Goal: Information Seeking & Learning: Learn about a topic

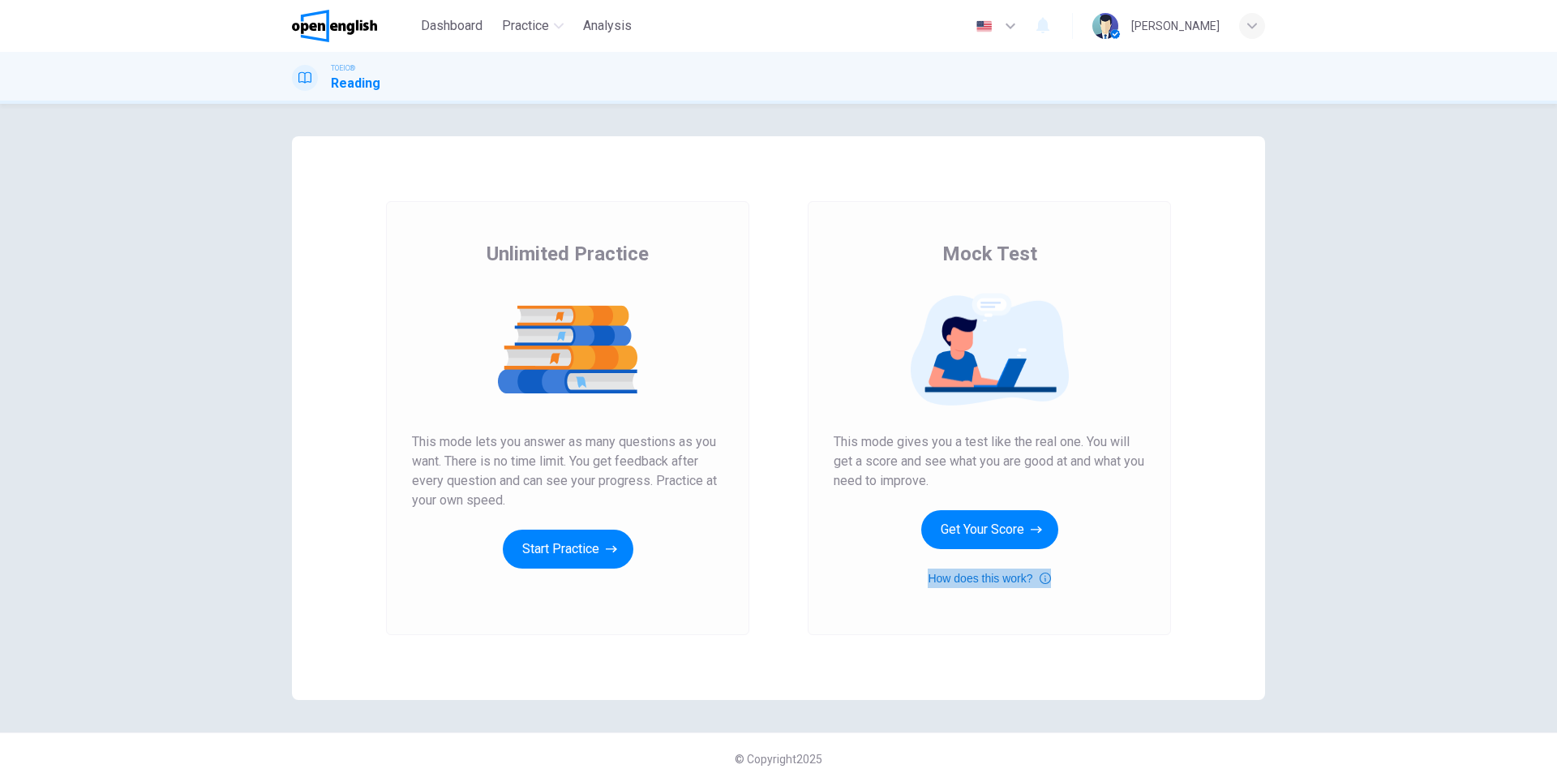
click at [1039, 577] on icon "button" at bounding box center [1044, 577] width 11 height 11
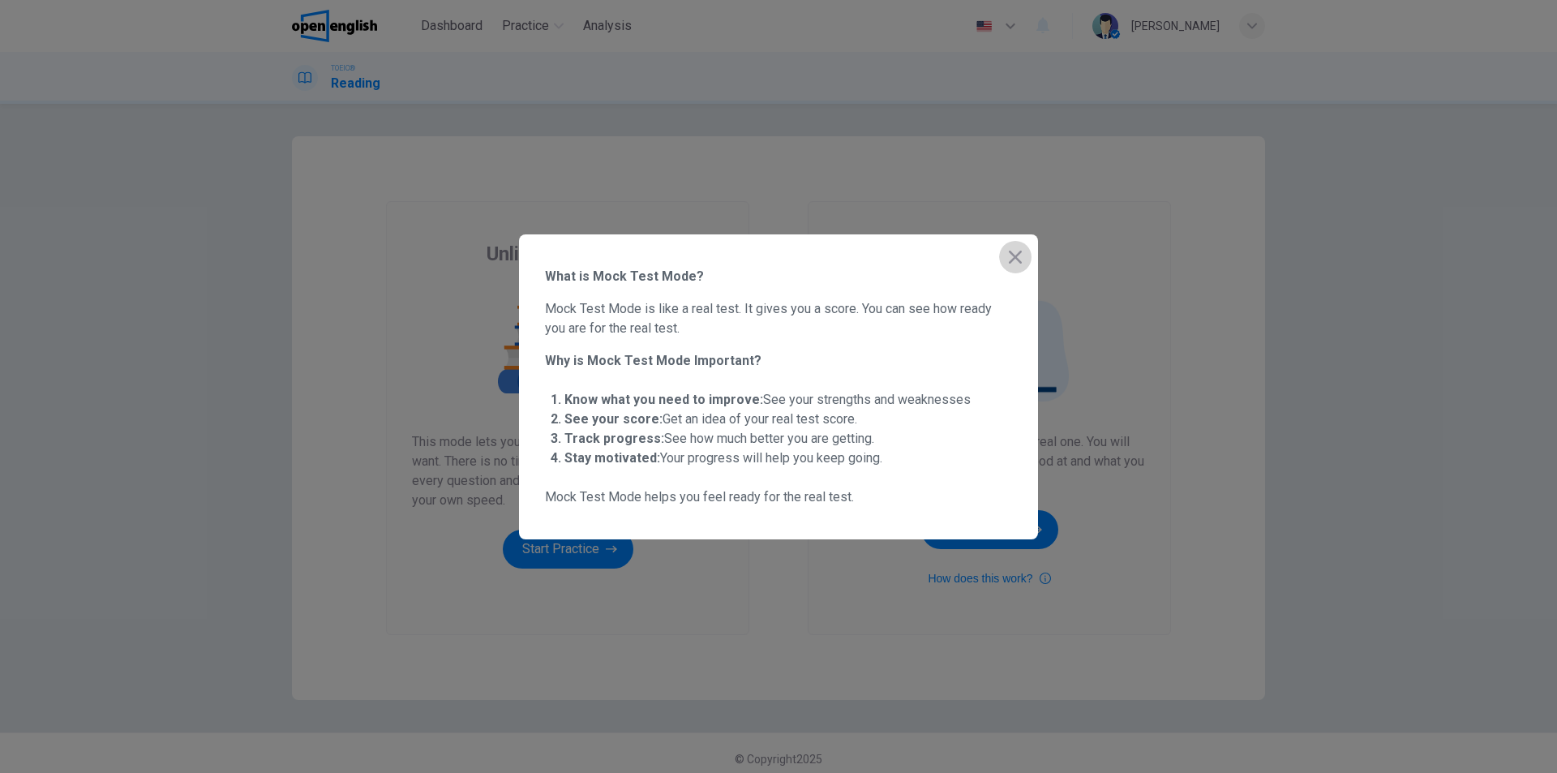
click at [1016, 259] on icon "button" at bounding box center [1014, 256] width 19 height 19
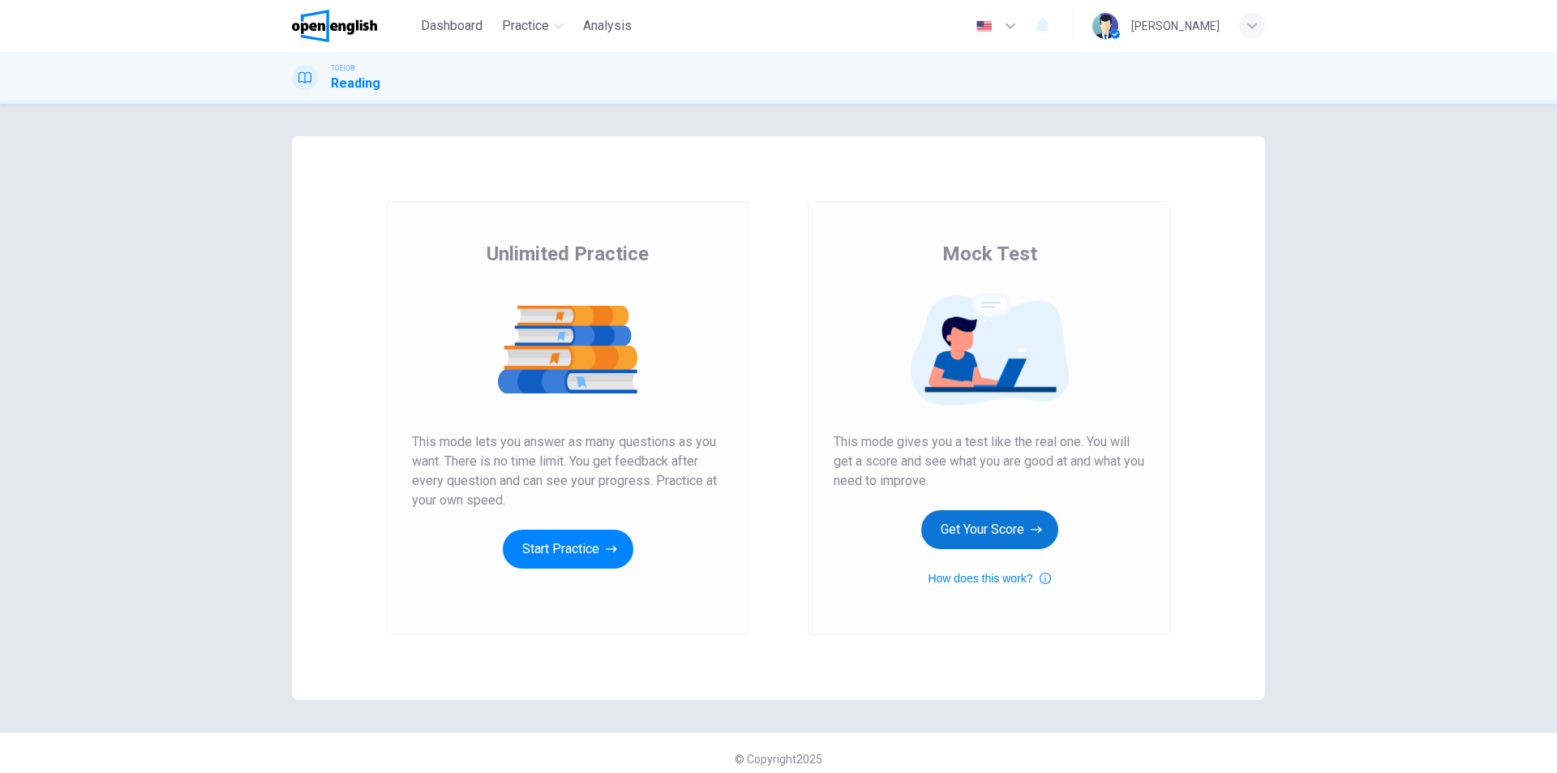
click at [994, 538] on button "Get Your Score" at bounding box center [989, 529] width 137 height 39
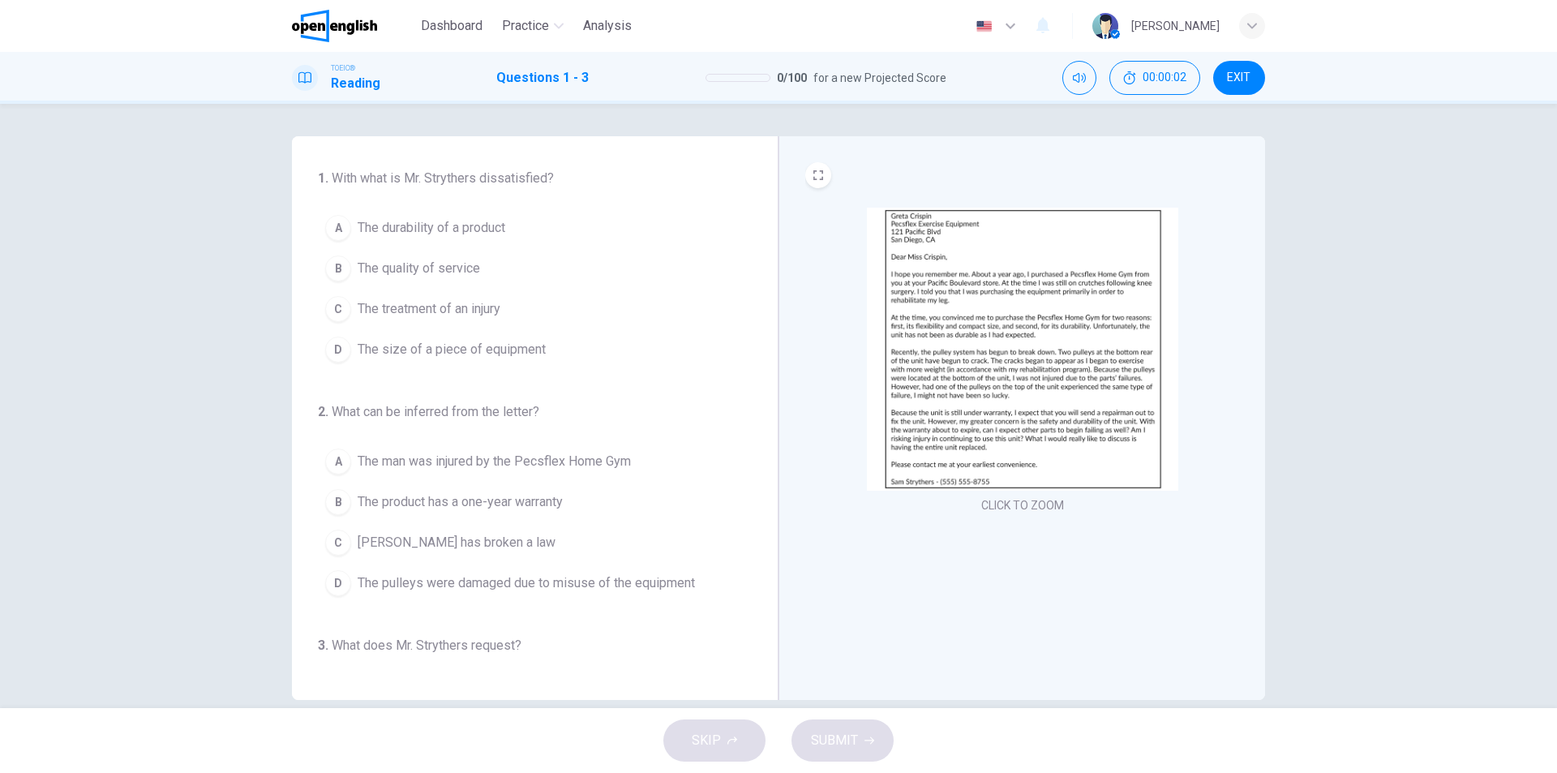
click at [1039, 349] on img at bounding box center [1022, 349] width 311 height 283
click at [485, 231] on span "The durability of a product" at bounding box center [432, 227] width 148 height 19
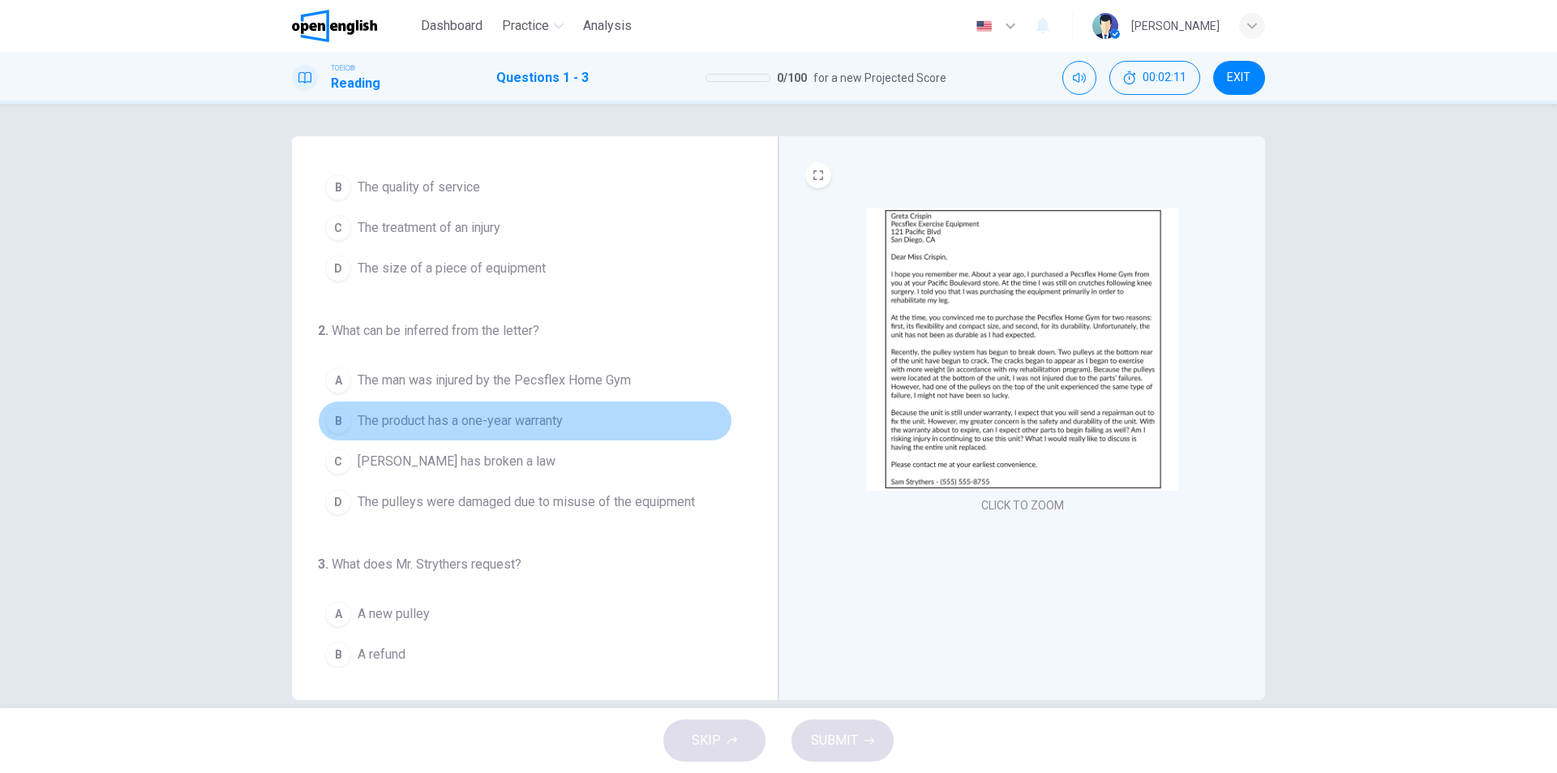
click at [551, 415] on span "The product has a one-year warranty" at bounding box center [460, 420] width 205 height 19
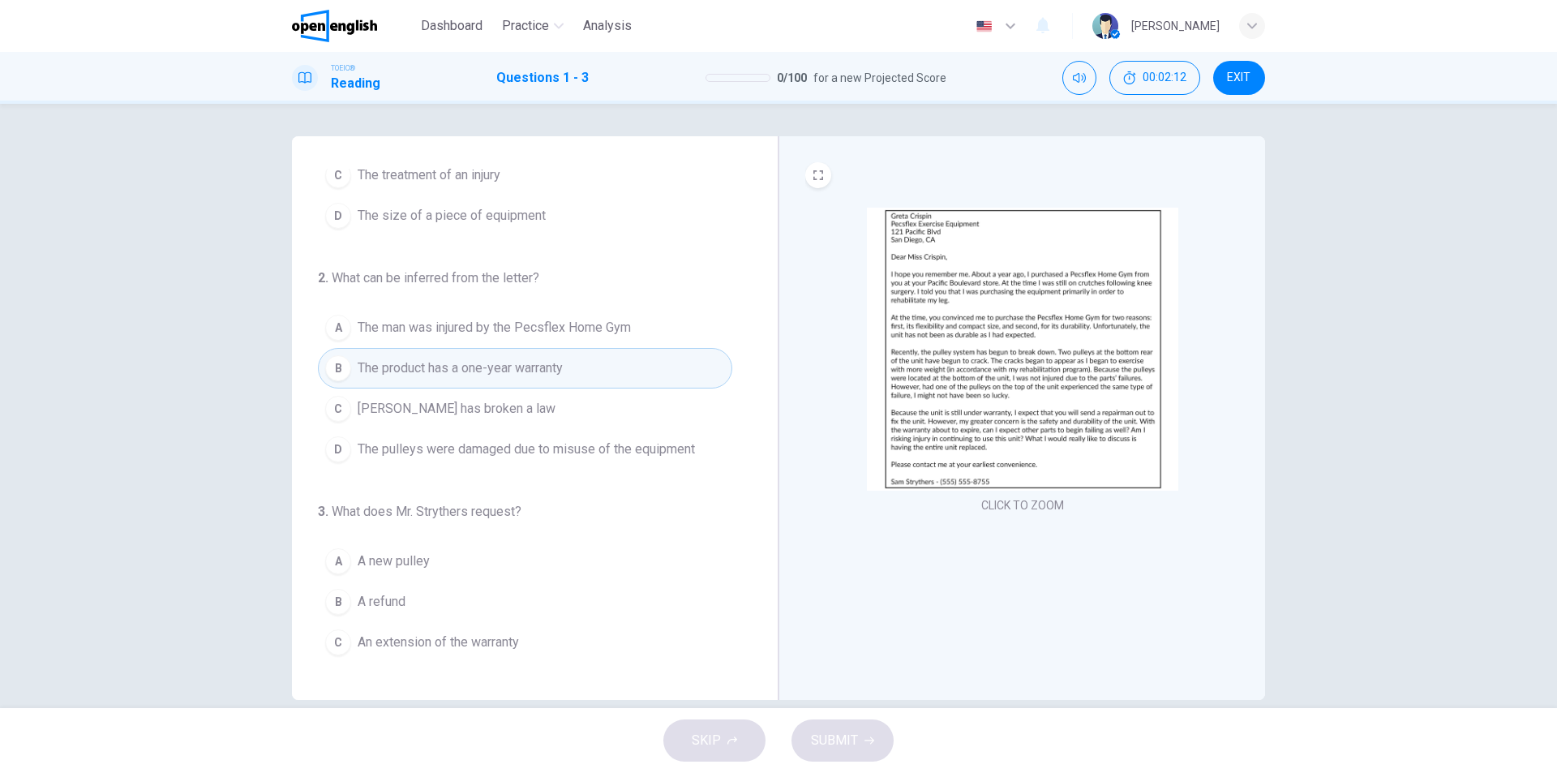
scroll to position [169, 0]
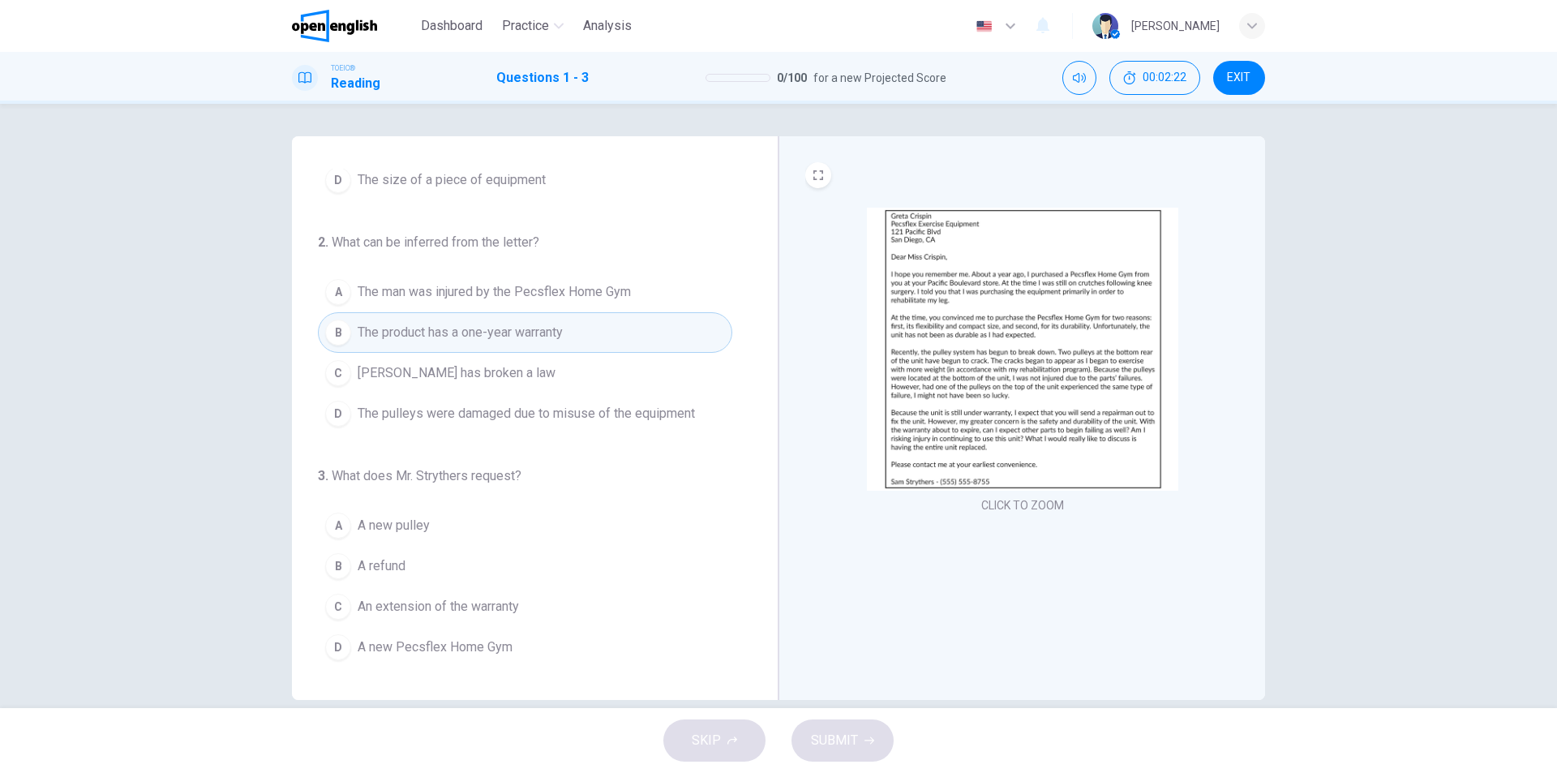
click at [413, 648] on span "A new Pecsflex Home Gym" at bounding box center [435, 646] width 155 height 19
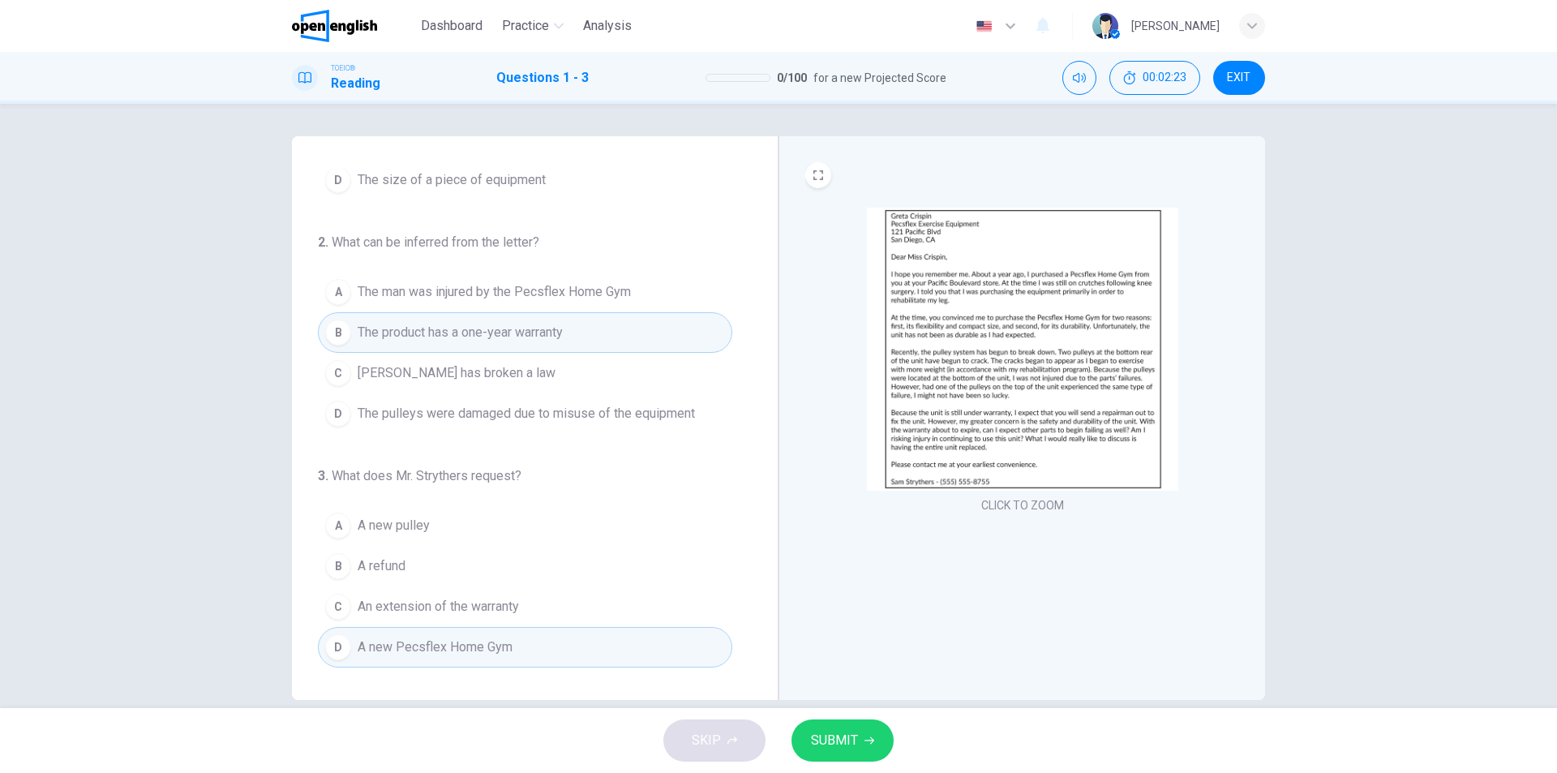
scroll to position [24, 0]
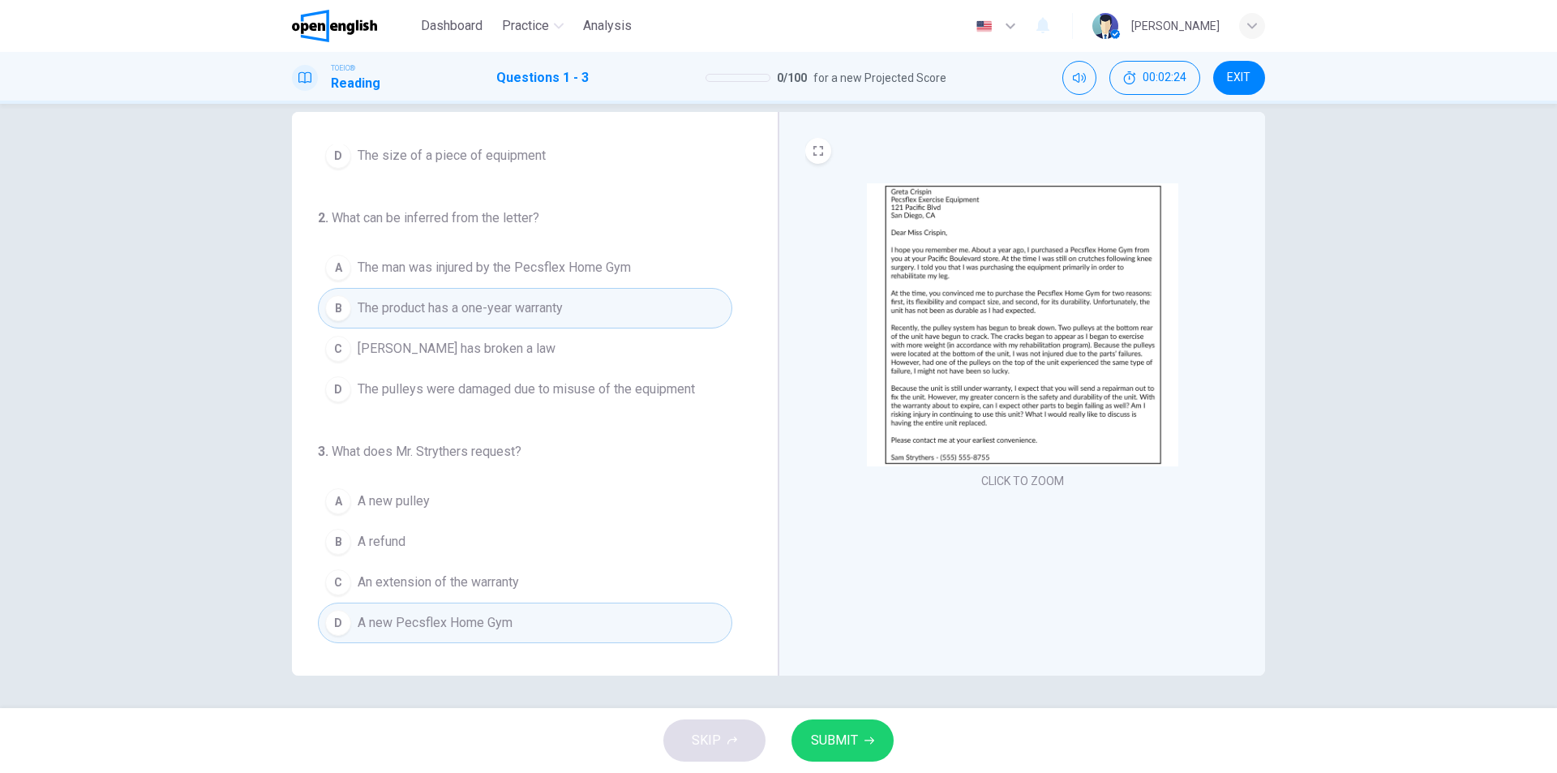
click at [839, 734] on span "SUBMIT" at bounding box center [834, 740] width 47 height 23
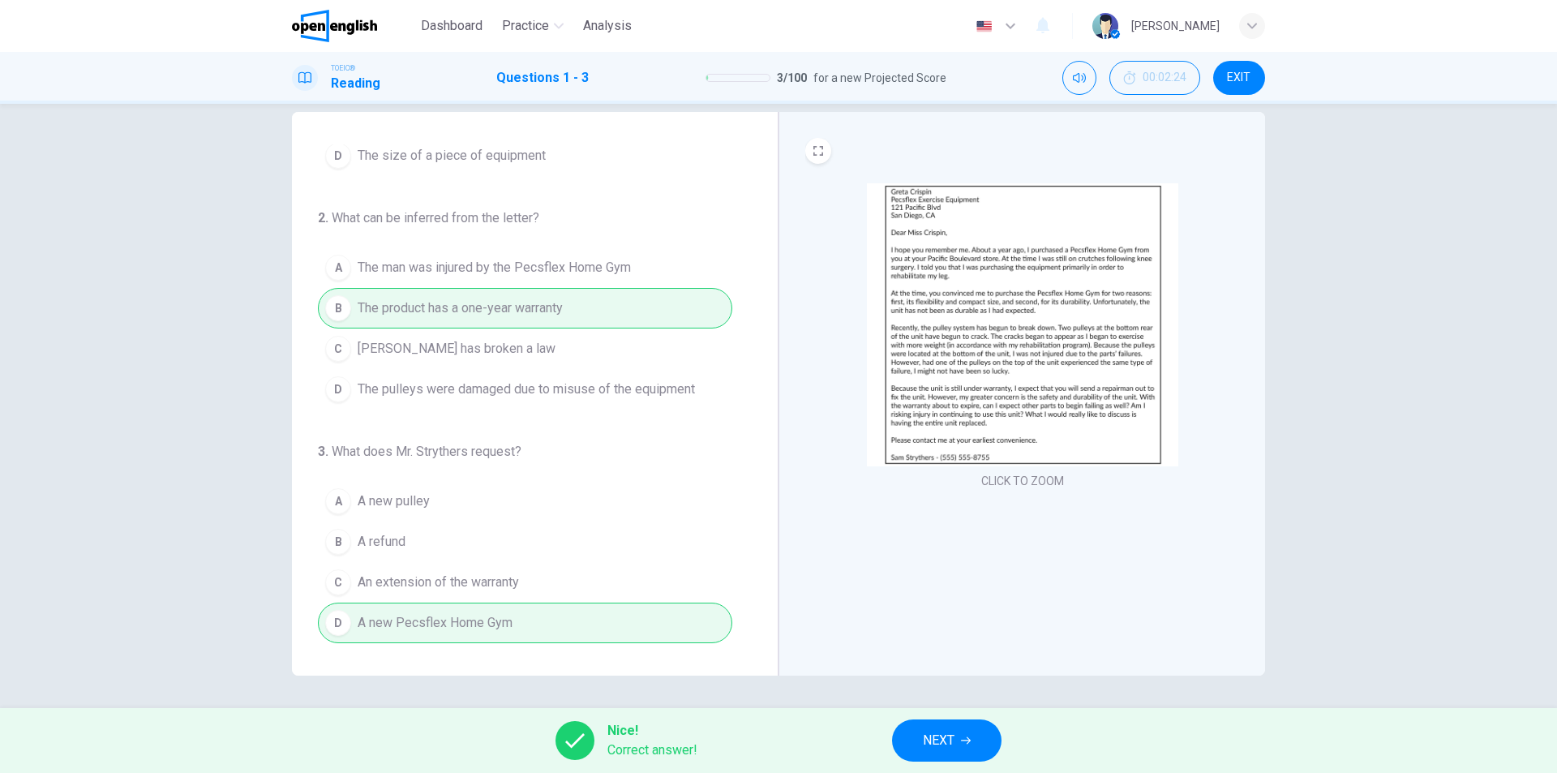
click at [931, 739] on span "NEXT" at bounding box center [939, 740] width 32 height 23
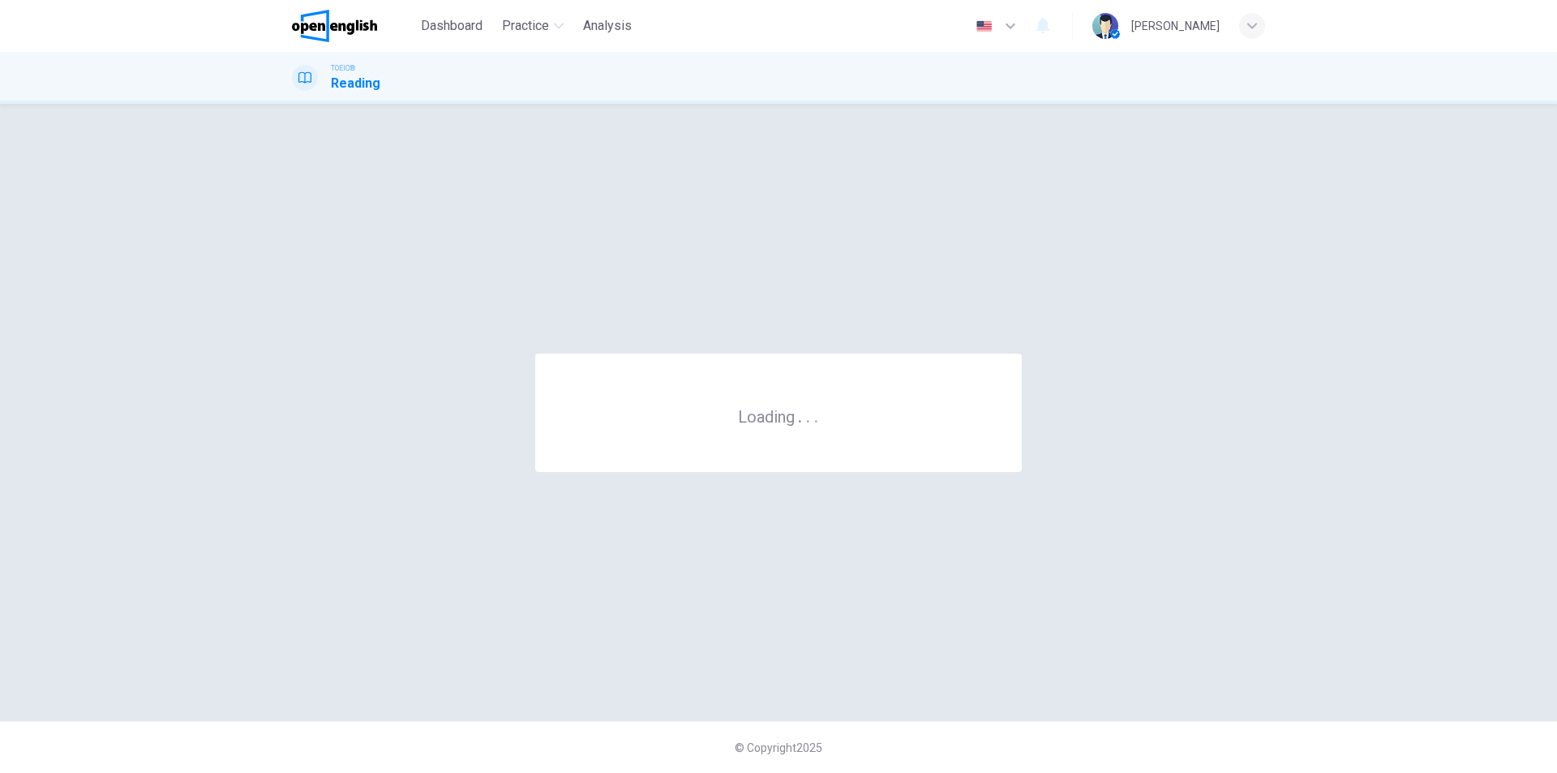
scroll to position [0, 0]
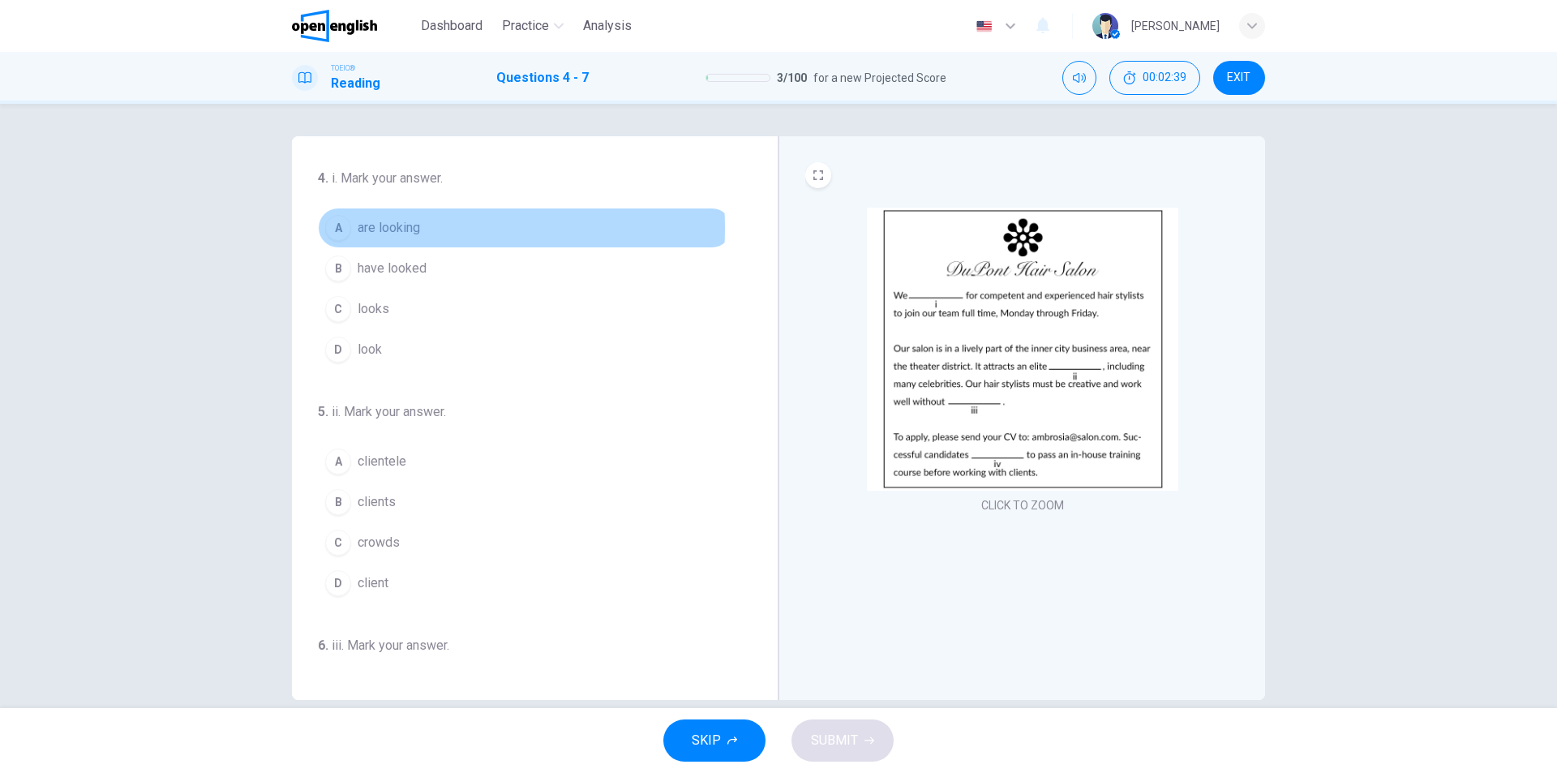
click at [385, 228] on span "are looking" at bounding box center [389, 227] width 62 height 19
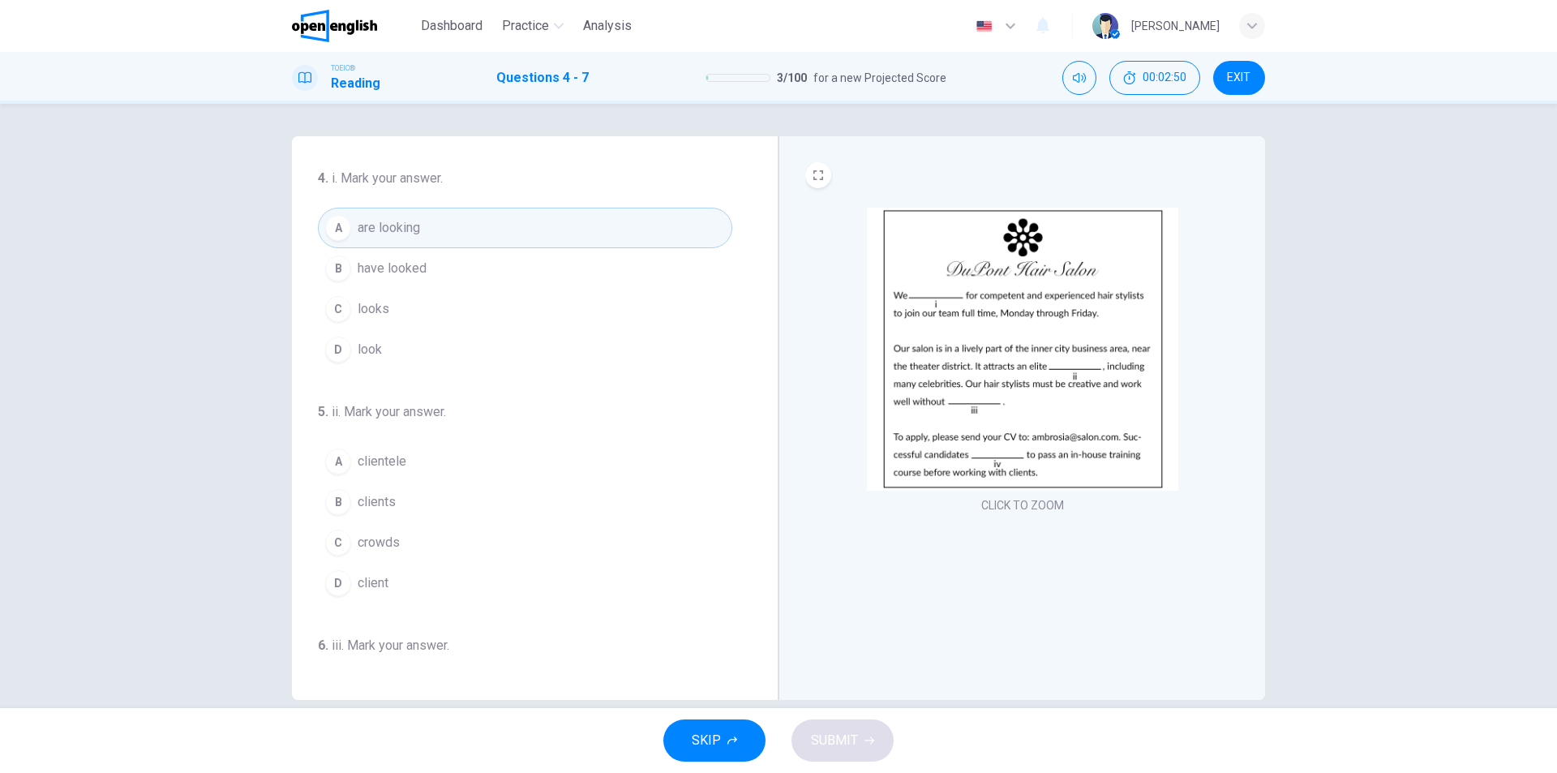
click at [391, 459] on span "clientele" at bounding box center [382, 461] width 49 height 19
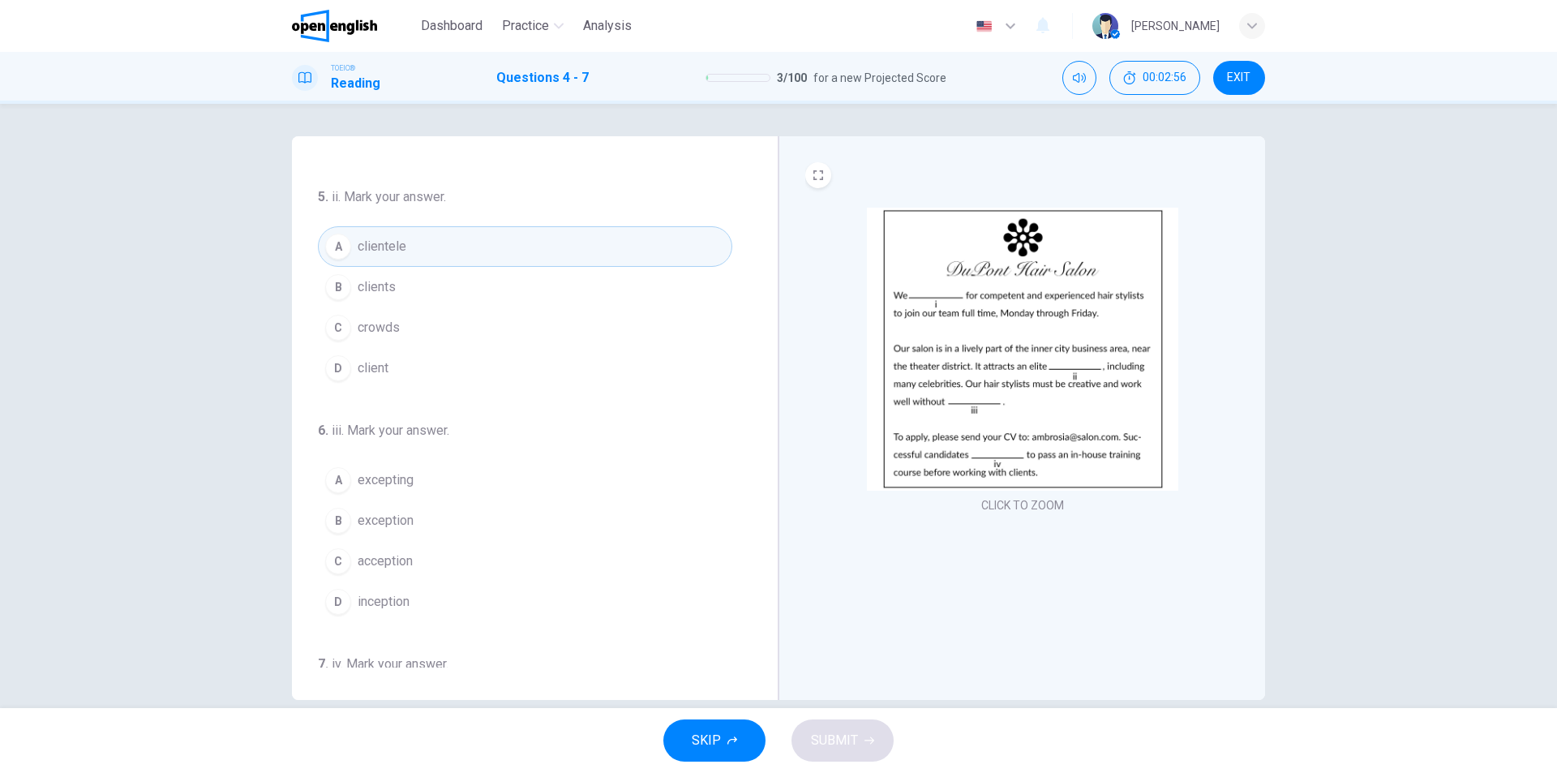
scroll to position [243, 0]
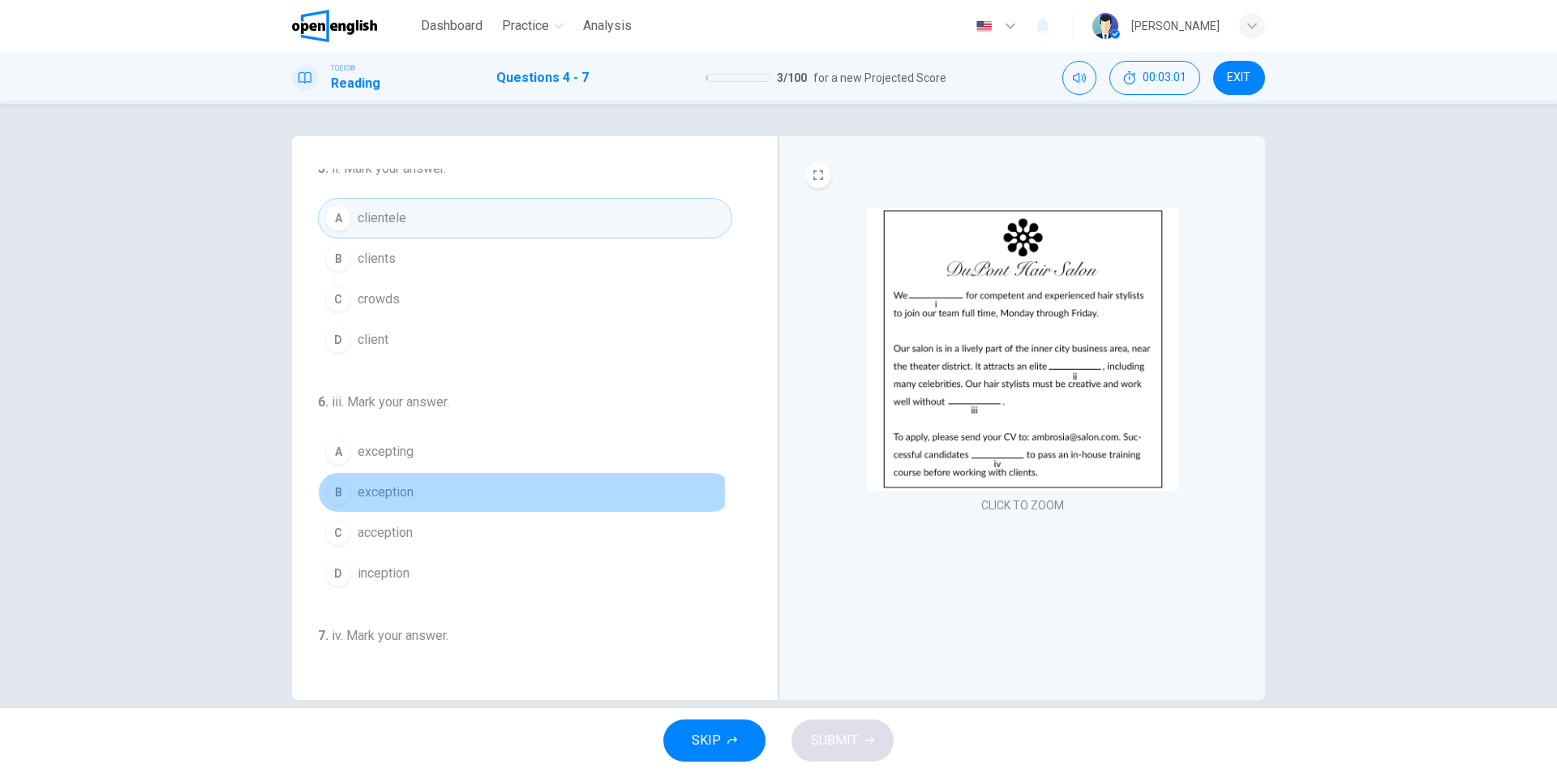
drag, startPoint x: 397, startPoint y: 493, endPoint x: 436, endPoint y: 494, distance: 38.9
click at [397, 494] on span "exception" at bounding box center [386, 491] width 56 height 19
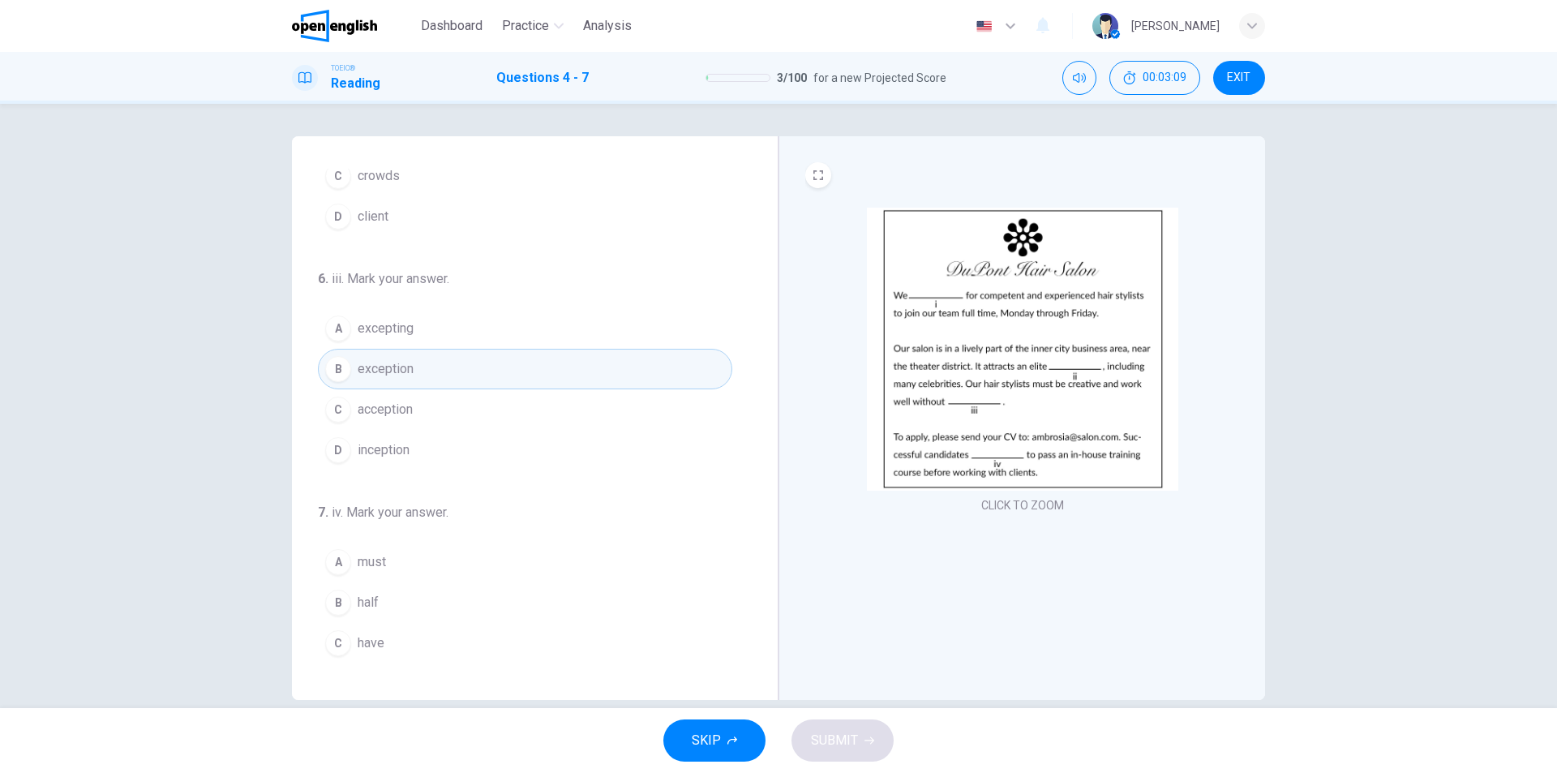
scroll to position [403, 0]
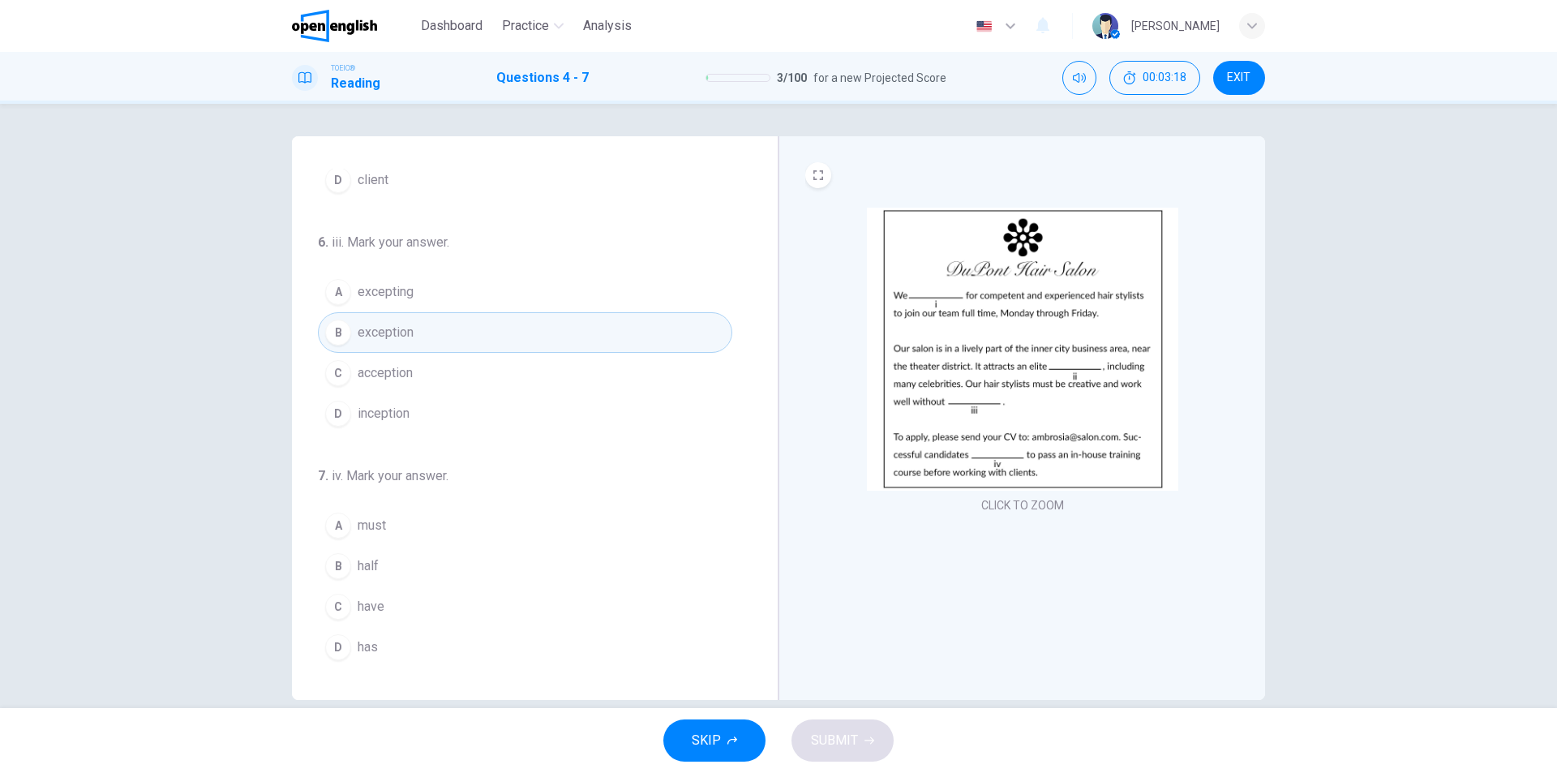
drag, startPoint x: 361, startPoint y: 600, endPoint x: 385, endPoint y: 601, distance: 24.3
click at [362, 601] on span "have" at bounding box center [371, 606] width 27 height 19
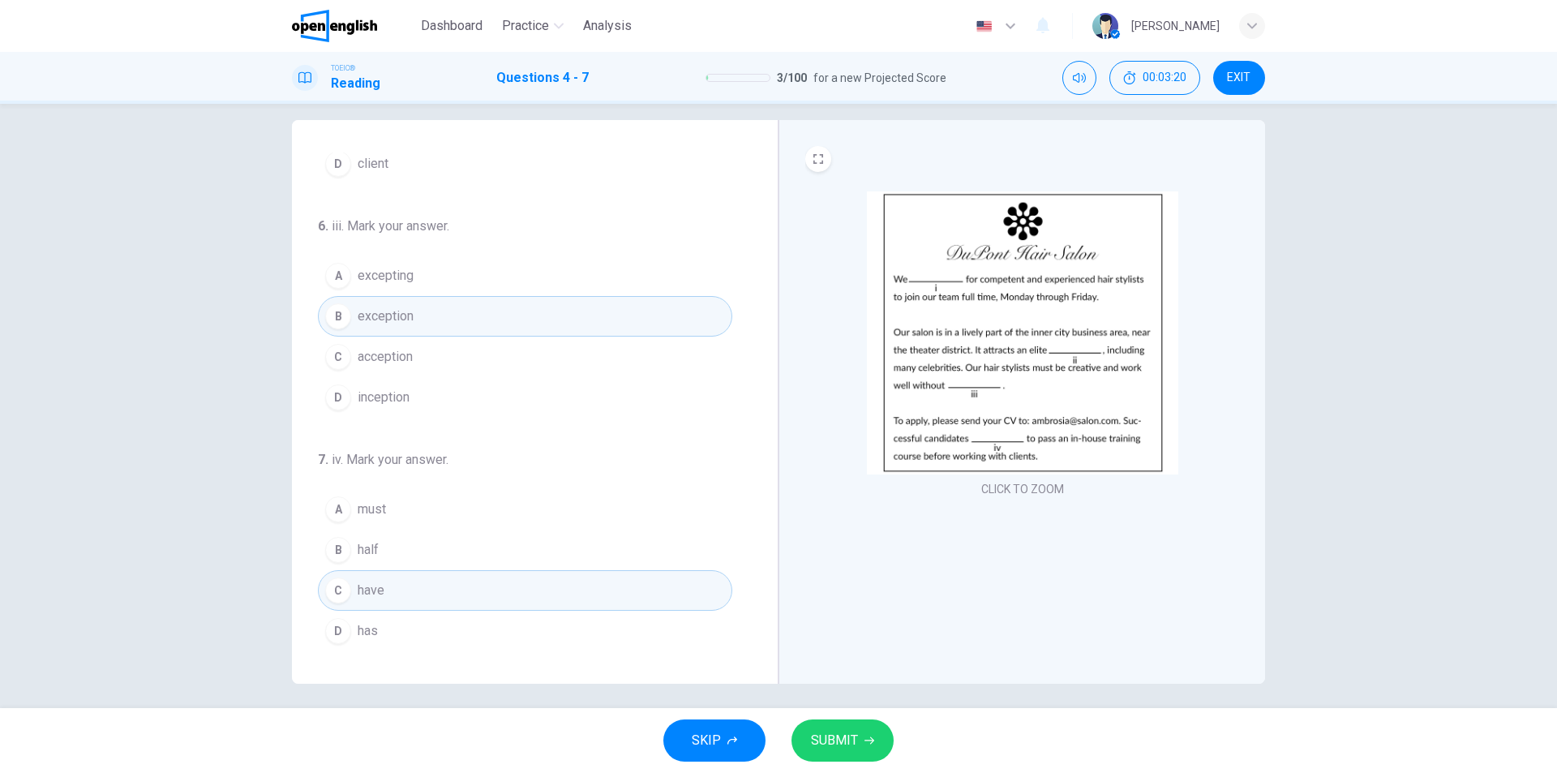
scroll to position [24, 0]
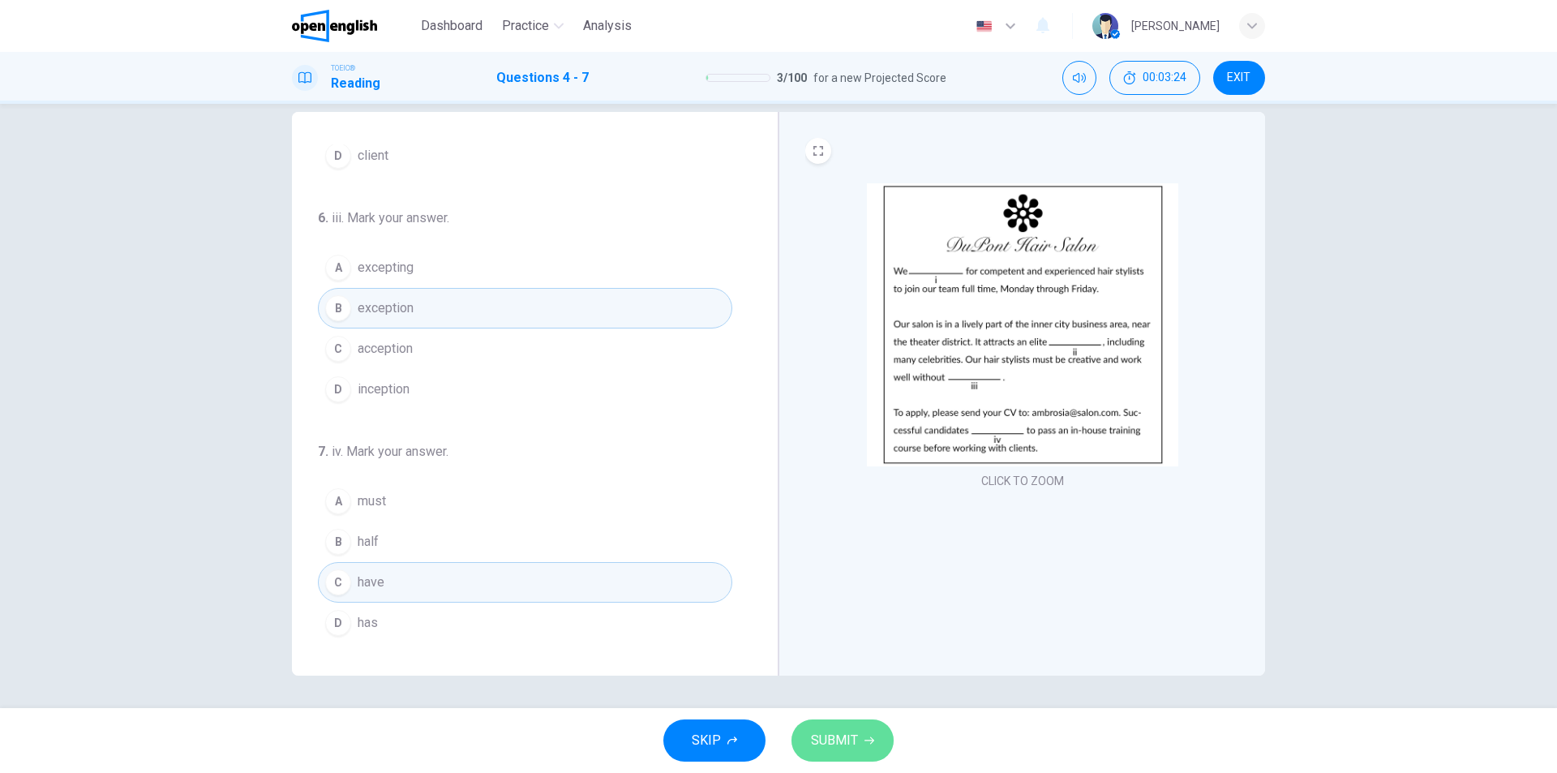
click at [869, 740] on icon "button" at bounding box center [869, 740] width 10 height 7
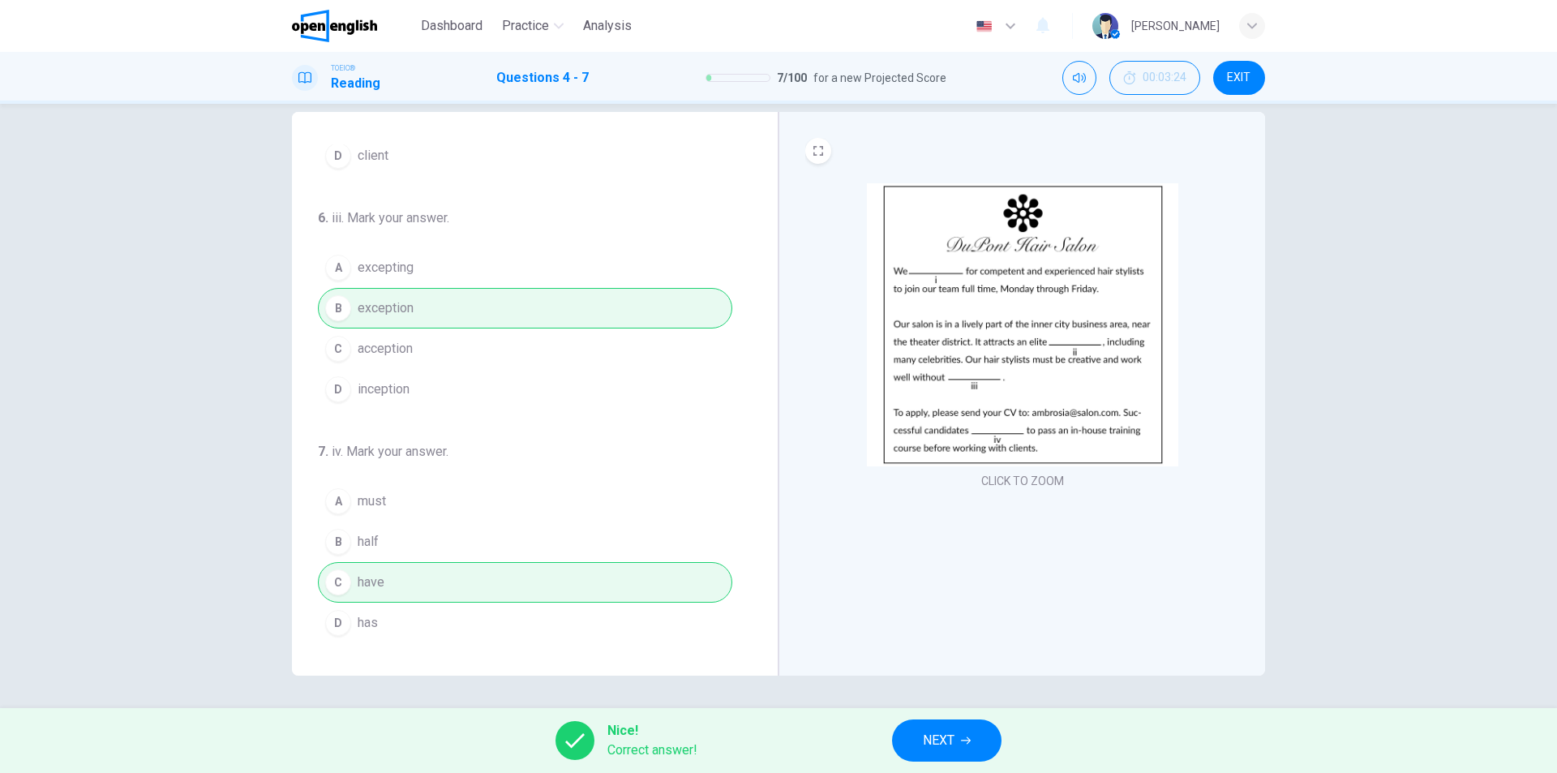
click at [927, 741] on span "NEXT" at bounding box center [939, 740] width 32 height 23
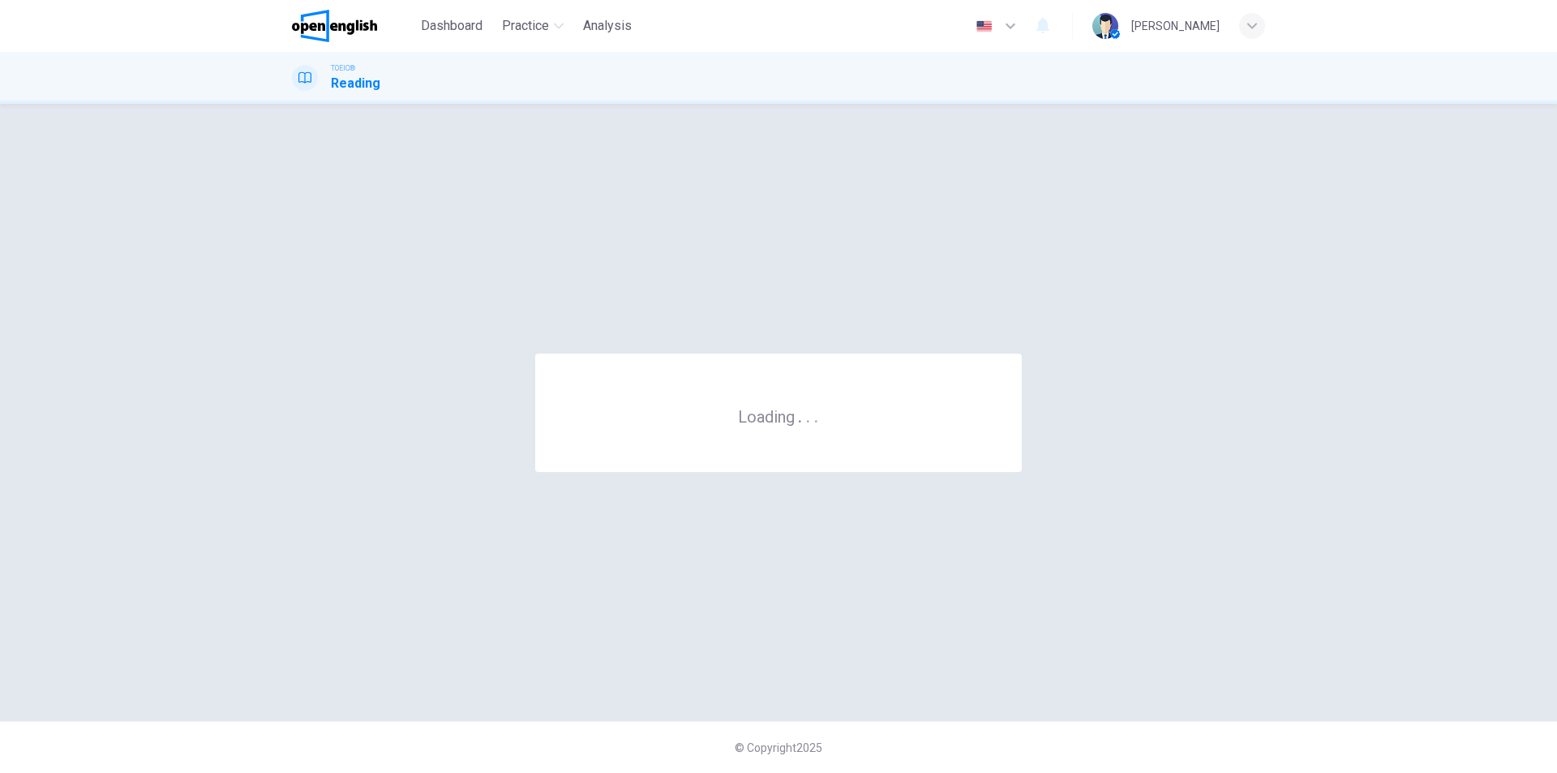
scroll to position [0, 0]
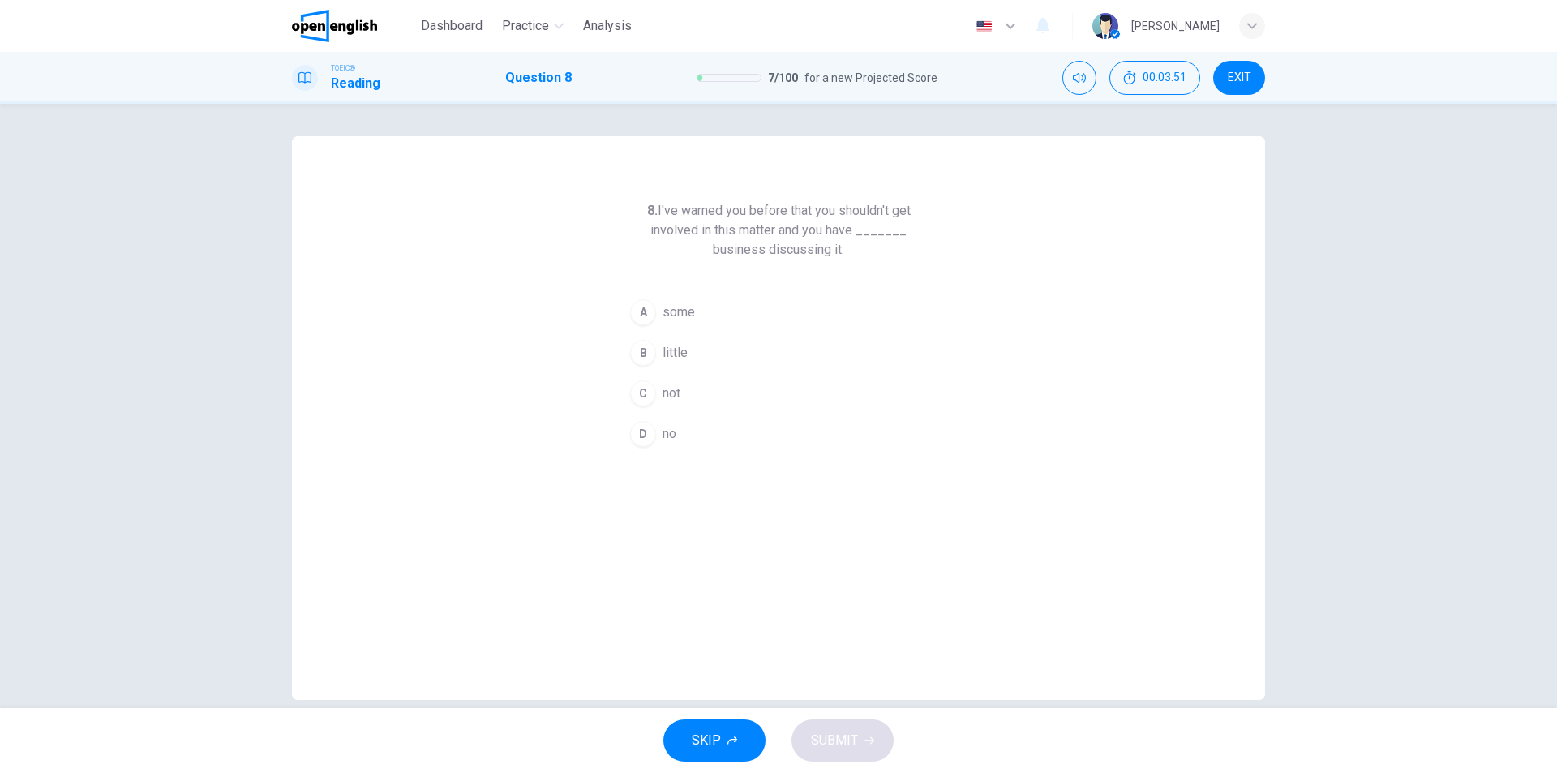
click at [668, 430] on span "no" at bounding box center [669, 433] width 14 height 19
click at [853, 743] on span "SUBMIT" at bounding box center [834, 740] width 47 height 23
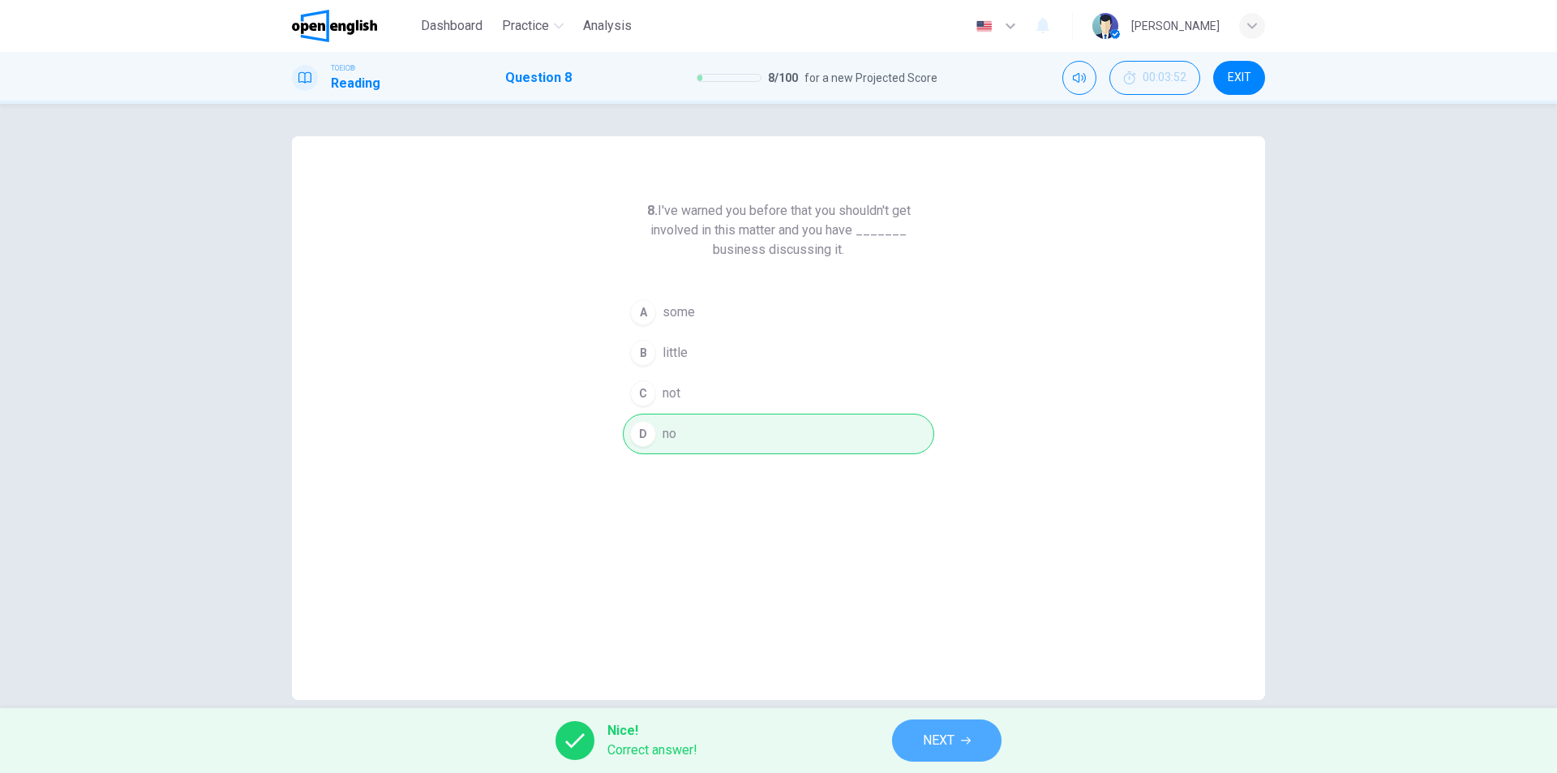
click at [931, 750] on span "NEXT" at bounding box center [939, 740] width 32 height 23
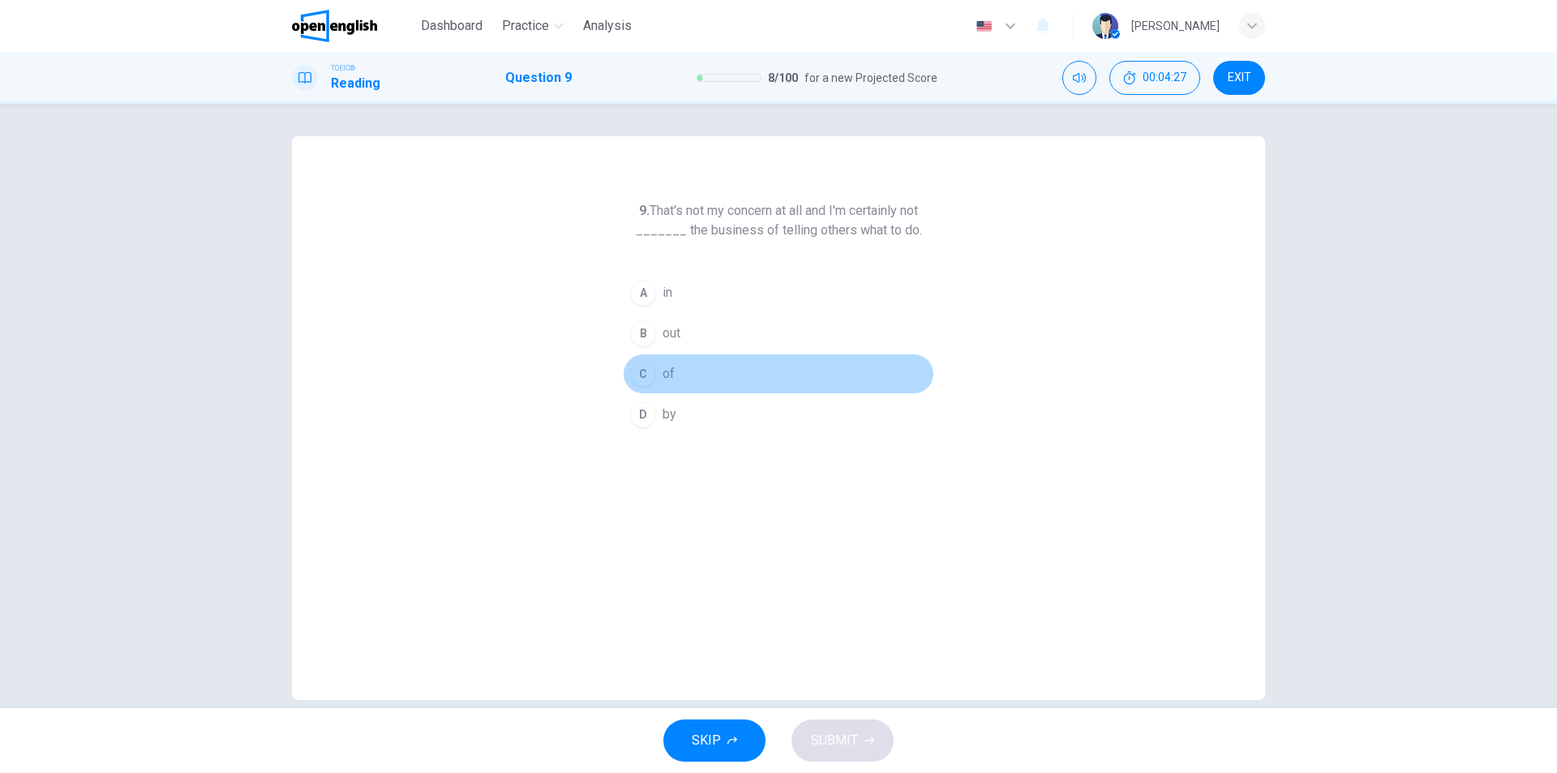
click at [662, 375] on span "of" at bounding box center [668, 373] width 12 height 19
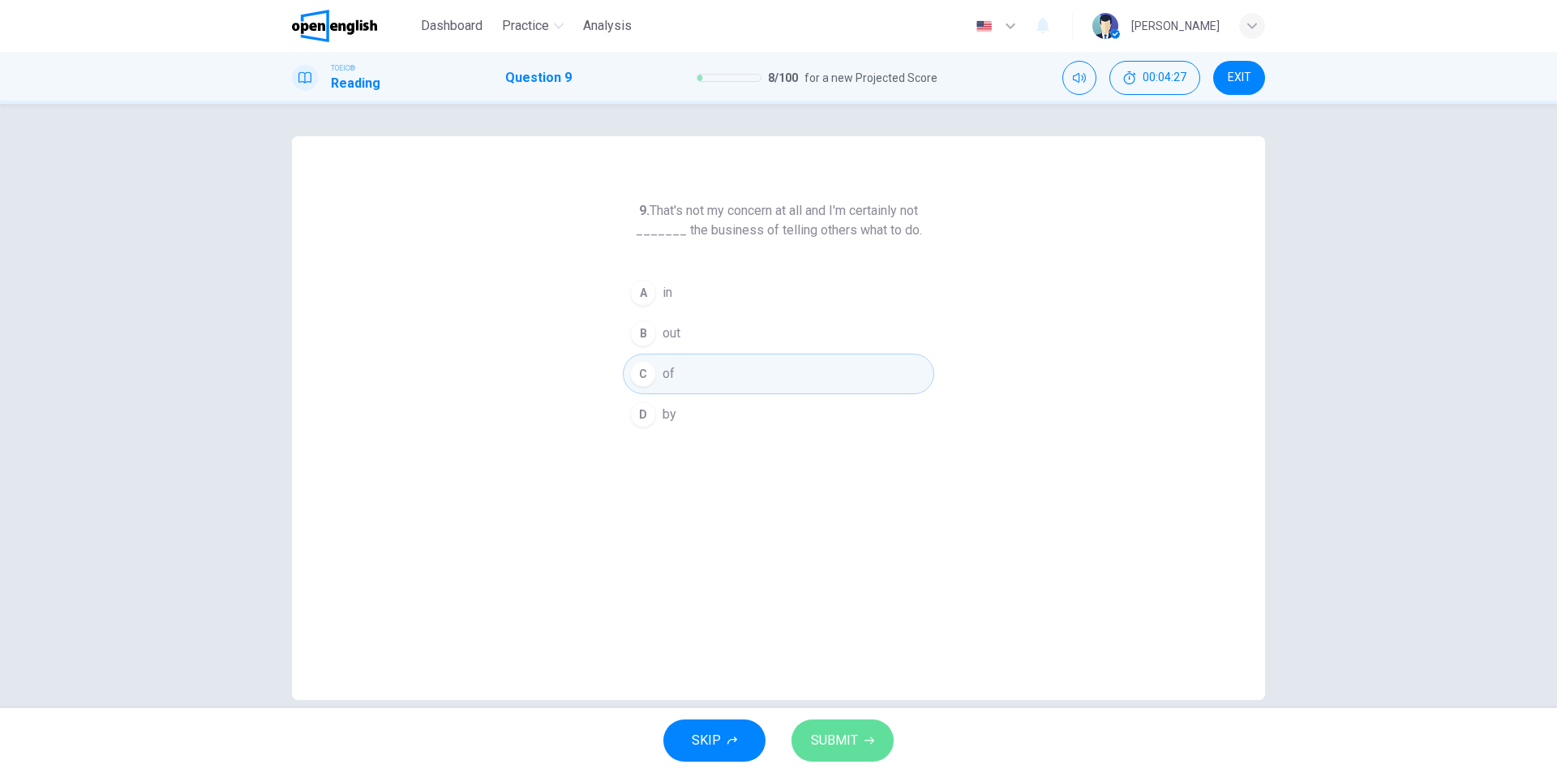
click at [846, 734] on span "SUBMIT" at bounding box center [834, 740] width 47 height 23
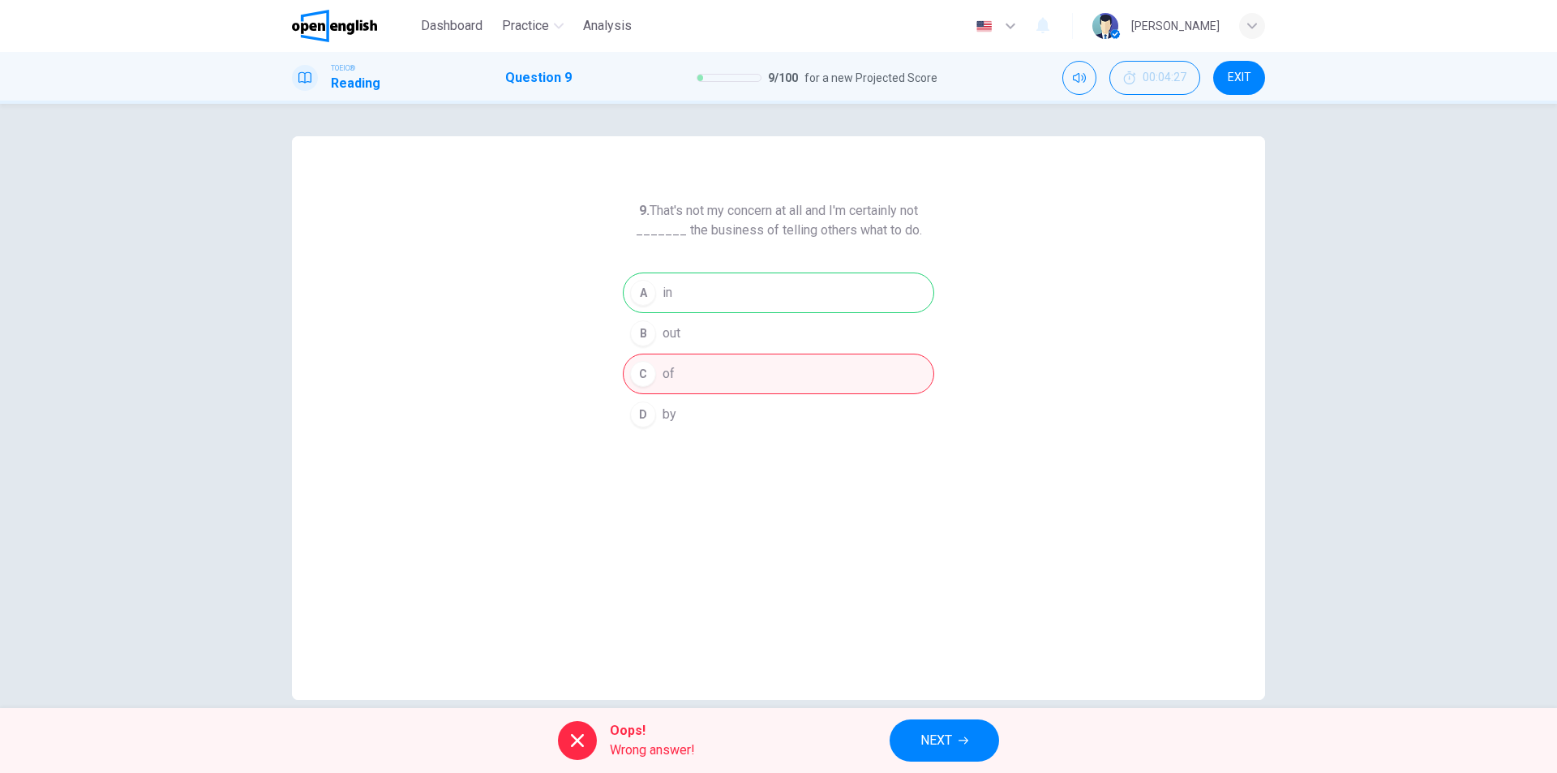
click at [939, 741] on span "NEXT" at bounding box center [936, 740] width 32 height 23
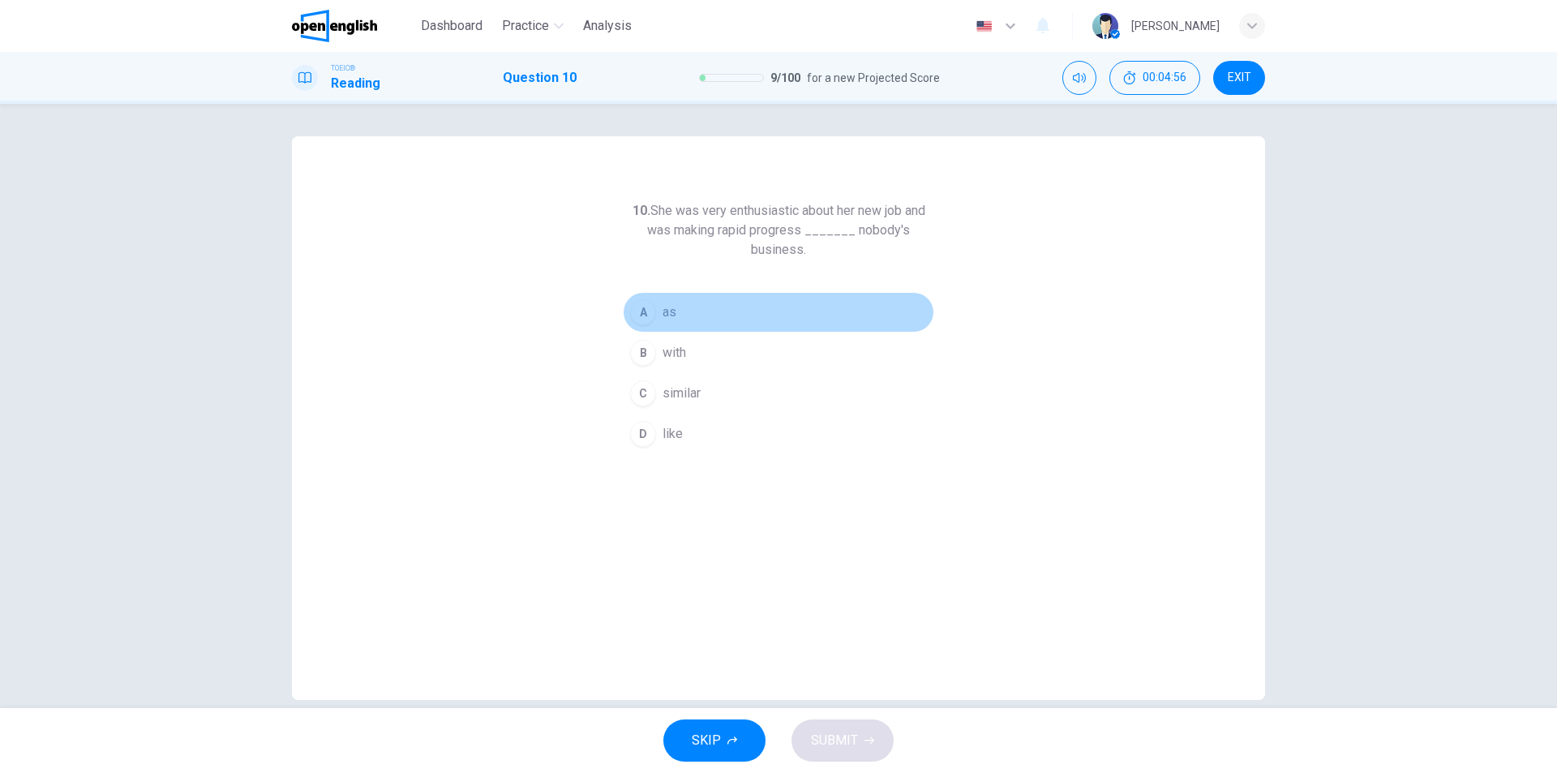
click at [662, 314] on span "as" at bounding box center [669, 311] width 14 height 19
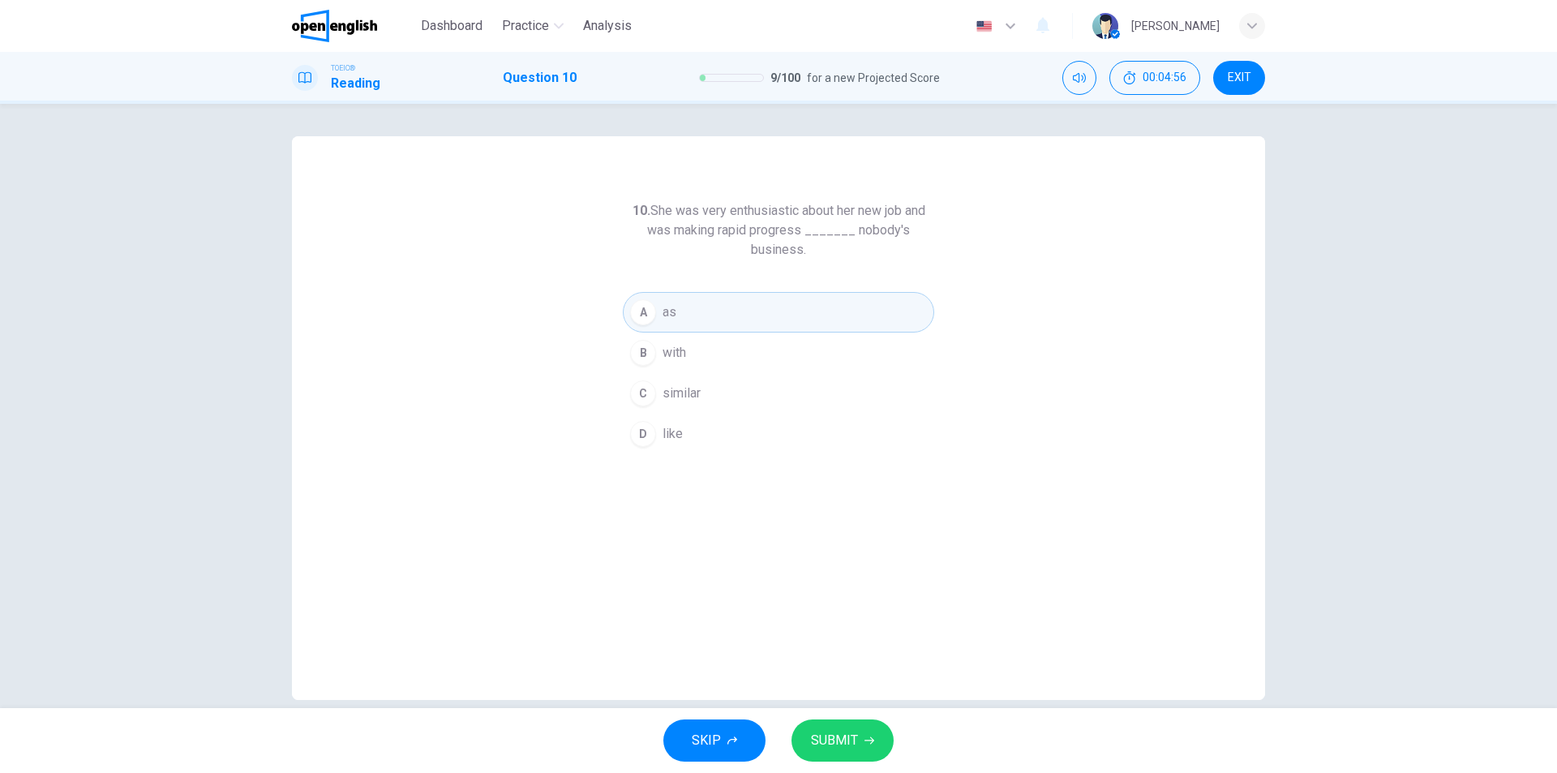
click at [837, 739] on span "SUBMIT" at bounding box center [834, 740] width 47 height 23
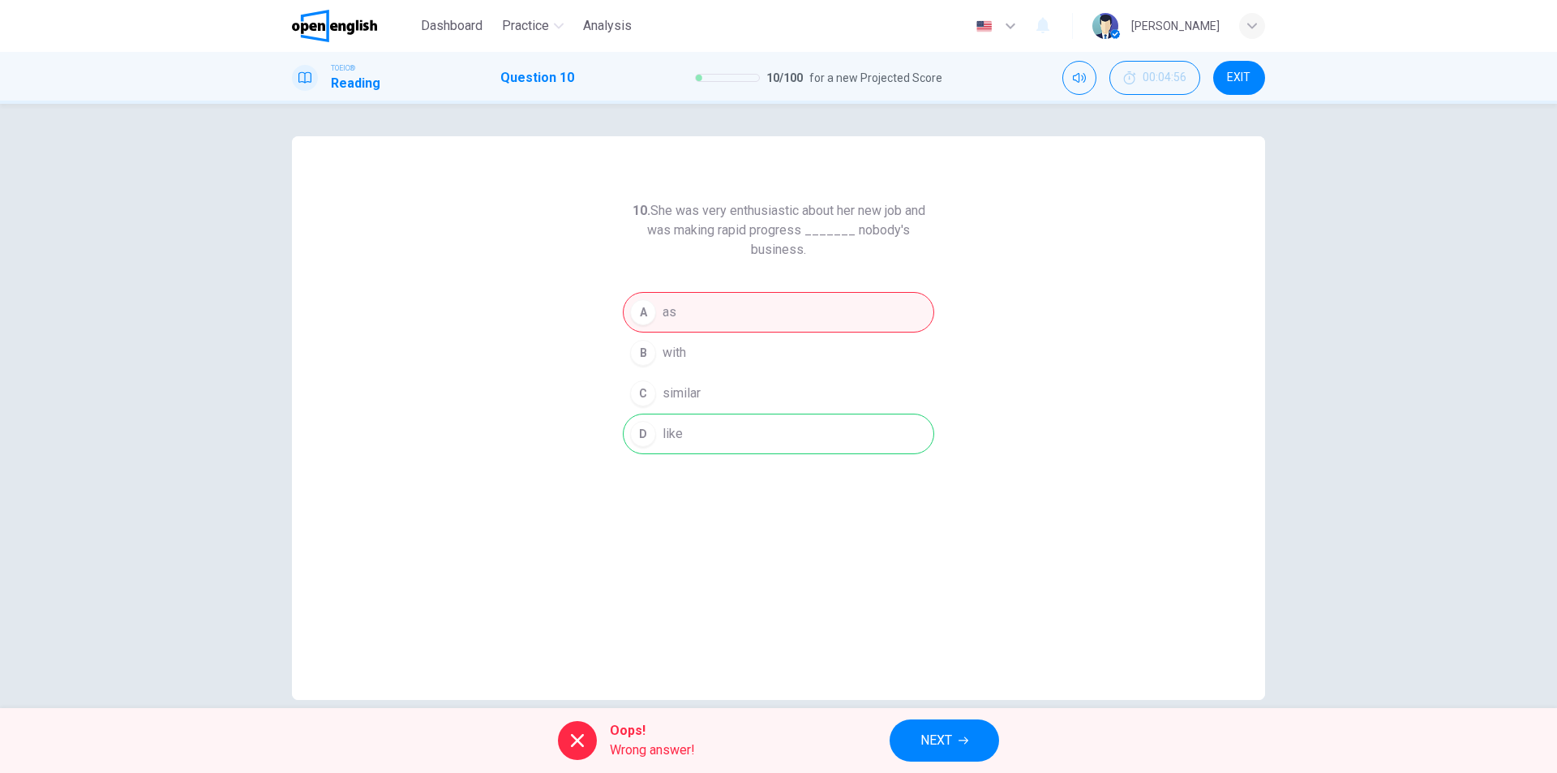
click at [933, 752] on button "NEXT" at bounding box center [943, 740] width 109 height 42
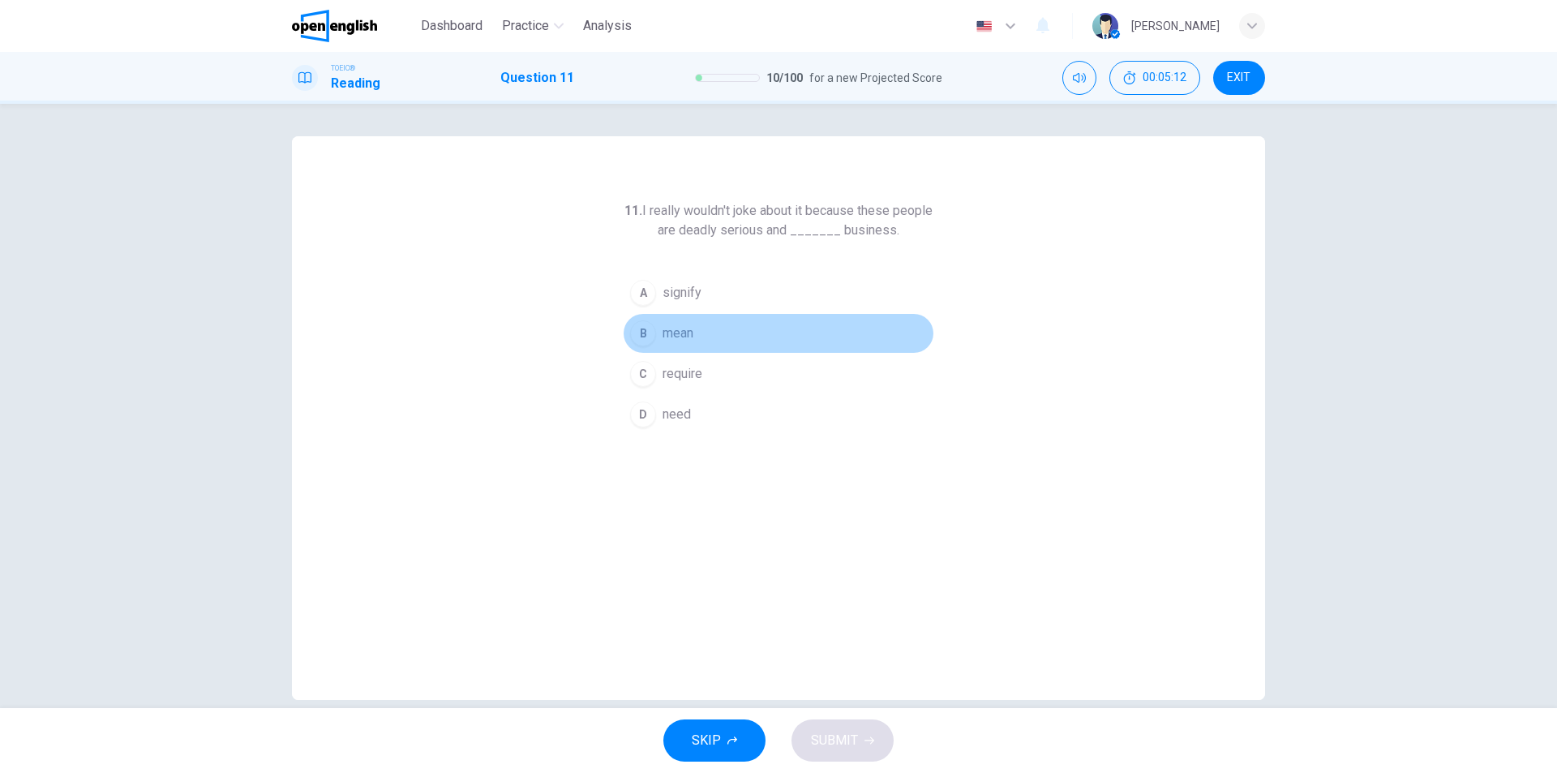
click at [675, 334] on span "mean" at bounding box center [677, 332] width 31 height 19
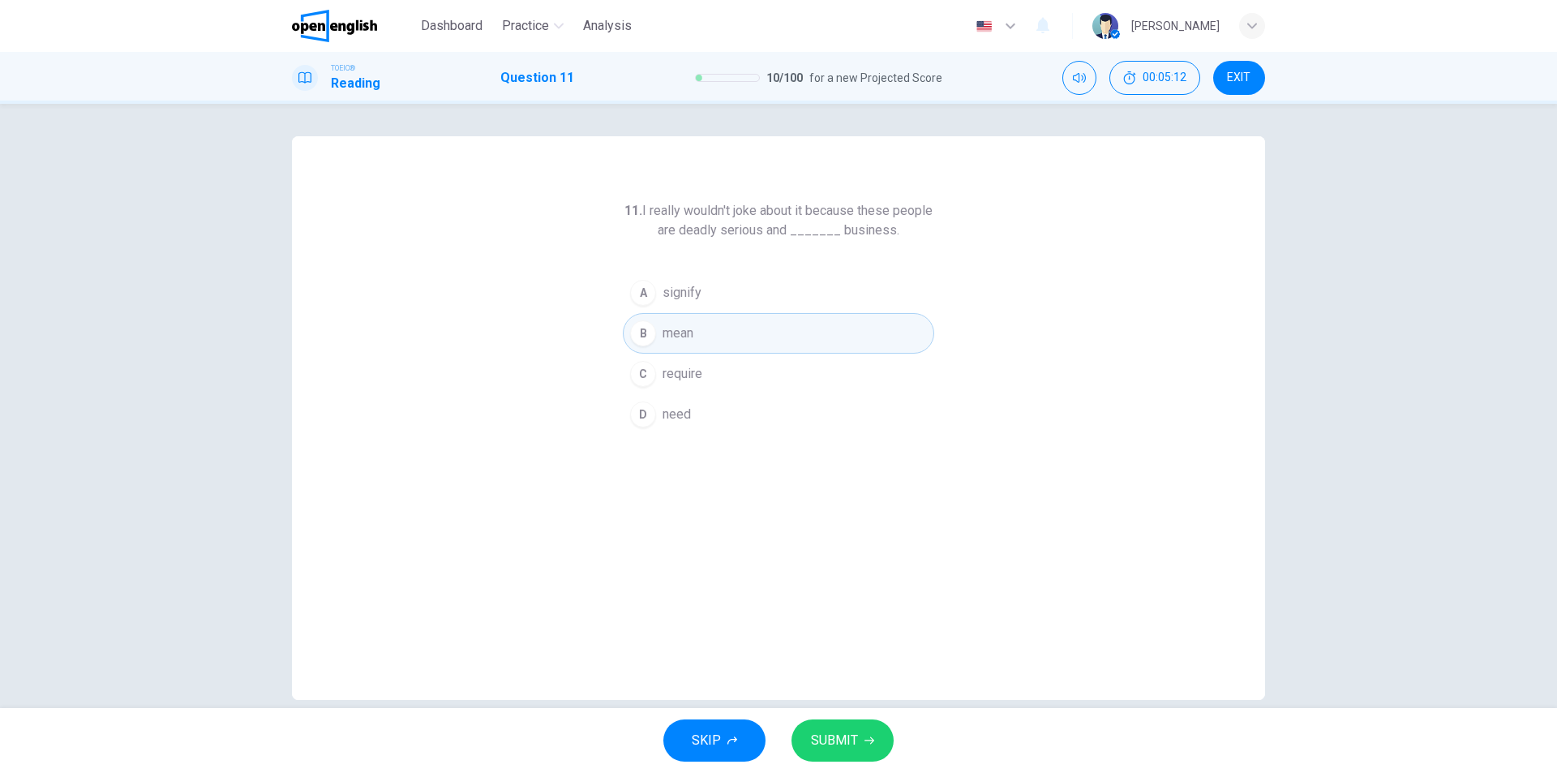
click at [845, 747] on span "SUBMIT" at bounding box center [834, 740] width 47 height 23
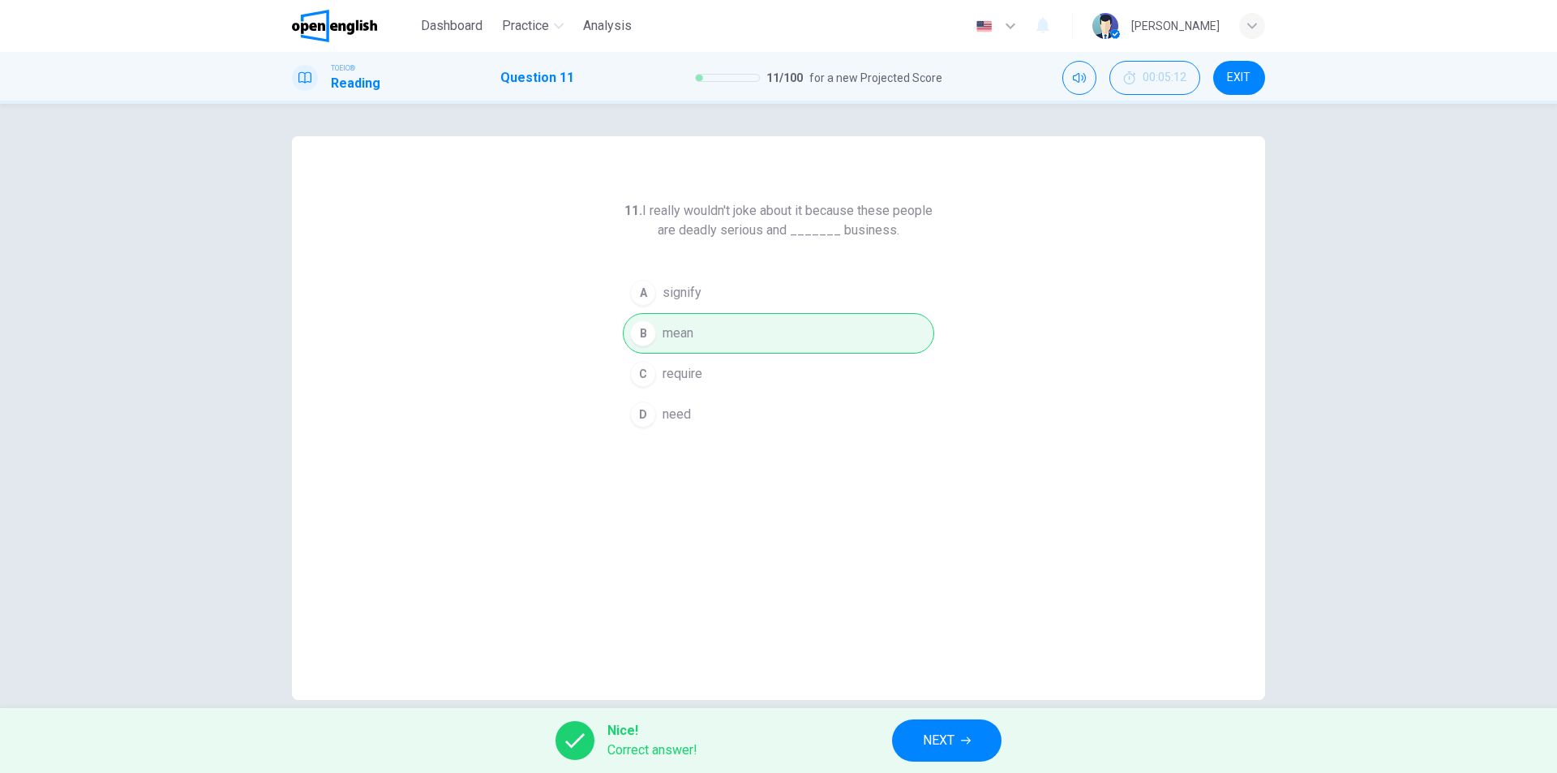
click at [936, 752] on button "NEXT" at bounding box center [946, 740] width 109 height 42
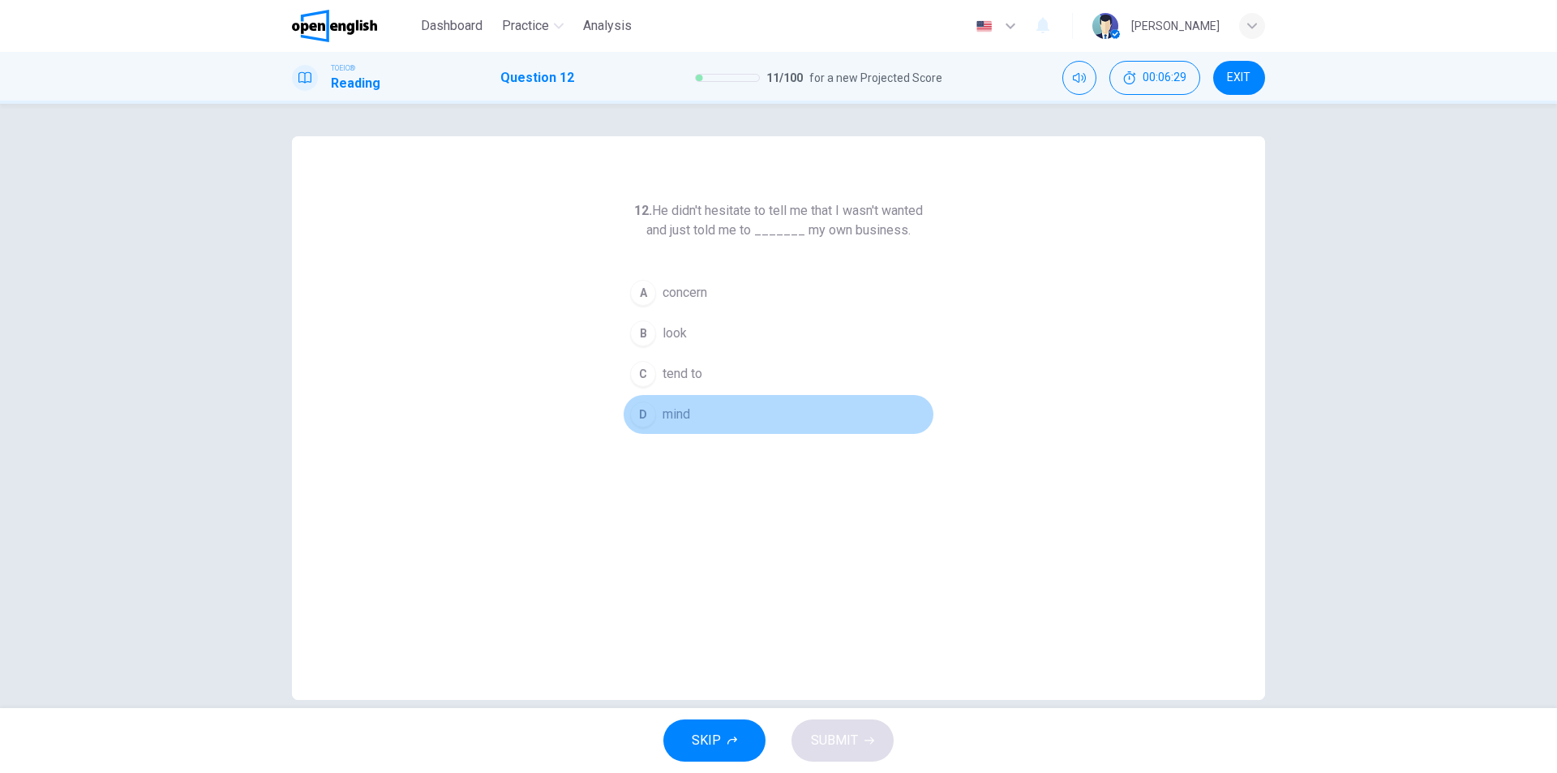
click at [679, 418] on span "mind" at bounding box center [676, 414] width 28 height 19
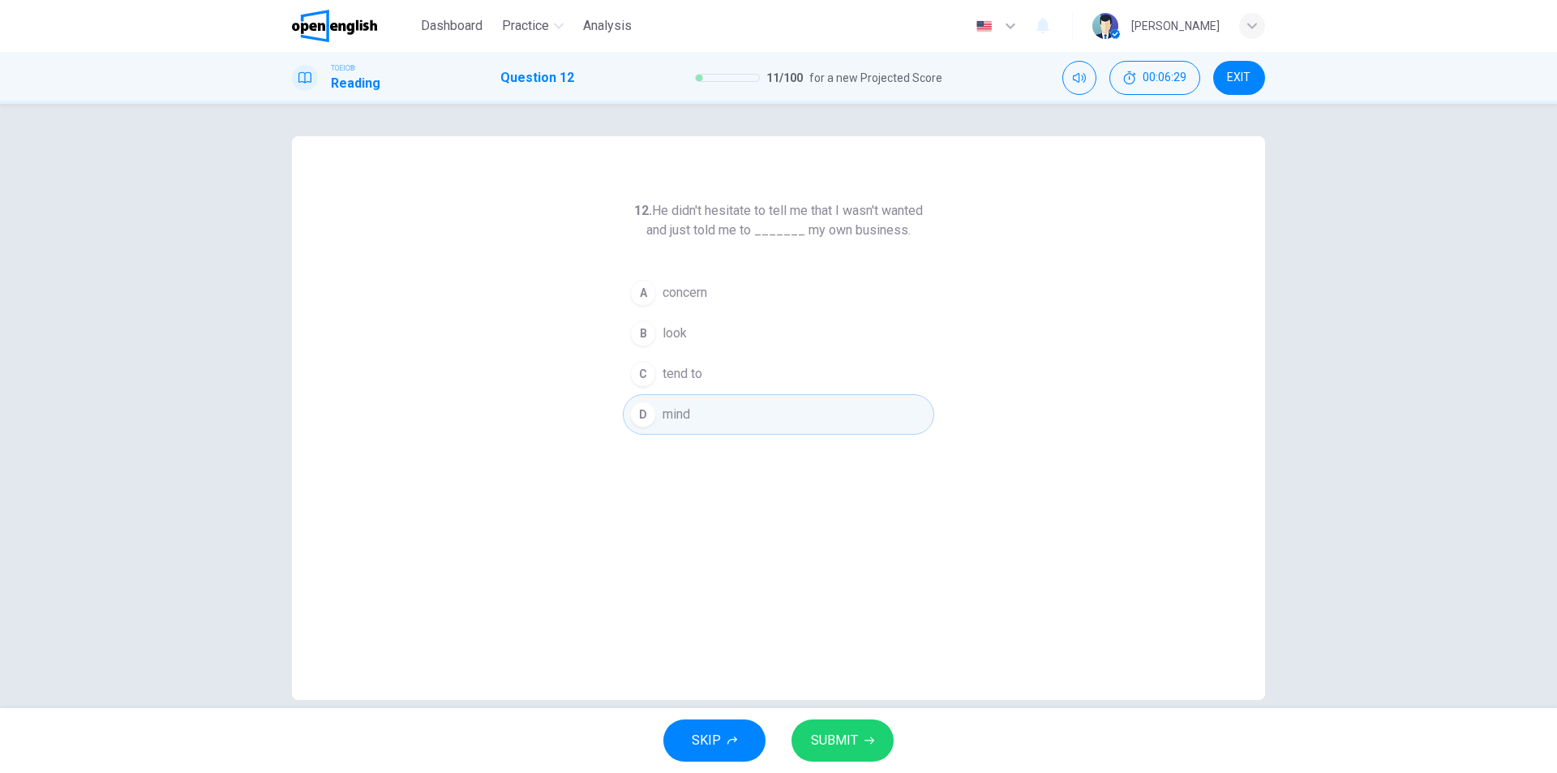
click at [870, 749] on button "SUBMIT" at bounding box center [842, 740] width 102 height 42
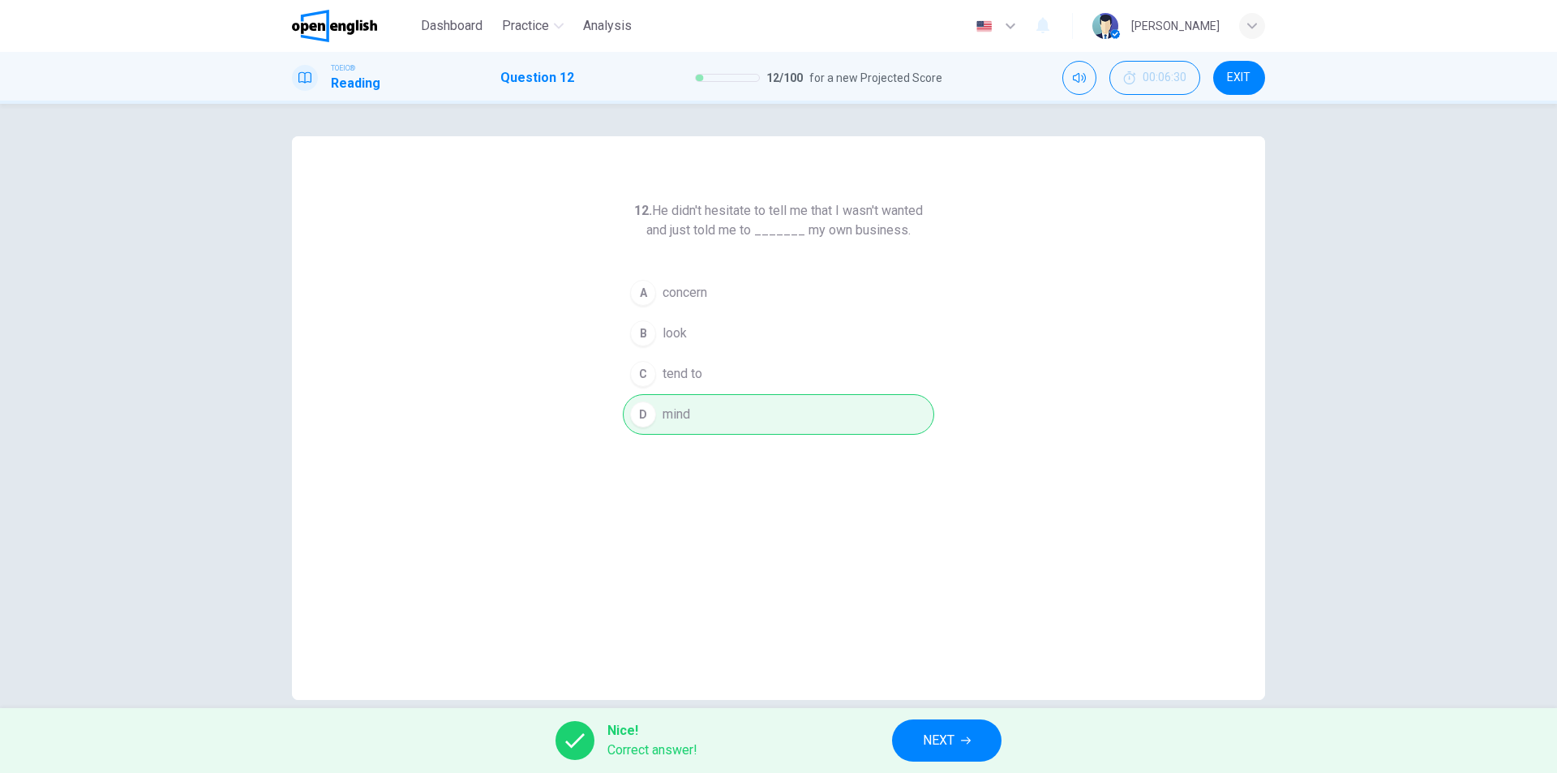
click at [969, 744] on icon "button" at bounding box center [966, 740] width 10 height 10
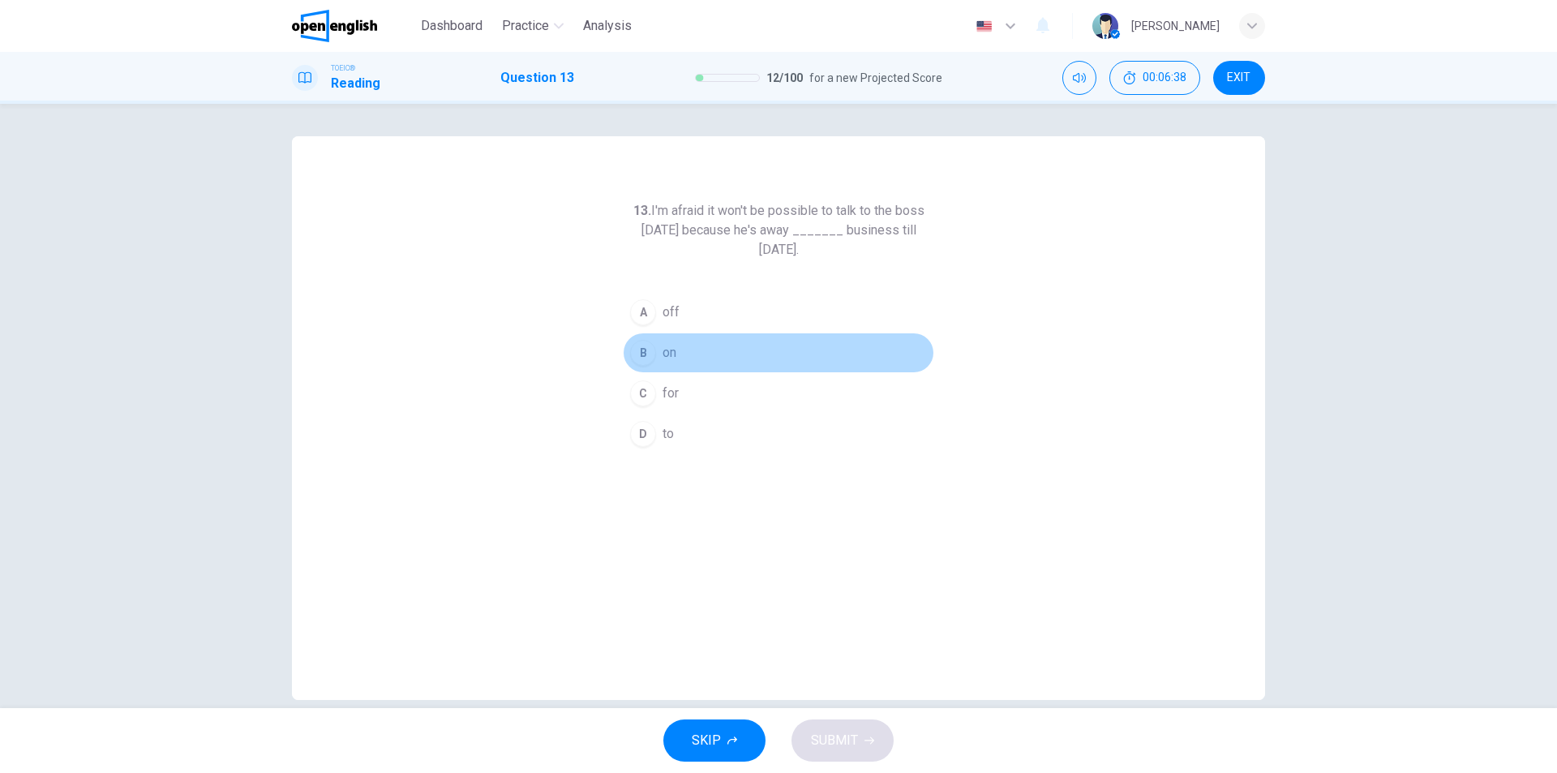
click at [657, 351] on button "B on" at bounding box center [778, 352] width 311 height 41
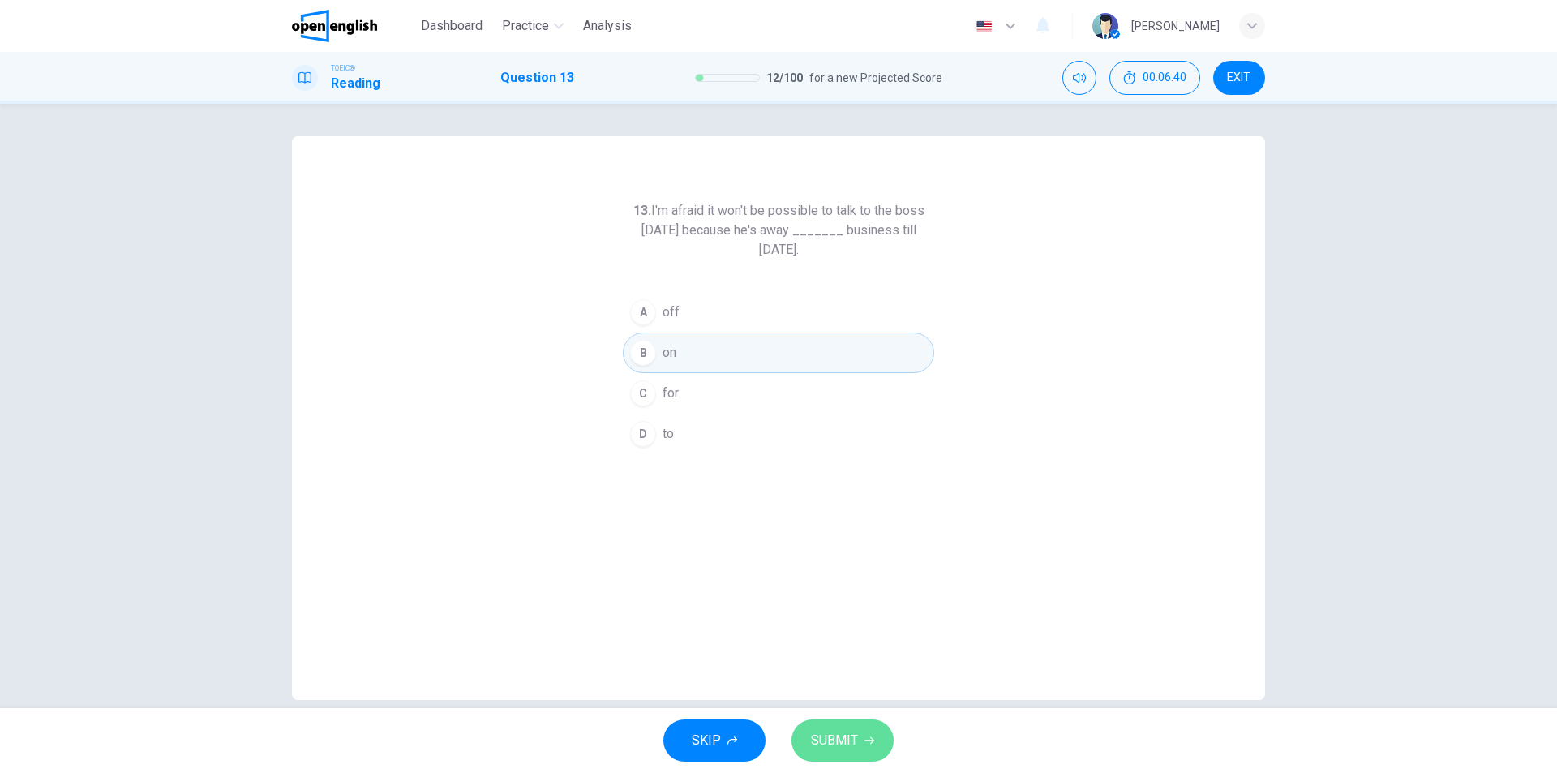
click at [861, 729] on button "SUBMIT" at bounding box center [842, 740] width 102 height 42
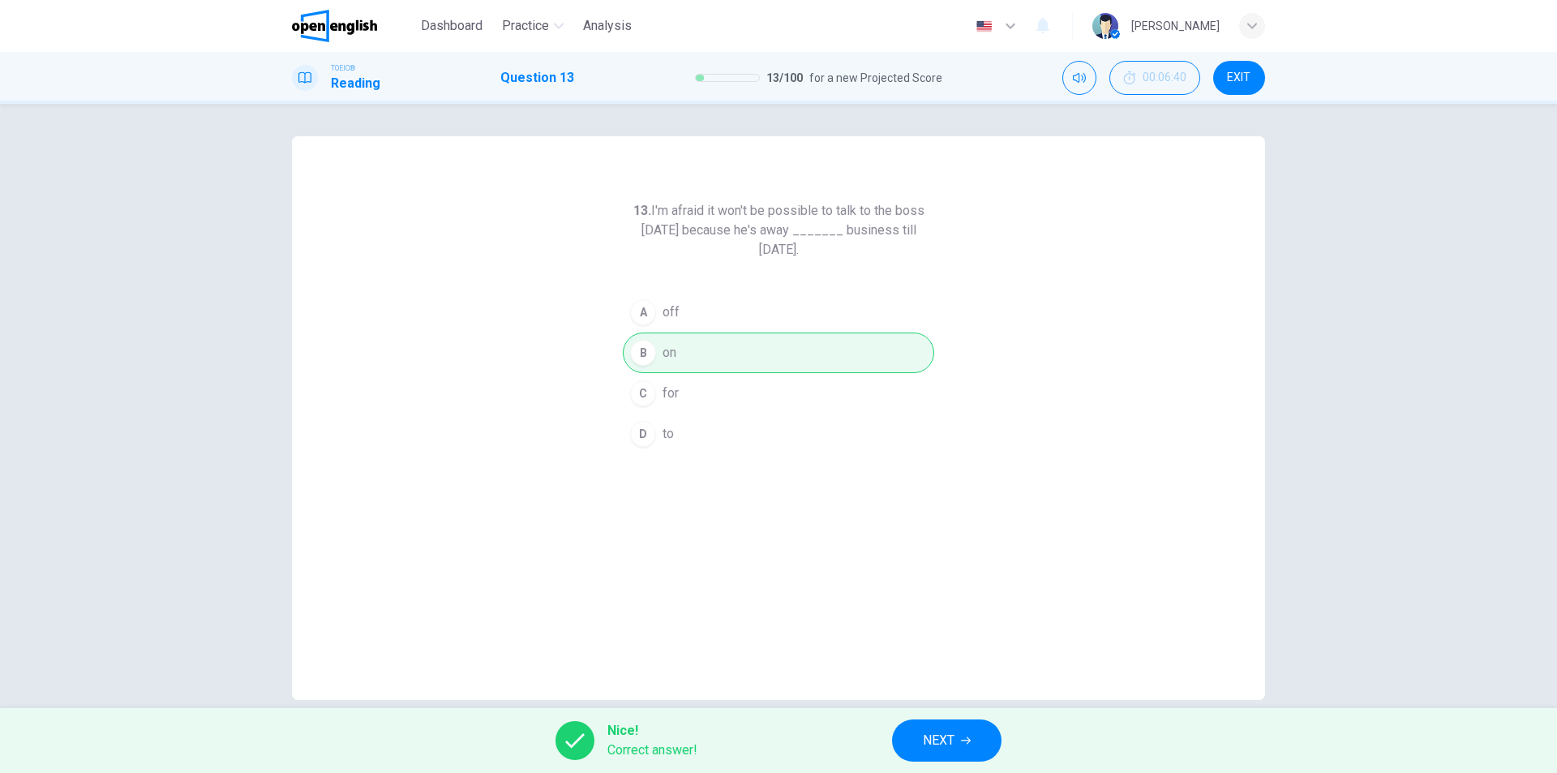
click at [925, 741] on span "NEXT" at bounding box center [939, 740] width 32 height 23
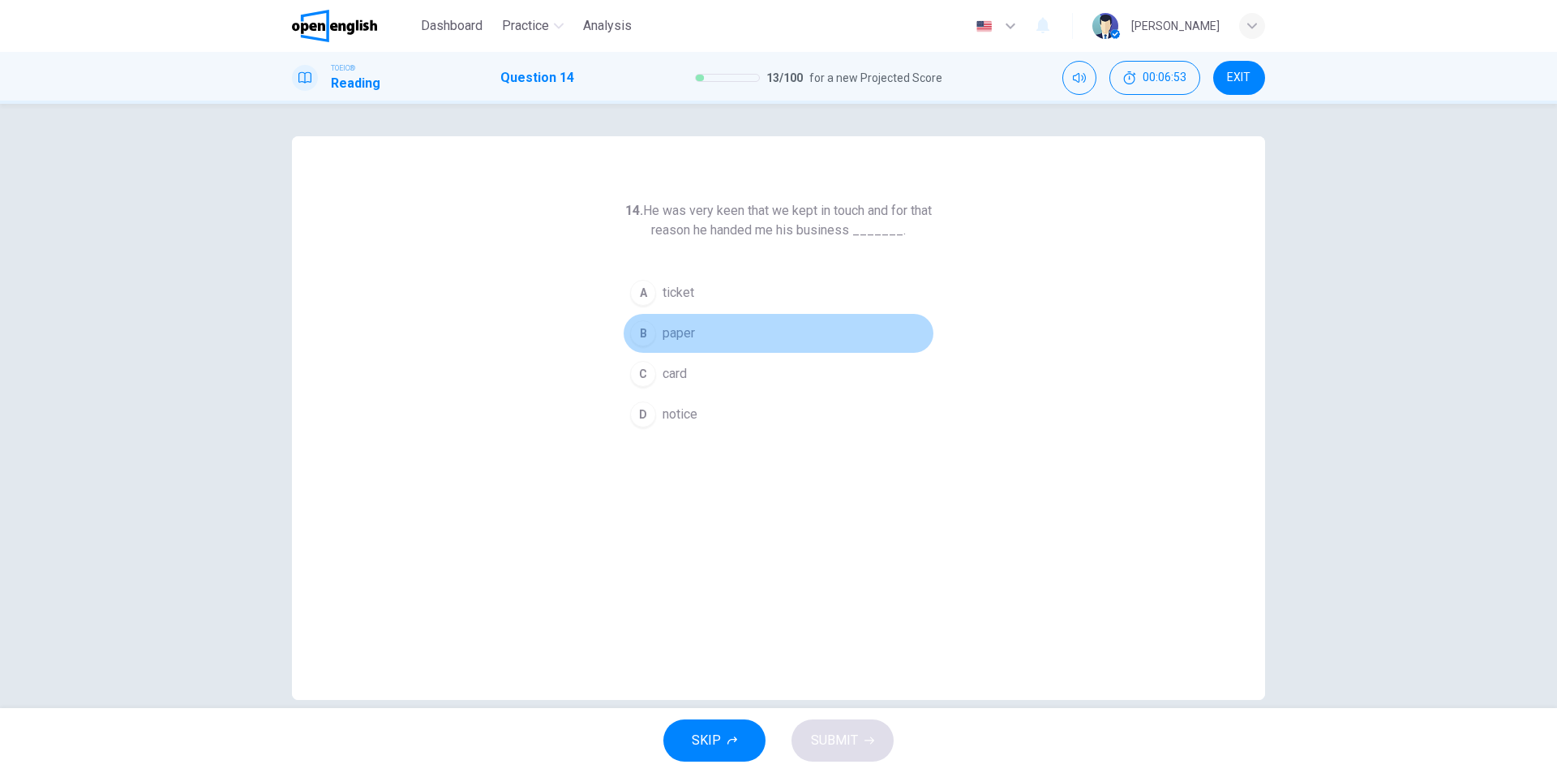
click at [686, 336] on span "paper" at bounding box center [678, 332] width 32 height 19
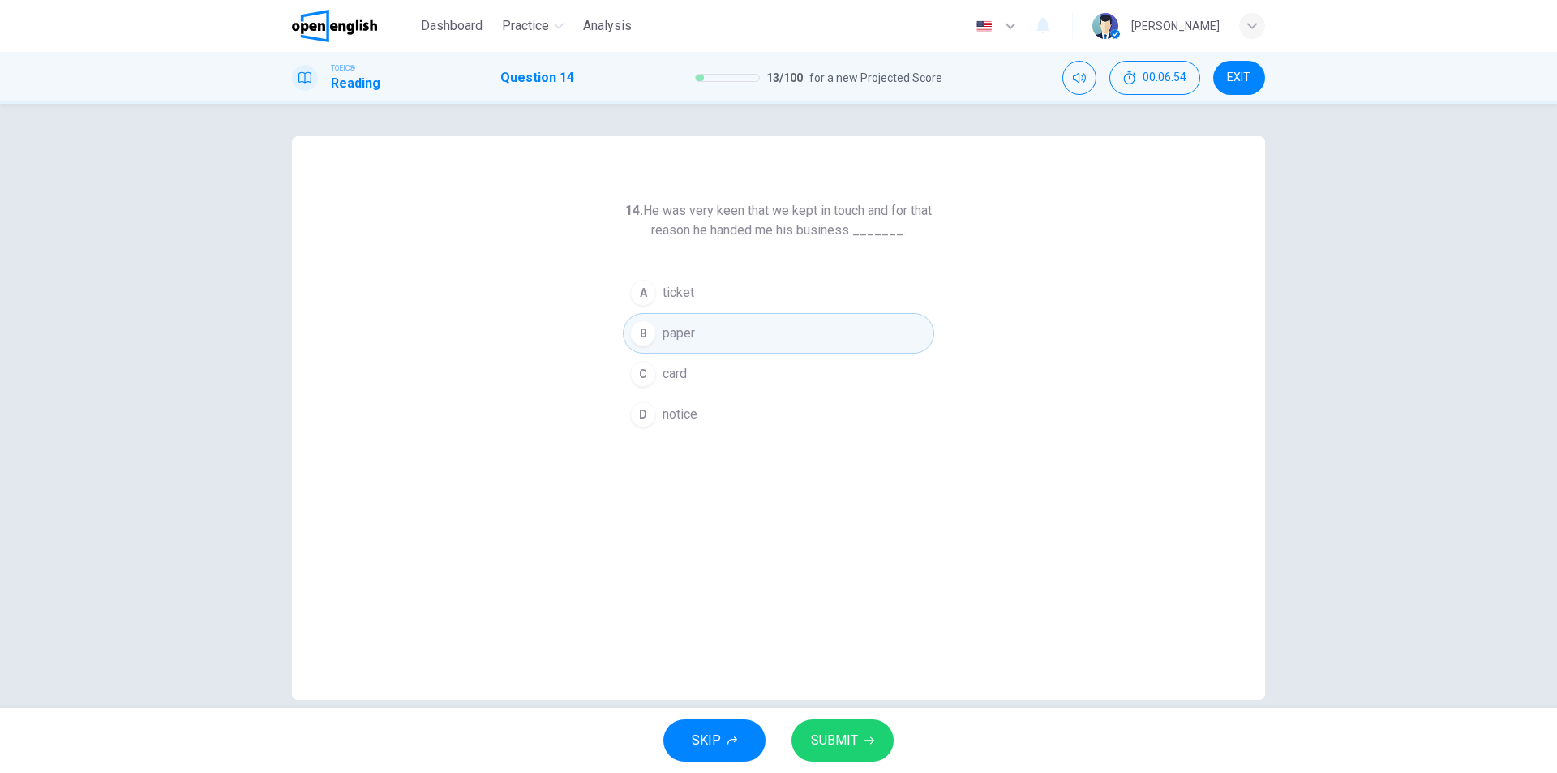
click at [867, 742] on icon "button" at bounding box center [869, 740] width 10 height 10
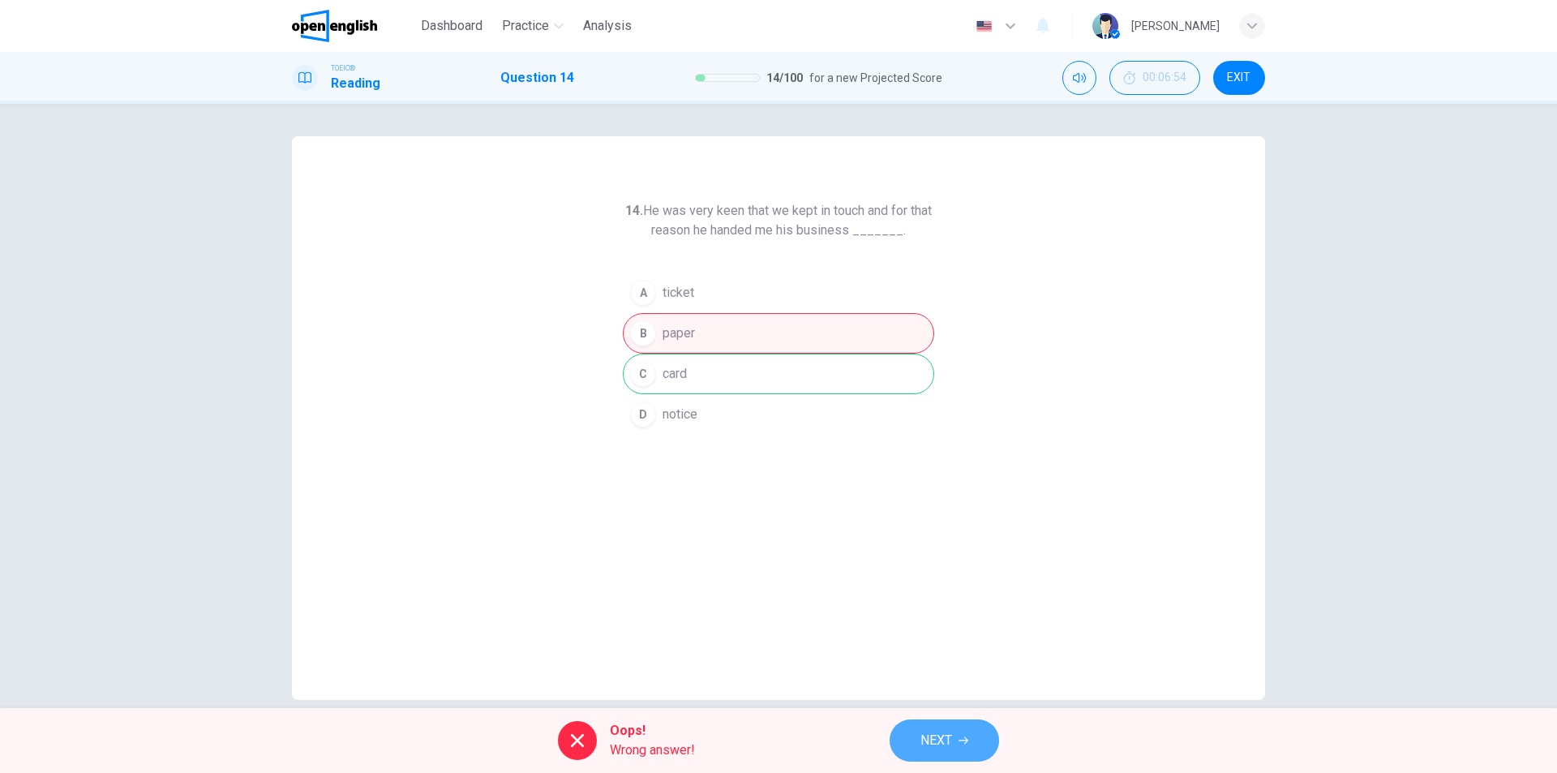
click at [963, 745] on button "NEXT" at bounding box center [943, 740] width 109 height 42
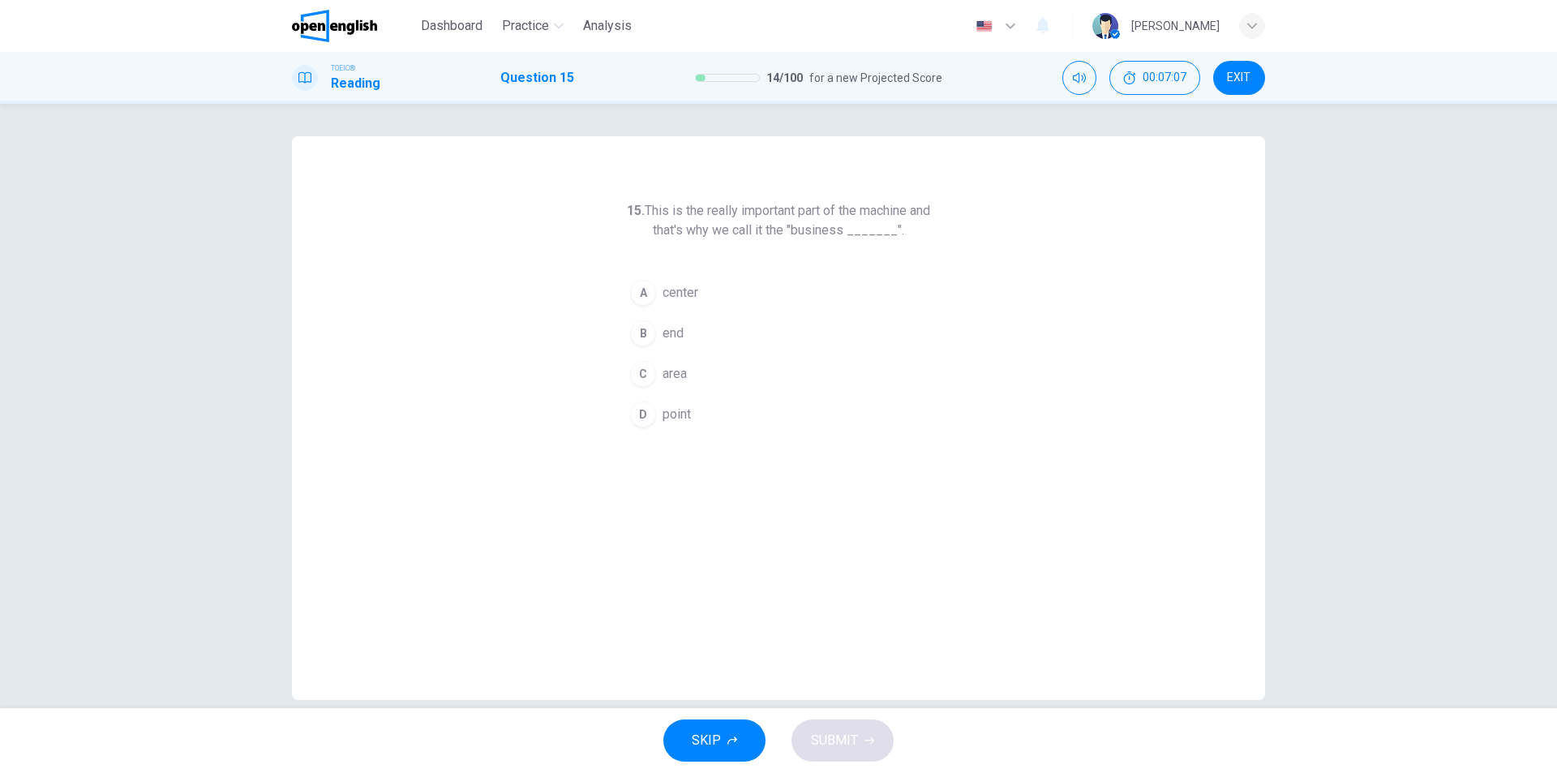
click at [677, 289] on span "center" at bounding box center [680, 292] width 36 height 19
click at [842, 743] on span "SUBMIT" at bounding box center [834, 740] width 47 height 23
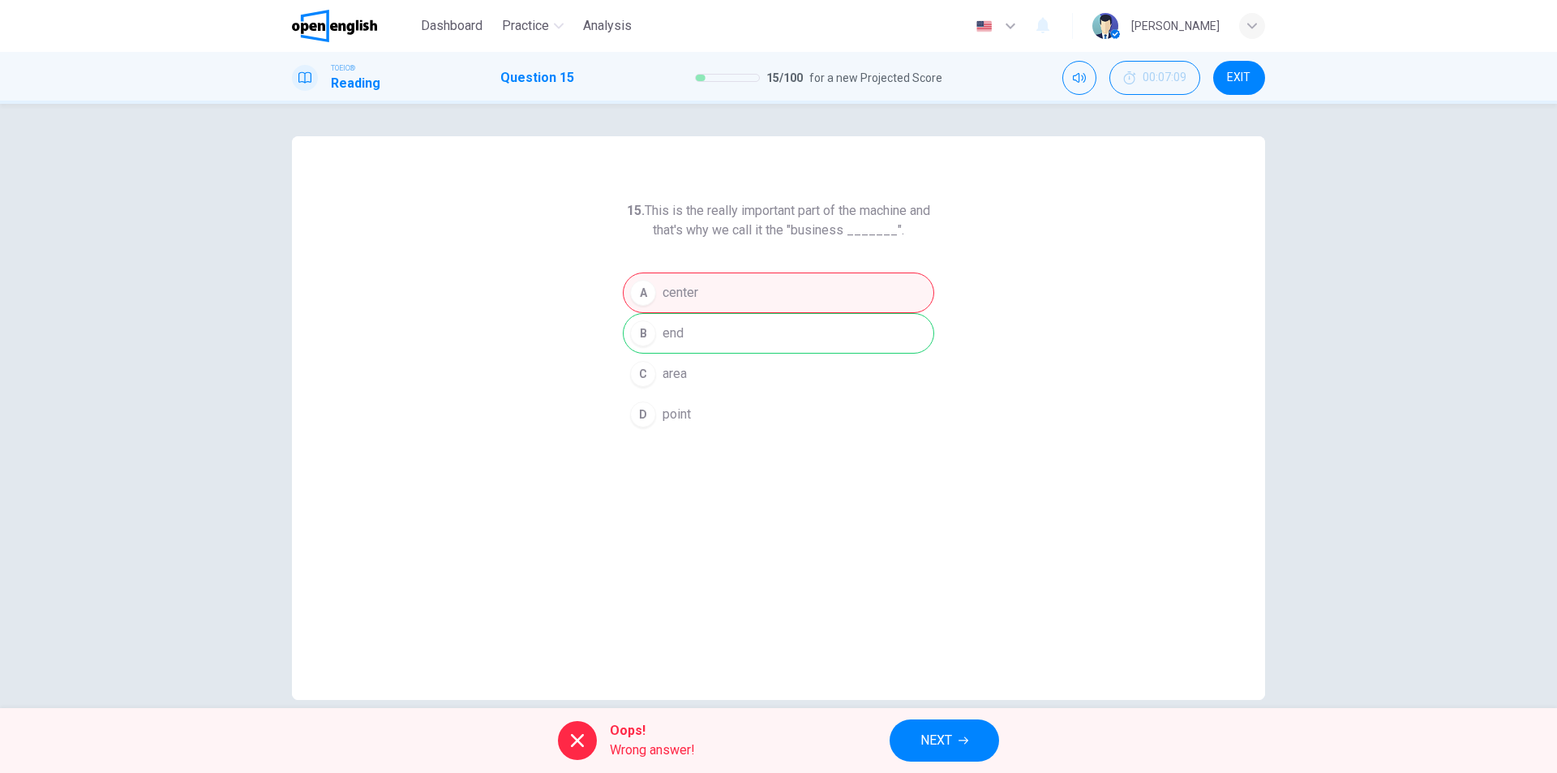
click at [940, 744] on span "NEXT" at bounding box center [936, 740] width 32 height 23
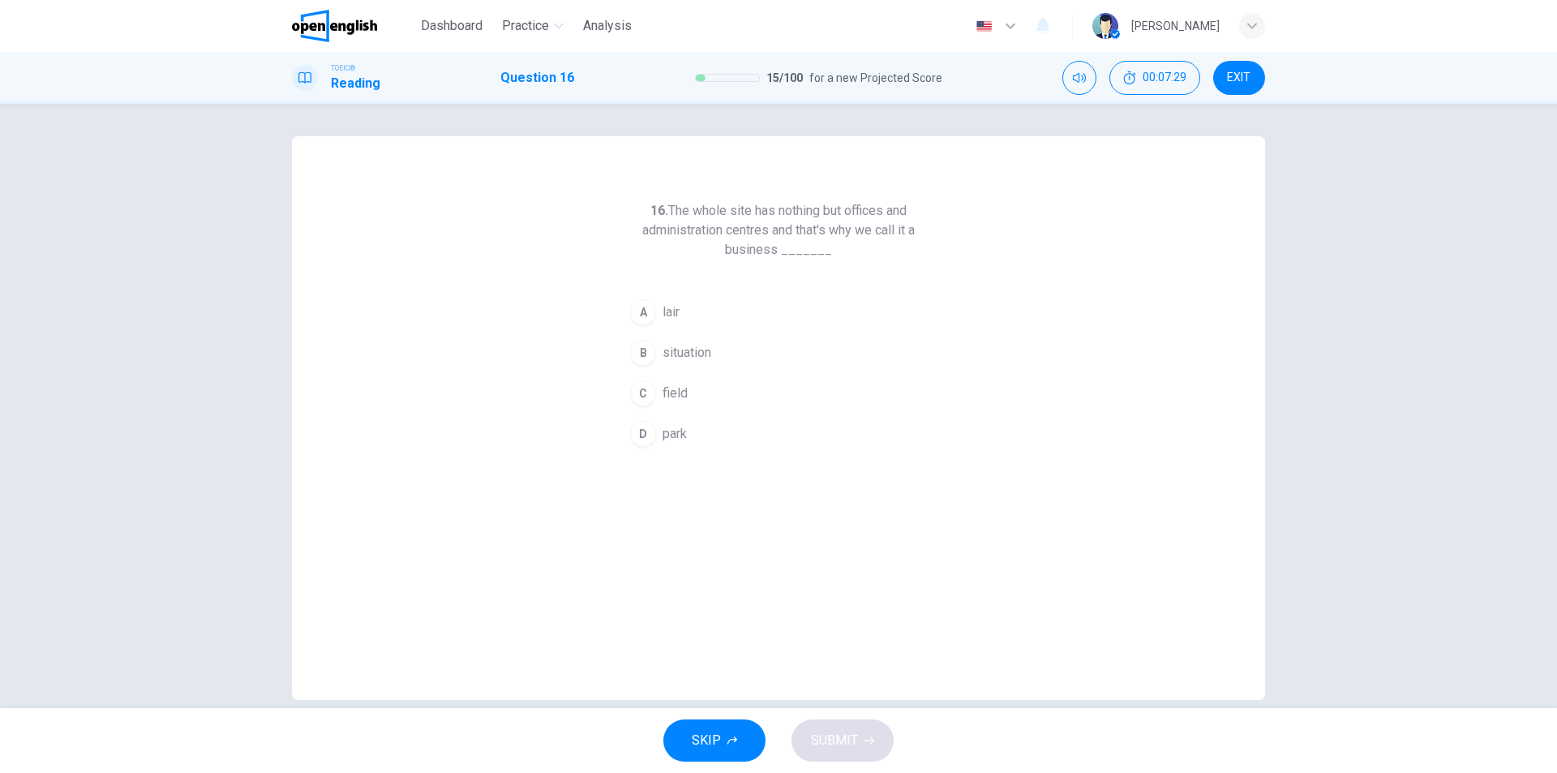
click at [674, 432] on span "park" at bounding box center [674, 433] width 24 height 19
click at [850, 737] on span "SUBMIT" at bounding box center [834, 740] width 47 height 23
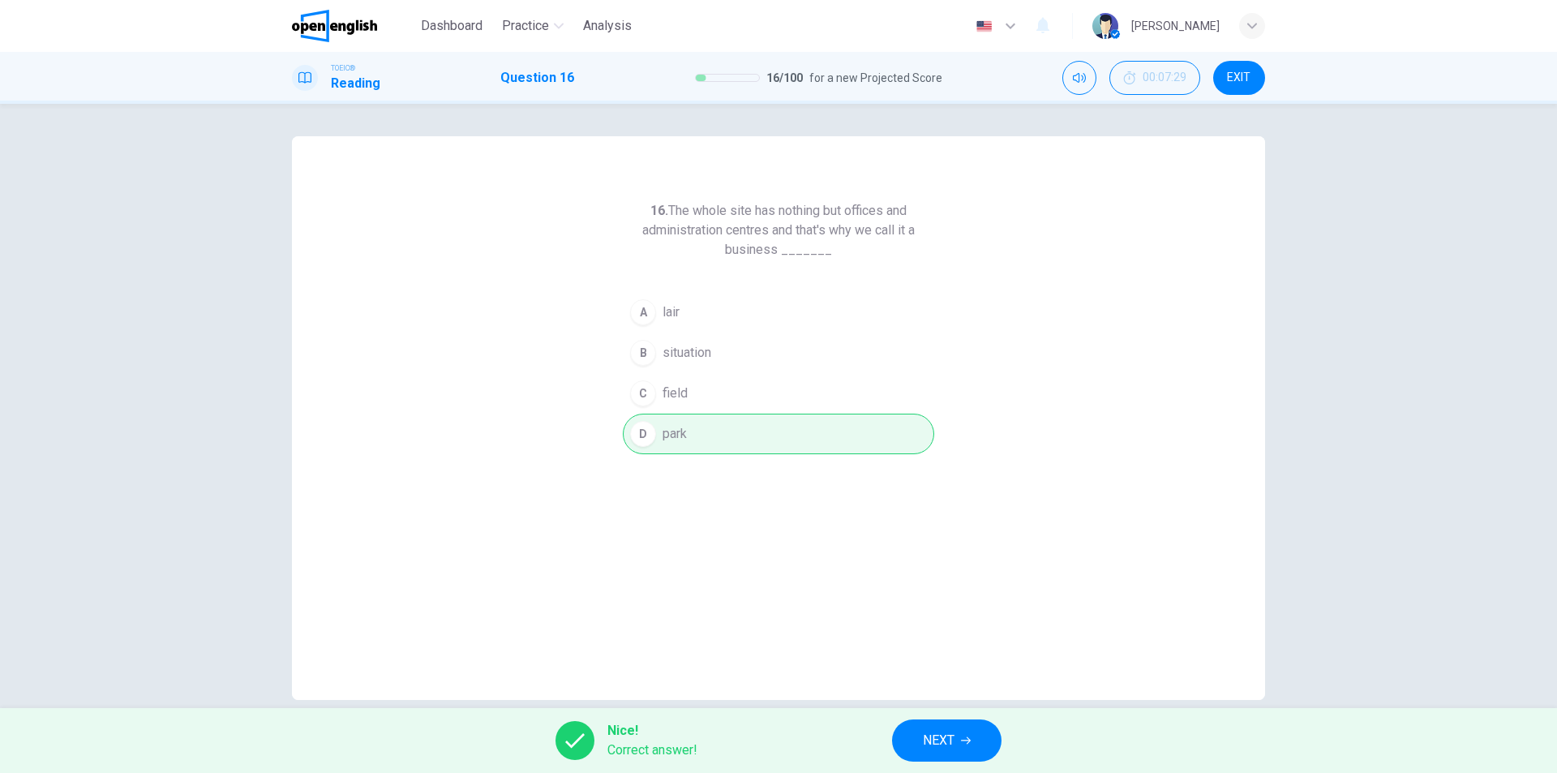
click at [902, 740] on button "NEXT" at bounding box center [946, 740] width 109 height 42
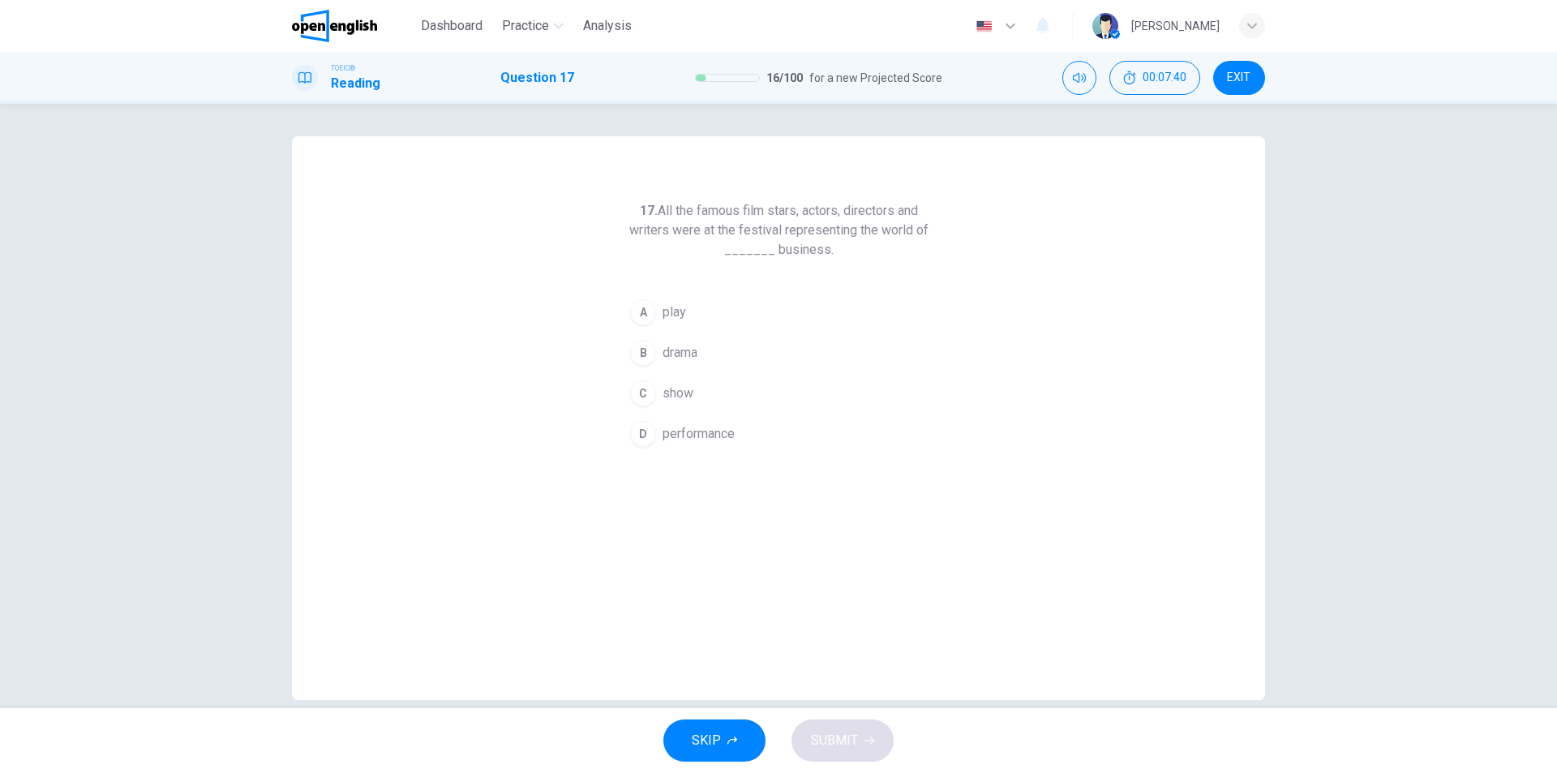
click at [681, 388] on span "show" at bounding box center [677, 392] width 31 height 19
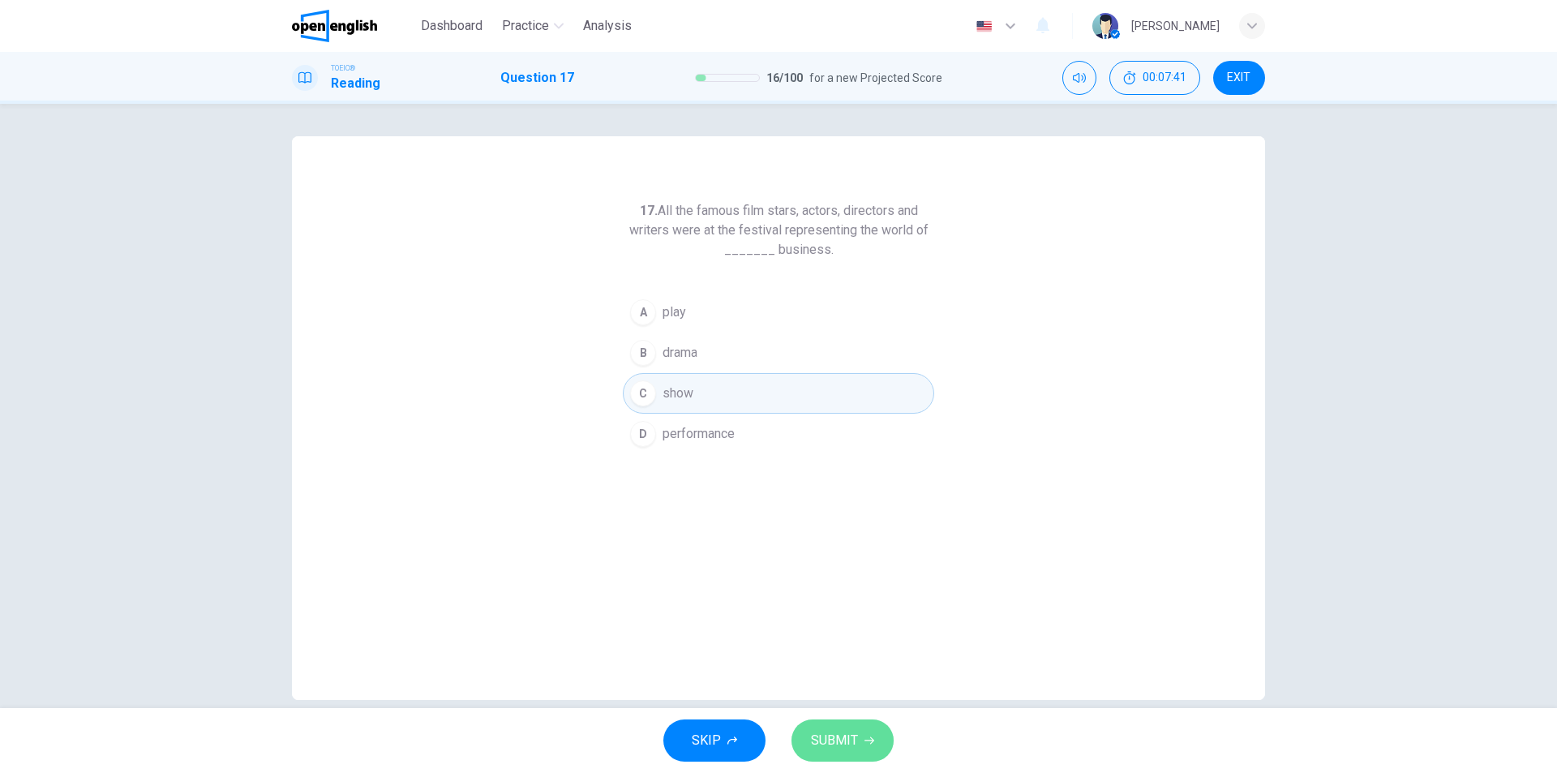
click at [835, 739] on span "SUBMIT" at bounding box center [834, 740] width 47 height 23
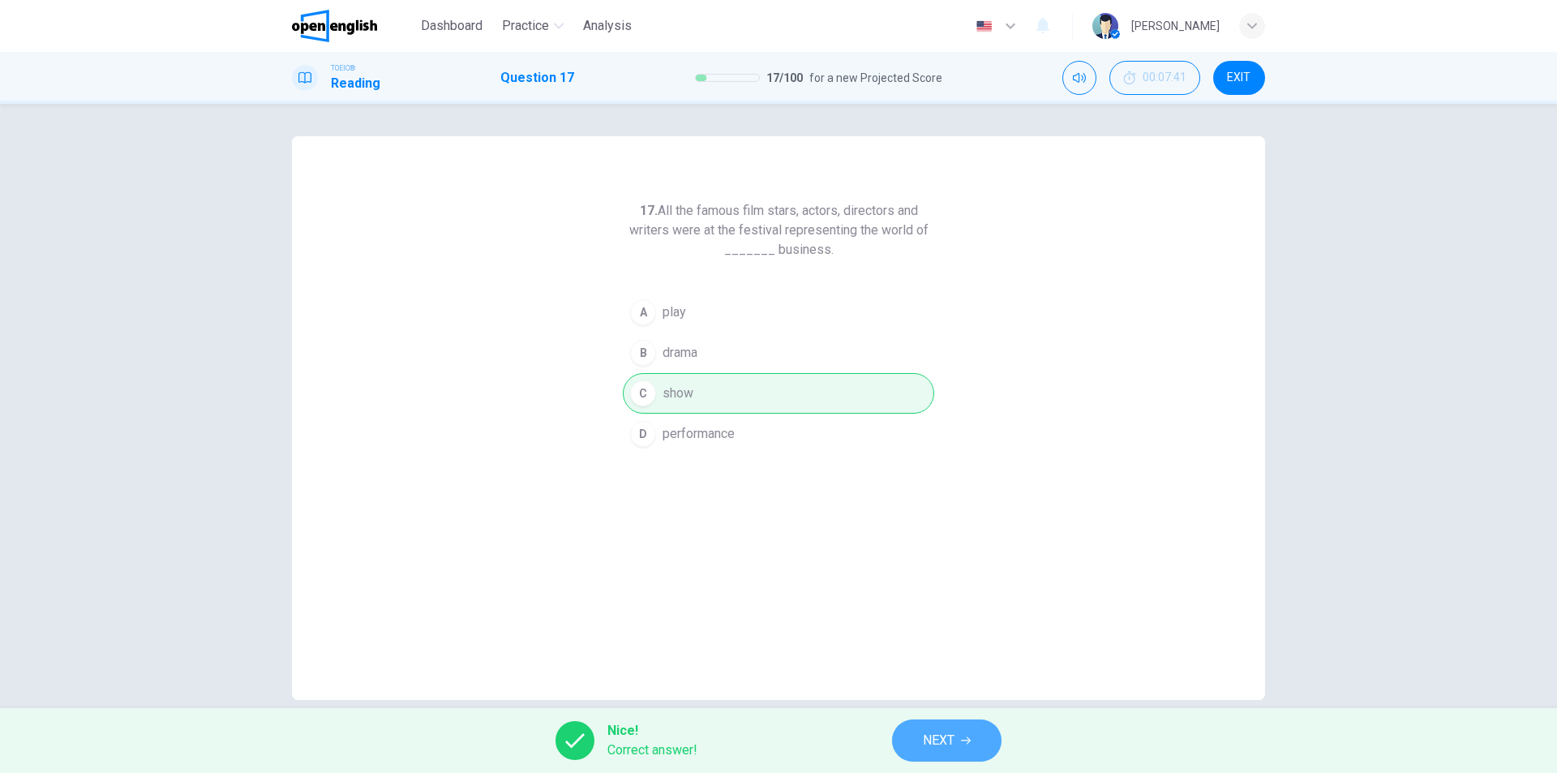
click at [940, 744] on span "NEXT" at bounding box center [939, 740] width 32 height 23
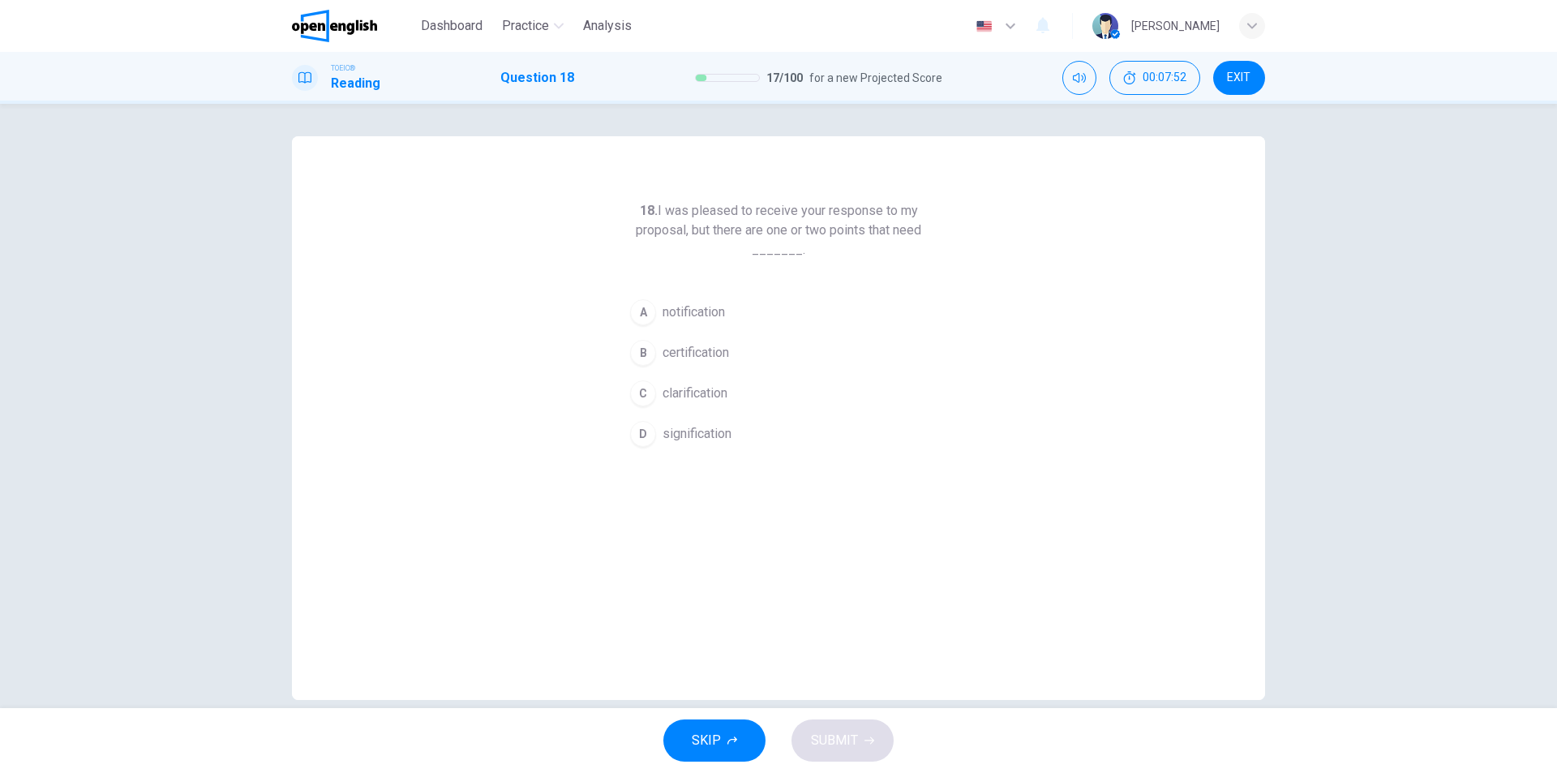
click at [706, 392] on span "clarification" at bounding box center [694, 392] width 65 height 19
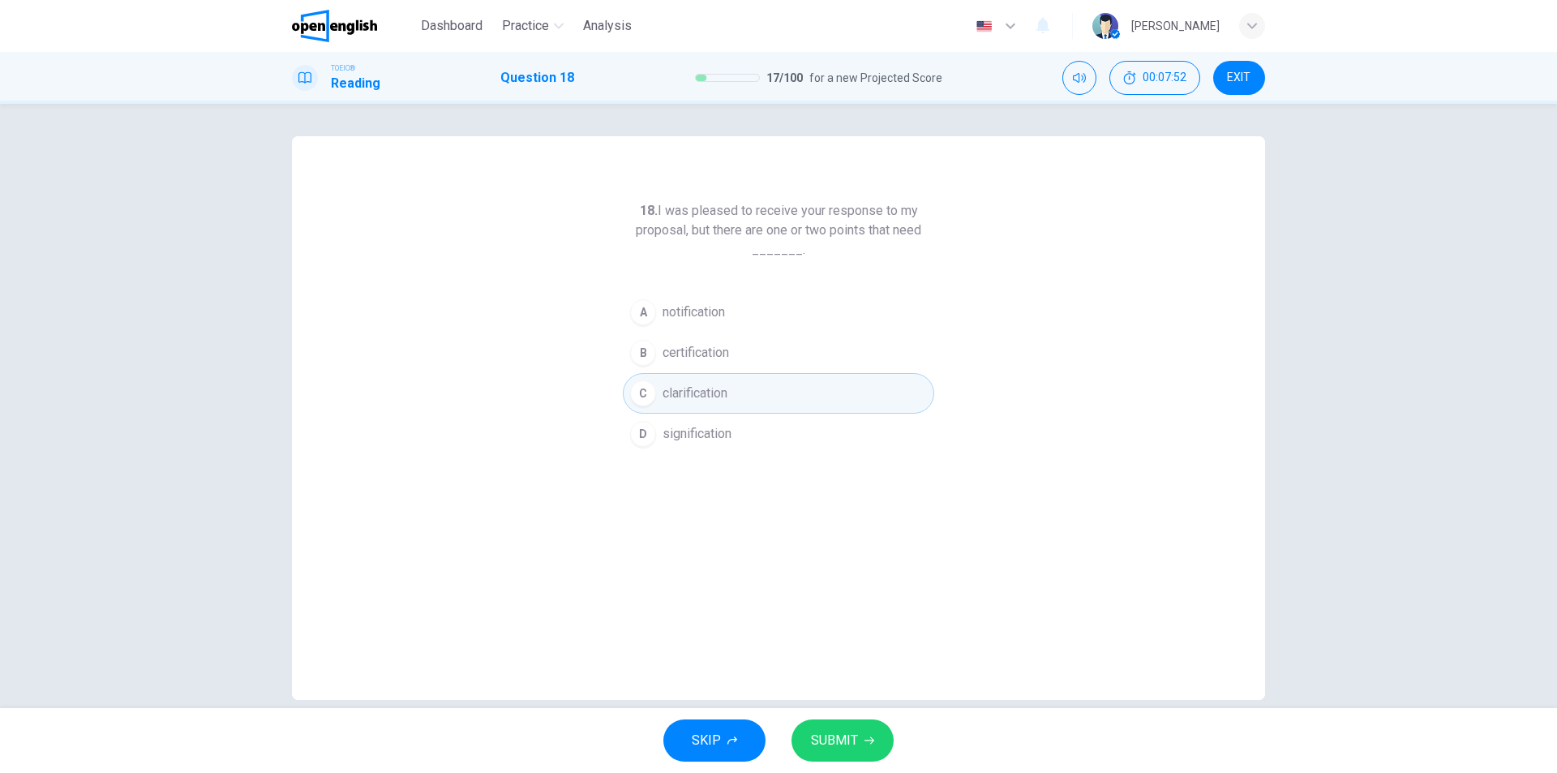
click at [848, 738] on span "SUBMIT" at bounding box center [834, 740] width 47 height 23
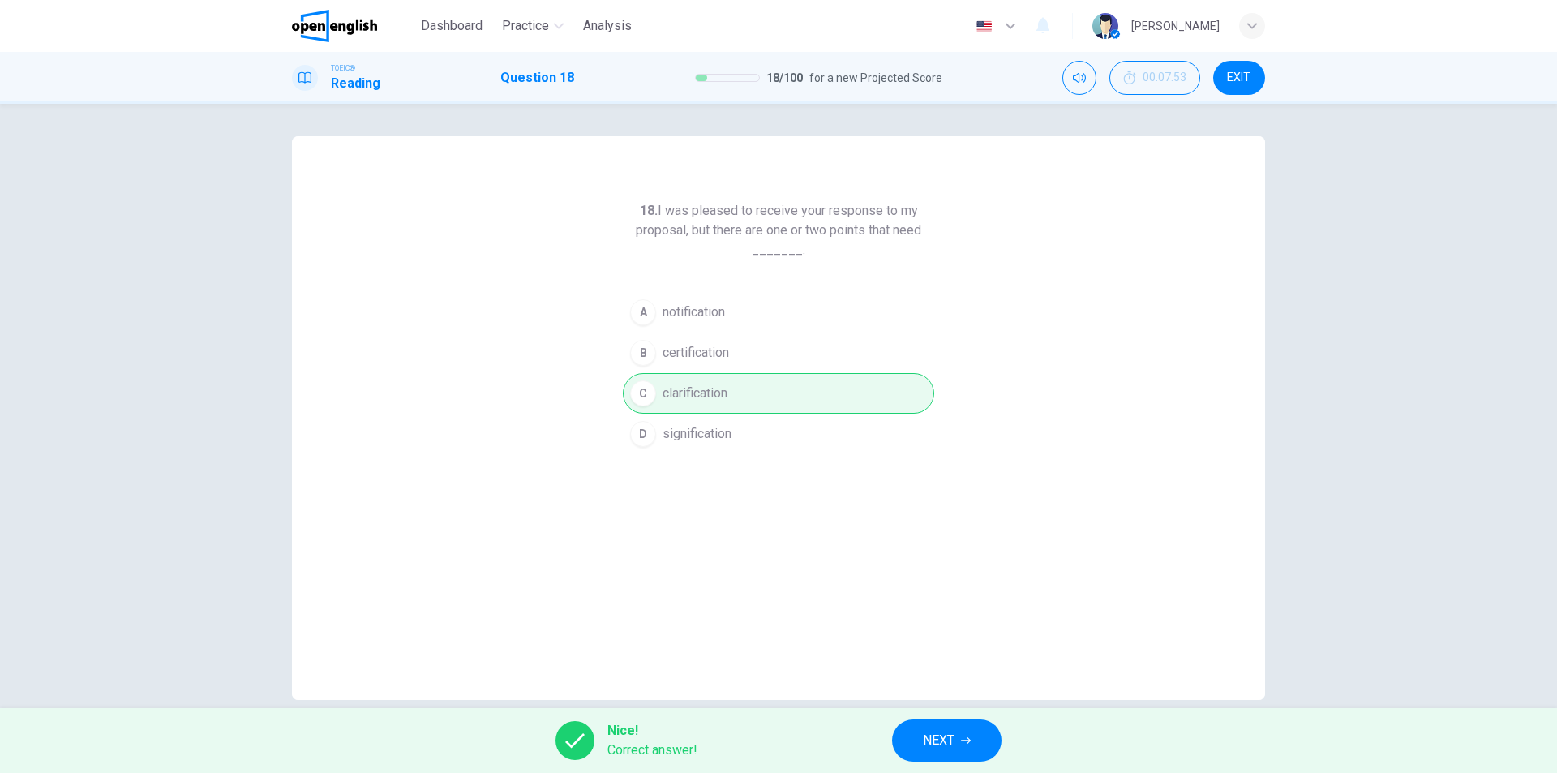
click at [940, 742] on span "NEXT" at bounding box center [939, 740] width 32 height 23
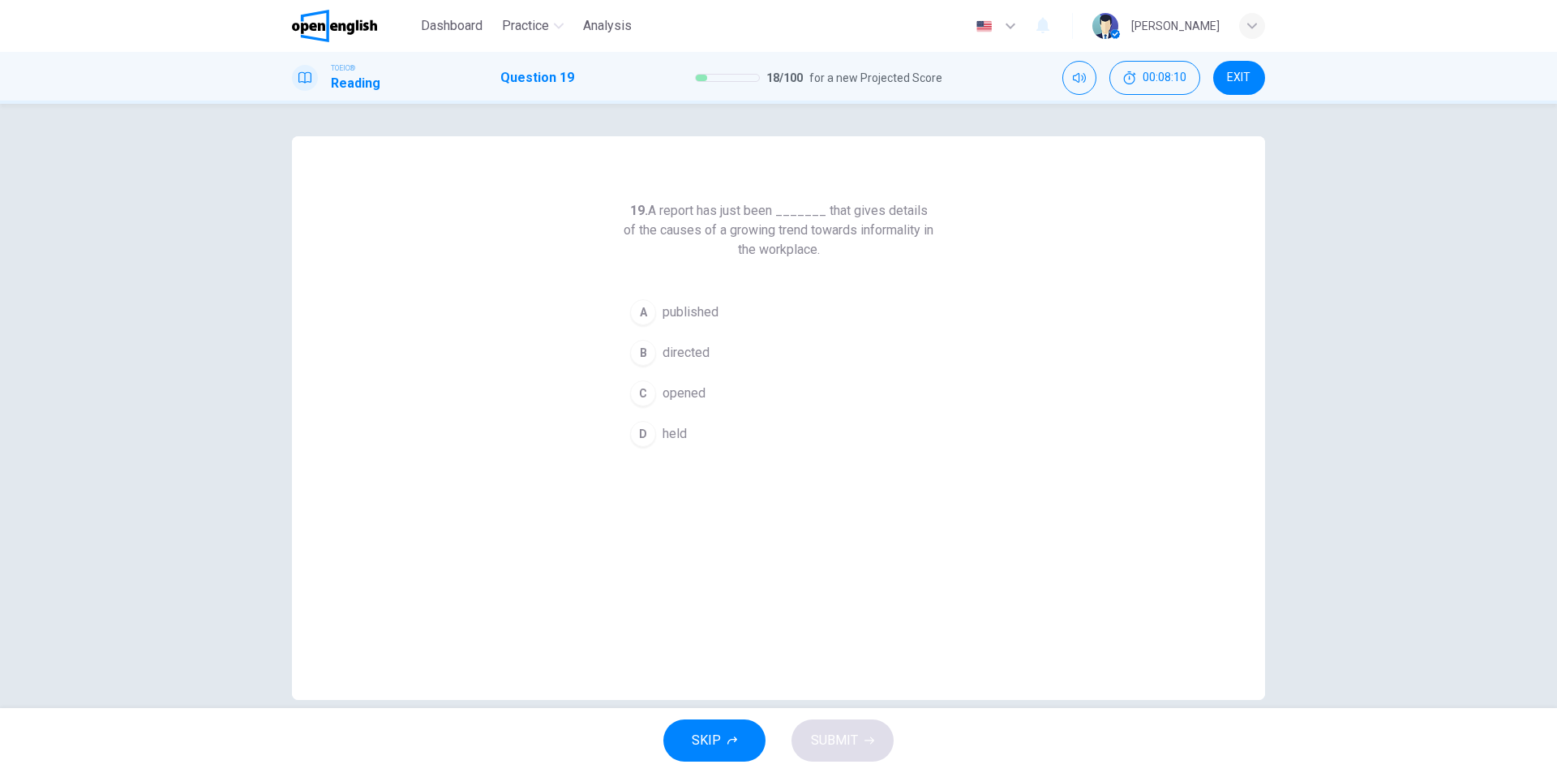
click at [674, 313] on span "published" at bounding box center [690, 311] width 56 height 19
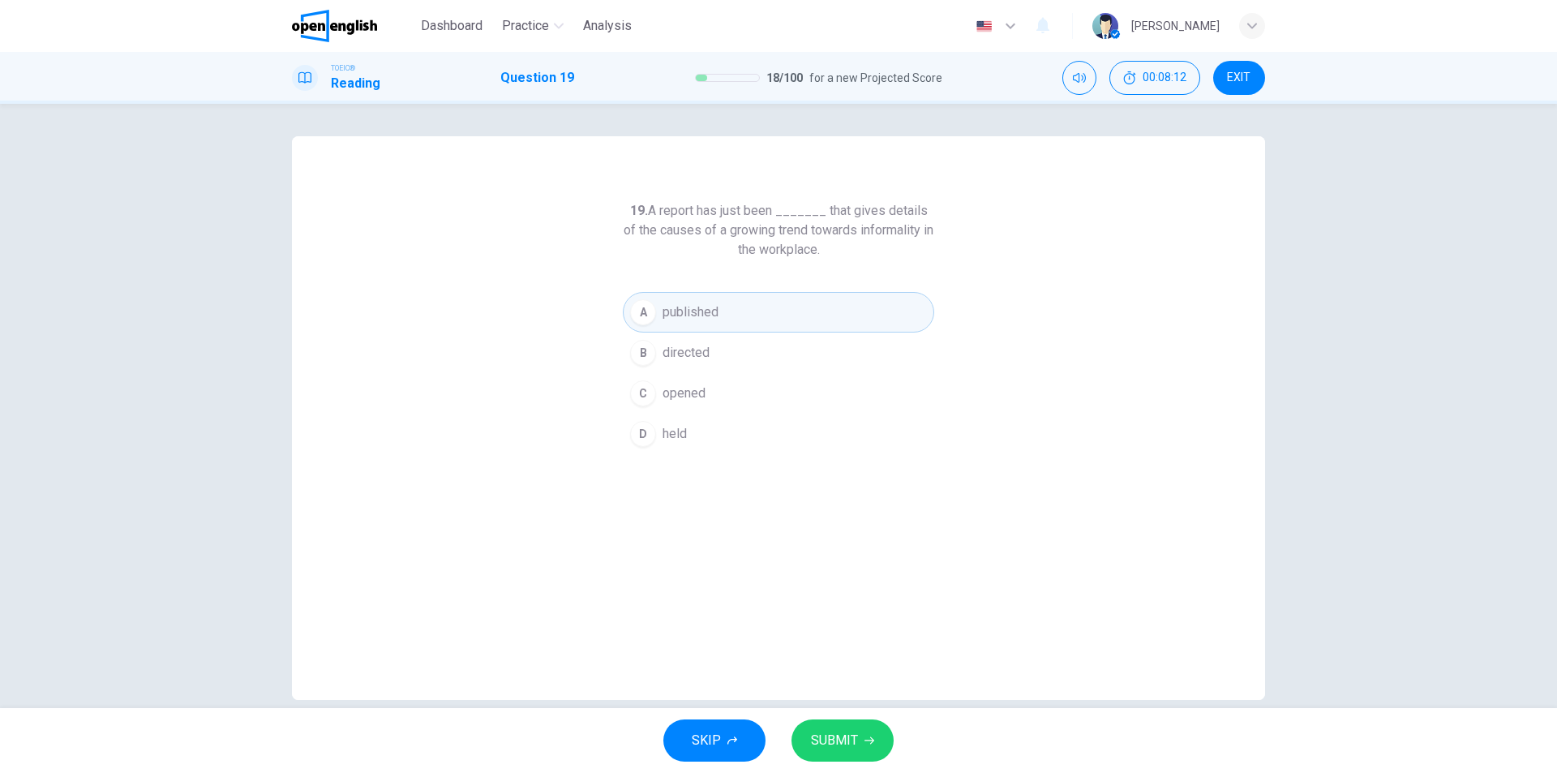
click at [836, 739] on span "SUBMIT" at bounding box center [834, 740] width 47 height 23
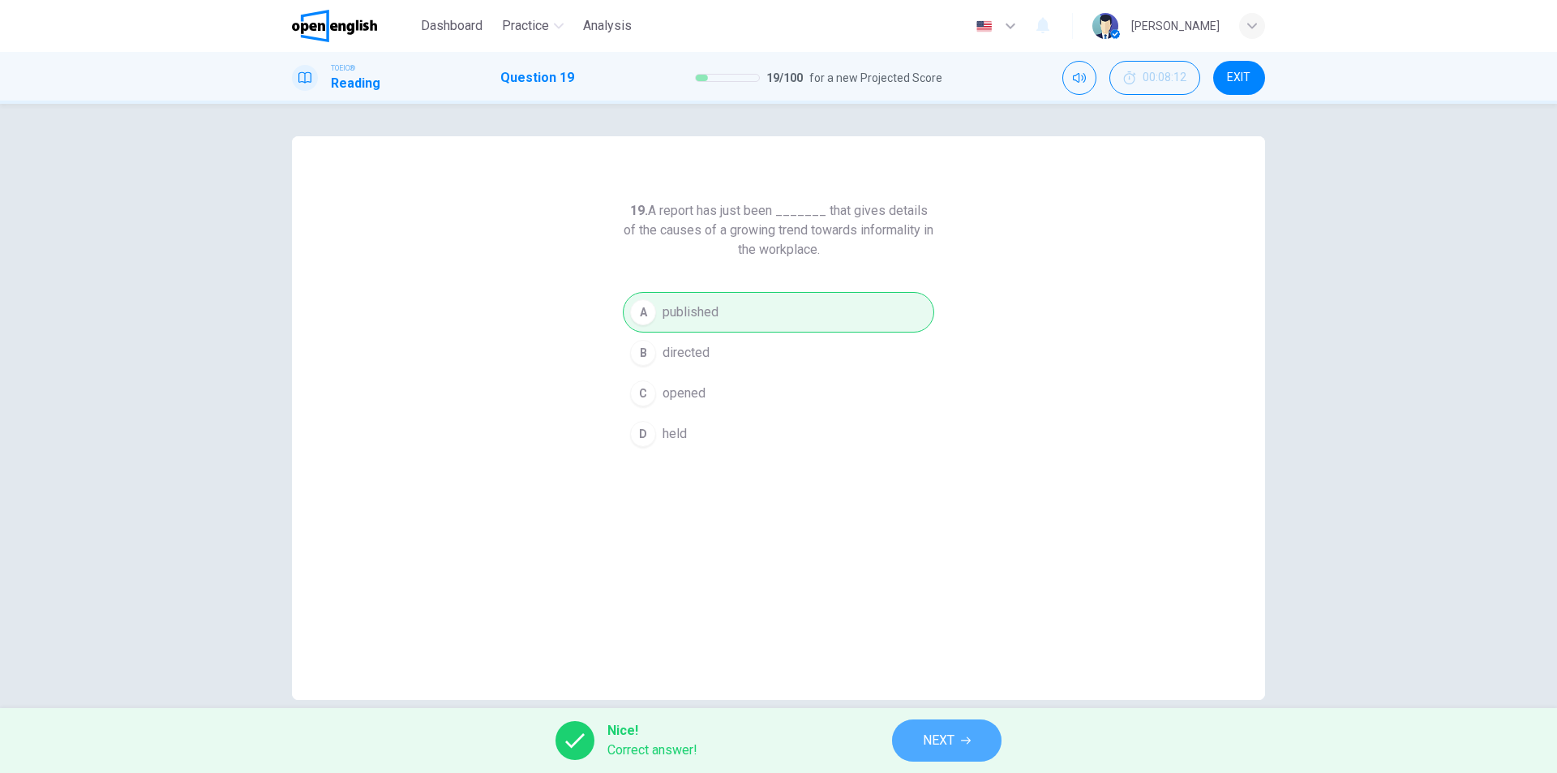
click at [918, 740] on button "NEXT" at bounding box center [946, 740] width 109 height 42
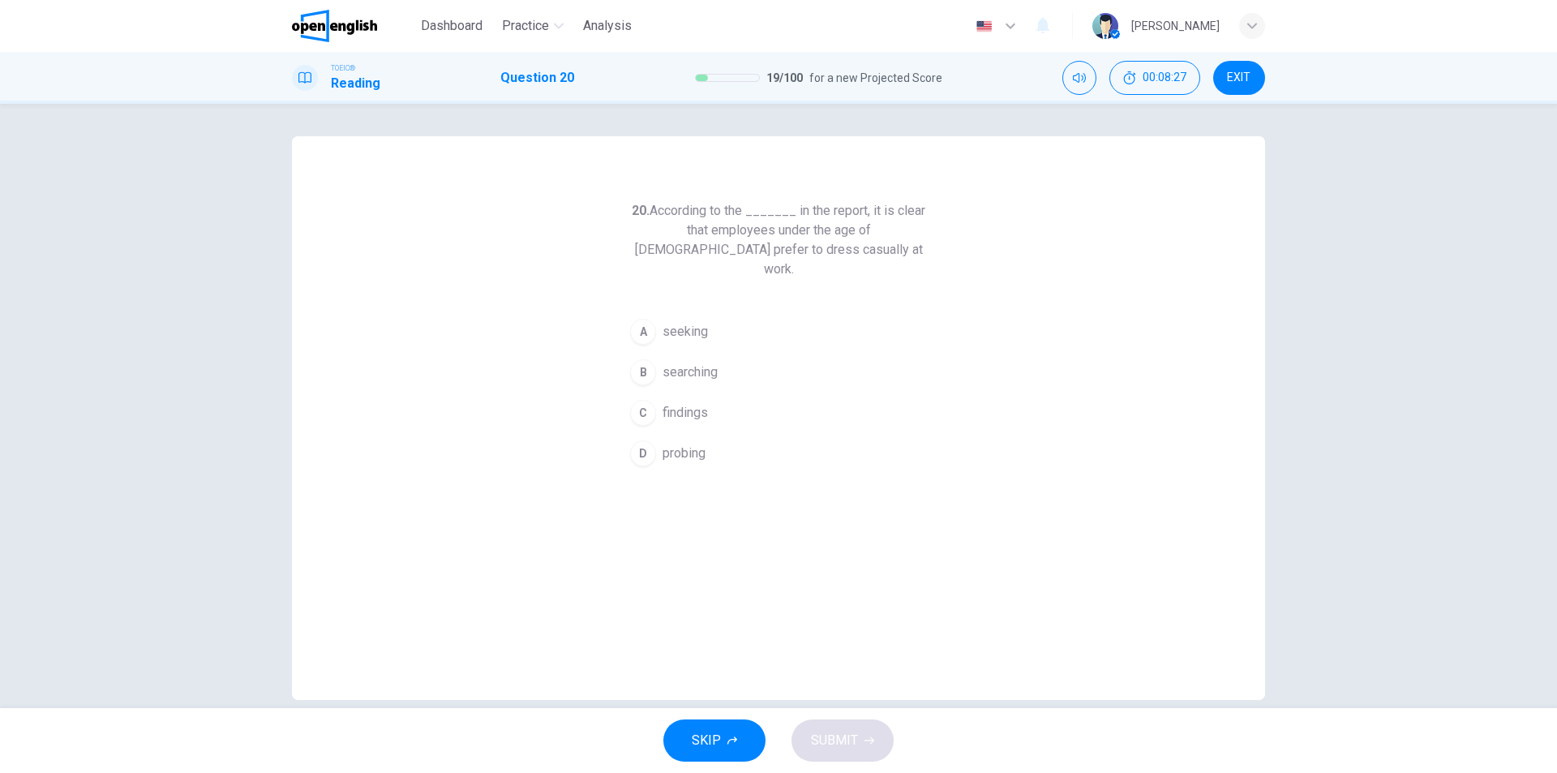
click at [697, 362] on span "searching" at bounding box center [689, 371] width 55 height 19
click at [837, 744] on span "SUBMIT" at bounding box center [834, 740] width 47 height 23
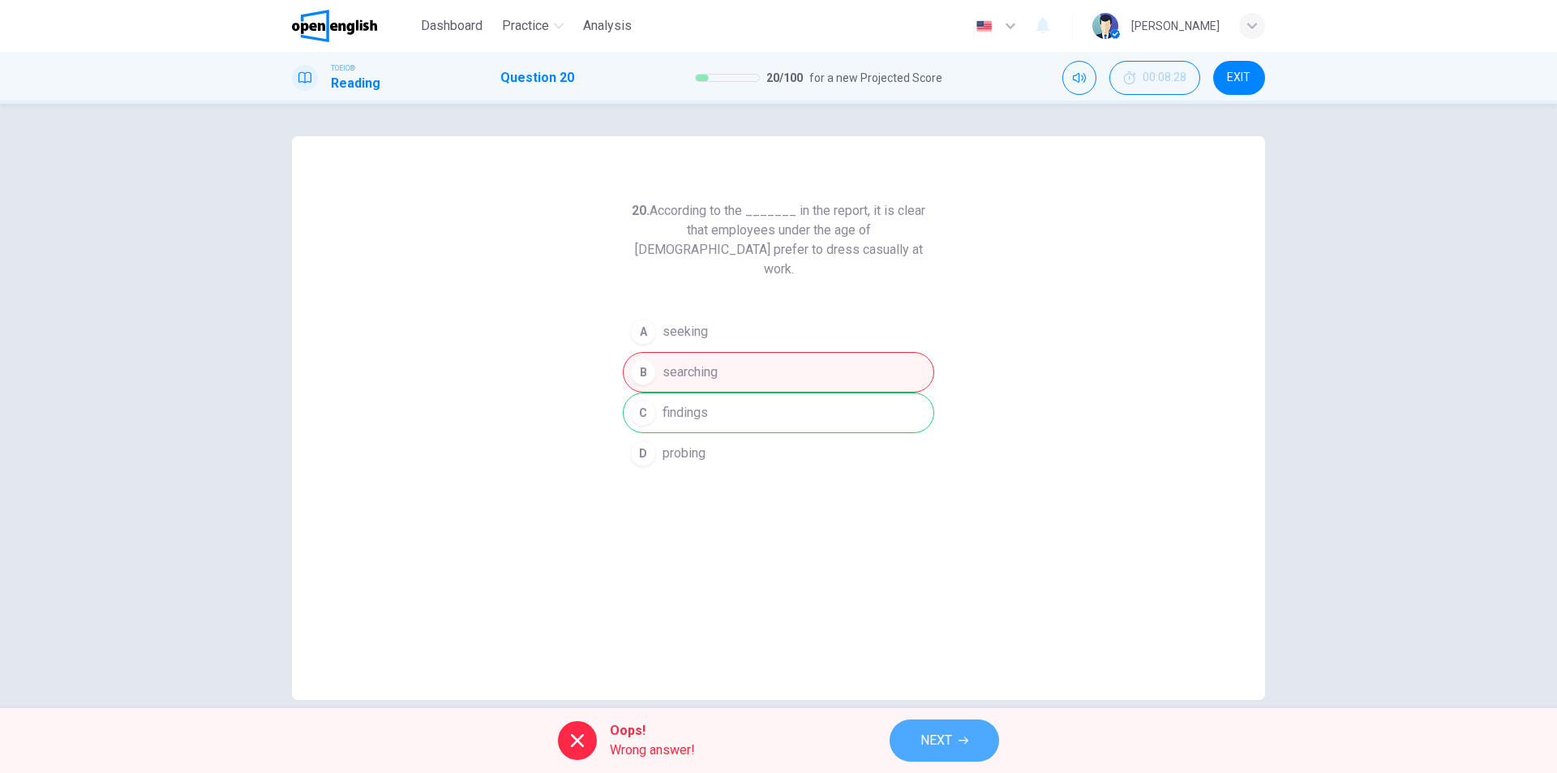
click at [935, 751] on span "NEXT" at bounding box center [936, 740] width 32 height 23
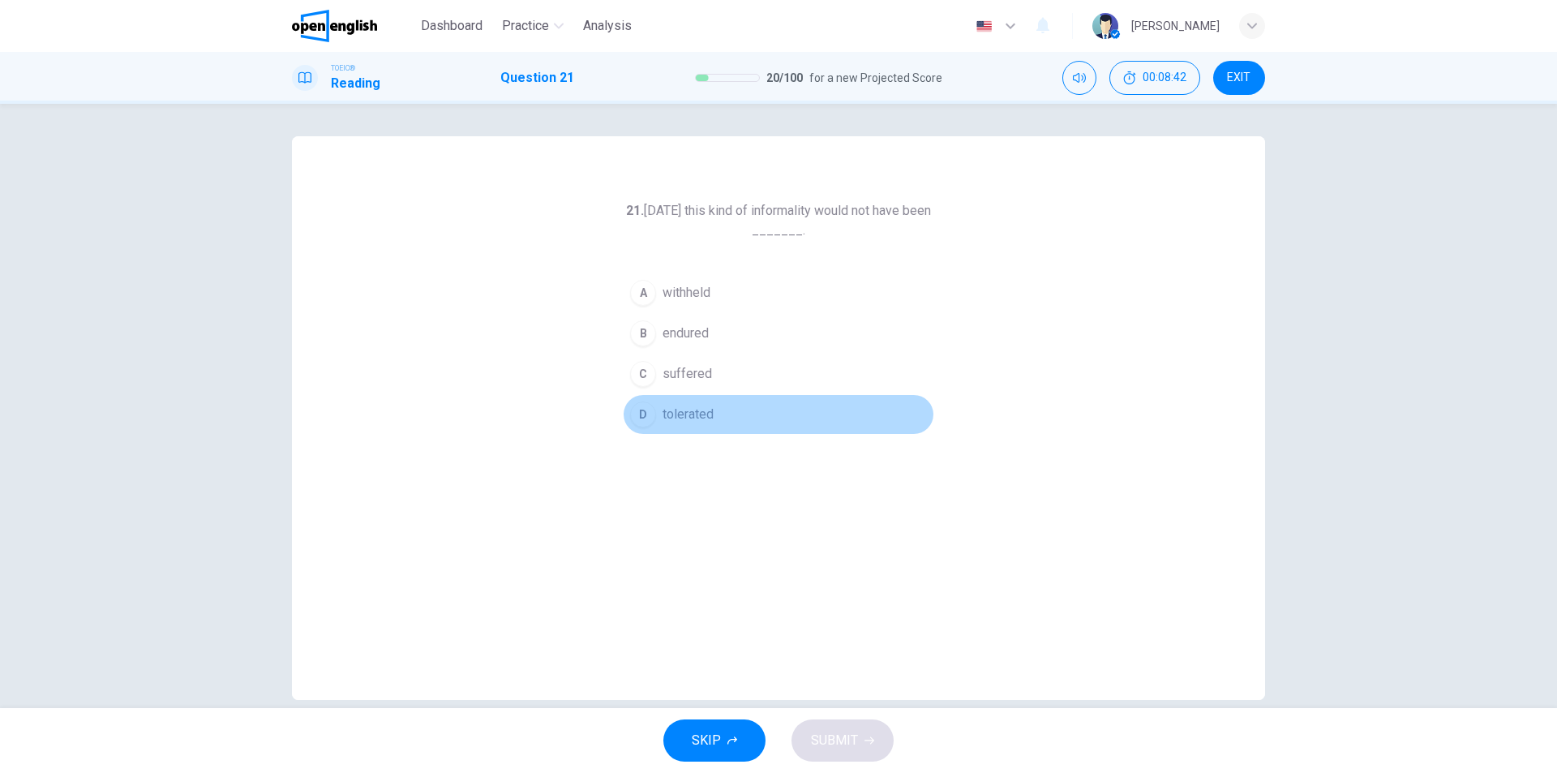
click at [667, 425] on button "D tolerated" at bounding box center [778, 414] width 311 height 41
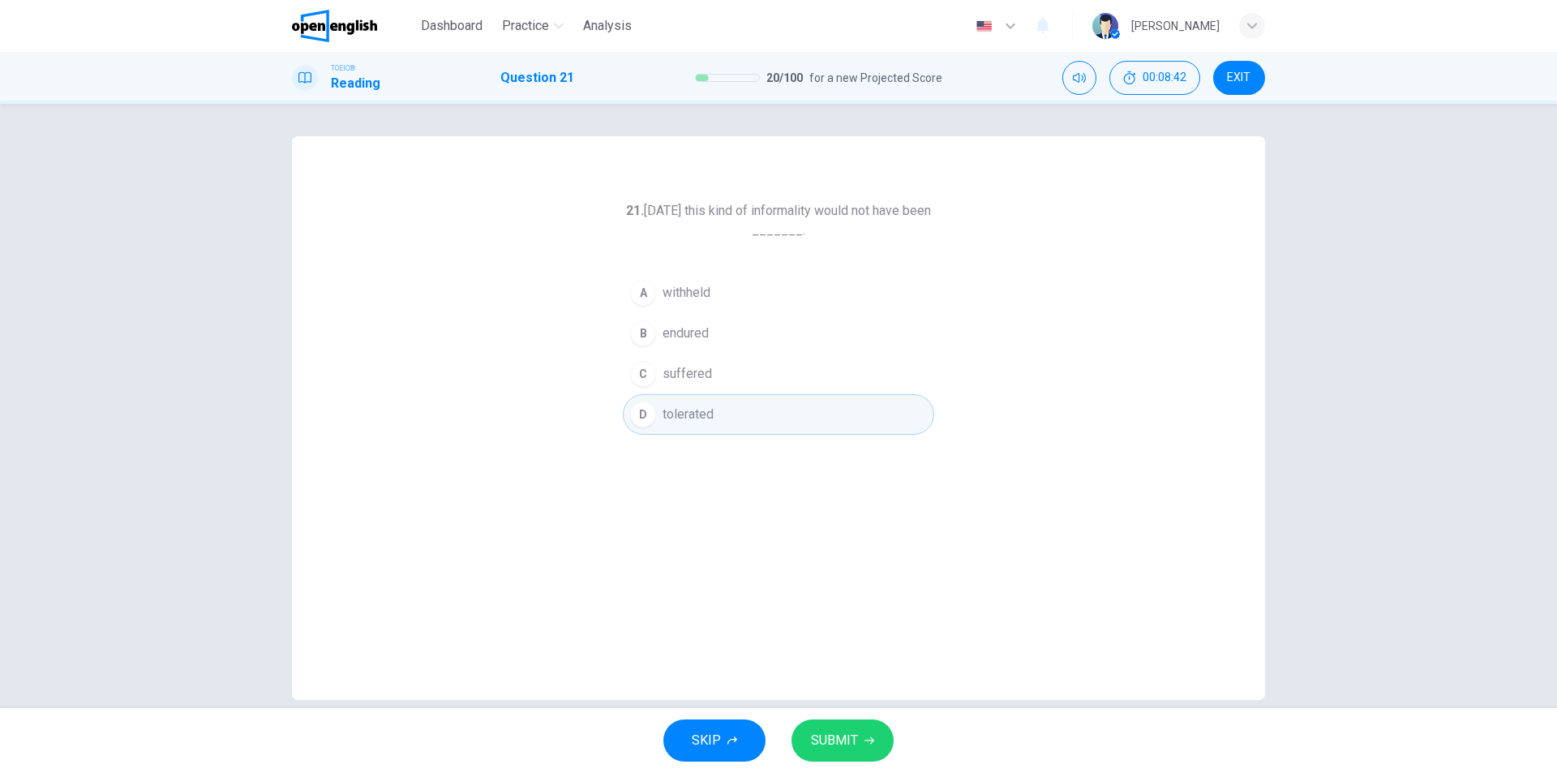
click at [829, 739] on span "SUBMIT" at bounding box center [834, 740] width 47 height 23
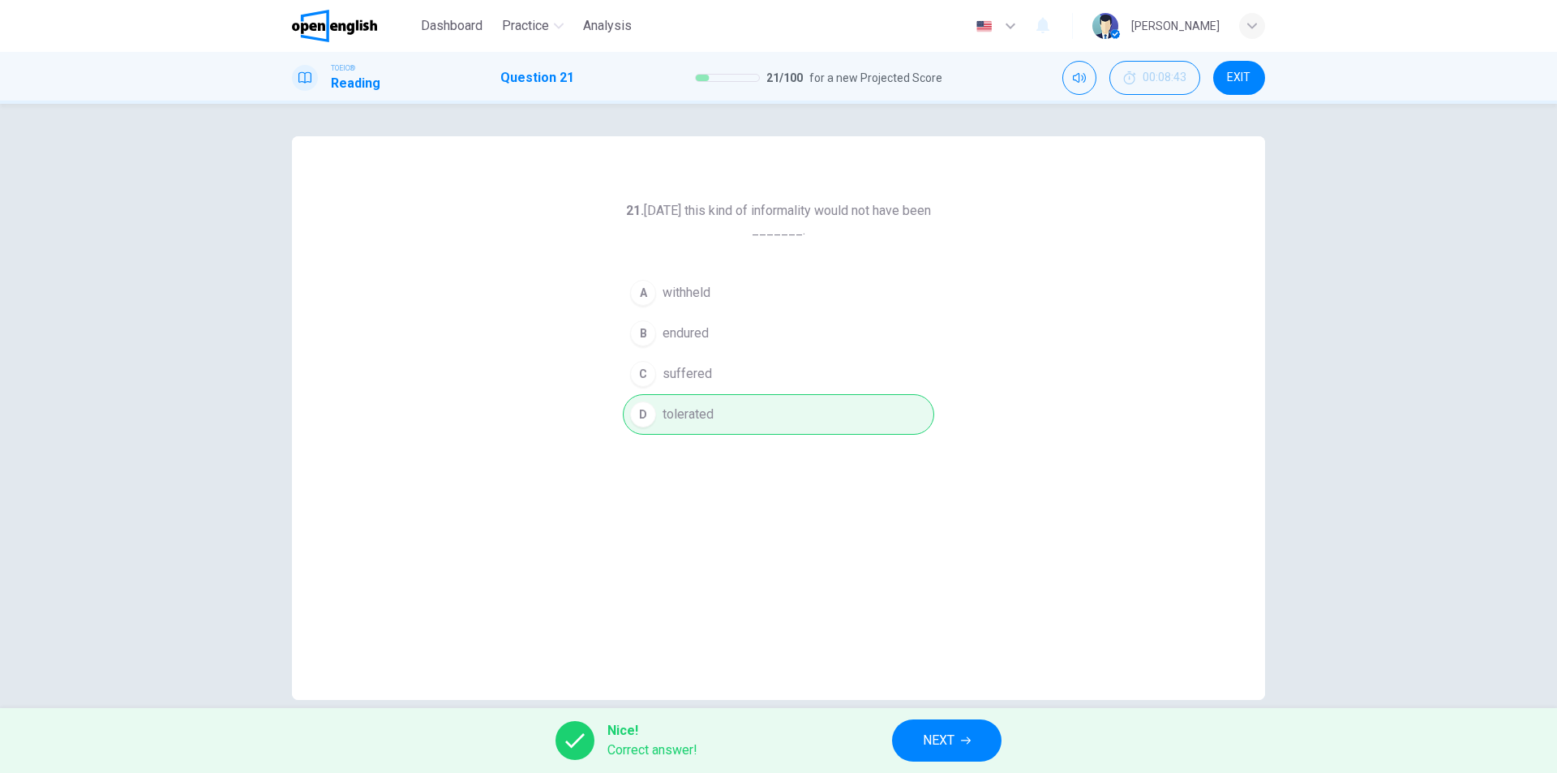
click at [927, 737] on span "NEXT" at bounding box center [939, 740] width 32 height 23
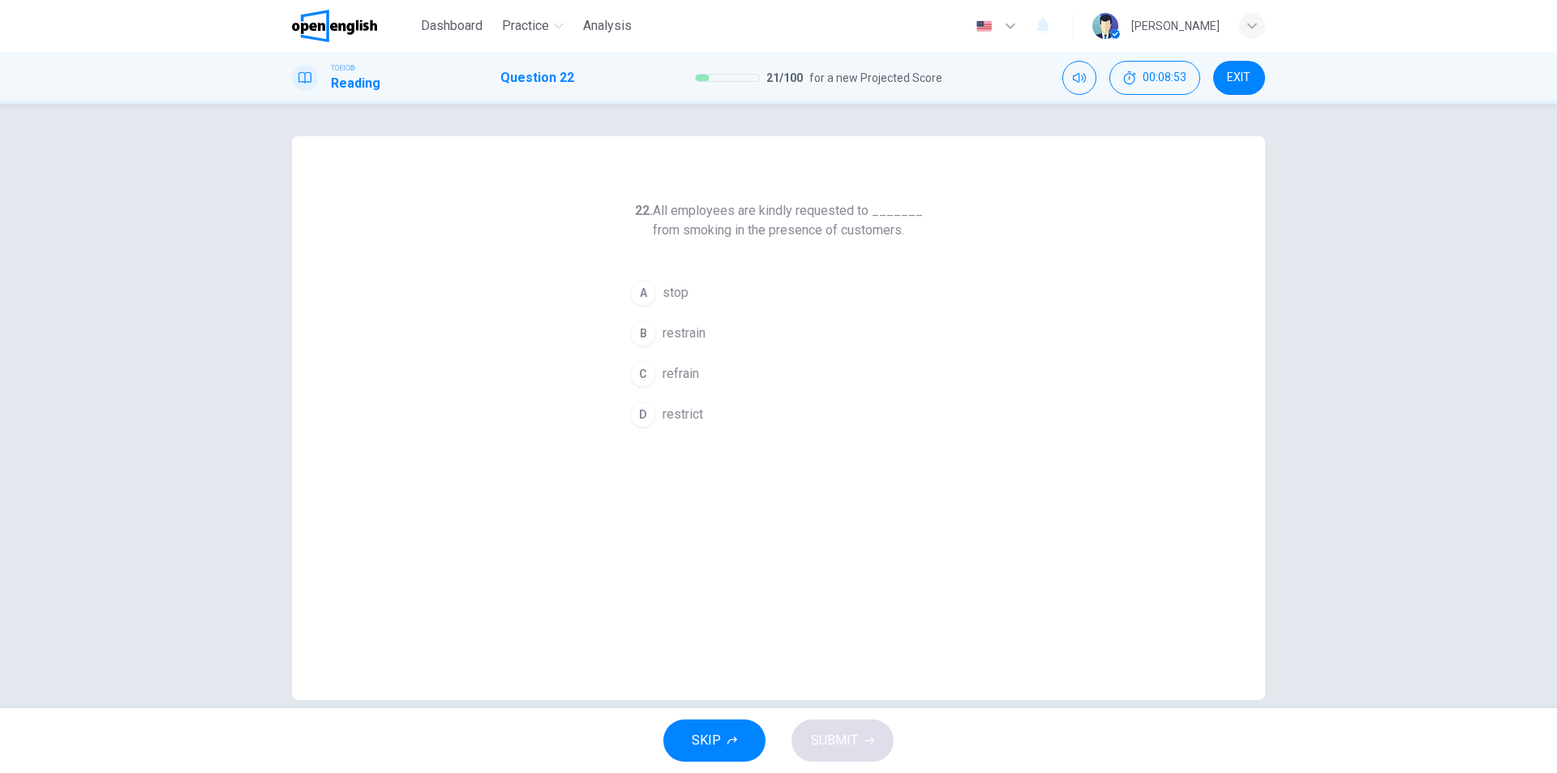
click at [689, 379] on span "refrain" at bounding box center [680, 373] width 36 height 19
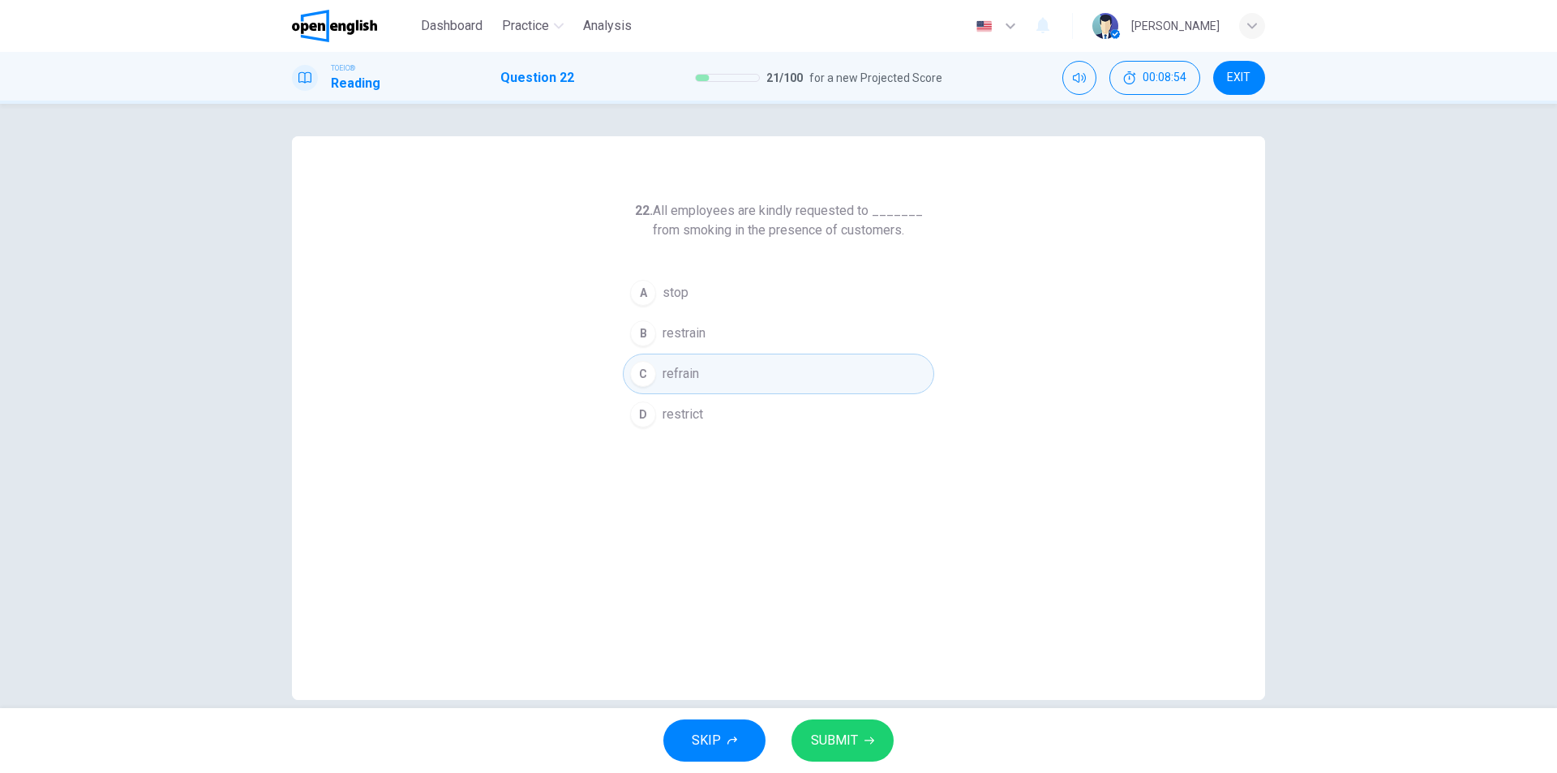
click at [850, 742] on span "SUBMIT" at bounding box center [834, 740] width 47 height 23
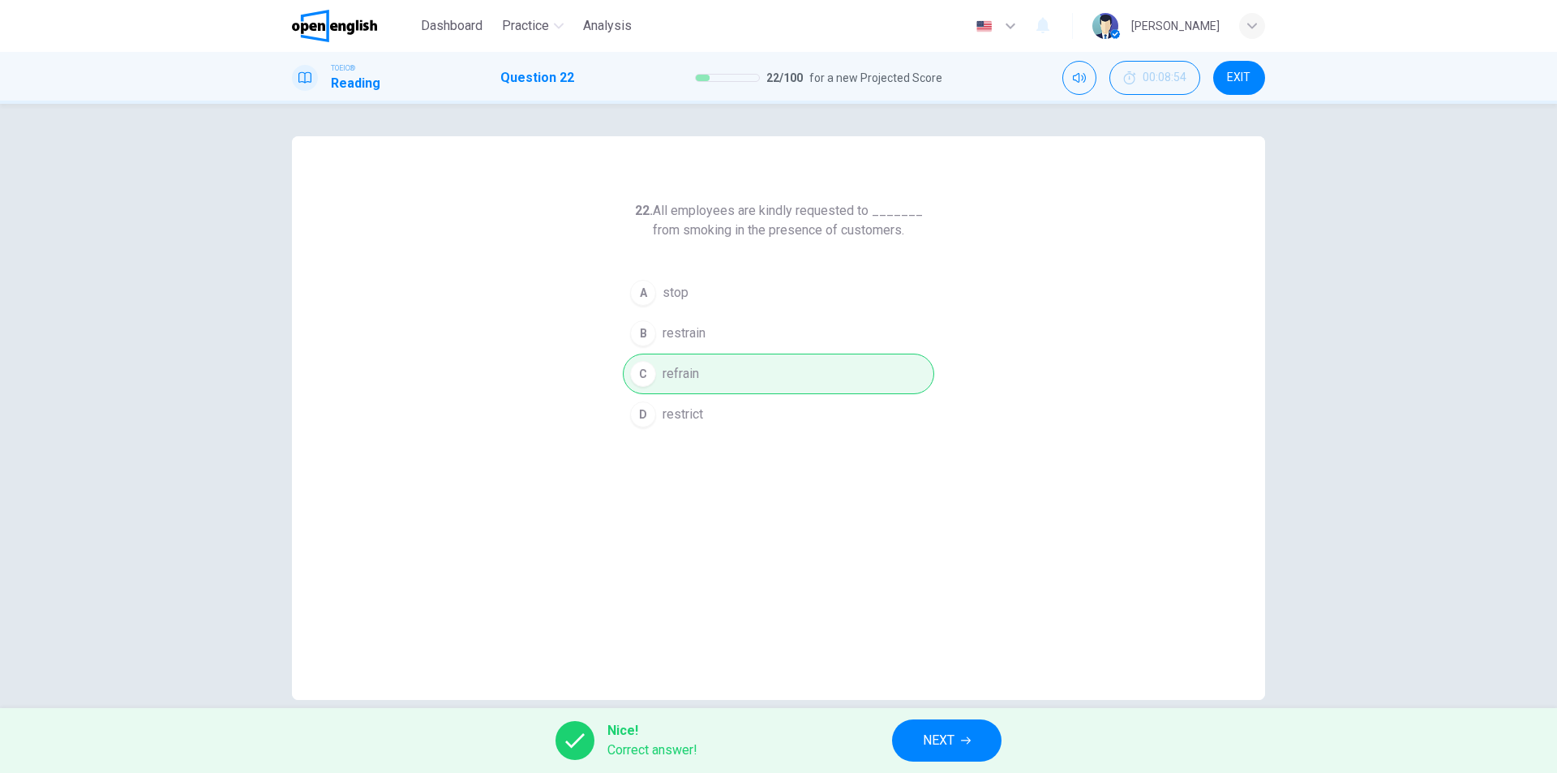
click at [943, 734] on span "NEXT" at bounding box center [939, 740] width 32 height 23
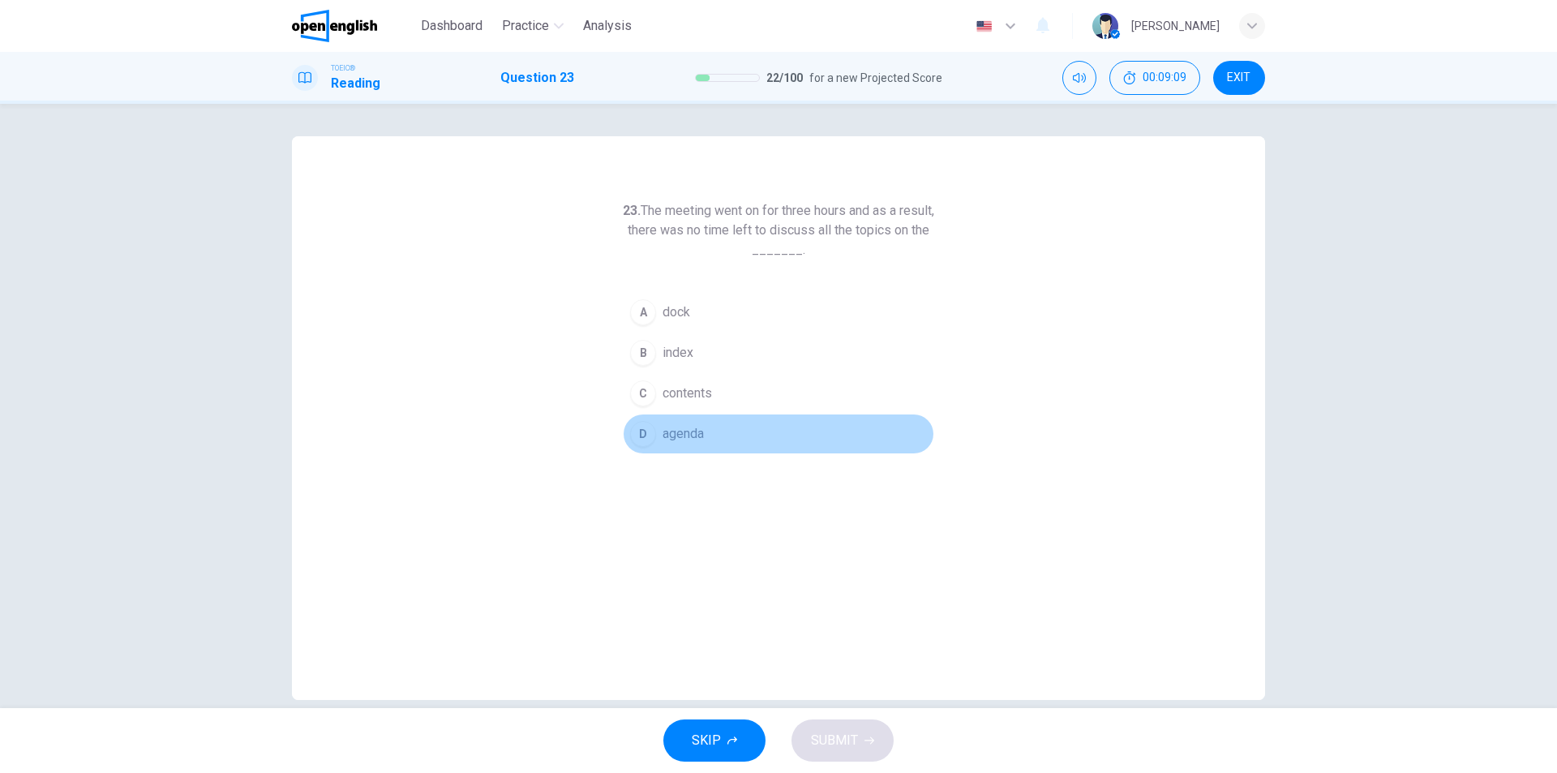
click at [683, 436] on span "agenda" at bounding box center [682, 433] width 41 height 19
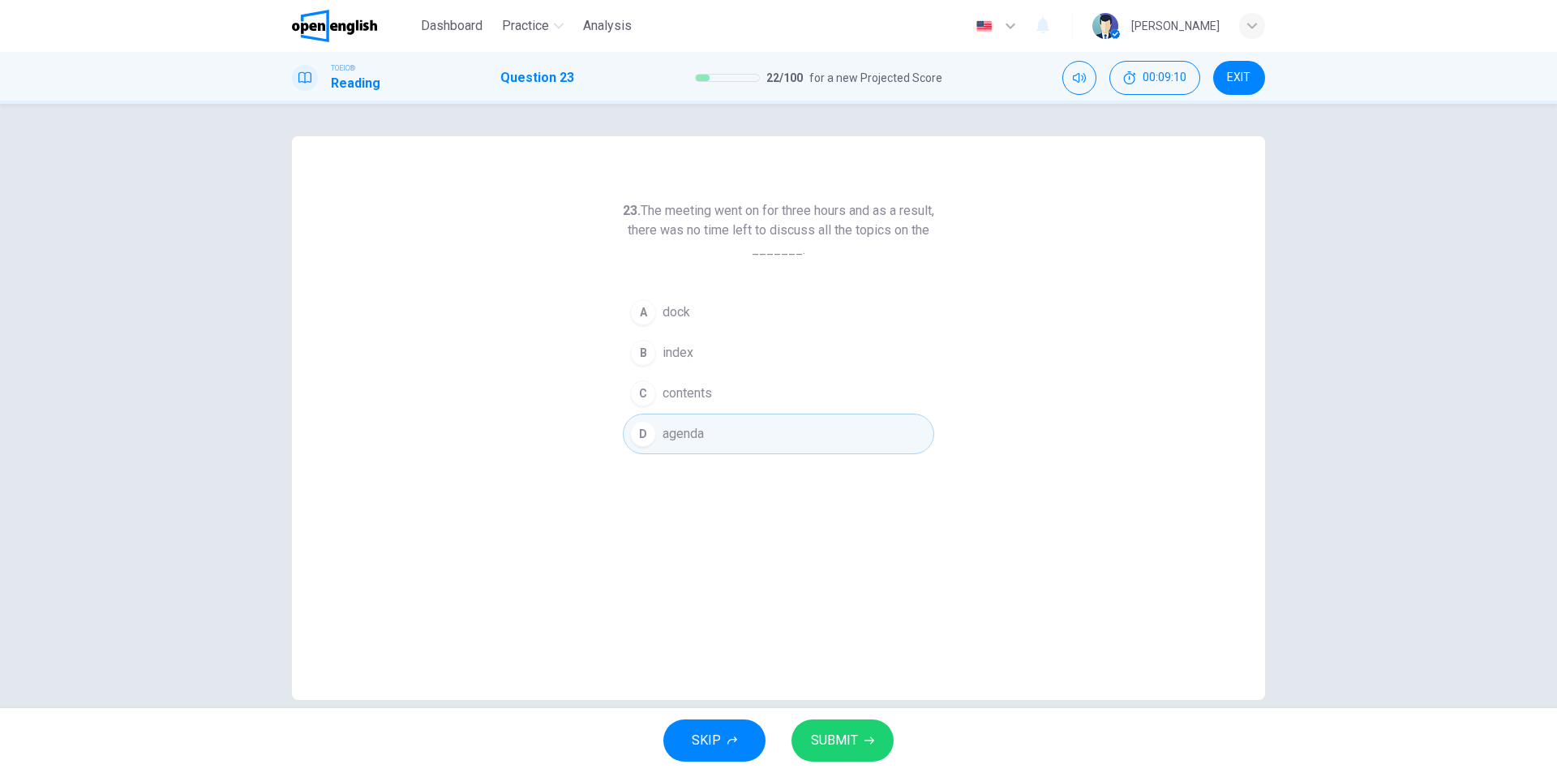
click at [843, 739] on span "SUBMIT" at bounding box center [834, 740] width 47 height 23
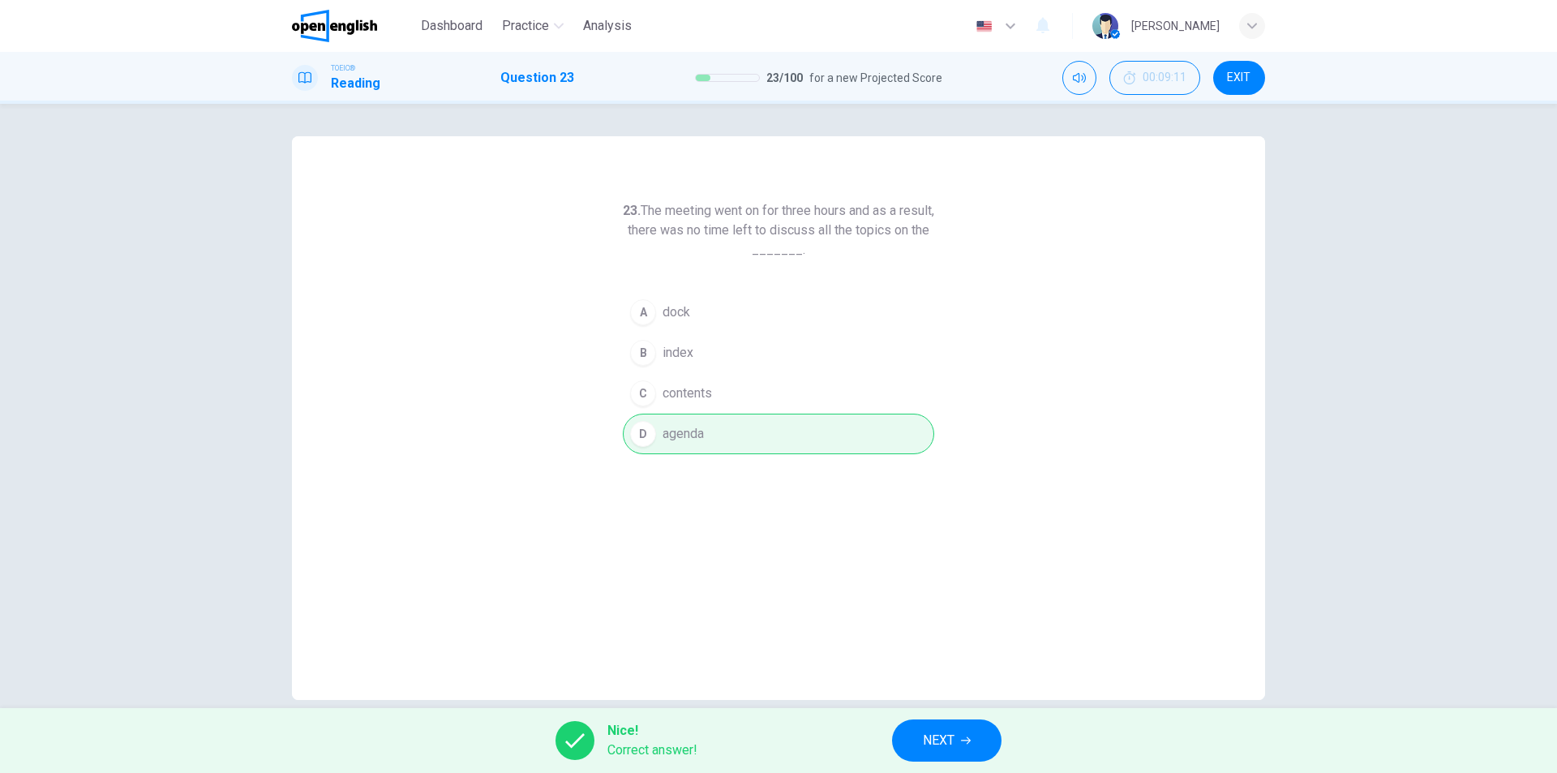
click at [928, 748] on span "NEXT" at bounding box center [939, 740] width 32 height 23
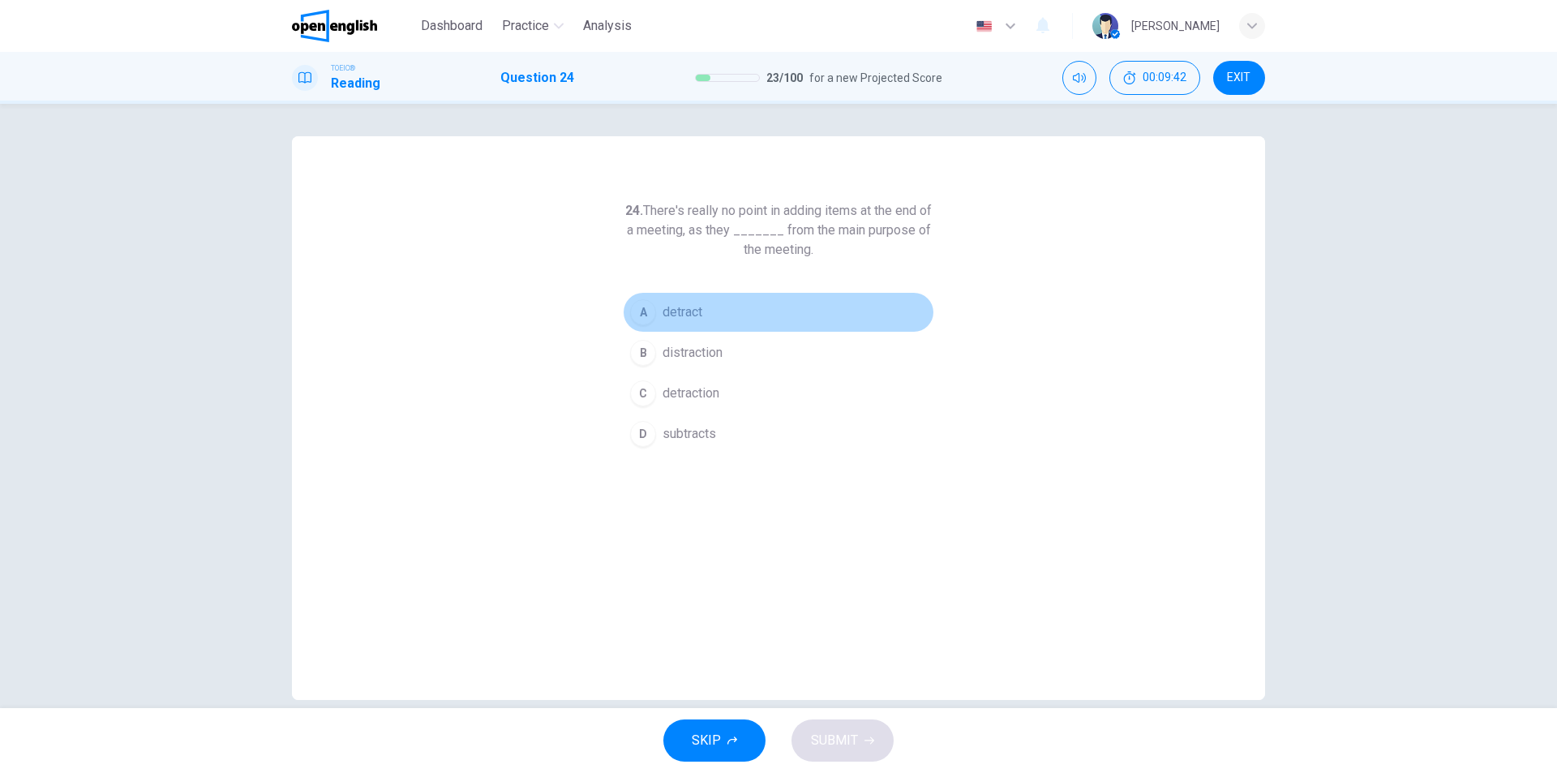
click at [687, 313] on span "detract" at bounding box center [682, 311] width 40 height 19
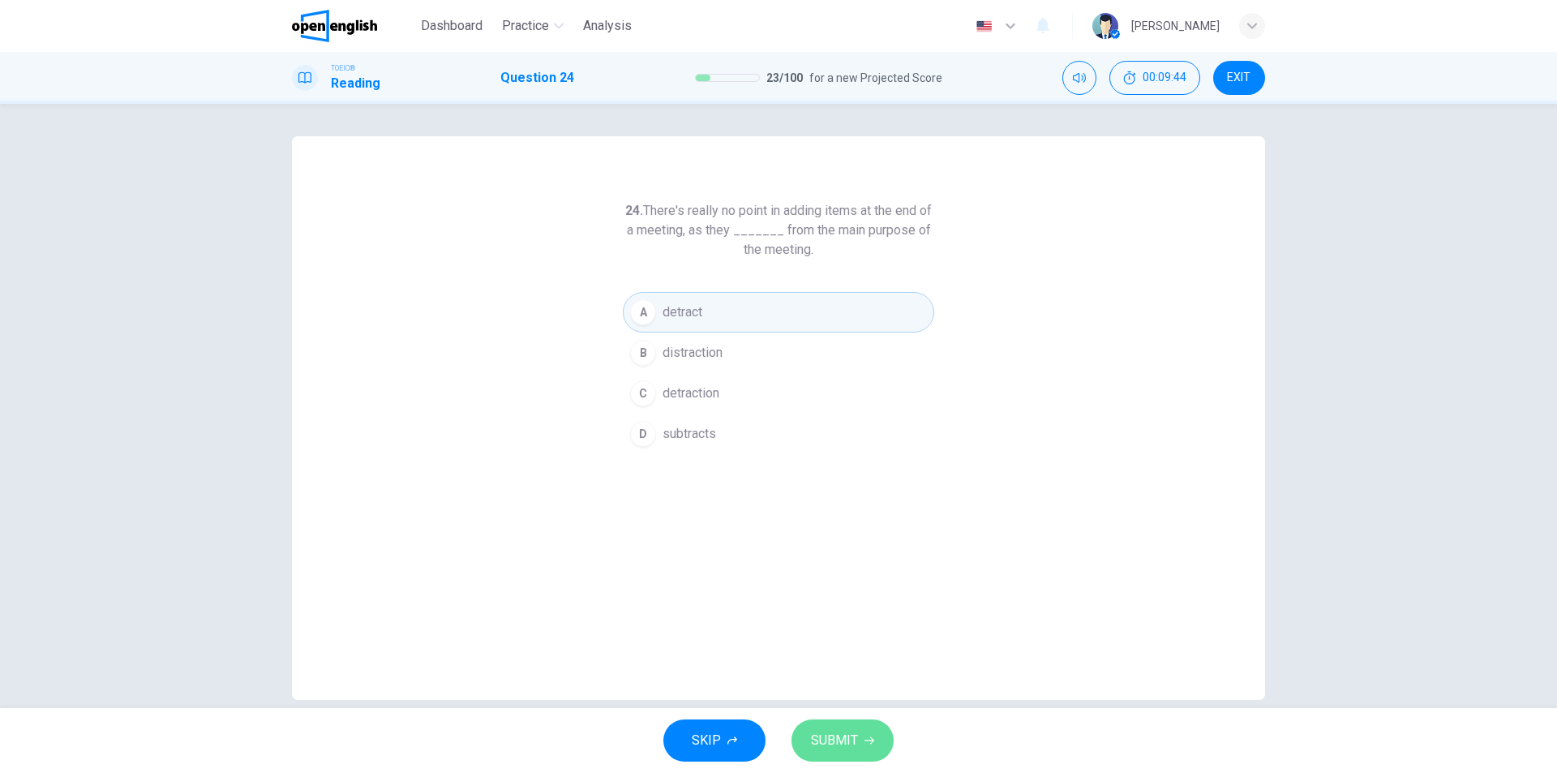
click at [857, 747] on button "SUBMIT" at bounding box center [842, 740] width 102 height 42
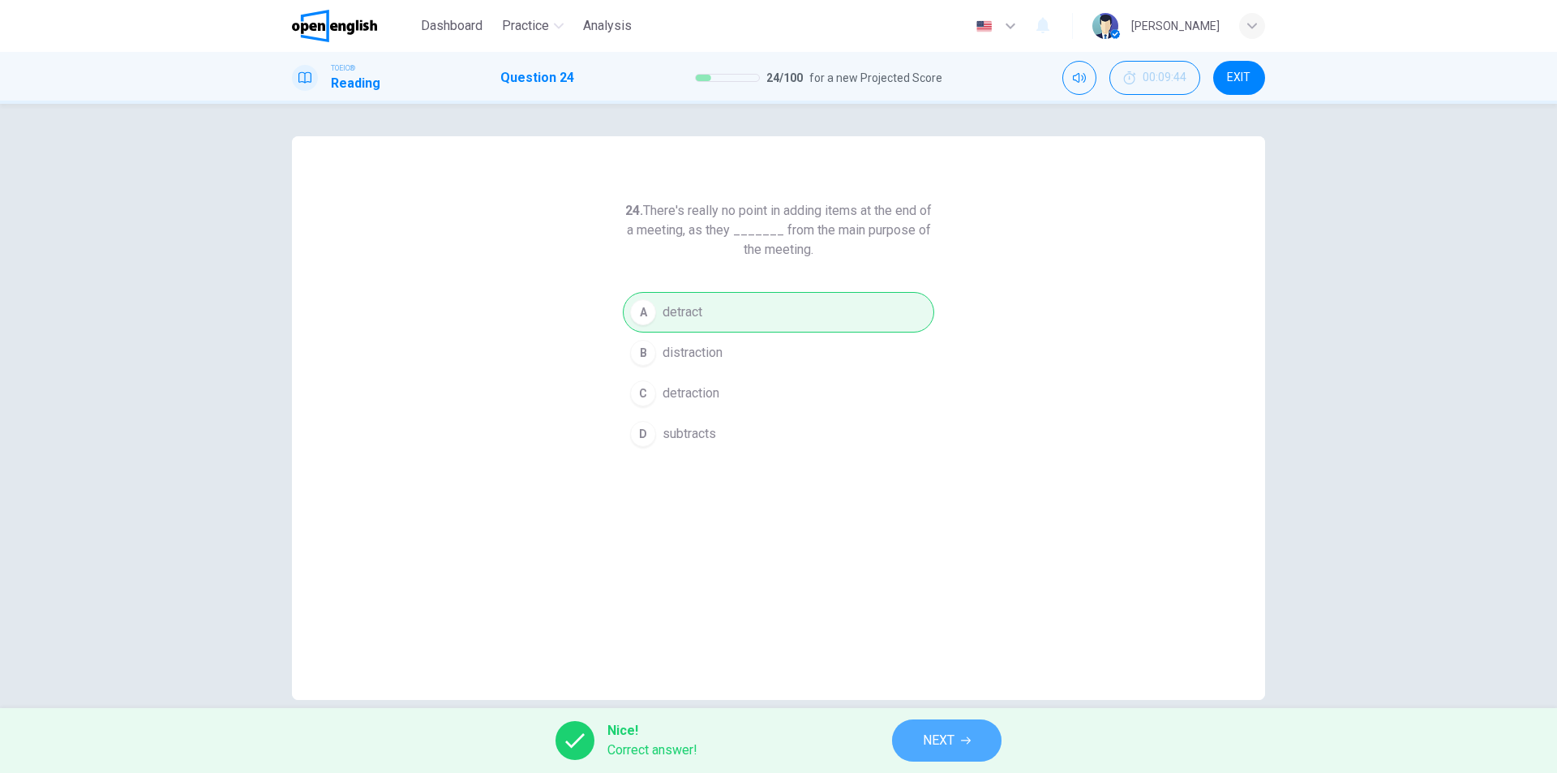
click at [926, 743] on span "NEXT" at bounding box center [939, 740] width 32 height 23
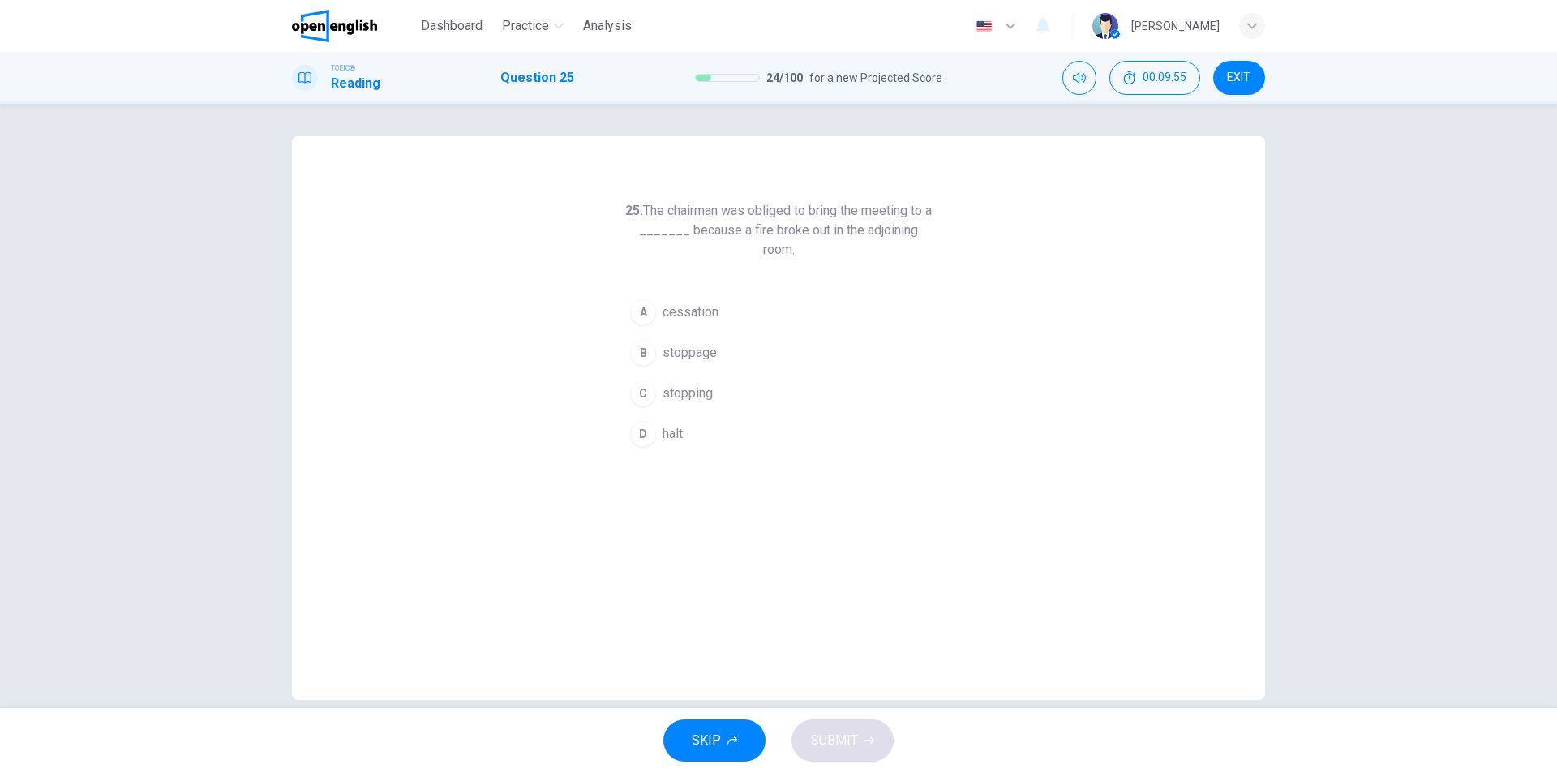
click at [674, 429] on span "halt" at bounding box center [672, 433] width 20 height 19
click at [840, 742] on span "SUBMIT" at bounding box center [834, 740] width 47 height 23
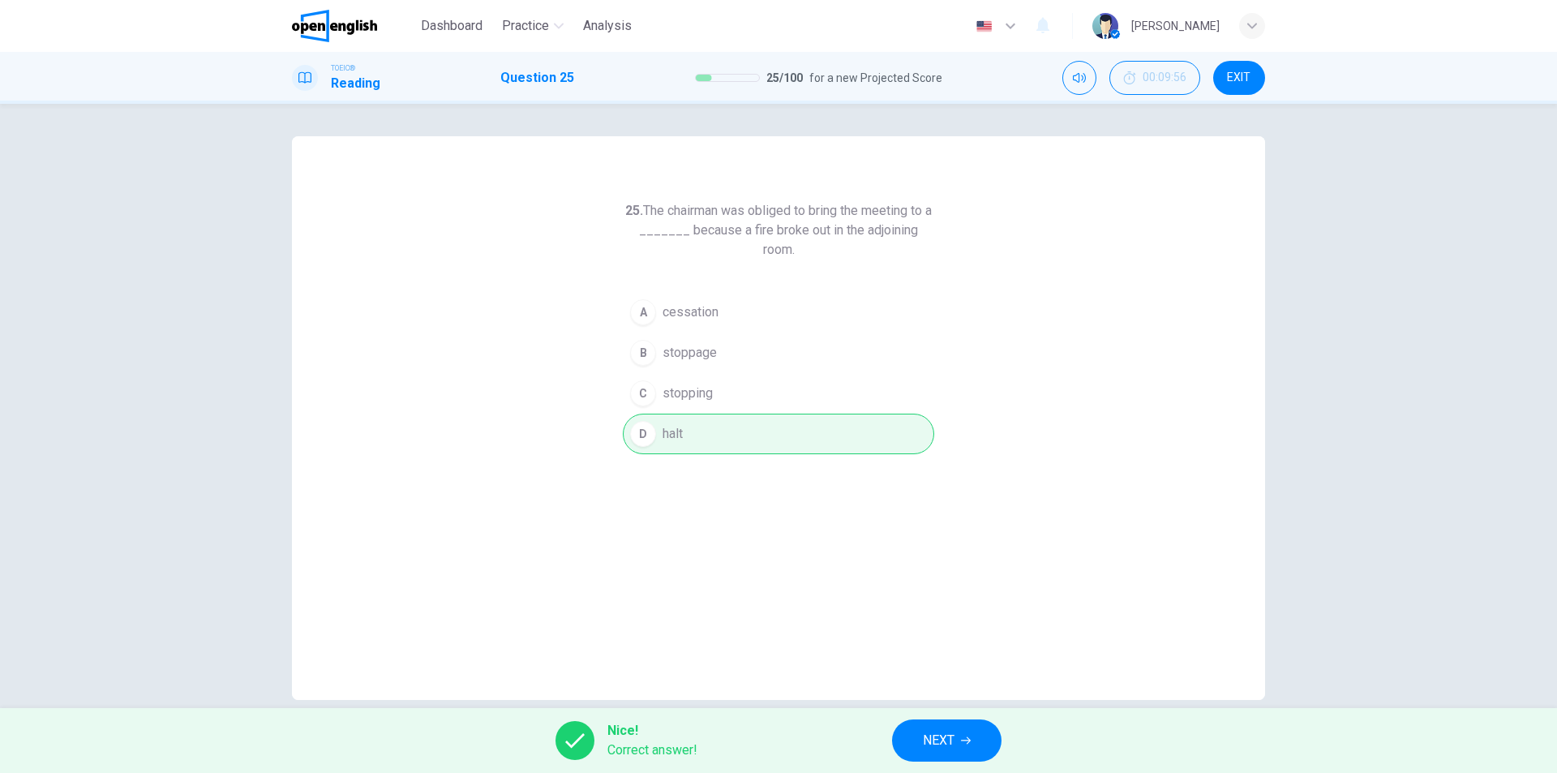
click at [929, 724] on button "NEXT" at bounding box center [946, 740] width 109 height 42
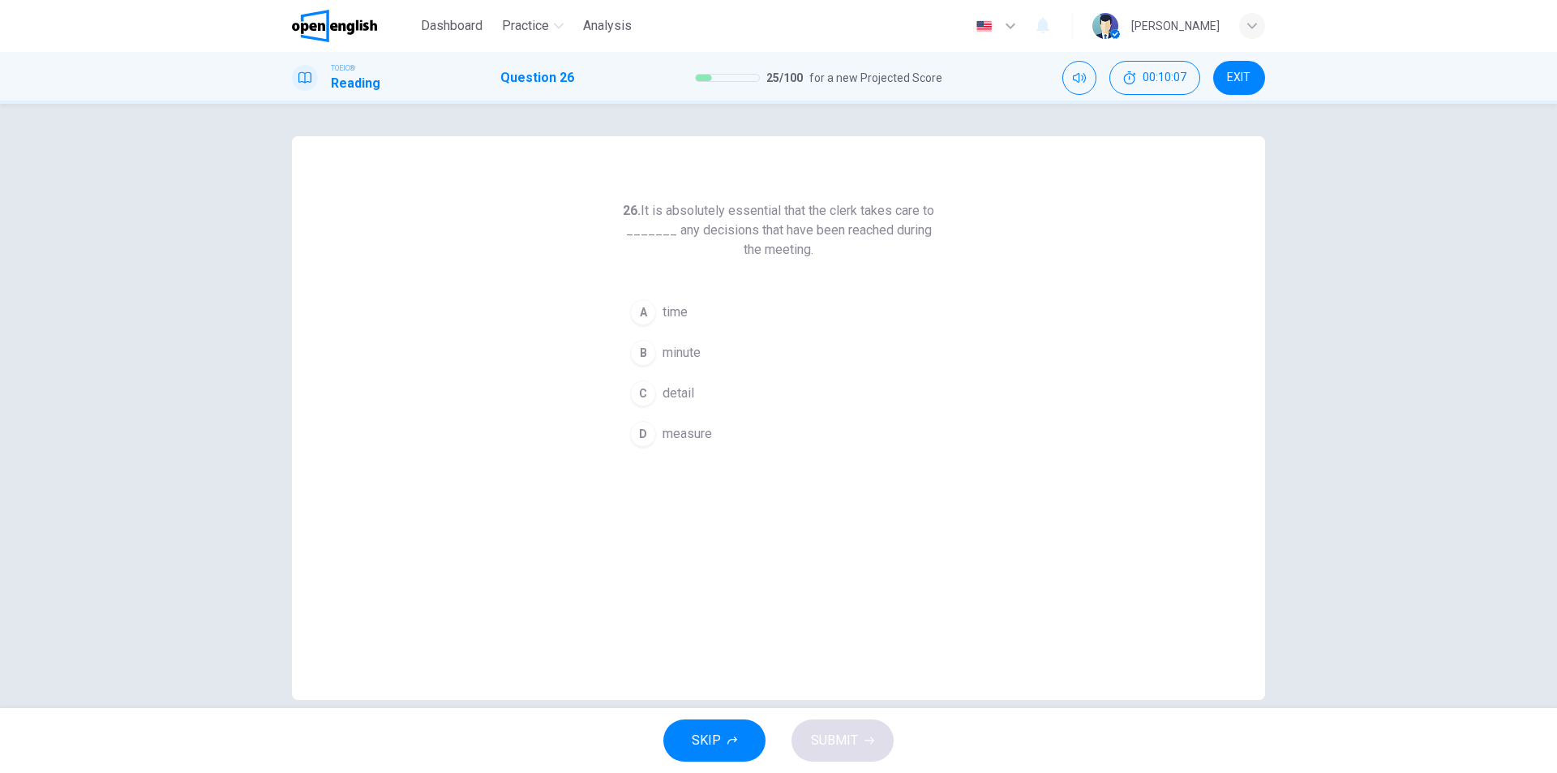
click at [687, 395] on span "detail" at bounding box center [678, 392] width 32 height 19
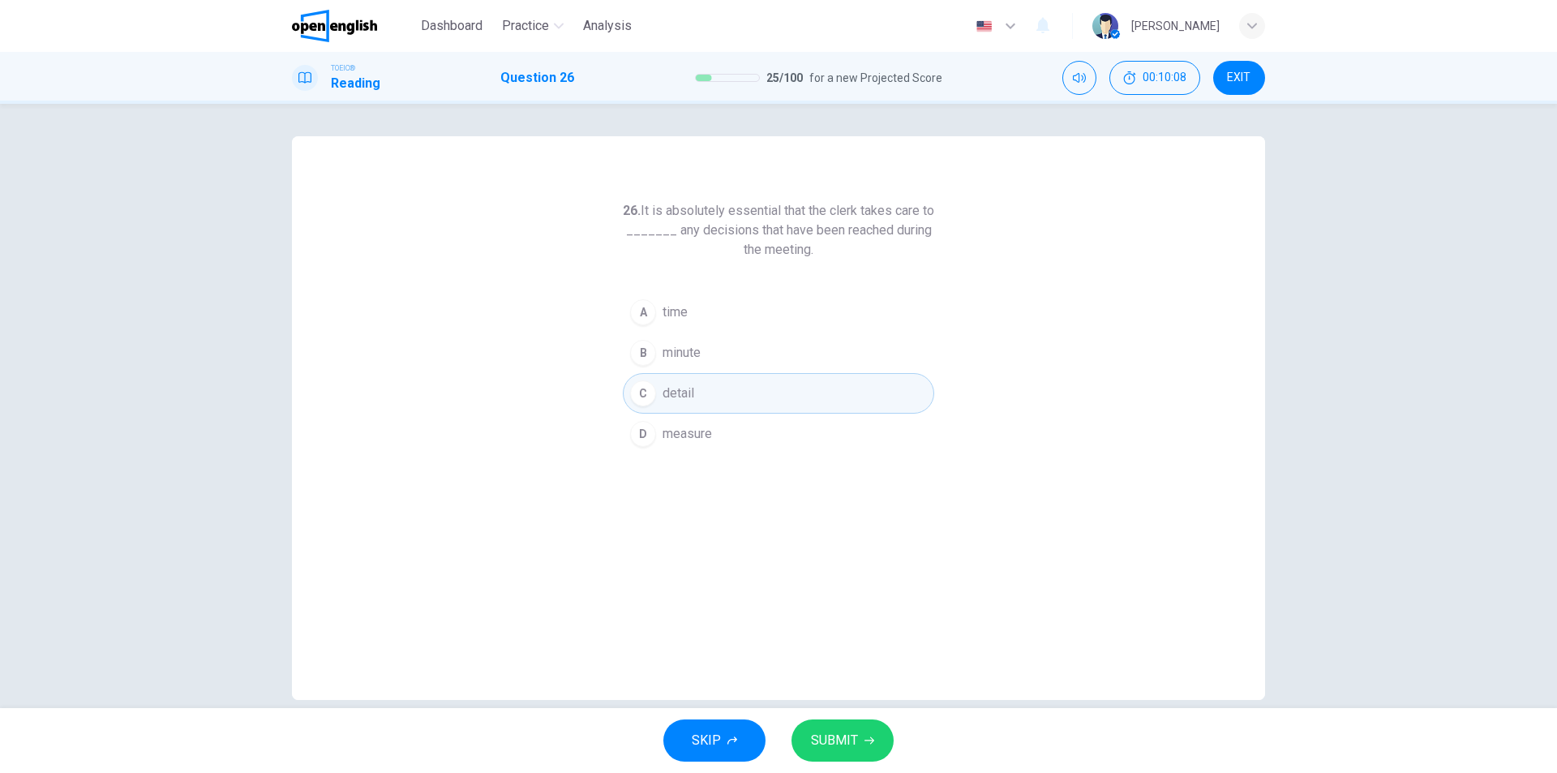
click at [852, 733] on span "SUBMIT" at bounding box center [834, 740] width 47 height 23
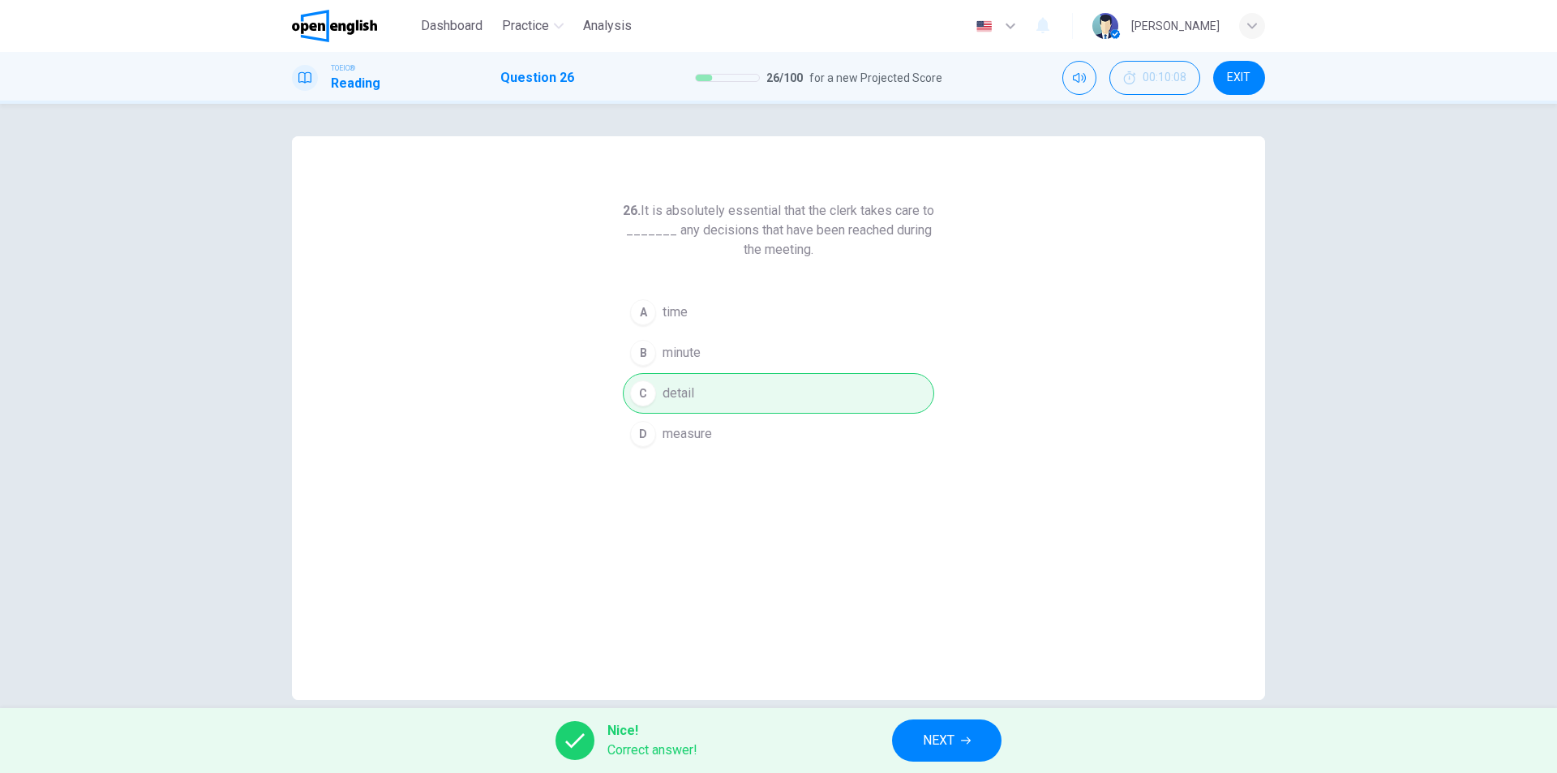
click at [909, 732] on button "NEXT" at bounding box center [946, 740] width 109 height 42
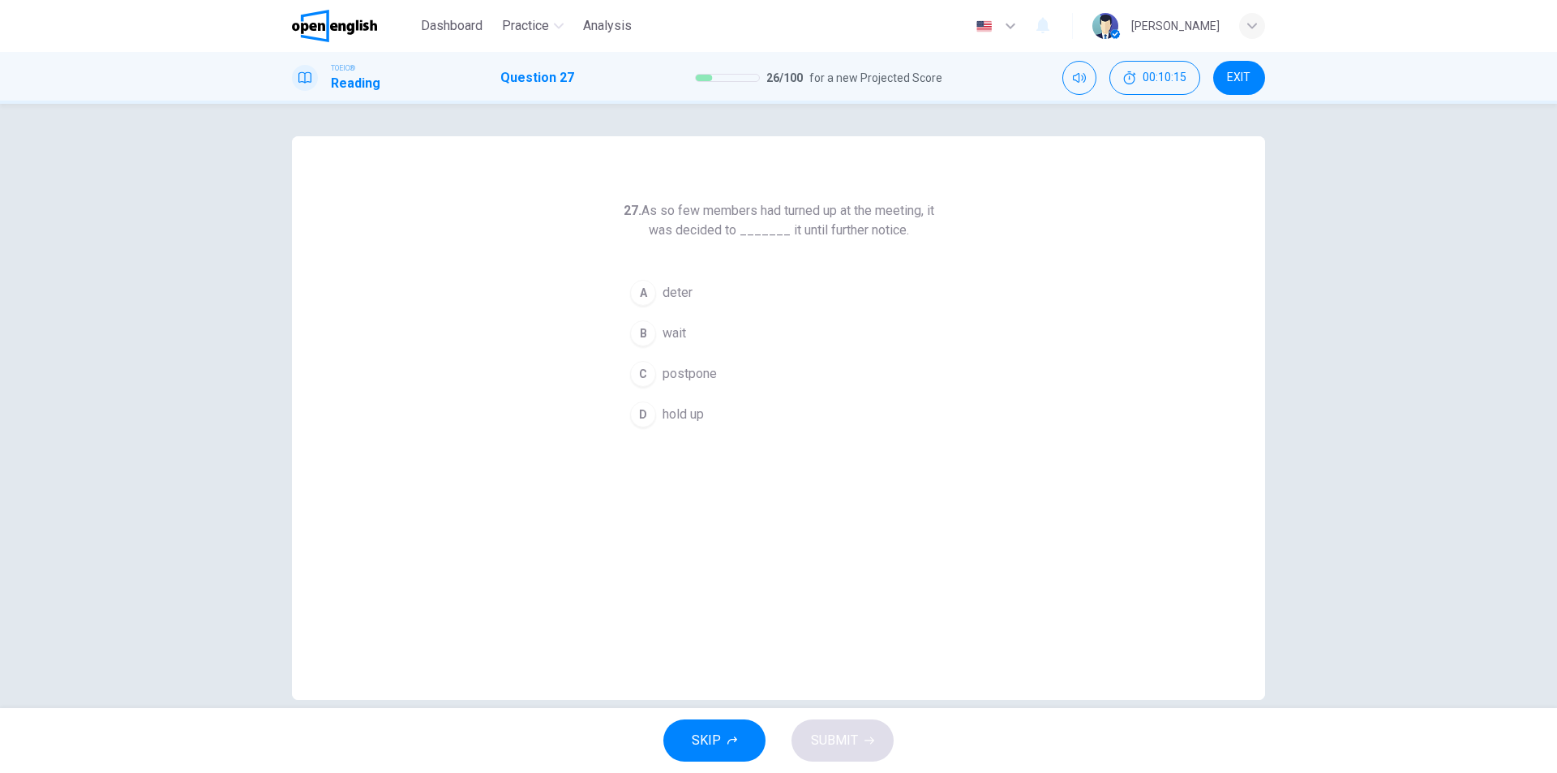
click at [700, 368] on span "postpone" at bounding box center [689, 373] width 54 height 19
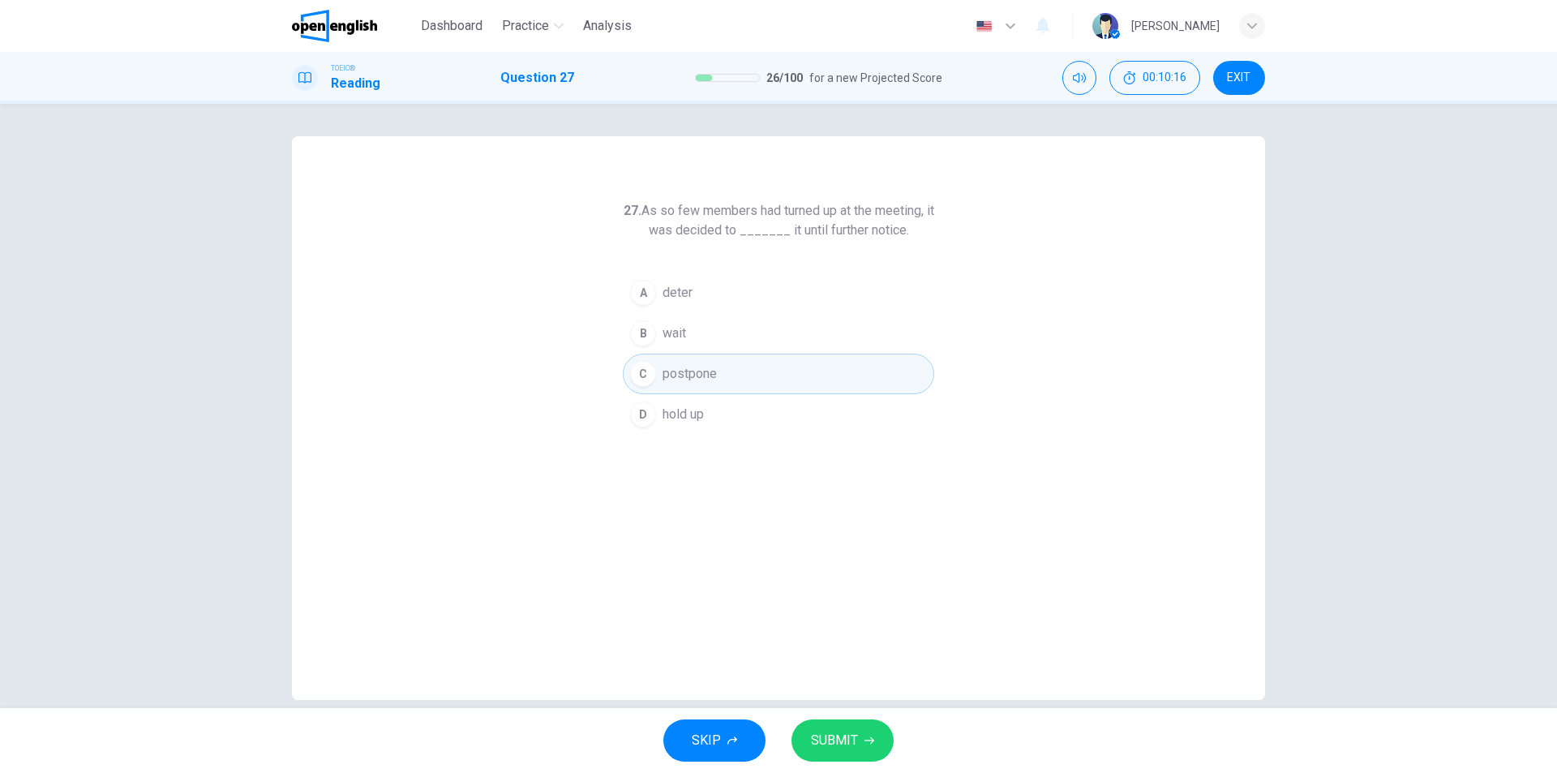
click at [866, 737] on icon "button" at bounding box center [869, 740] width 10 height 10
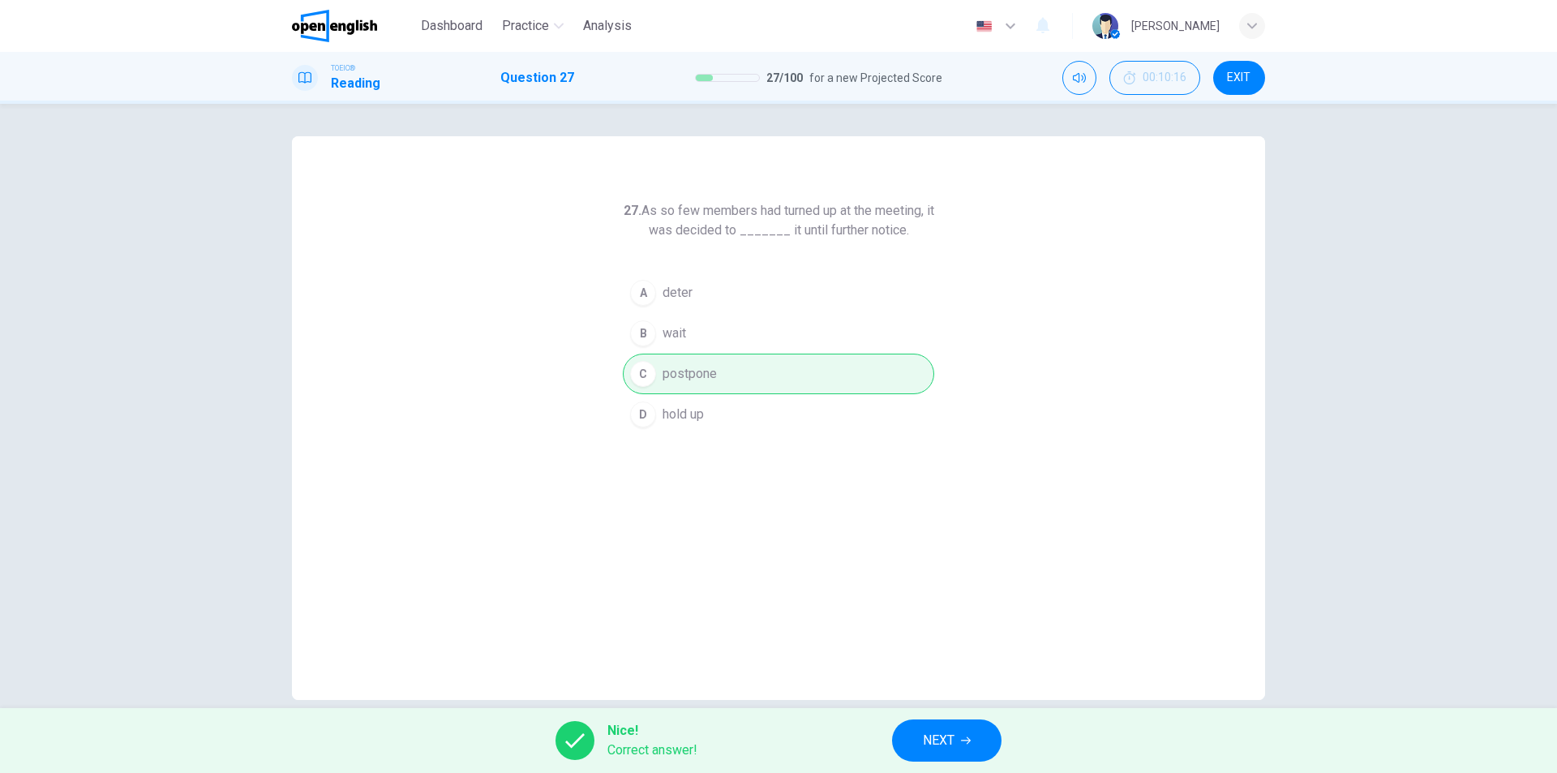
click at [887, 737] on div "Nice! Correct answer! NEXT" at bounding box center [778, 740] width 1557 height 65
click at [915, 737] on button "NEXT" at bounding box center [946, 740] width 109 height 42
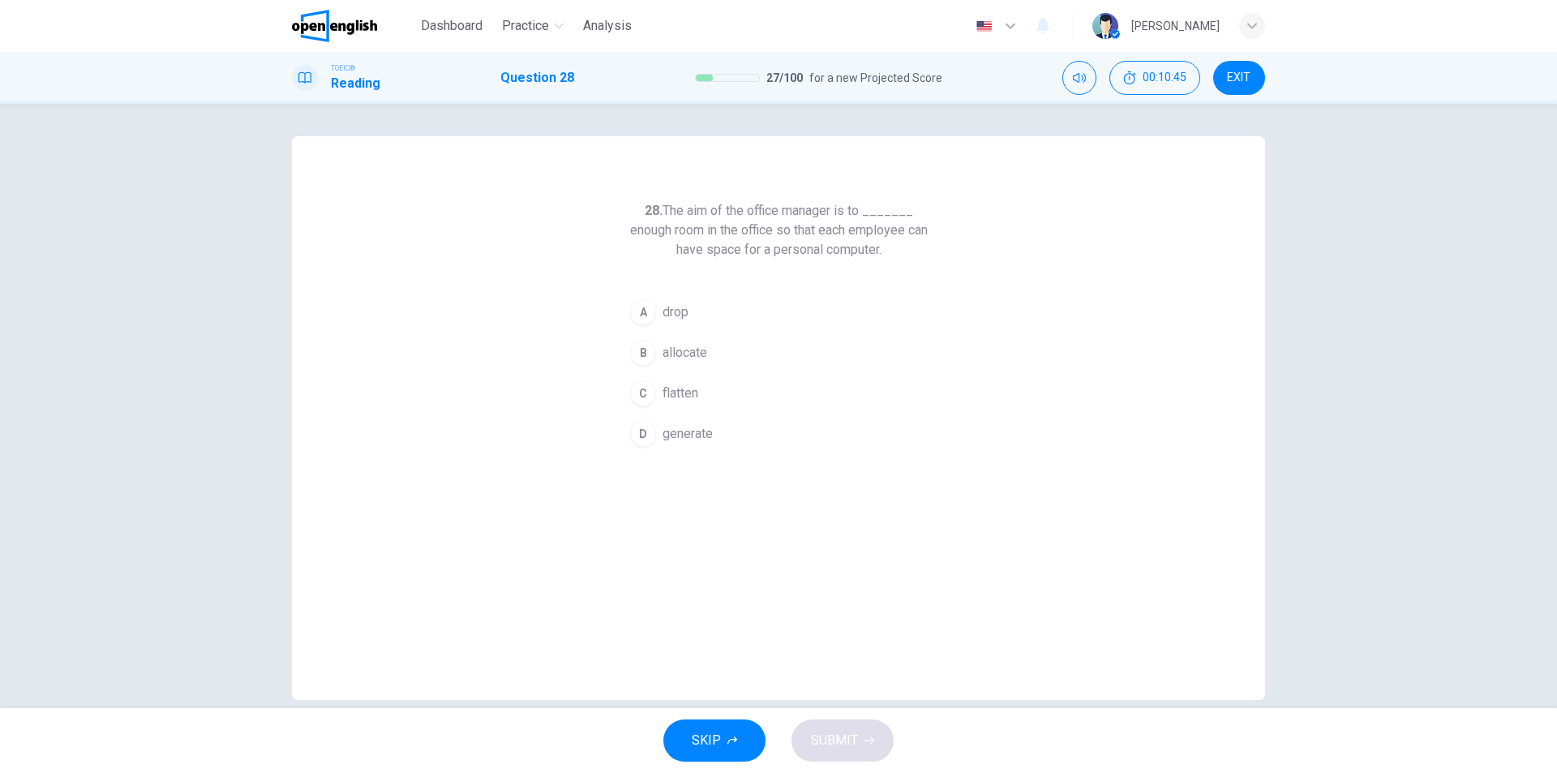
click at [708, 434] on span "generate" at bounding box center [687, 433] width 50 height 19
click at [865, 737] on icon "button" at bounding box center [869, 740] width 10 height 10
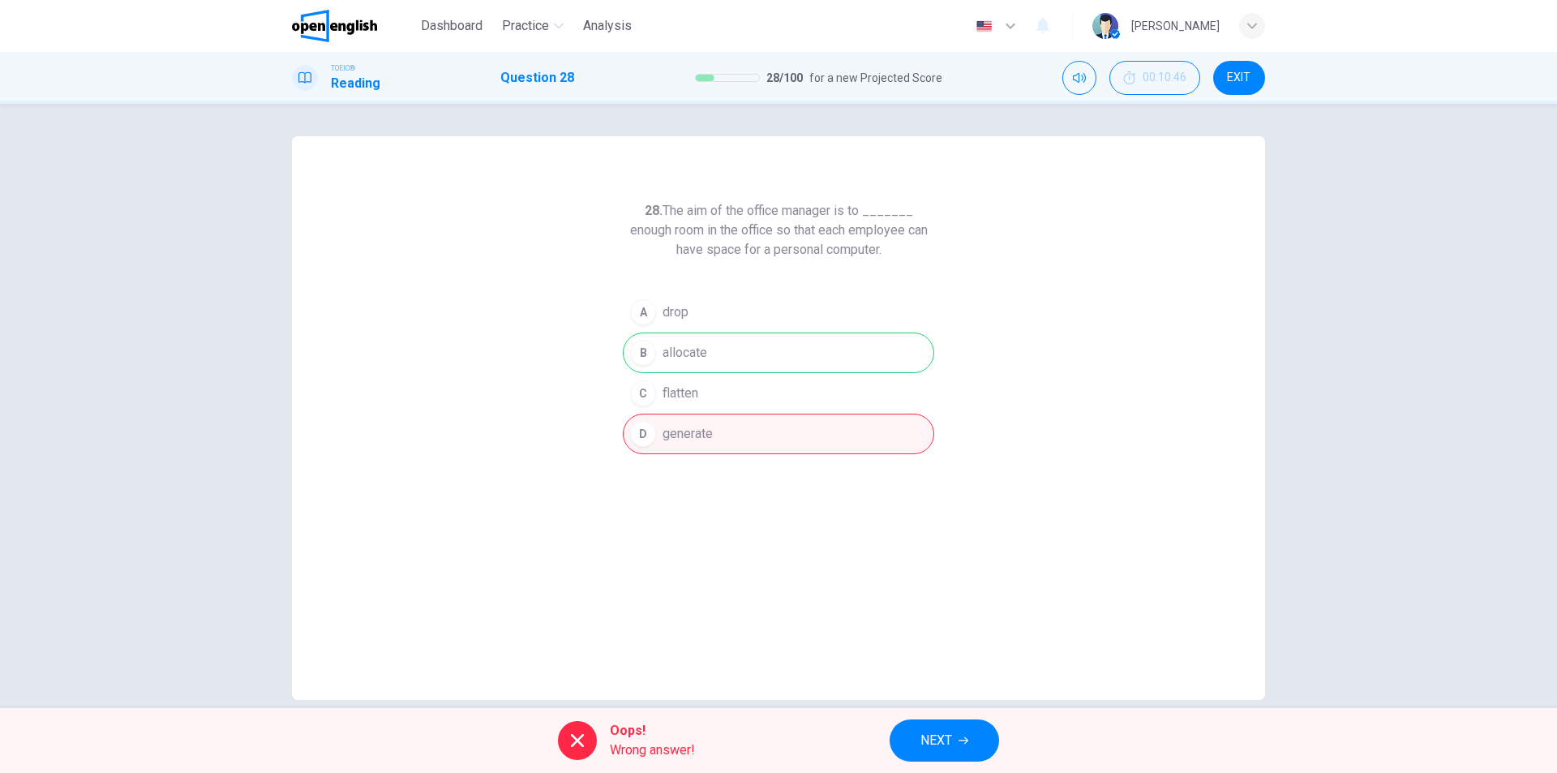
click at [952, 746] on span "NEXT" at bounding box center [936, 740] width 32 height 23
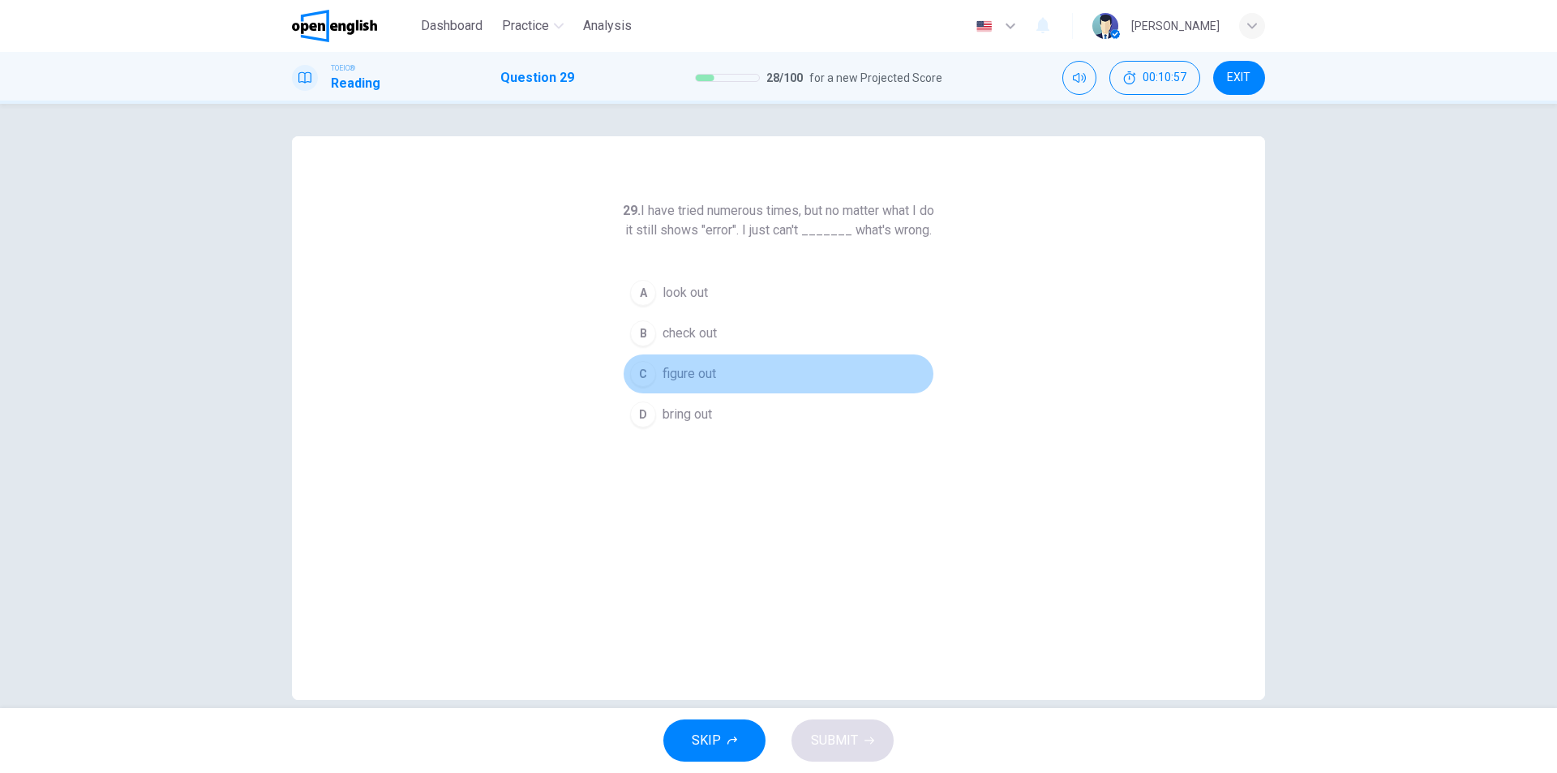
click at [677, 383] on span "figure out" at bounding box center [689, 373] width 54 height 19
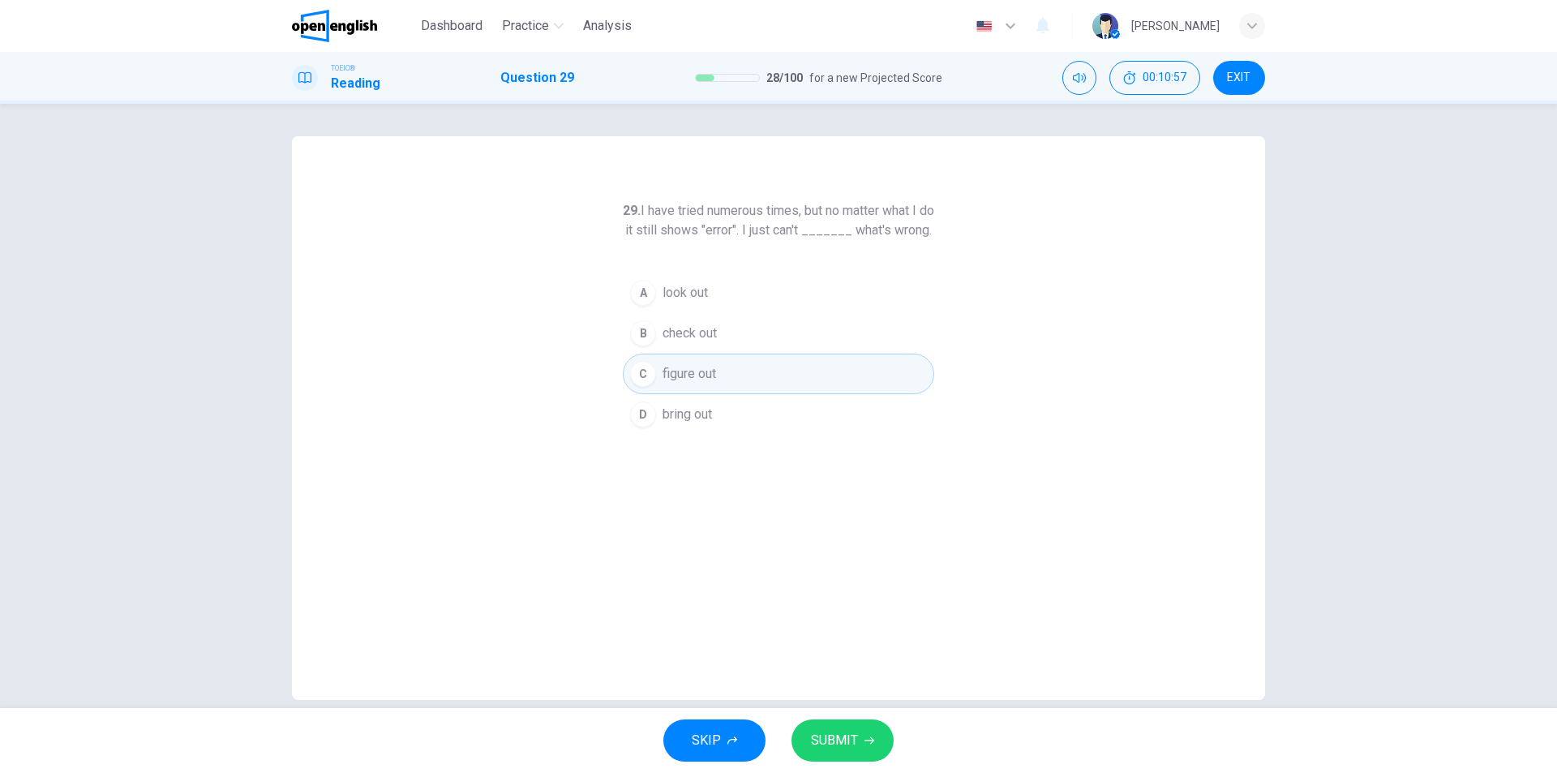
click at [852, 743] on span "SUBMIT" at bounding box center [834, 740] width 47 height 23
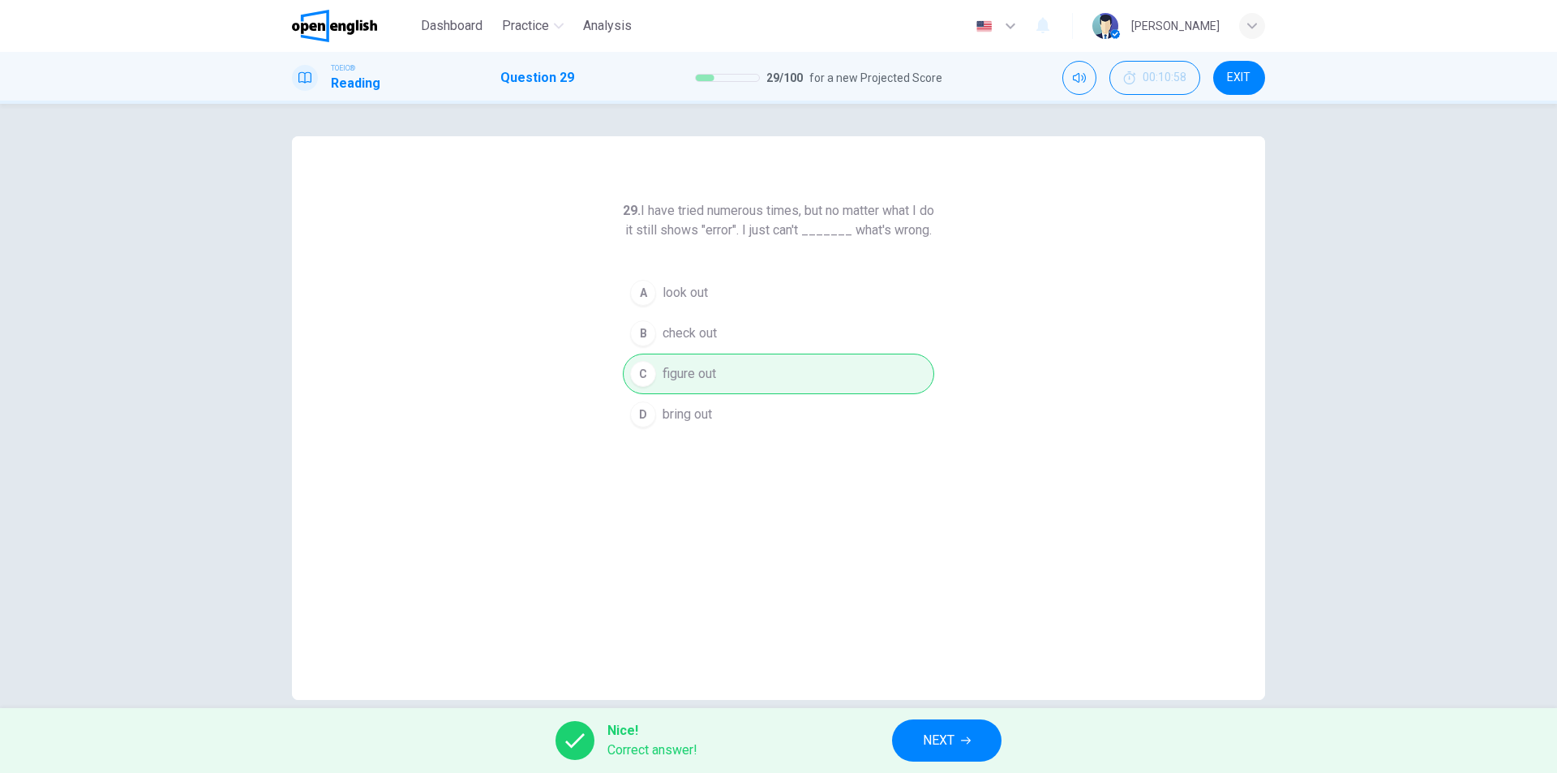
click at [979, 739] on button "NEXT" at bounding box center [946, 740] width 109 height 42
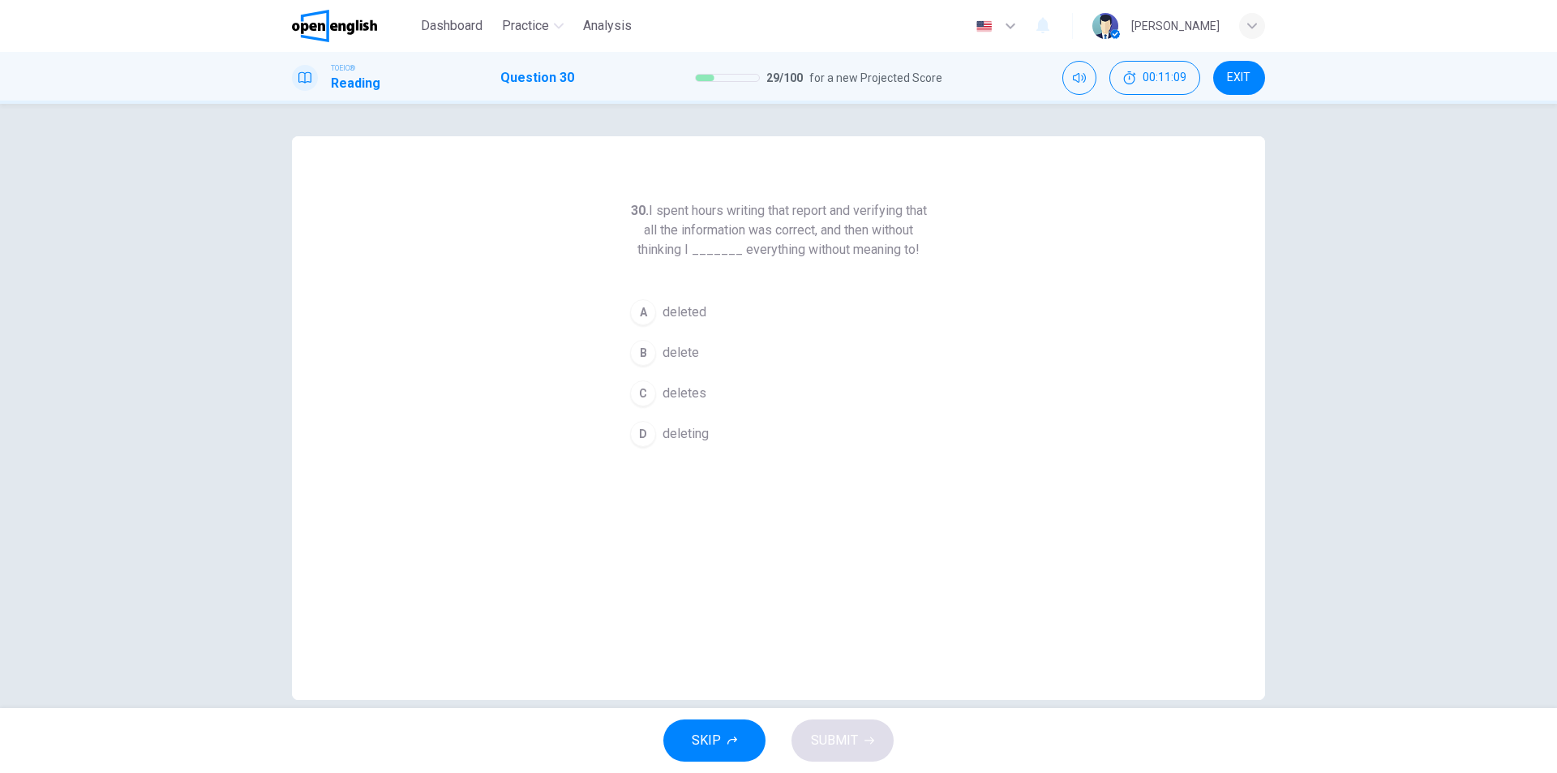
click at [682, 318] on span "deleted" at bounding box center [684, 311] width 44 height 19
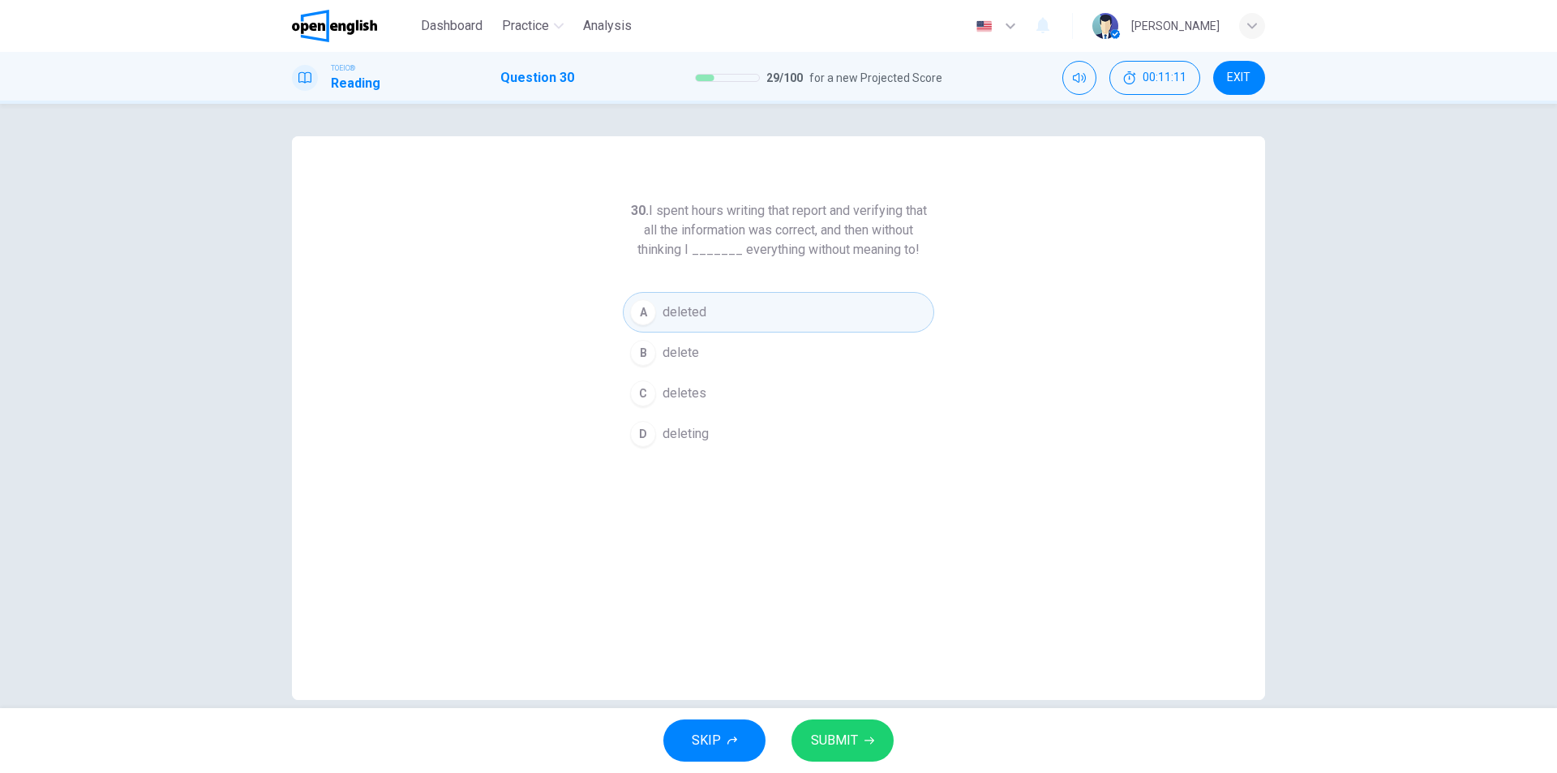
click at [850, 747] on span "SUBMIT" at bounding box center [834, 740] width 47 height 23
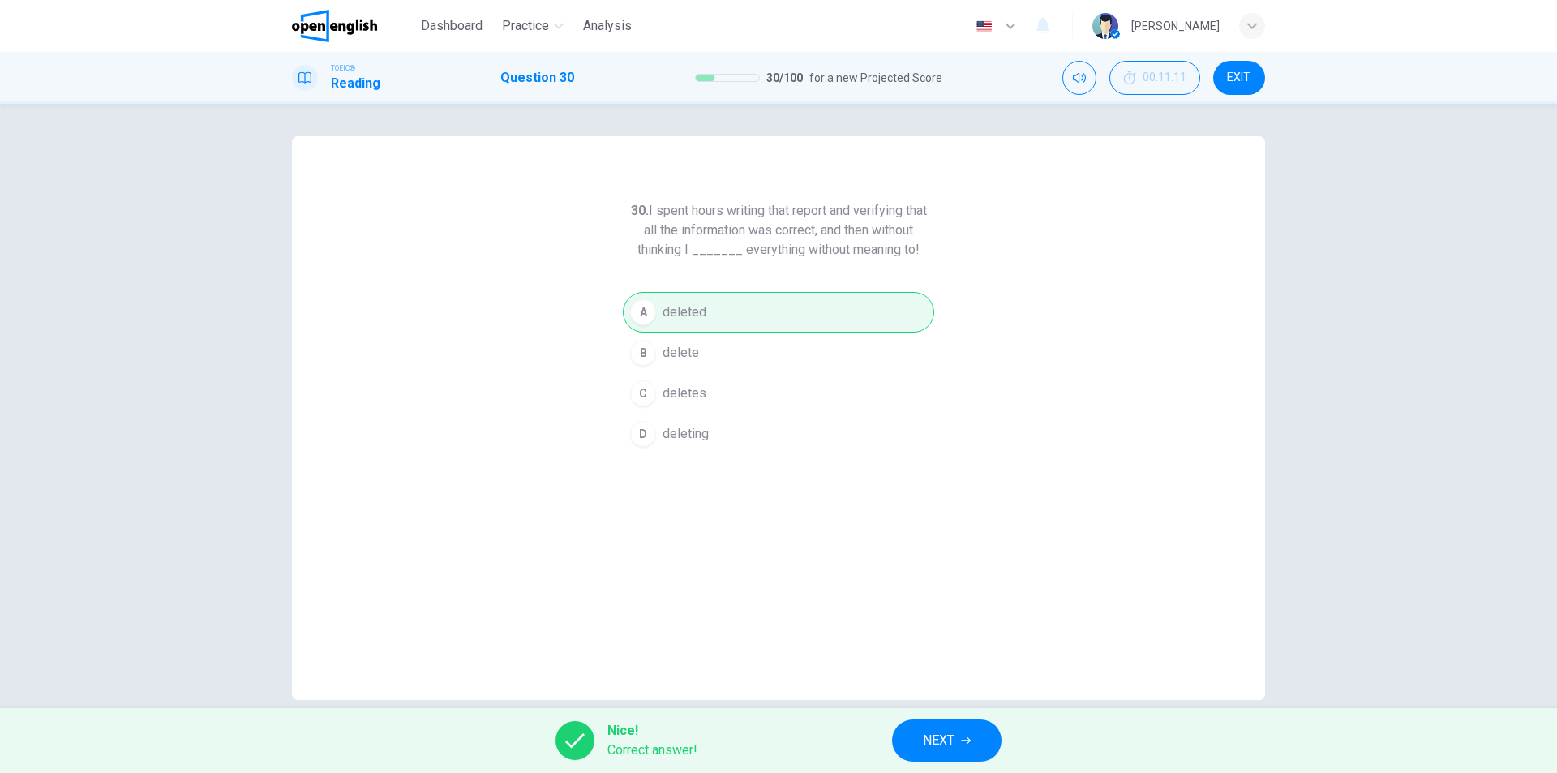
click at [937, 729] on span "NEXT" at bounding box center [939, 740] width 32 height 23
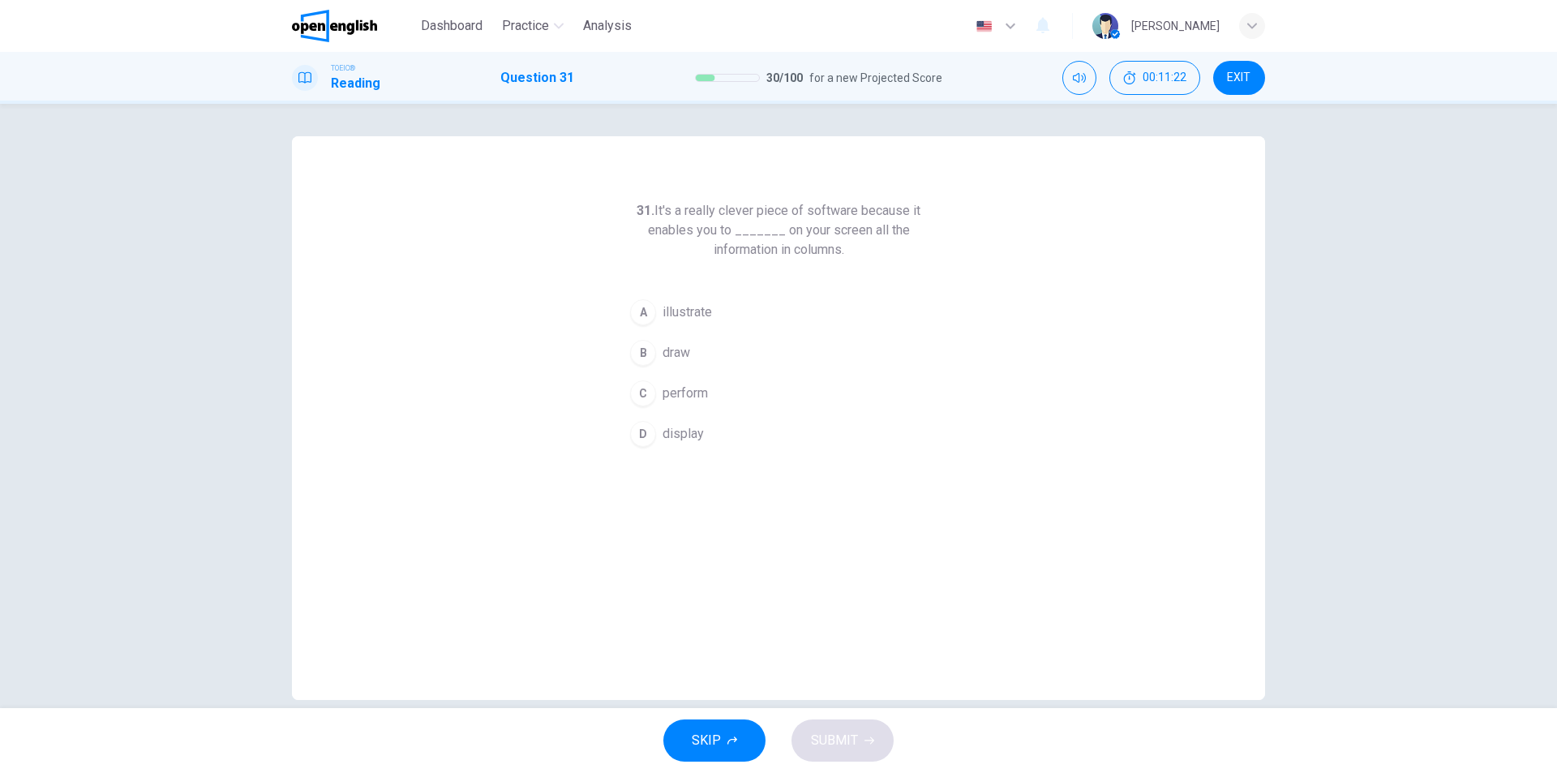
click at [679, 439] on span "display" at bounding box center [682, 433] width 41 height 19
click at [849, 742] on span "SUBMIT" at bounding box center [834, 740] width 47 height 23
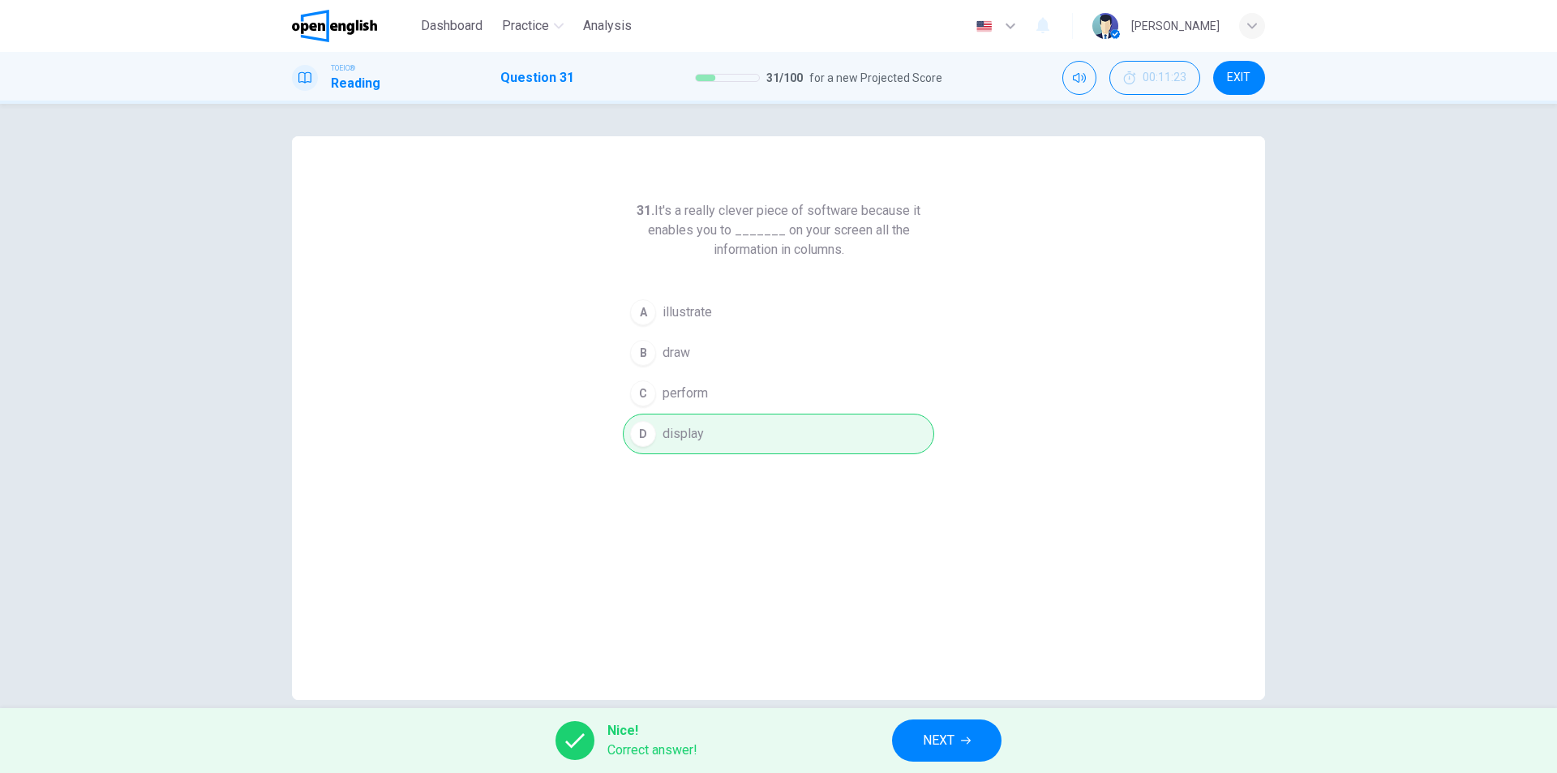
click at [931, 747] on span "NEXT" at bounding box center [939, 740] width 32 height 23
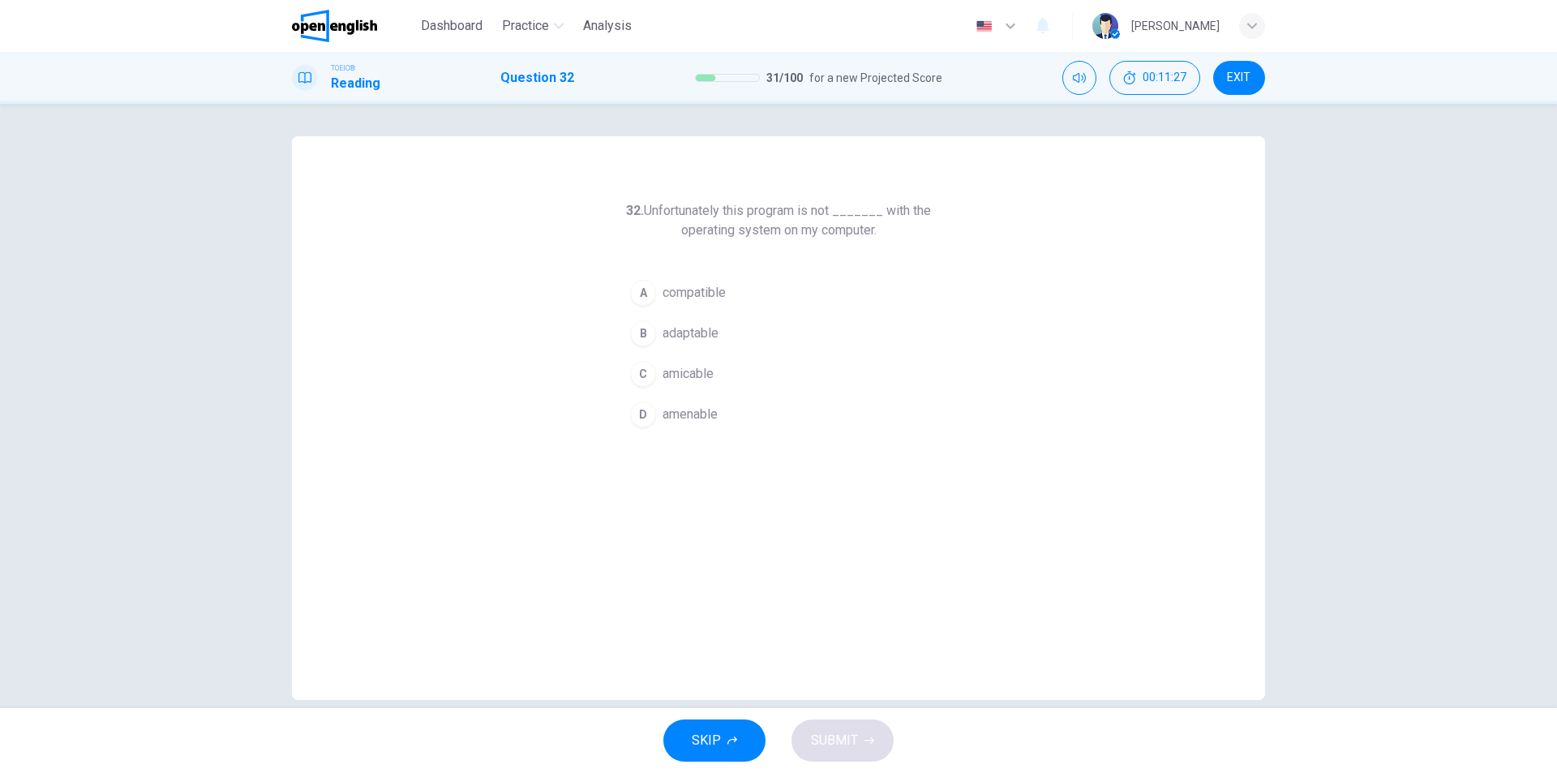
click at [713, 295] on span "compatible" at bounding box center [693, 292] width 63 height 19
click at [857, 738] on button "SUBMIT" at bounding box center [842, 740] width 102 height 42
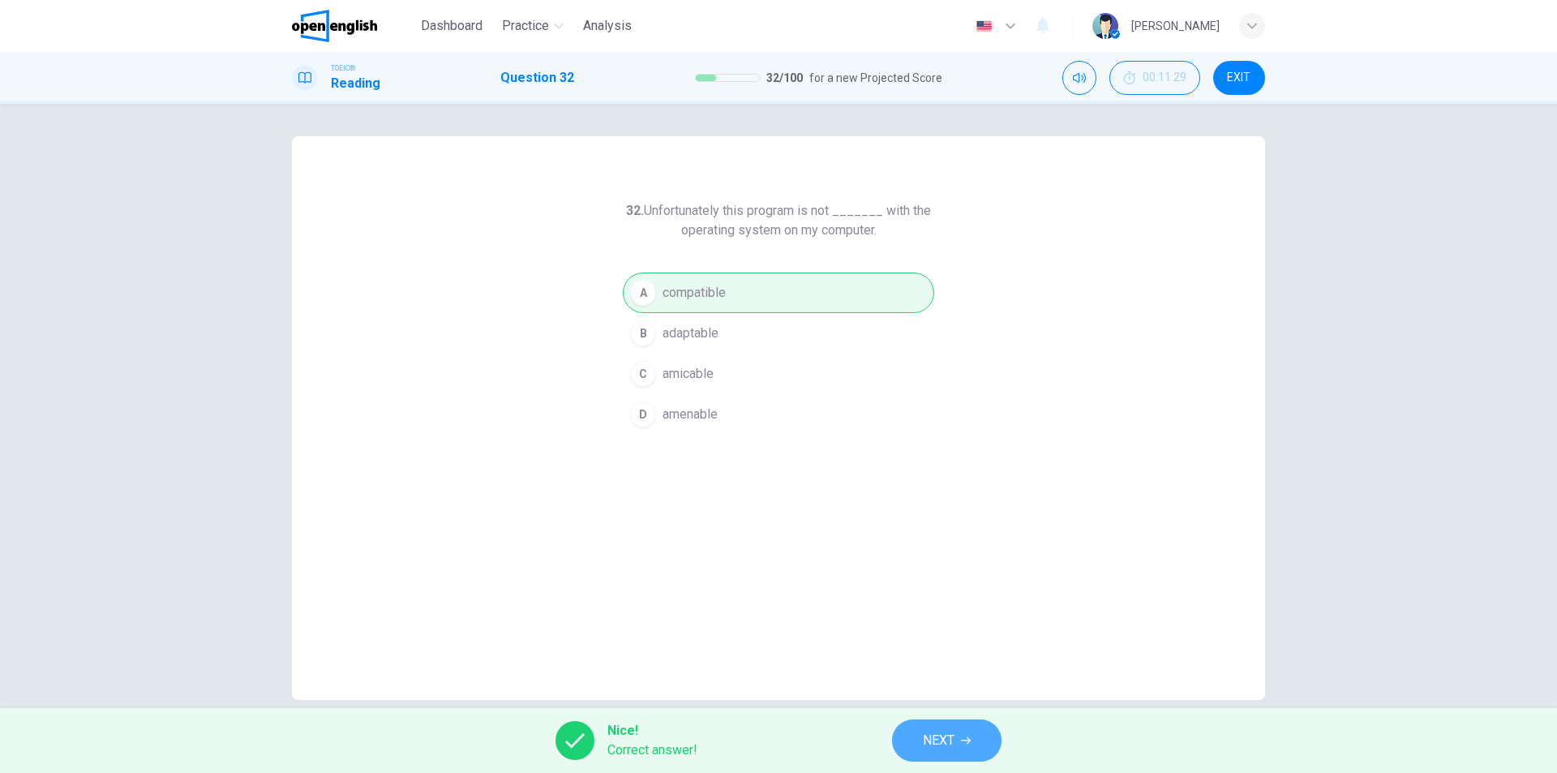
click at [930, 737] on span "NEXT" at bounding box center [939, 740] width 32 height 23
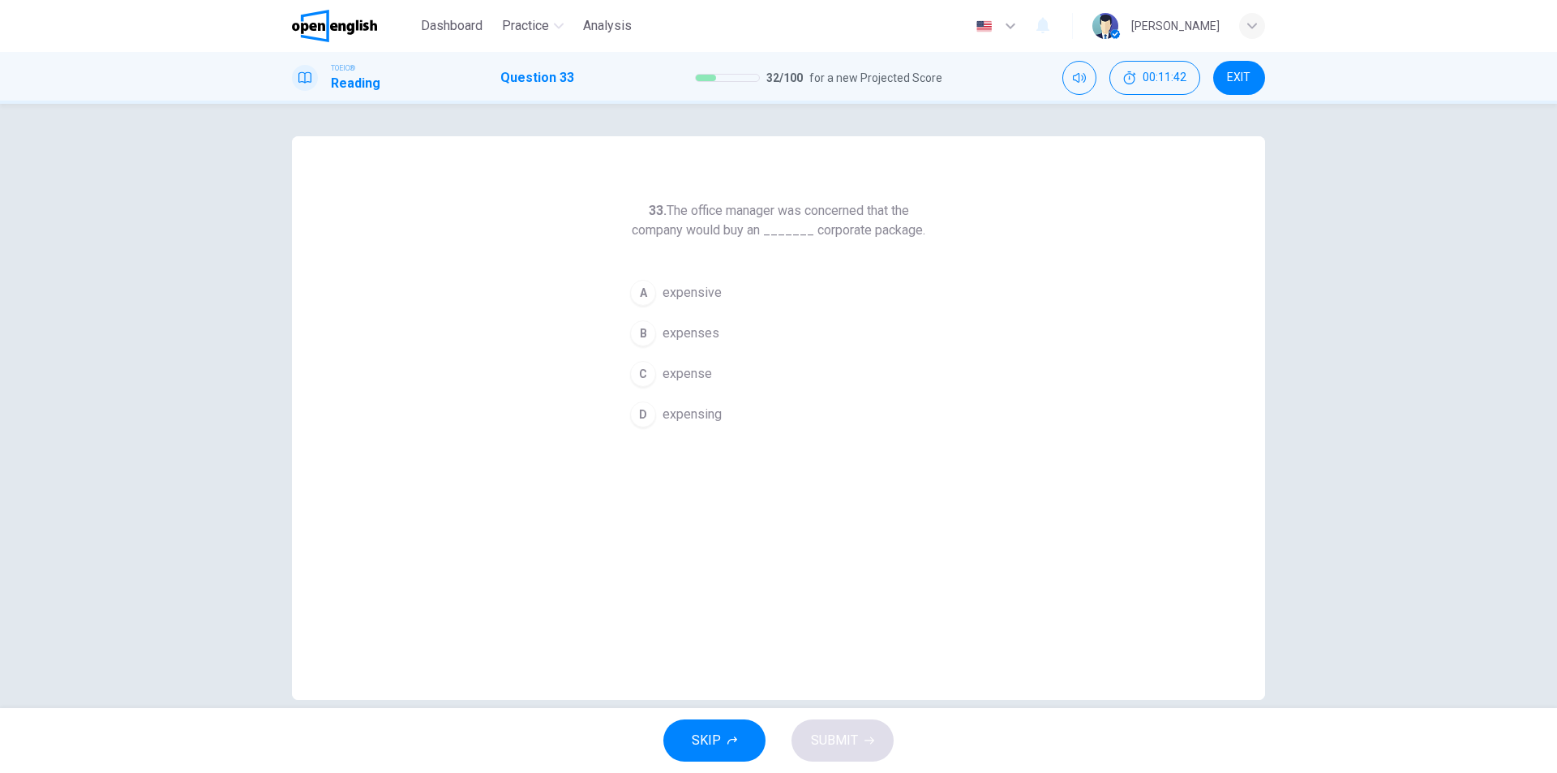
click at [685, 293] on span "expensive" at bounding box center [691, 292] width 59 height 19
click at [849, 742] on span "SUBMIT" at bounding box center [834, 740] width 47 height 23
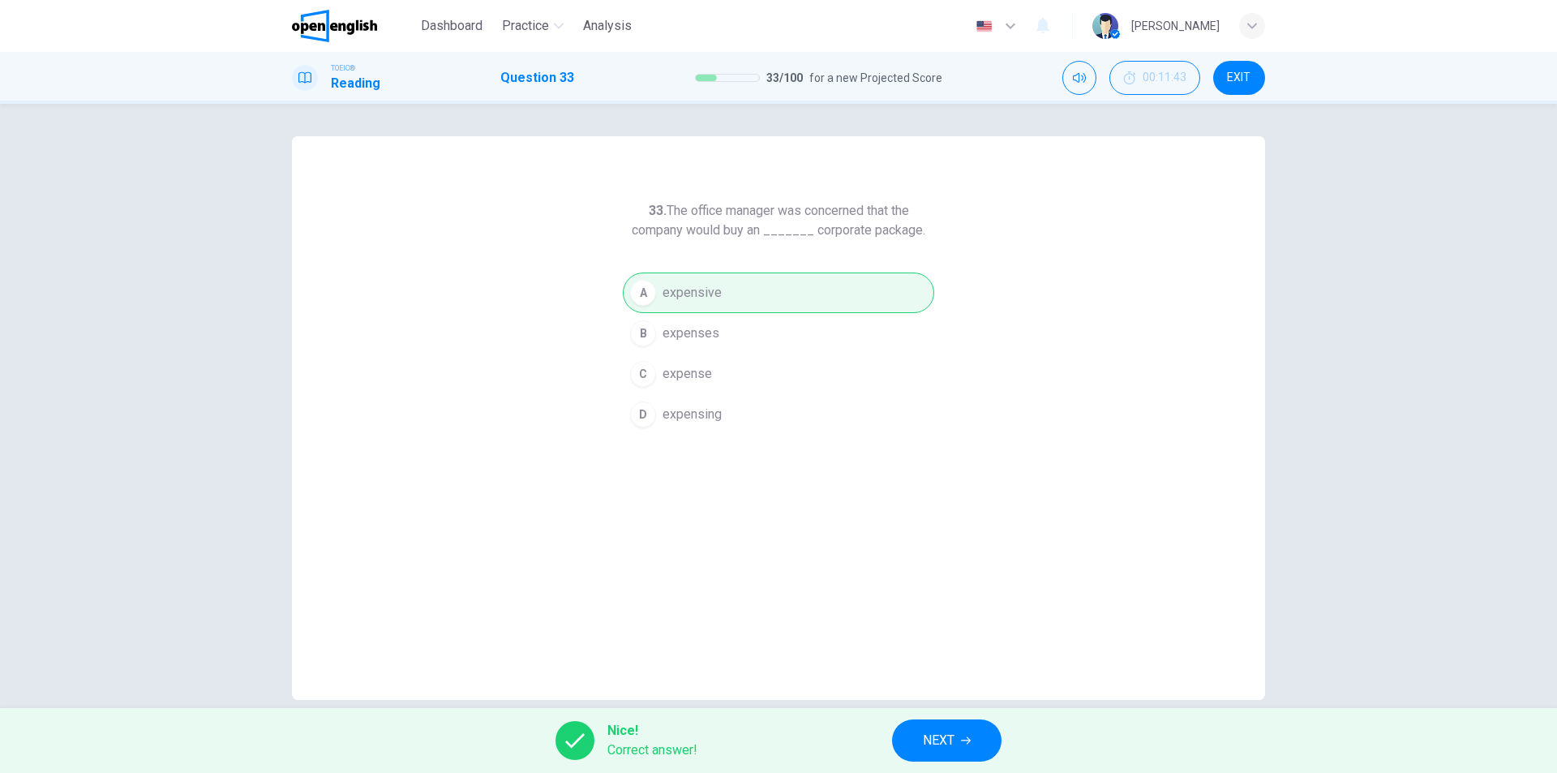
click at [950, 739] on span "NEXT" at bounding box center [939, 740] width 32 height 23
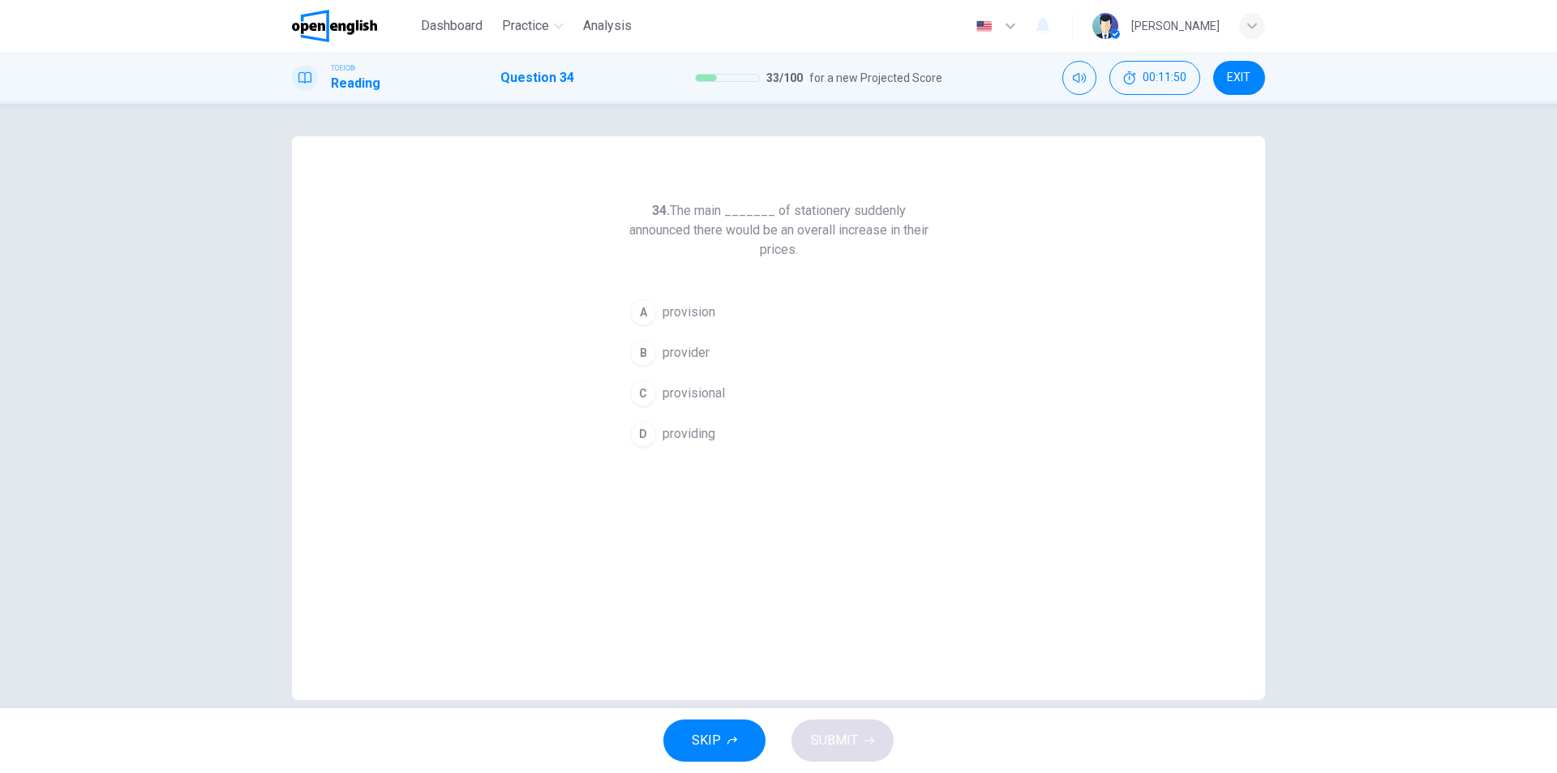
click at [697, 356] on span "provider" at bounding box center [685, 352] width 47 height 19
click at [845, 738] on span "SUBMIT" at bounding box center [834, 740] width 47 height 23
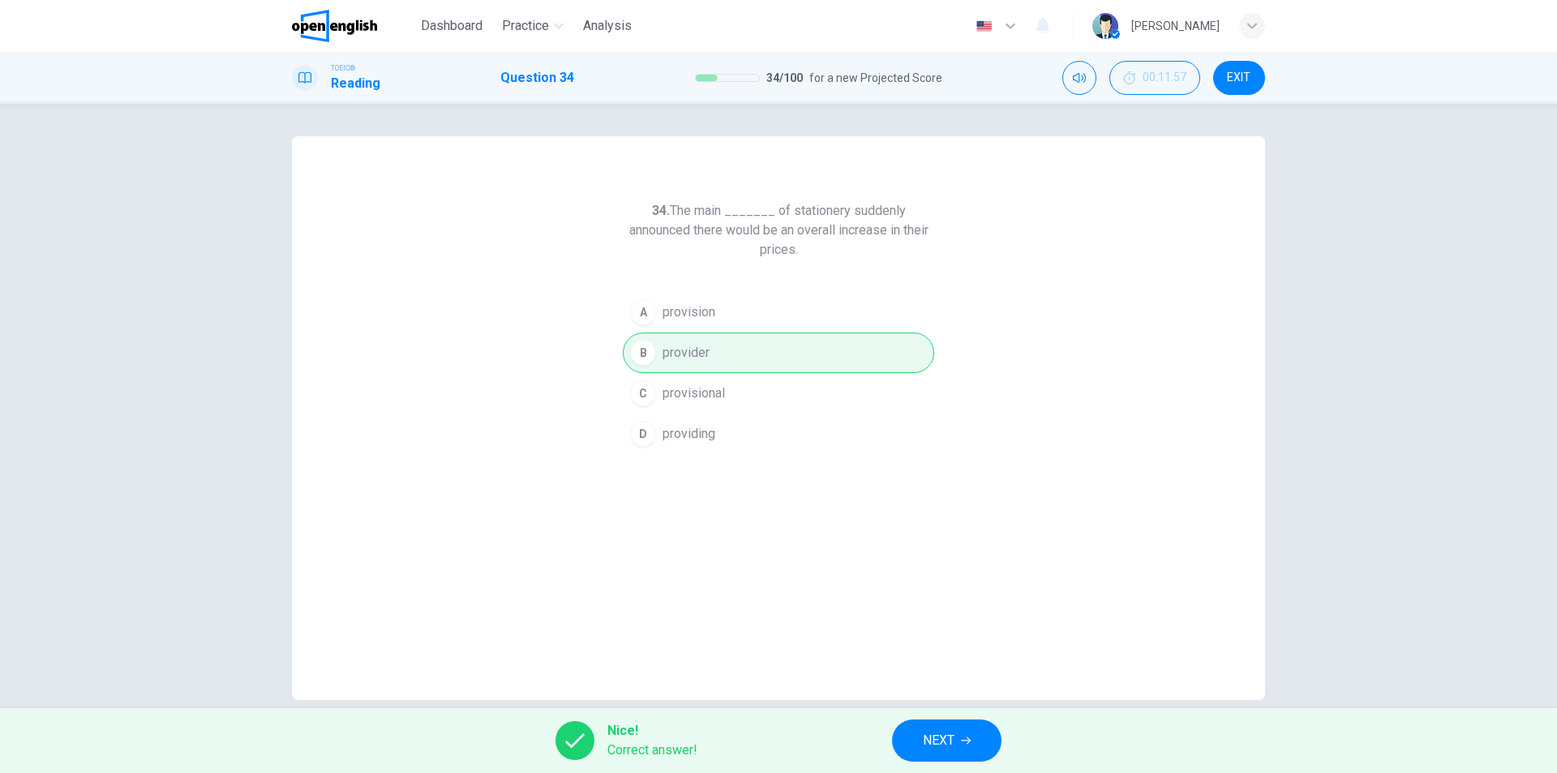
click at [933, 730] on span "NEXT" at bounding box center [939, 740] width 32 height 23
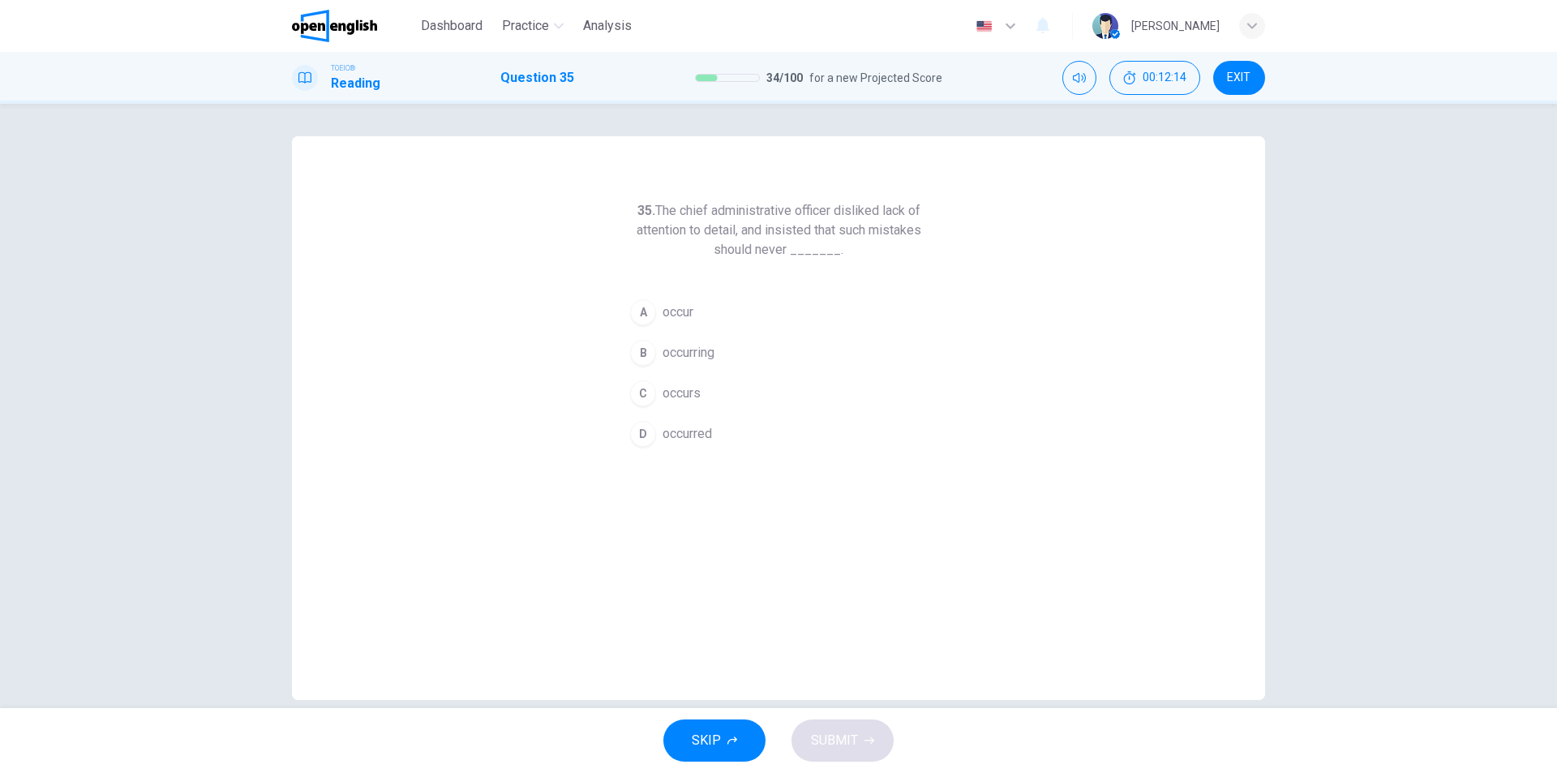
click at [662, 313] on span "occur" at bounding box center [677, 311] width 31 height 19
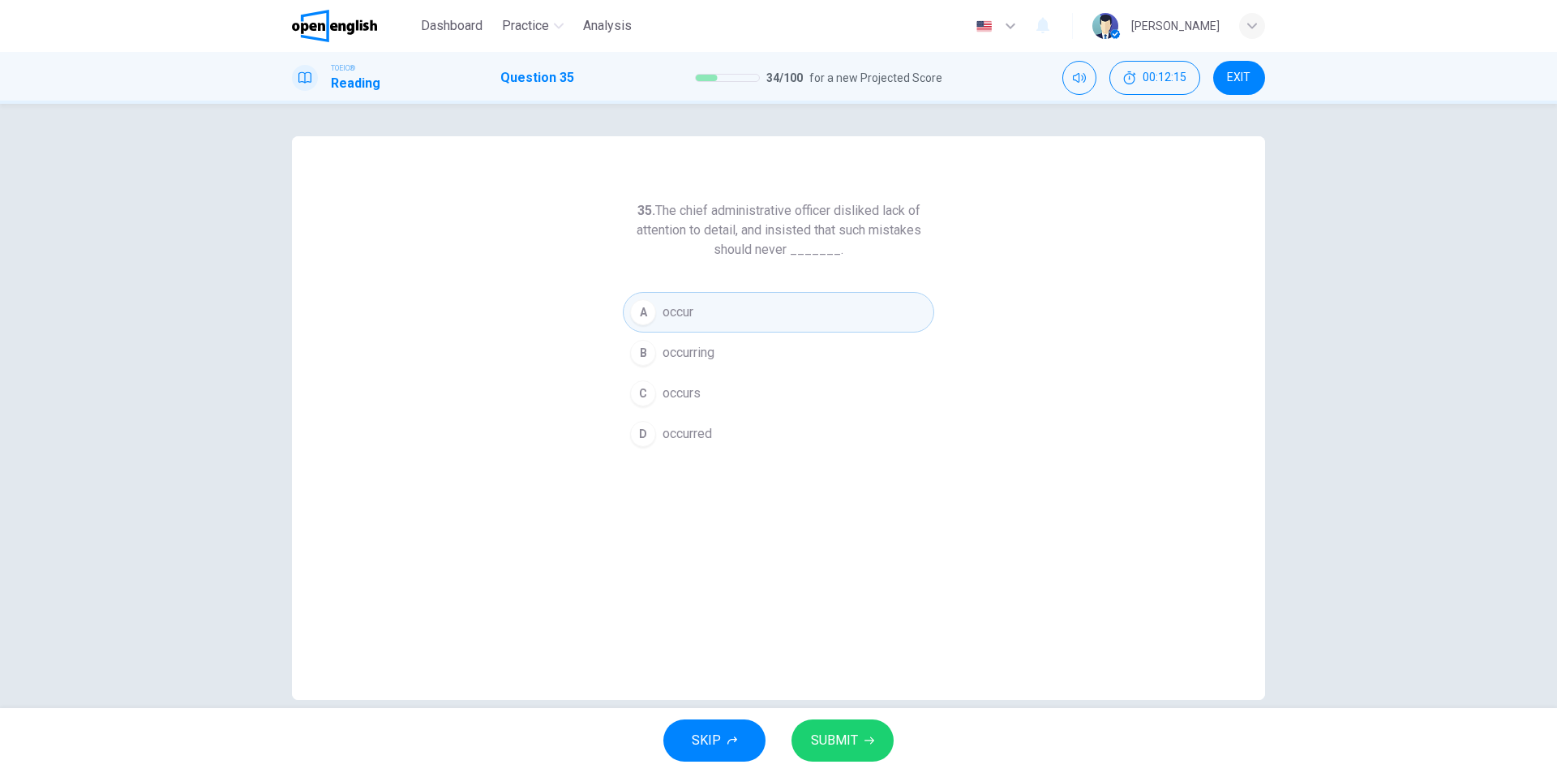
click at [836, 731] on span "SUBMIT" at bounding box center [834, 740] width 47 height 23
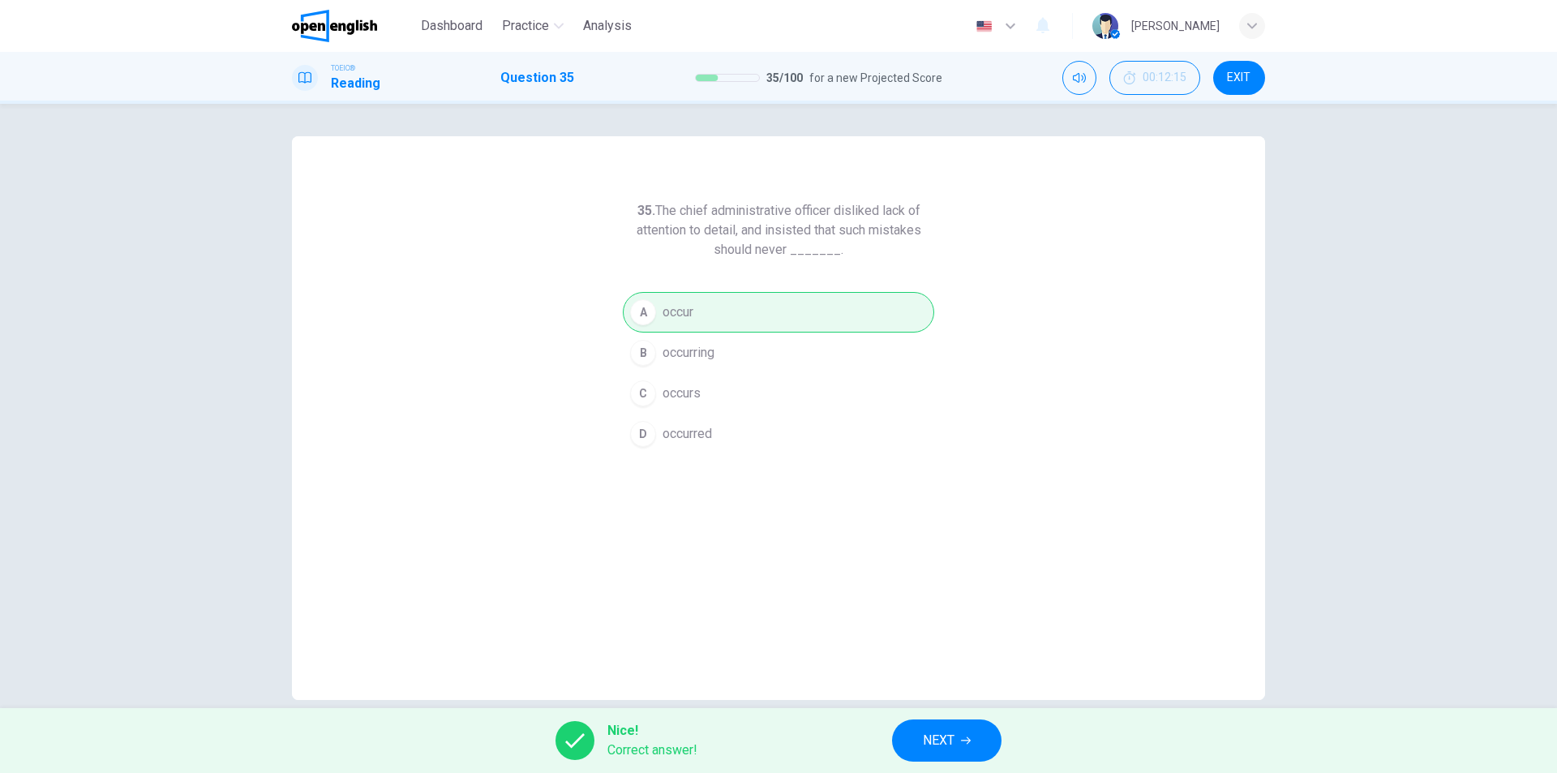
click at [952, 748] on span "NEXT" at bounding box center [939, 740] width 32 height 23
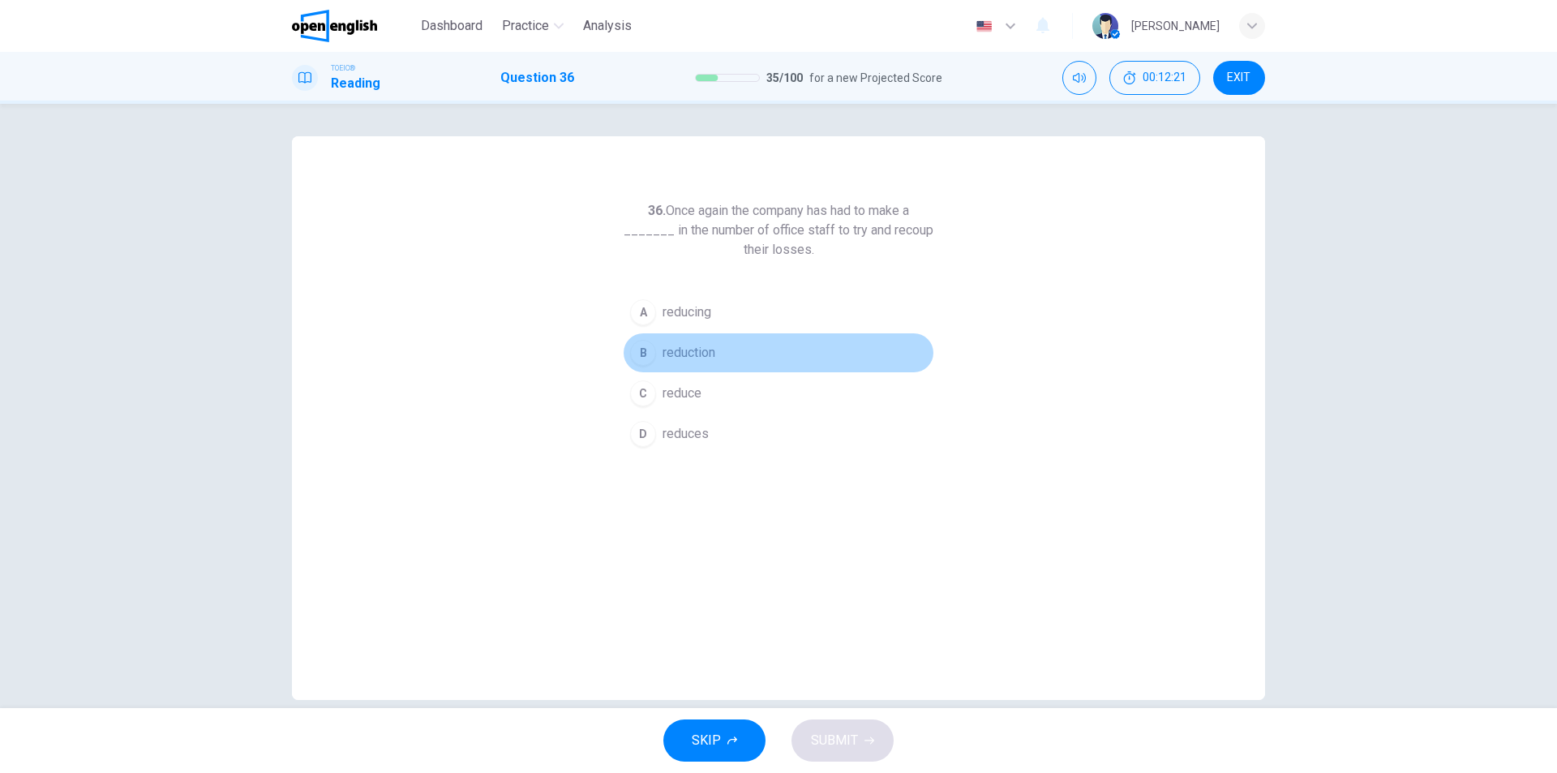
click at [685, 358] on span "reduction" at bounding box center [688, 352] width 53 height 19
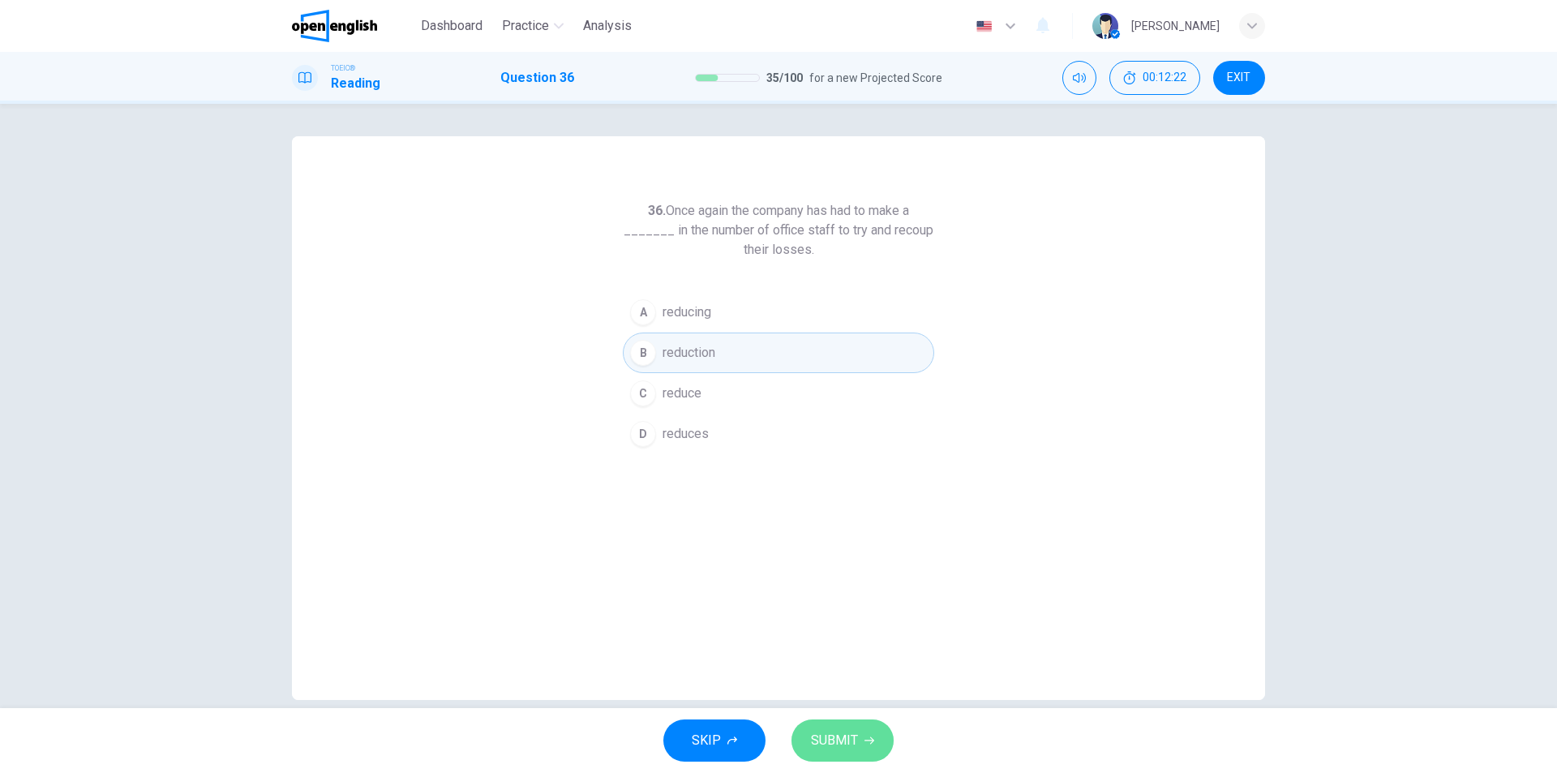
click at [844, 728] on button "SUBMIT" at bounding box center [842, 740] width 102 height 42
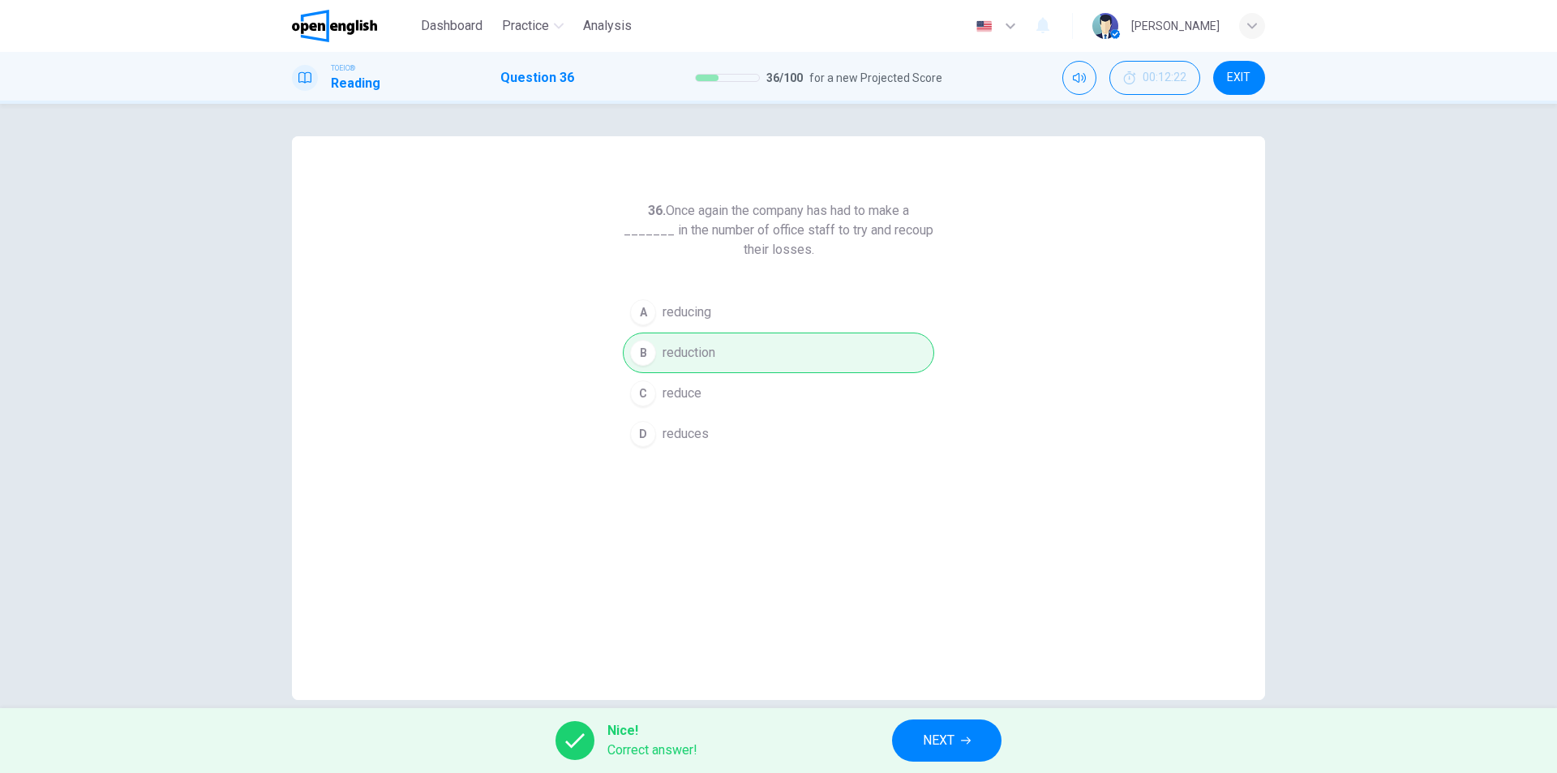
click at [954, 734] on span "NEXT" at bounding box center [939, 740] width 32 height 23
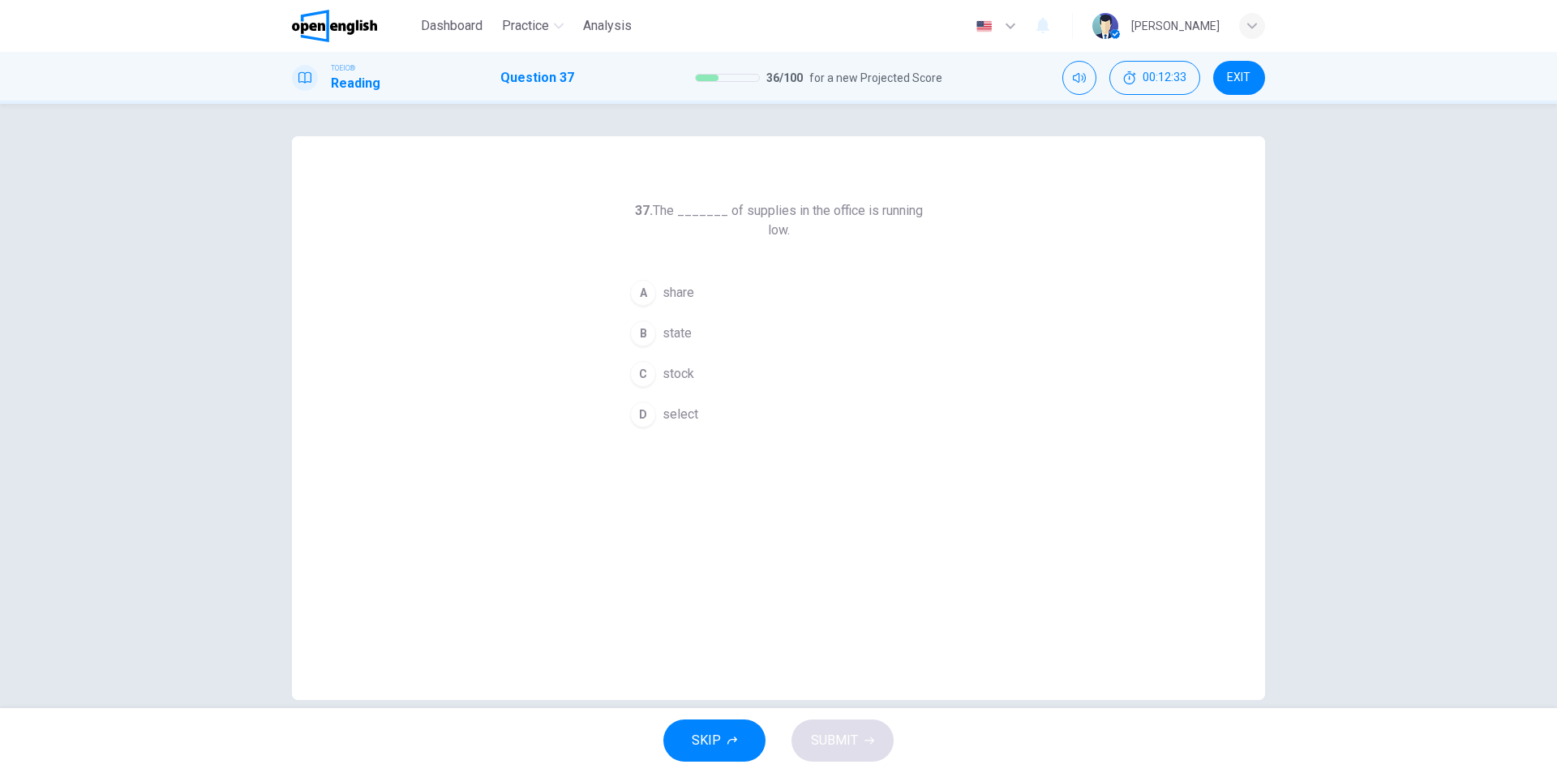
click at [692, 353] on button "C stock" at bounding box center [778, 373] width 311 height 41
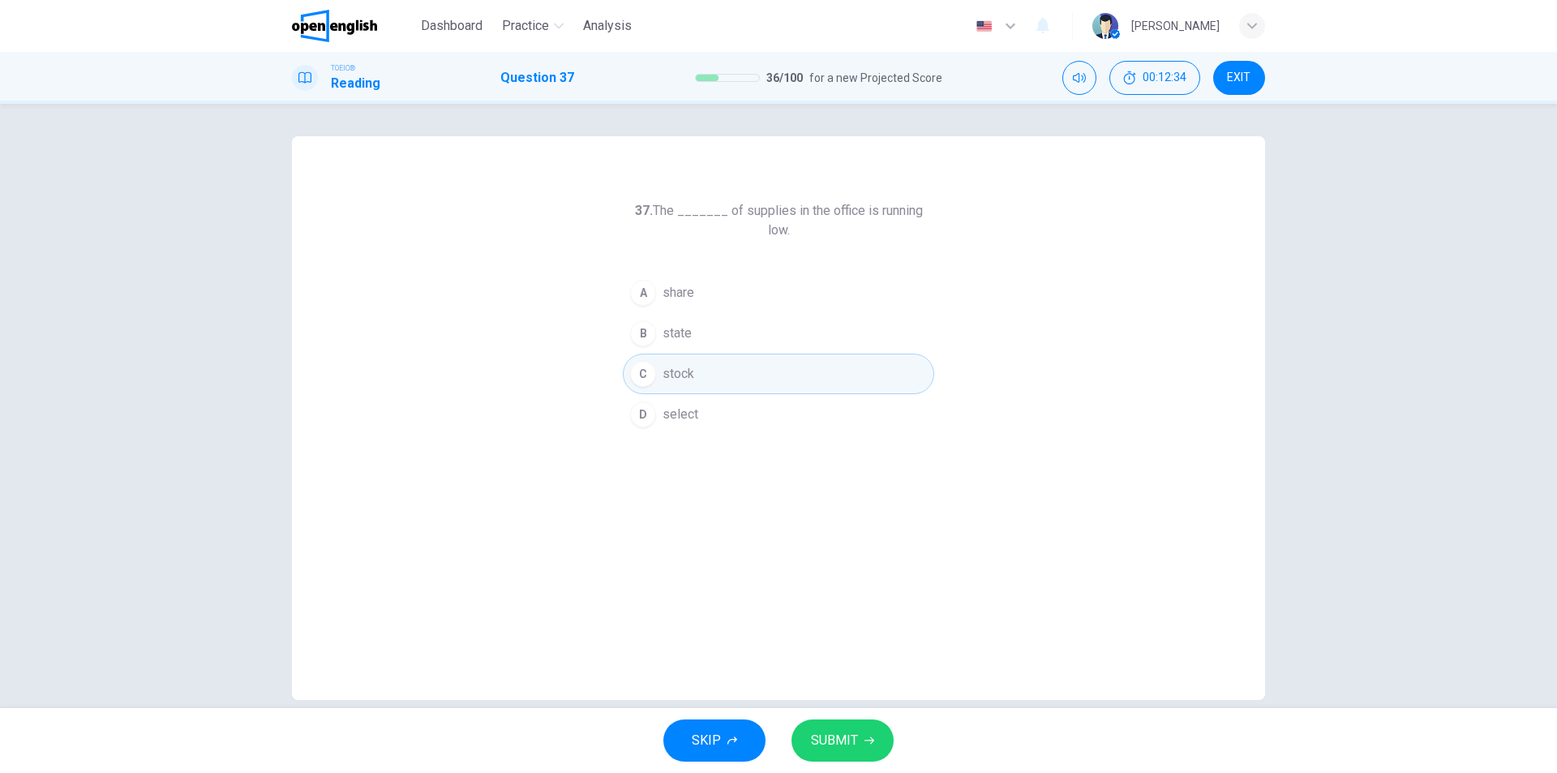
click at [839, 734] on span "SUBMIT" at bounding box center [834, 740] width 47 height 23
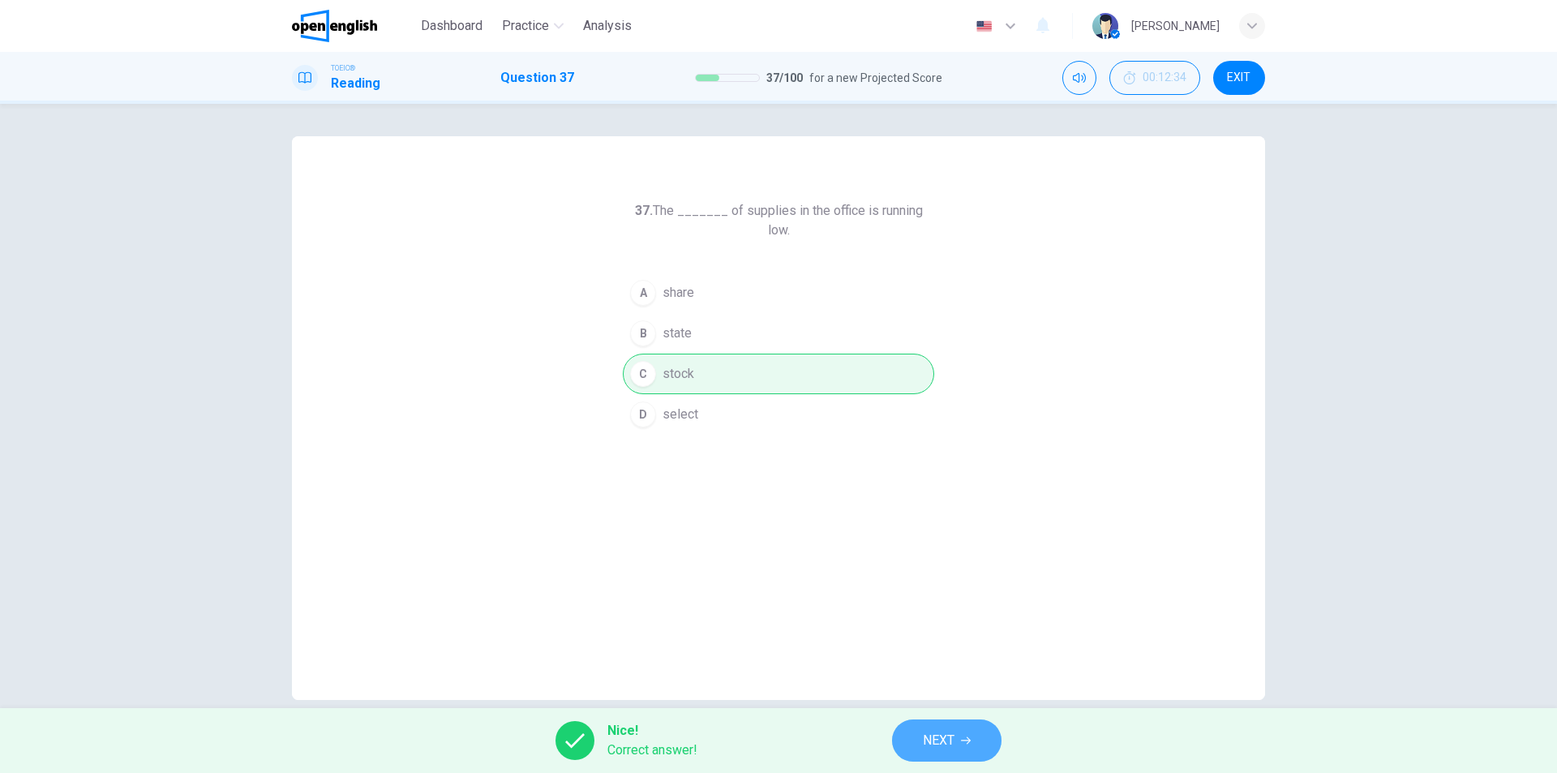
click at [924, 746] on span "NEXT" at bounding box center [939, 740] width 32 height 23
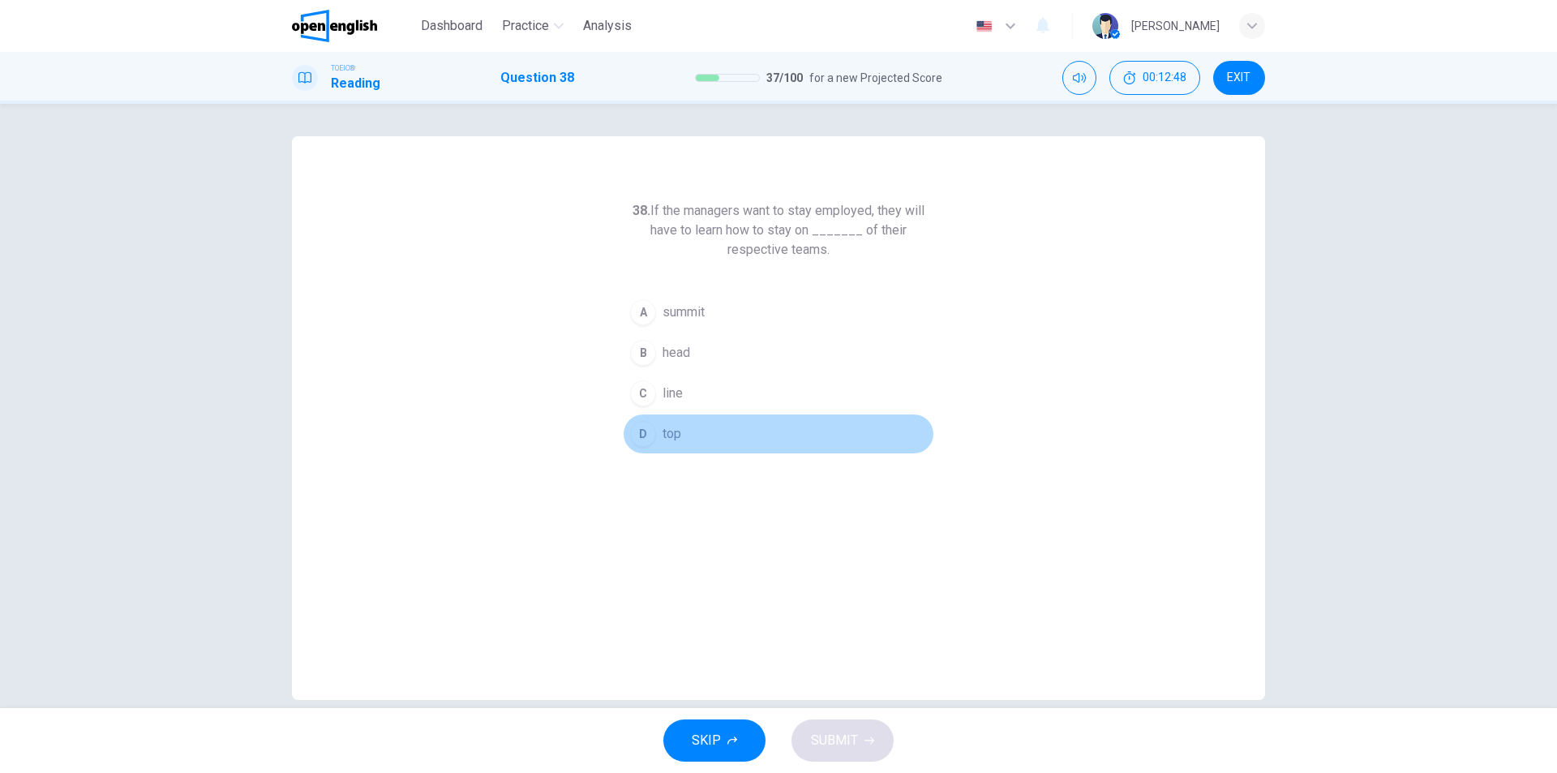
click at [662, 434] on span "top" at bounding box center [671, 433] width 19 height 19
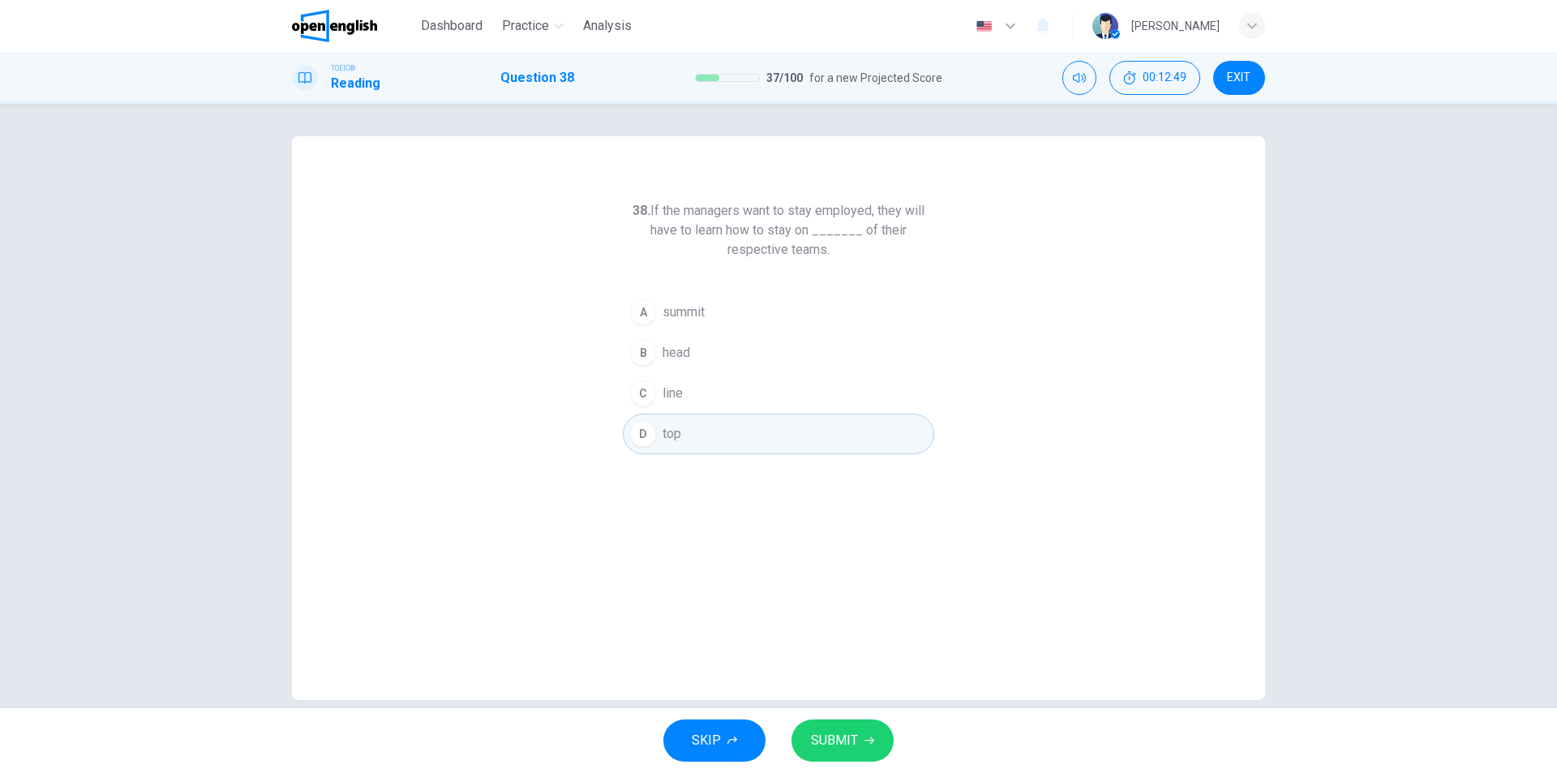
click at [836, 736] on span "SUBMIT" at bounding box center [834, 740] width 47 height 23
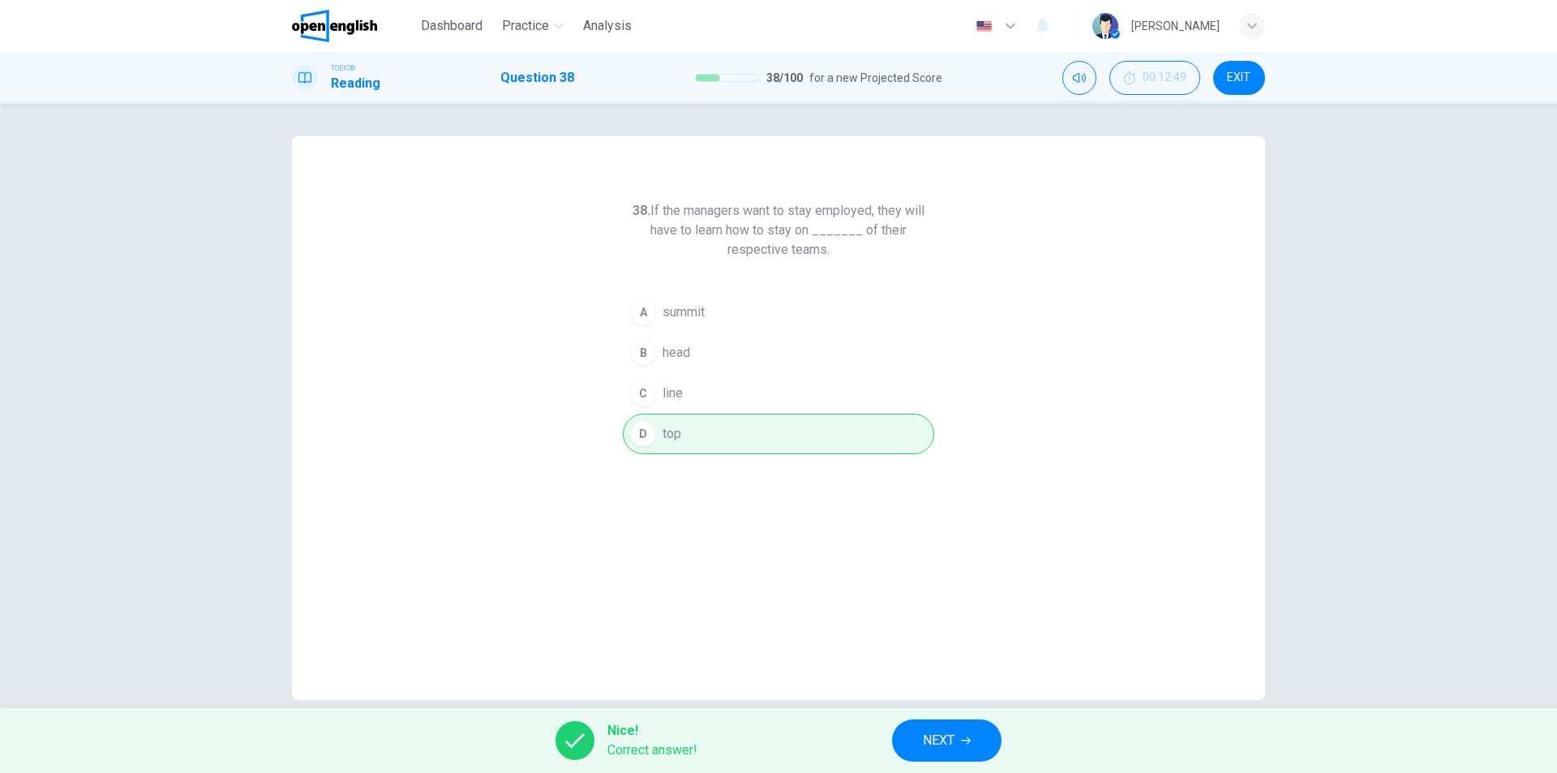
click at [914, 733] on button "NEXT" at bounding box center [946, 740] width 109 height 42
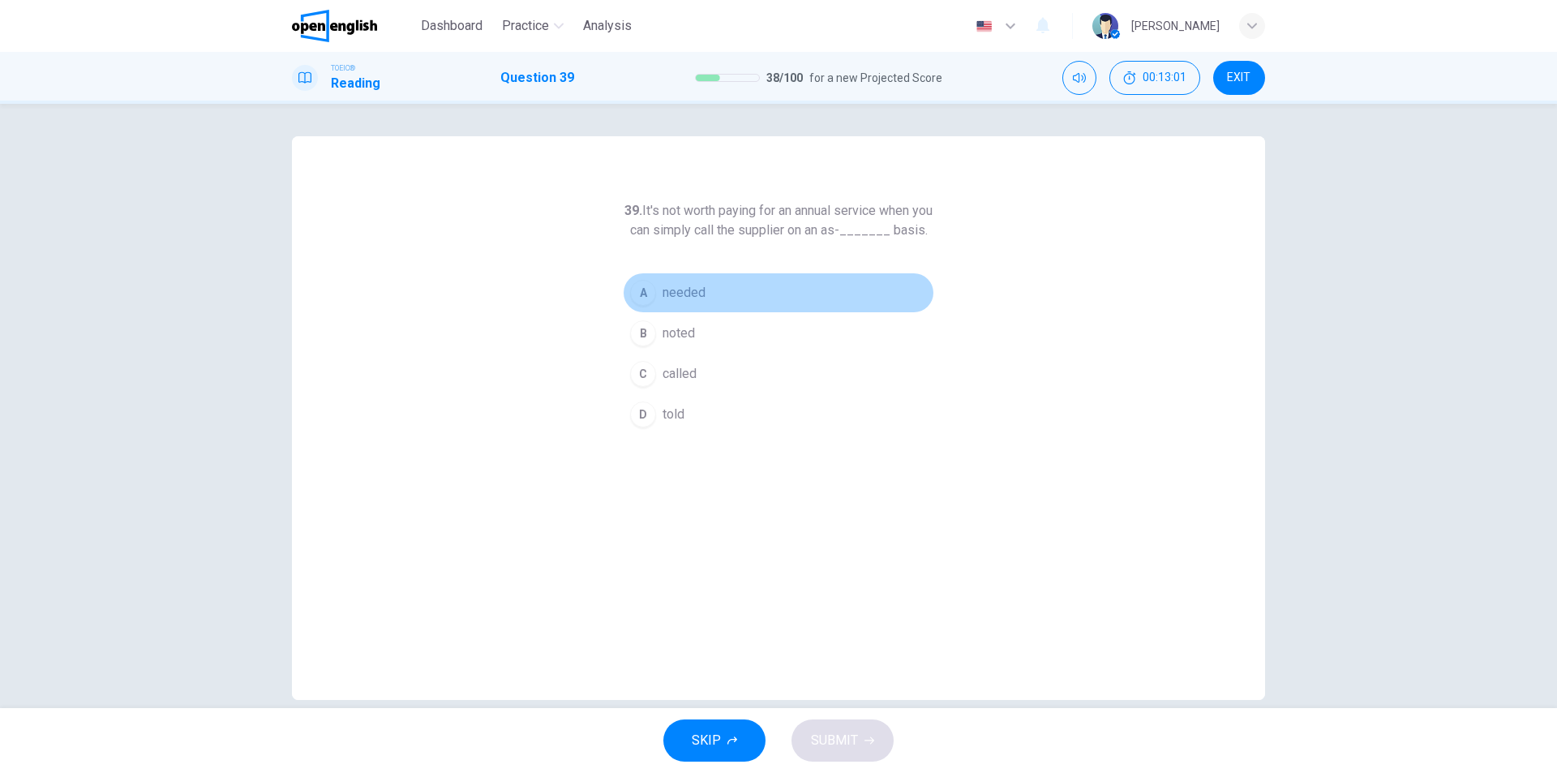
click at [679, 302] on span "needed" at bounding box center [683, 292] width 43 height 19
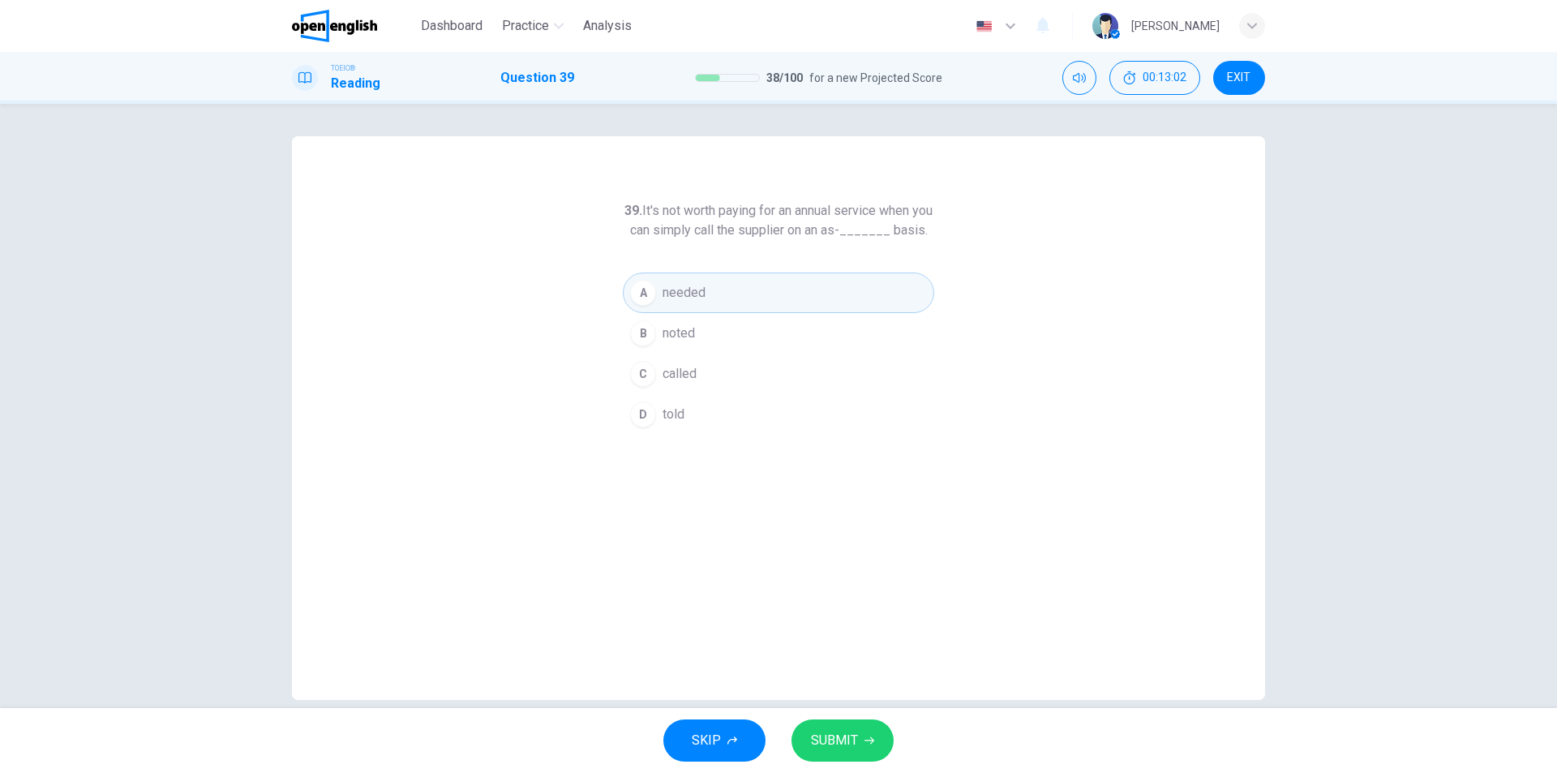
click at [841, 752] on button "SUBMIT" at bounding box center [842, 740] width 102 height 42
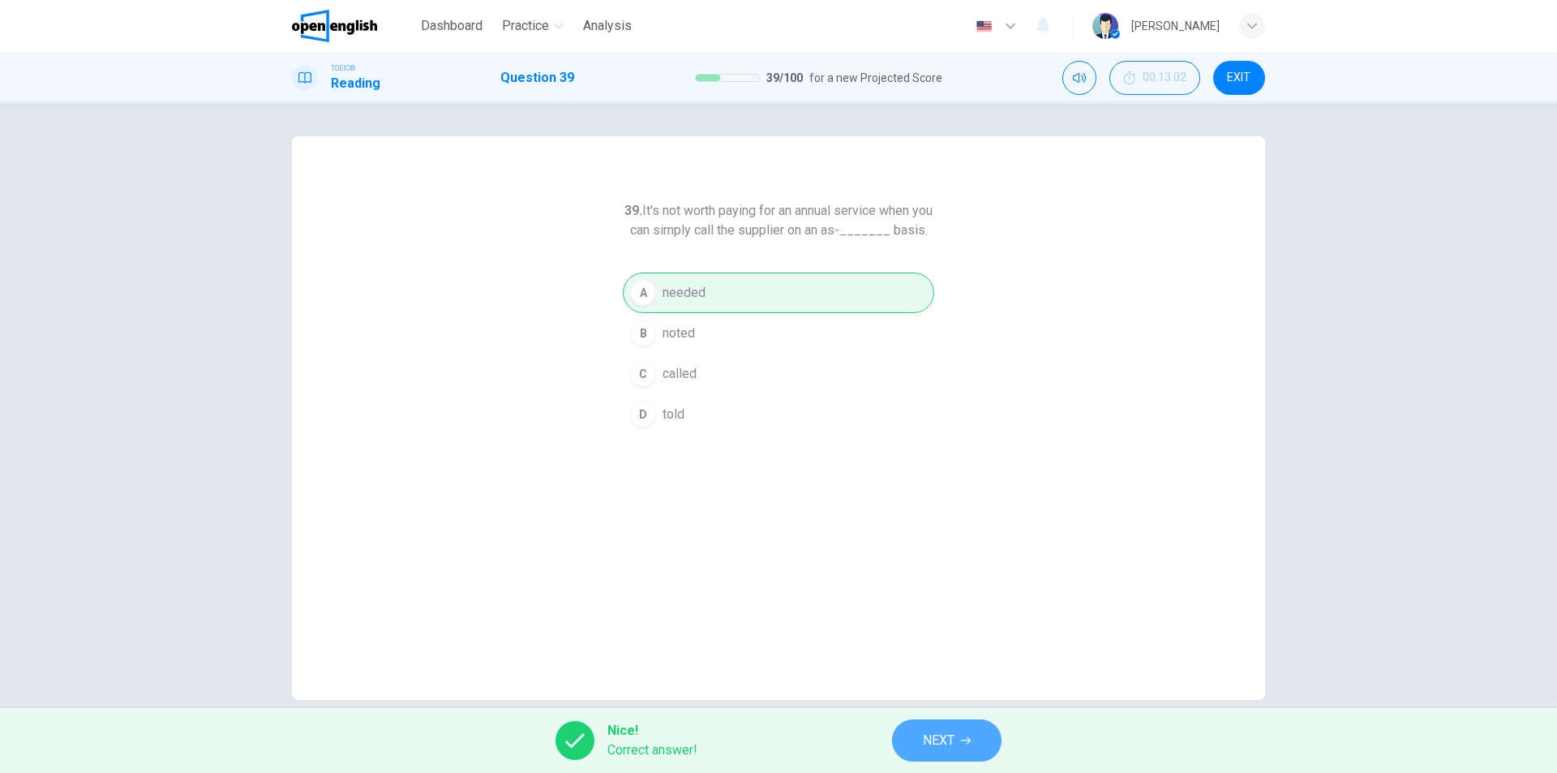
click at [936, 746] on span "NEXT" at bounding box center [939, 740] width 32 height 23
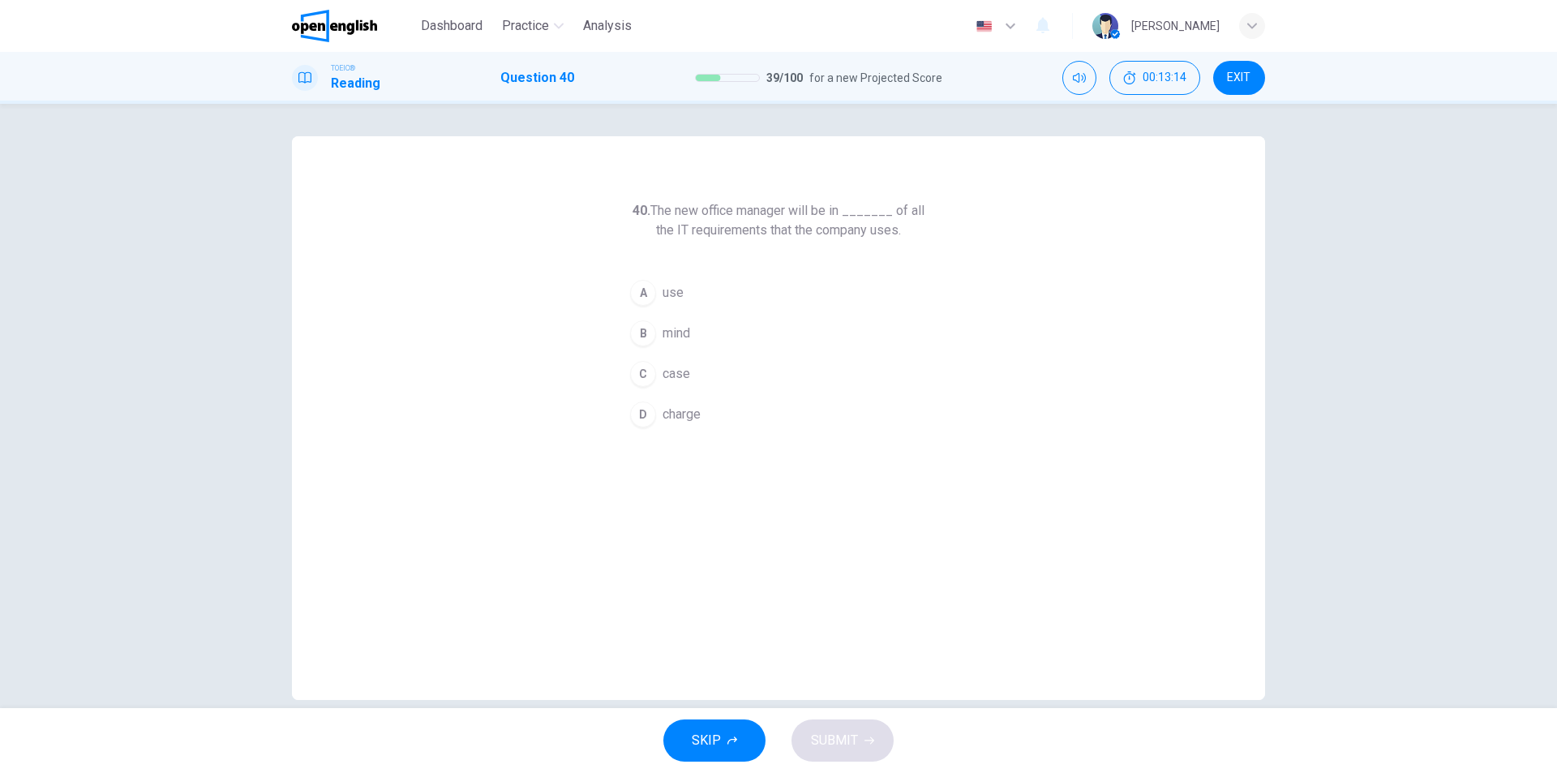
click at [686, 420] on span "charge" at bounding box center [681, 414] width 38 height 19
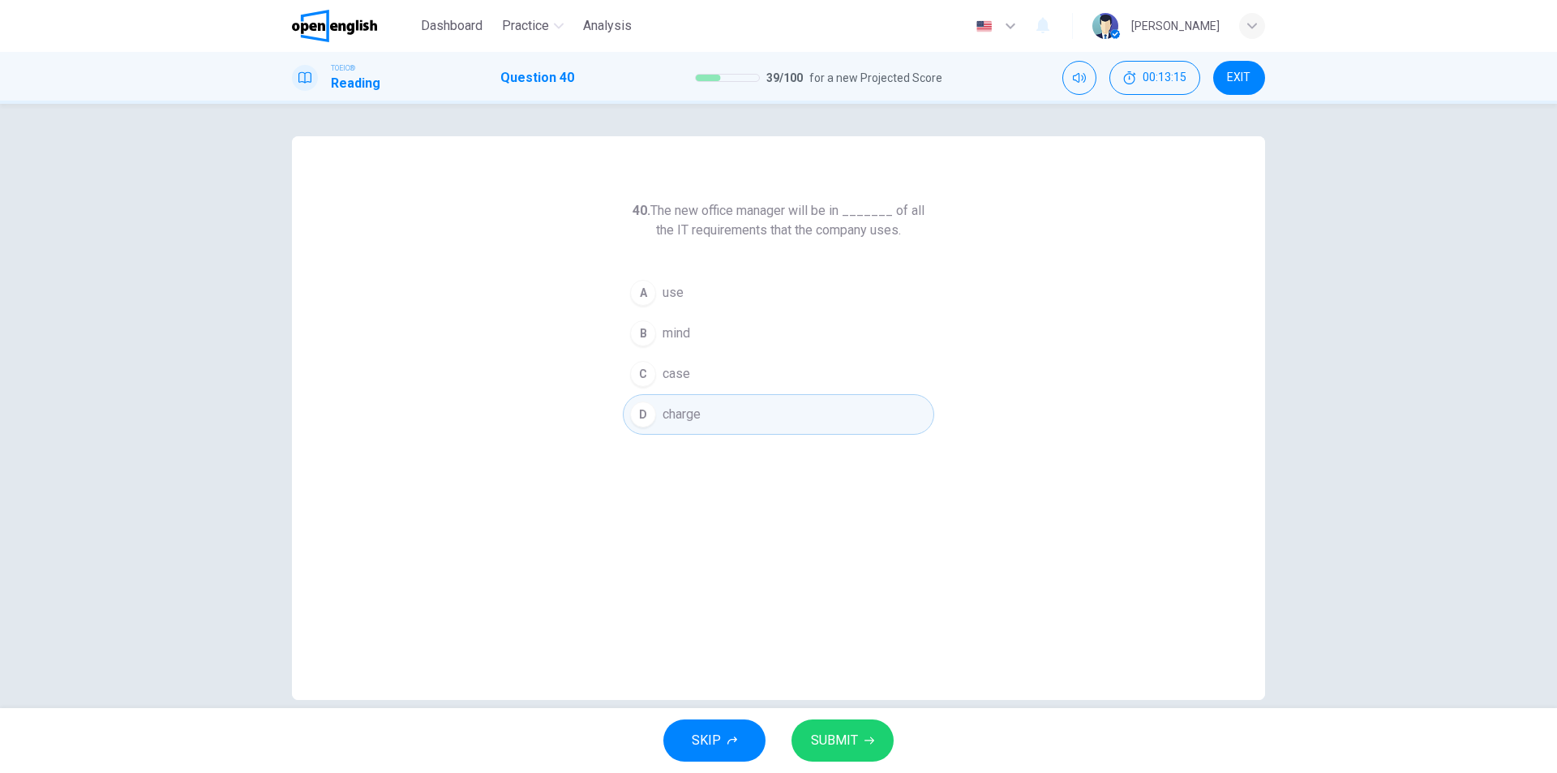
click at [842, 742] on span "SUBMIT" at bounding box center [834, 740] width 47 height 23
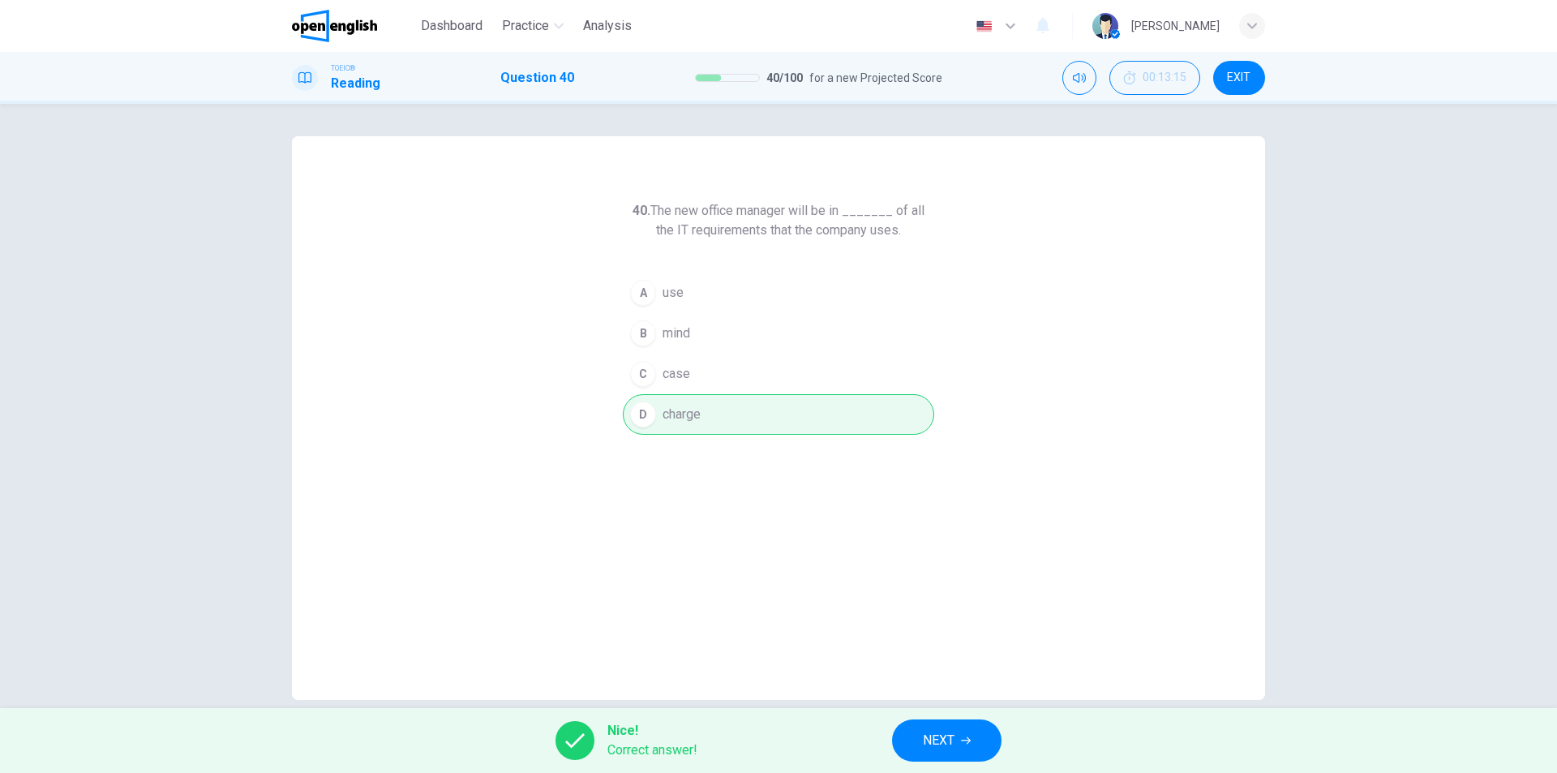
click at [954, 743] on span "NEXT" at bounding box center [939, 740] width 32 height 23
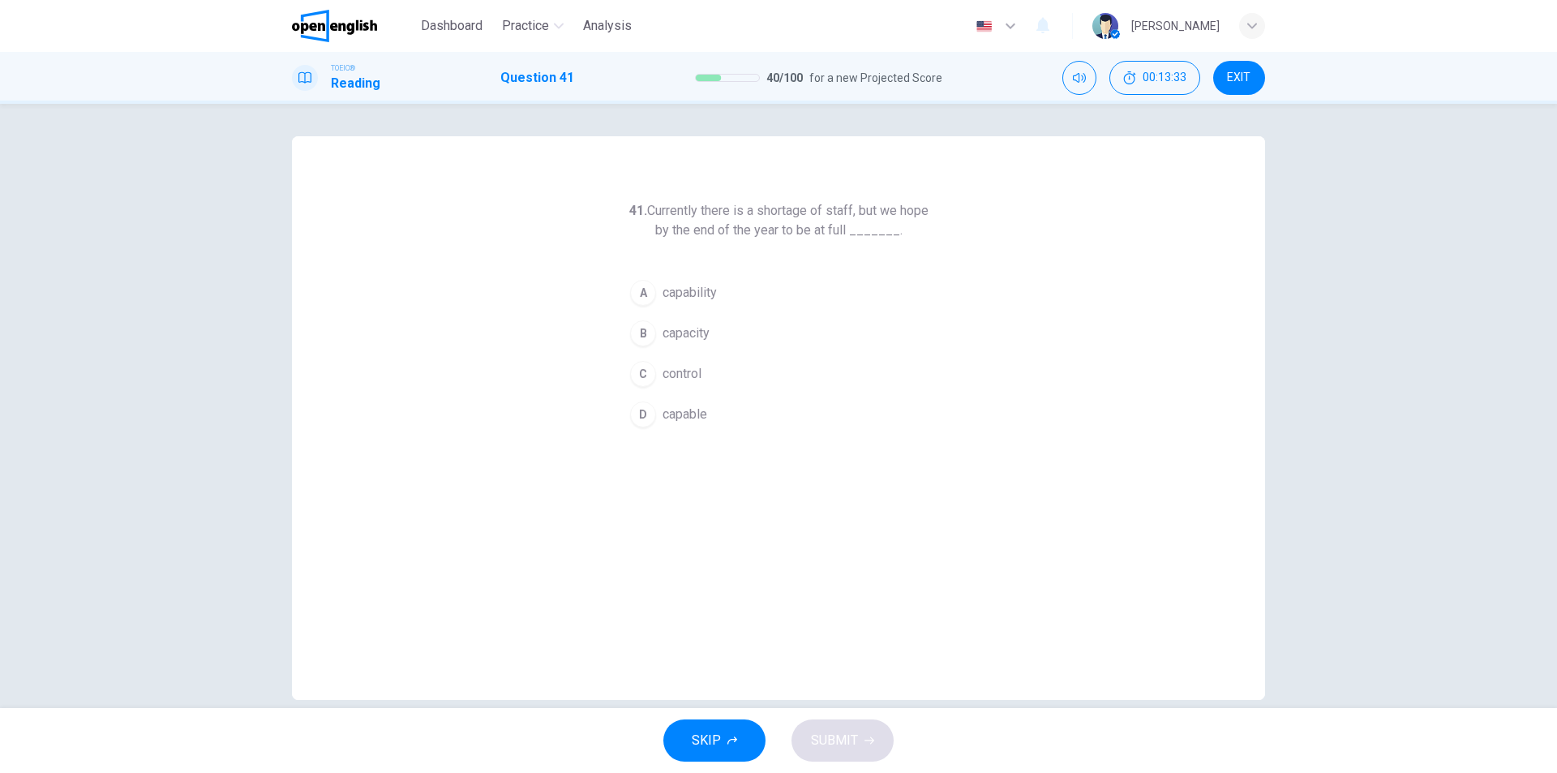
click at [708, 293] on span "capability" at bounding box center [689, 292] width 54 height 19
click at [824, 744] on span "SUBMIT" at bounding box center [834, 740] width 47 height 23
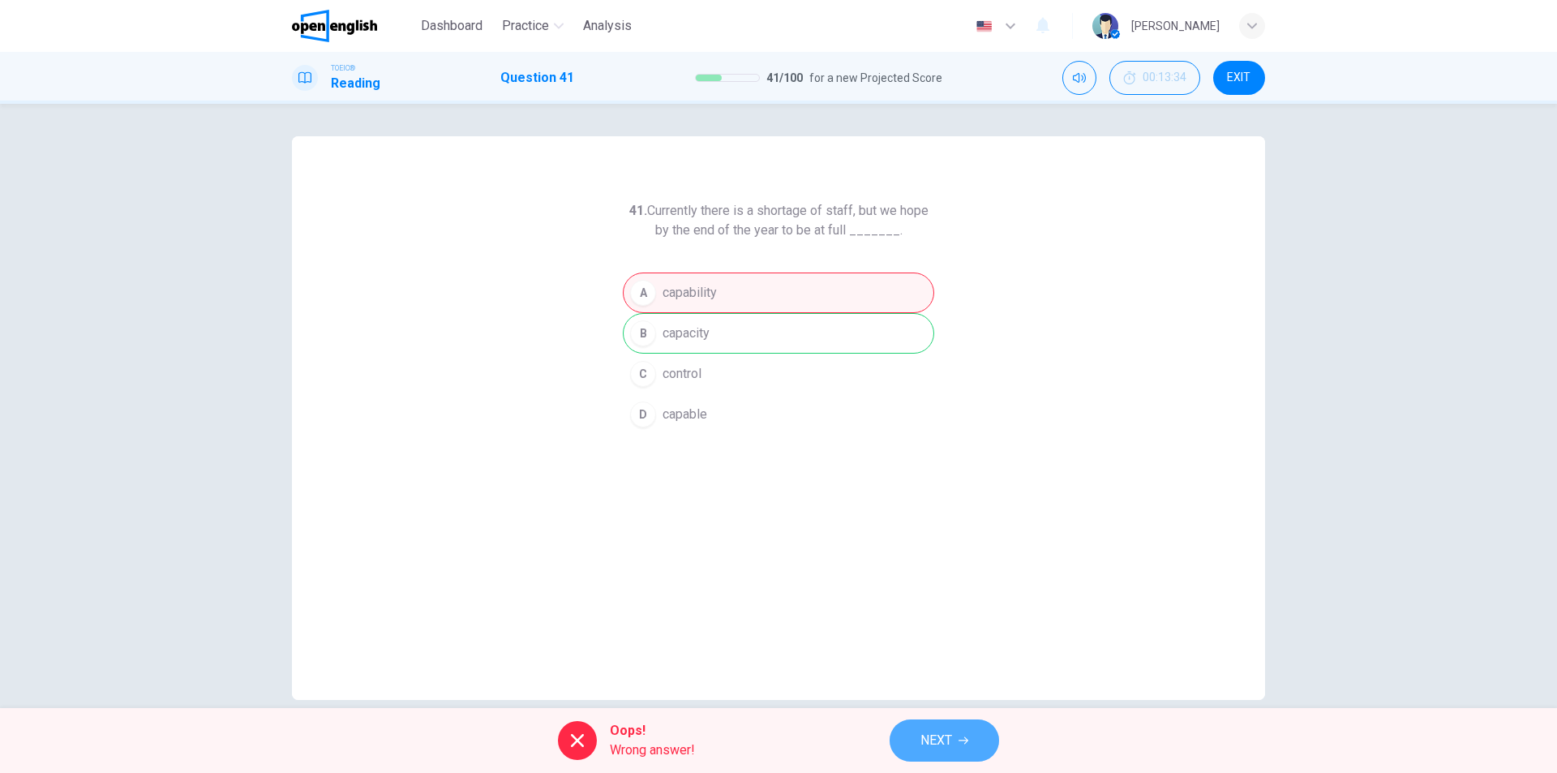
click at [955, 741] on button "NEXT" at bounding box center [943, 740] width 109 height 42
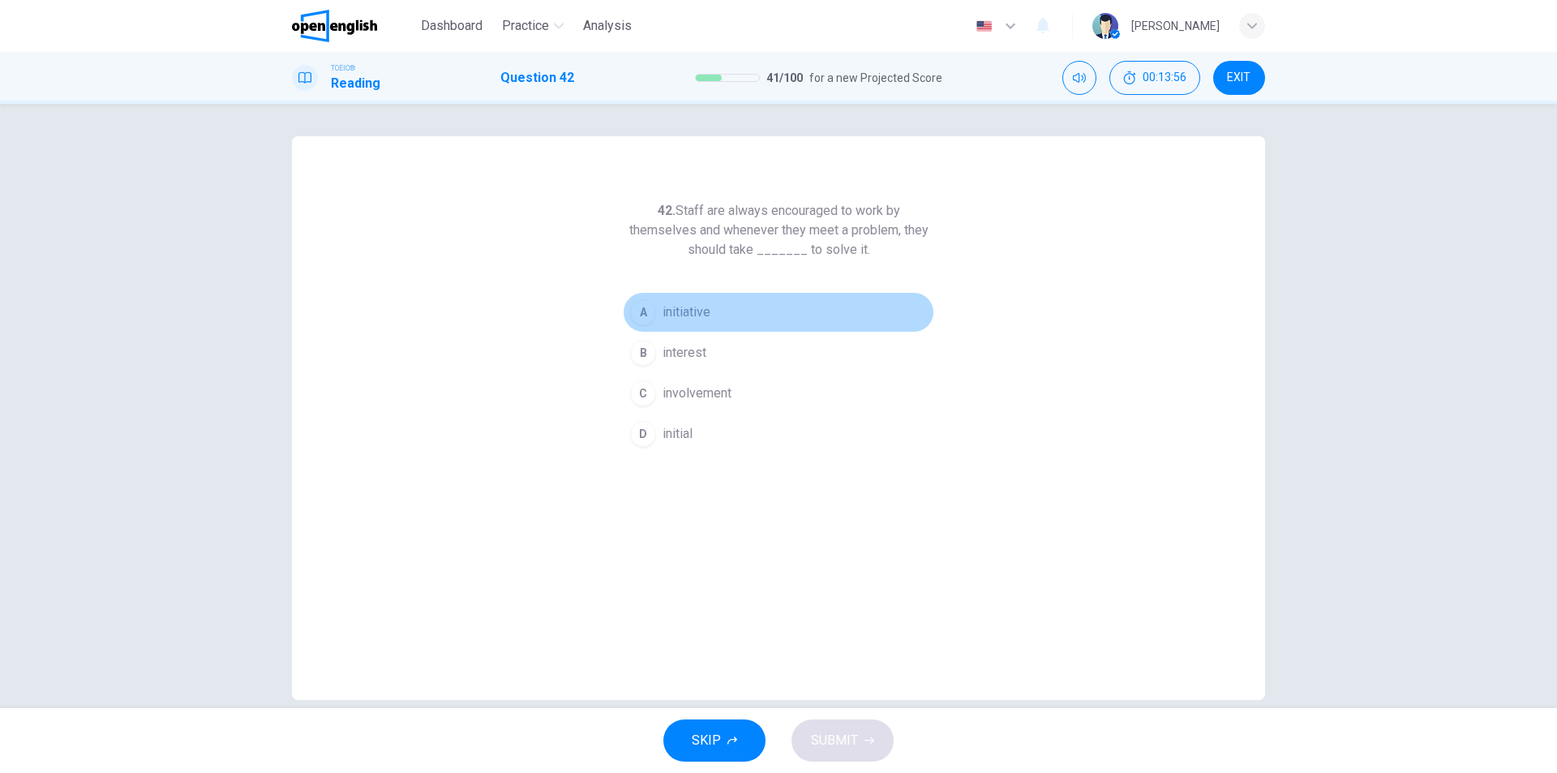
click at [700, 310] on span "initiative" at bounding box center [686, 311] width 48 height 19
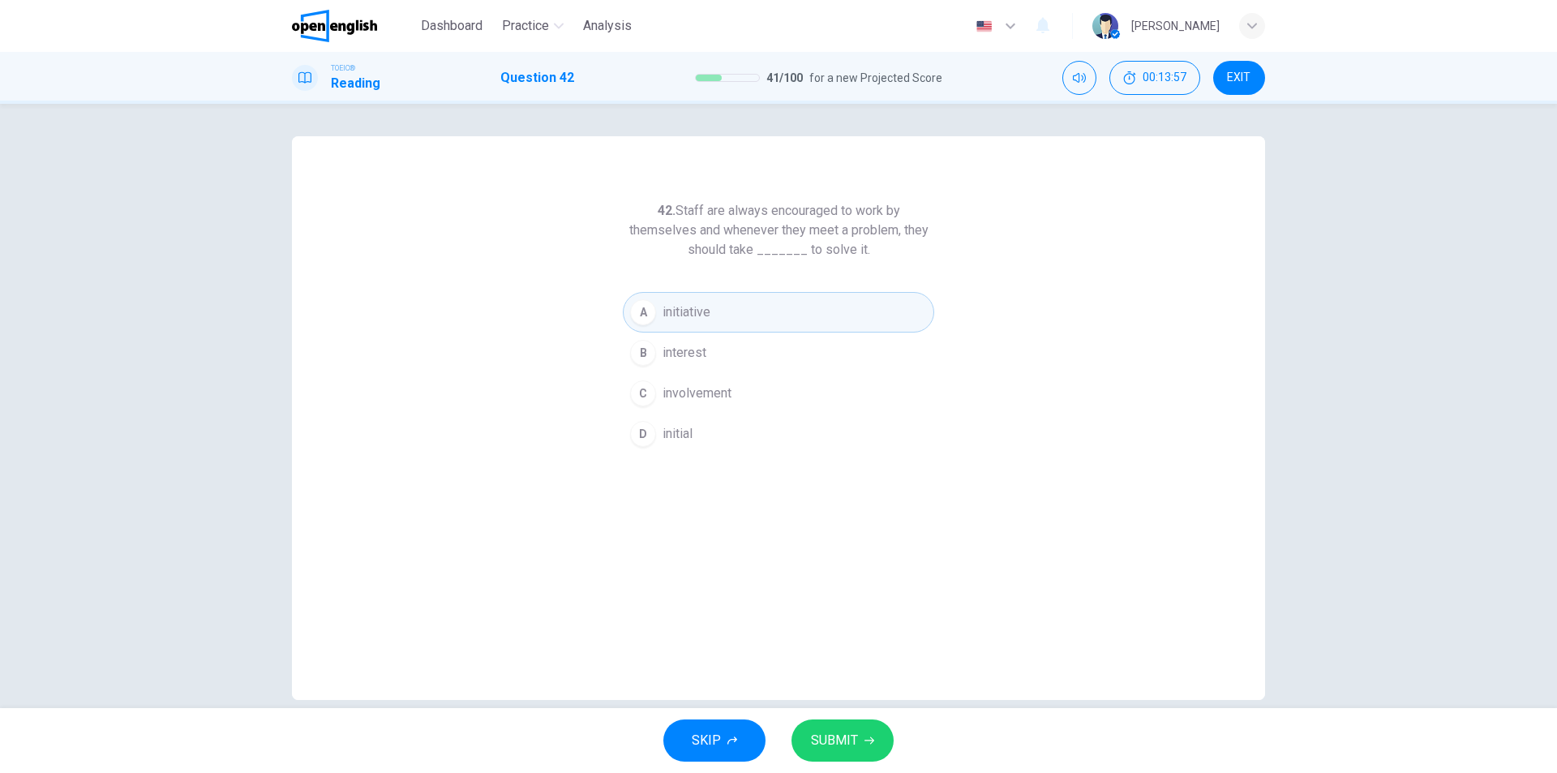
click at [850, 749] on span "SUBMIT" at bounding box center [834, 740] width 47 height 23
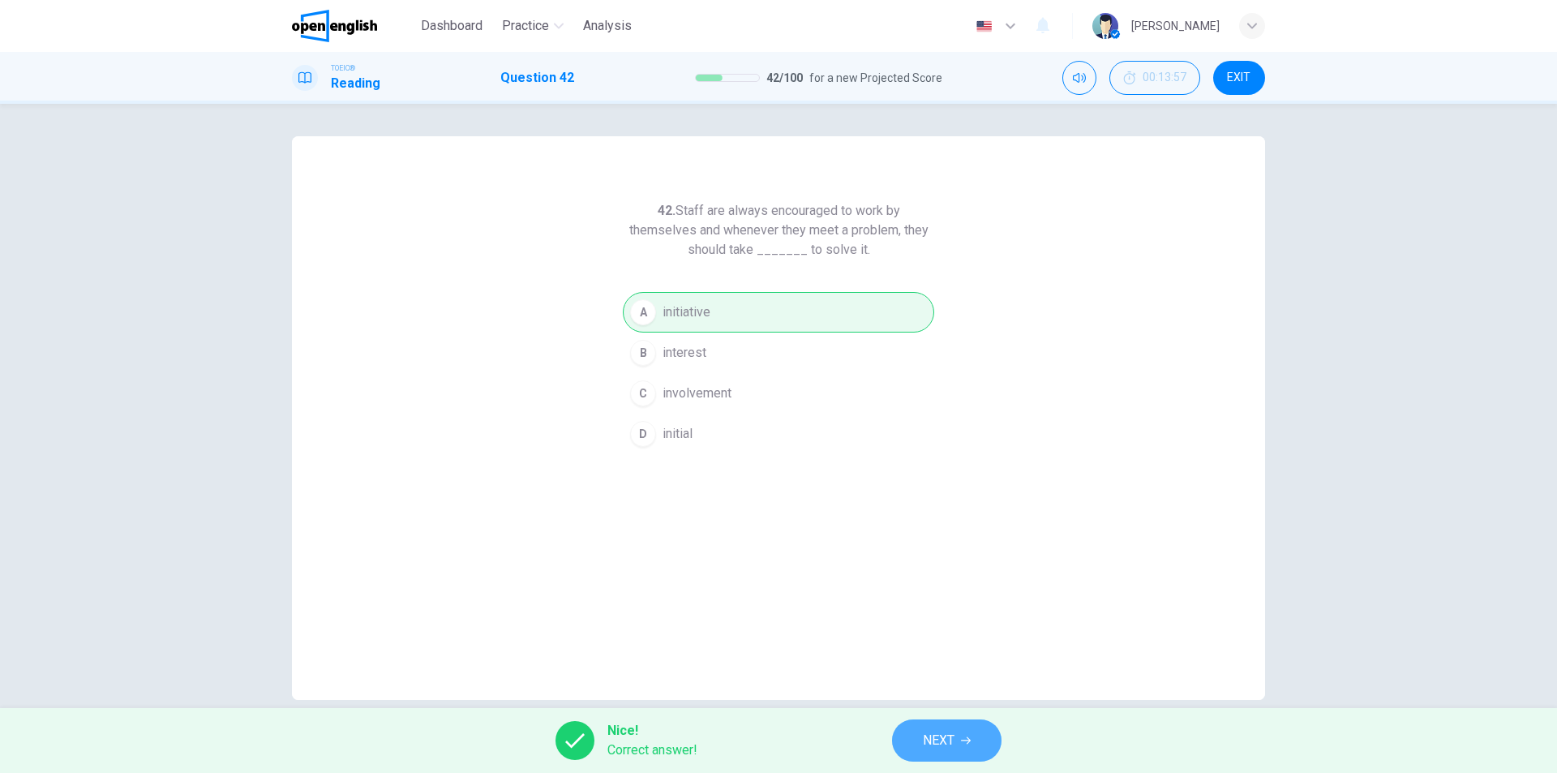
click at [910, 753] on button "NEXT" at bounding box center [946, 740] width 109 height 42
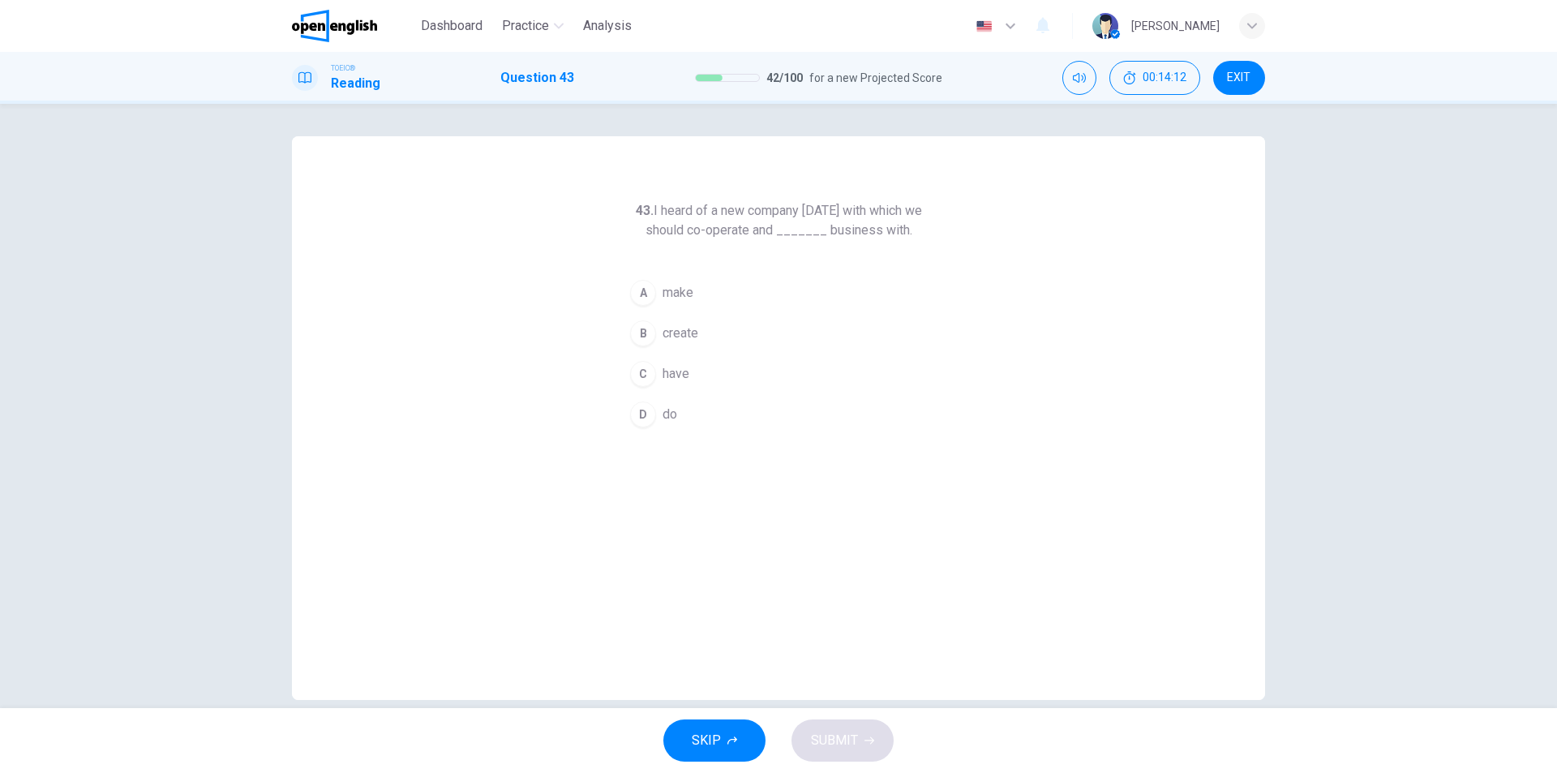
click at [676, 380] on span "have" at bounding box center [675, 373] width 27 height 19
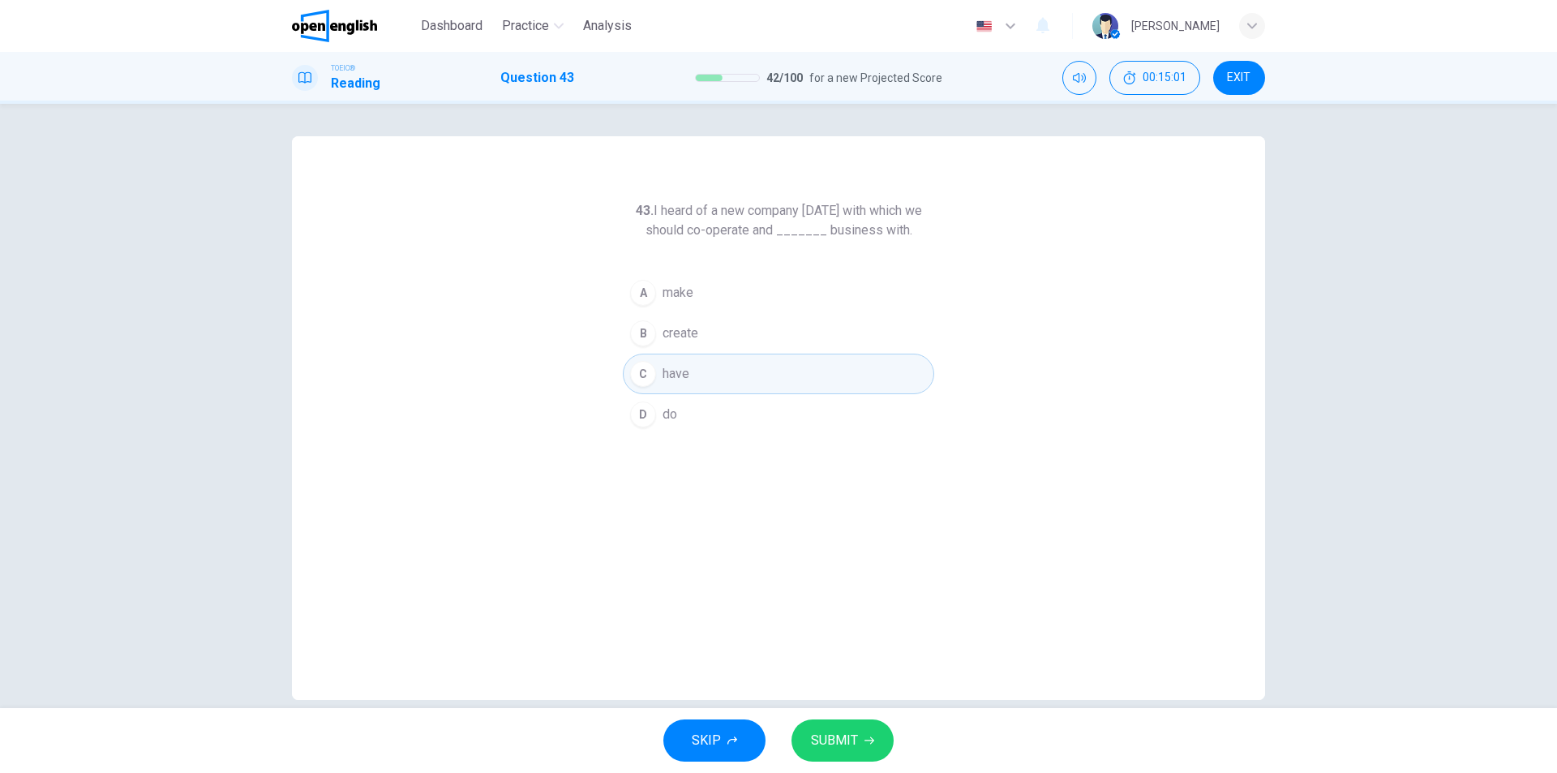
click at [666, 409] on span "do" at bounding box center [669, 414] width 15 height 19
click at [851, 743] on span "SUBMIT" at bounding box center [834, 740] width 47 height 23
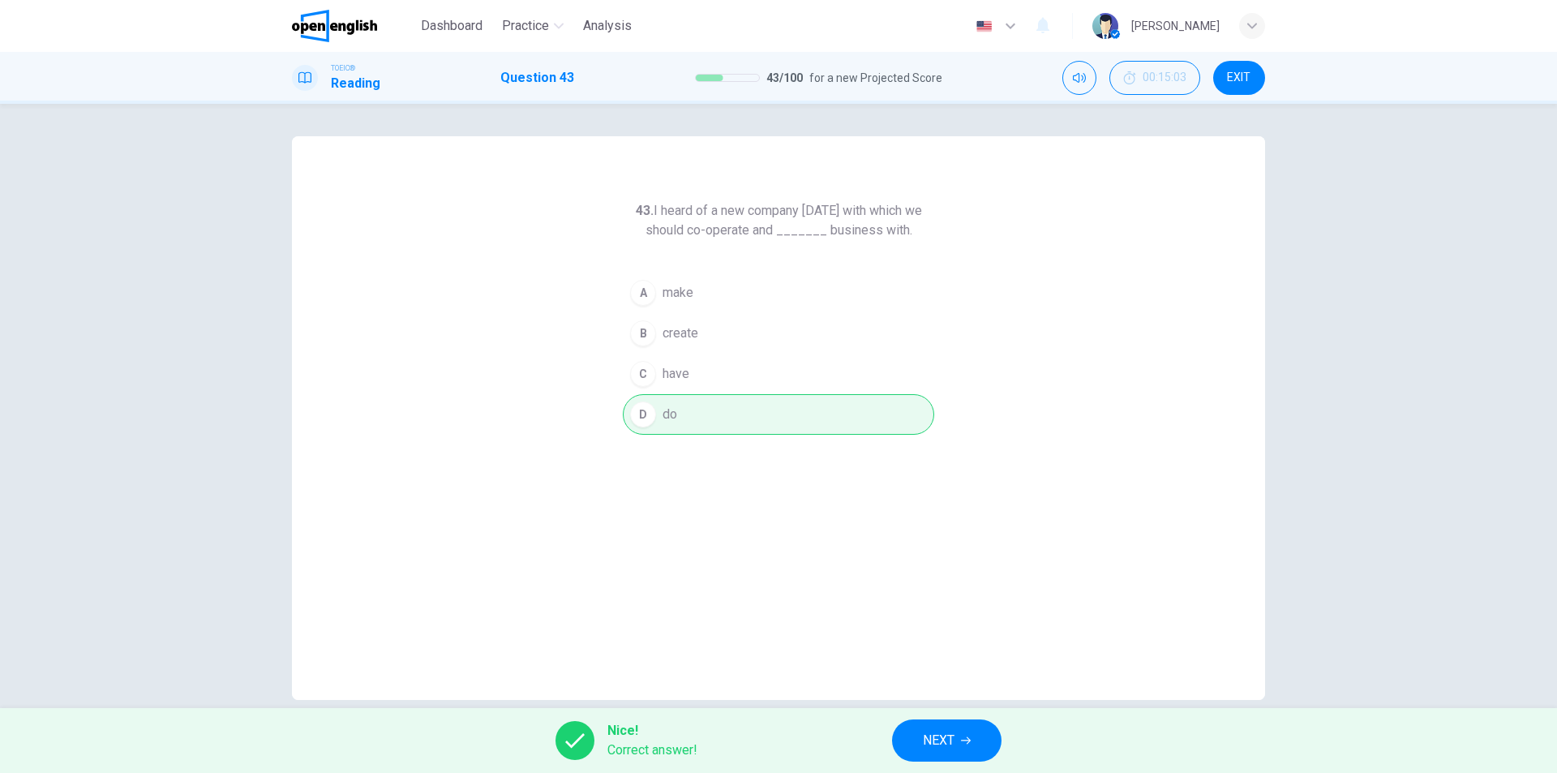
click at [950, 737] on span "NEXT" at bounding box center [939, 740] width 32 height 23
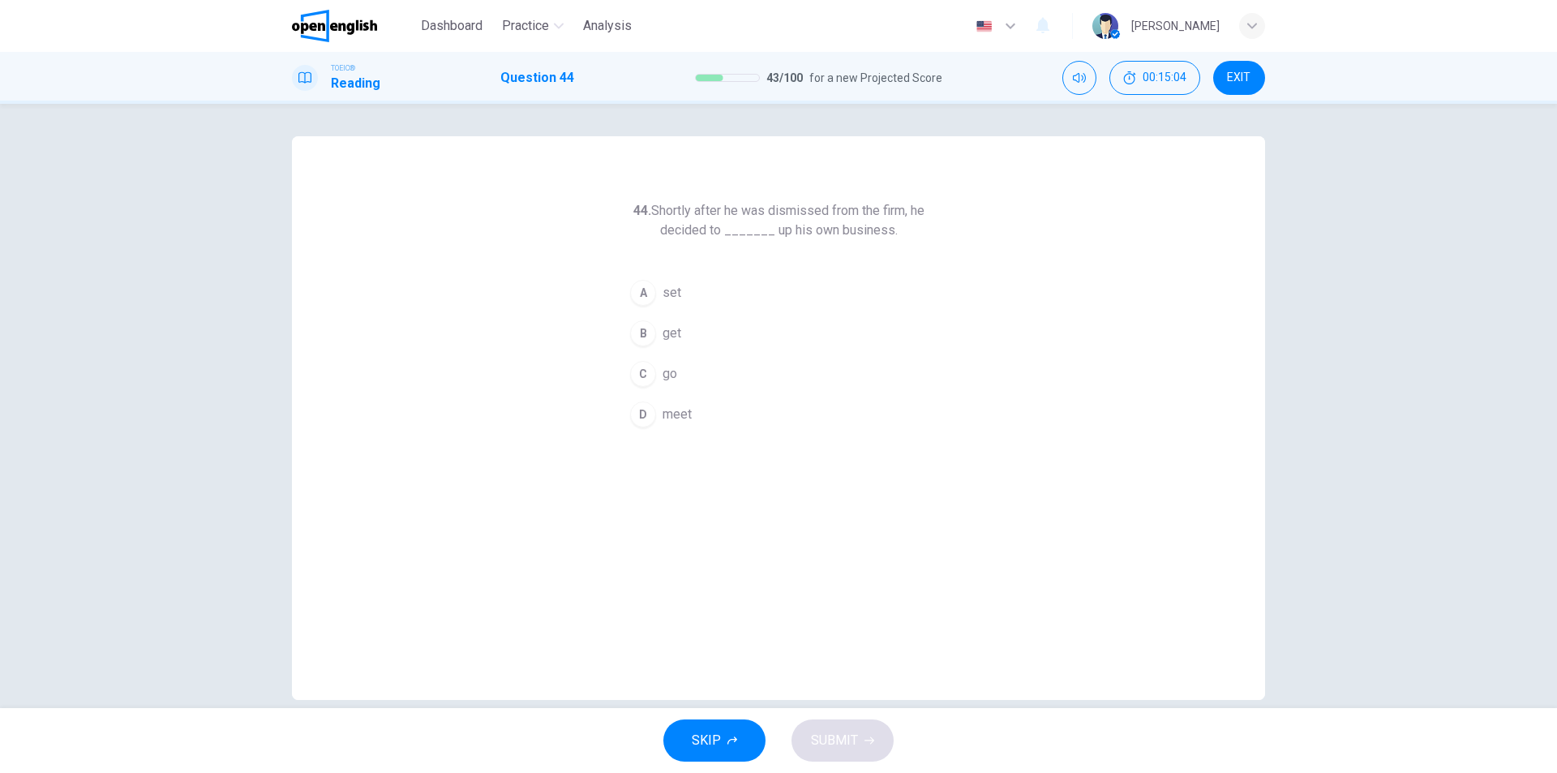
scroll to position [24, 0]
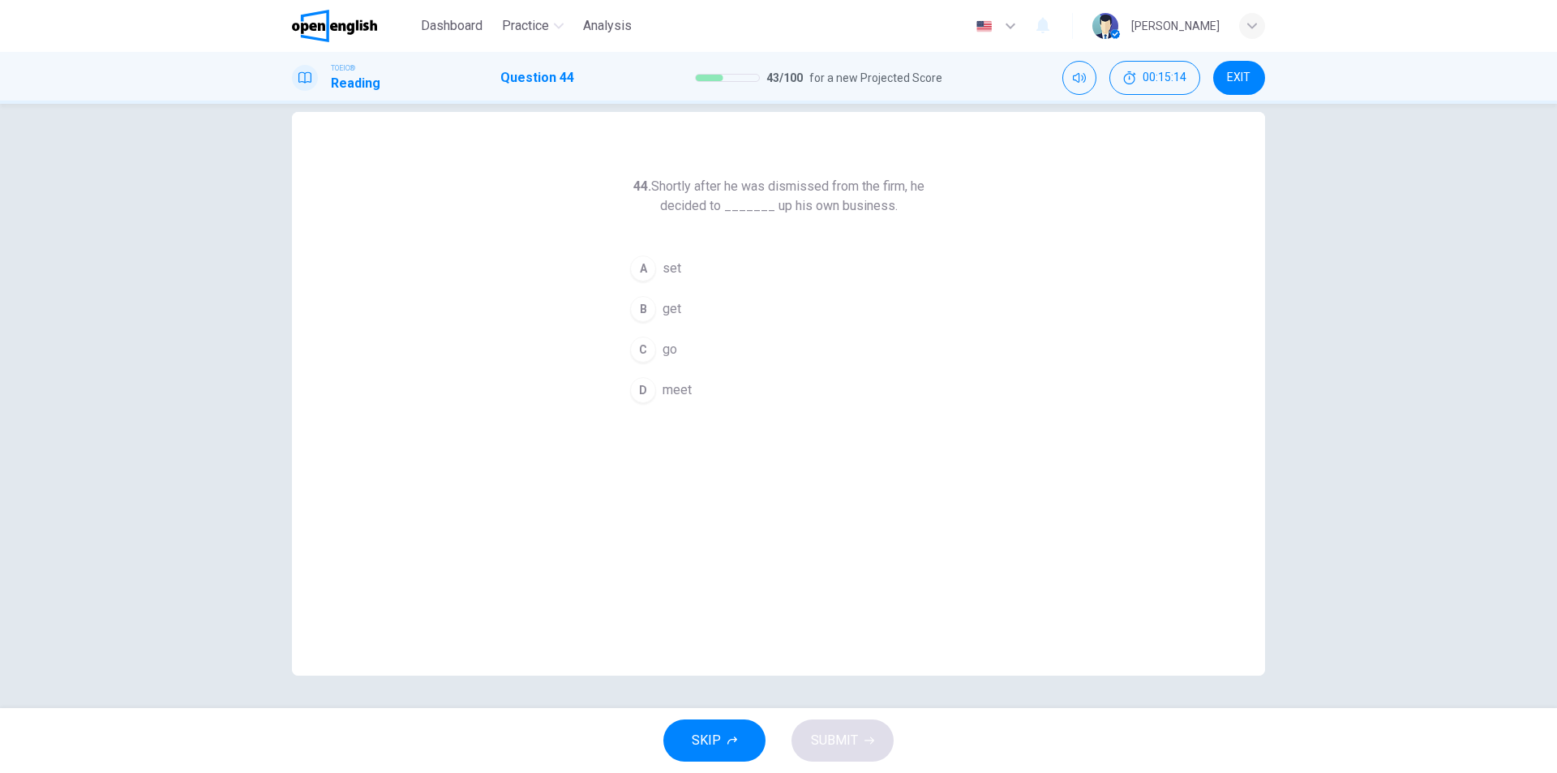
click at [662, 310] on span "get" at bounding box center [671, 308] width 19 height 19
click at [850, 737] on span "SUBMIT" at bounding box center [834, 740] width 47 height 23
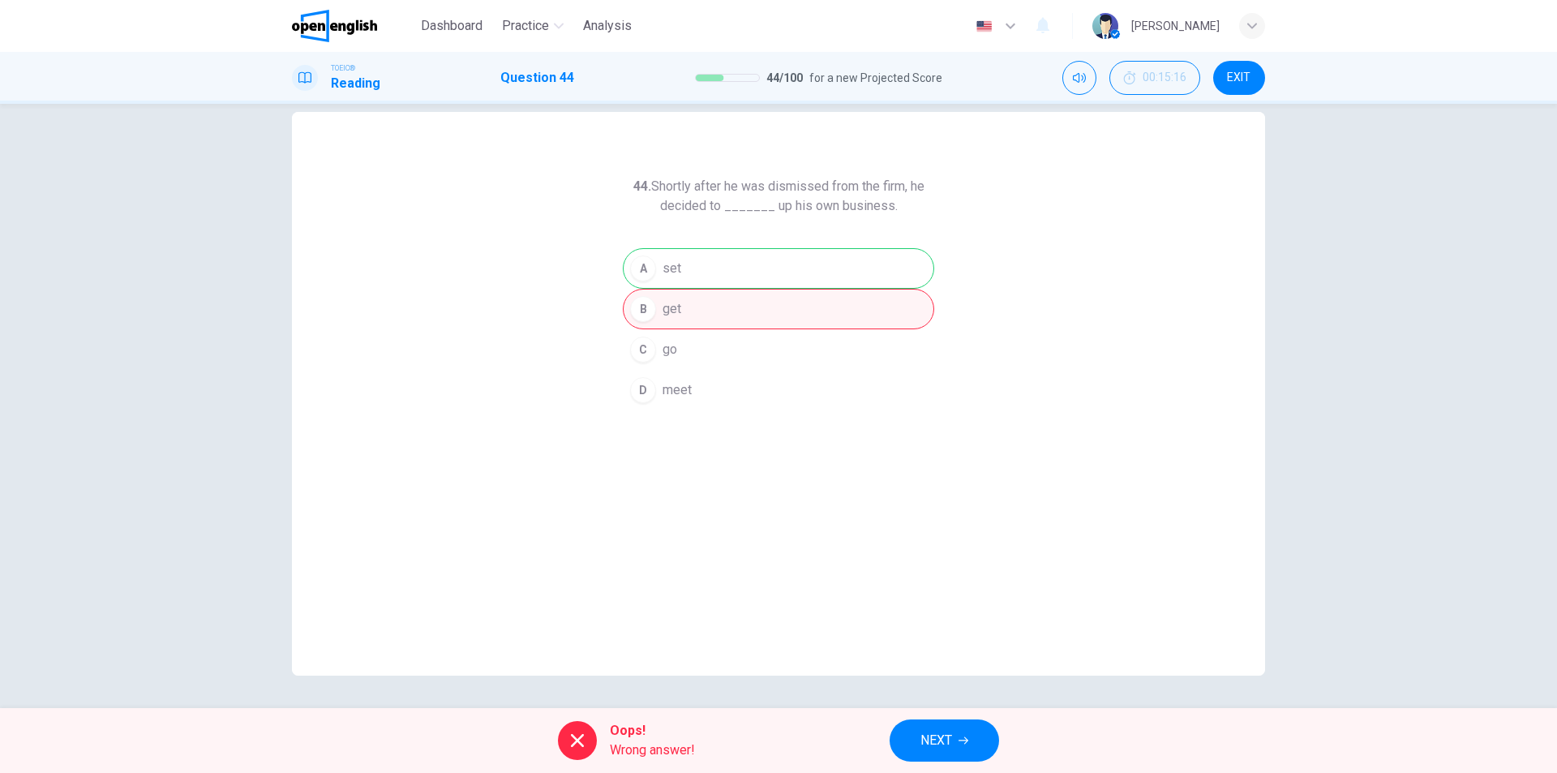
click at [944, 737] on span "NEXT" at bounding box center [936, 740] width 32 height 23
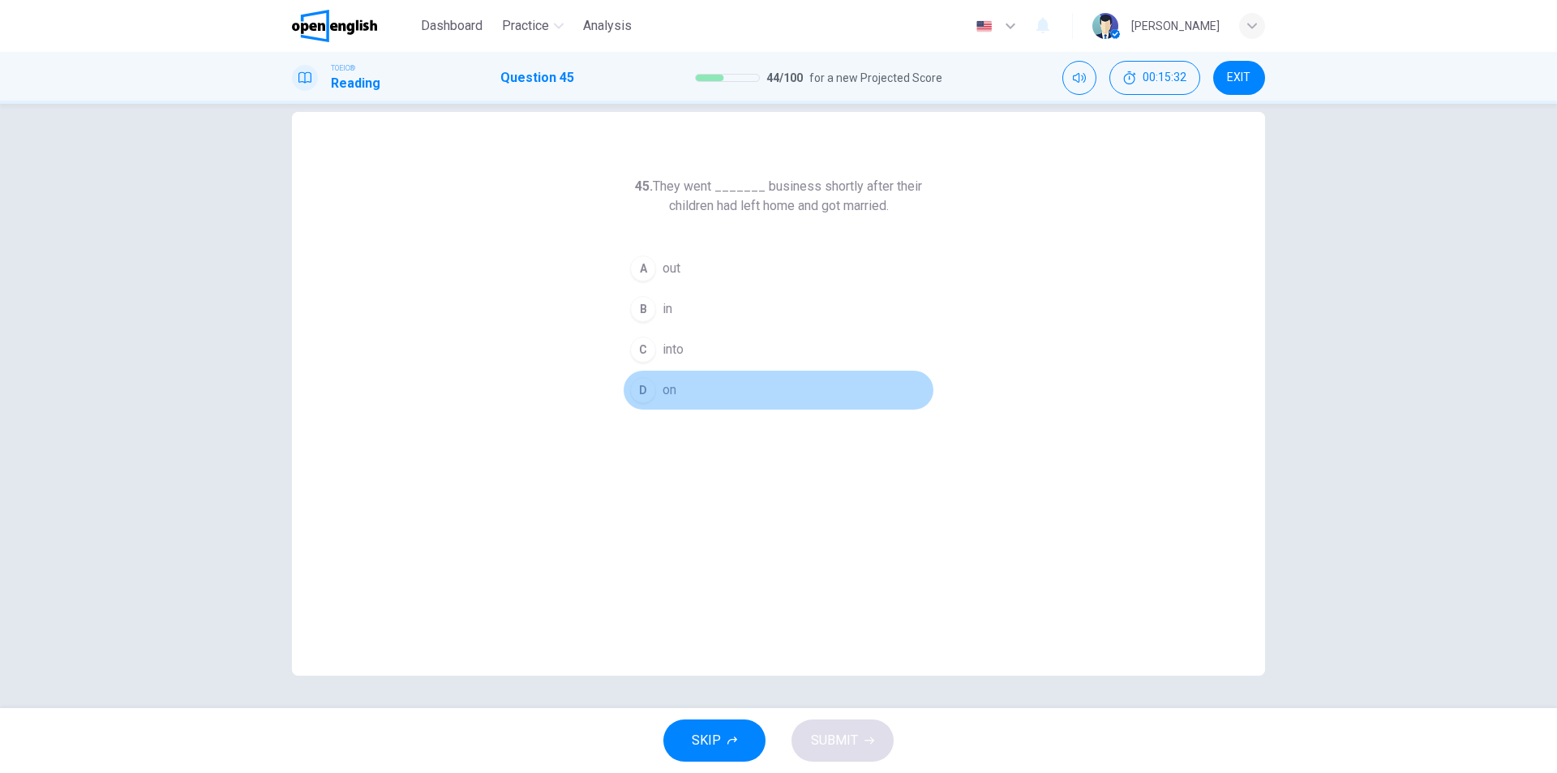
click at [665, 384] on span "on" at bounding box center [669, 389] width 14 height 19
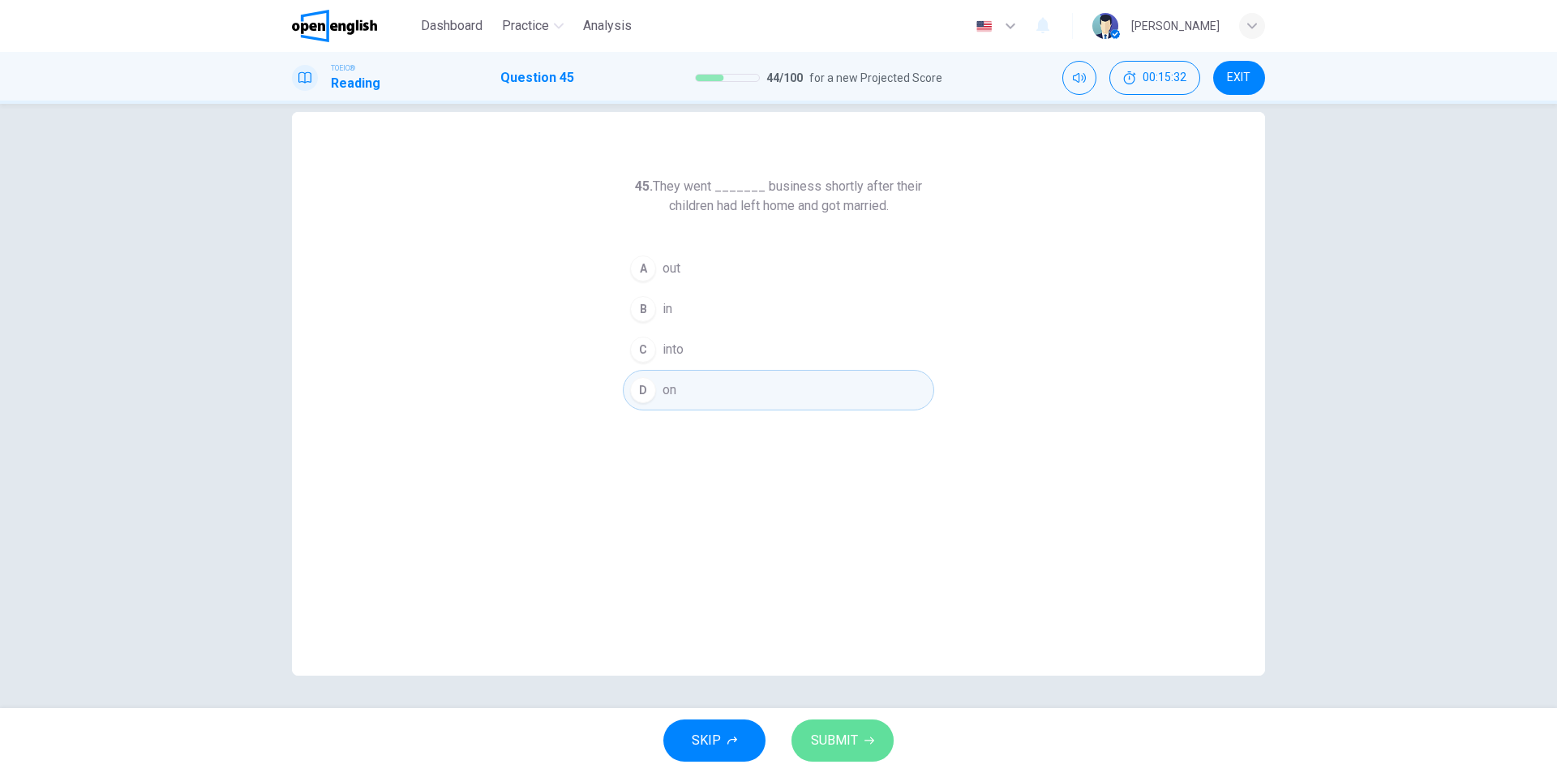
click at [867, 747] on button "SUBMIT" at bounding box center [842, 740] width 102 height 42
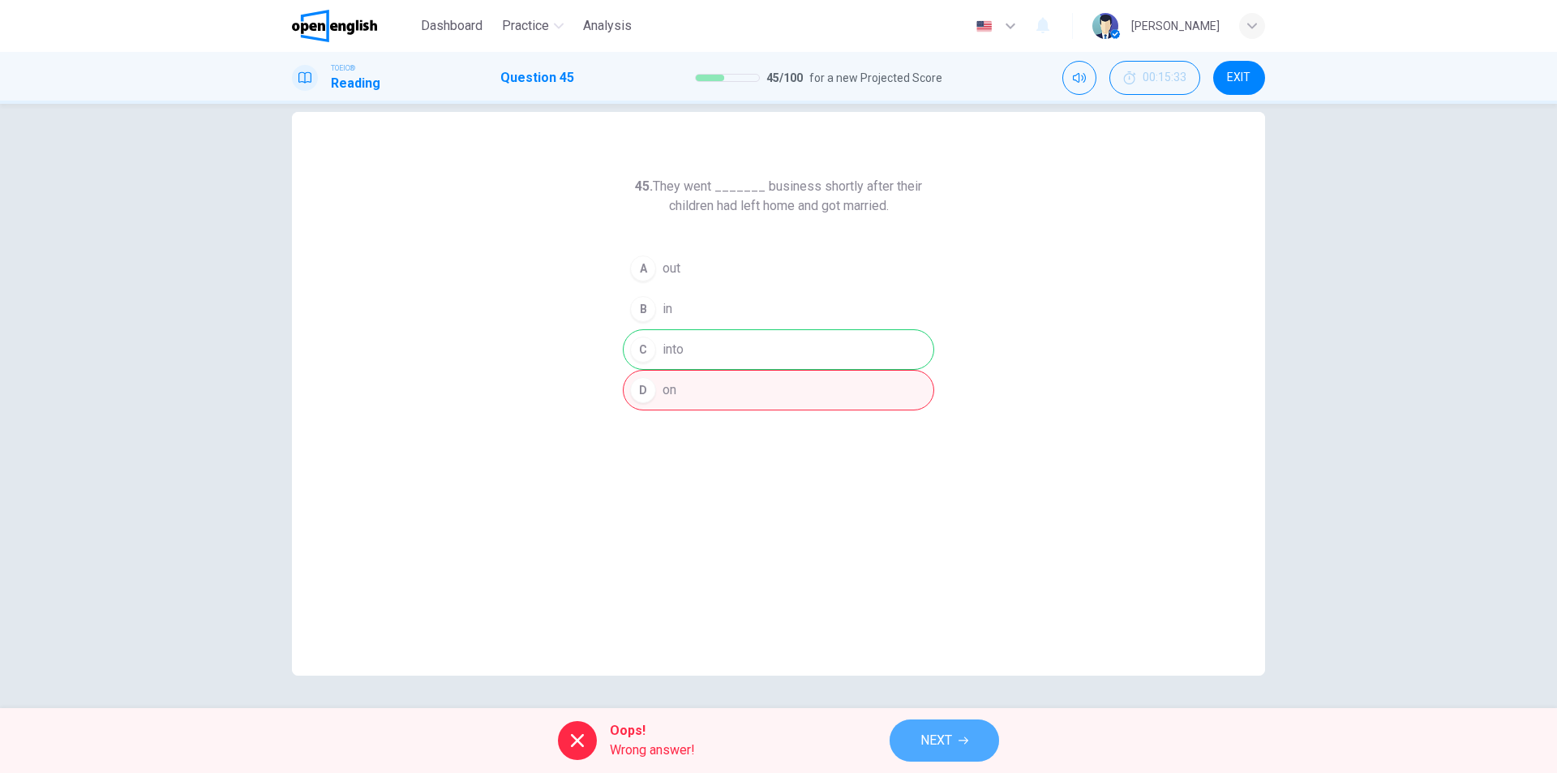
click at [961, 739] on icon "button" at bounding box center [963, 740] width 10 height 10
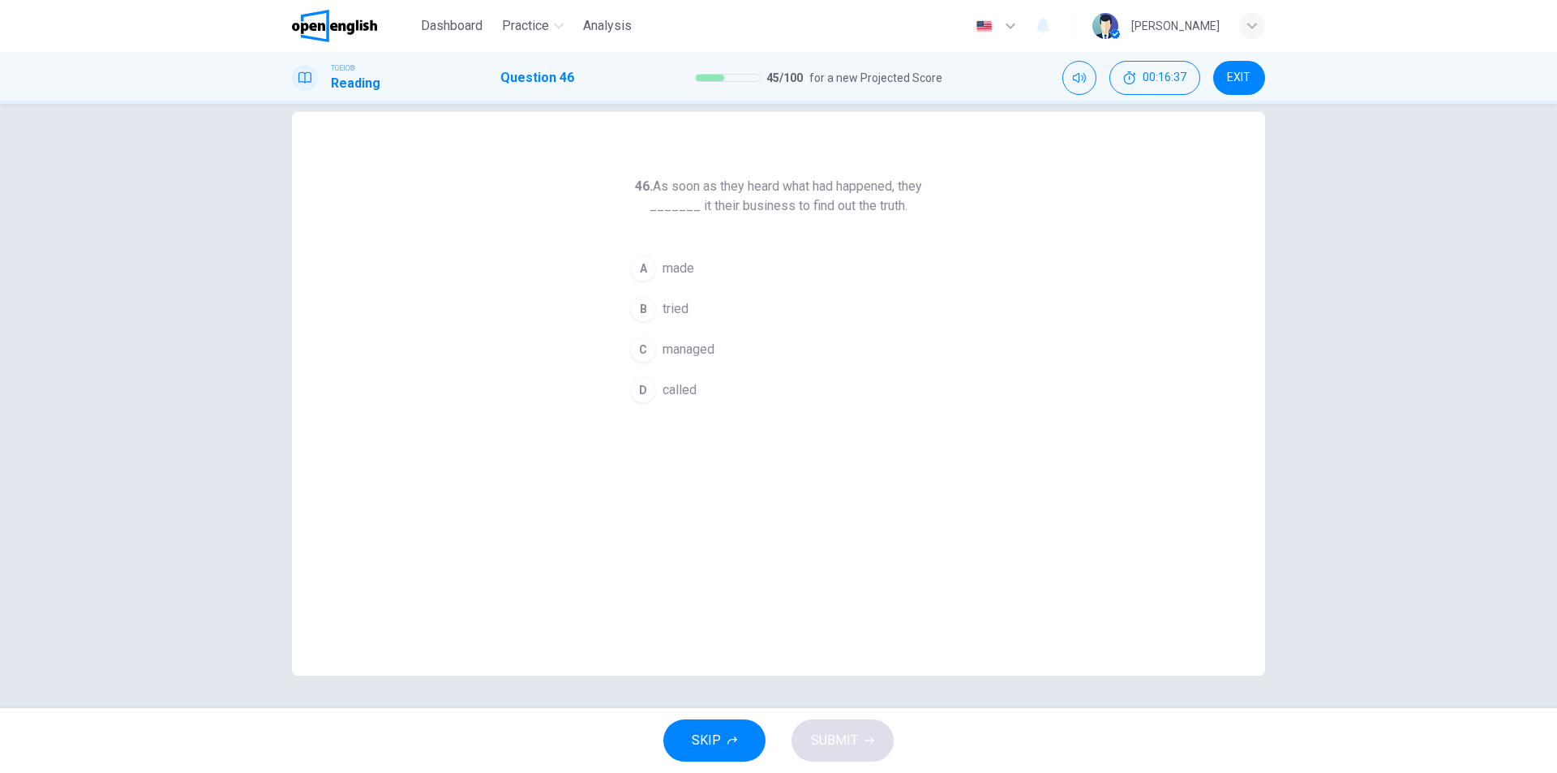
click at [679, 348] on span "managed" at bounding box center [688, 349] width 52 height 19
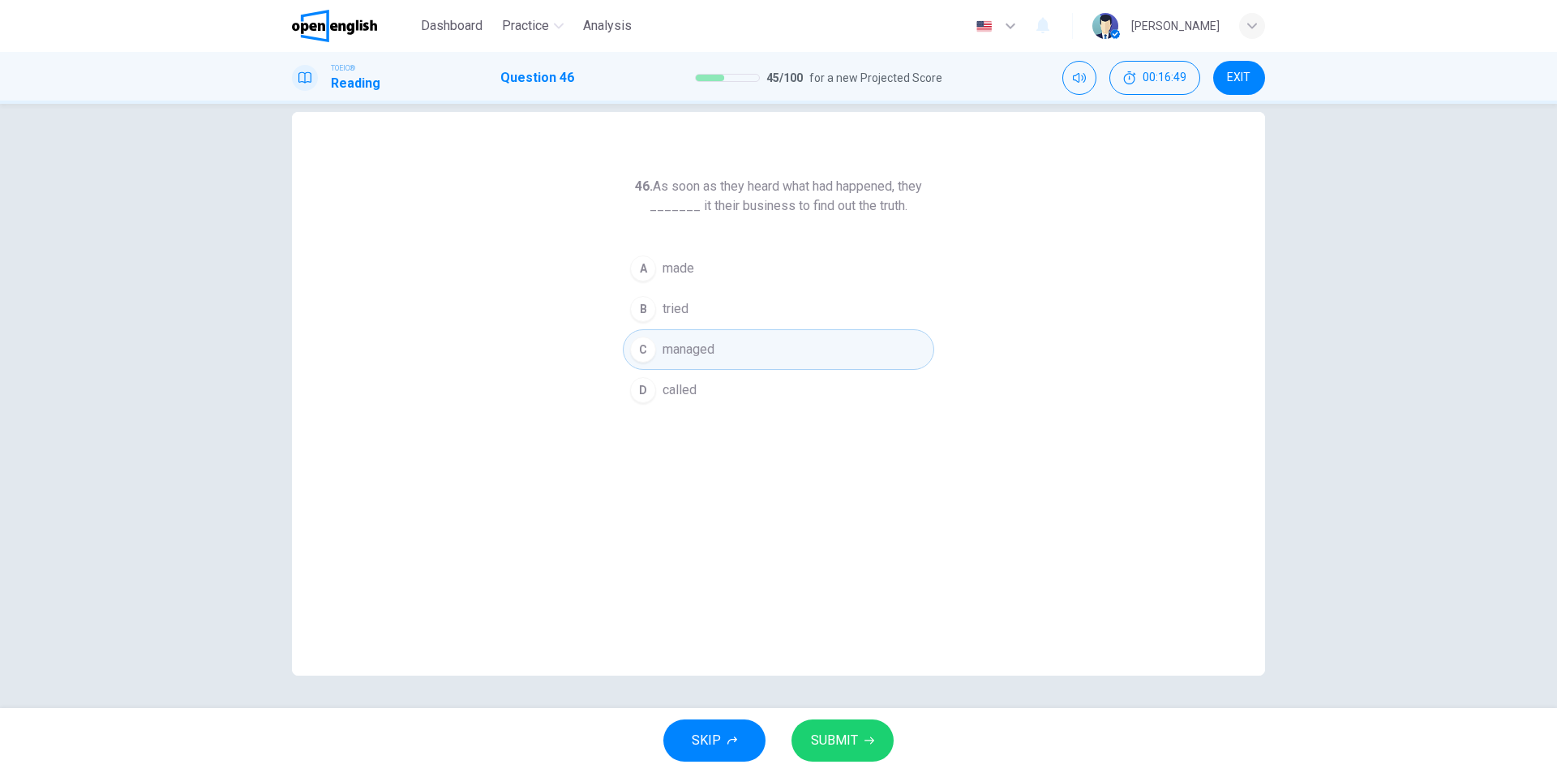
click at [854, 747] on span "SUBMIT" at bounding box center [834, 740] width 47 height 23
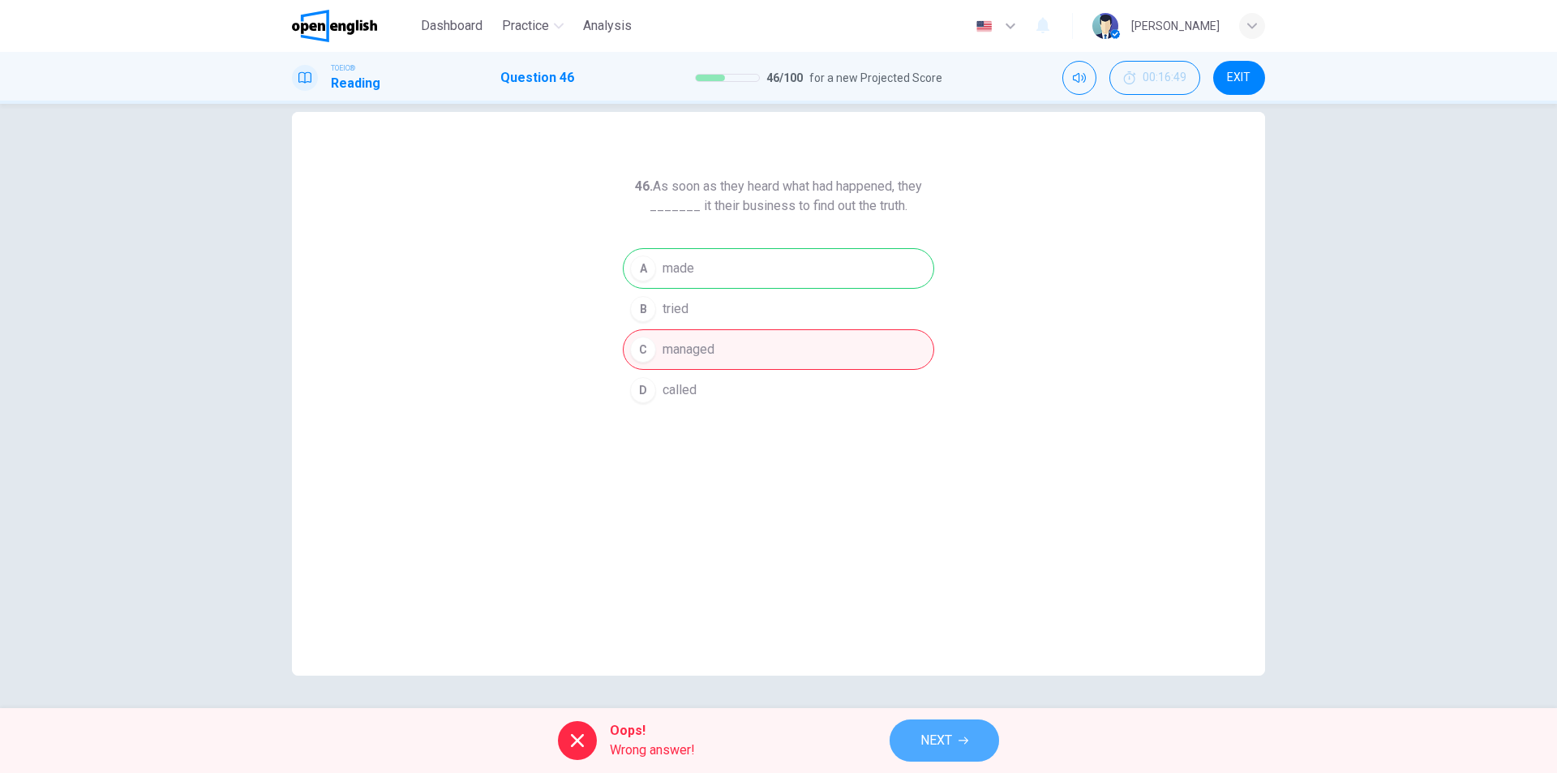
click at [945, 734] on span "NEXT" at bounding box center [936, 740] width 32 height 23
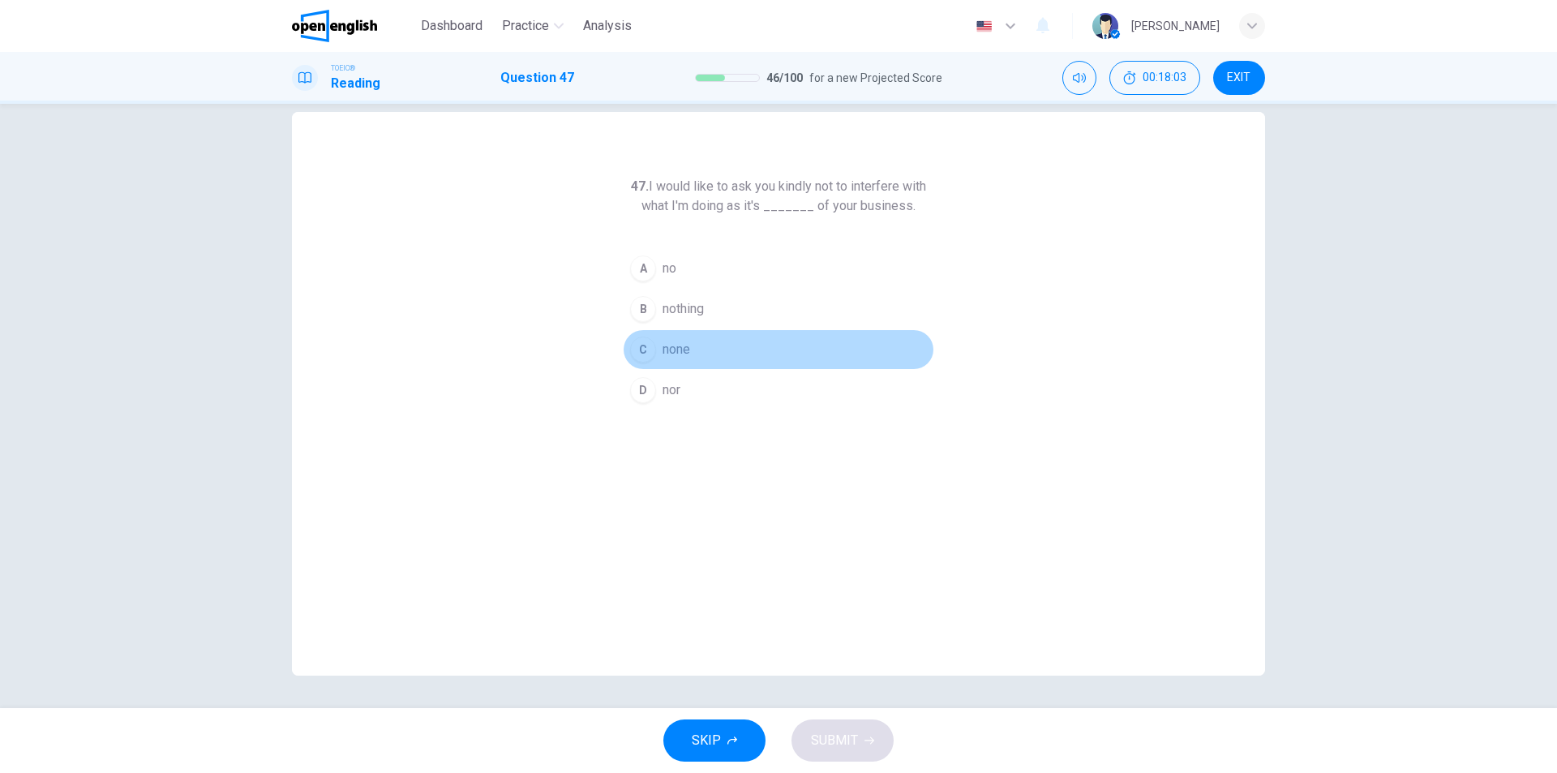
click at [662, 343] on span "none" at bounding box center [676, 349] width 28 height 19
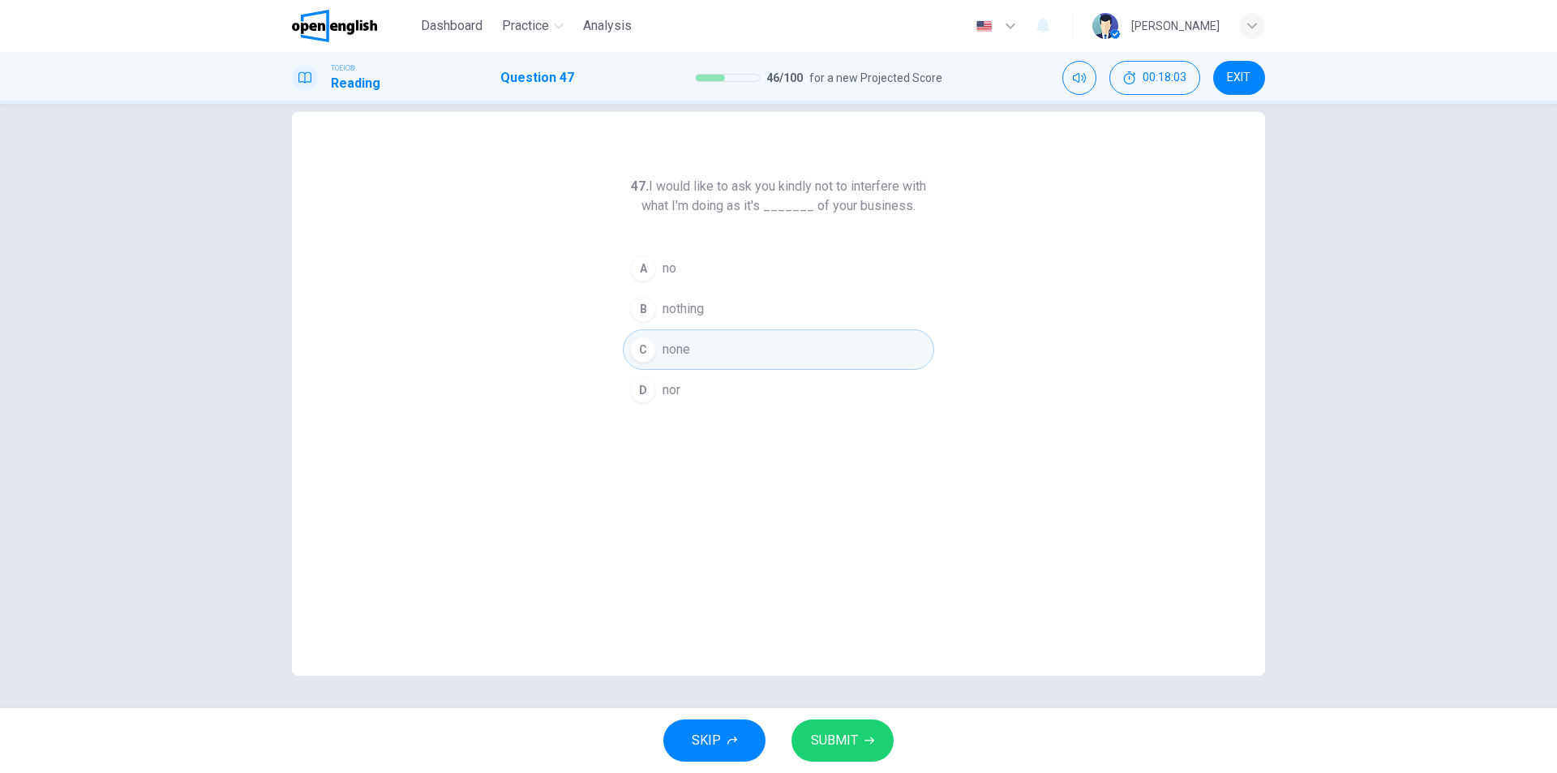
click at [823, 730] on button "SUBMIT" at bounding box center [842, 740] width 102 height 42
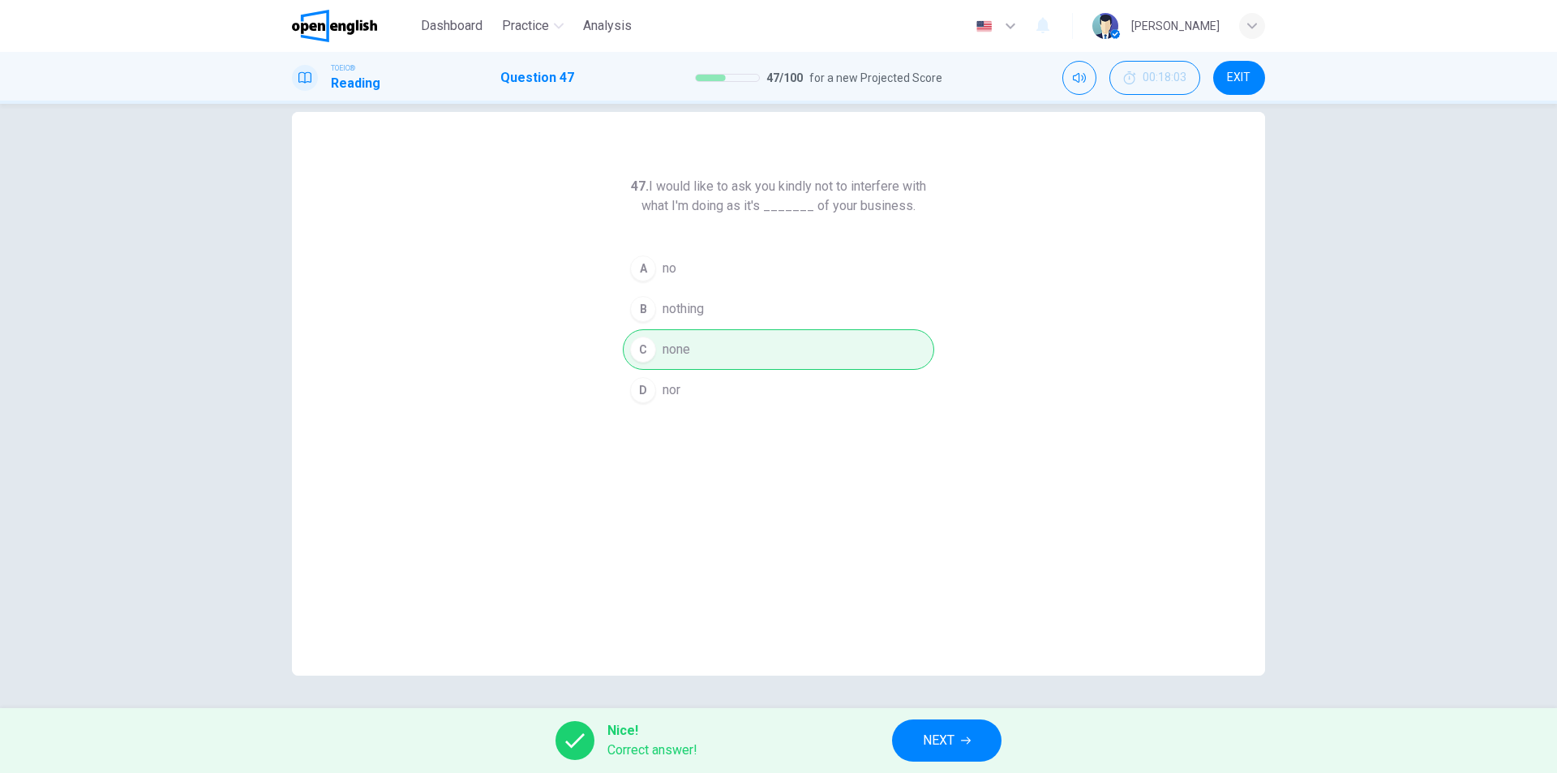
click at [938, 730] on span "NEXT" at bounding box center [939, 740] width 32 height 23
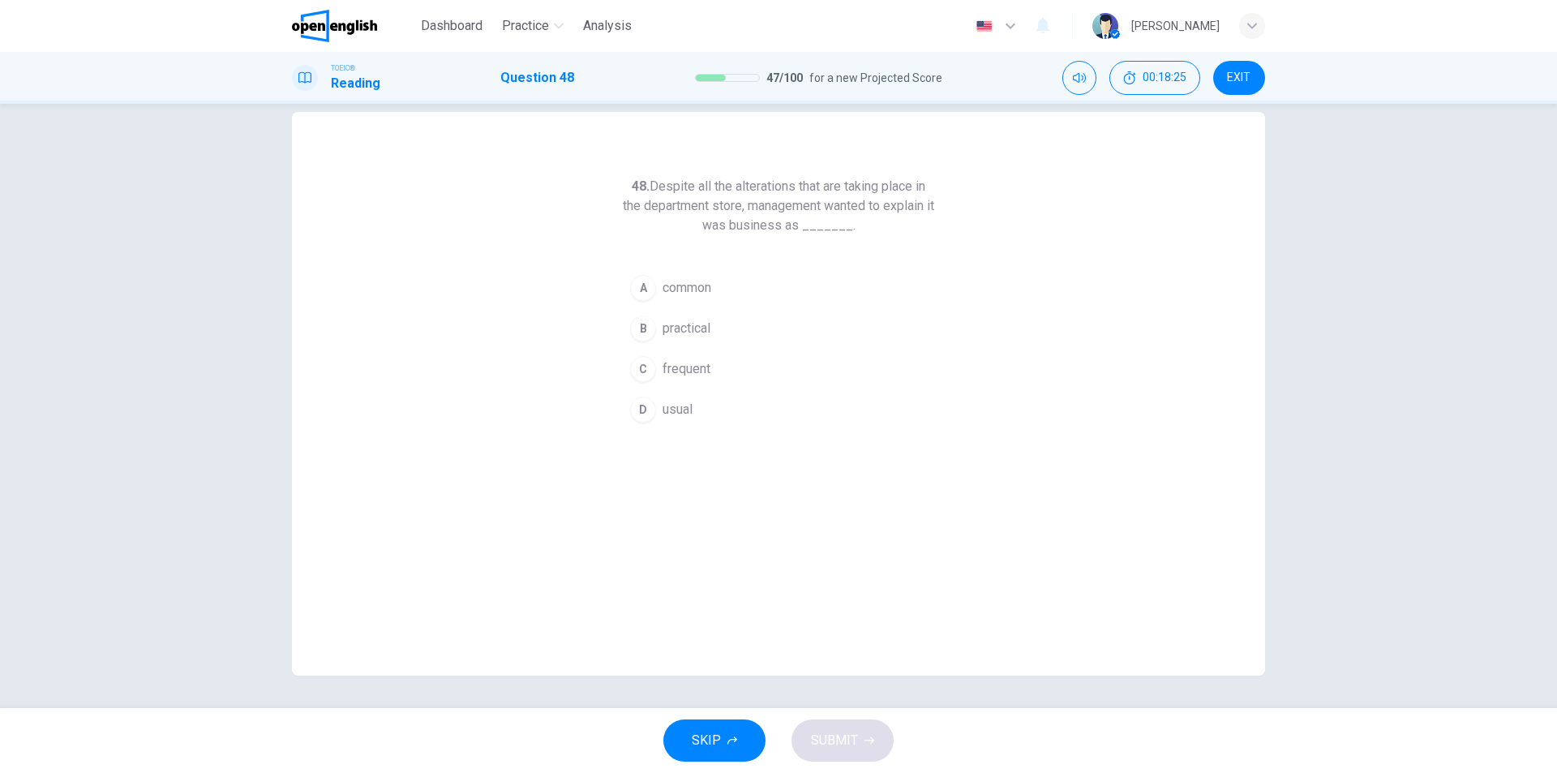
click at [683, 402] on span "usual" at bounding box center [677, 409] width 30 height 19
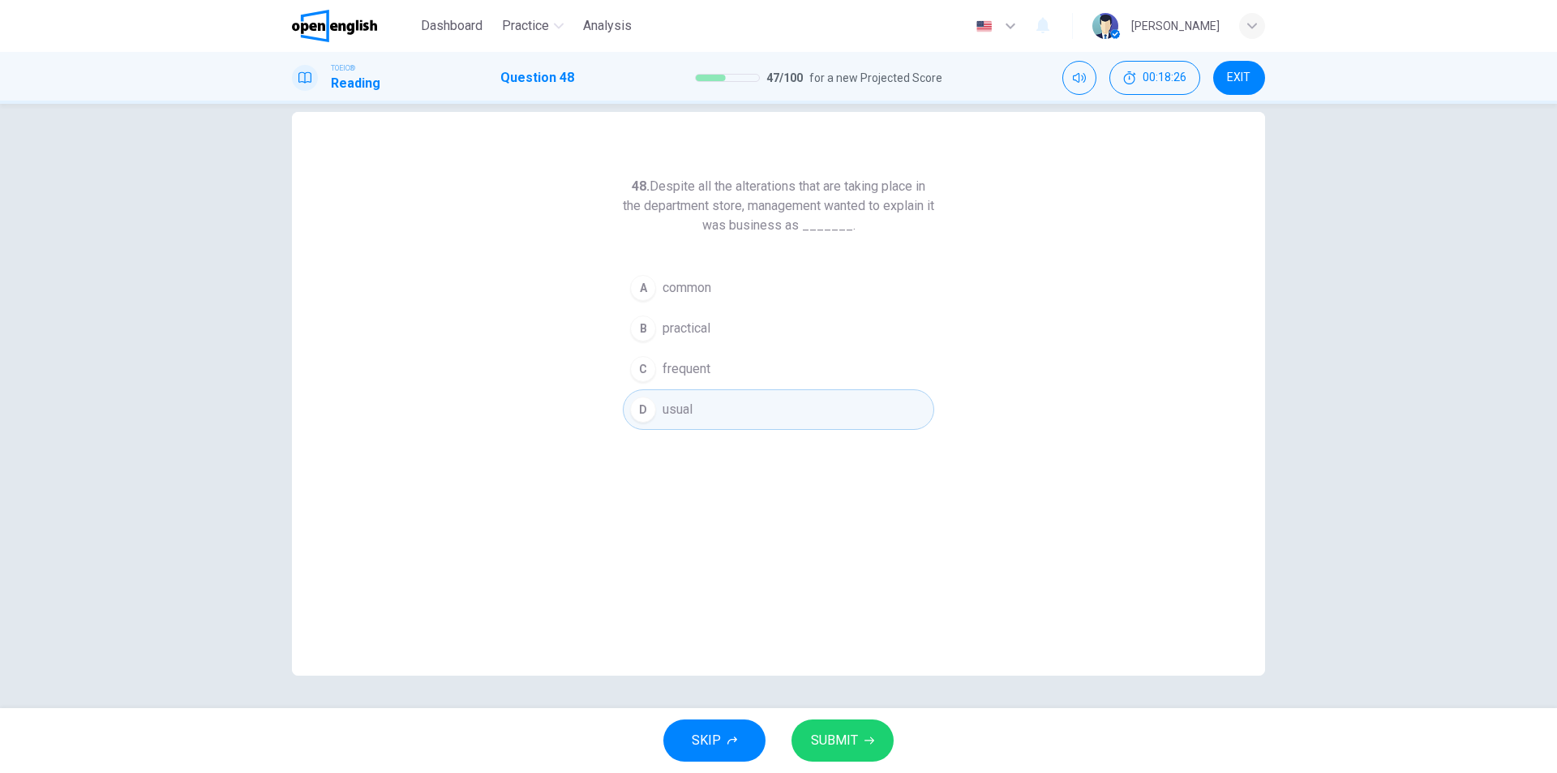
click at [857, 740] on button "SUBMIT" at bounding box center [842, 740] width 102 height 42
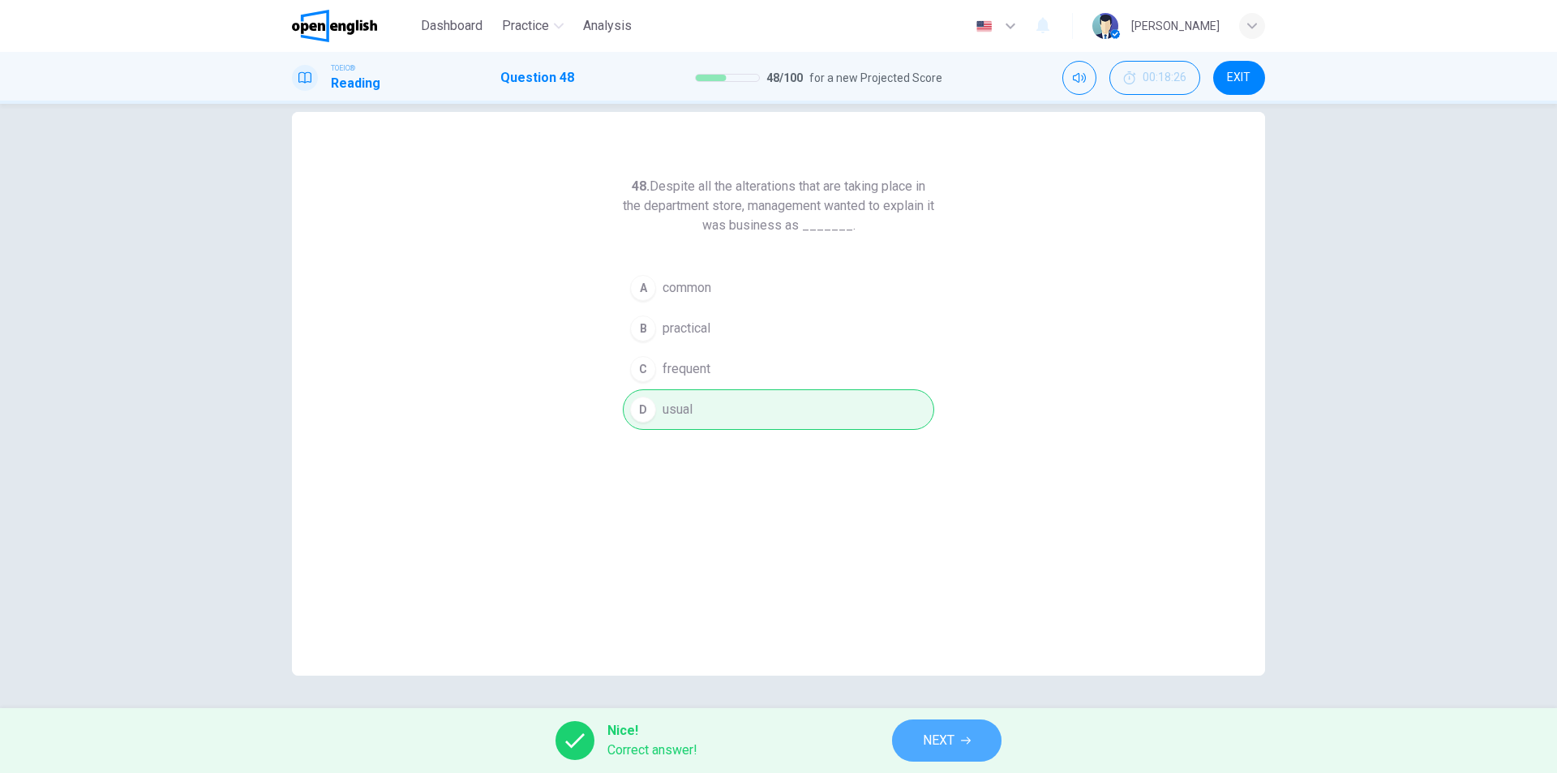
click at [927, 737] on span "NEXT" at bounding box center [939, 740] width 32 height 23
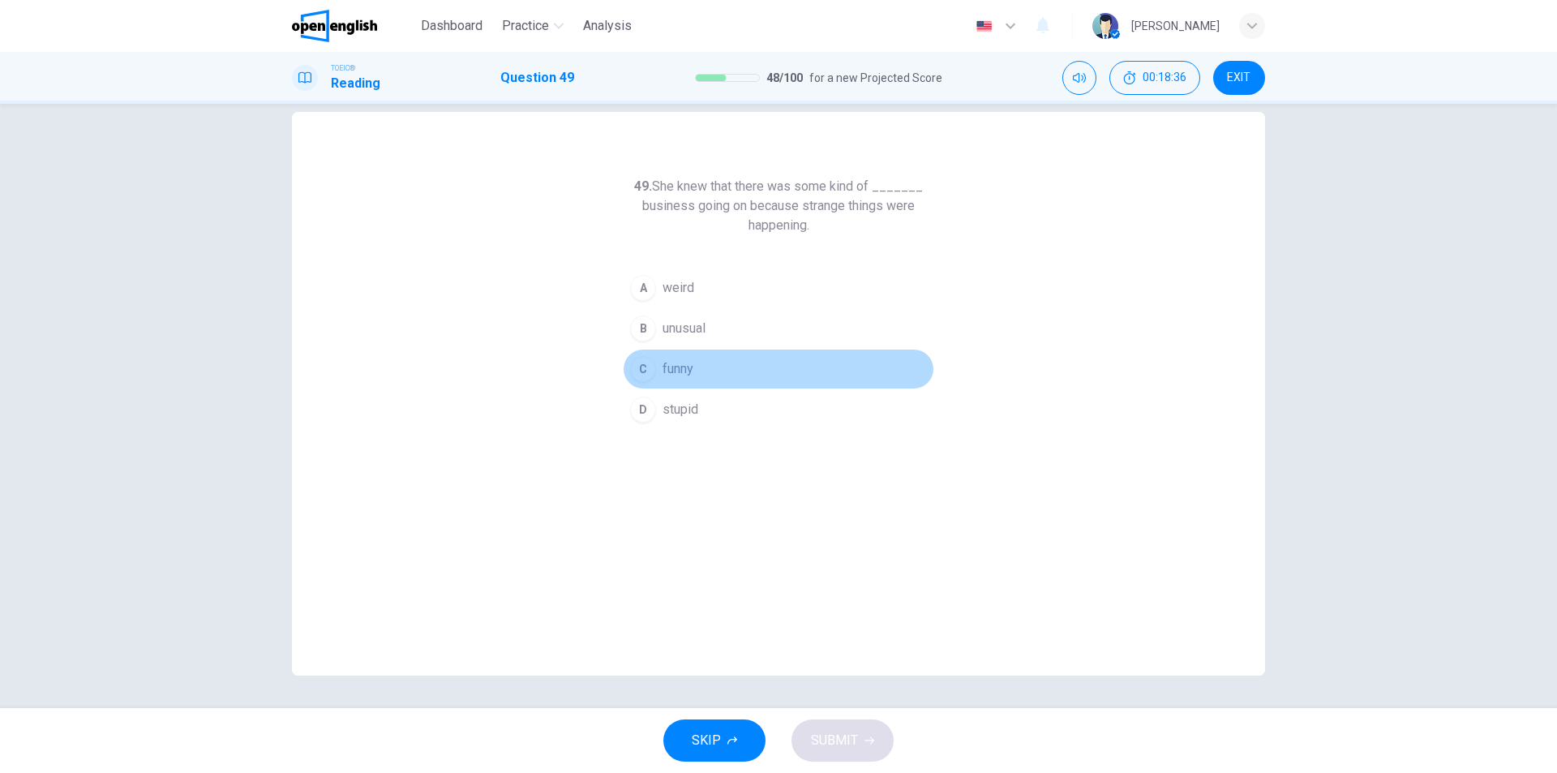
click at [684, 370] on span "funny" at bounding box center [677, 368] width 31 height 19
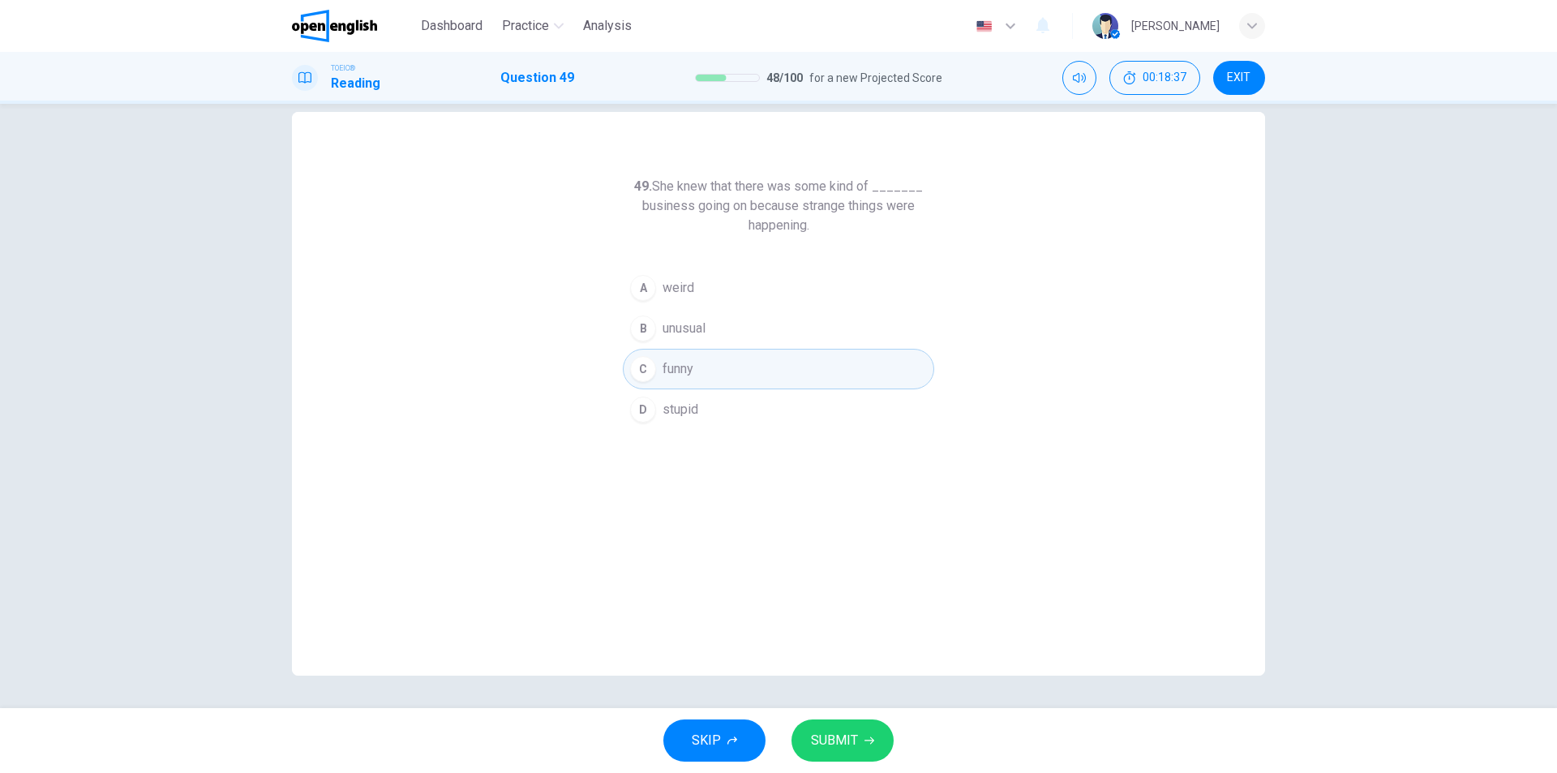
click at [853, 740] on span "SUBMIT" at bounding box center [834, 740] width 47 height 23
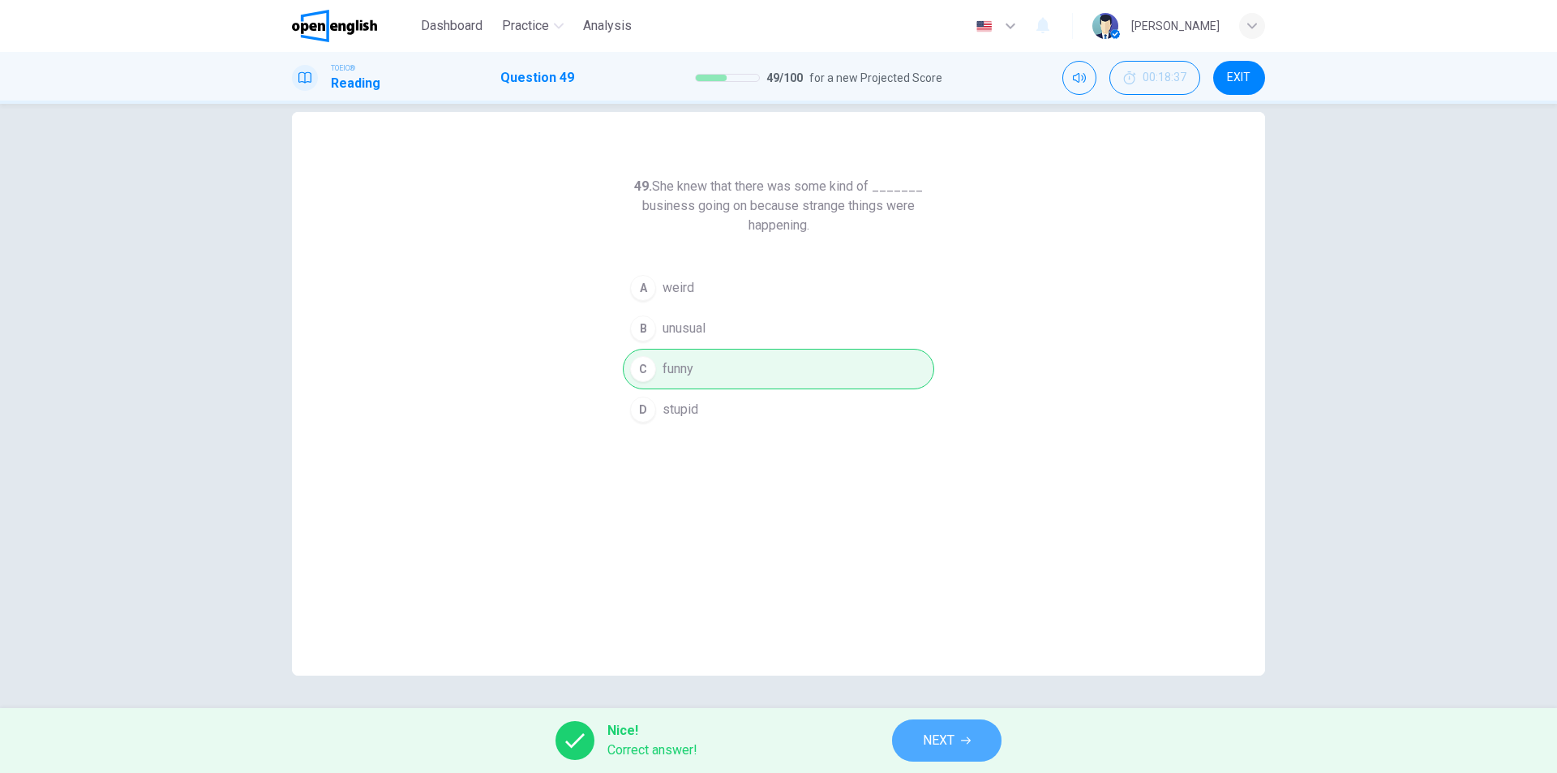
click at [940, 750] on span "NEXT" at bounding box center [939, 740] width 32 height 23
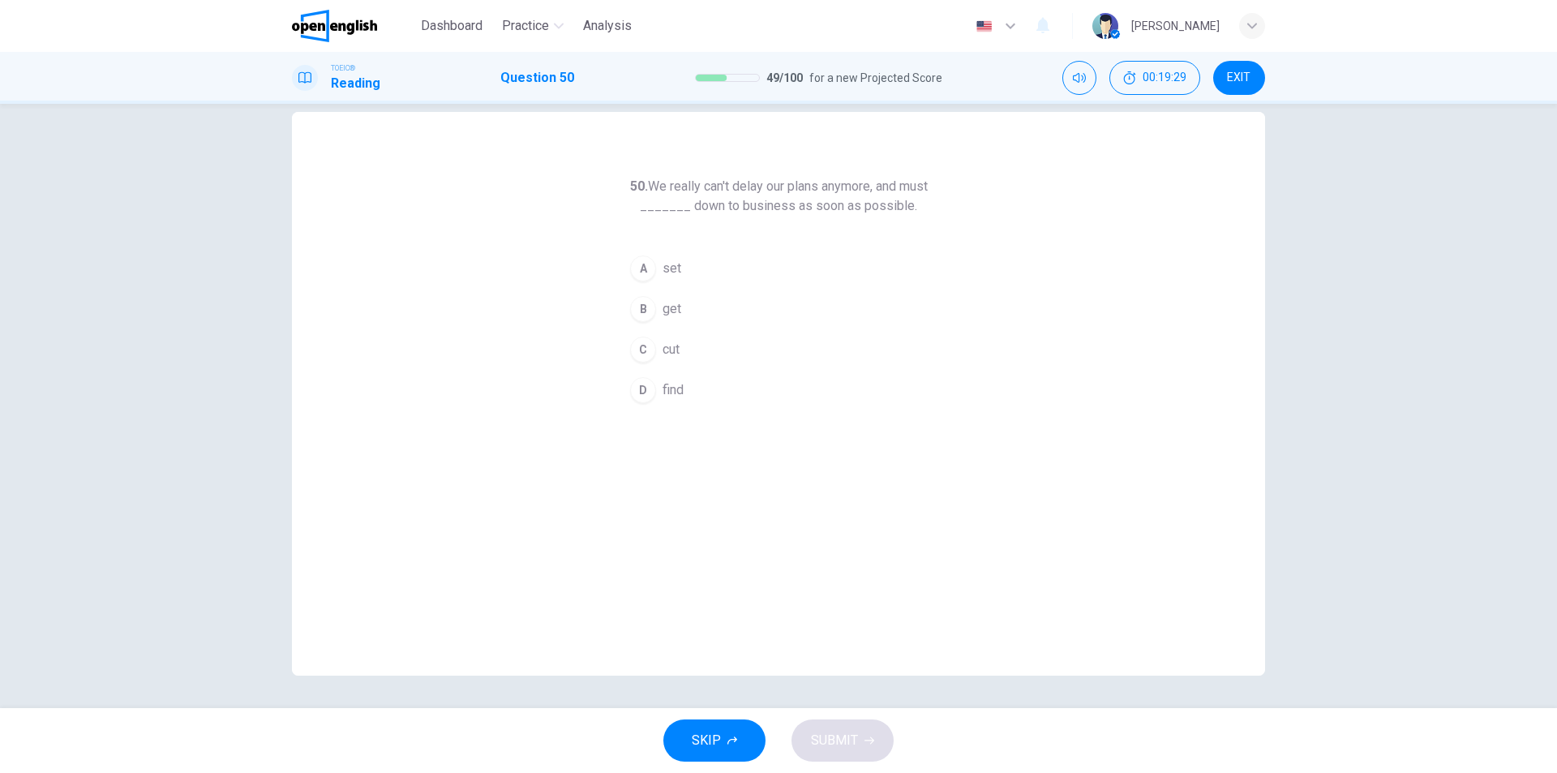
click at [679, 306] on button "B get" at bounding box center [778, 309] width 311 height 41
click at [844, 740] on span "SUBMIT" at bounding box center [834, 740] width 47 height 23
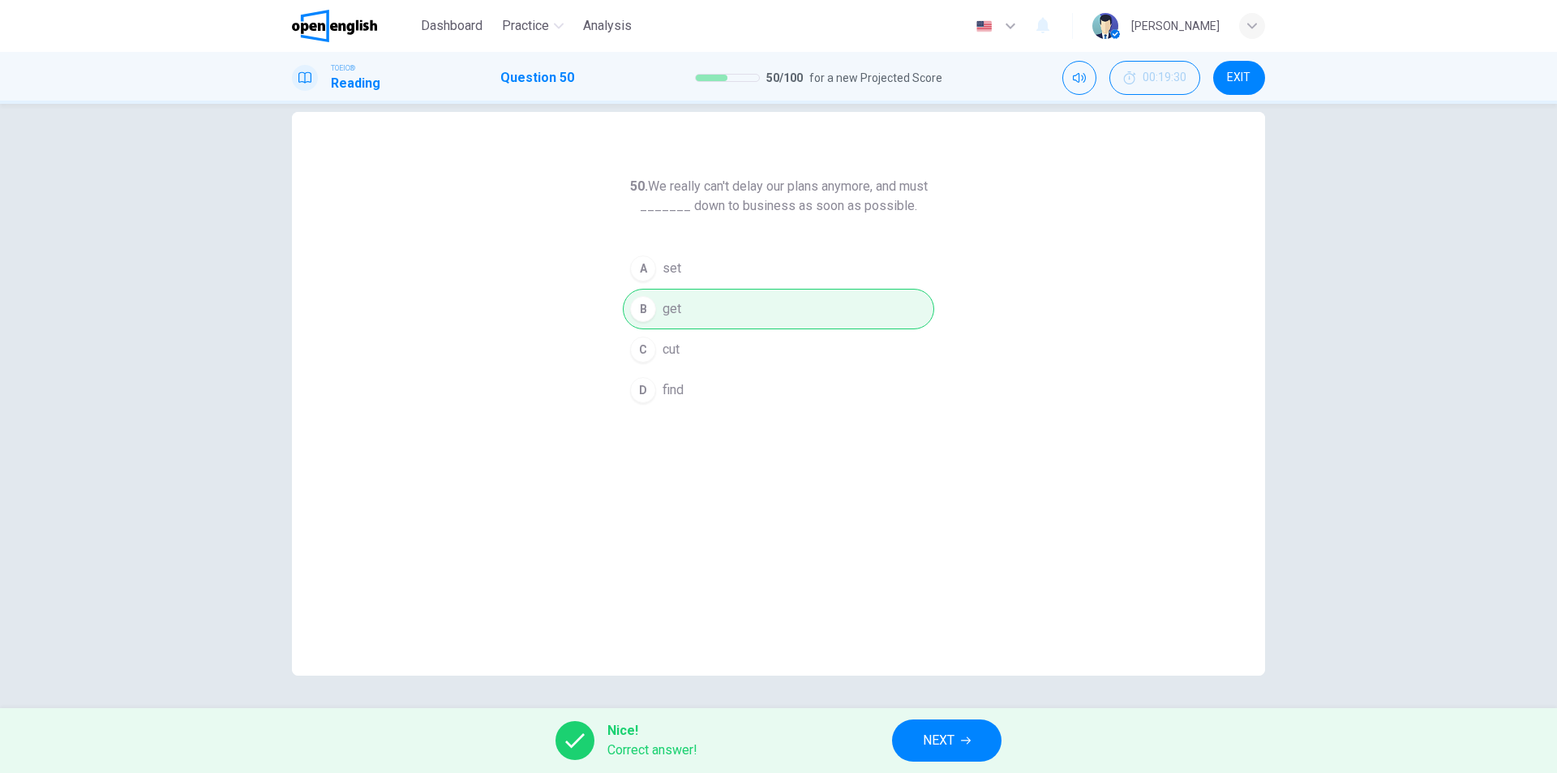
click at [918, 737] on button "NEXT" at bounding box center [946, 740] width 109 height 42
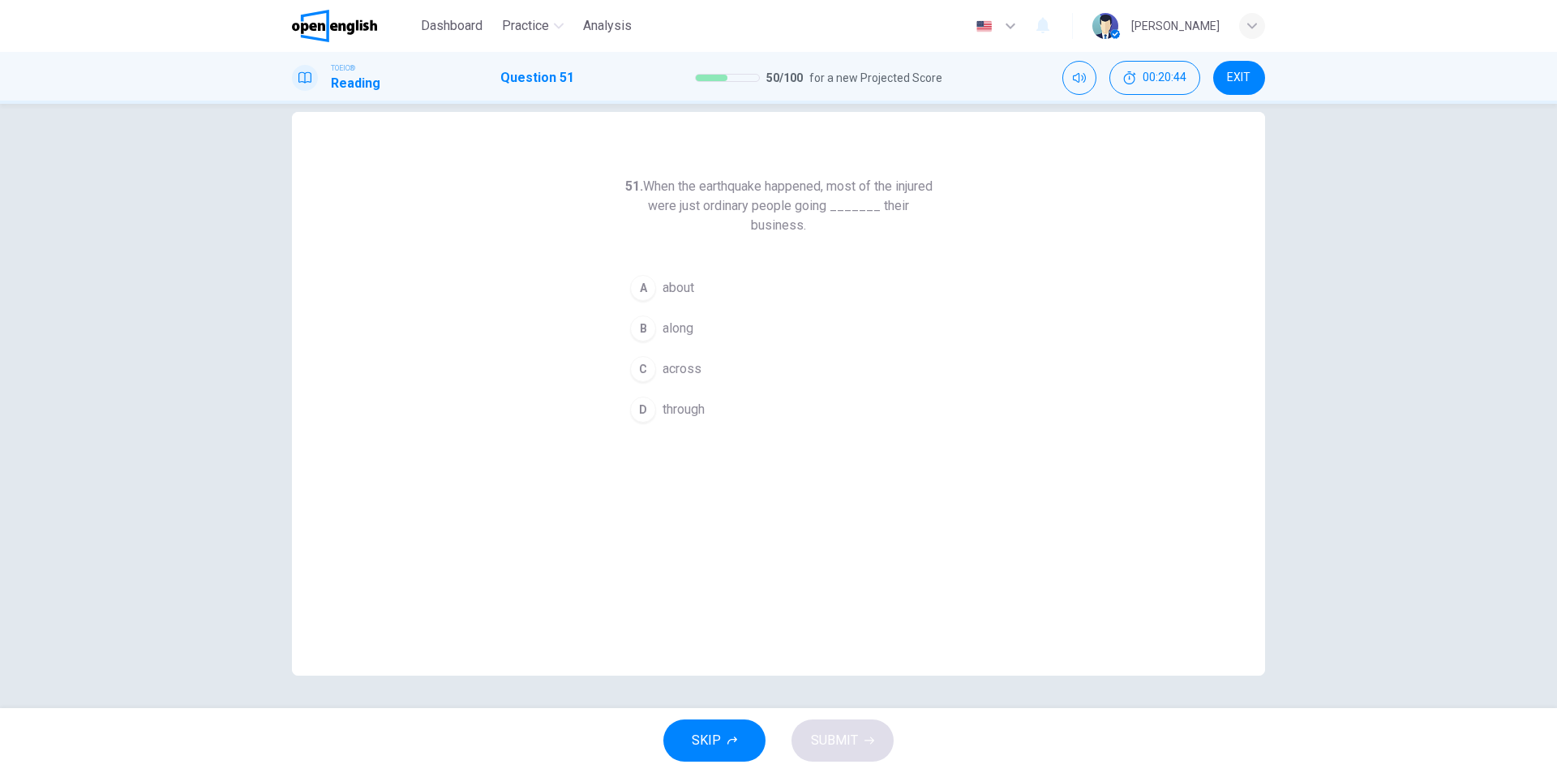
click at [681, 286] on span "about" at bounding box center [678, 287] width 32 height 19
click at [853, 743] on span "SUBMIT" at bounding box center [834, 740] width 47 height 23
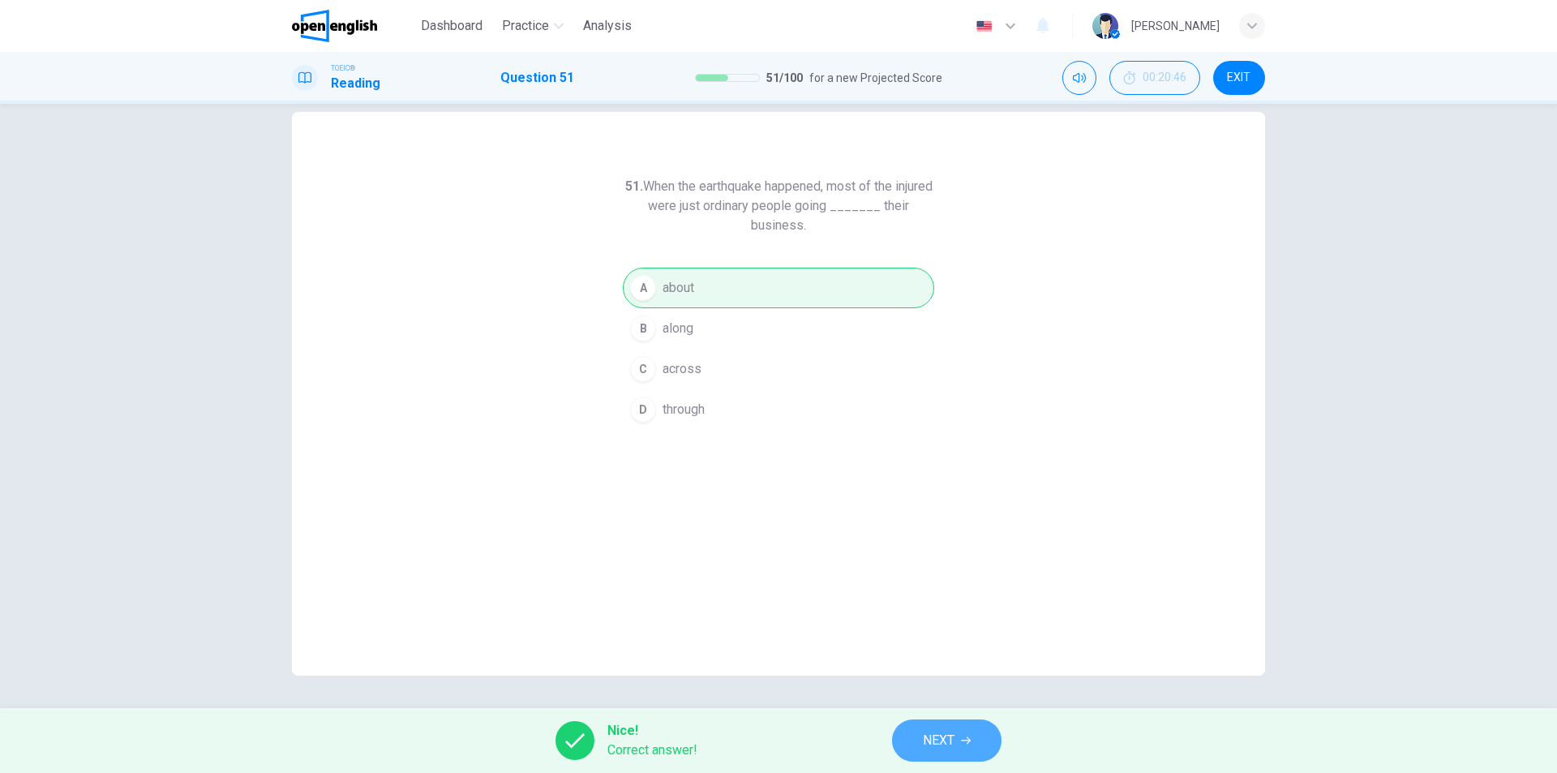
click at [946, 745] on span "NEXT" at bounding box center [939, 740] width 32 height 23
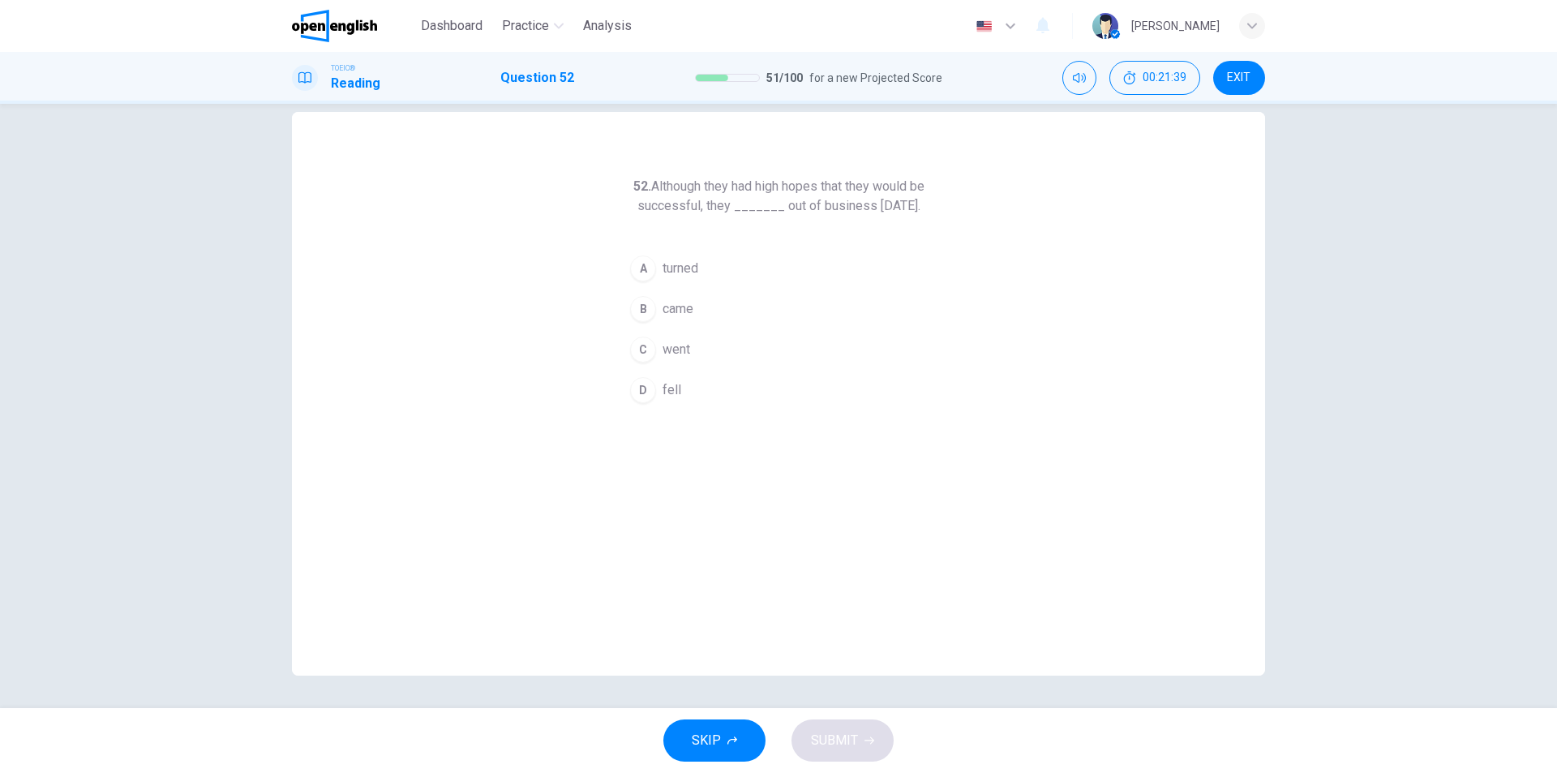
click at [679, 359] on span "went" at bounding box center [676, 349] width 28 height 19
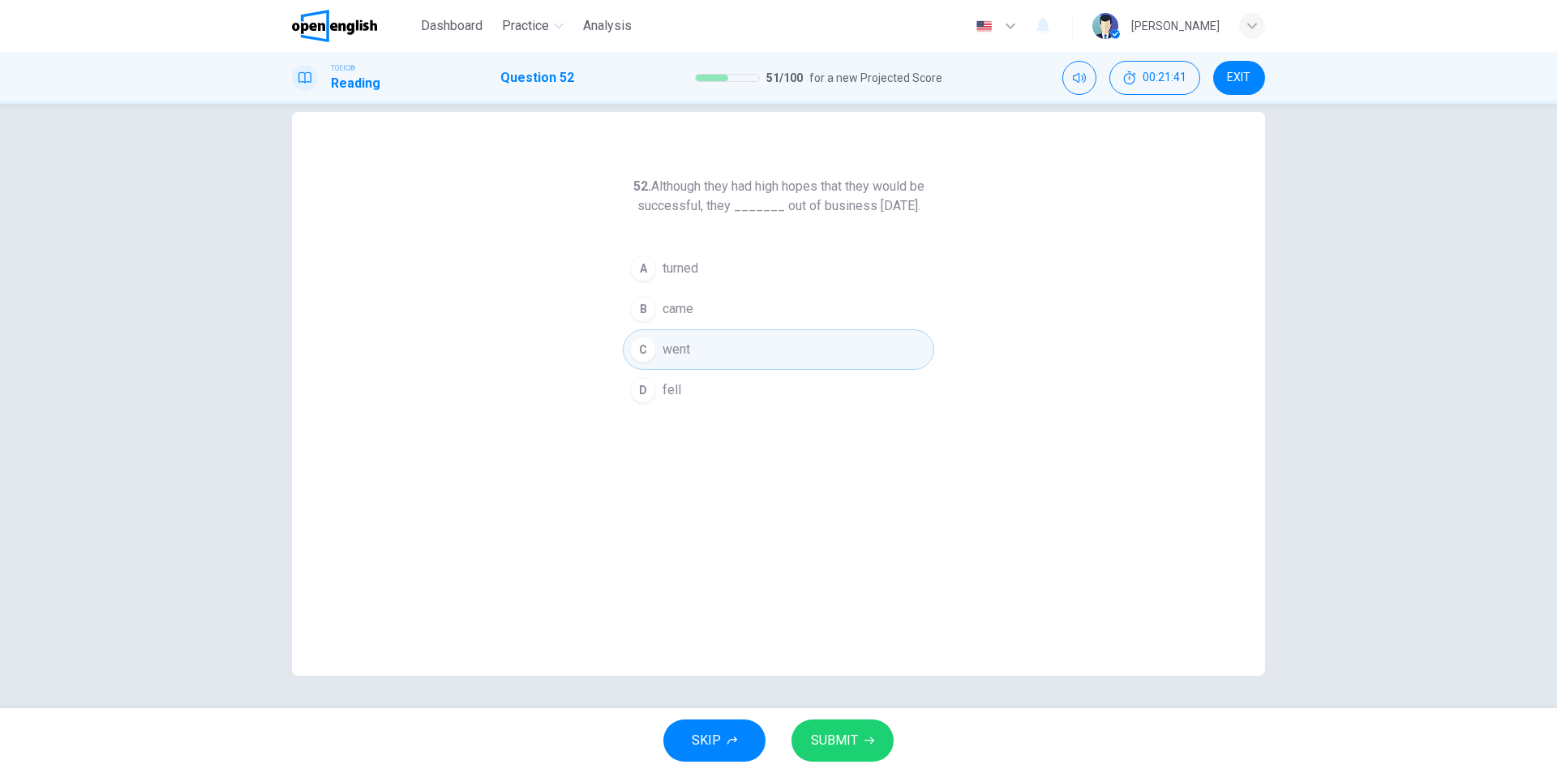
click at [844, 743] on span "SUBMIT" at bounding box center [834, 740] width 47 height 23
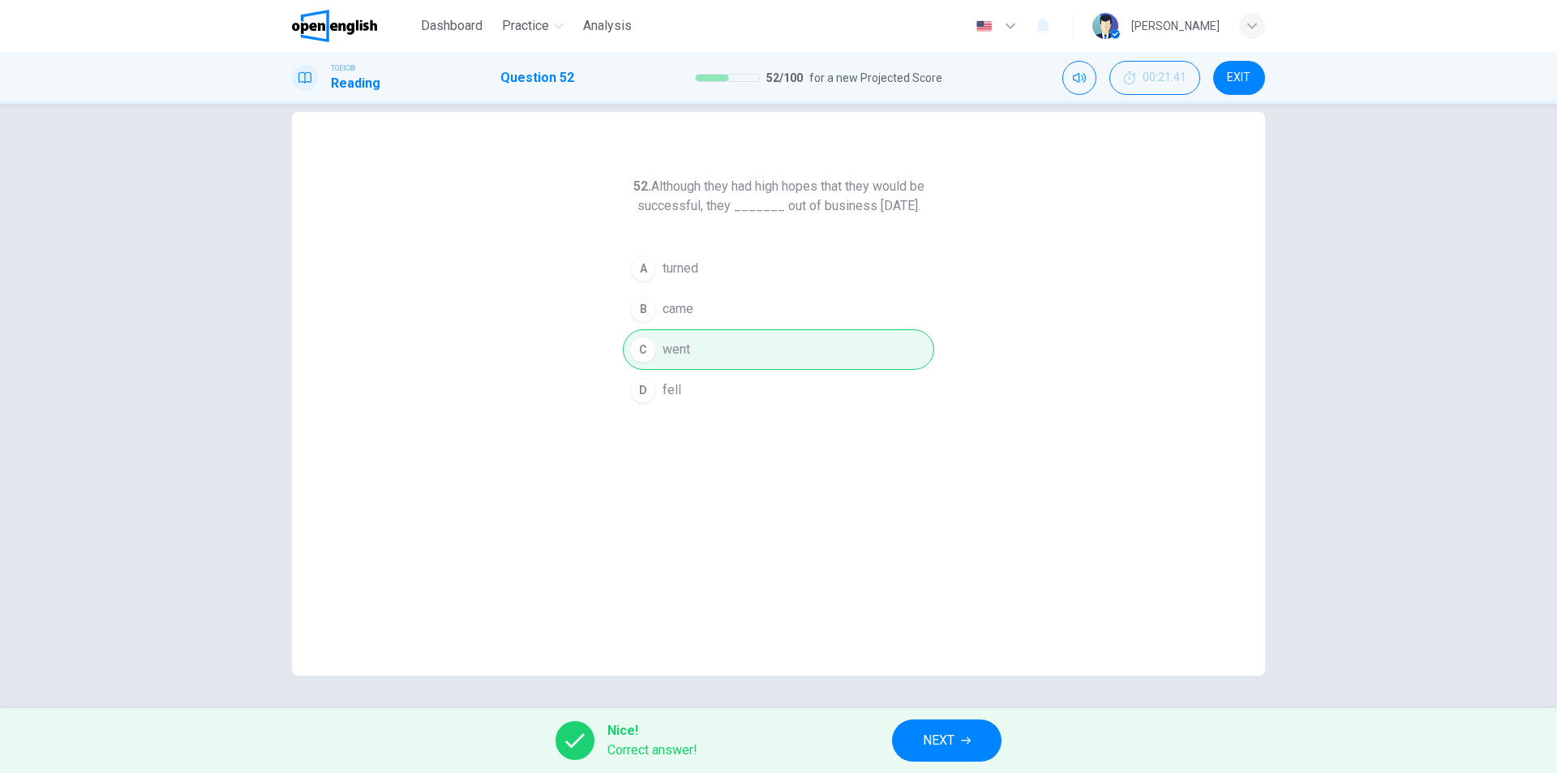
click at [953, 739] on span "NEXT" at bounding box center [939, 740] width 32 height 23
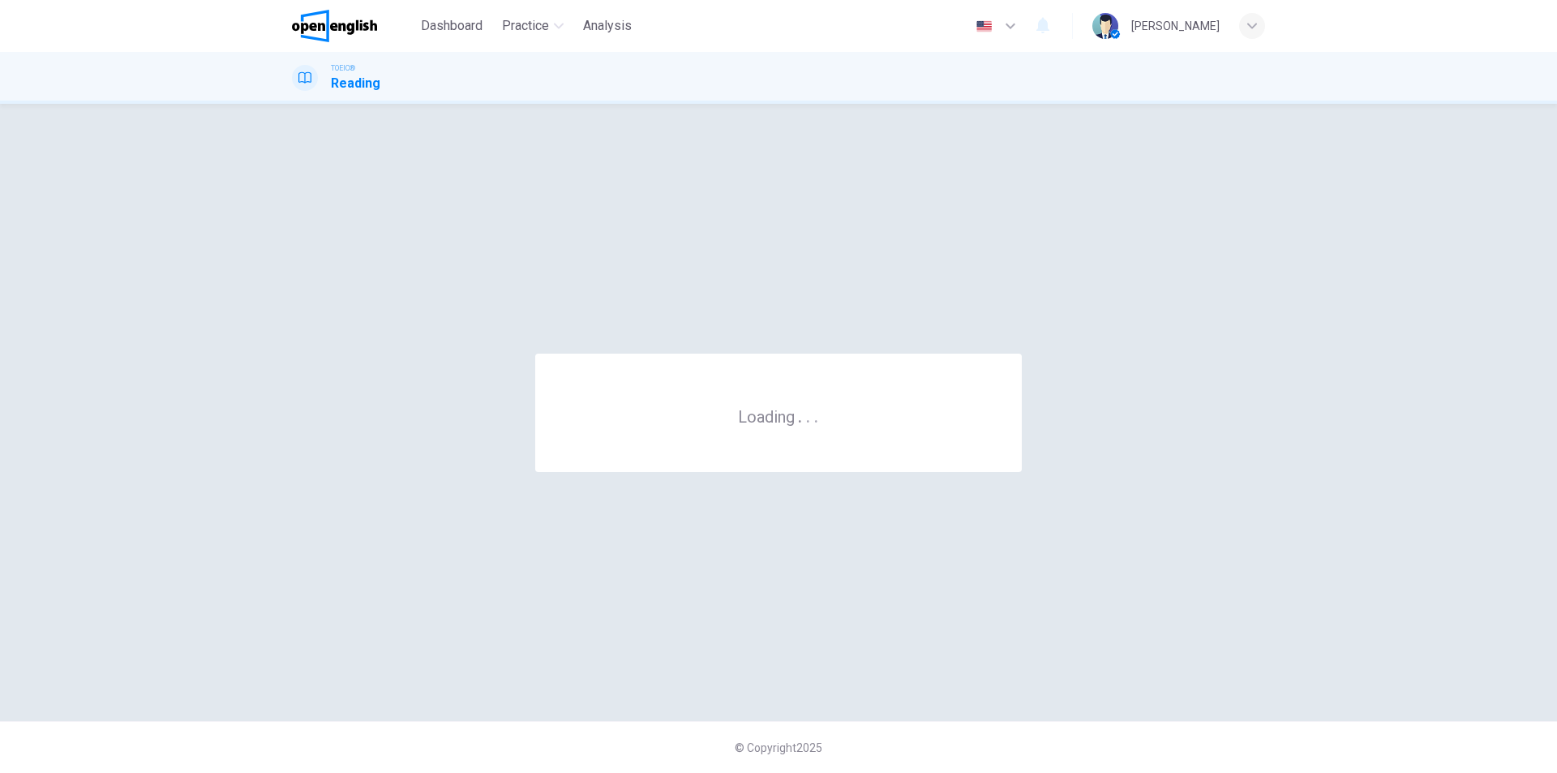
scroll to position [0, 0]
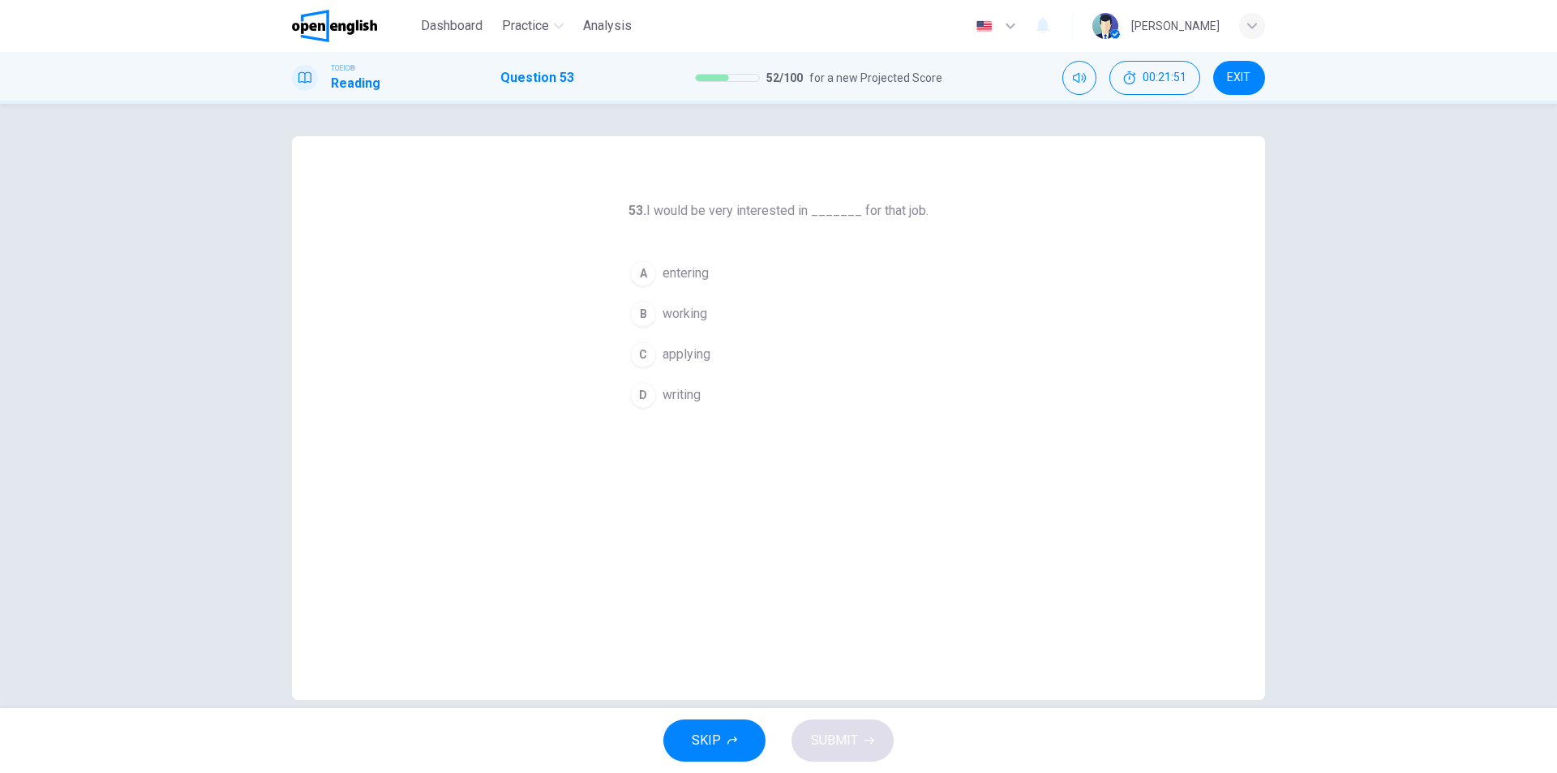
click at [701, 357] on span "applying" at bounding box center [686, 354] width 48 height 19
click at [846, 746] on span "SUBMIT" at bounding box center [834, 740] width 47 height 23
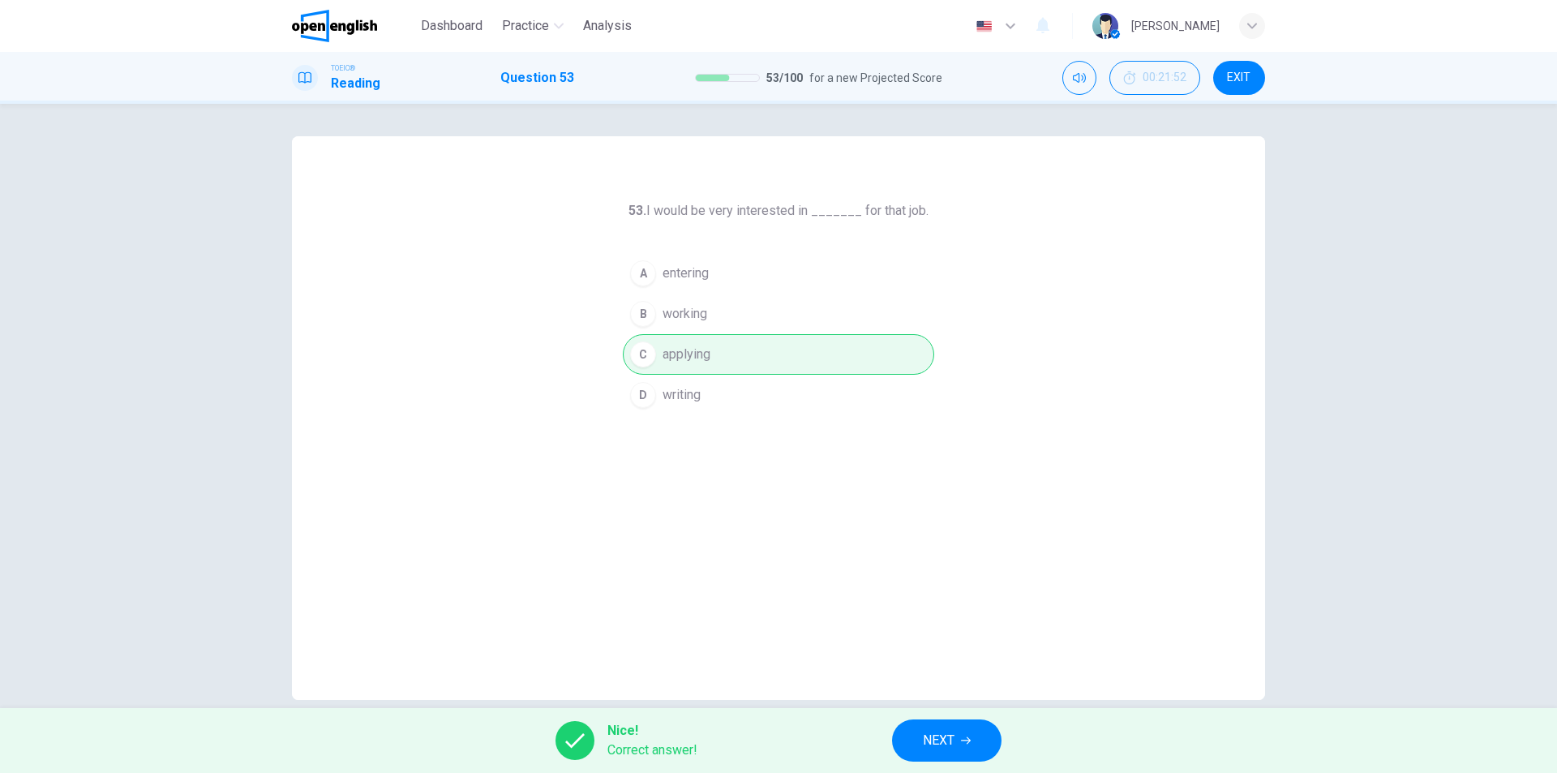
click at [947, 733] on span "NEXT" at bounding box center [939, 740] width 32 height 23
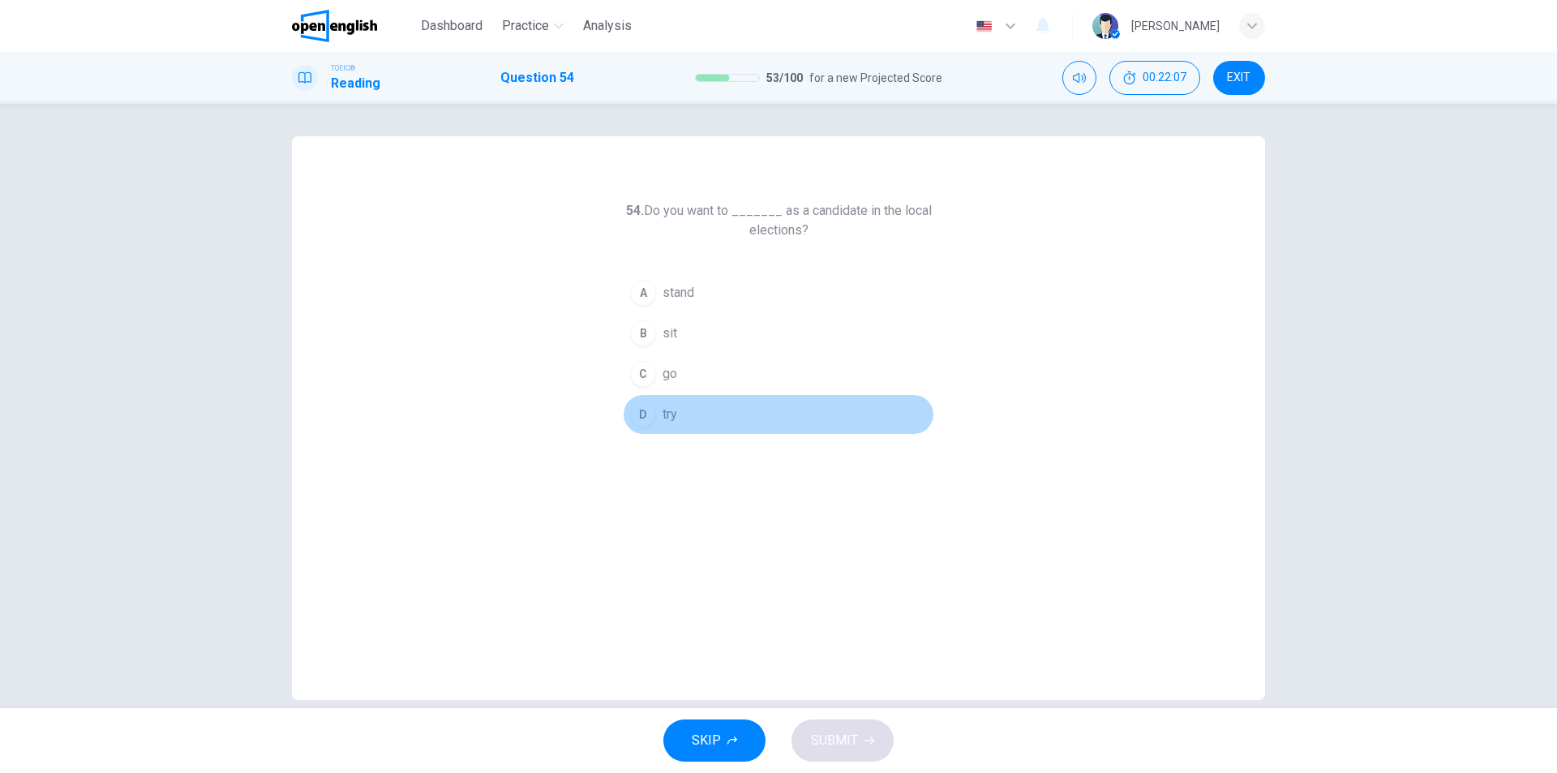
click at [657, 421] on button "D try" at bounding box center [778, 414] width 311 height 41
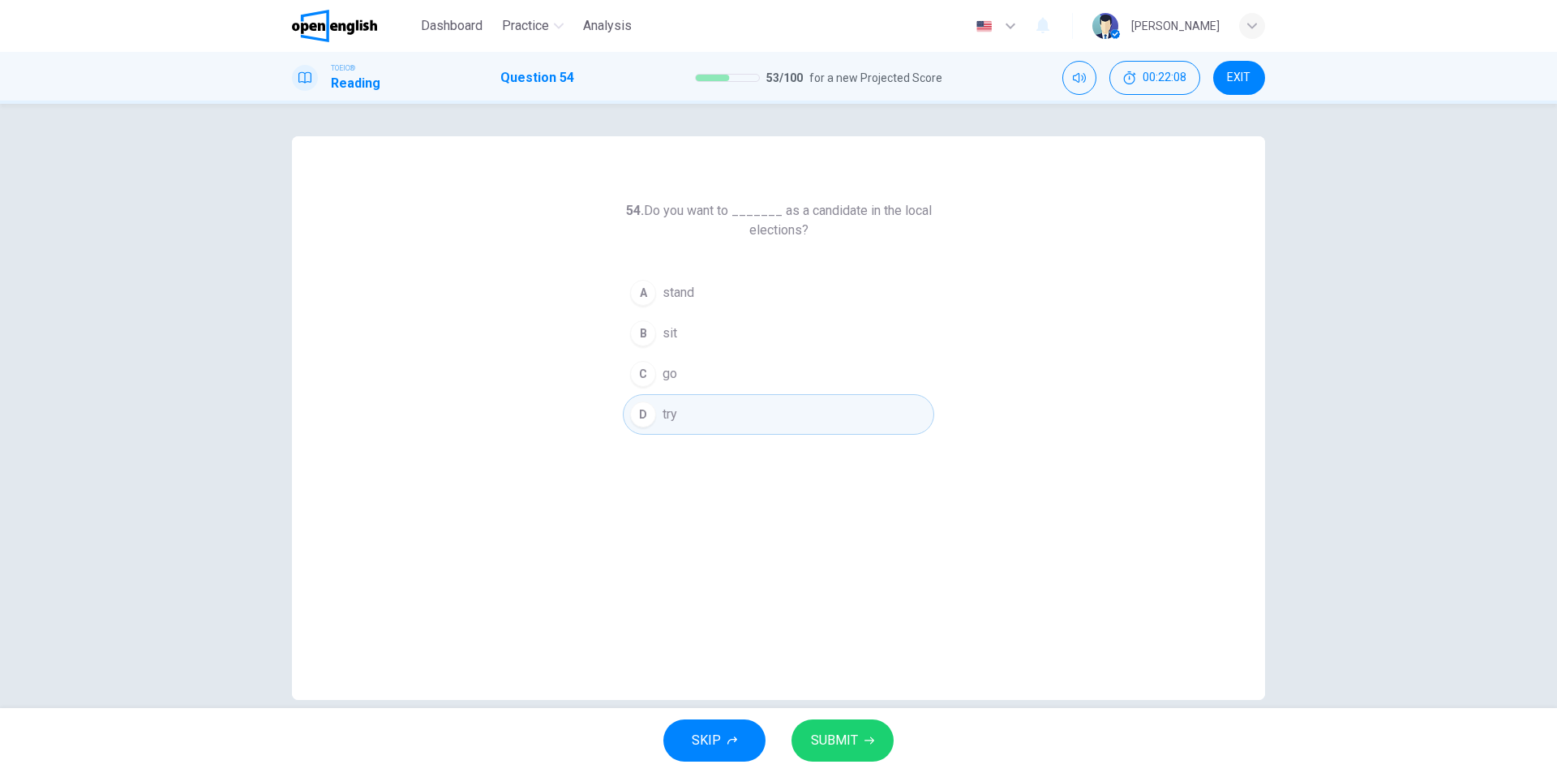
click at [864, 738] on icon "button" at bounding box center [869, 740] width 10 height 10
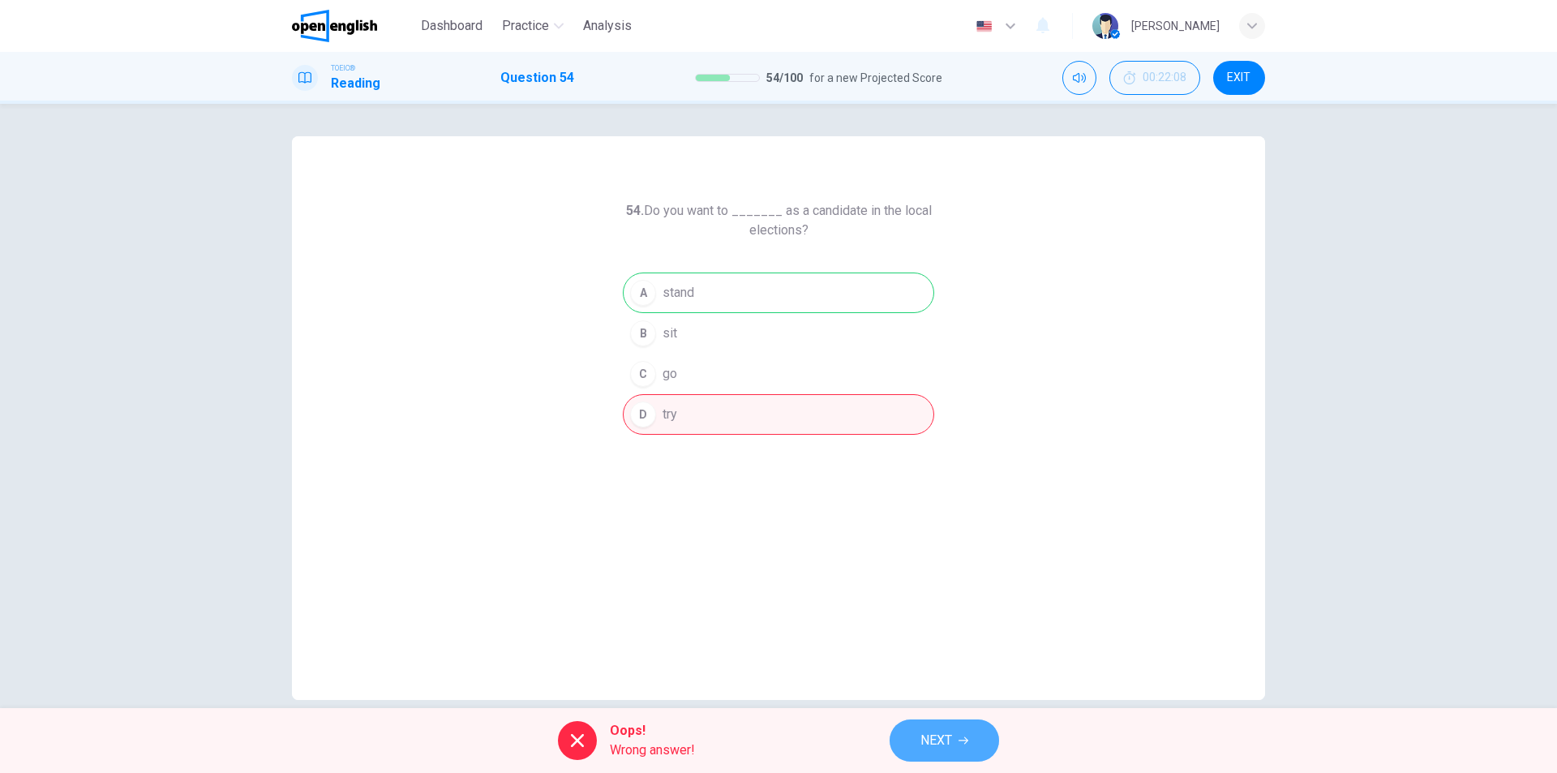
click at [964, 738] on icon "button" at bounding box center [963, 740] width 10 height 10
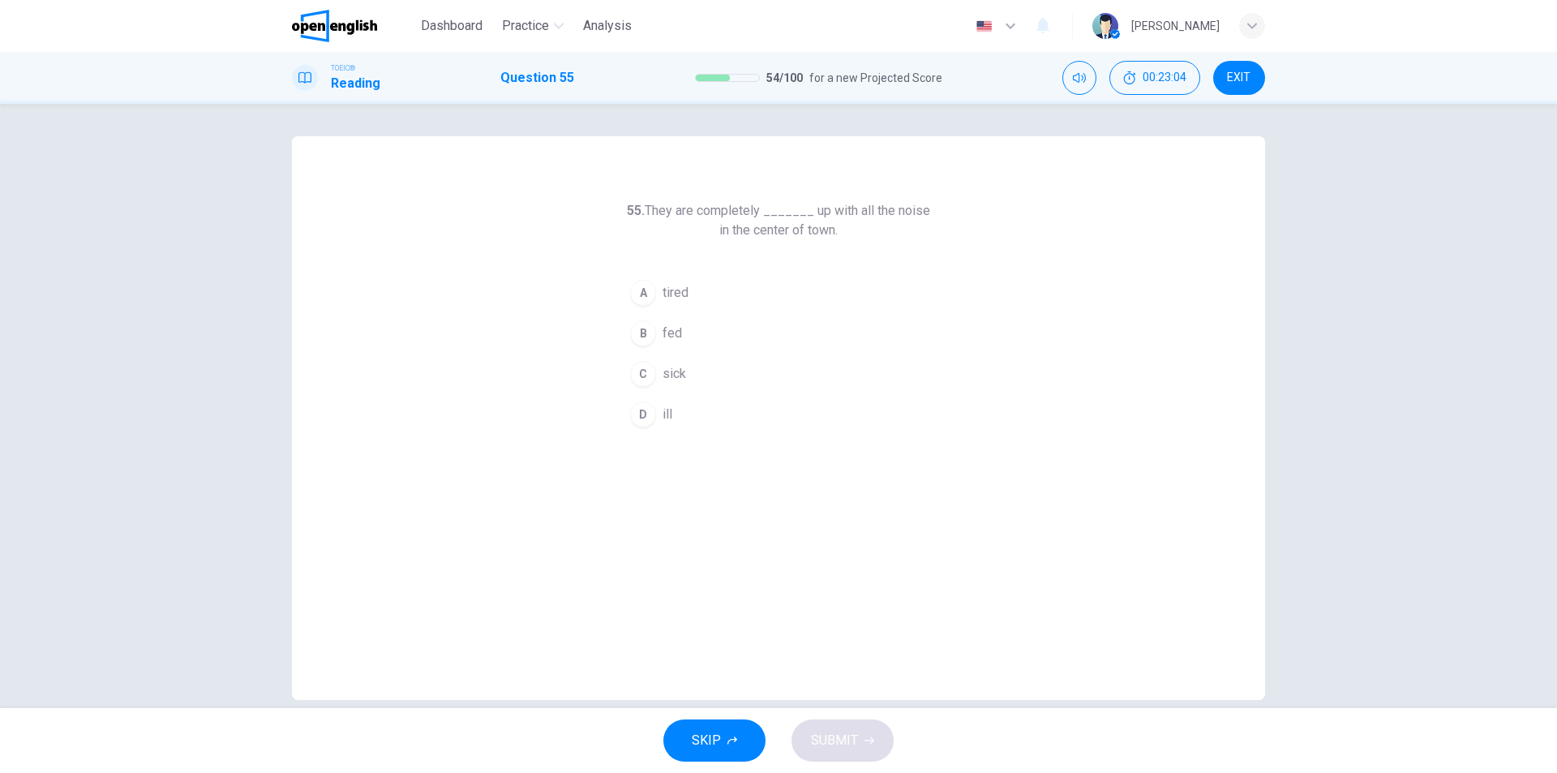
click at [666, 330] on span "fed" at bounding box center [671, 332] width 19 height 19
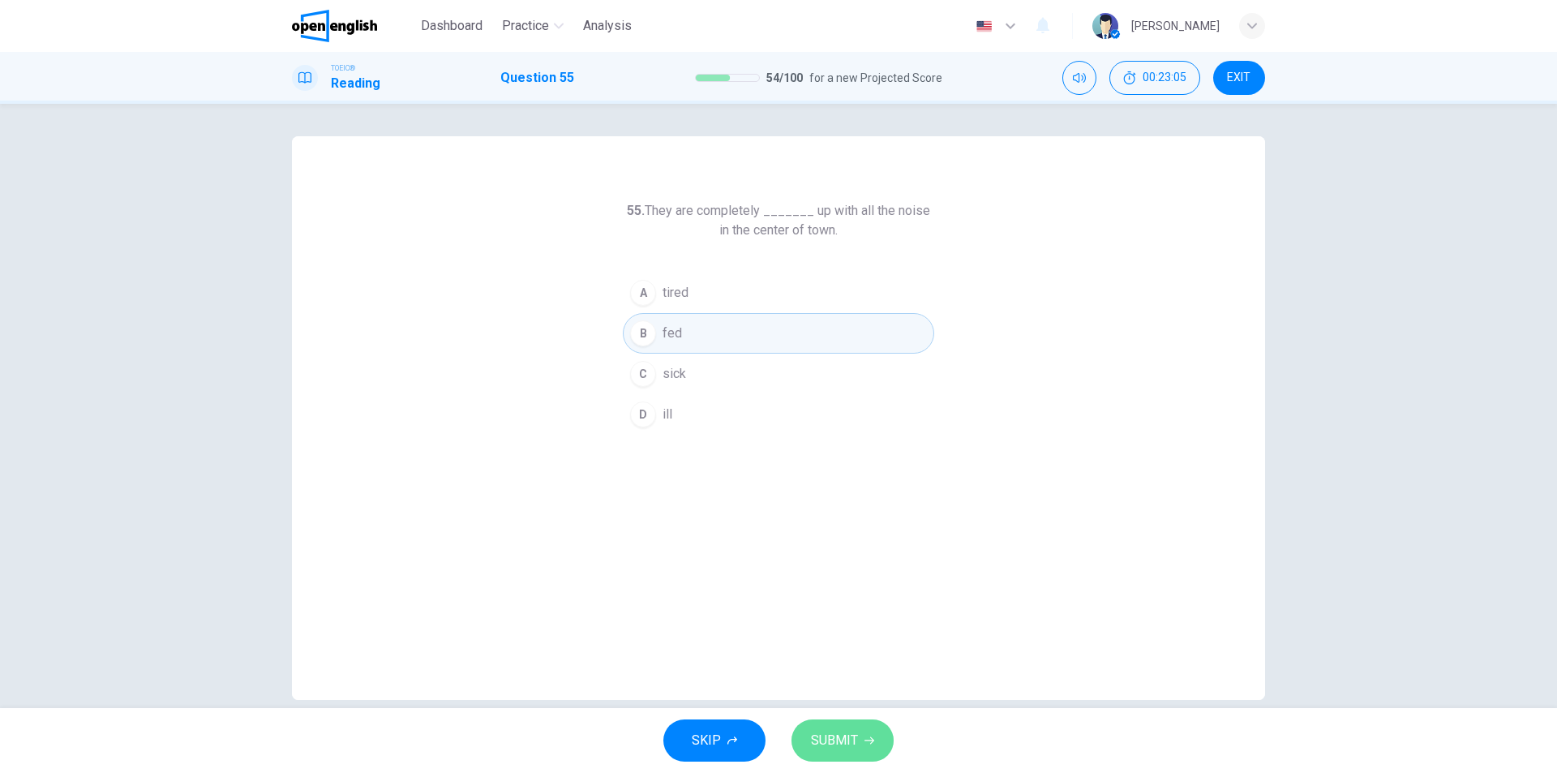
click at [856, 748] on span "SUBMIT" at bounding box center [834, 740] width 47 height 23
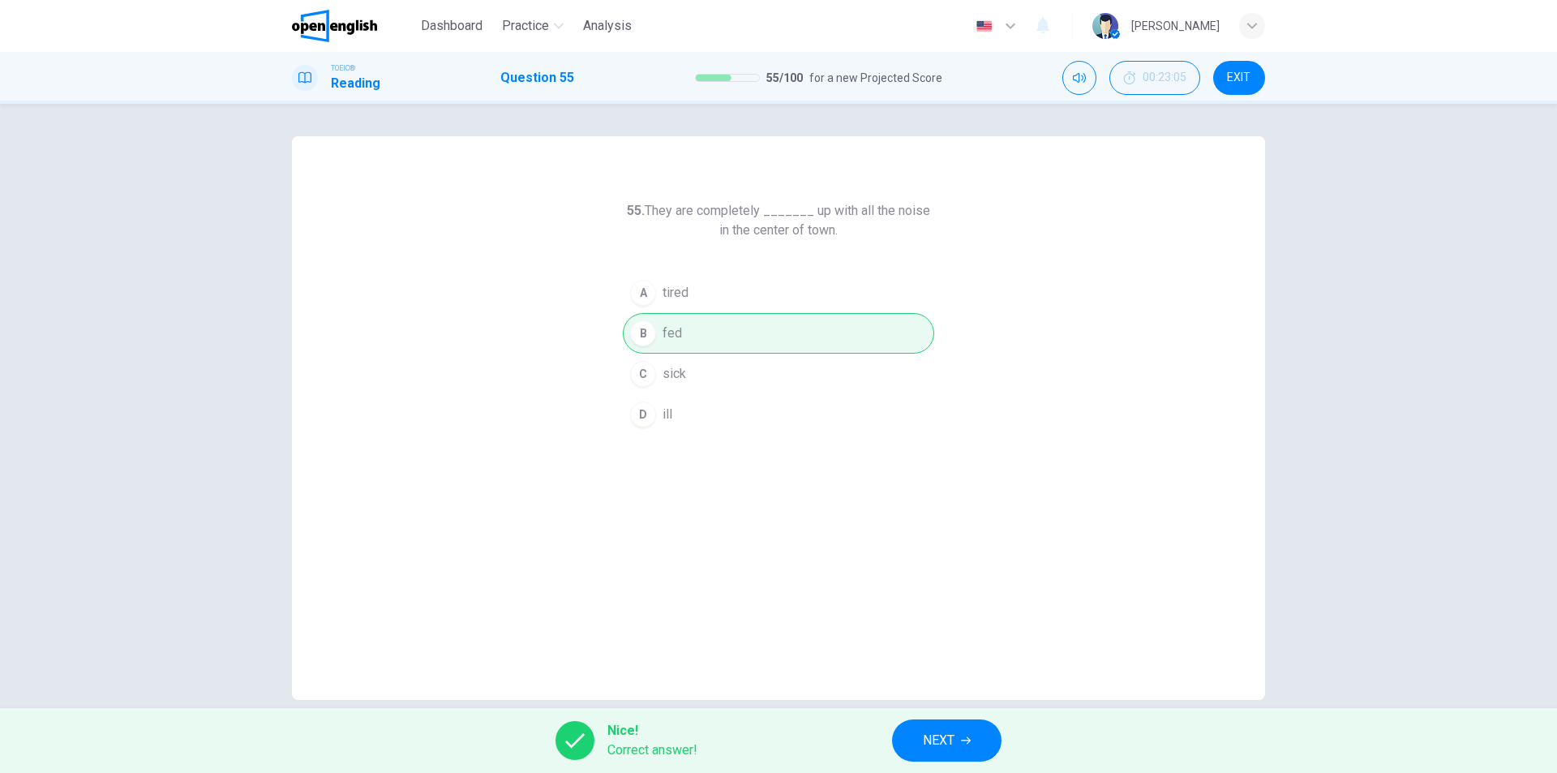
click at [952, 748] on span "NEXT" at bounding box center [939, 740] width 32 height 23
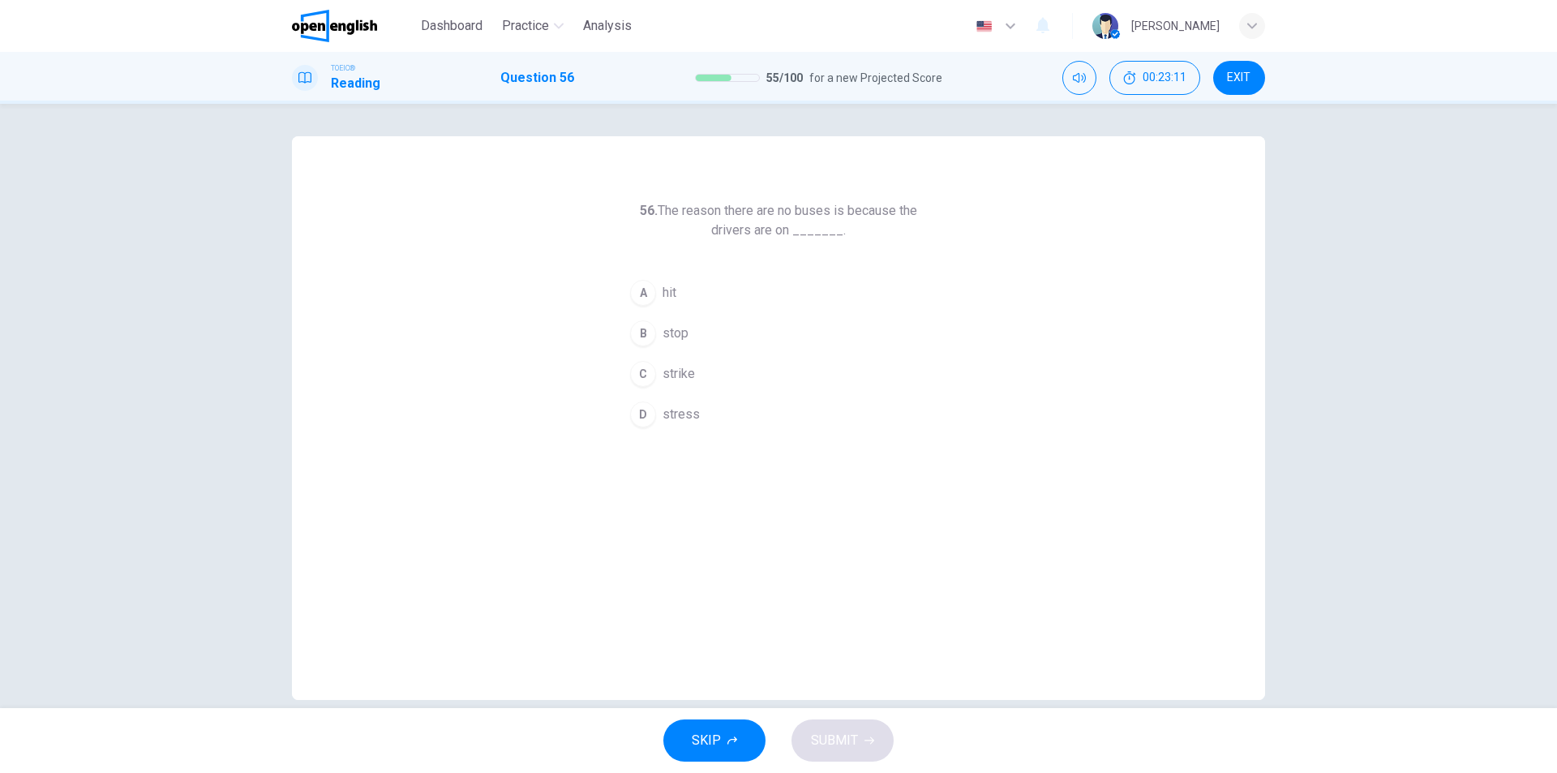
click at [666, 374] on span "strike" at bounding box center [678, 373] width 32 height 19
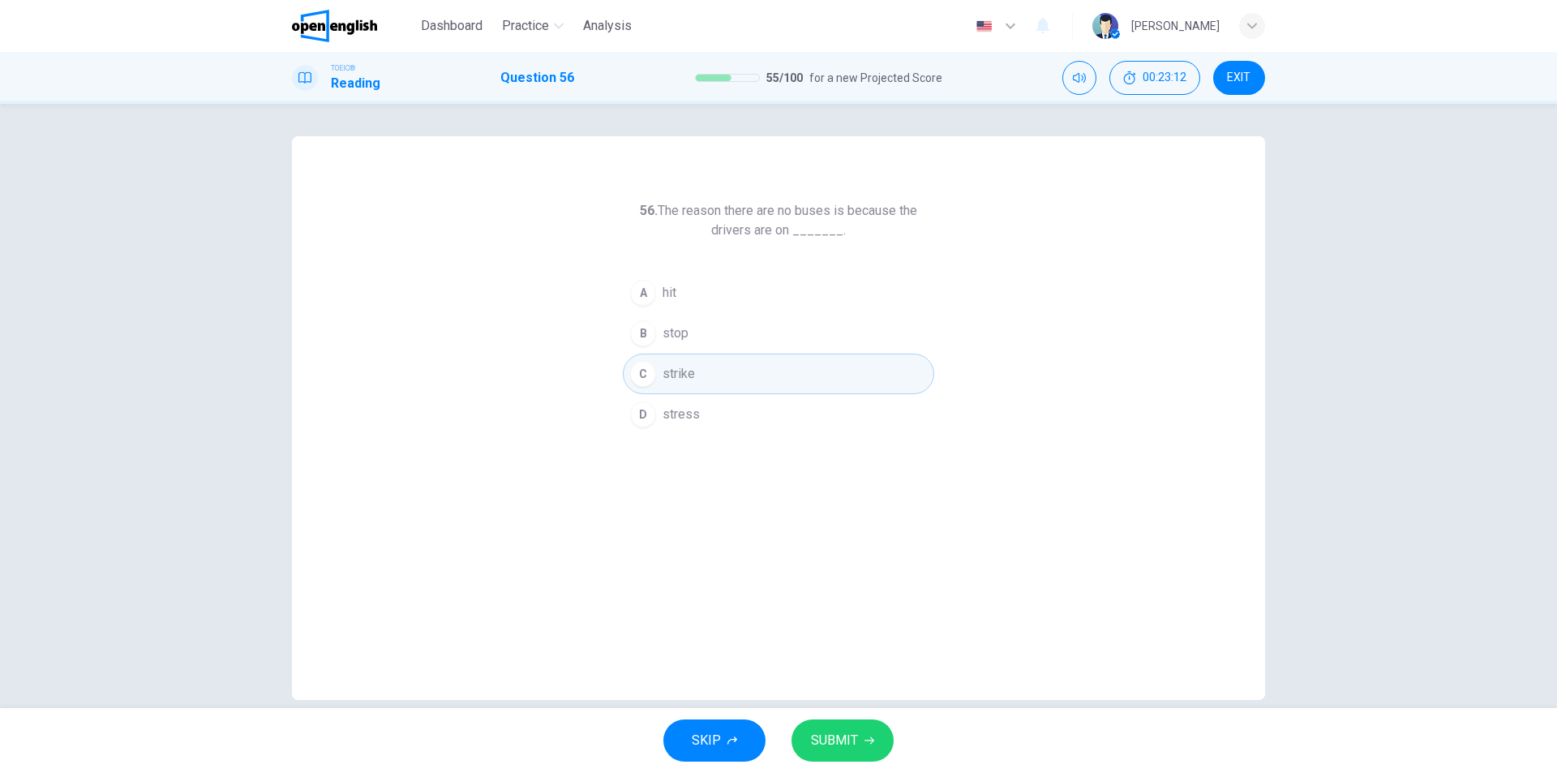
click at [848, 739] on span "SUBMIT" at bounding box center [834, 740] width 47 height 23
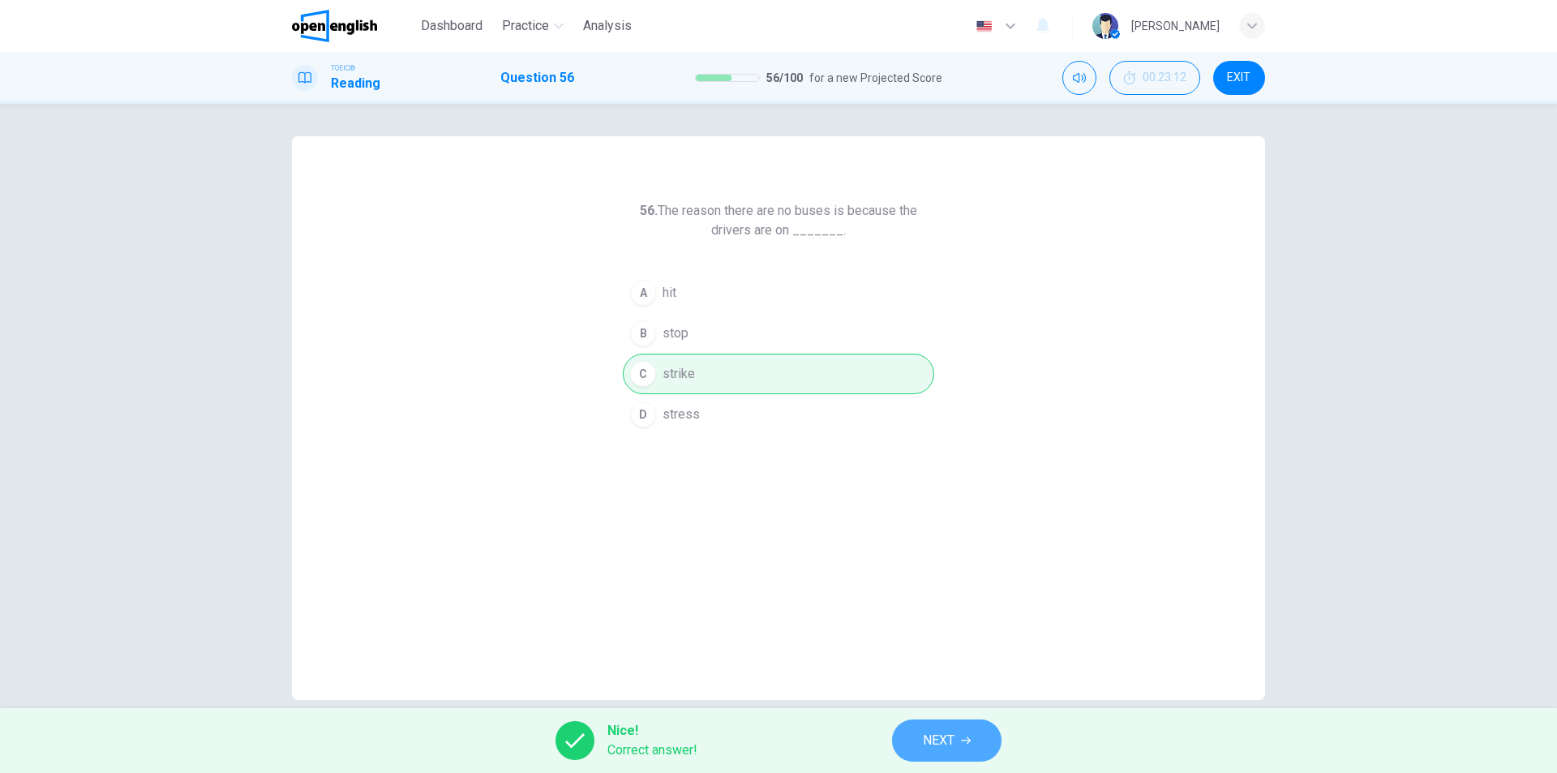
click at [959, 739] on button "NEXT" at bounding box center [946, 740] width 109 height 42
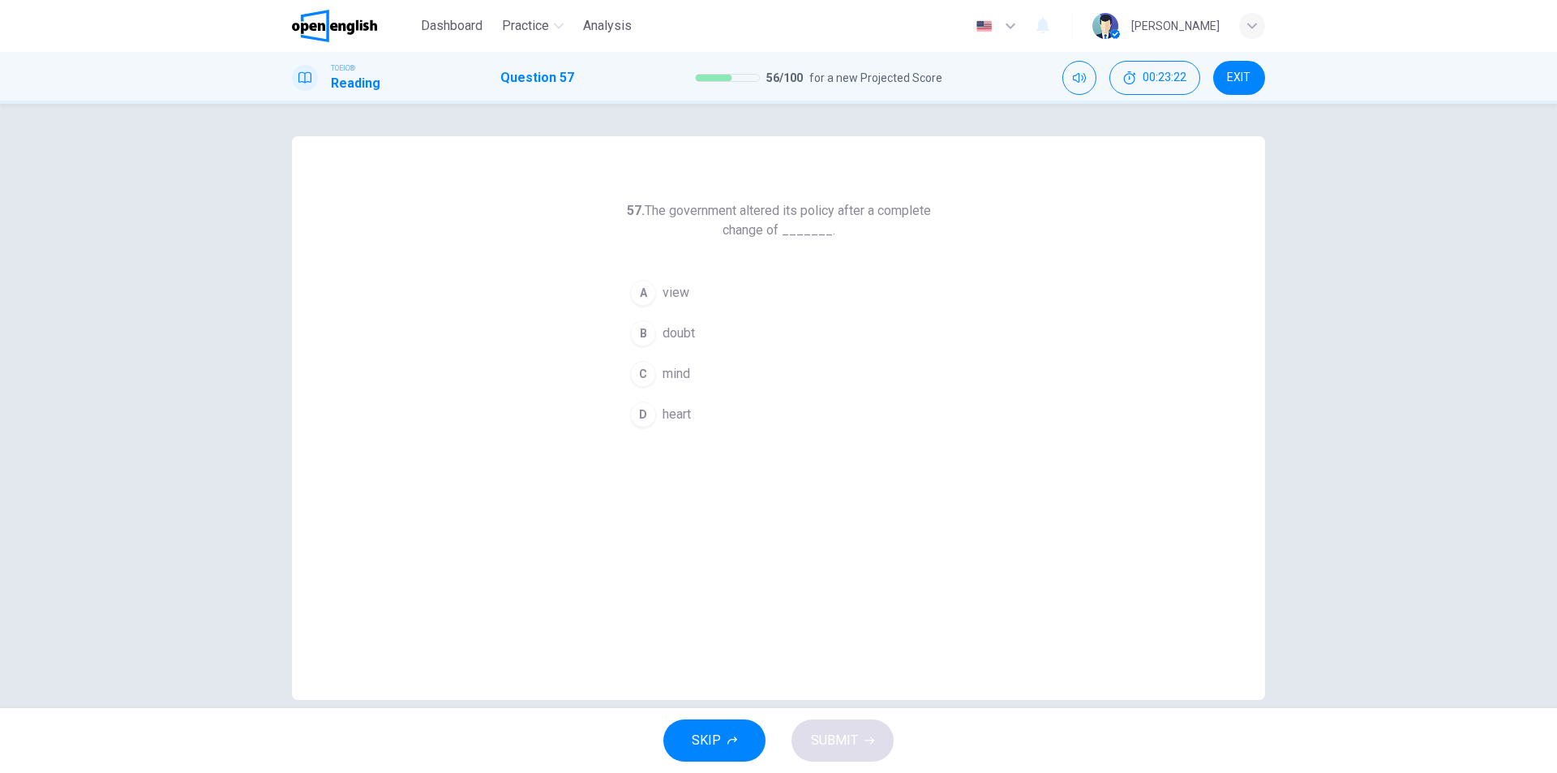
click at [680, 415] on span "heart" at bounding box center [676, 414] width 28 height 19
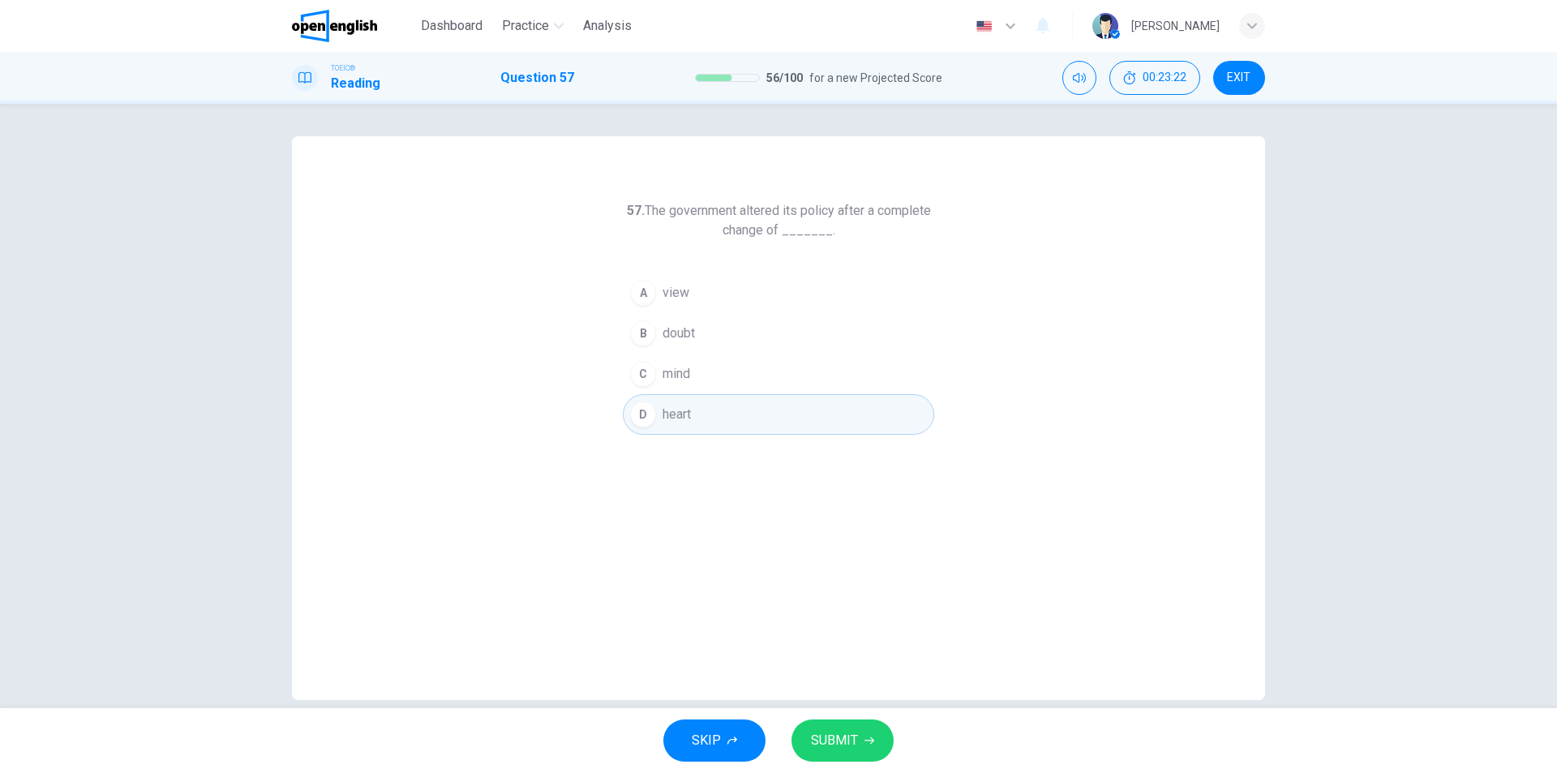
click at [854, 742] on span "SUBMIT" at bounding box center [834, 740] width 47 height 23
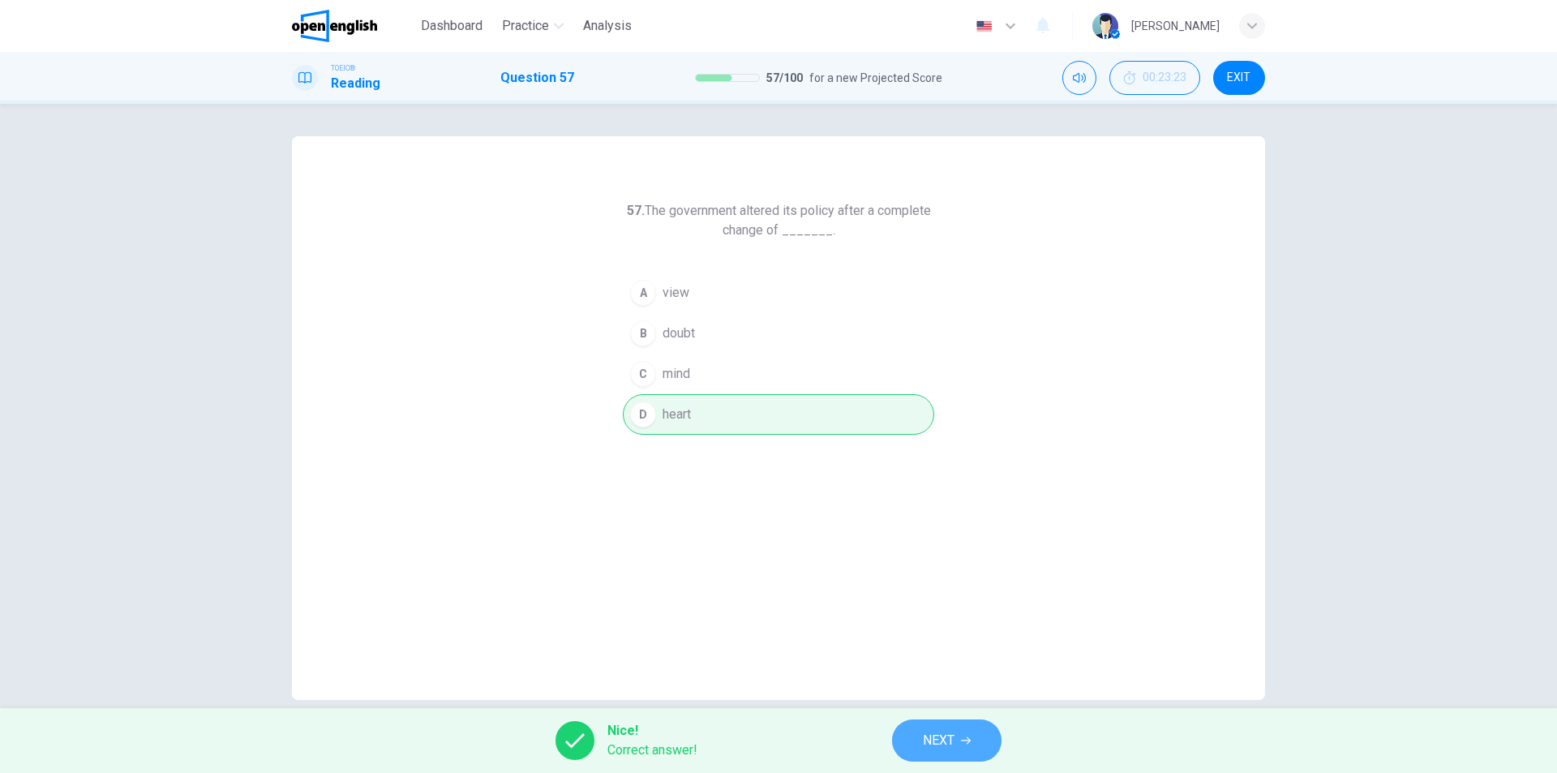
click at [941, 739] on span "NEXT" at bounding box center [939, 740] width 32 height 23
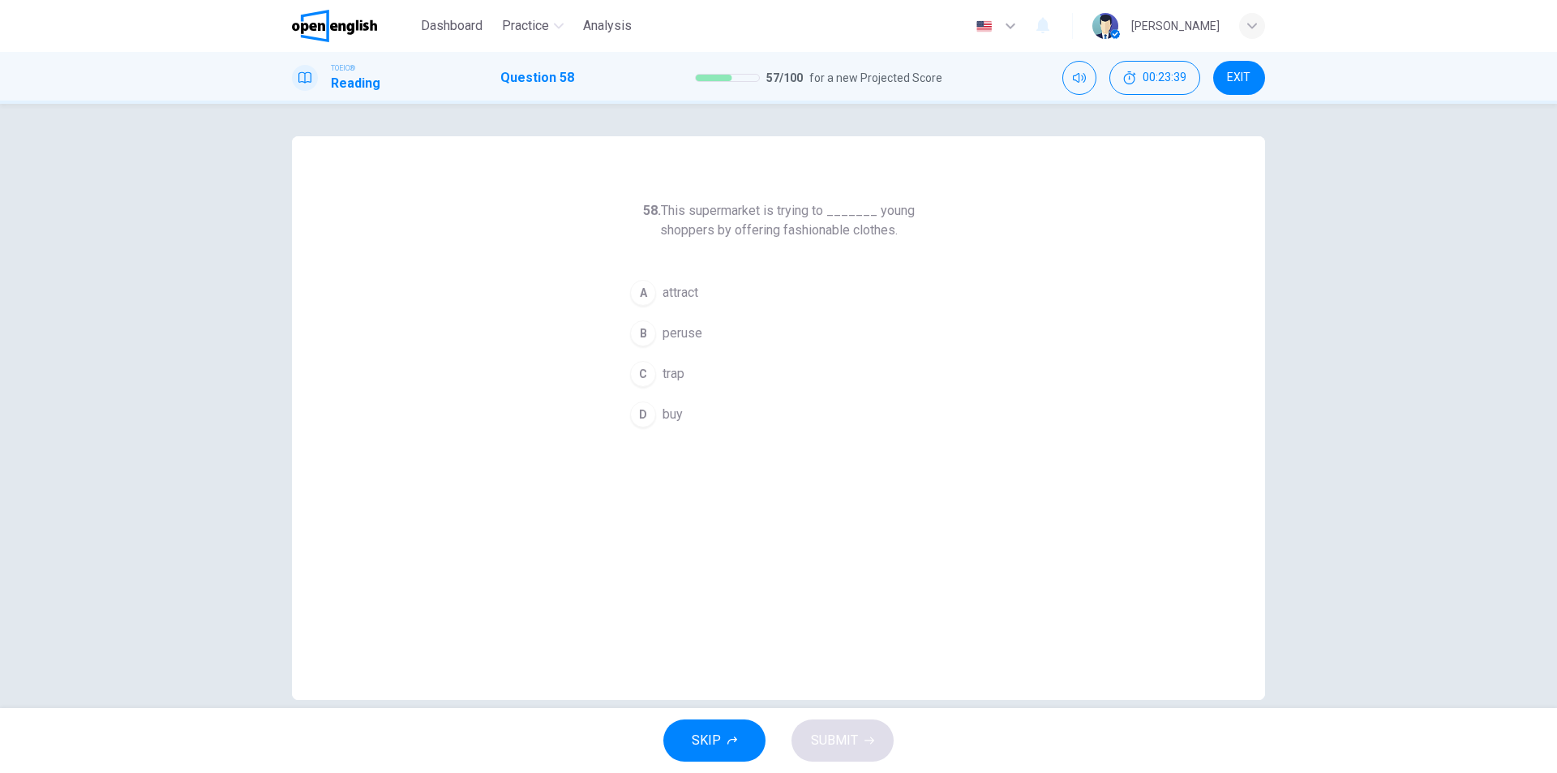
click at [685, 292] on span "attract" at bounding box center [680, 292] width 36 height 19
click at [857, 755] on button "SUBMIT" at bounding box center [842, 740] width 102 height 42
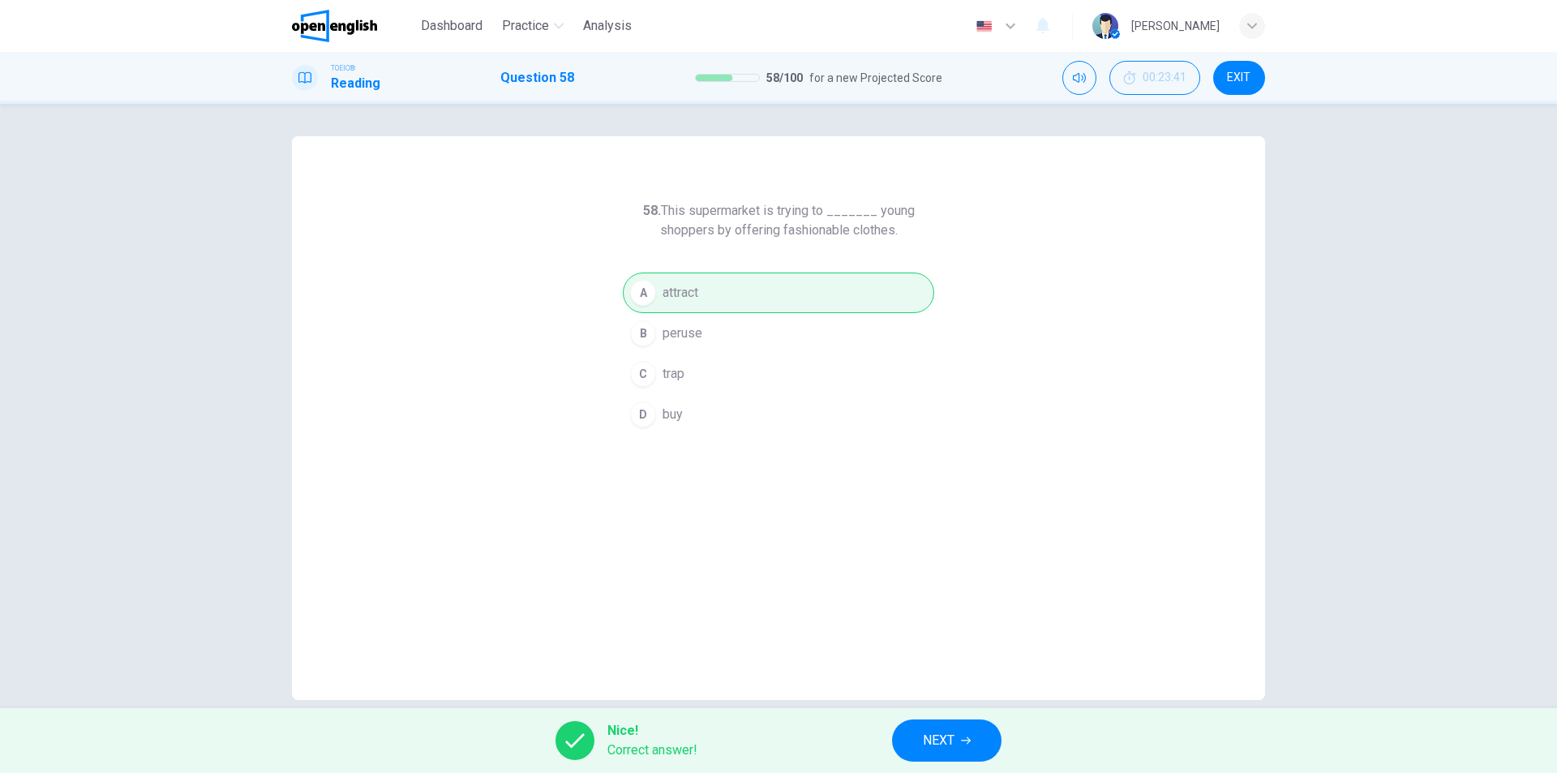
click at [932, 740] on span "NEXT" at bounding box center [939, 740] width 32 height 23
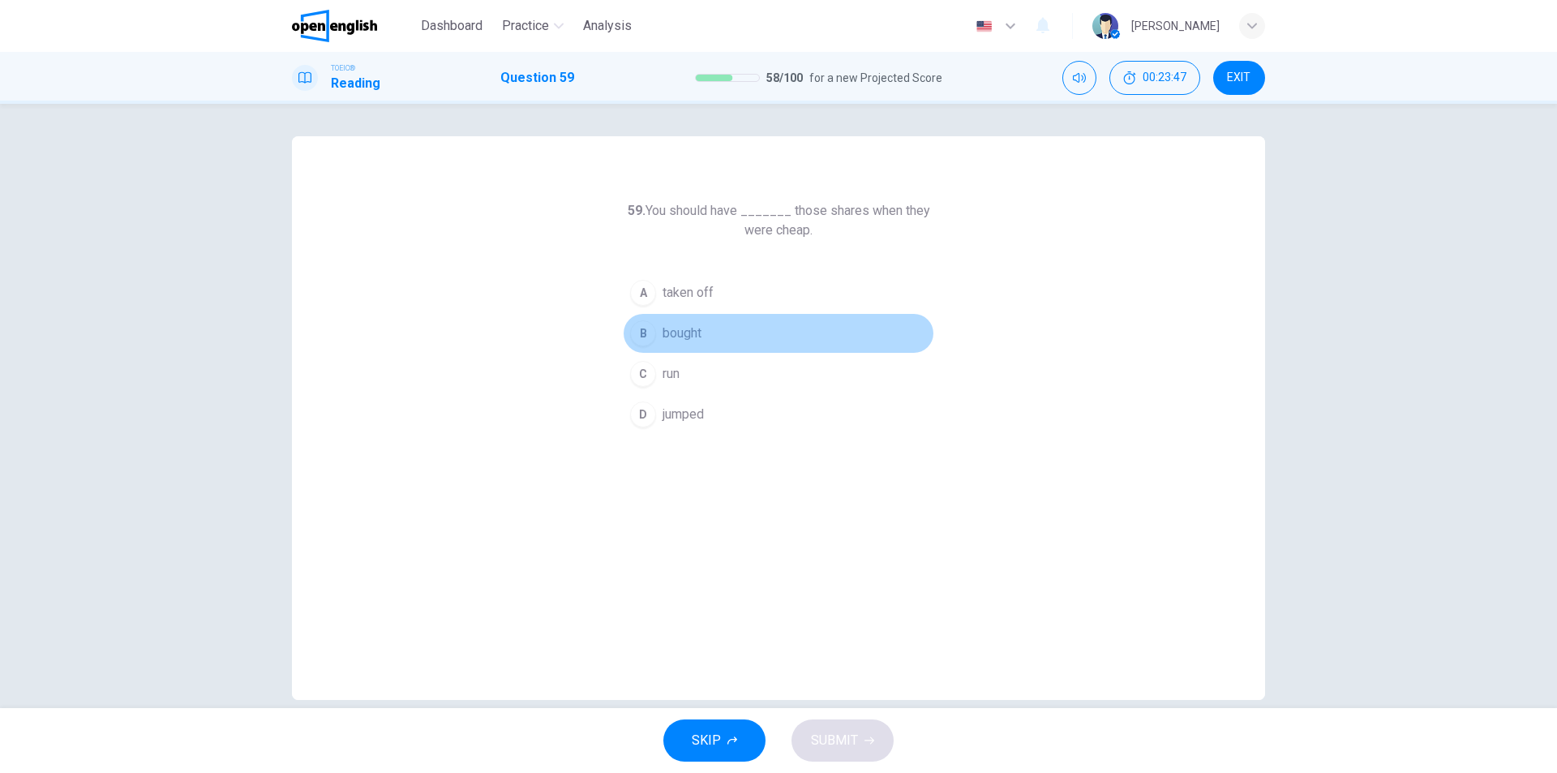
click at [680, 332] on span "bought" at bounding box center [681, 332] width 39 height 19
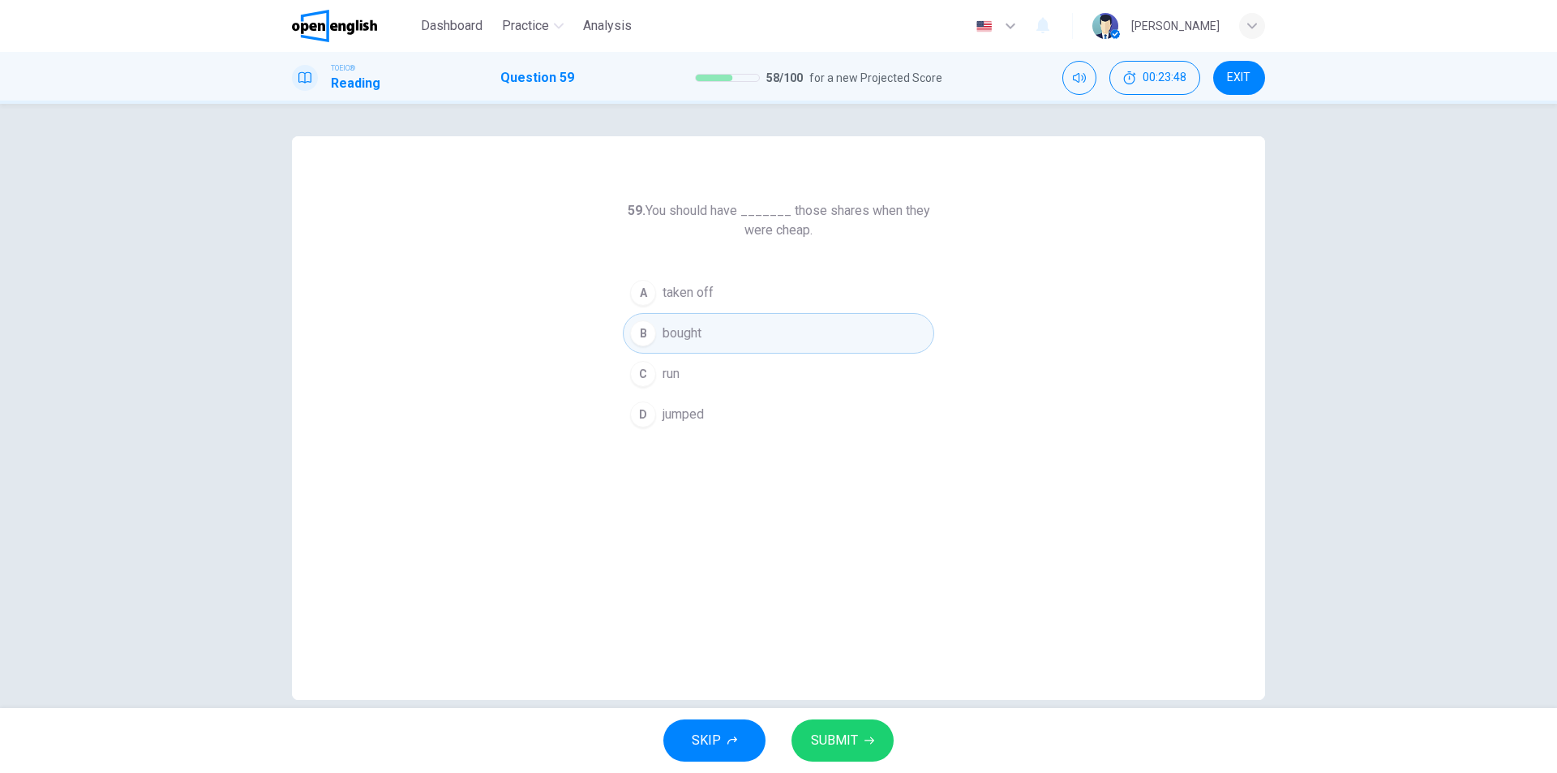
click at [842, 737] on span "SUBMIT" at bounding box center [834, 740] width 47 height 23
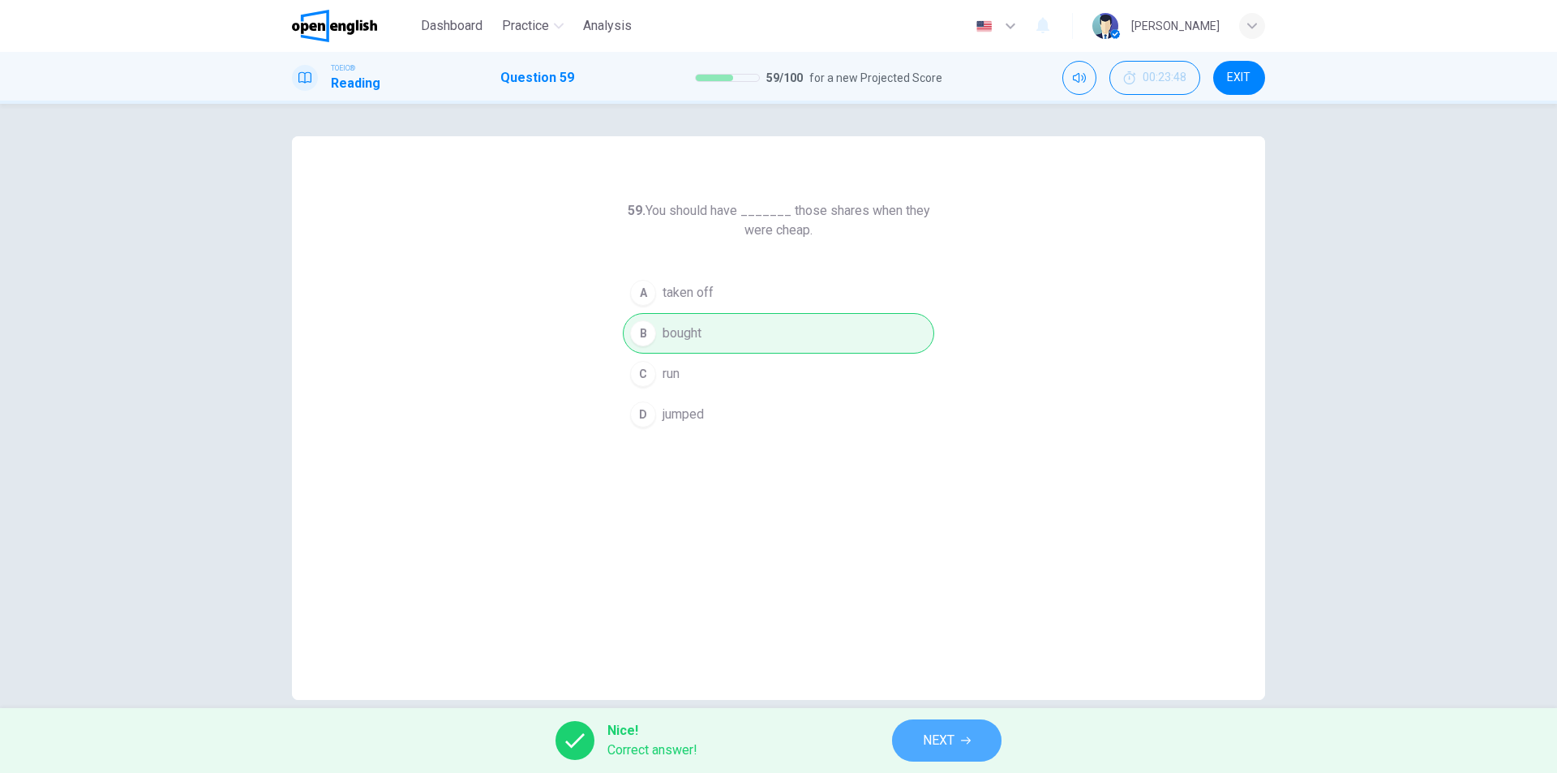
click at [954, 749] on span "NEXT" at bounding box center [939, 740] width 32 height 23
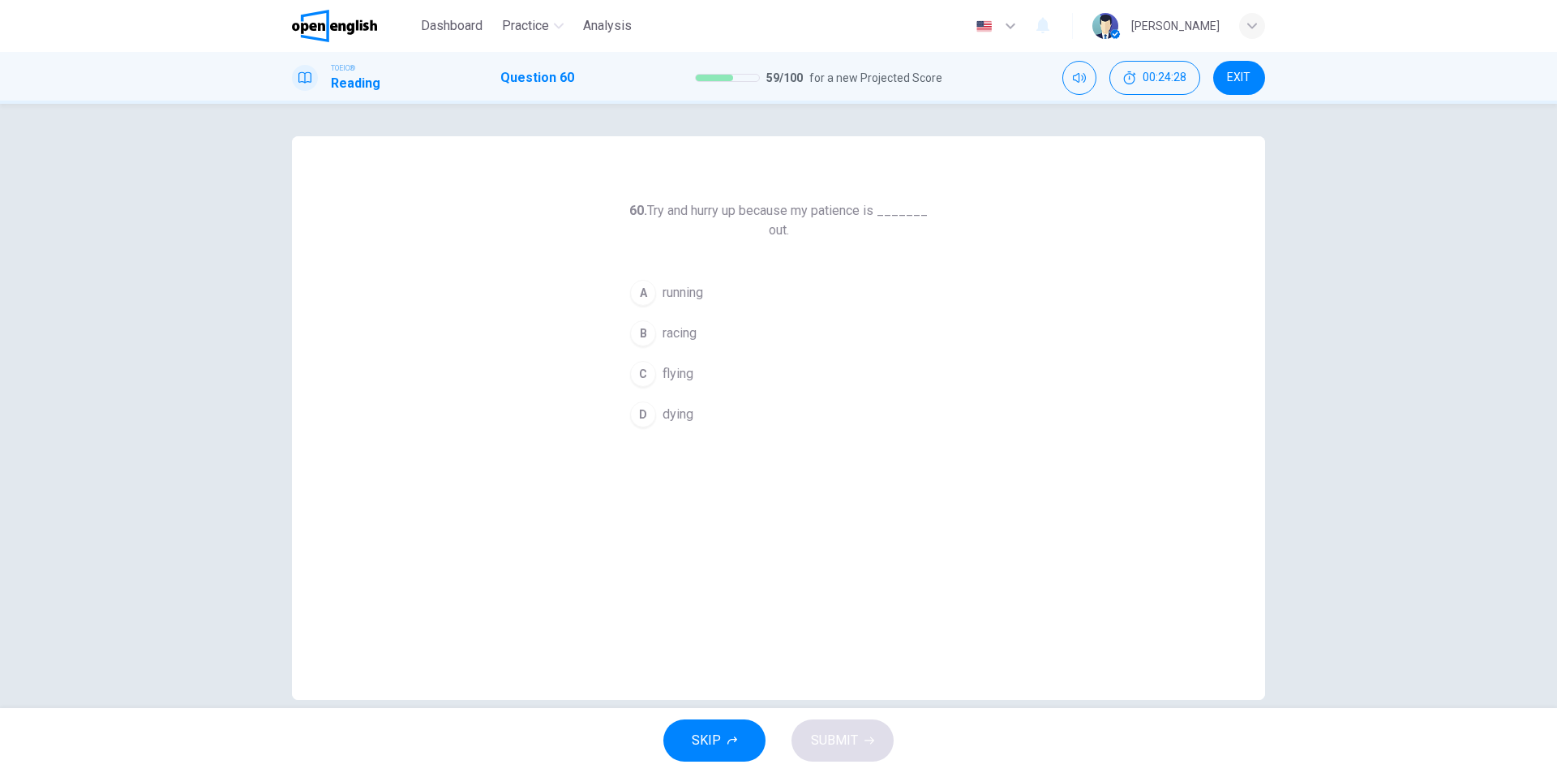
click at [697, 291] on span "running" at bounding box center [682, 292] width 41 height 19
click at [855, 752] on button "SUBMIT" at bounding box center [842, 740] width 102 height 42
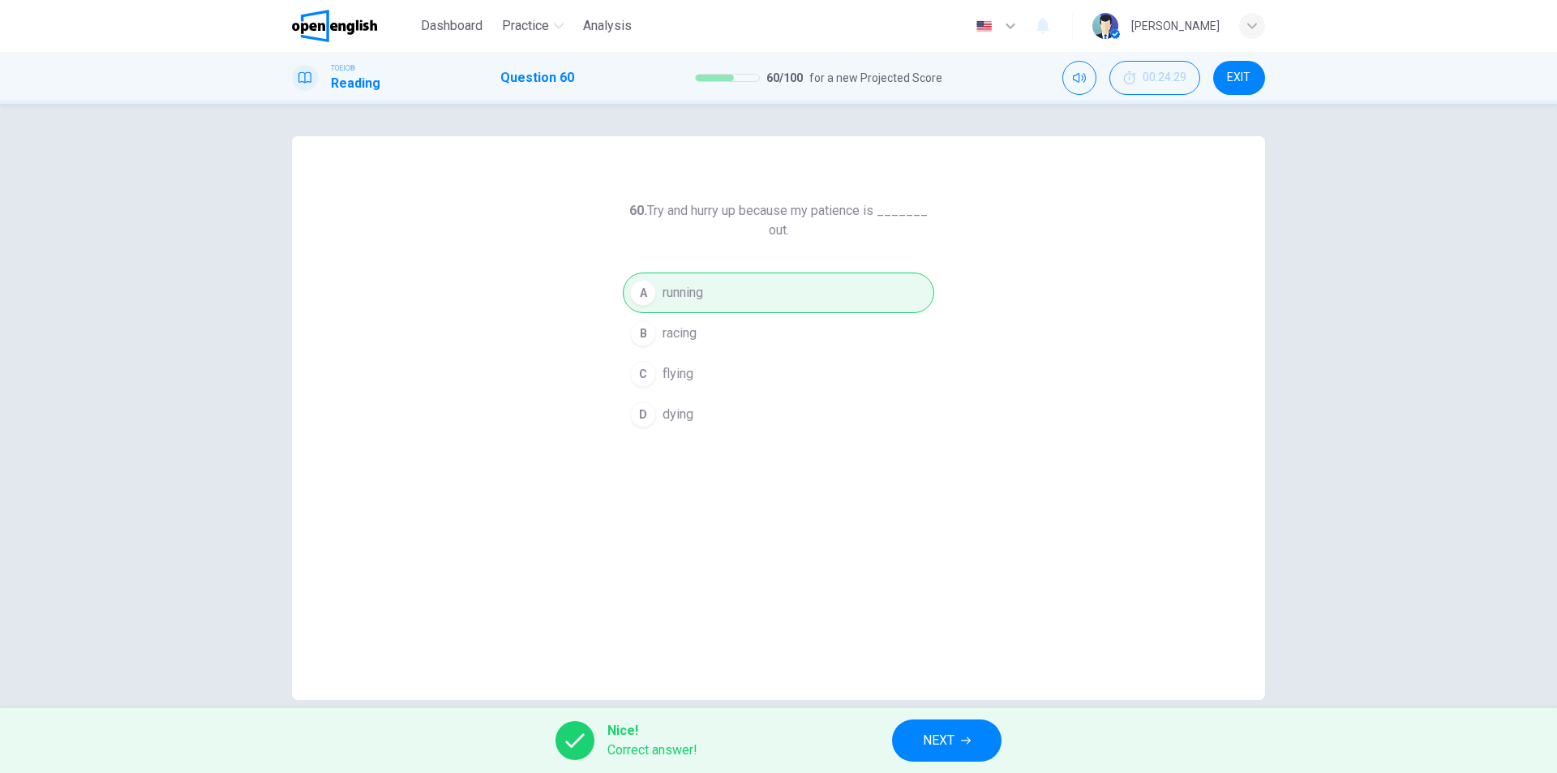
click at [949, 744] on span "NEXT" at bounding box center [939, 740] width 32 height 23
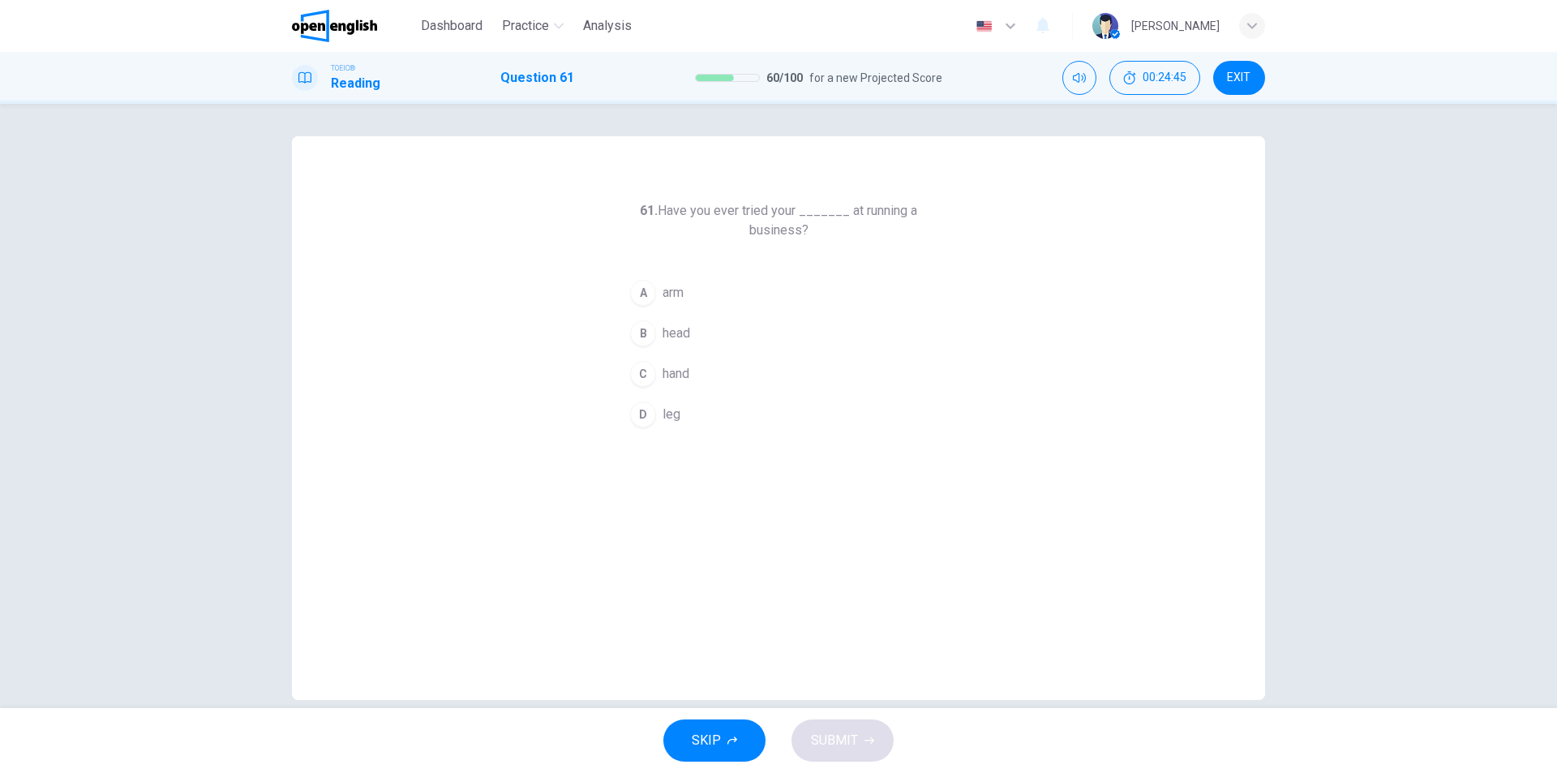
click at [685, 372] on span "hand" at bounding box center [675, 373] width 27 height 19
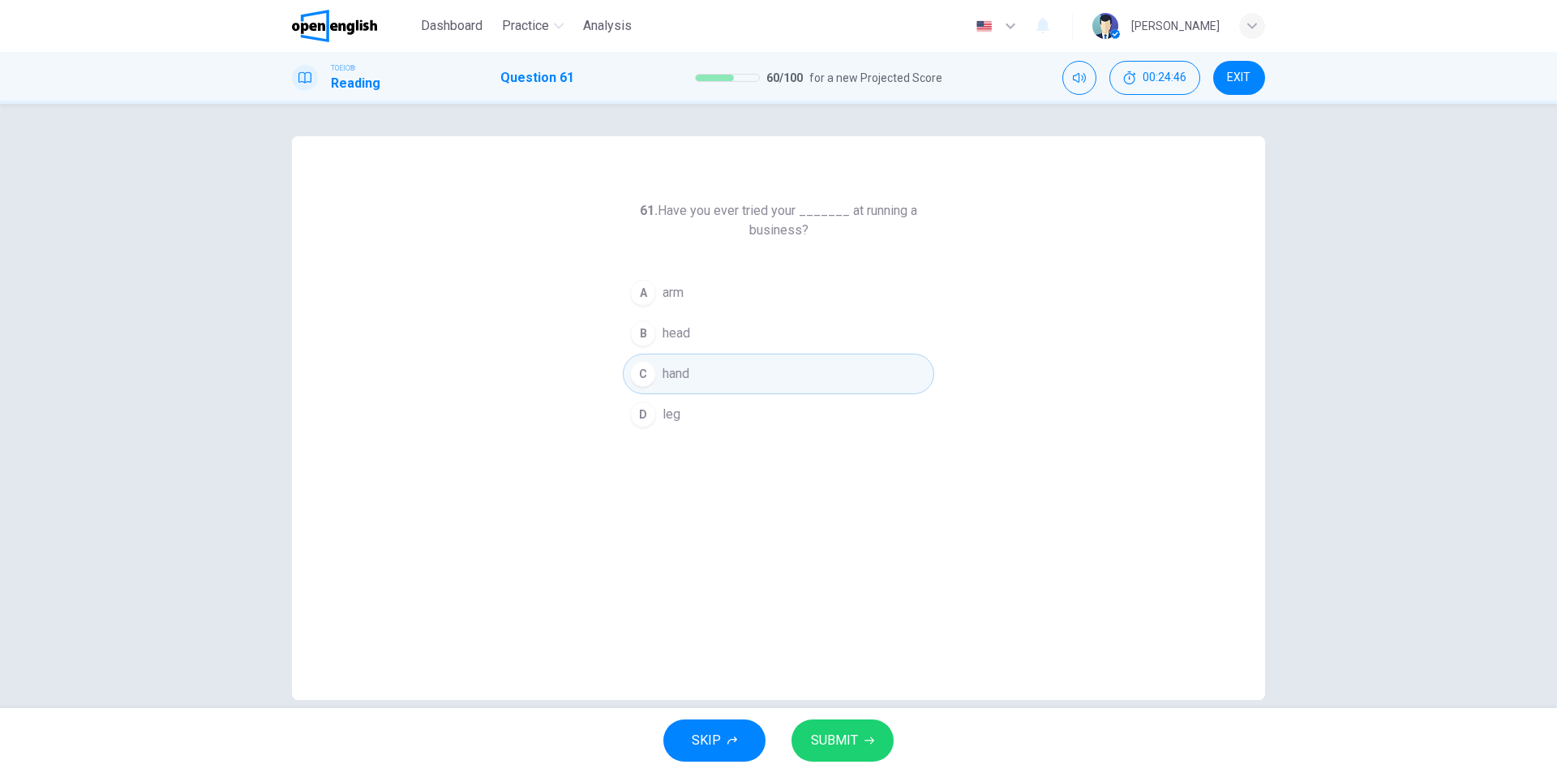
click at [859, 742] on button "SUBMIT" at bounding box center [842, 740] width 102 height 42
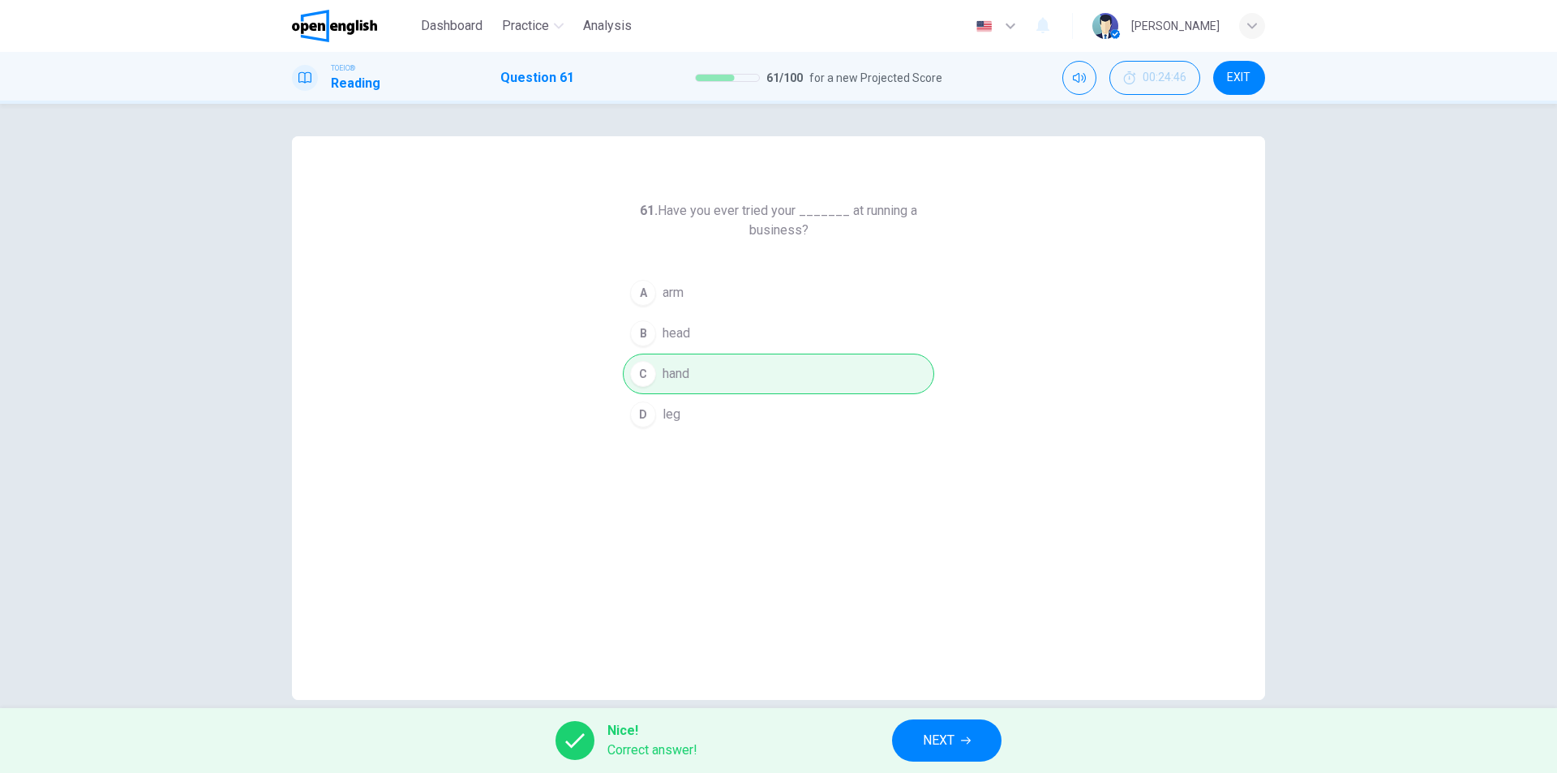
click at [949, 743] on span "NEXT" at bounding box center [939, 740] width 32 height 23
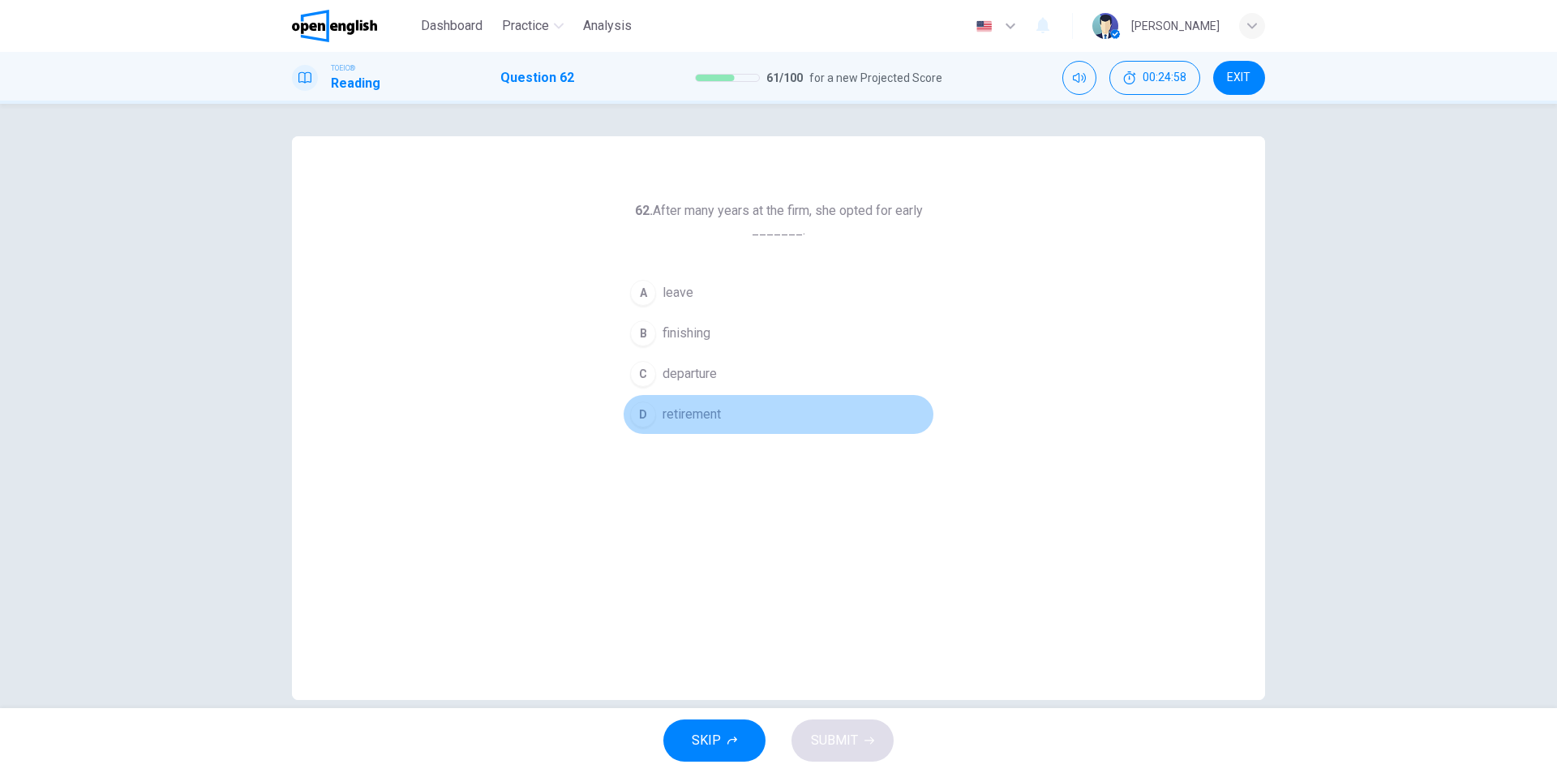
click at [718, 407] on button "D retirement" at bounding box center [778, 414] width 311 height 41
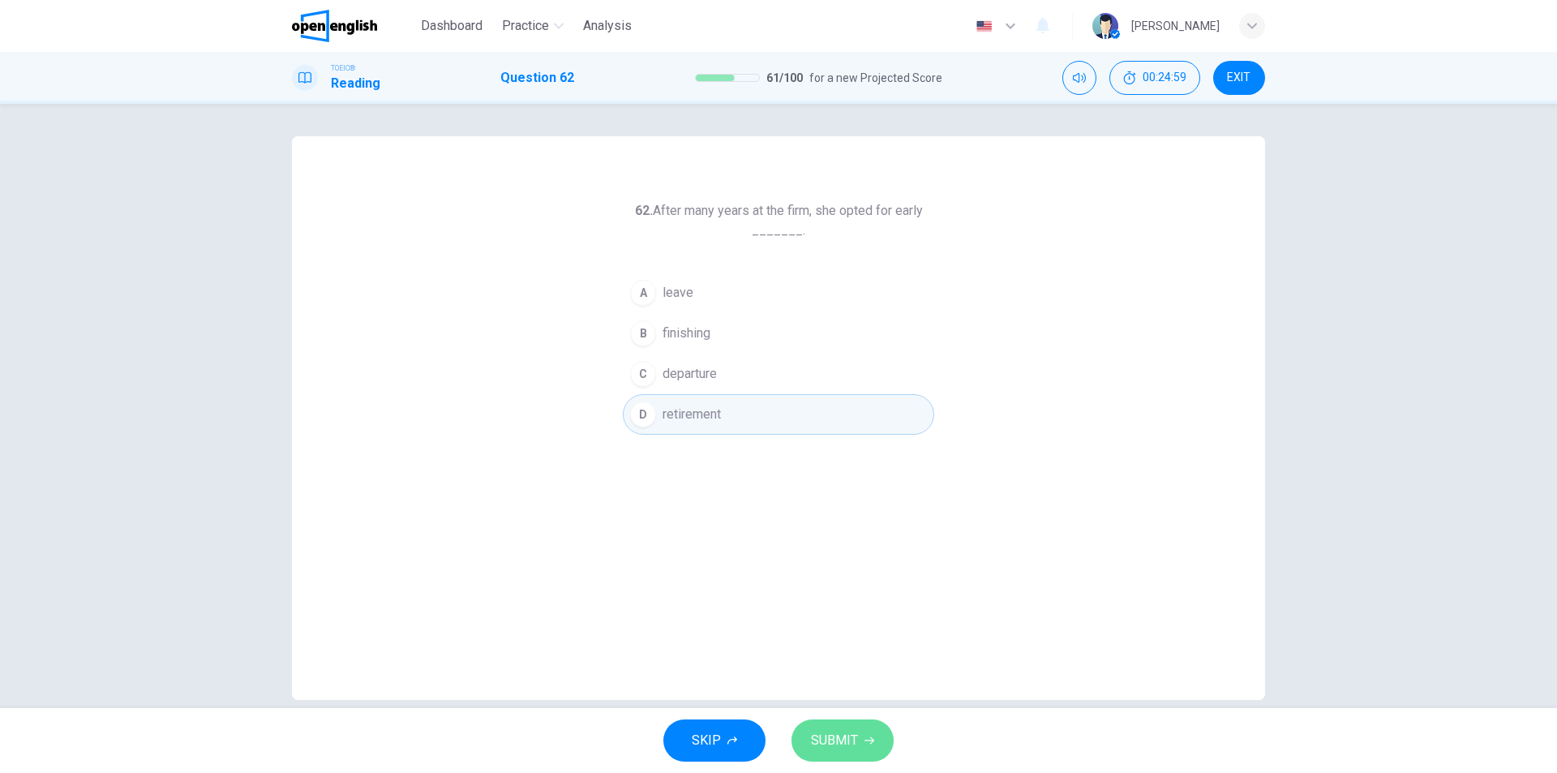
click at [857, 738] on button "SUBMIT" at bounding box center [842, 740] width 102 height 42
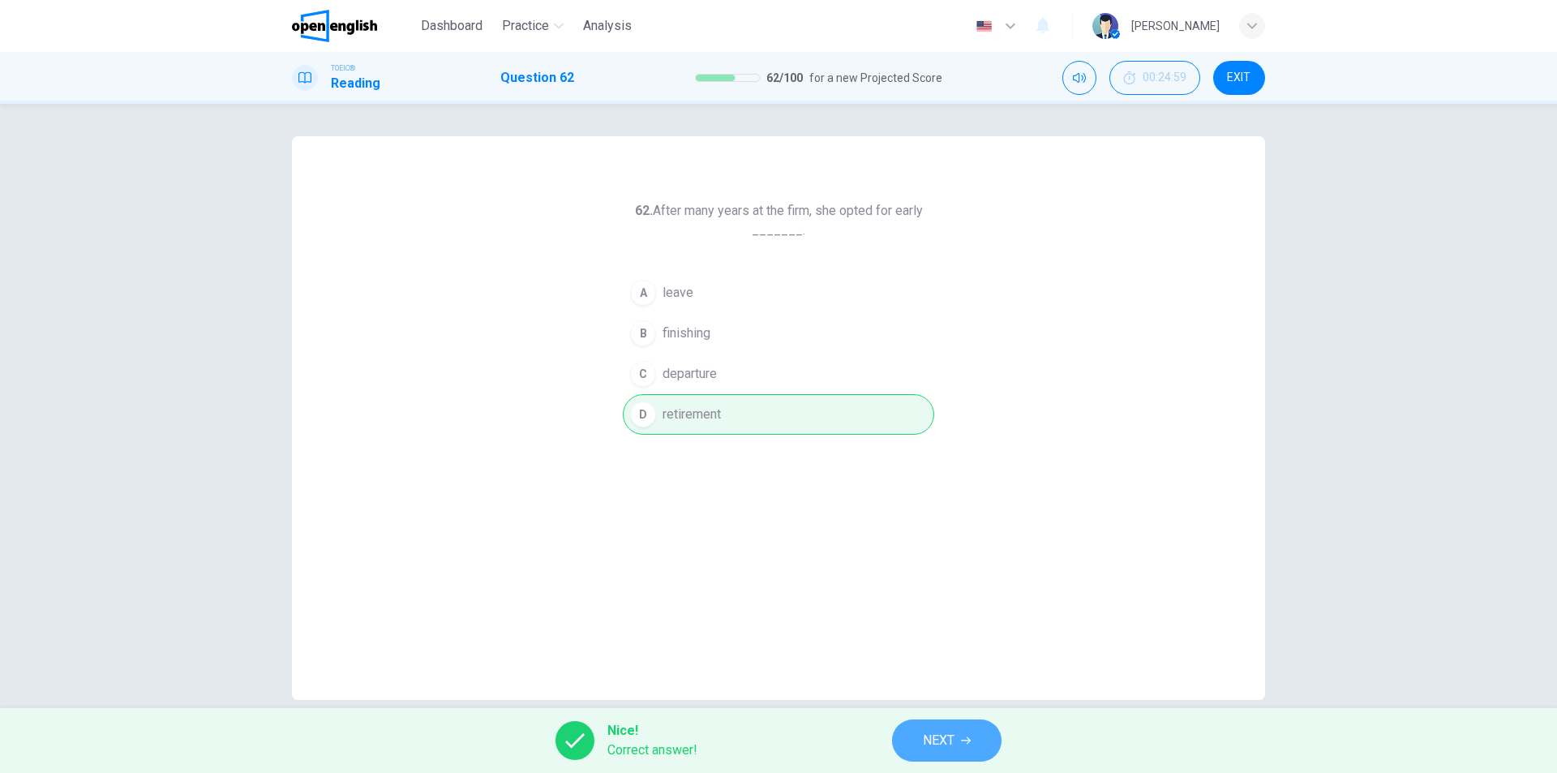
click at [931, 737] on span "NEXT" at bounding box center [939, 740] width 32 height 23
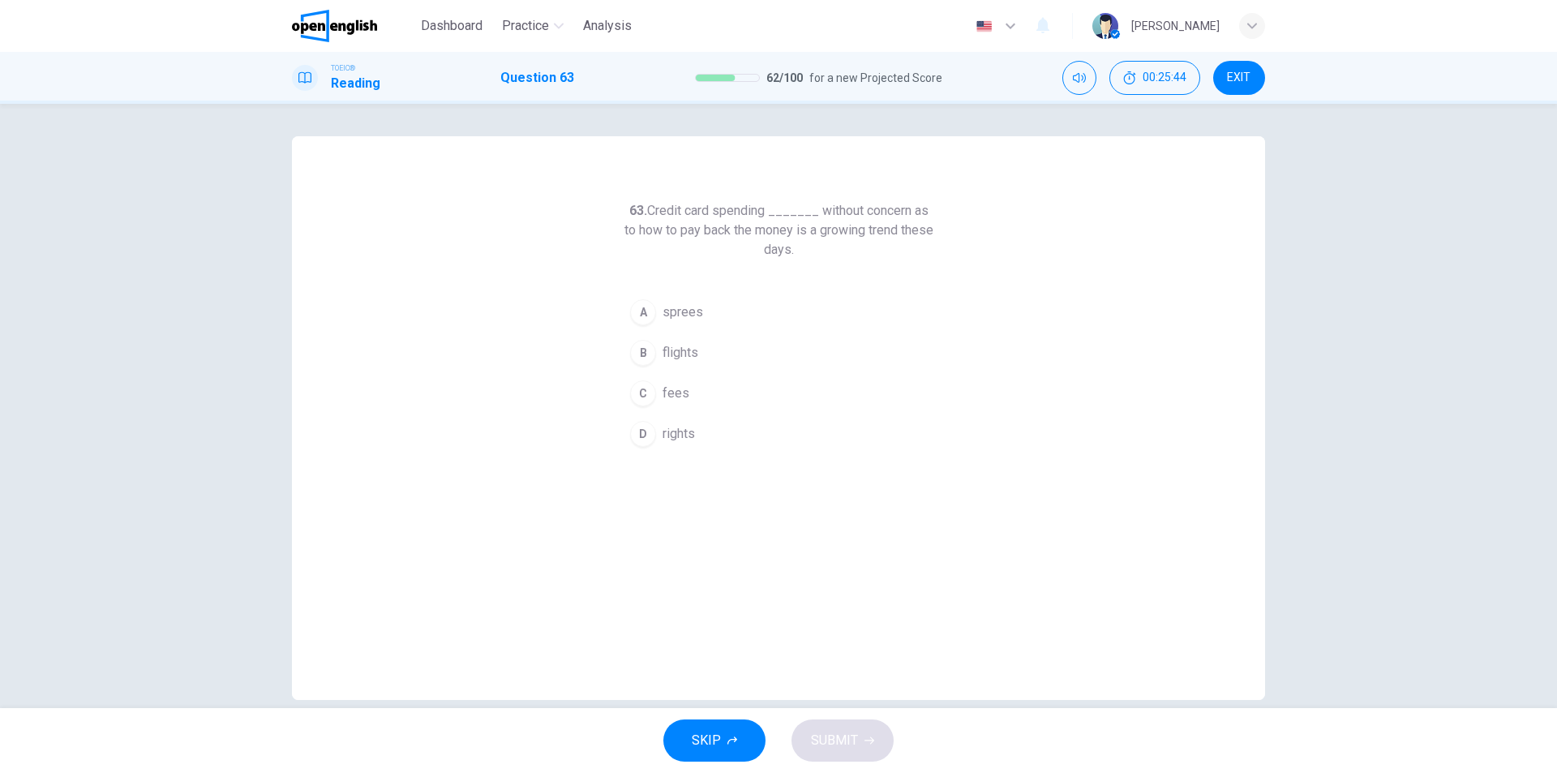
click at [689, 317] on span "sprees" at bounding box center [682, 311] width 41 height 19
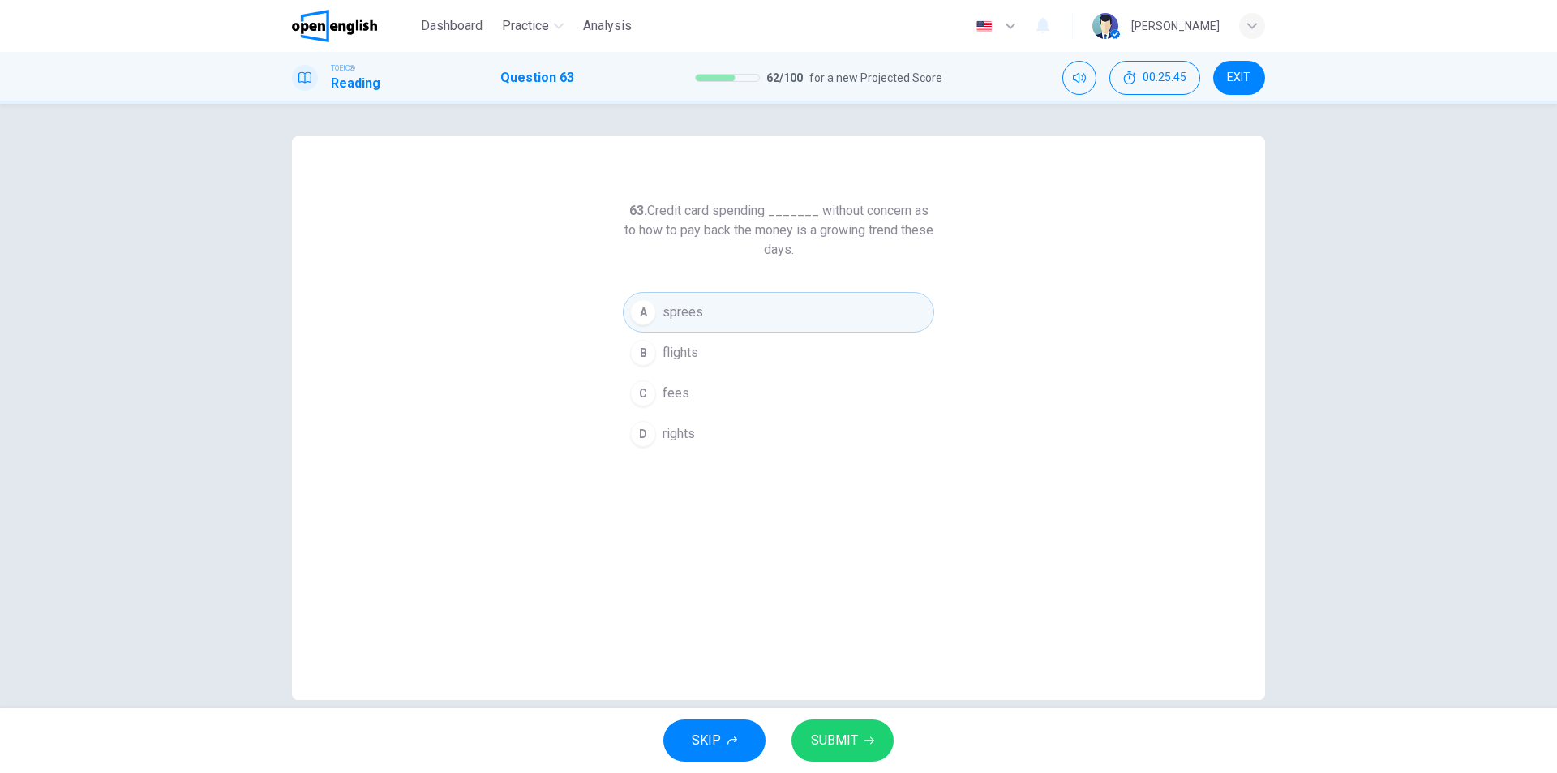
click at [833, 746] on span "SUBMIT" at bounding box center [834, 740] width 47 height 23
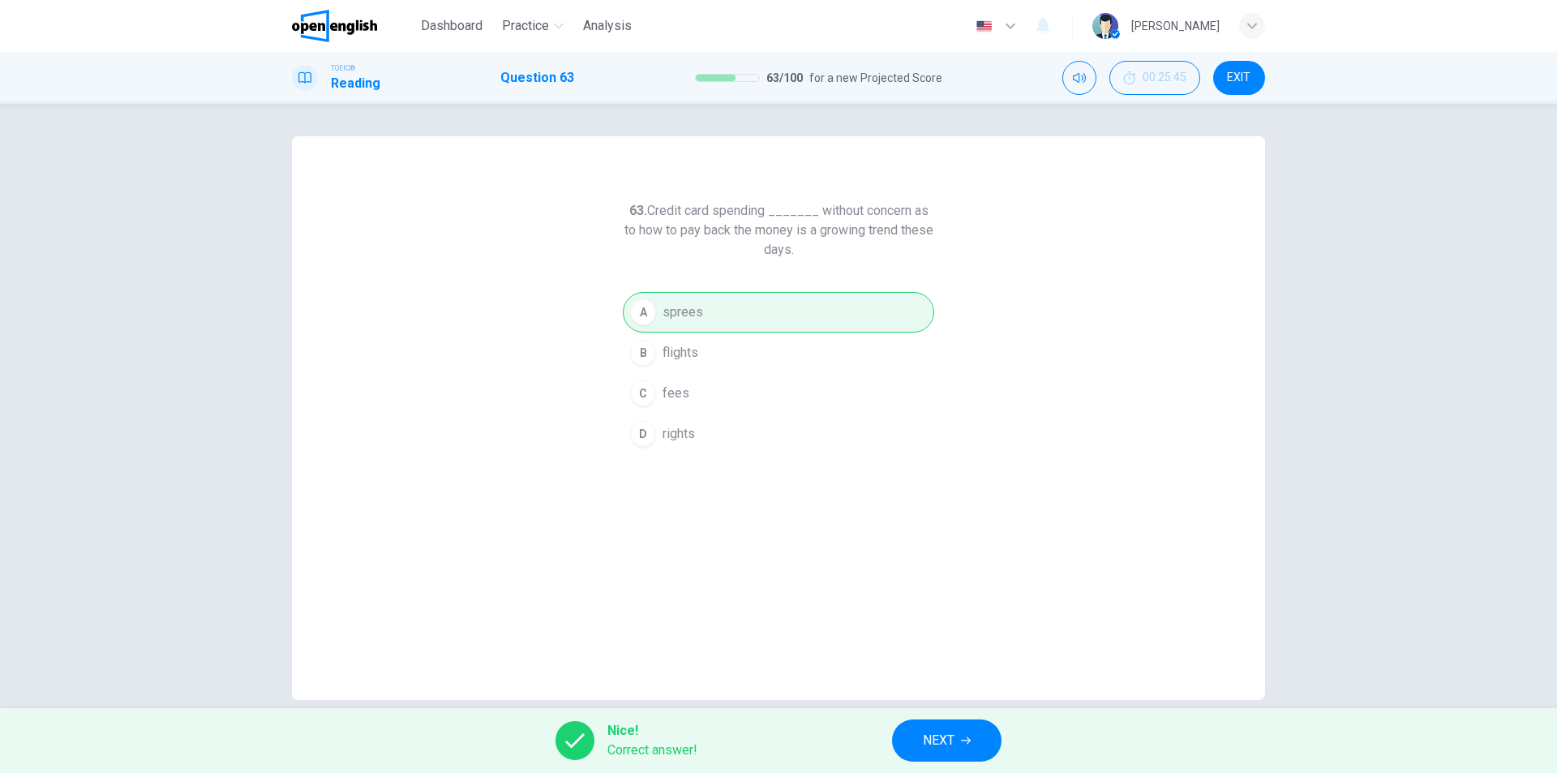
click at [961, 741] on icon "button" at bounding box center [966, 740] width 10 height 10
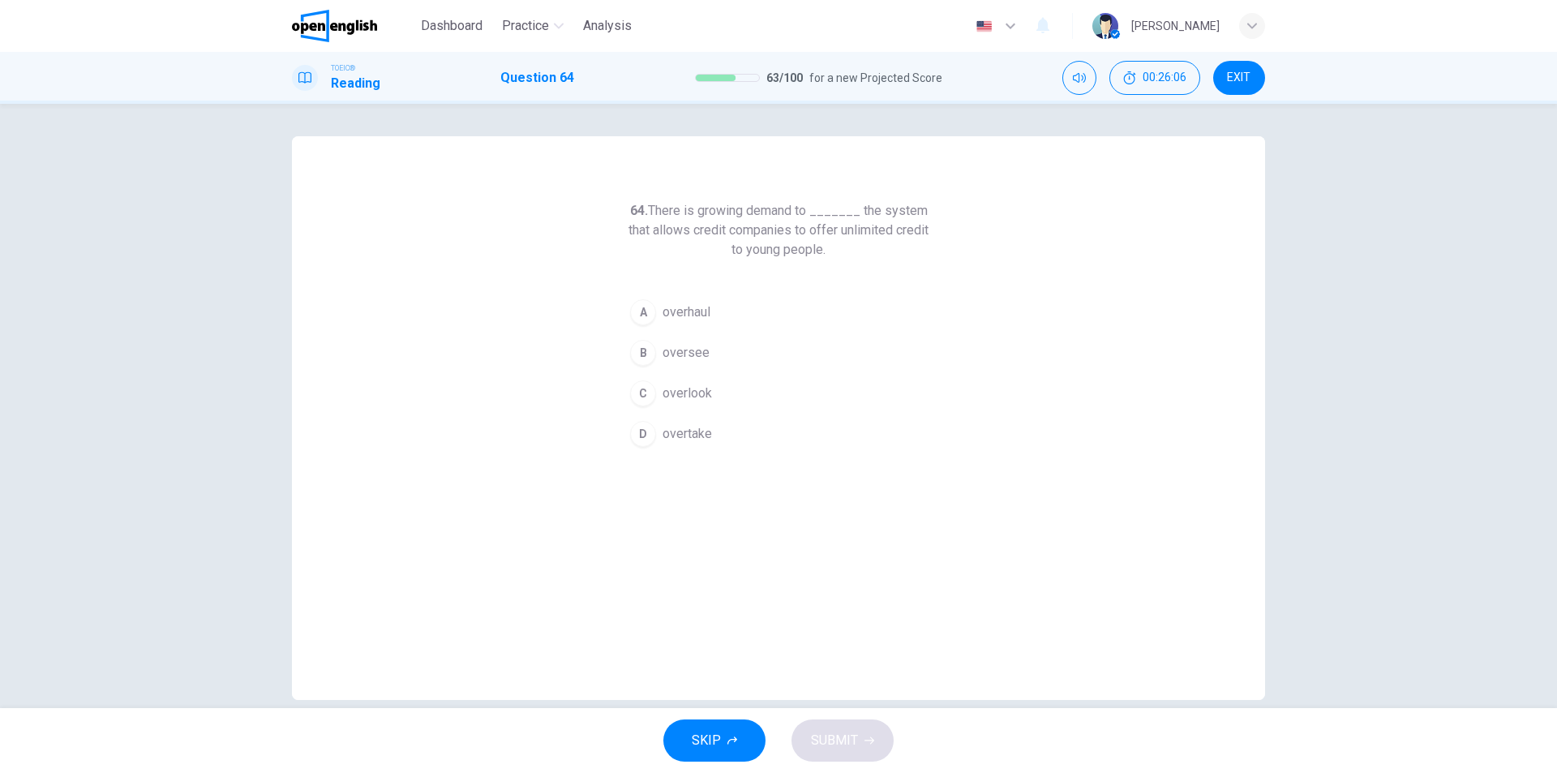
click at [698, 434] on span "overtake" at bounding box center [686, 433] width 49 height 19
click at [836, 741] on span "SUBMIT" at bounding box center [834, 740] width 47 height 23
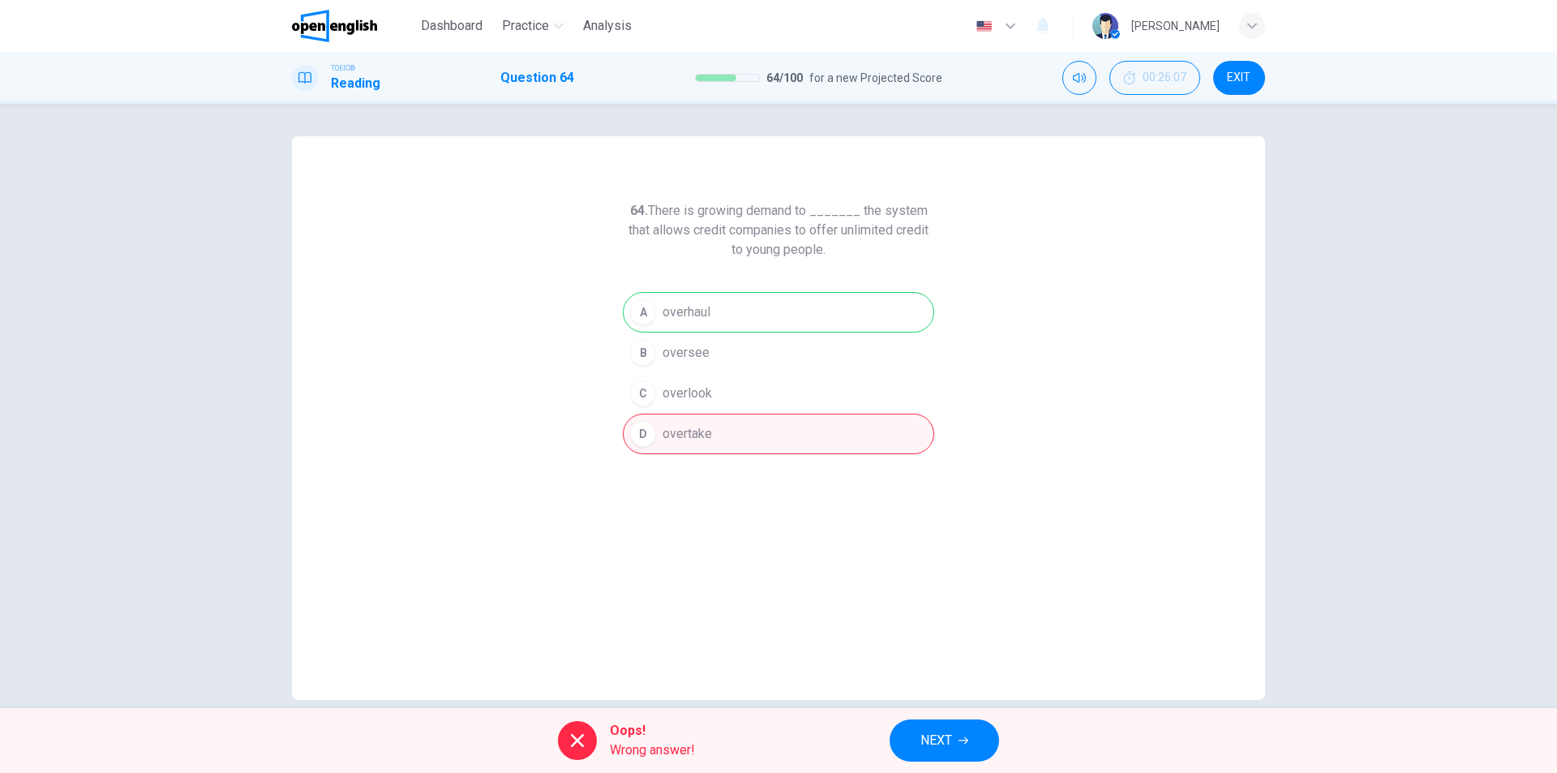
click at [943, 739] on span "NEXT" at bounding box center [936, 740] width 32 height 23
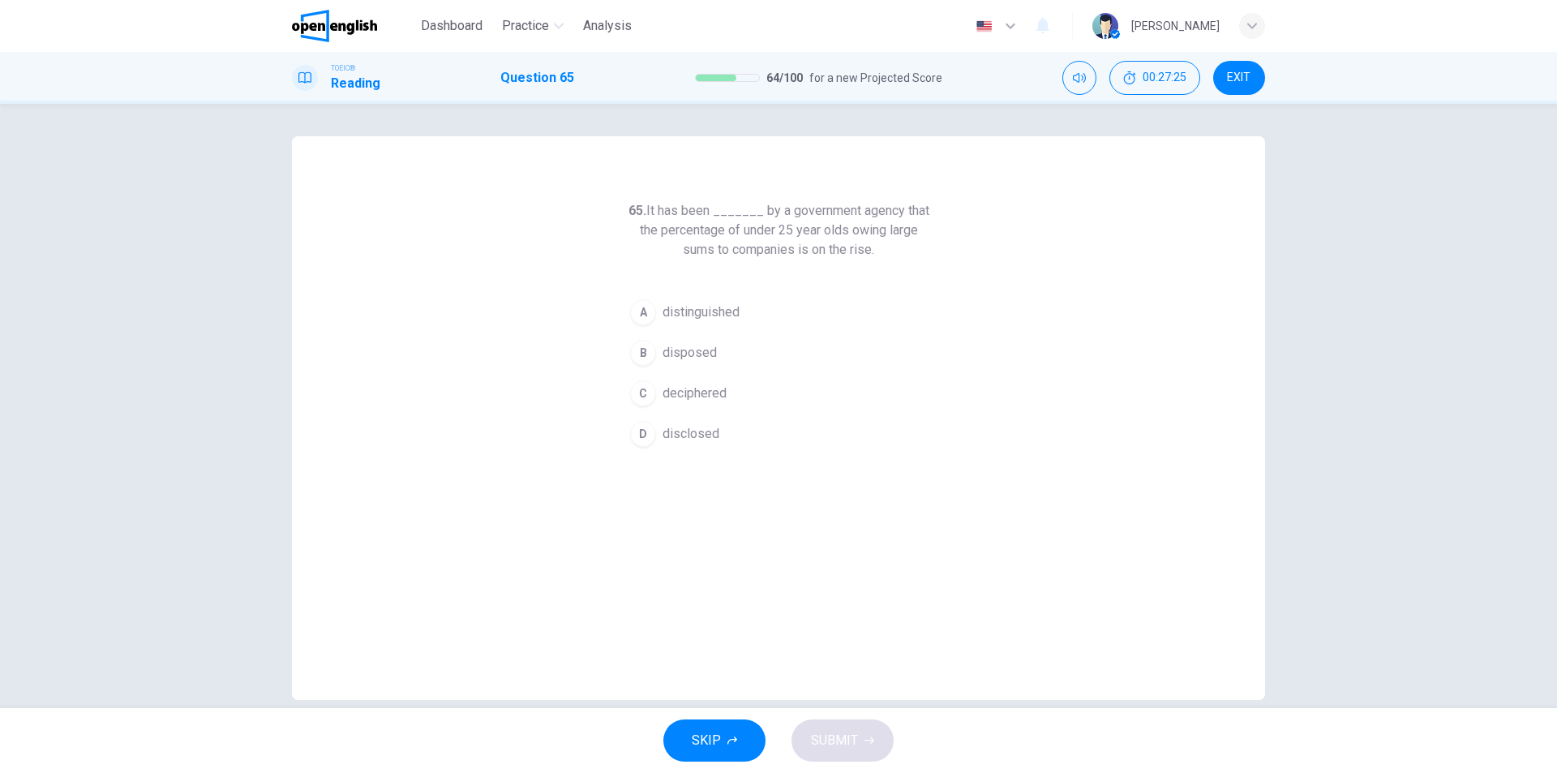
click at [700, 438] on span "disclosed" at bounding box center [690, 433] width 57 height 19
click at [839, 733] on span "SUBMIT" at bounding box center [834, 740] width 47 height 23
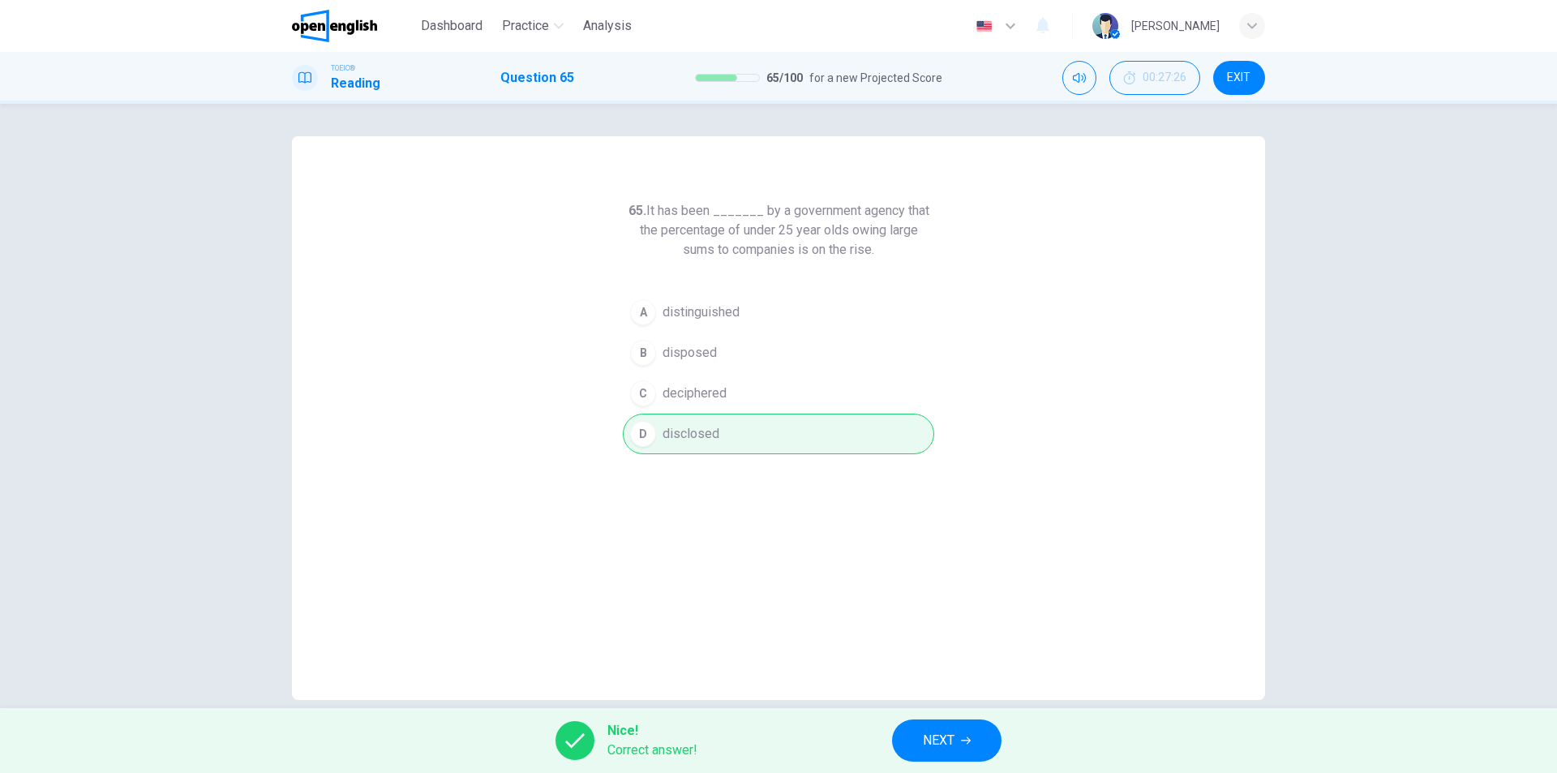
click at [947, 738] on span "NEXT" at bounding box center [939, 740] width 32 height 23
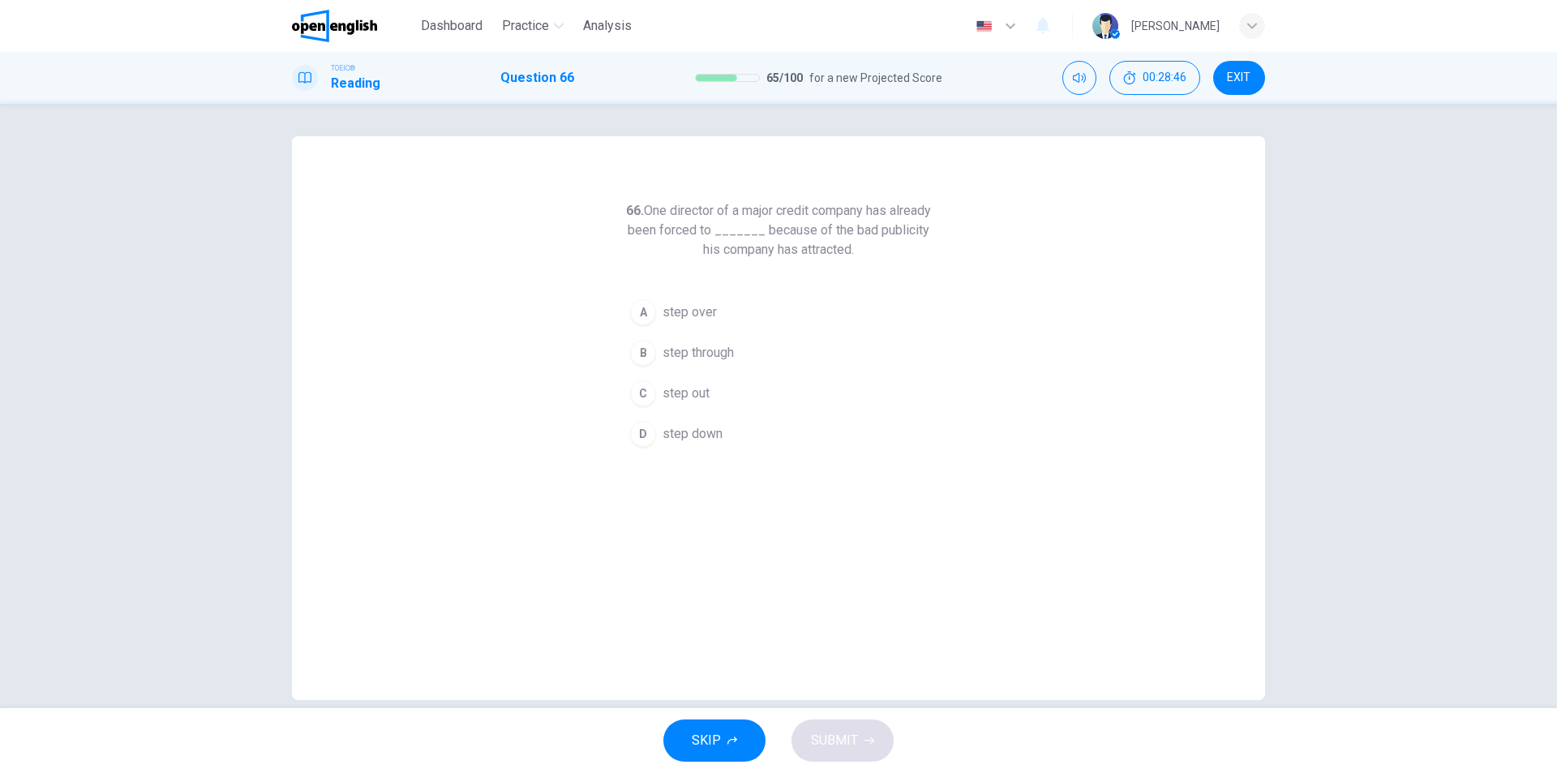
click at [702, 432] on span "step down" at bounding box center [692, 433] width 60 height 19
click at [854, 743] on span "SUBMIT" at bounding box center [834, 740] width 47 height 23
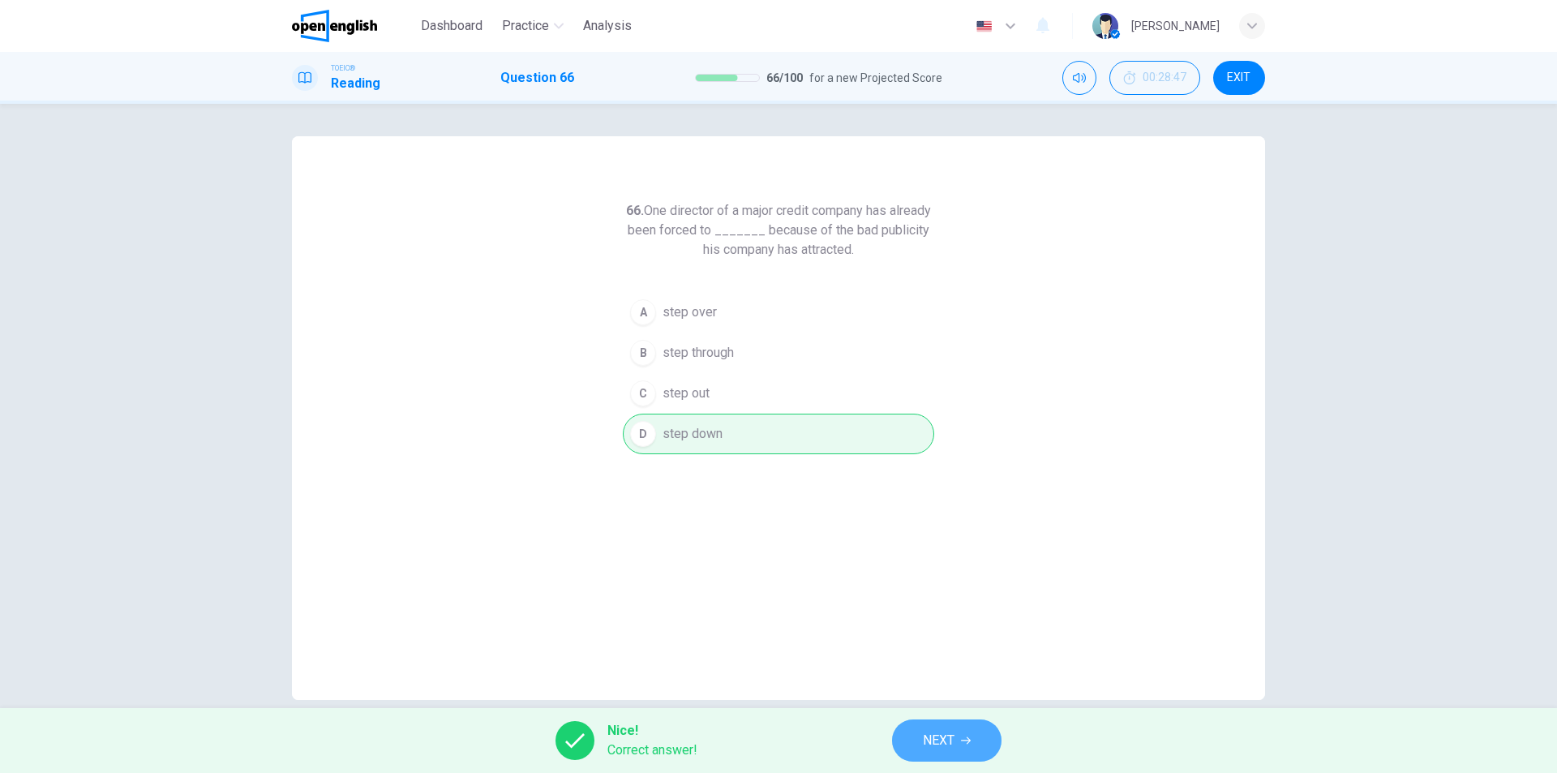
click at [952, 739] on span "NEXT" at bounding box center [939, 740] width 32 height 23
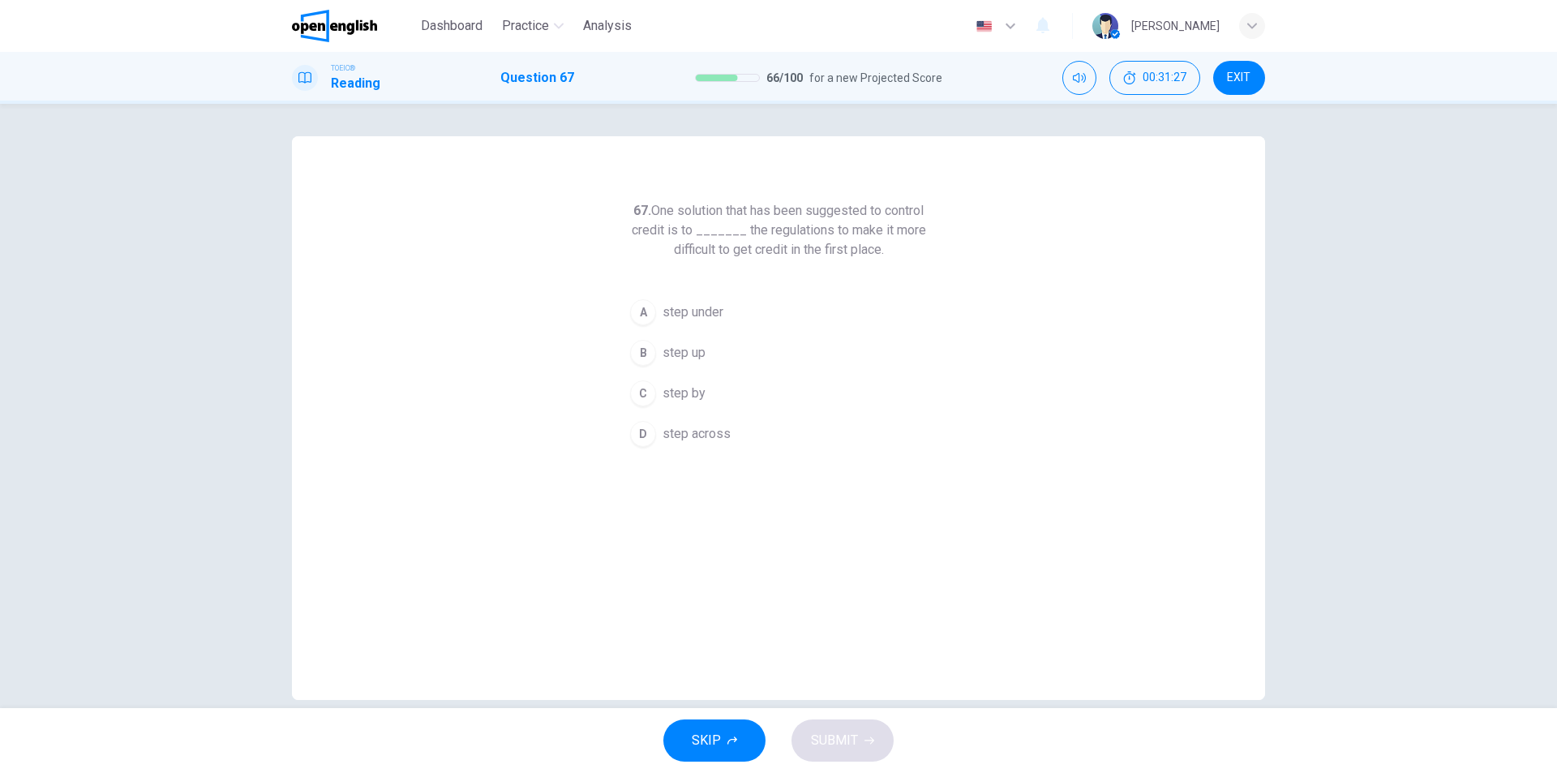
click at [712, 310] on span "step under" at bounding box center [692, 311] width 61 height 19
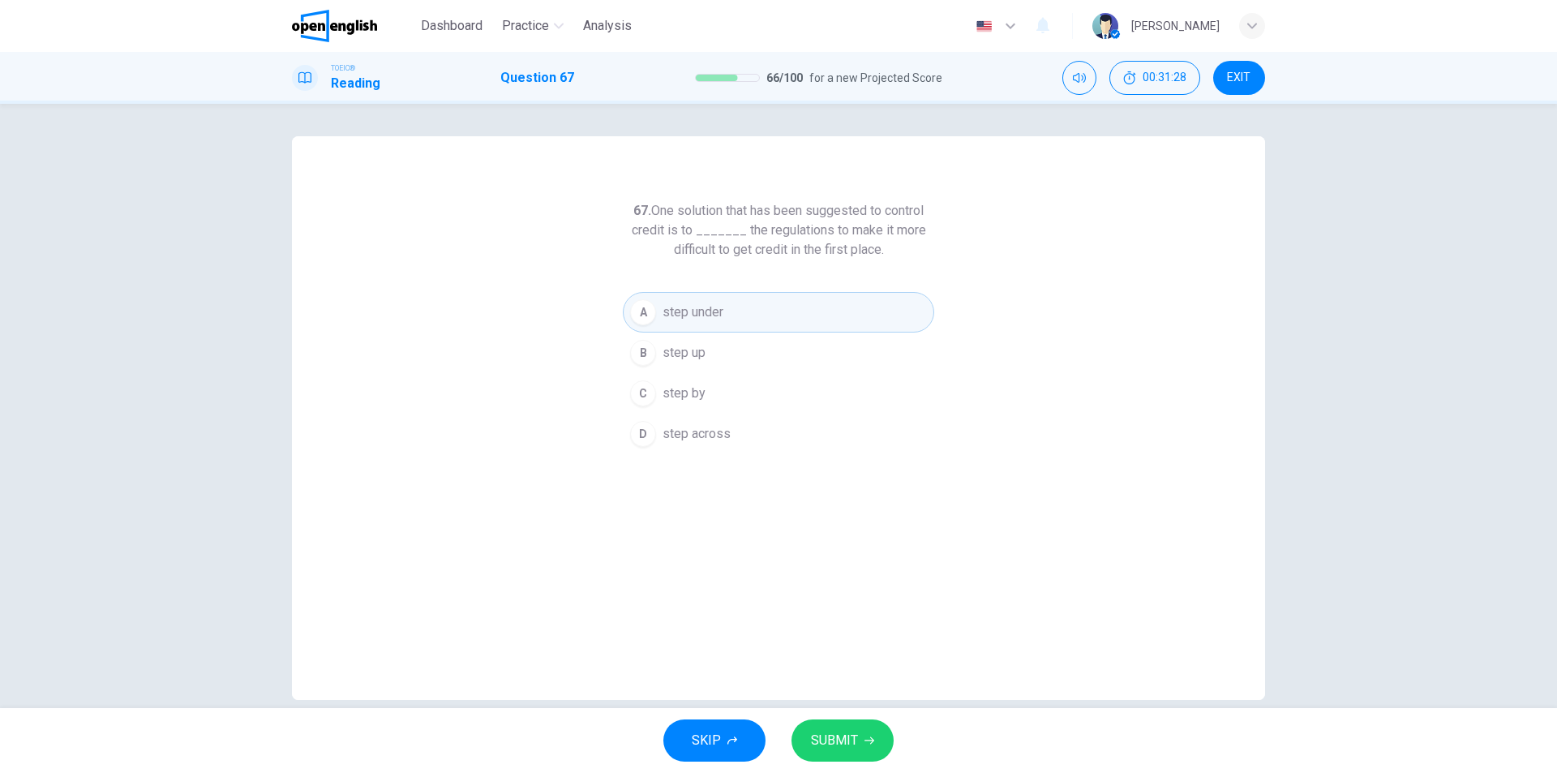
click at [867, 747] on button "SUBMIT" at bounding box center [842, 740] width 102 height 42
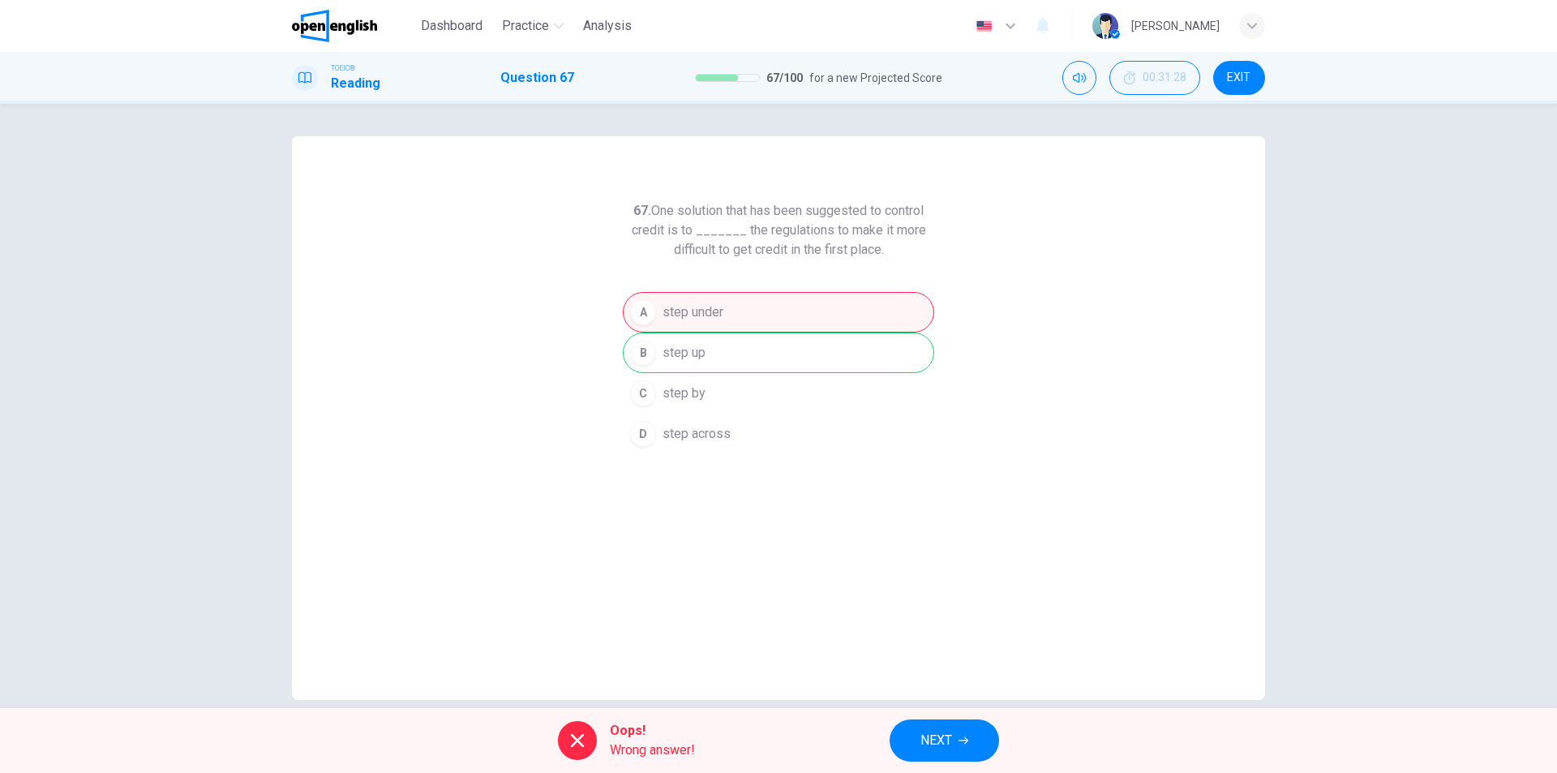
click at [944, 743] on span "NEXT" at bounding box center [936, 740] width 32 height 23
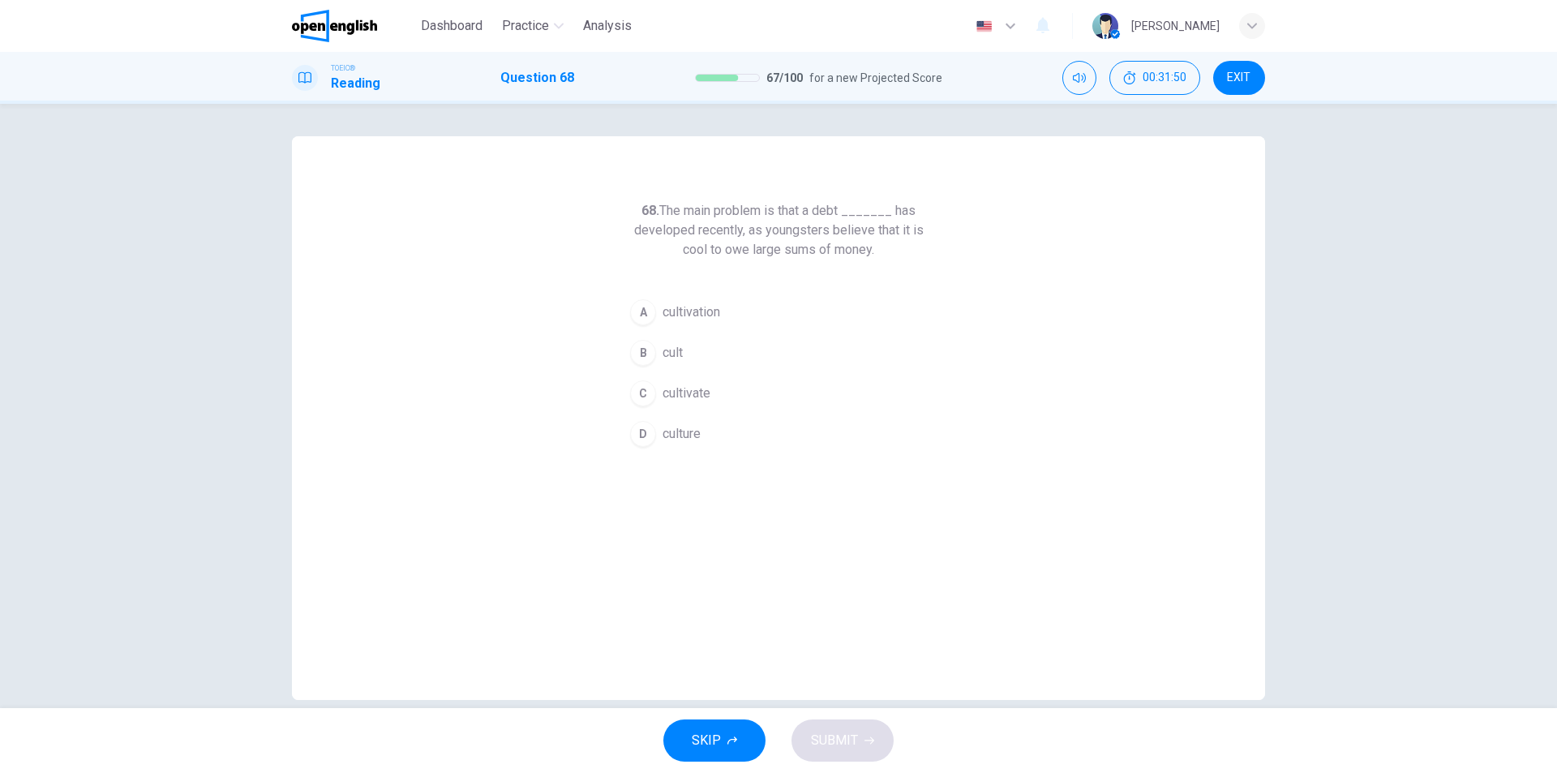
click at [668, 359] on span "cult" at bounding box center [672, 352] width 20 height 19
click at [849, 738] on span "SUBMIT" at bounding box center [834, 740] width 47 height 23
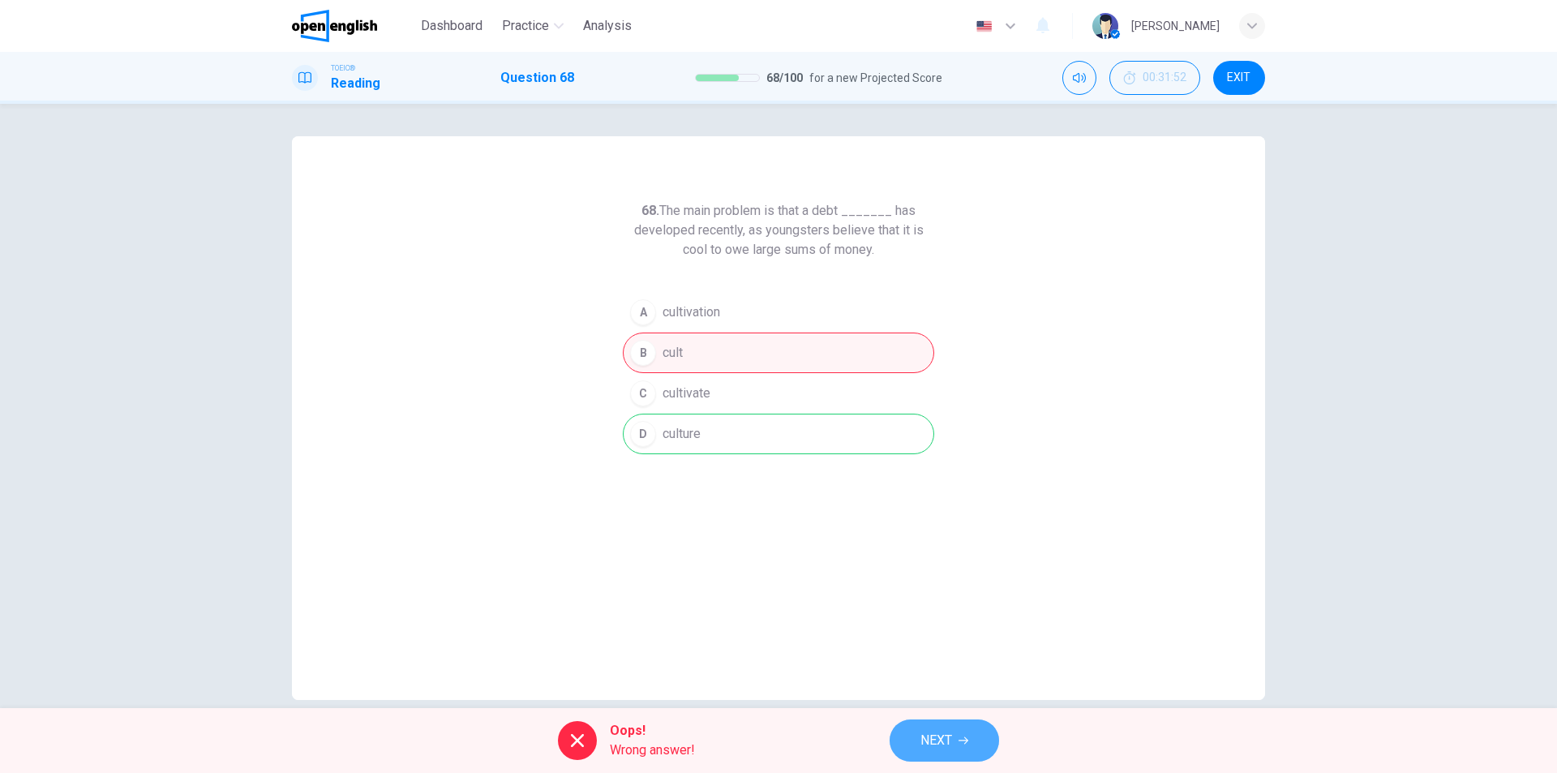
click at [946, 737] on span "NEXT" at bounding box center [936, 740] width 32 height 23
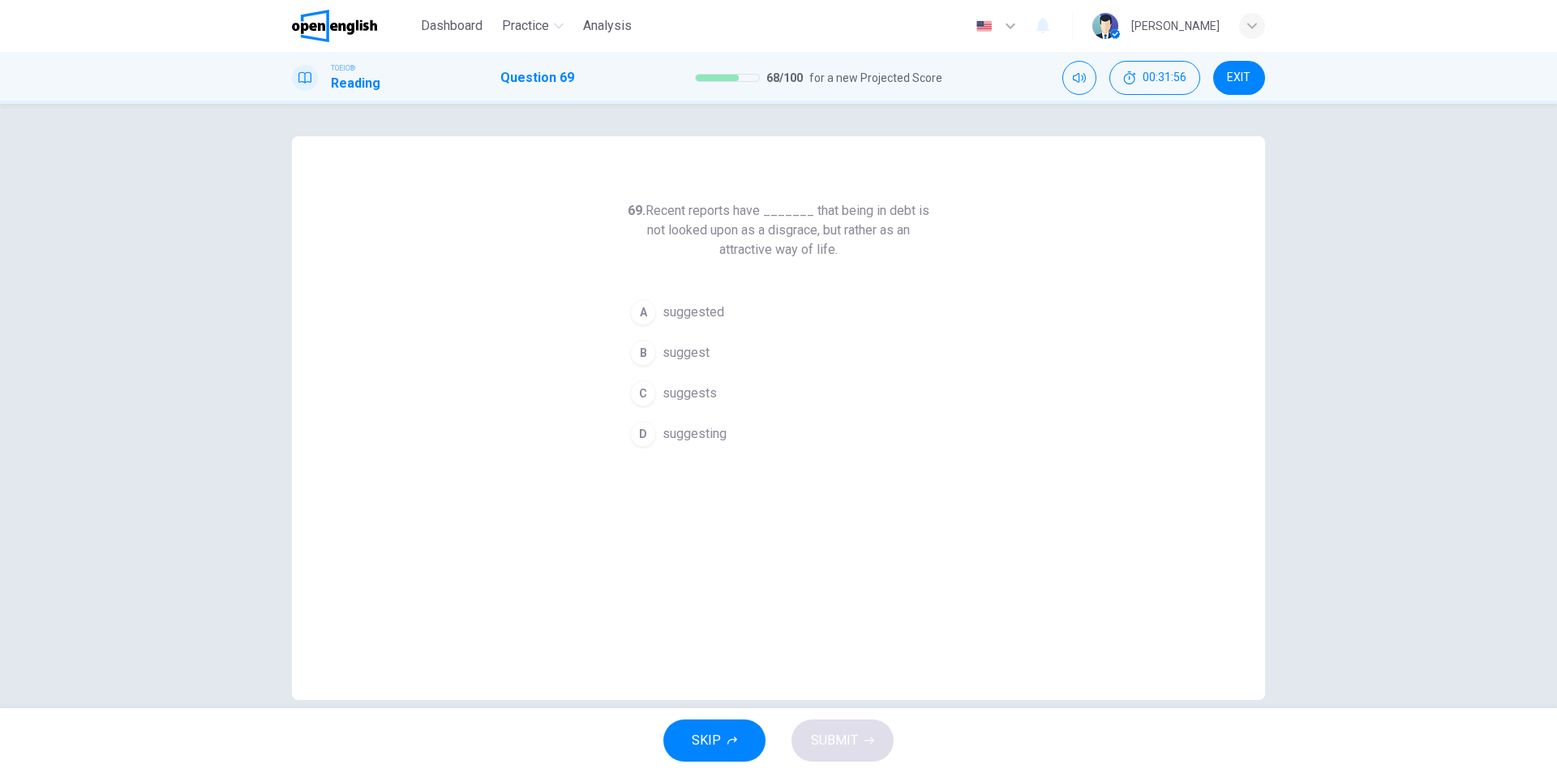
click at [711, 315] on span "suggested" at bounding box center [693, 311] width 62 height 19
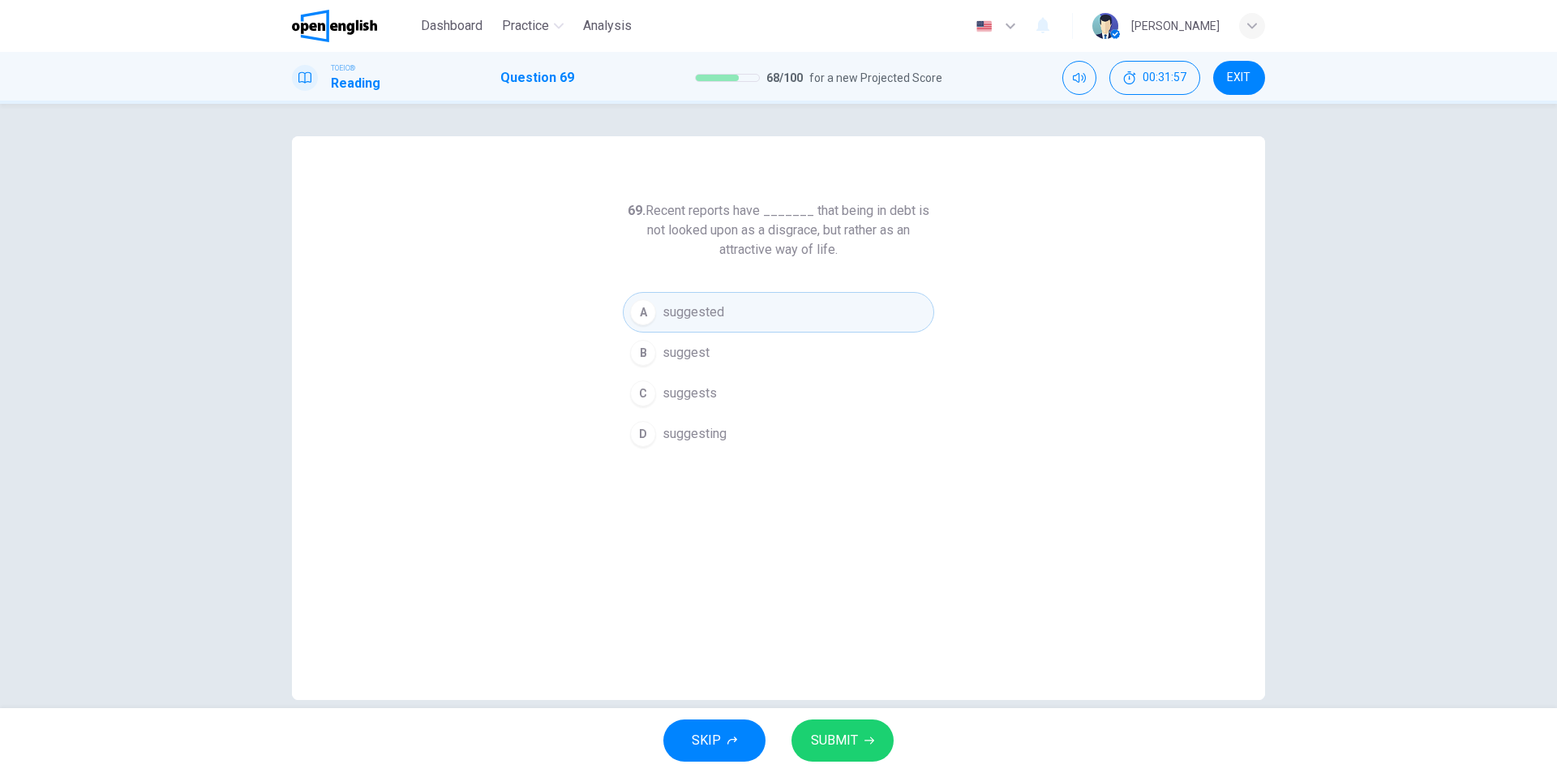
click at [856, 752] on button "SUBMIT" at bounding box center [842, 740] width 102 height 42
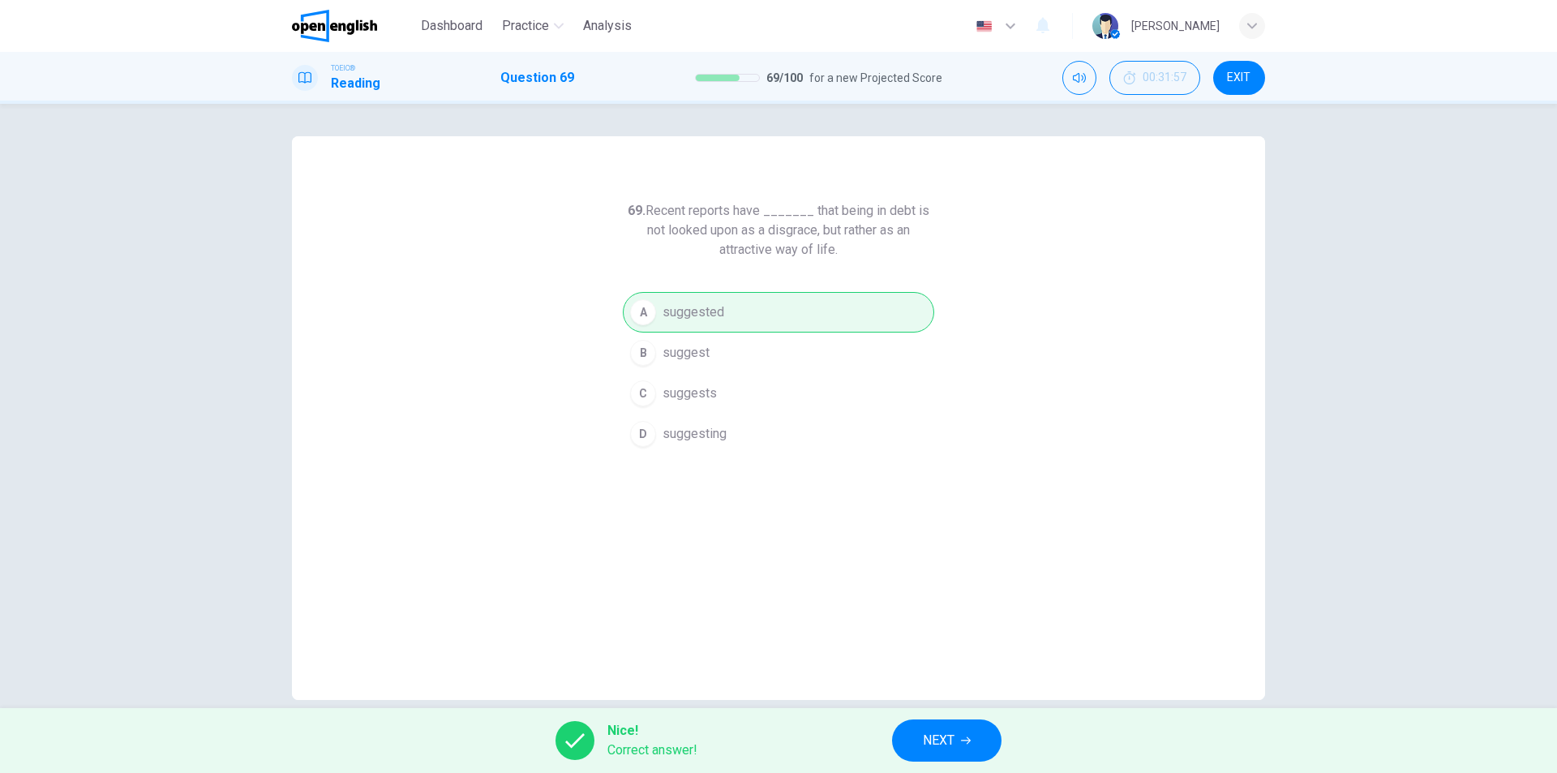
click at [945, 734] on span "NEXT" at bounding box center [939, 740] width 32 height 23
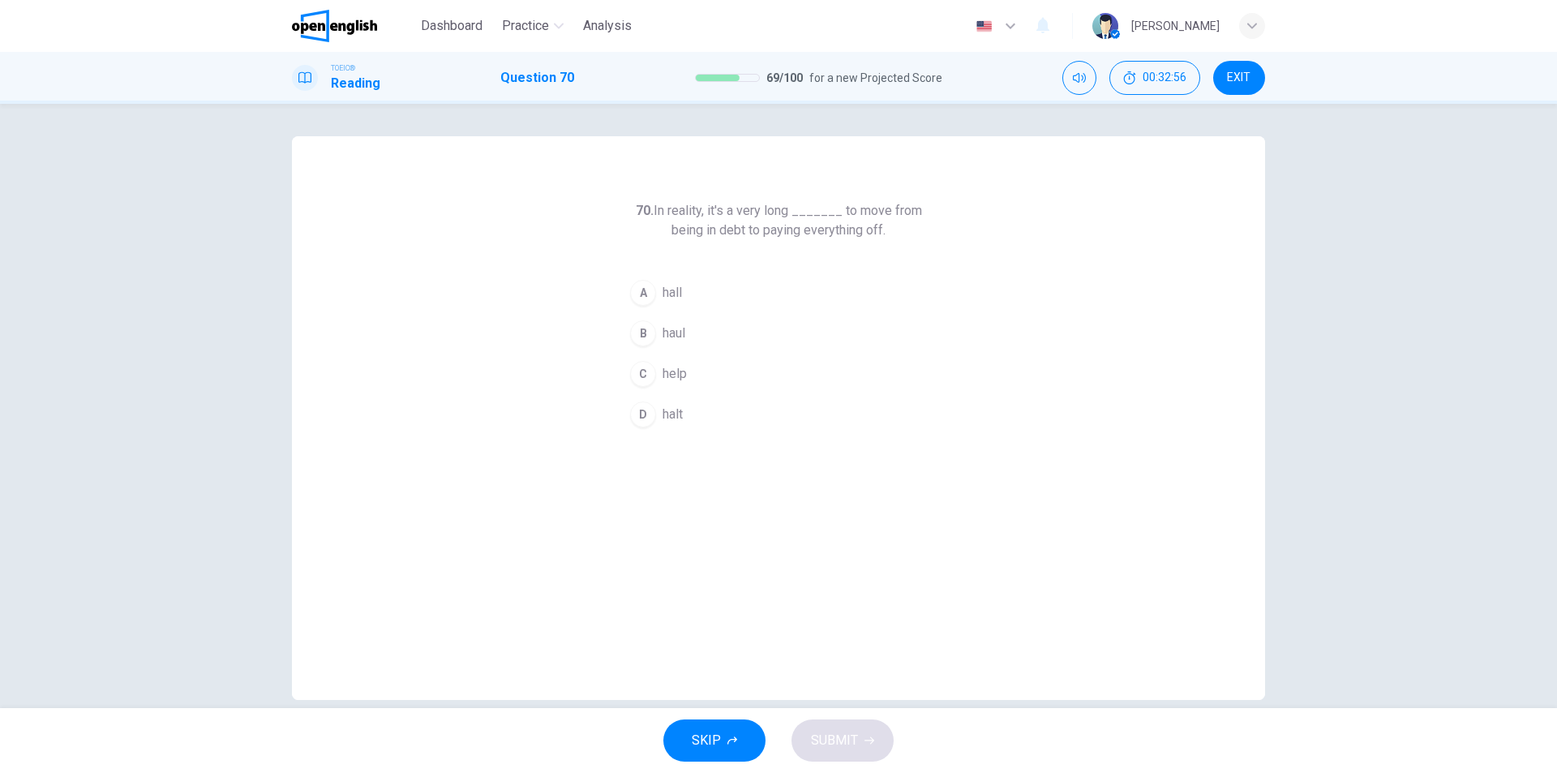
click at [672, 336] on span "haul" at bounding box center [673, 332] width 23 height 19
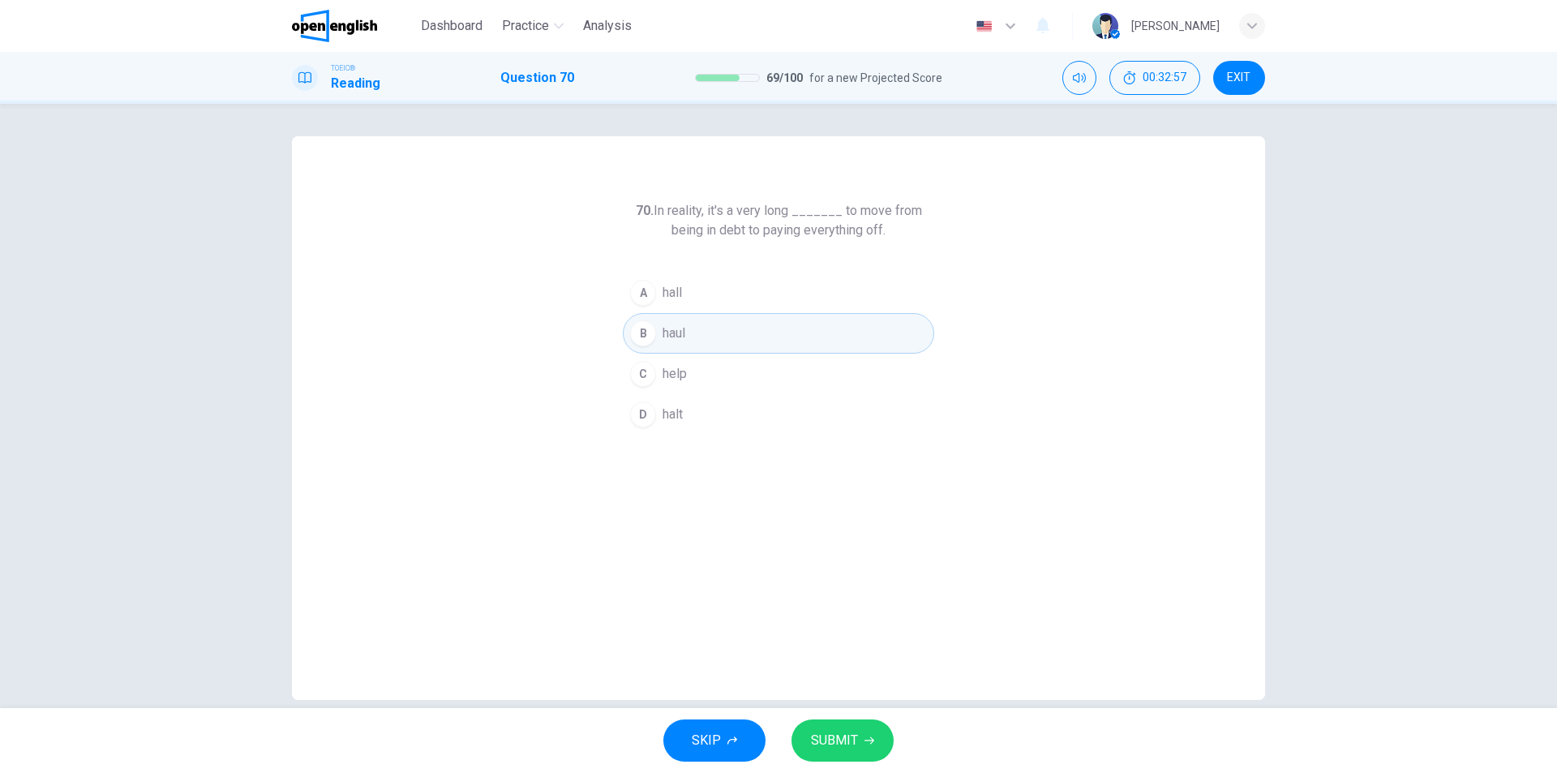
click at [839, 731] on span "SUBMIT" at bounding box center [834, 740] width 47 height 23
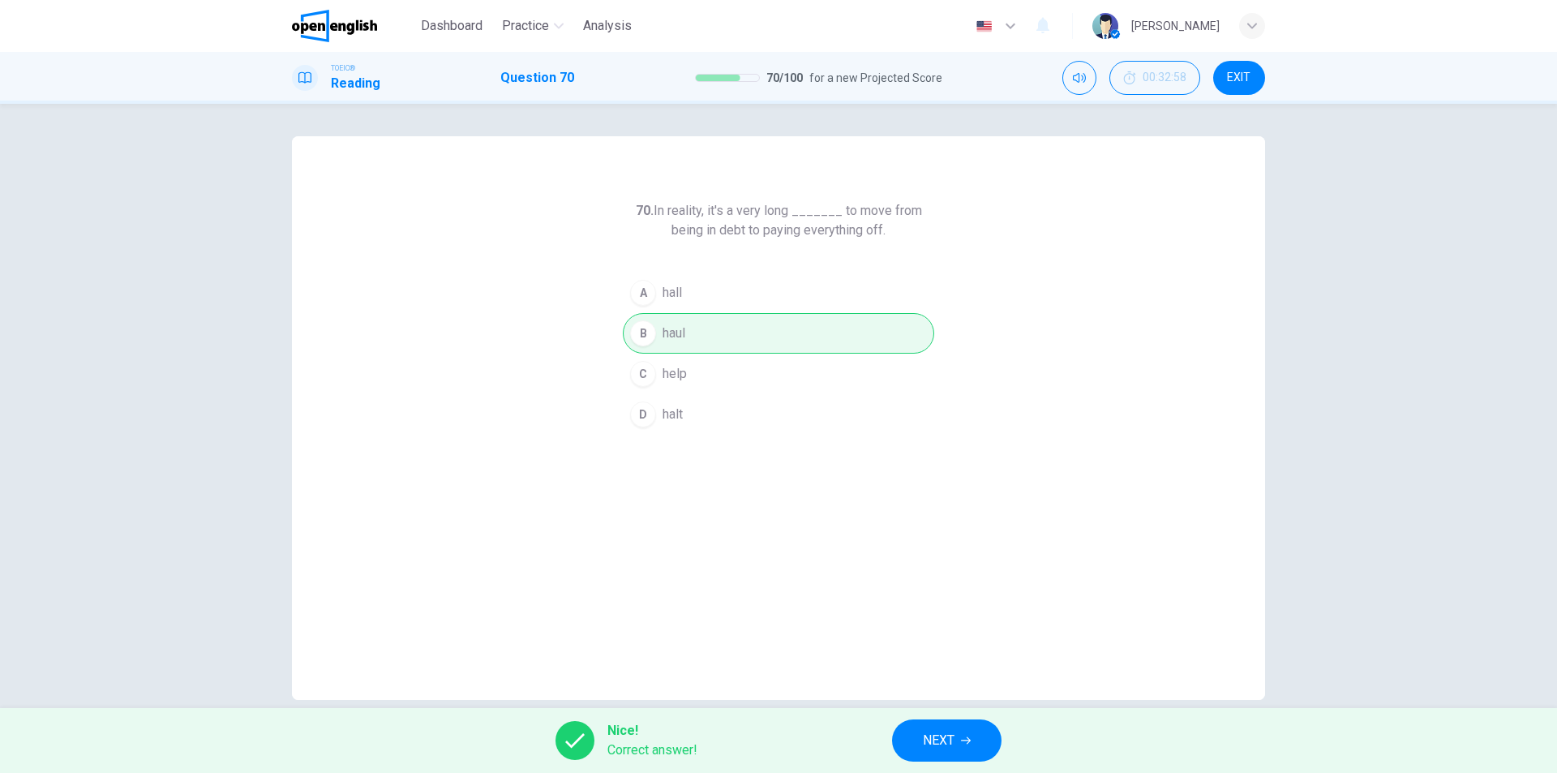
click at [949, 739] on span "NEXT" at bounding box center [939, 740] width 32 height 23
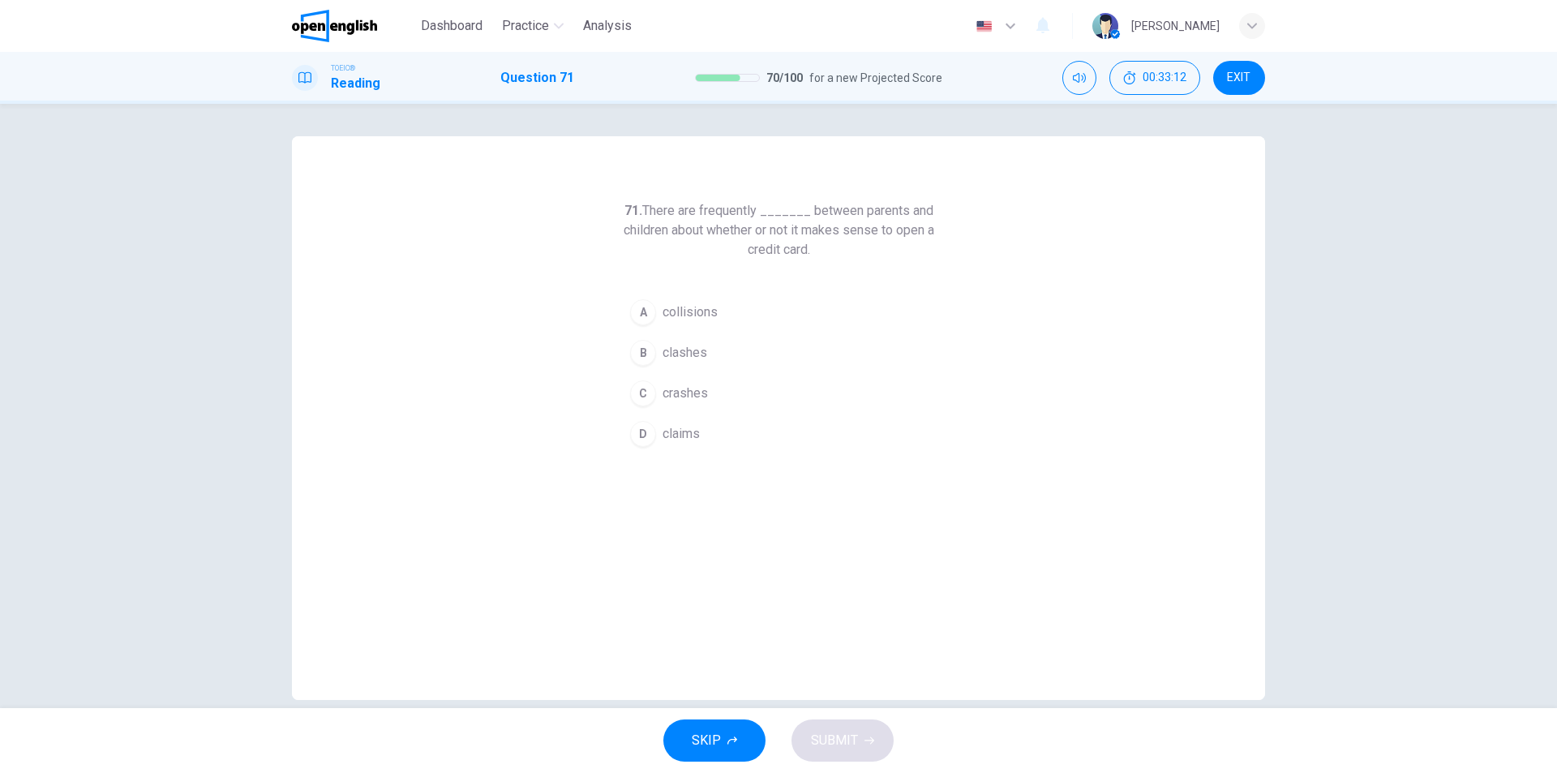
click at [706, 318] on span "collisions" at bounding box center [689, 311] width 55 height 19
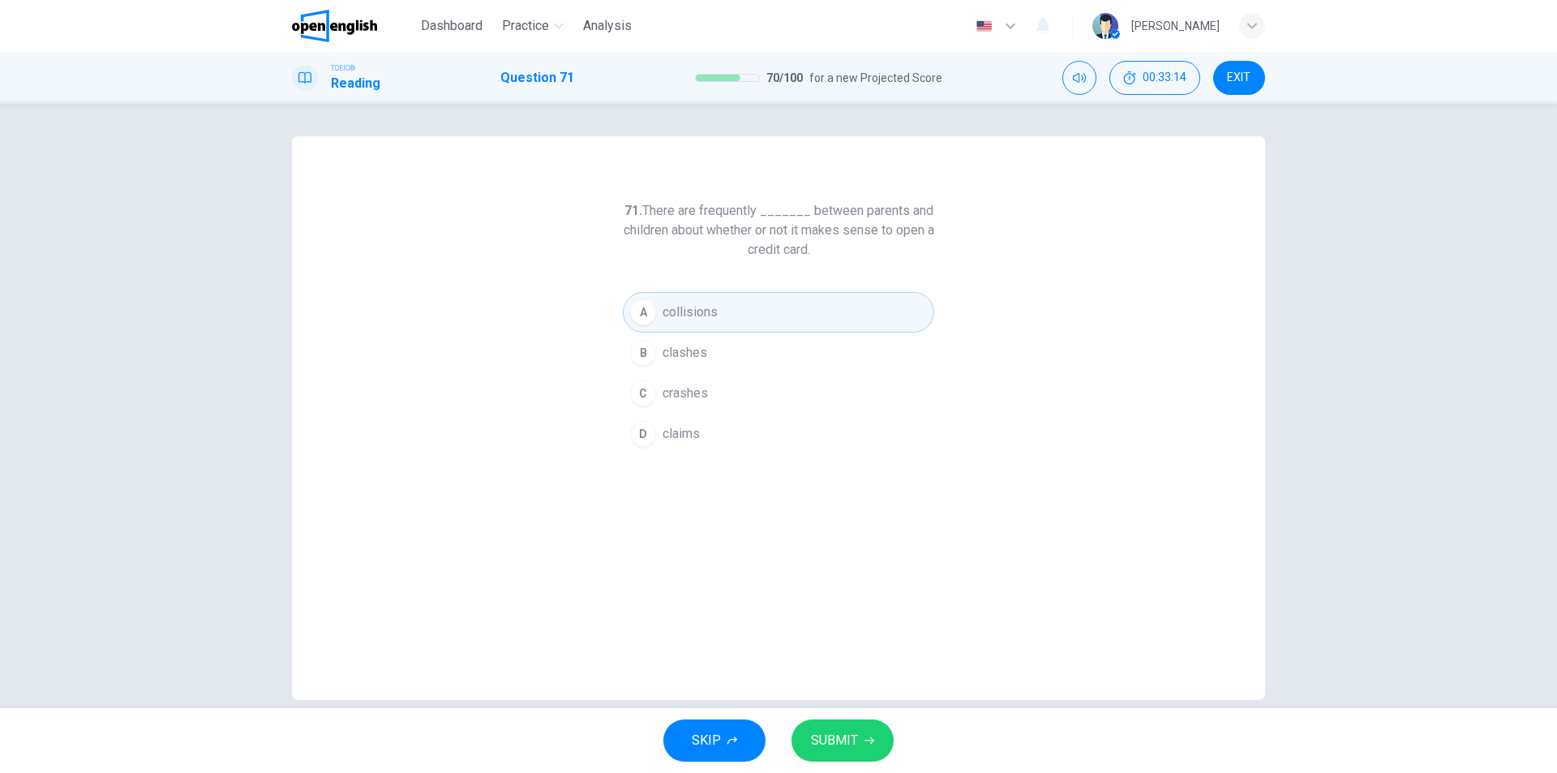
click at [837, 756] on button "SUBMIT" at bounding box center [842, 740] width 102 height 42
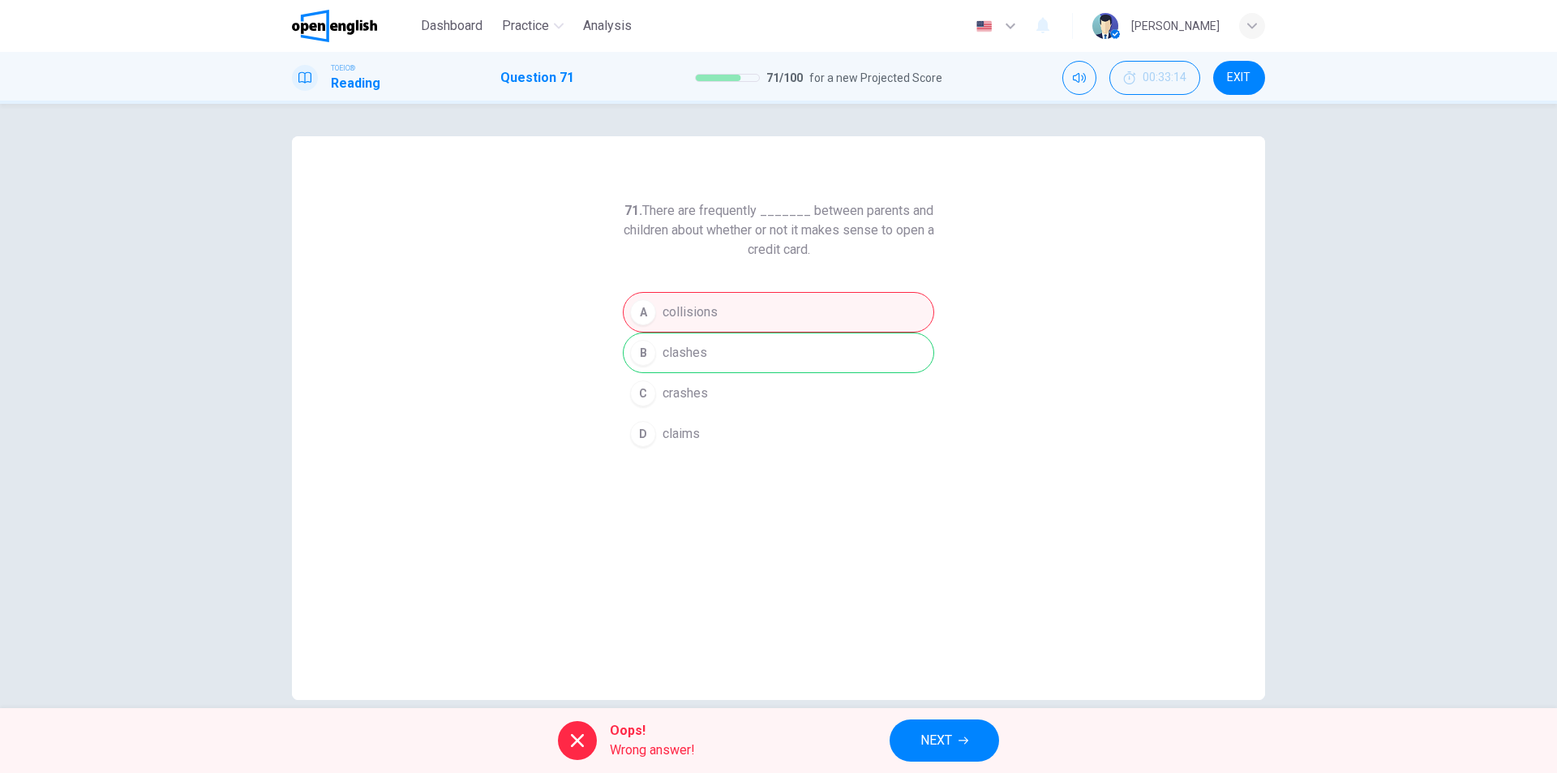
click at [958, 747] on button "NEXT" at bounding box center [943, 740] width 109 height 42
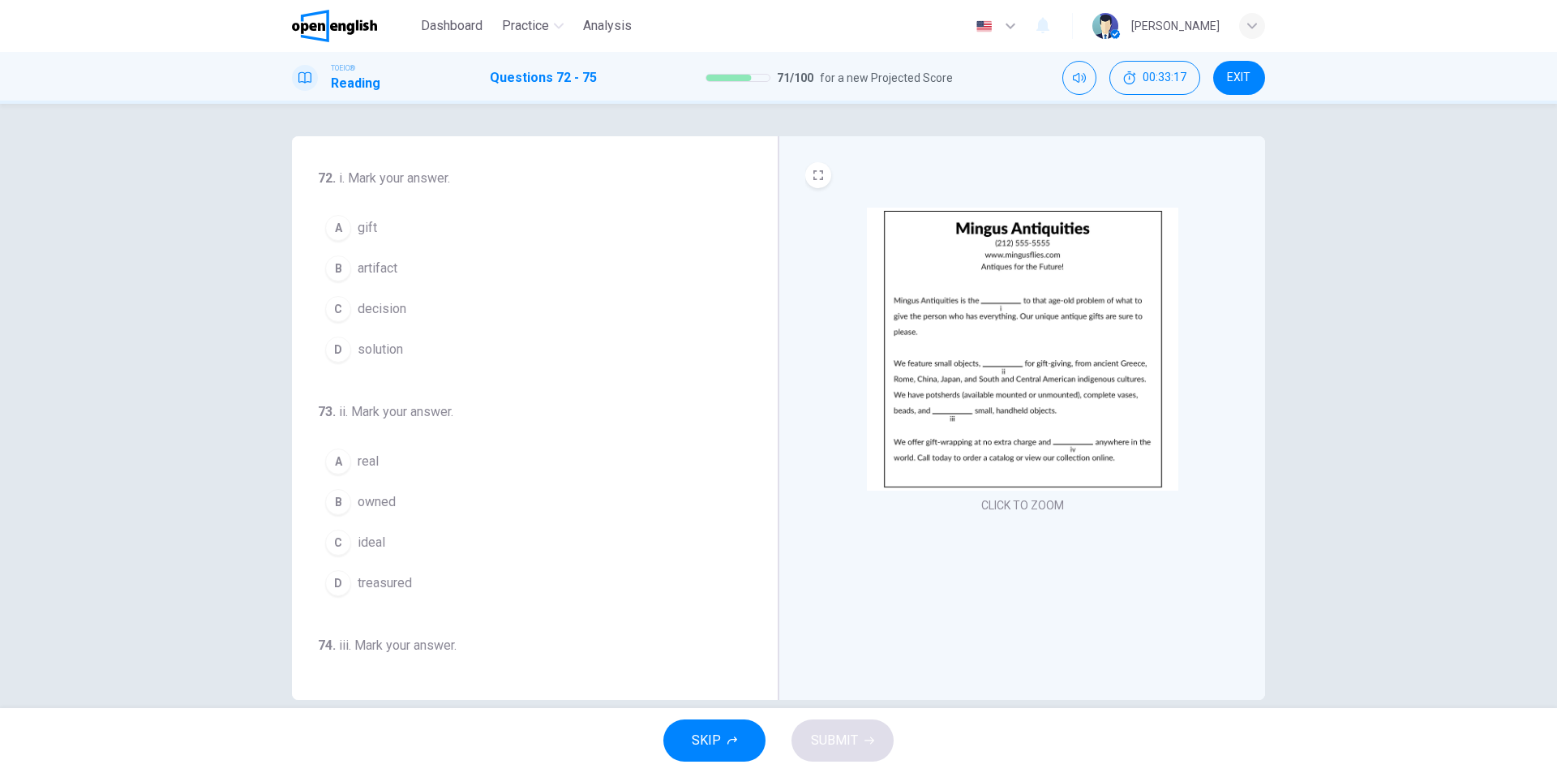
click at [1079, 409] on img at bounding box center [1022, 349] width 311 height 283
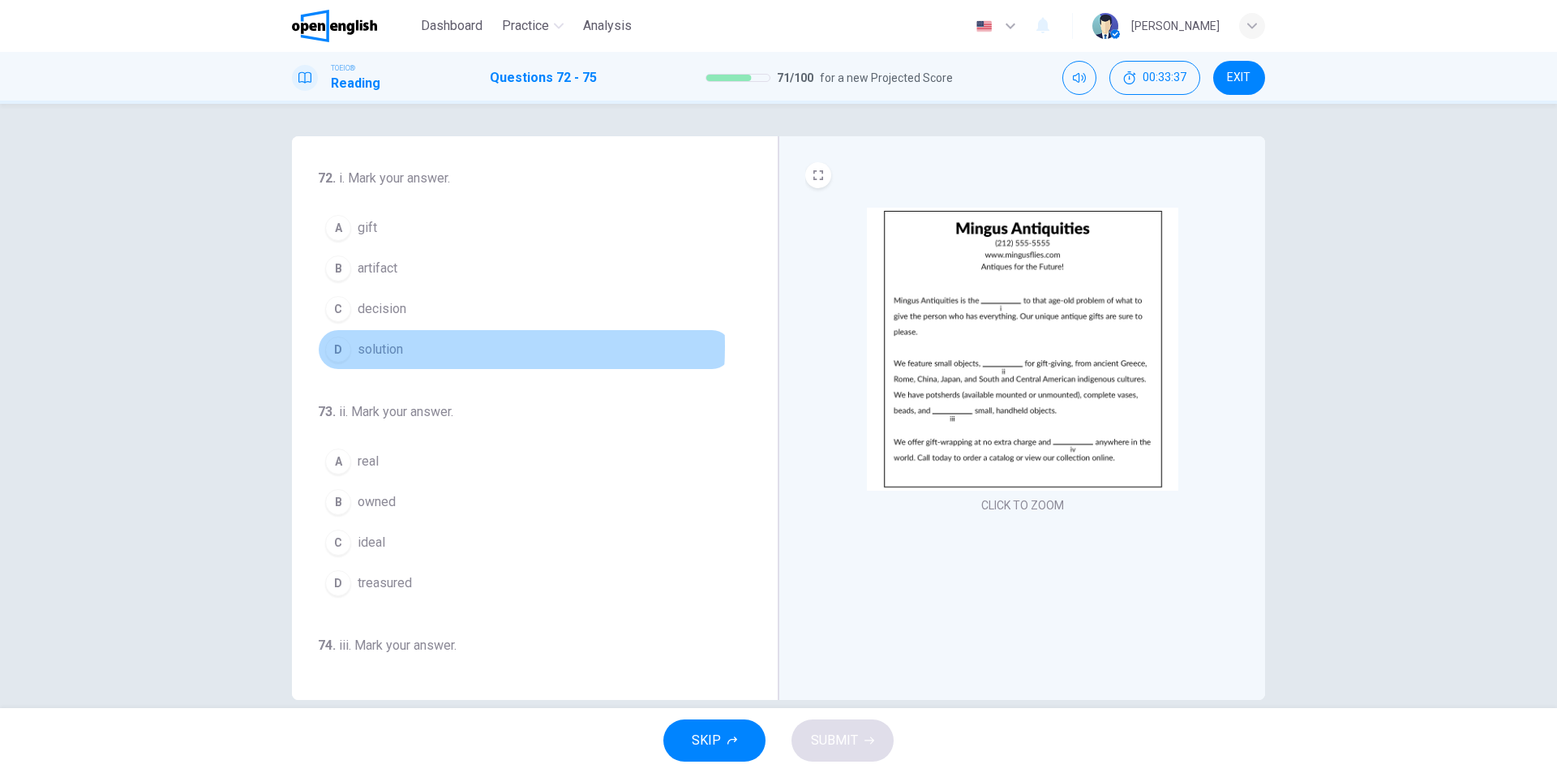
click at [396, 346] on span "solution" at bounding box center [380, 349] width 45 height 19
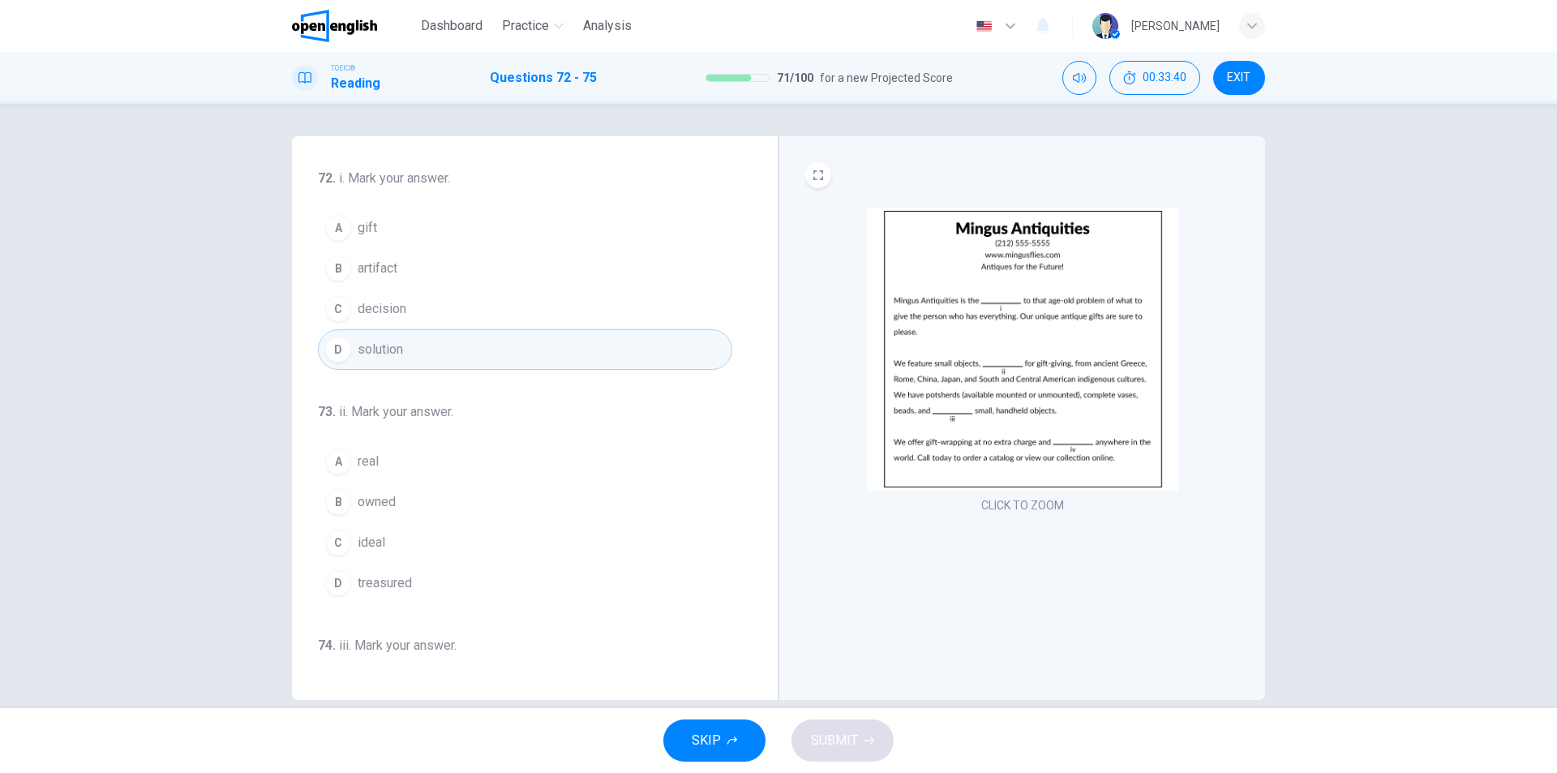
click at [1046, 377] on img at bounding box center [1022, 349] width 311 height 283
click at [373, 538] on span "ideal" at bounding box center [372, 542] width 28 height 19
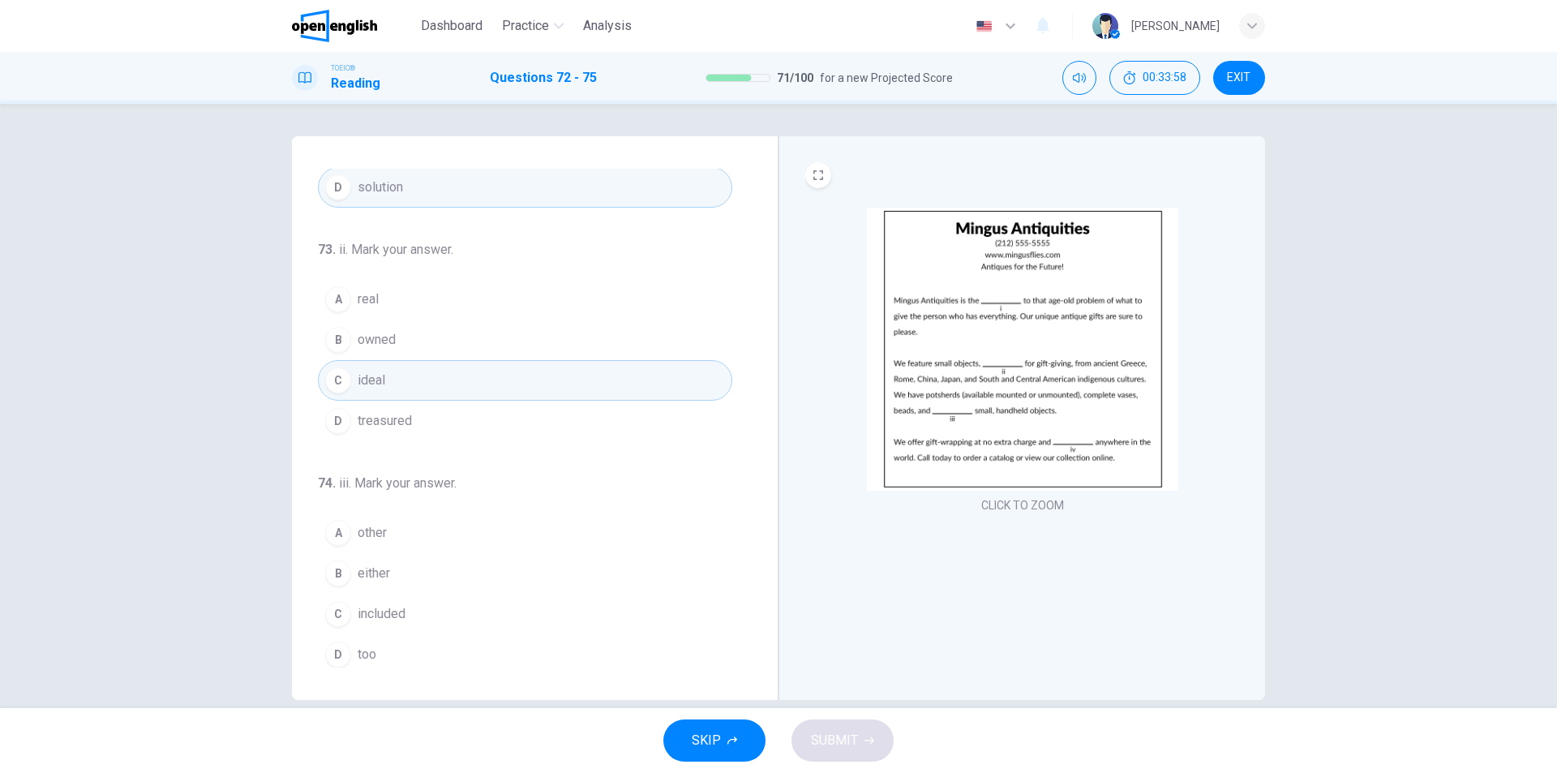
scroll to position [243, 0]
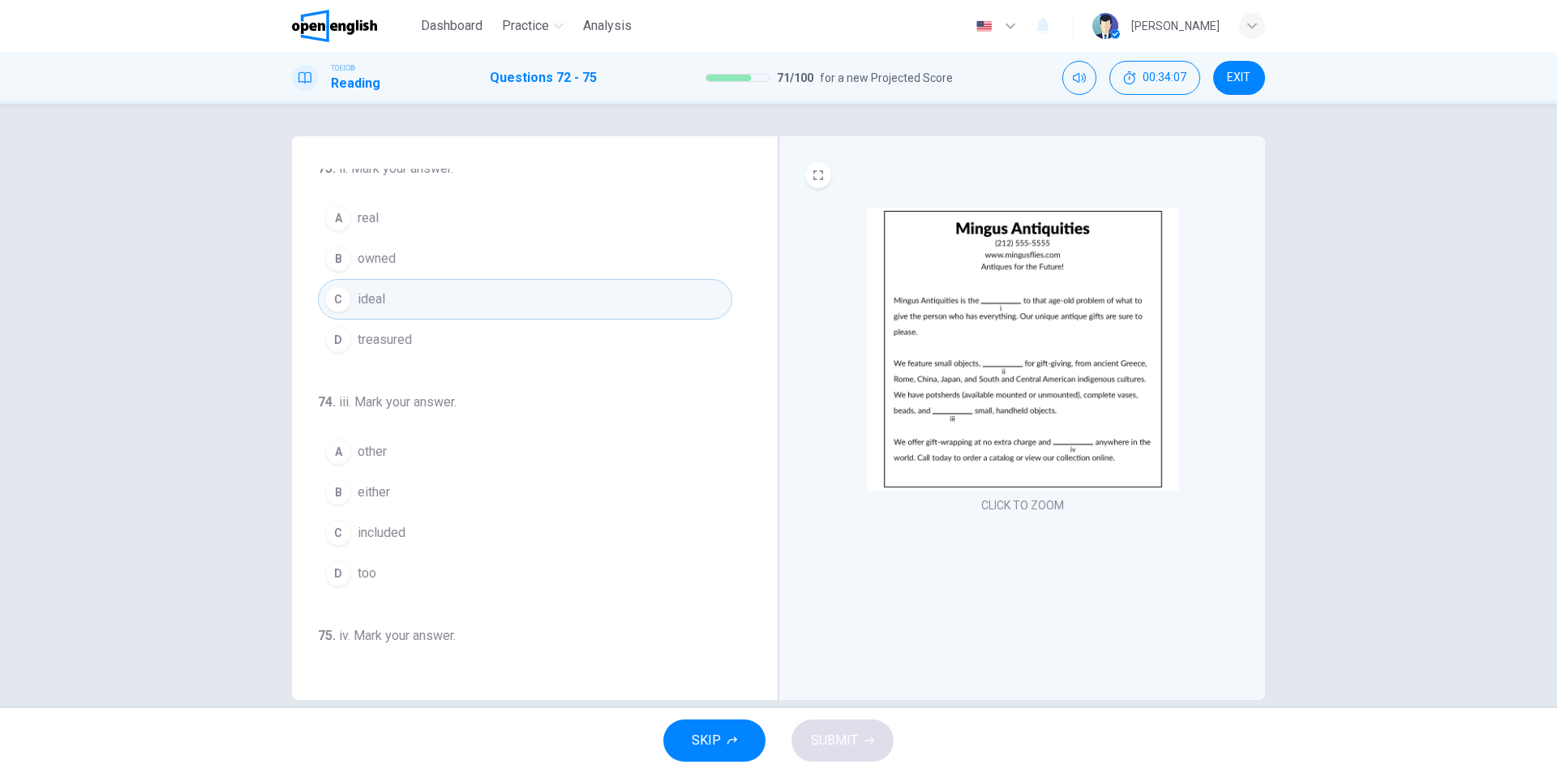
click at [392, 533] on span "included" at bounding box center [382, 532] width 48 height 19
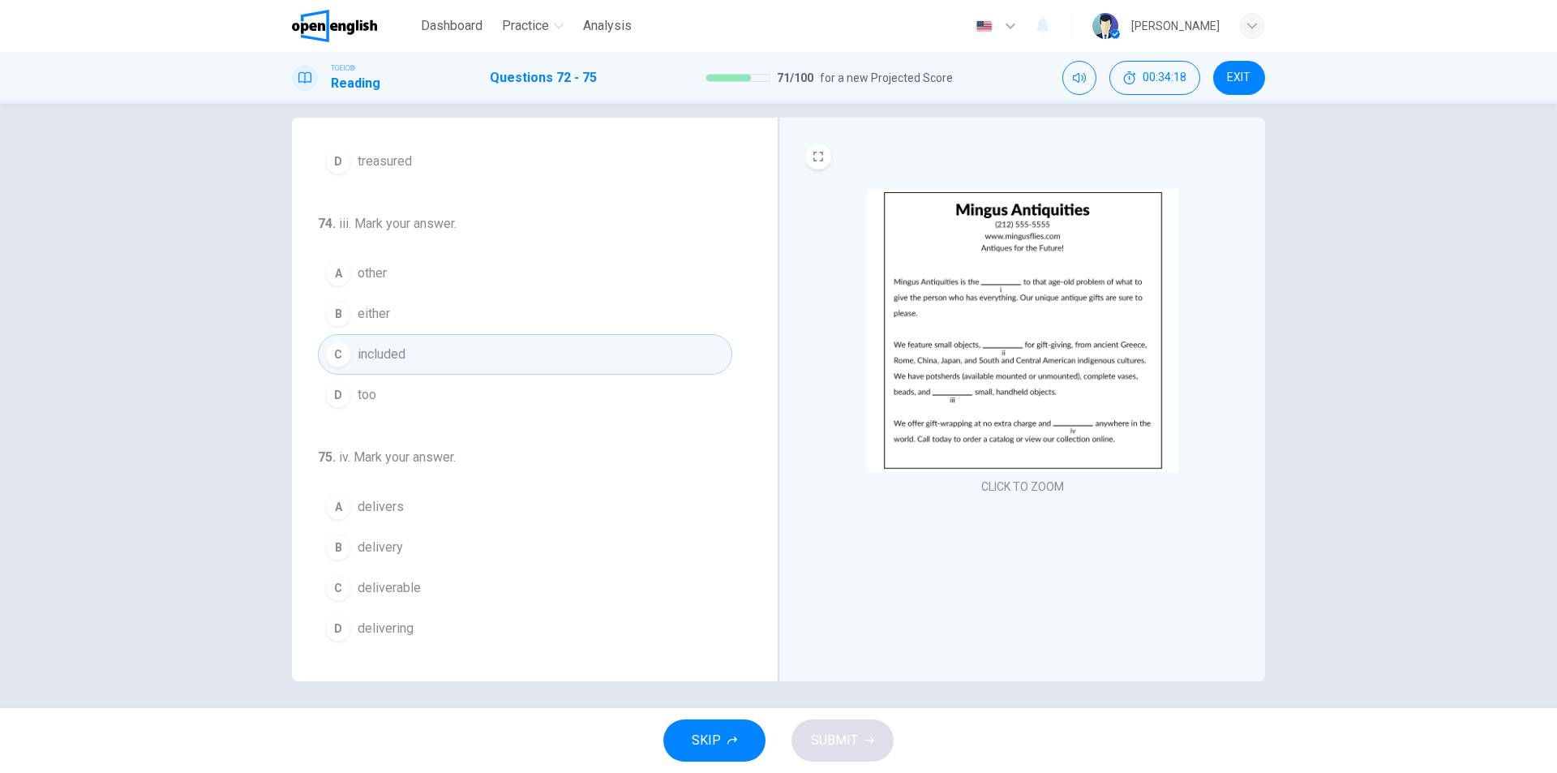
scroll to position [24, 0]
click at [375, 543] on span "delivery" at bounding box center [380, 541] width 45 height 19
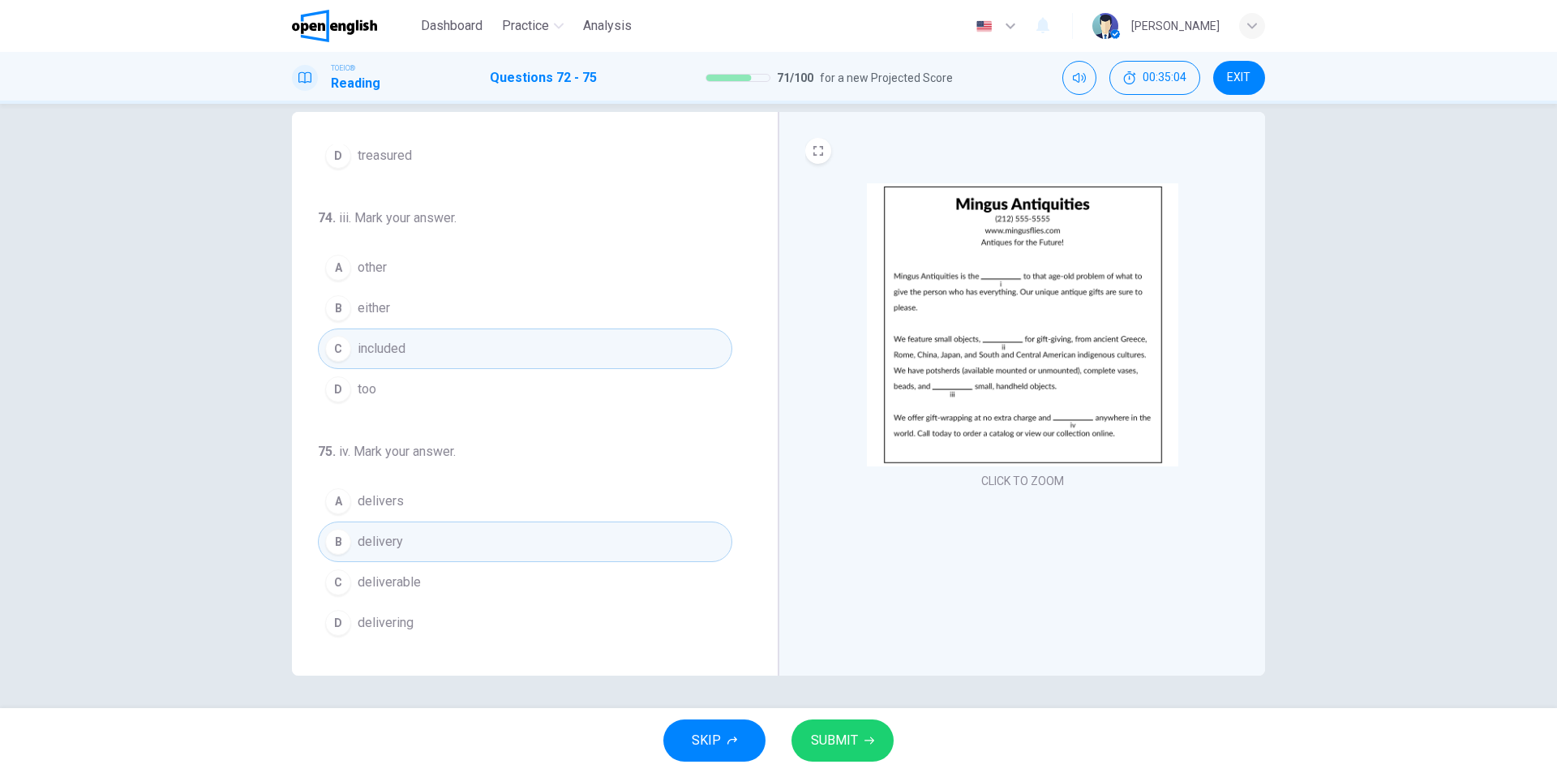
click at [841, 739] on span "SUBMIT" at bounding box center [834, 740] width 47 height 23
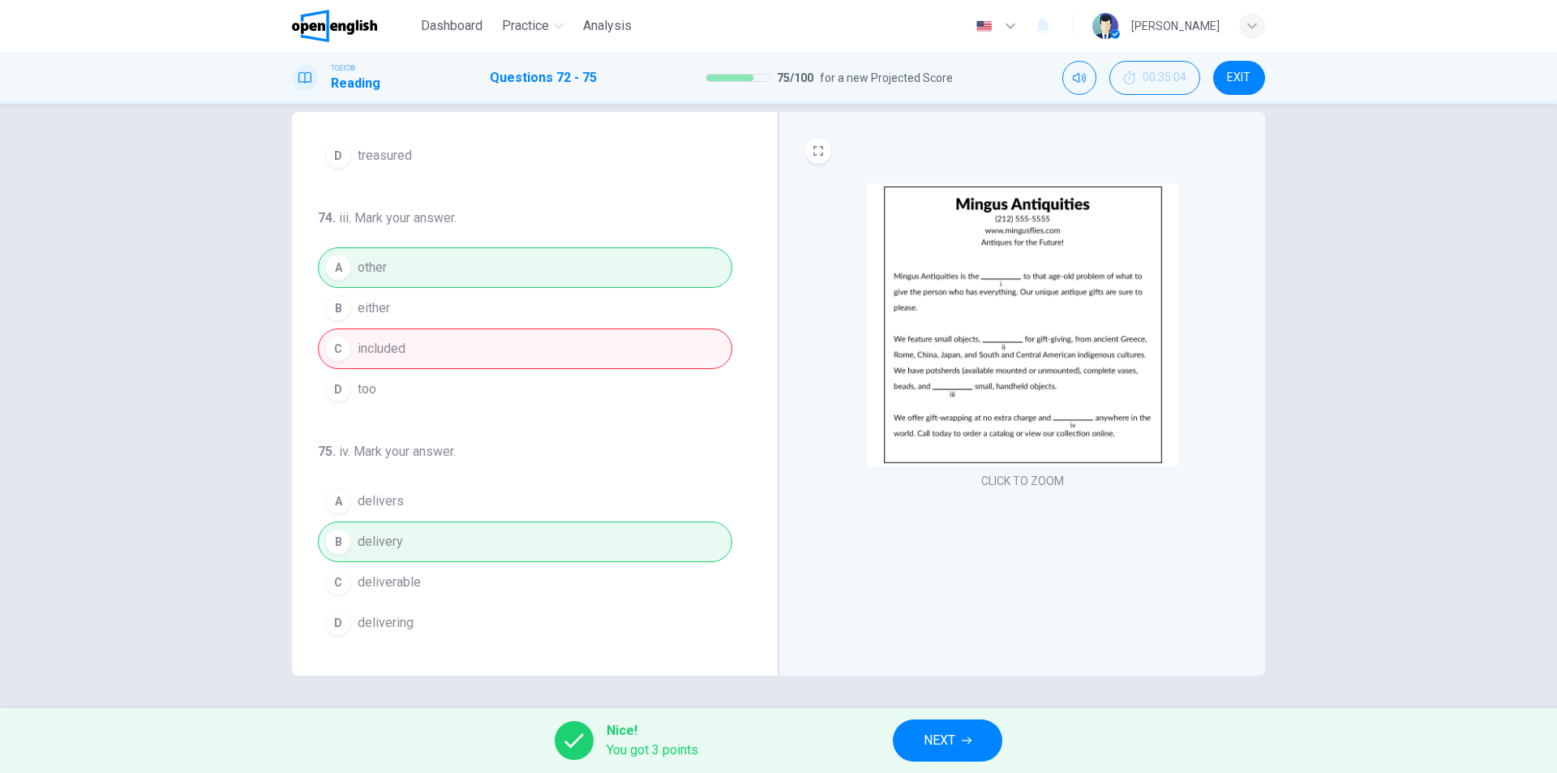
click at [953, 747] on span "NEXT" at bounding box center [939, 740] width 32 height 23
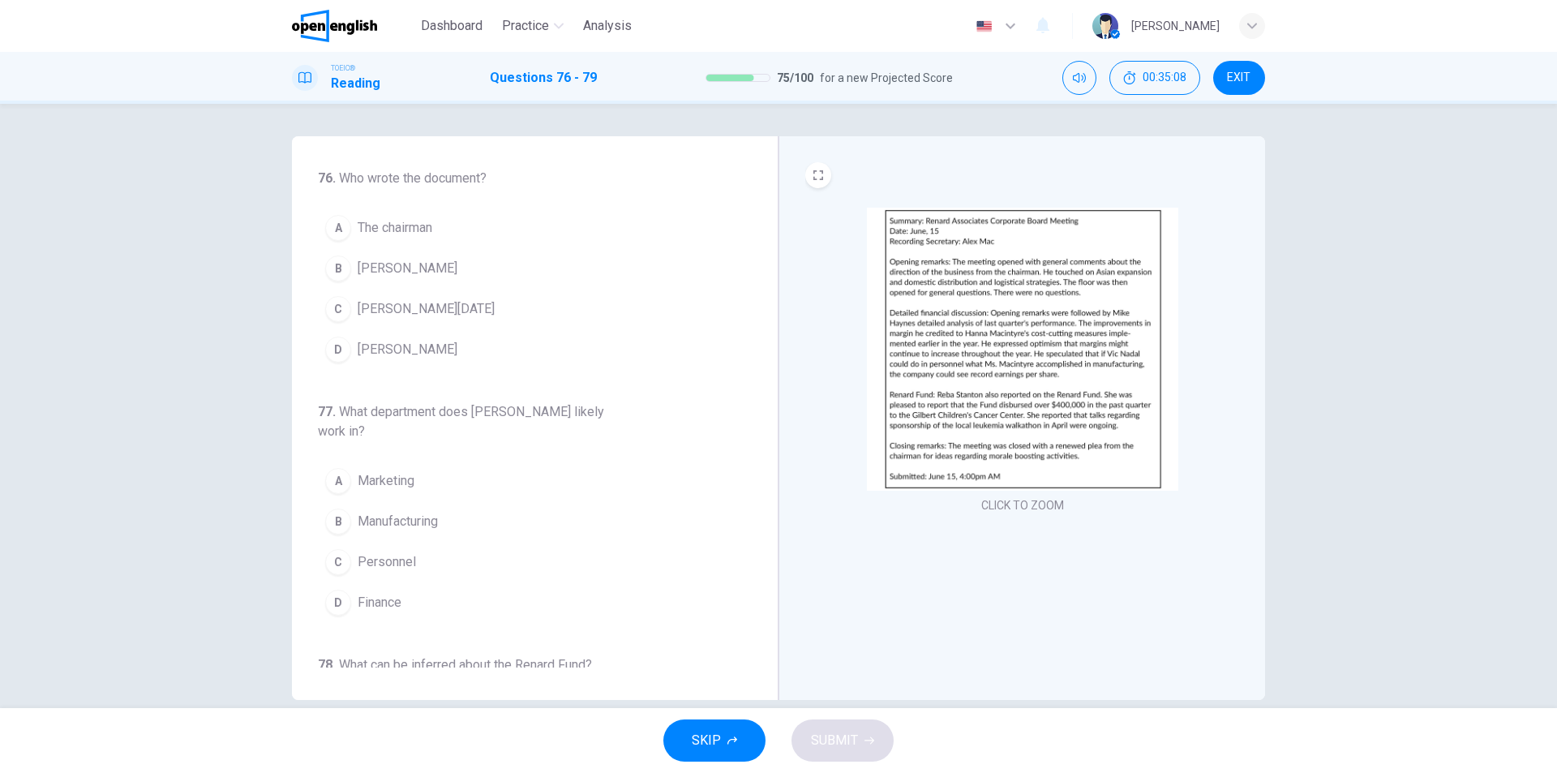
click at [1004, 396] on img at bounding box center [1022, 349] width 311 height 283
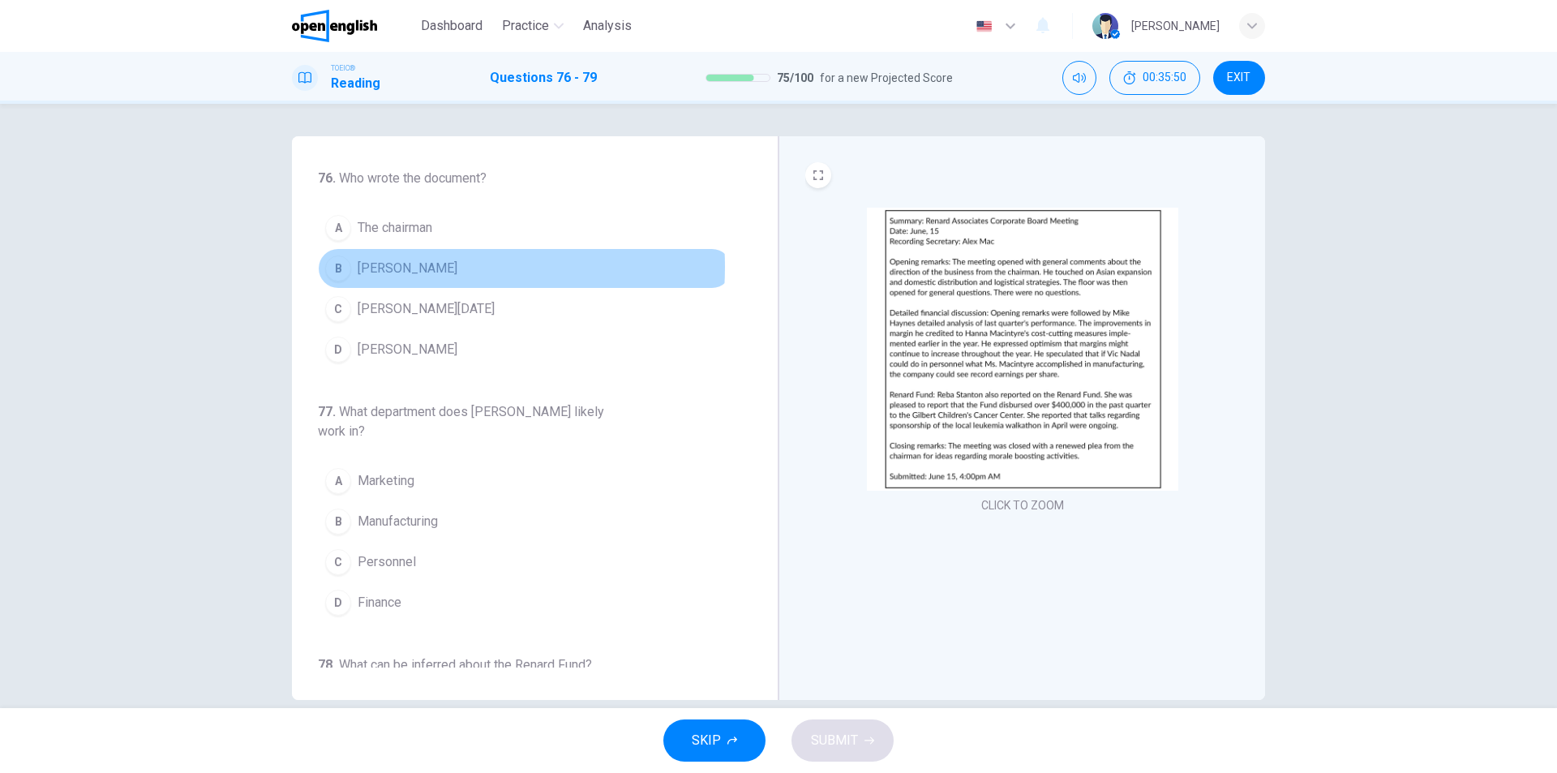
click at [405, 267] on span "[PERSON_NAME]" at bounding box center [408, 268] width 100 height 19
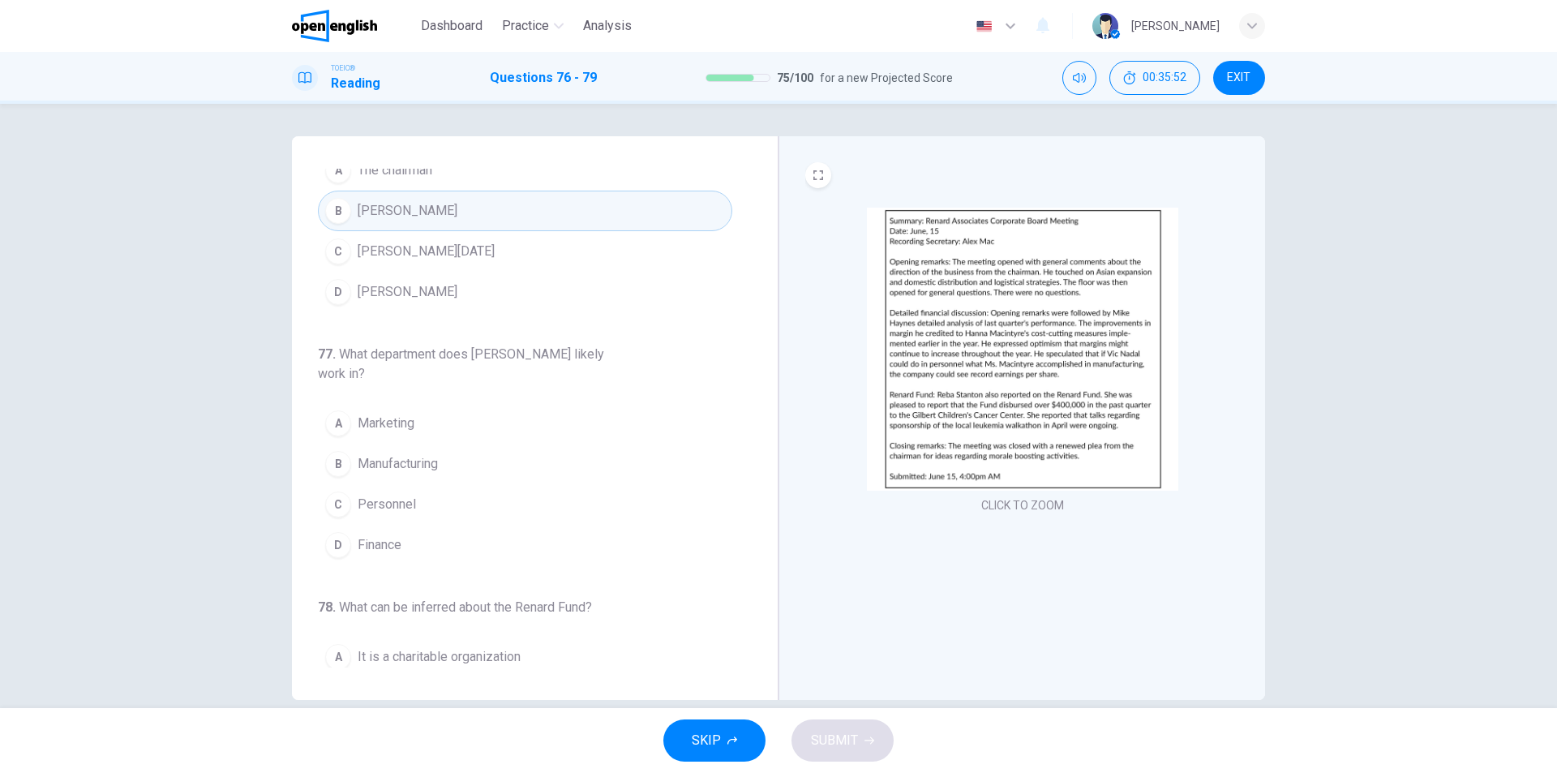
scroll to position [81, 0]
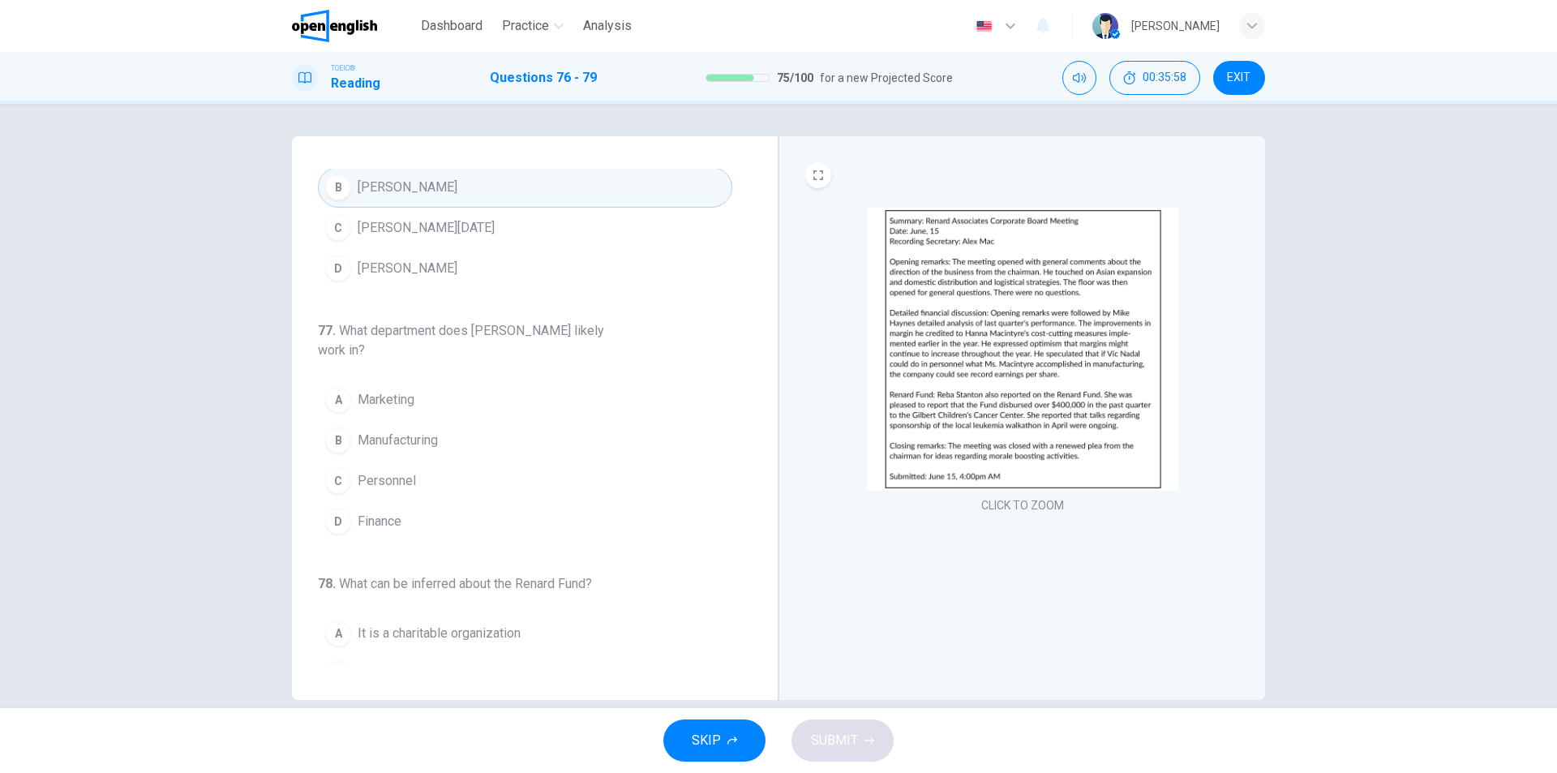
click at [1050, 420] on img at bounding box center [1022, 349] width 311 height 283
click at [412, 443] on span "Manufacturing" at bounding box center [398, 439] width 80 height 19
click at [974, 378] on img at bounding box center [1022, 349] width 311 height 283
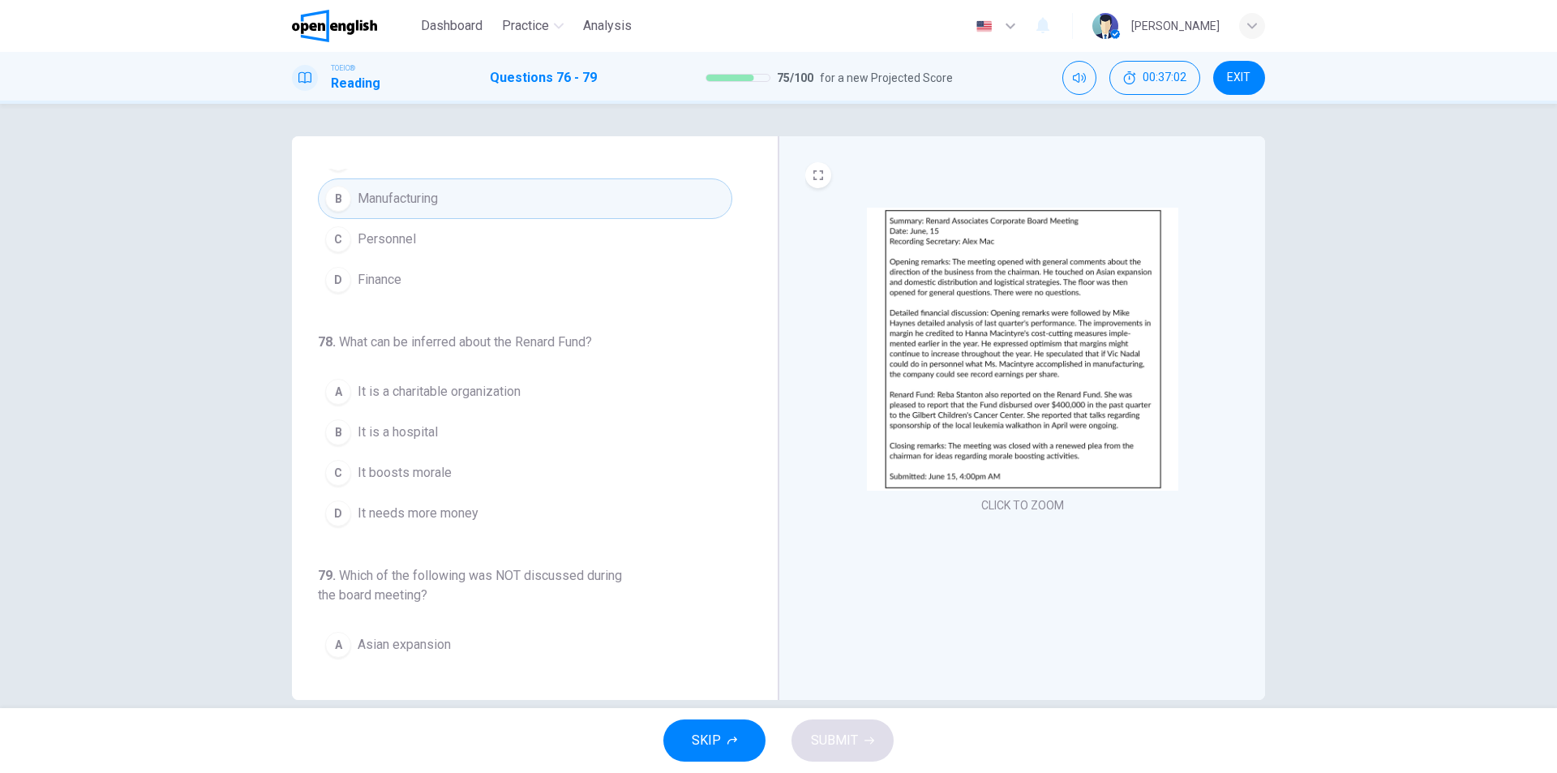
scroll to position [324, 0]
click at [1034, 413] on img at bounding box center [1022, 349] width 311 height 283
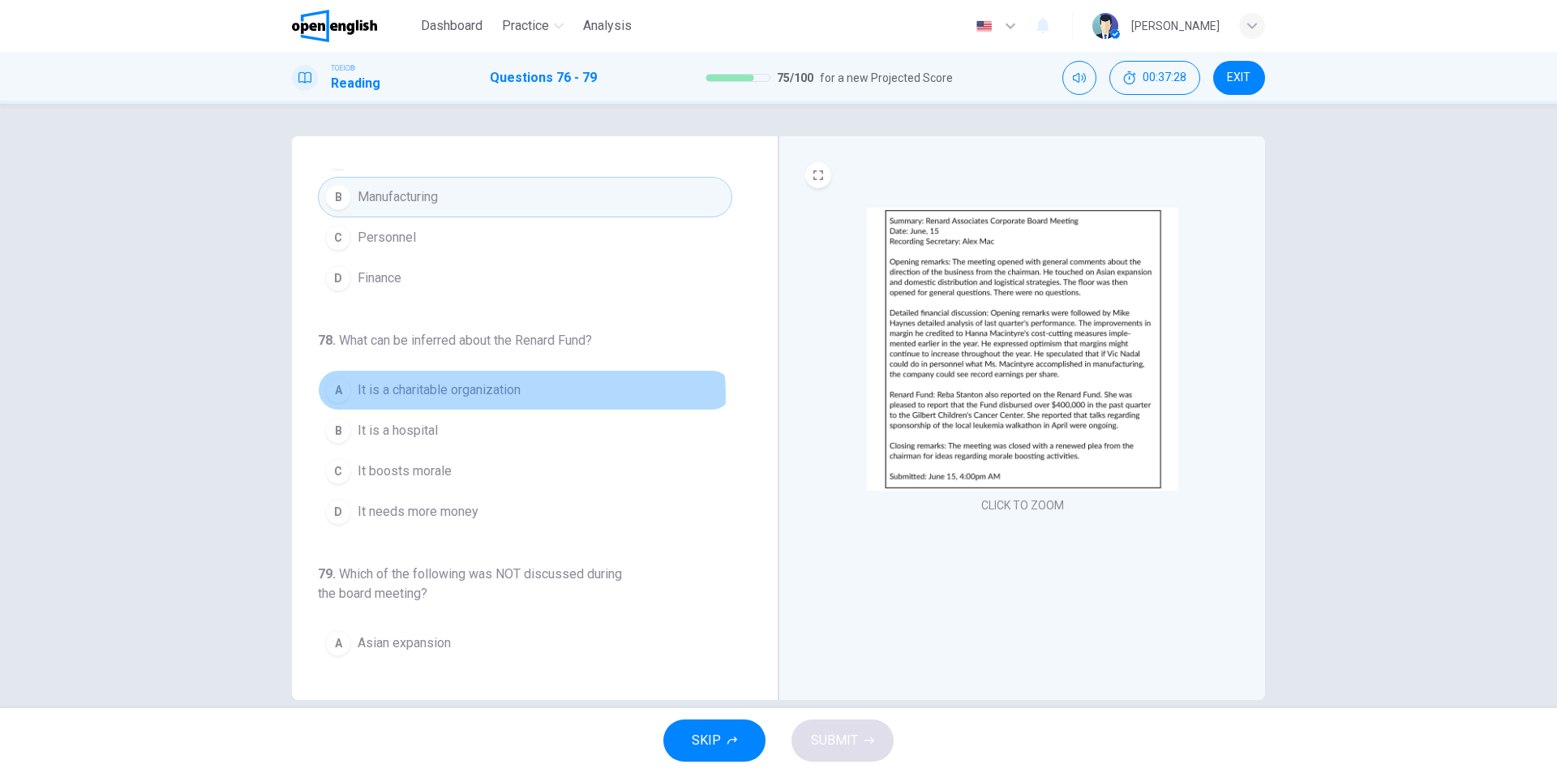
click at [515, 395] on span "It is a charitable organization" at bounding box center [439, 389] width 163 height 19
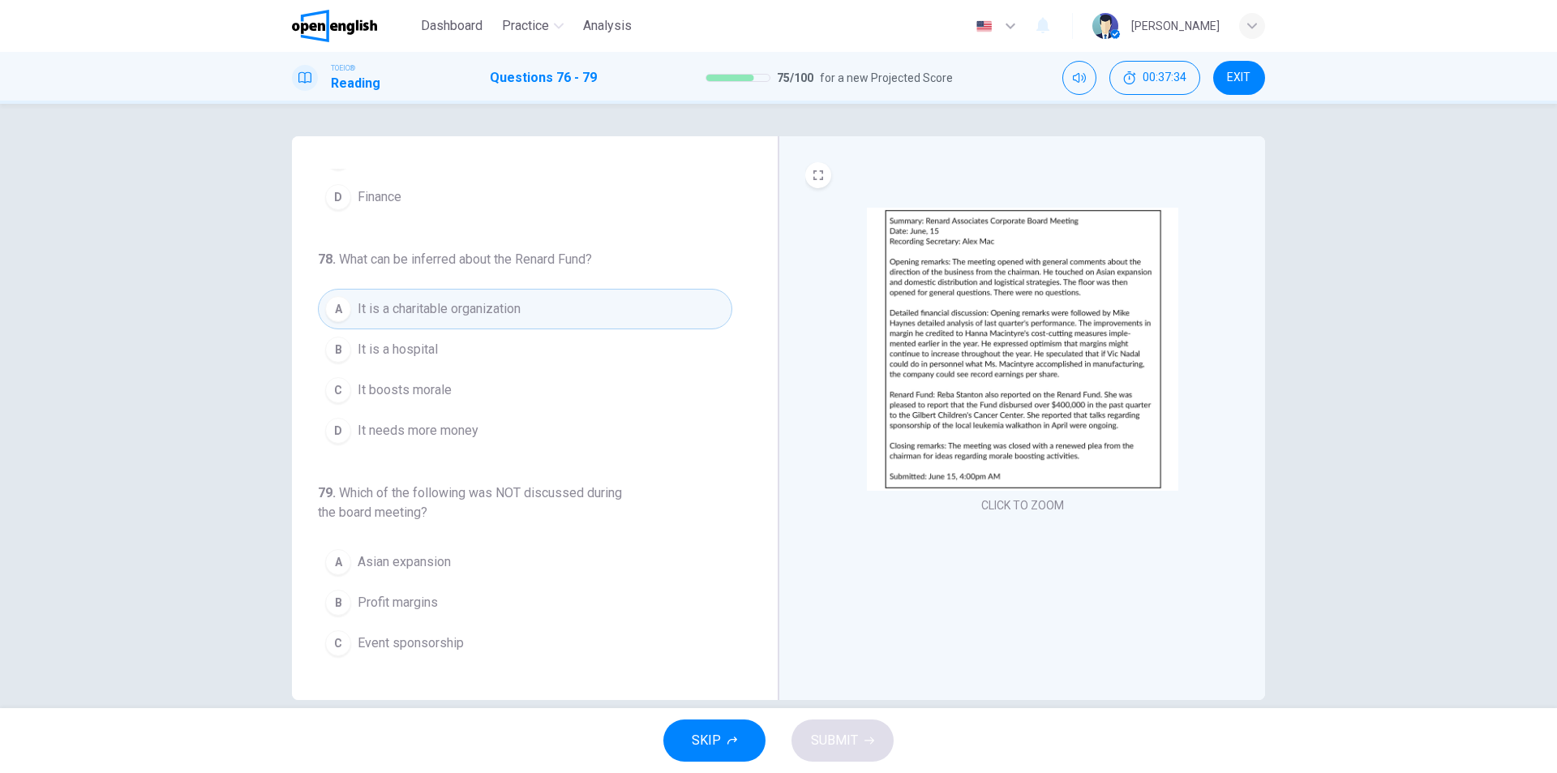
scroll to position [442, 0]
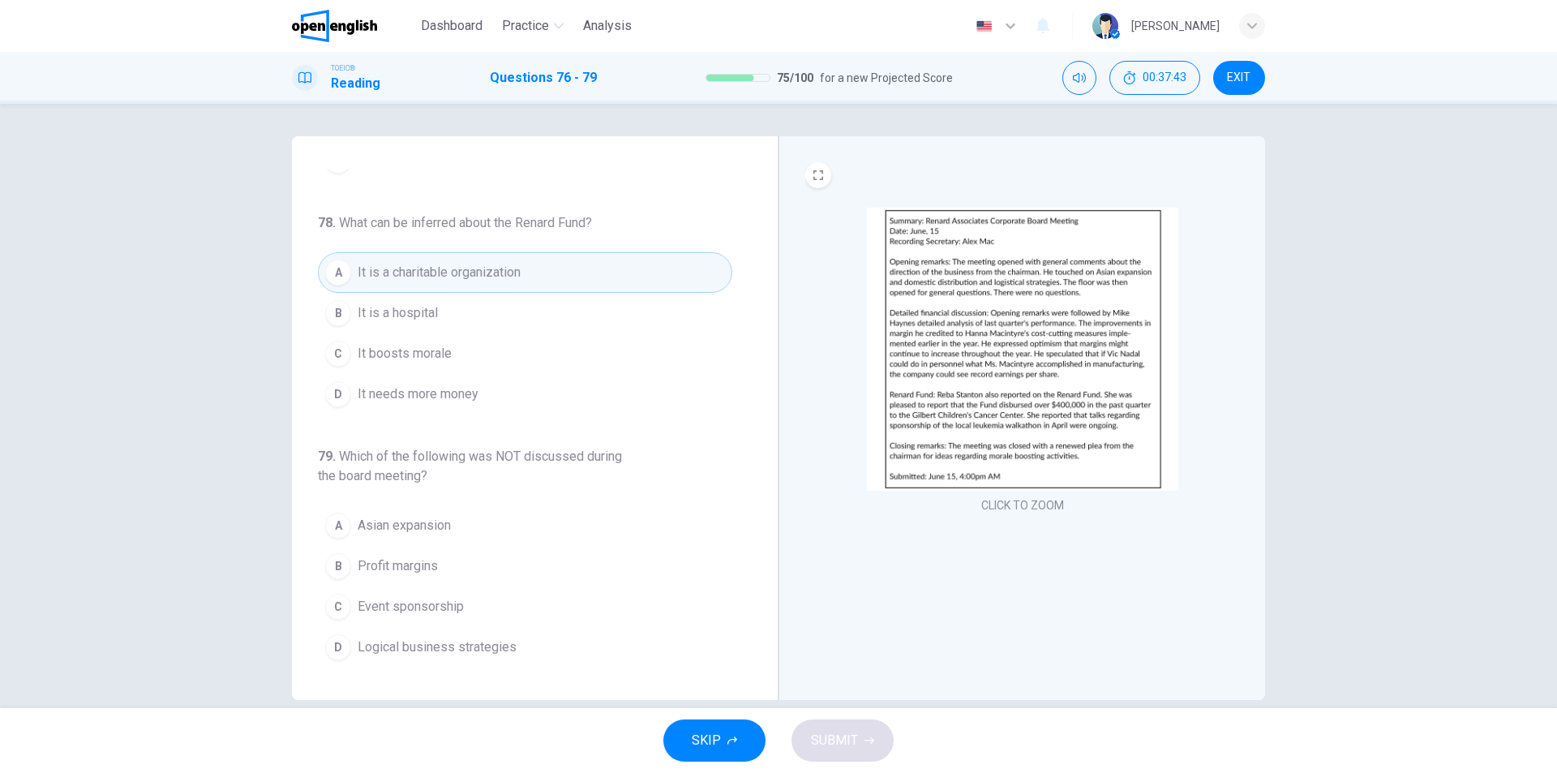
click at [1083, 448] on img at bounding box center [1022, 349] width 311 height 283
click at [1051, 380] on img at bounding box center [1022, 349] width 311 height 283
click at [1000, 429] on img at bounding box center [1022, 349] width 311 height 283
click at [455, 646] on span "Logical business strategies" at bounding box center [437, 646] width 159 height 19
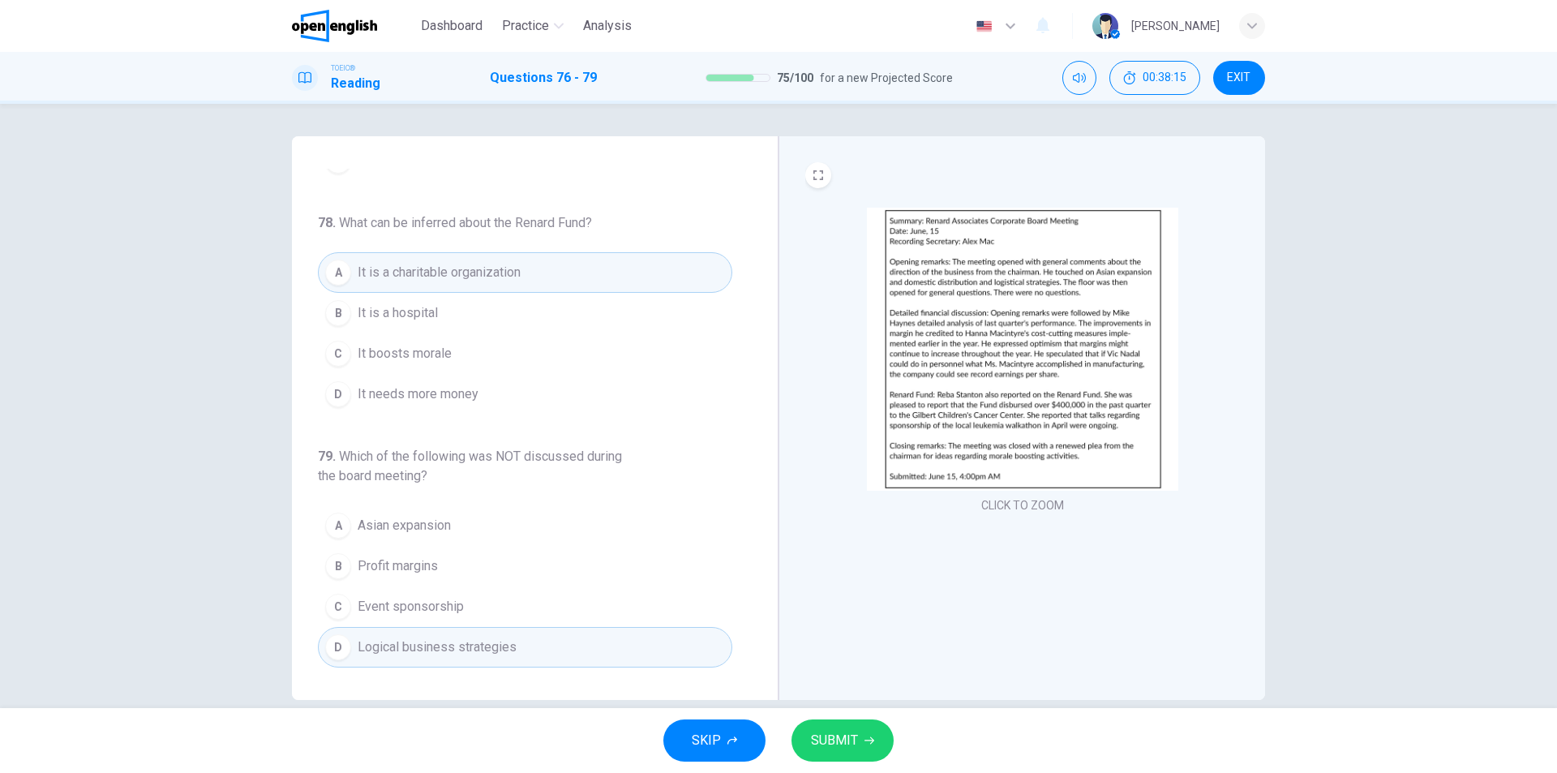
click at [836, 739] on span "SUBMIT" at bounding box center [834, 740] width 47 height 23
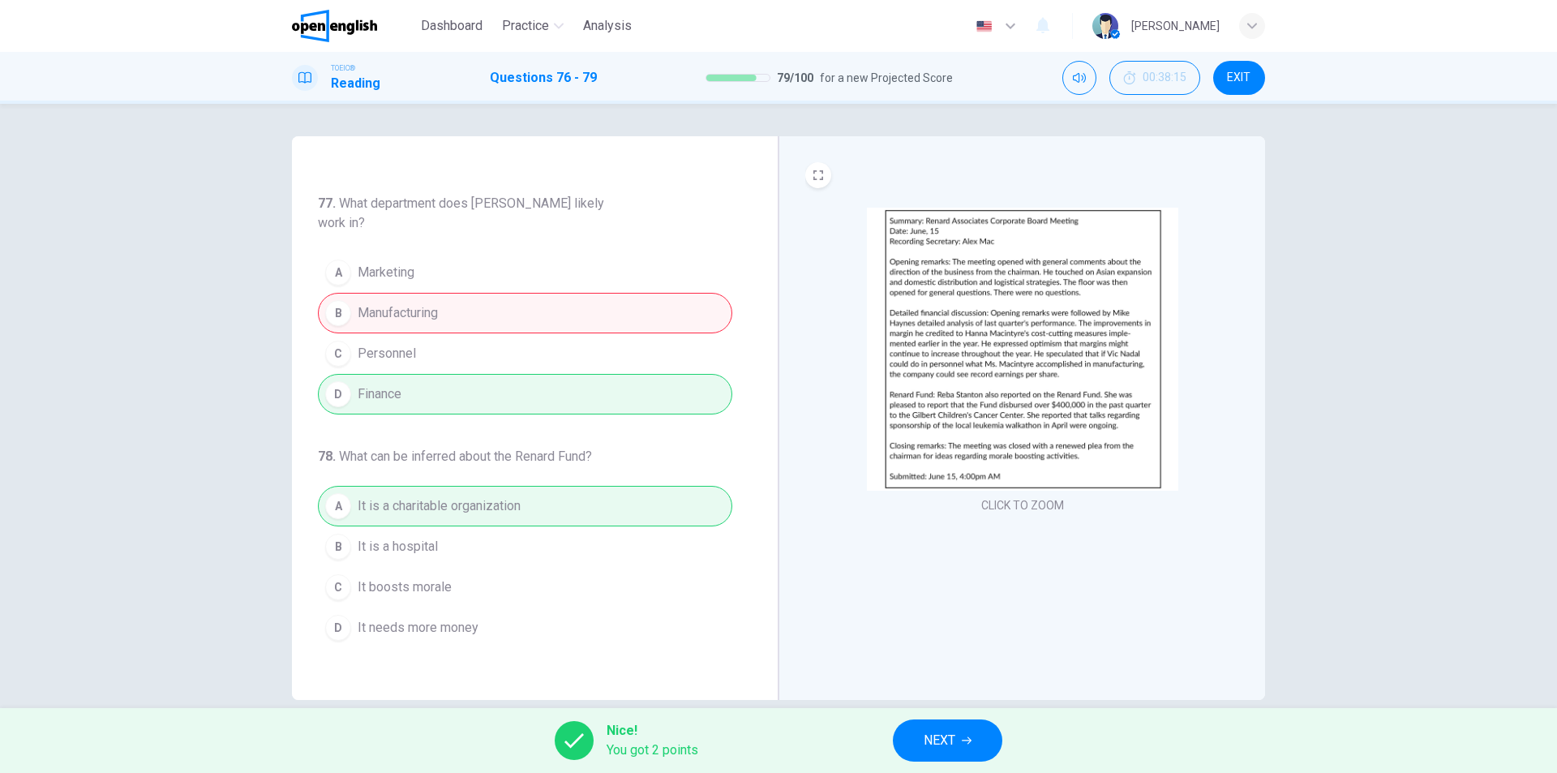
scroll to position [199, 0]
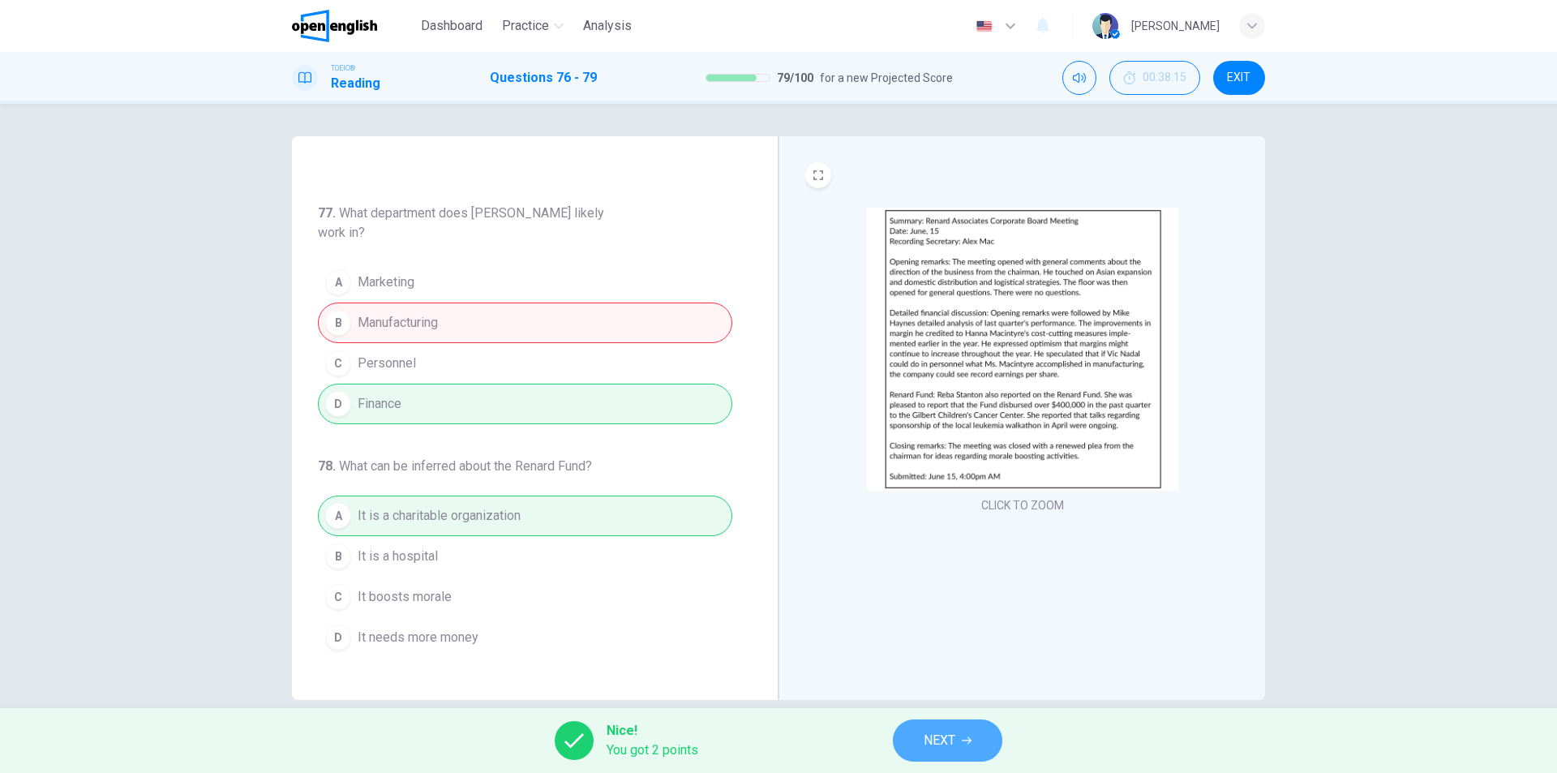
click at [941, 738] on span "NEXT" at bounding box center [939, 740] width 32 height 23
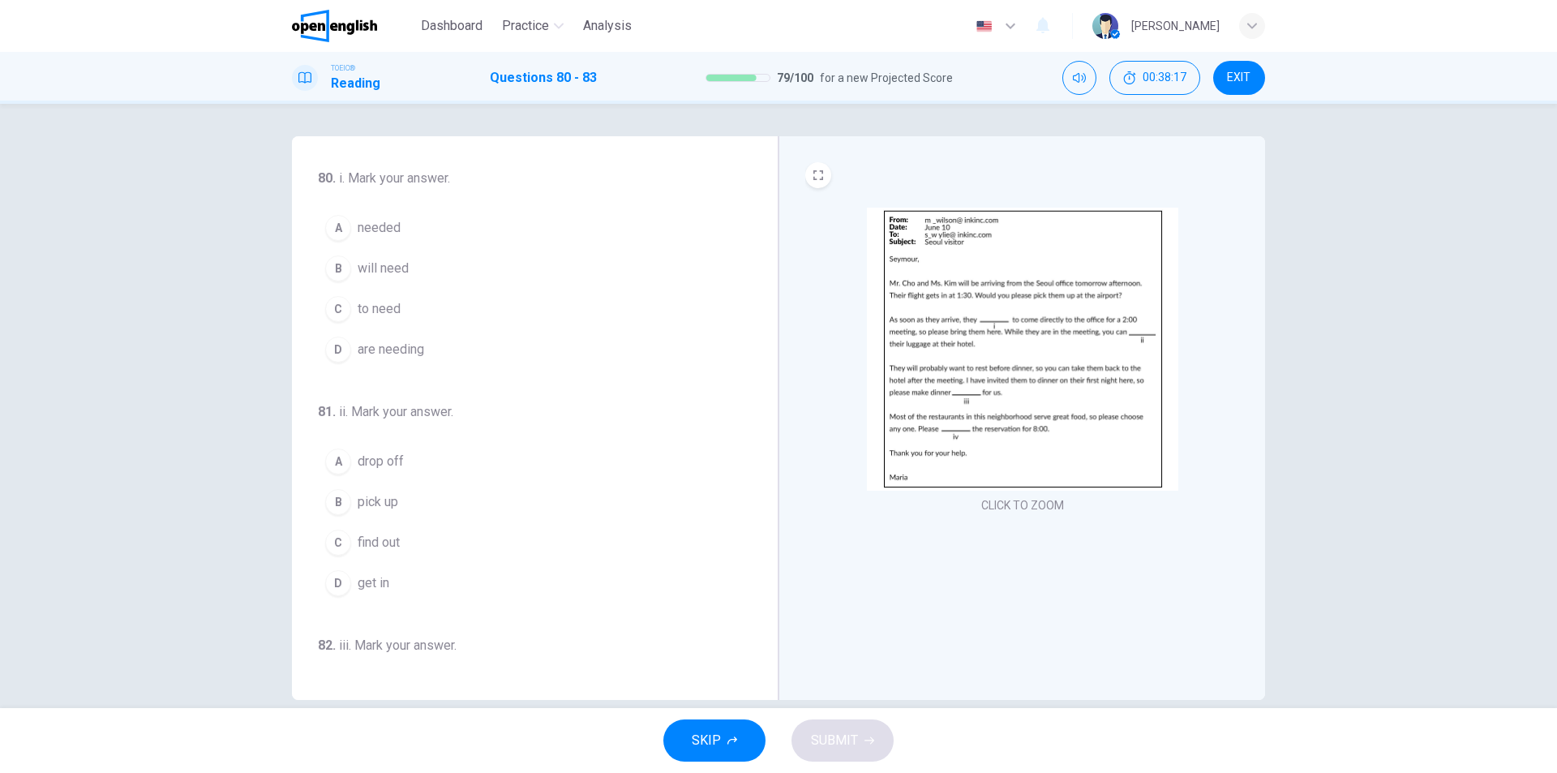
click at [1034, 331] on img at bounding box center [1022, 349] width 311 height 283
click at [399, 222] on button "A needed" at bounding box center [525, 228] width 414 height 41
click at [404, 272] on span "will need" at bounding box center [383, 268] width 51 height 19
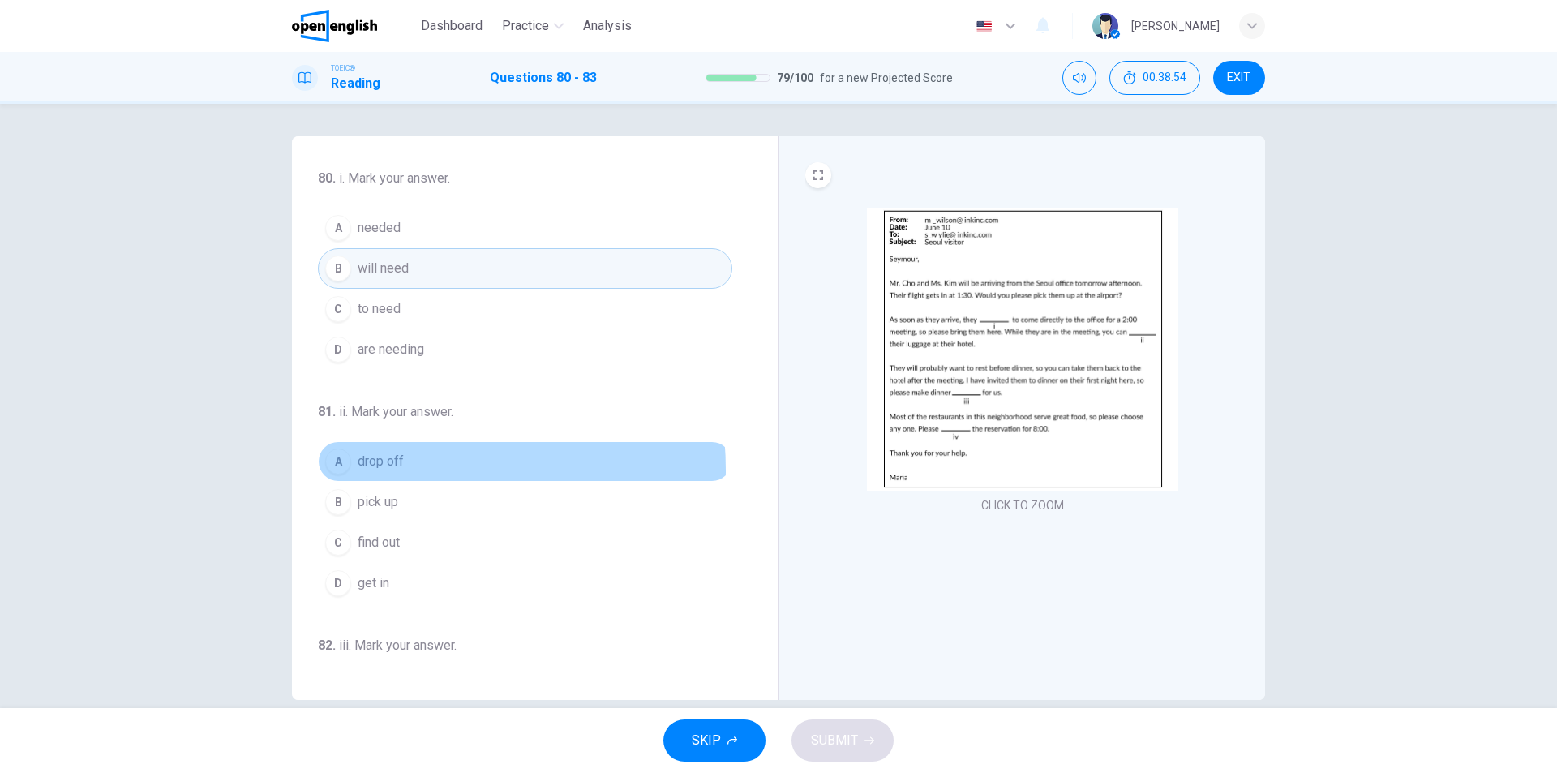
click at [383, 469] on span "drop off" at bounding box center [381, 461] width 46 height 19
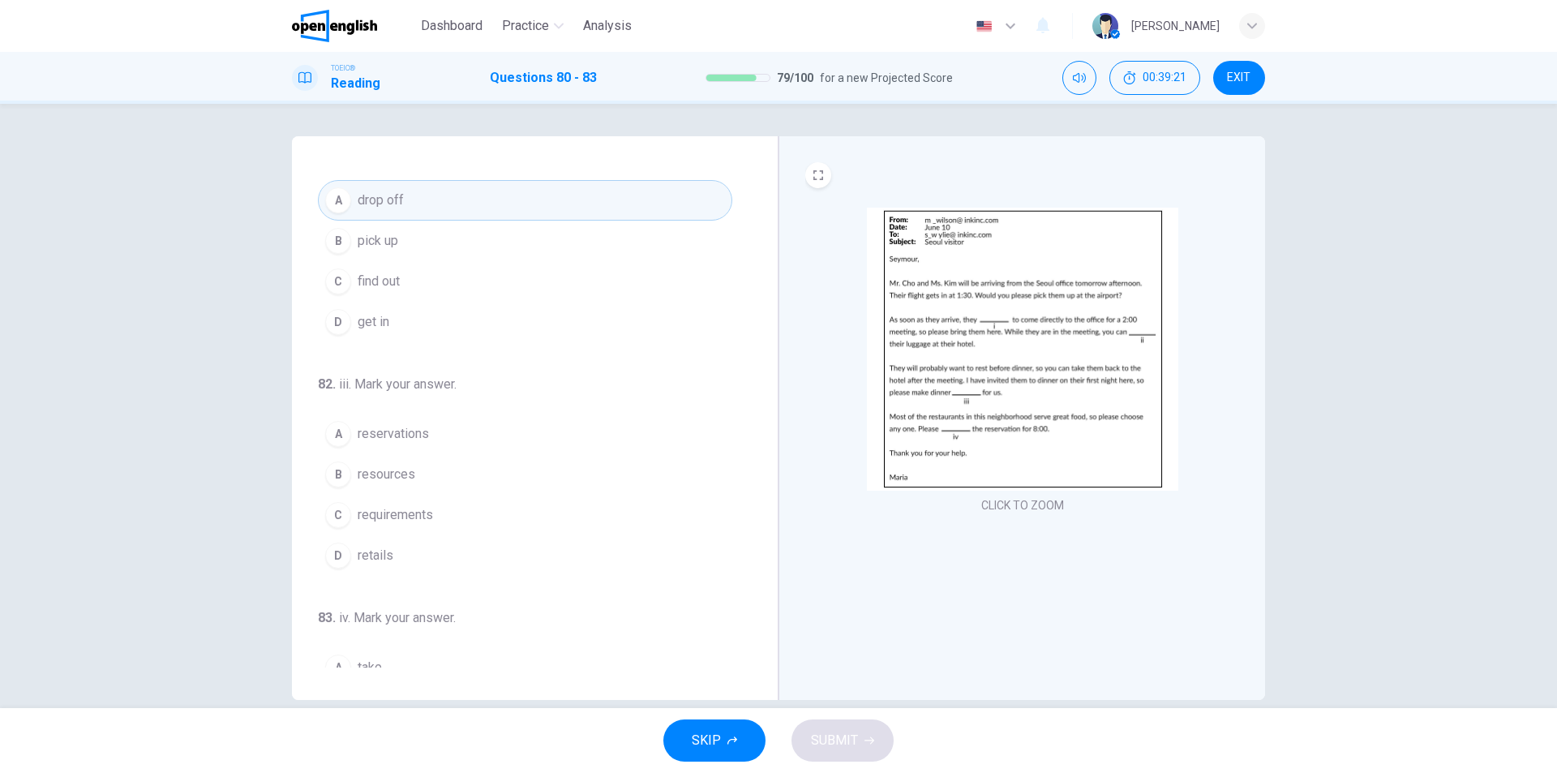
scroll to position [324, 0]
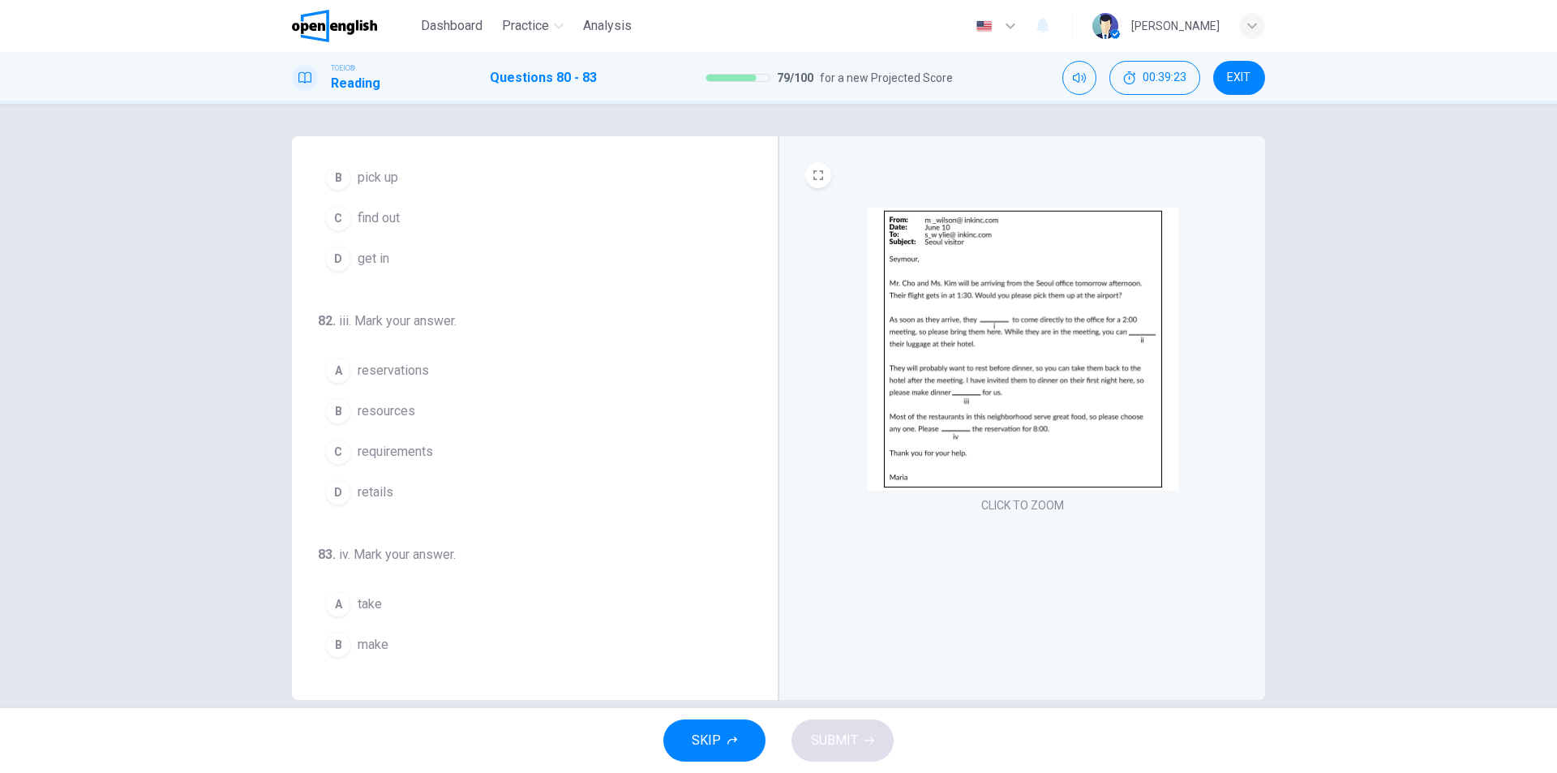
click at [382, 373] on span "reservations" at bounding box center [393, 370] width 71 height 19
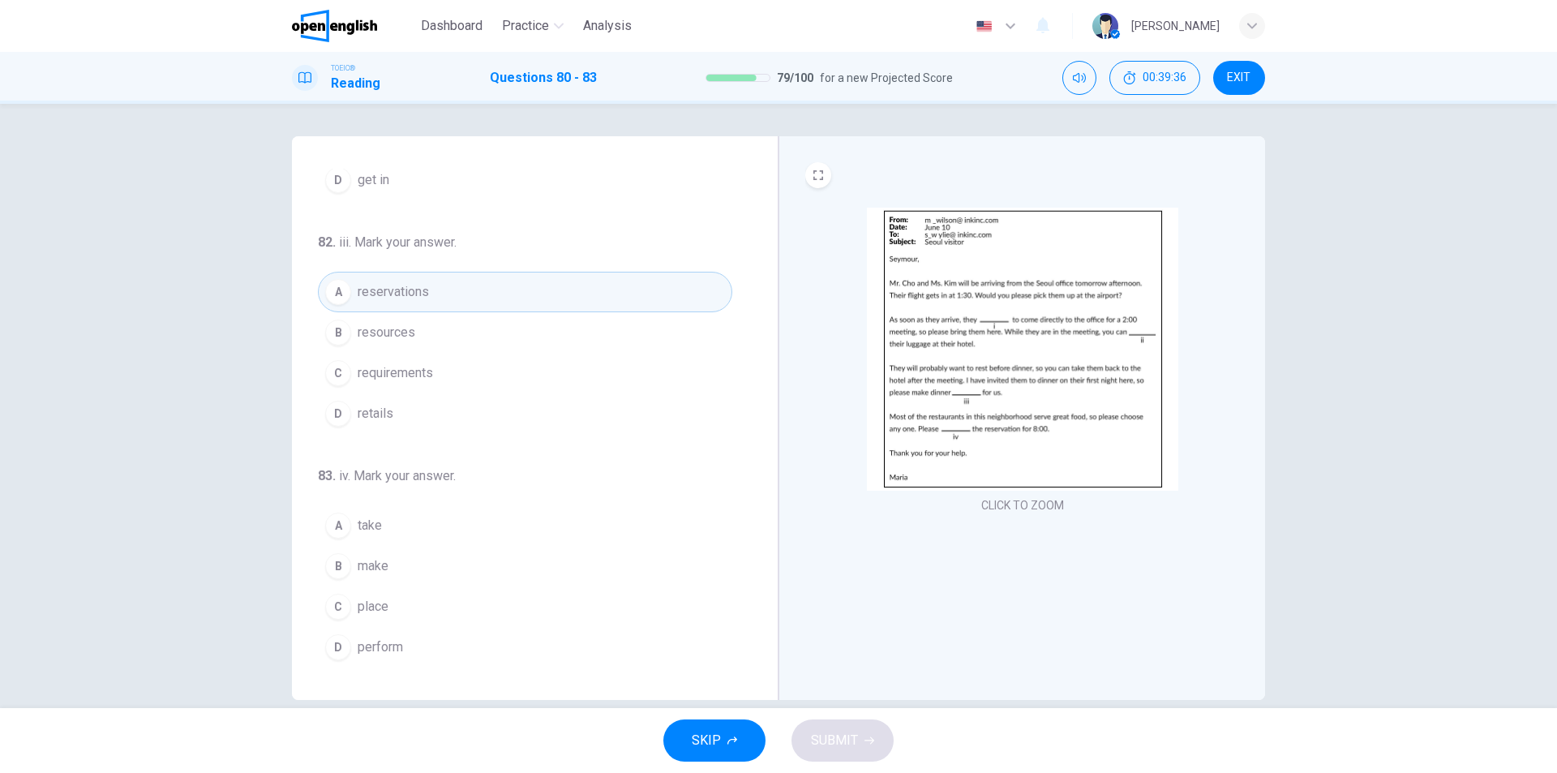
scroll to position [24, 0]
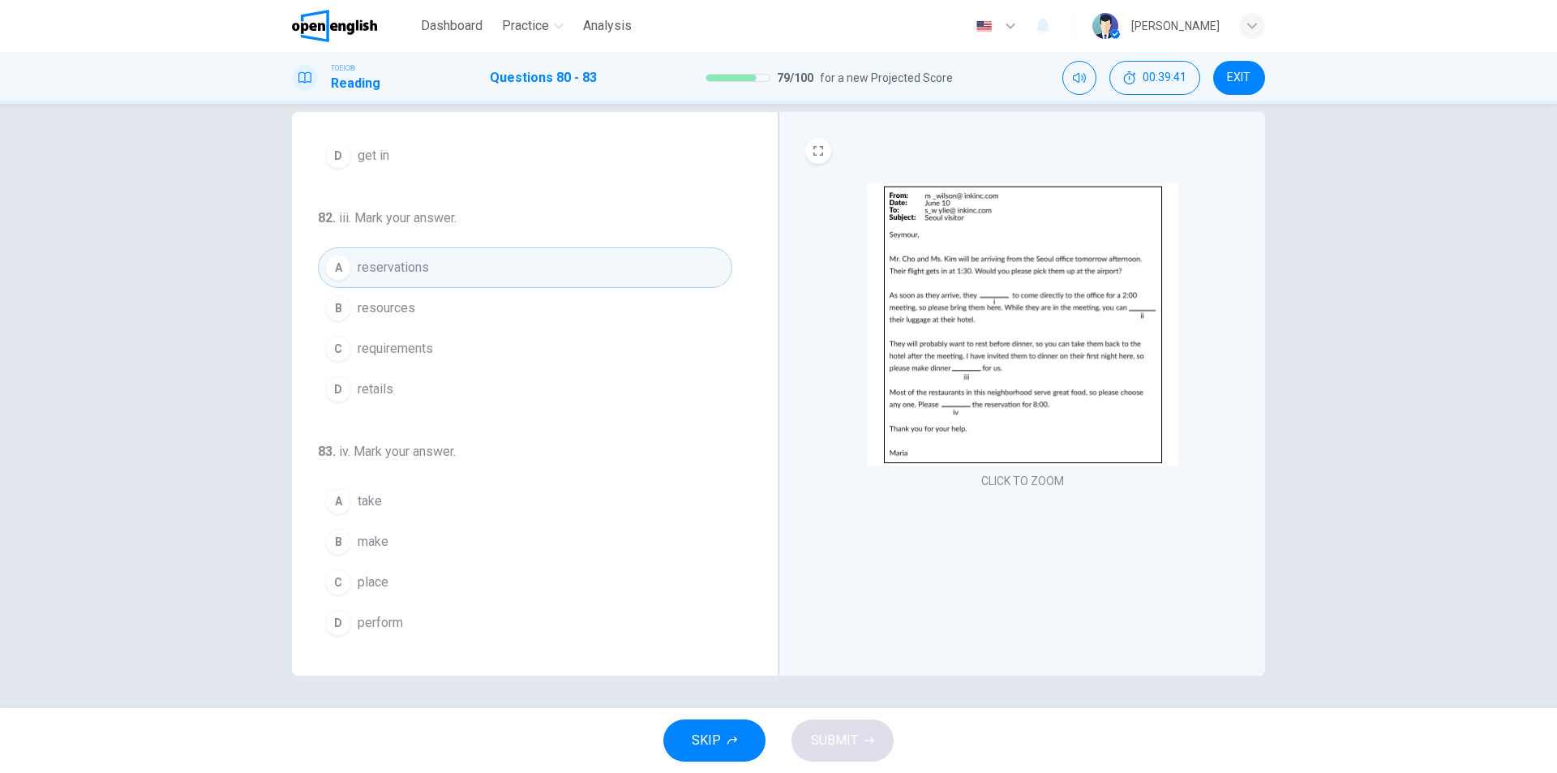
click at [377, 503] on span "take" at bounding box center [370, 500] width 24 height 19
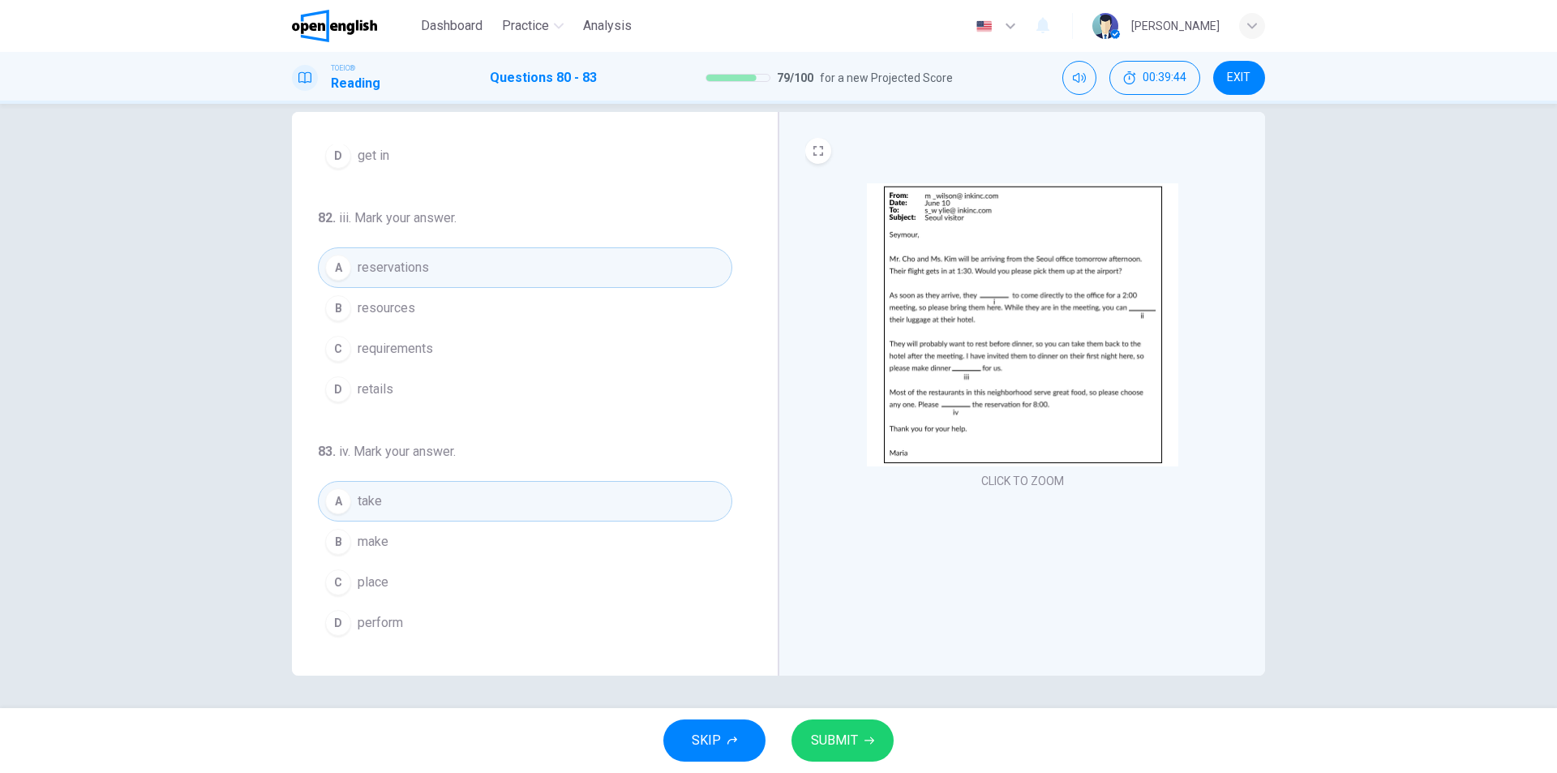
click at [843, 742] on span "SUBMIT" at bounding box center [834, 740] width 47 height 23
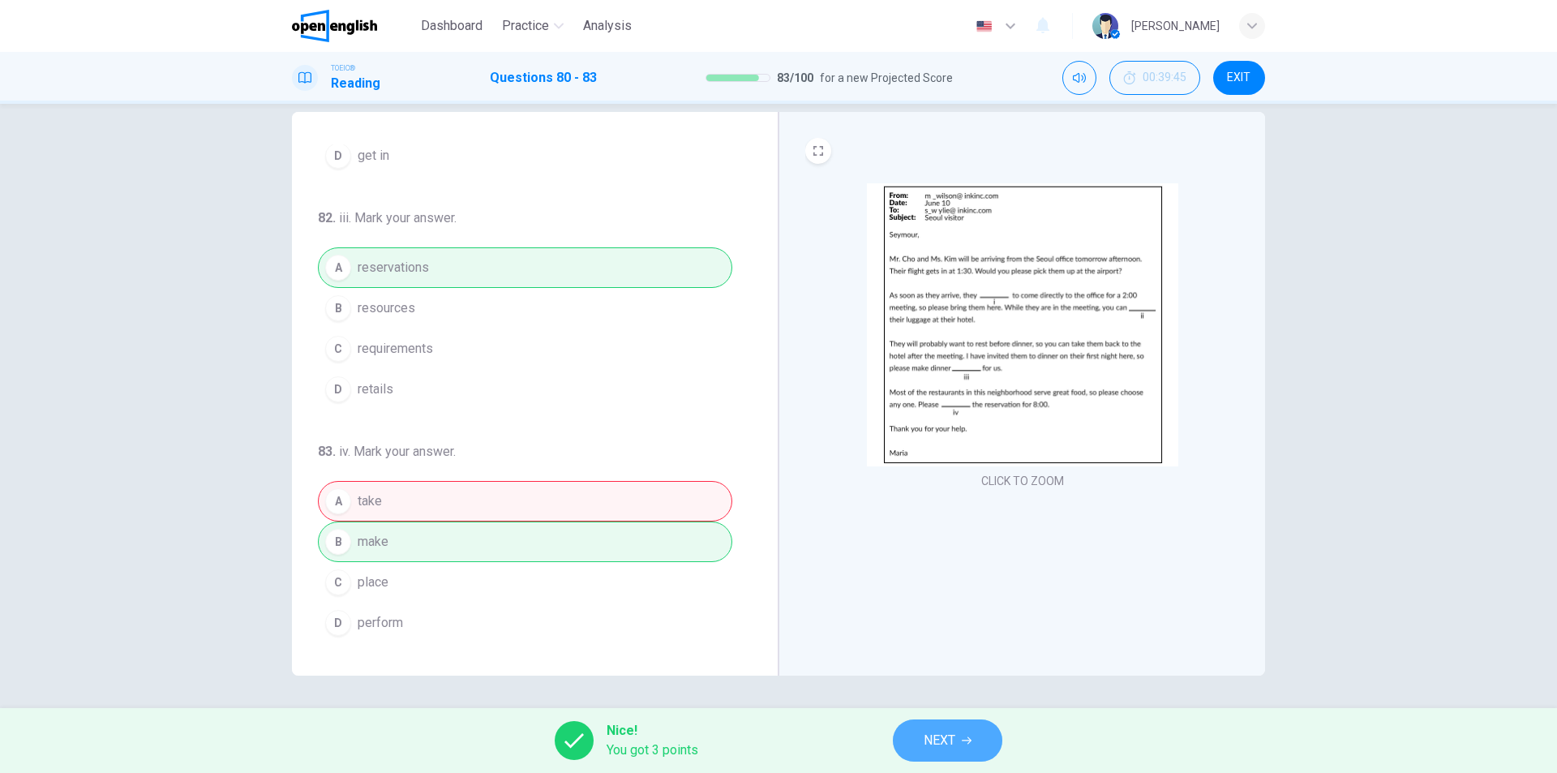
click at [946, 737] on span "NEXT" at bounding box center [939, 740] width 32 height 23
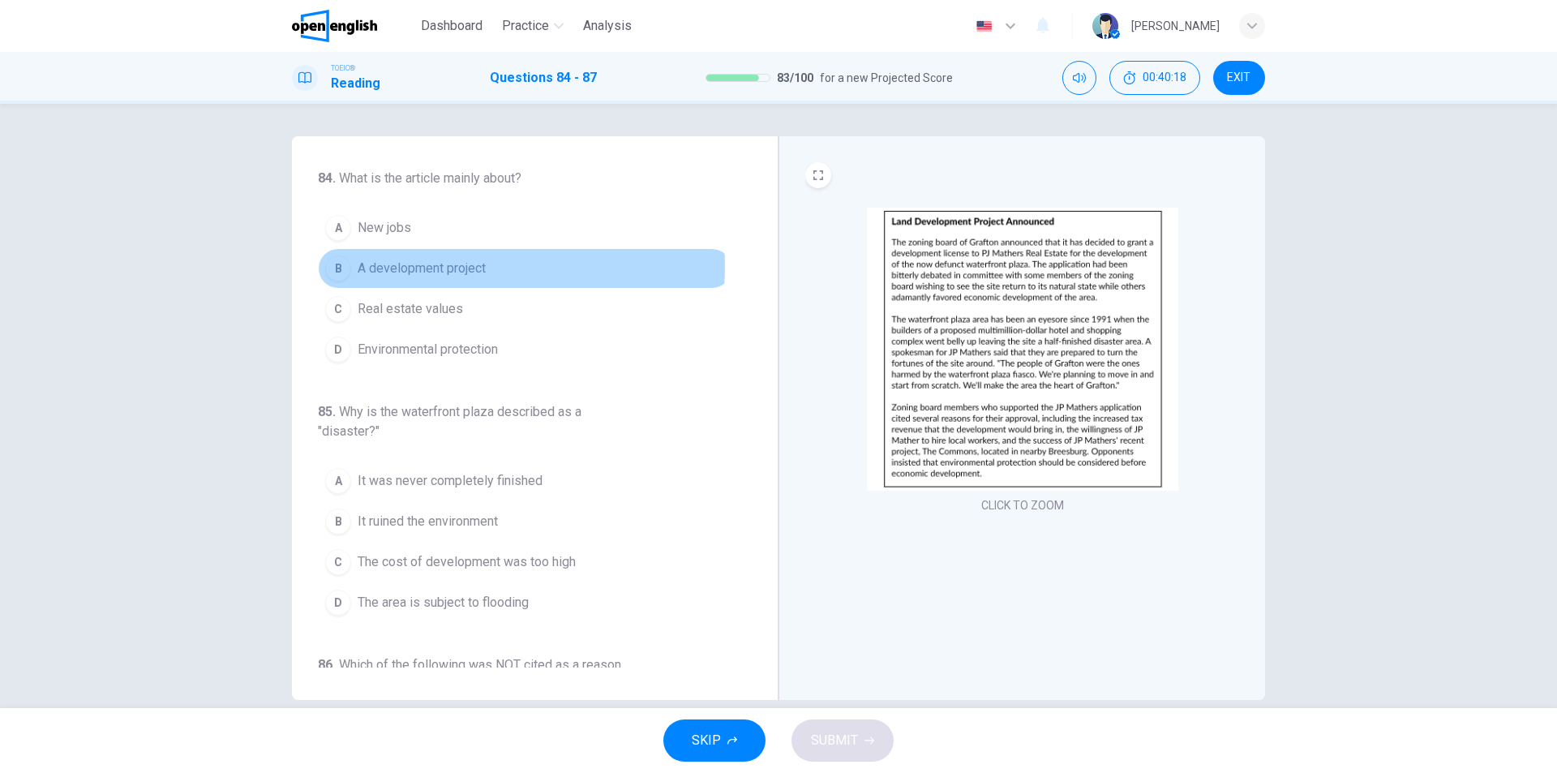
click at [470, 266] on span "A development project" at bounding box center [422, 268] width 128 height 19
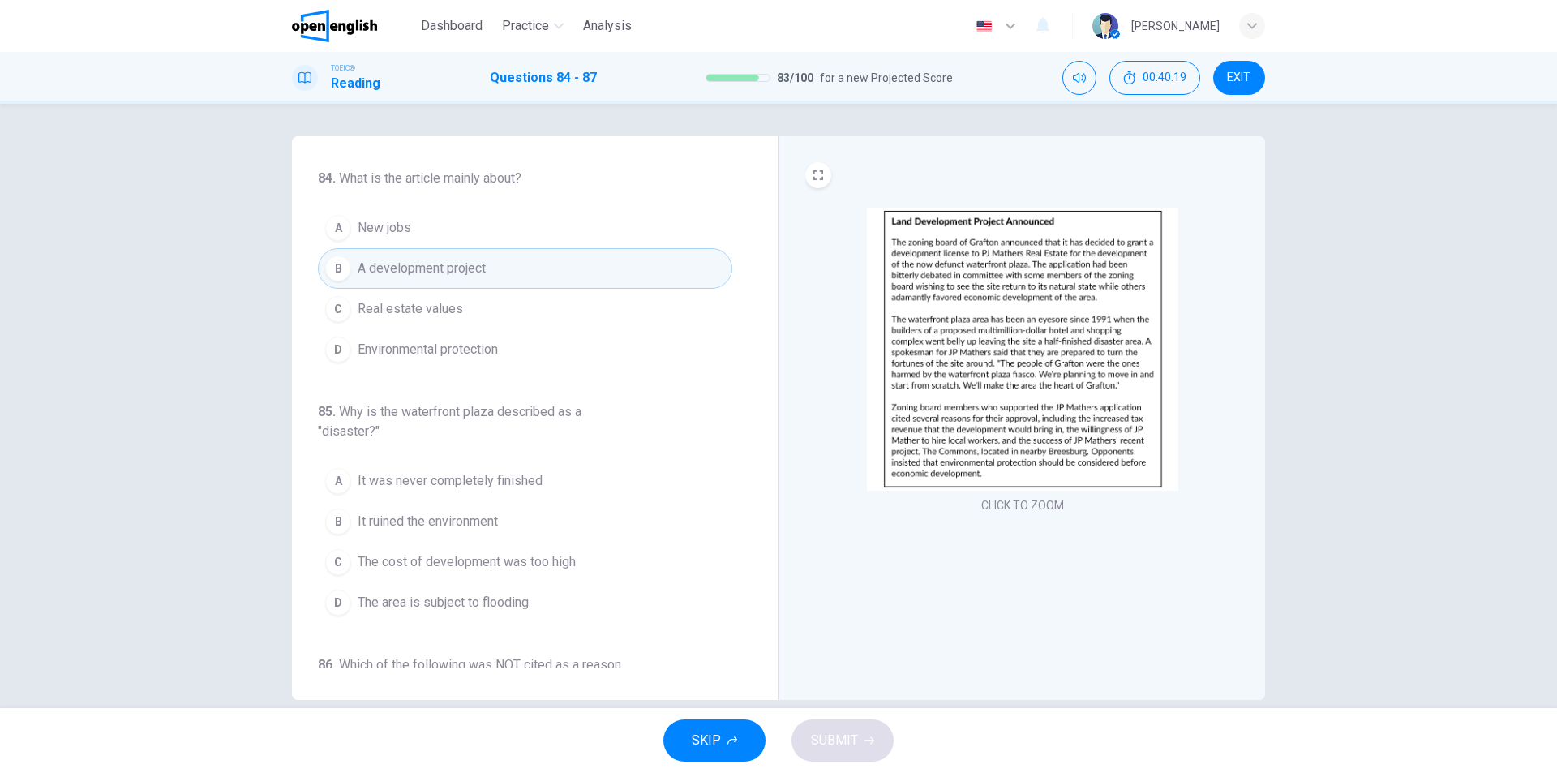
scroll to position [81, 0]
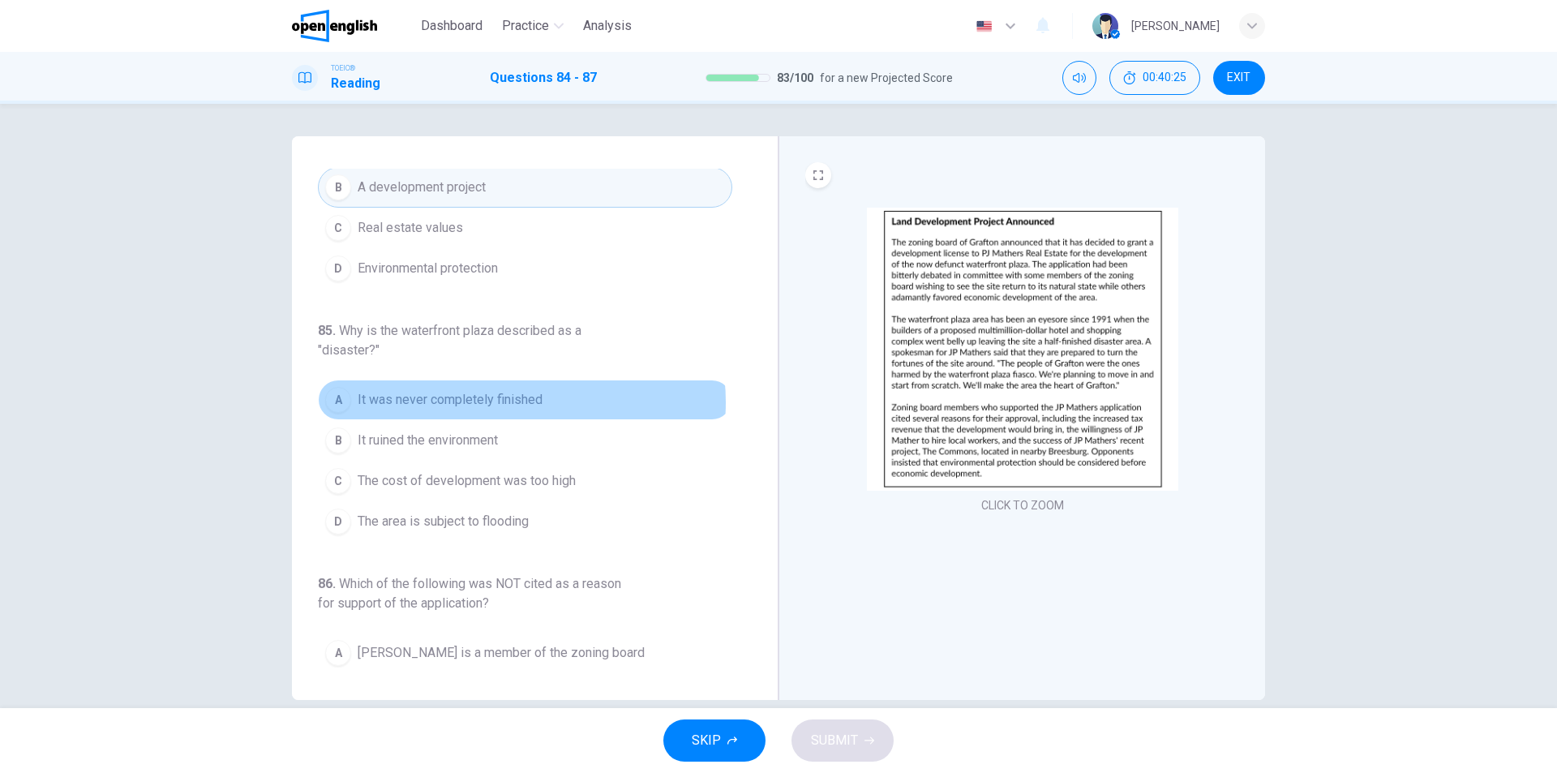
click at [515, 402] on span "It was never completely finished" at bounding box center [450, 399] width 185 height 19
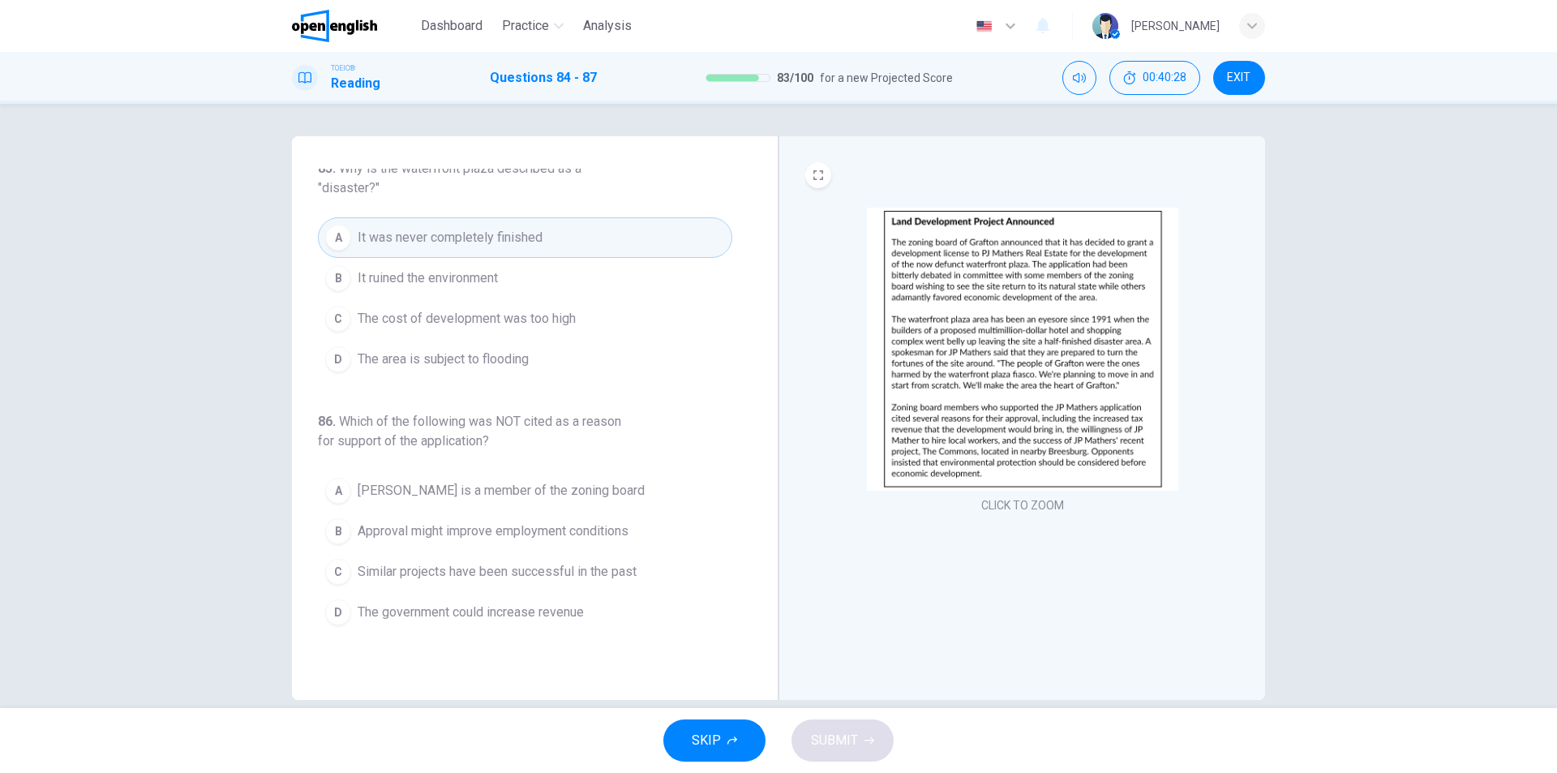
scroll to position [324, 0]
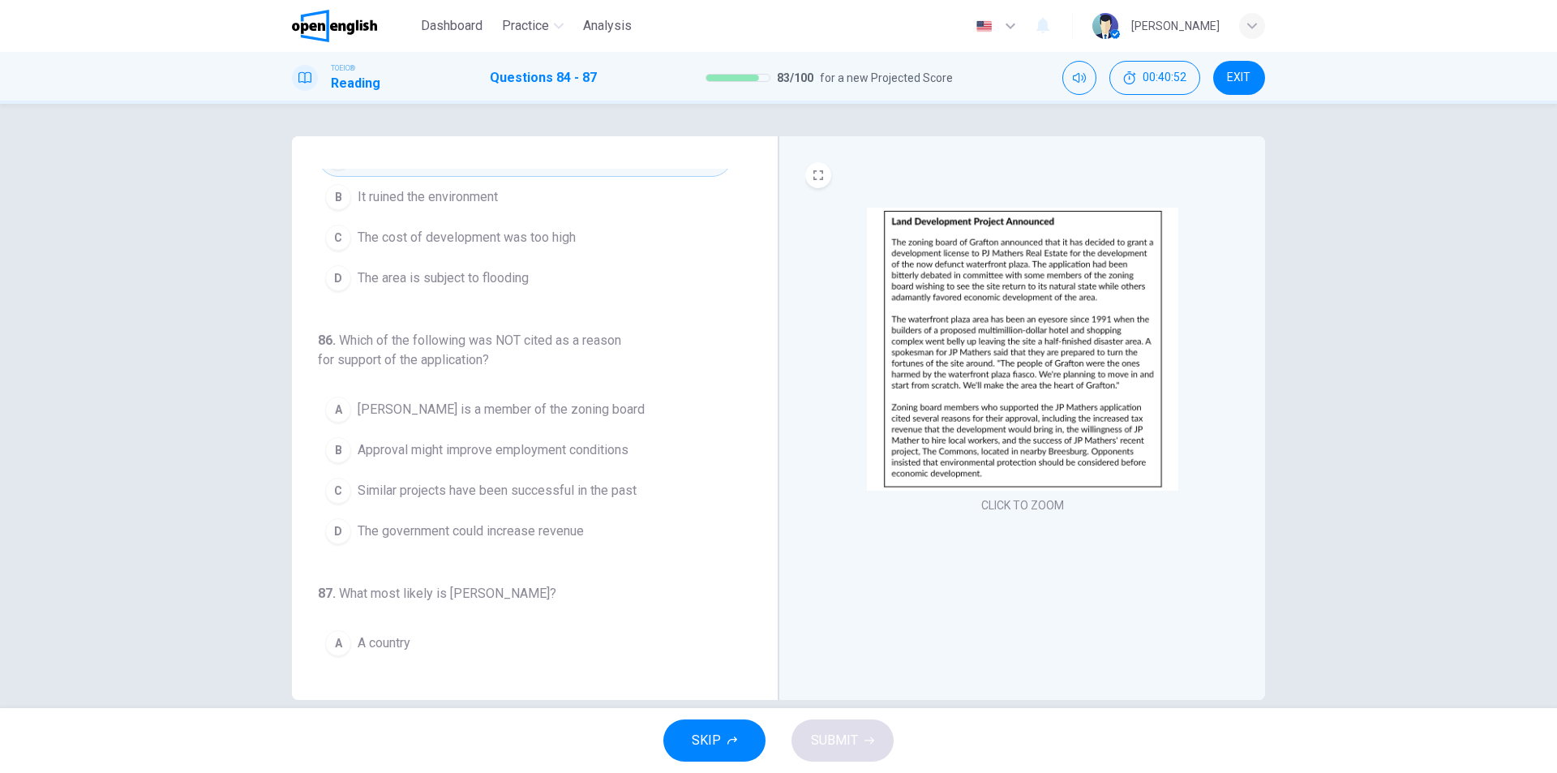
click at [957, 415] on img at bounding box center [1022, 349] width 311 height 283
click at [606, 456] on span "Approval might improve employment conditions" at bounding box center [493, 449] width 271 height 19
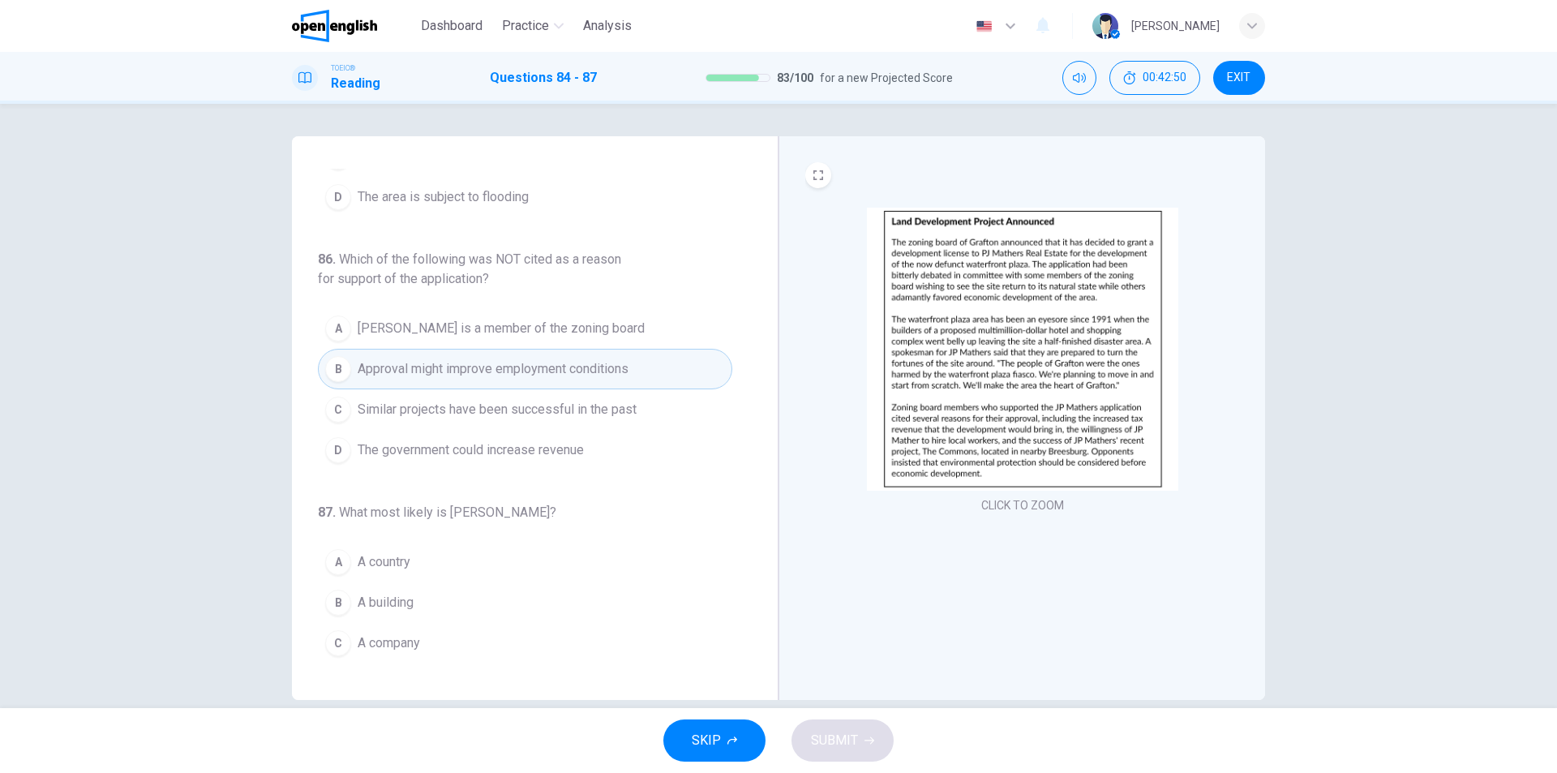
click at [1020, 265] on img at bounding box center [1022, 349] width 311 height 283
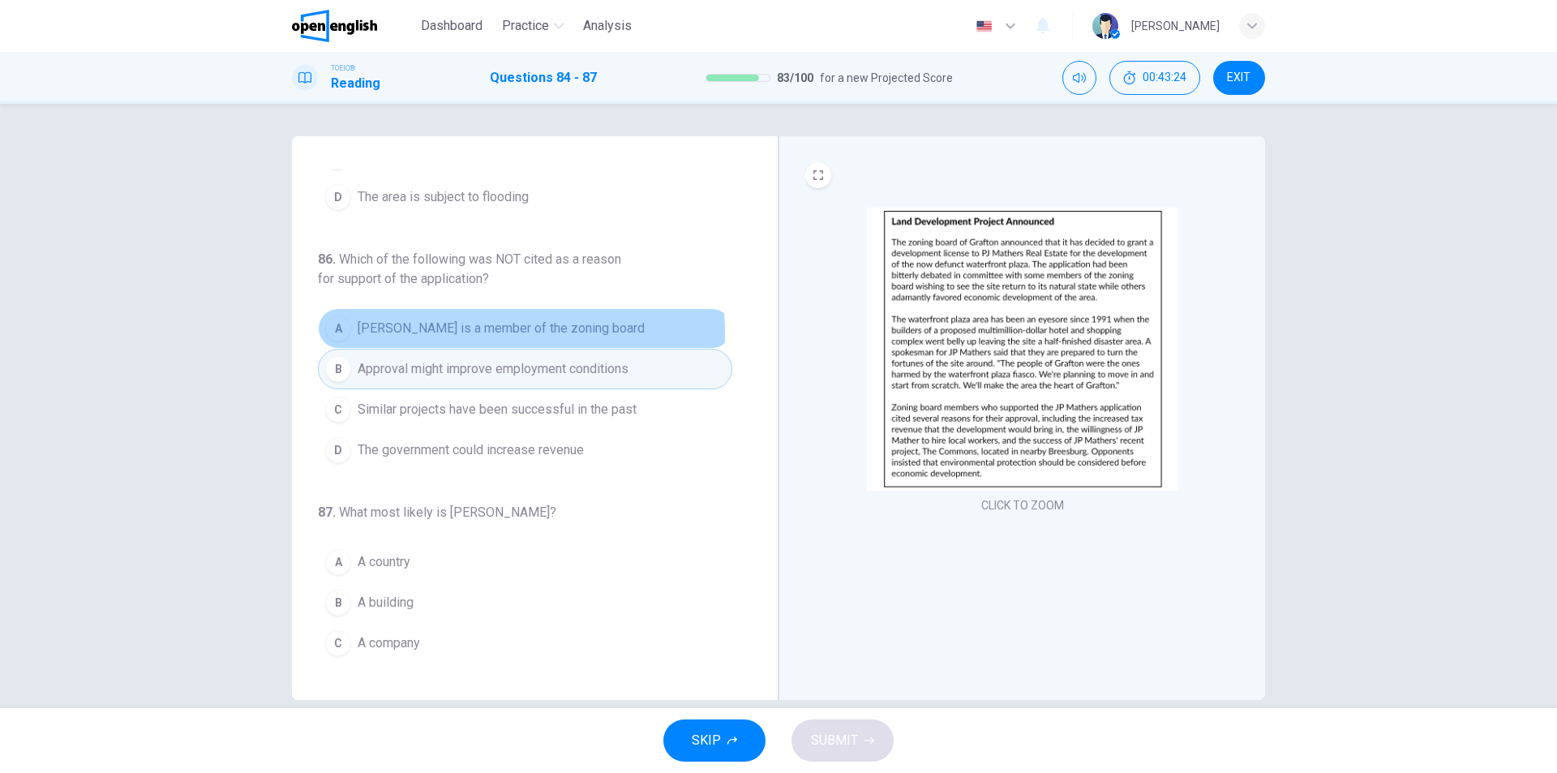
click at [473, 332] on span "[PERSON_NAME] is a member of the zoning board" at bounding box center [501, 328] width 287 height 19
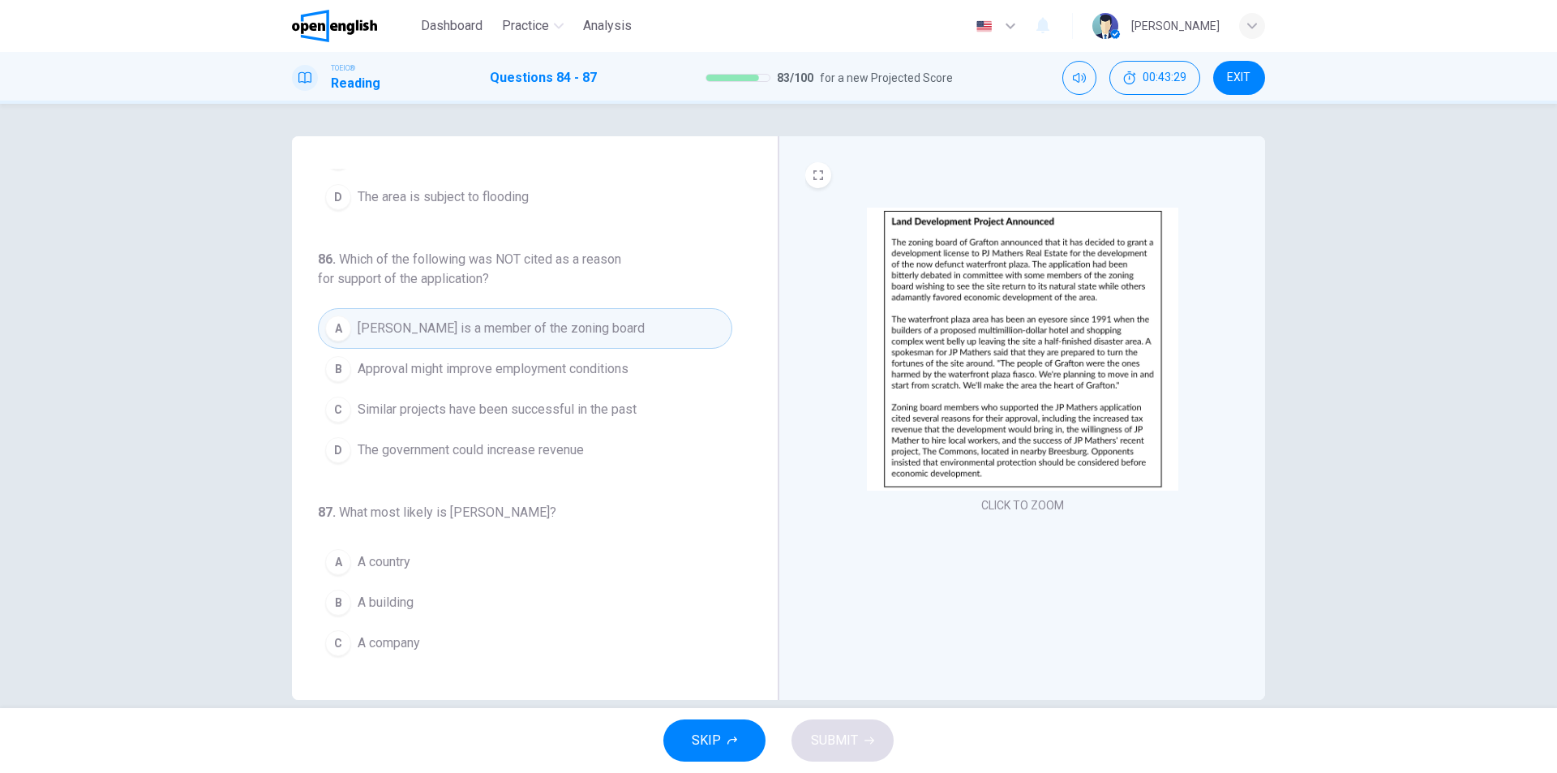
click at [533, 370] on span "Approval might improve employment conditions" at bounding box center [493, 368] width 271 height 19
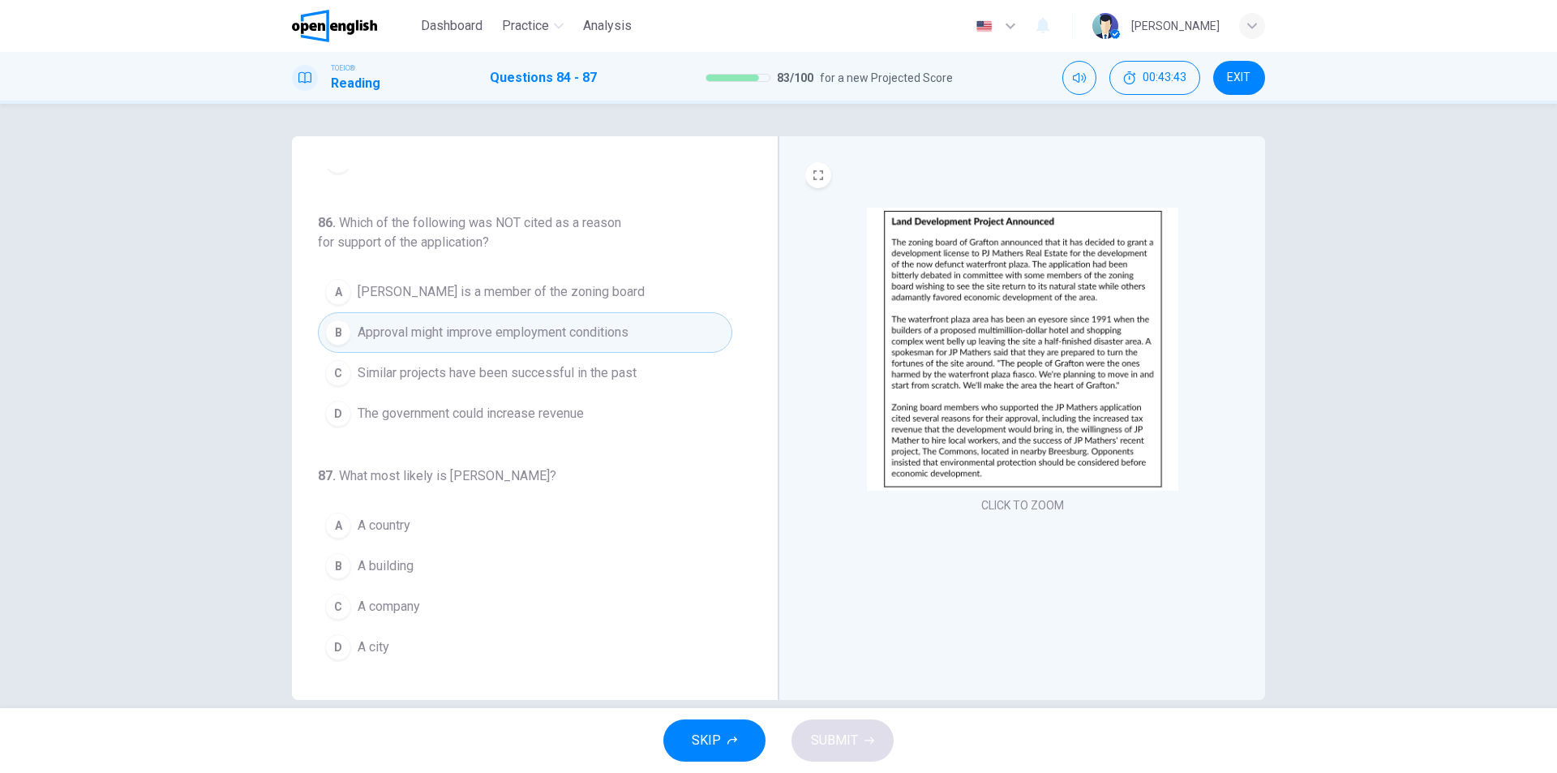
scroll to position [24, 0]
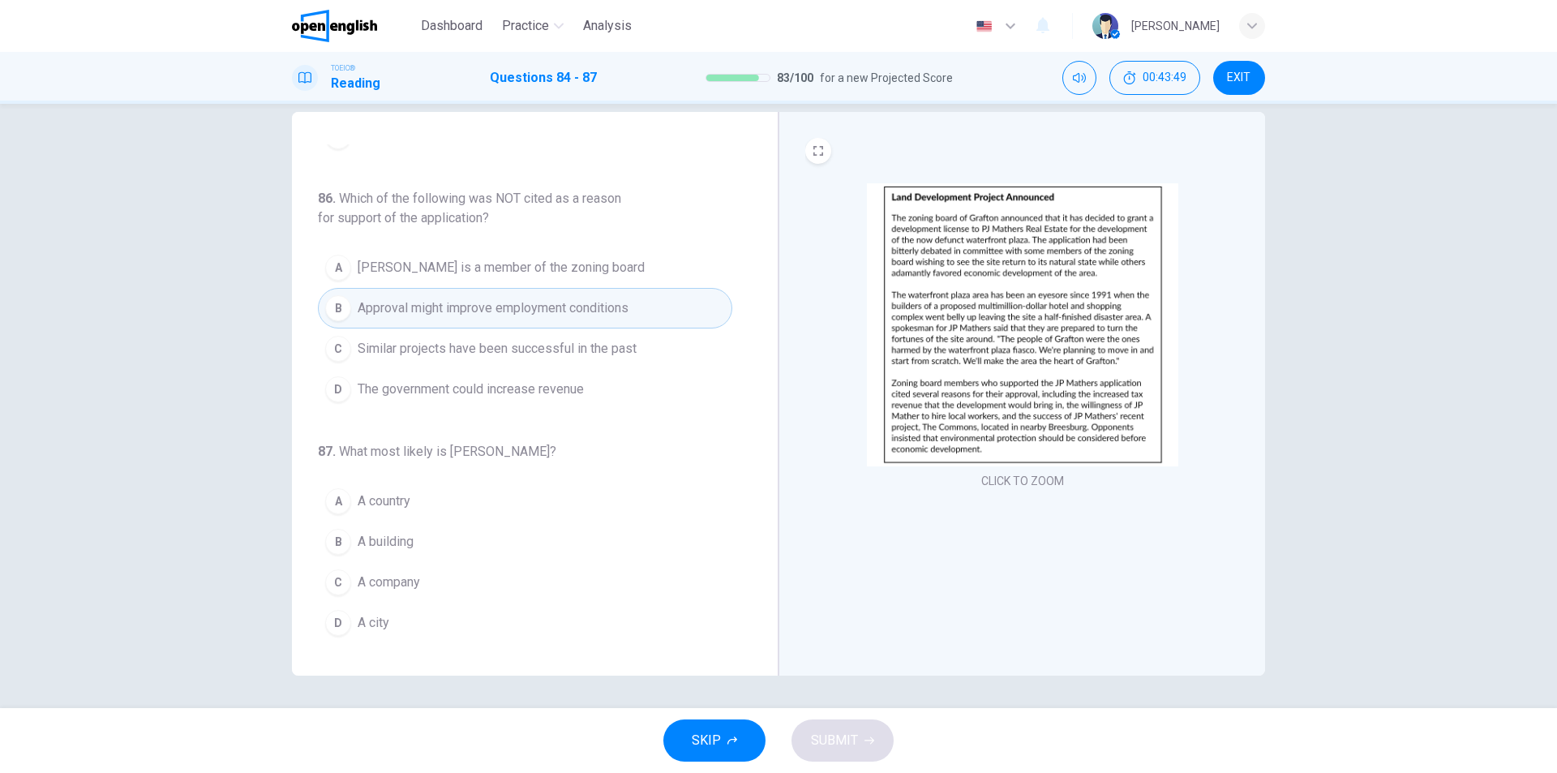
click at [379, 616] on span "A city" at bounding box center [374, 622] width 32 height 19
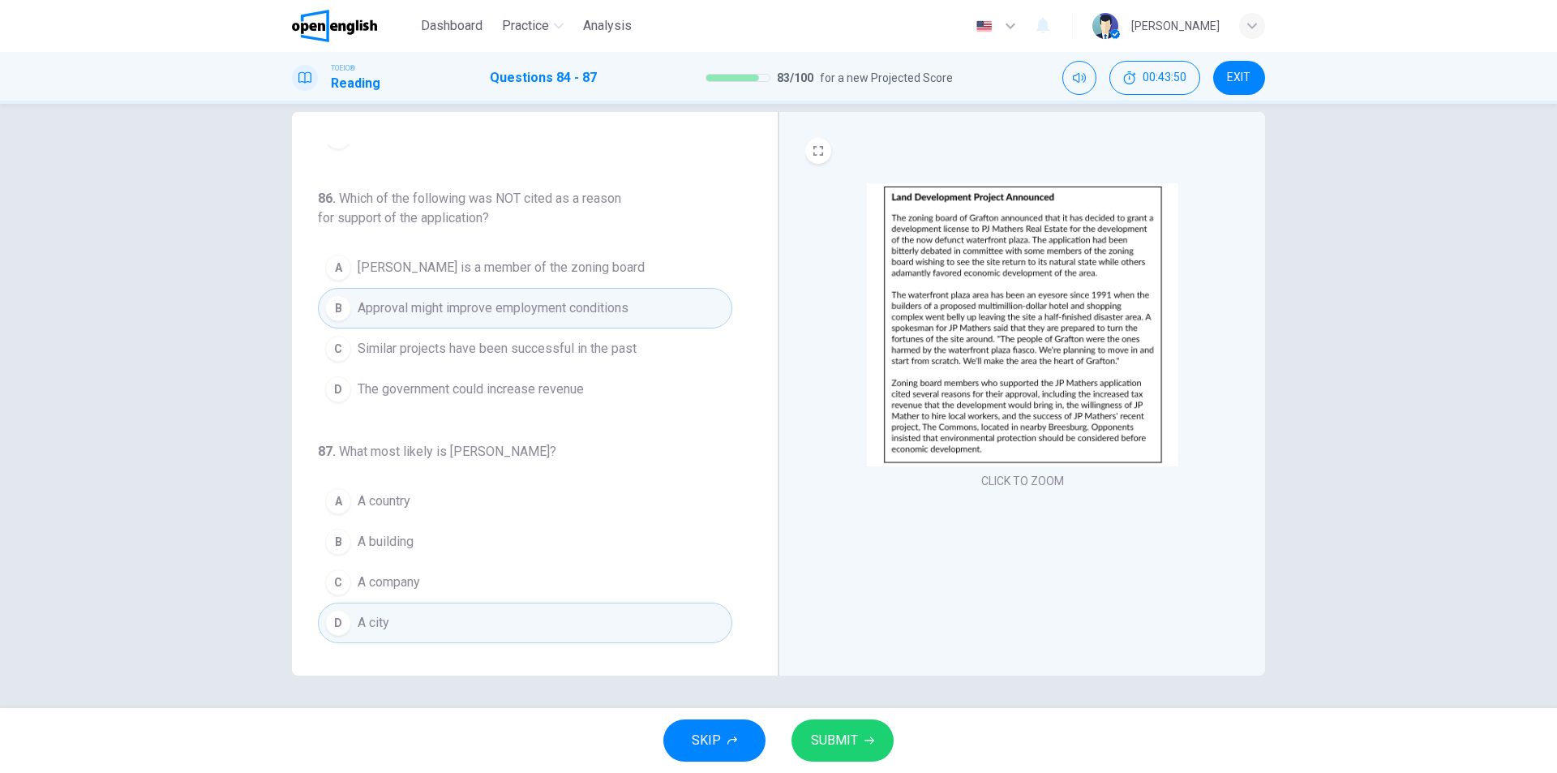
click at [854, 744] on span "SUBMIT" at bounding box center [834, 740] width 47 height 23
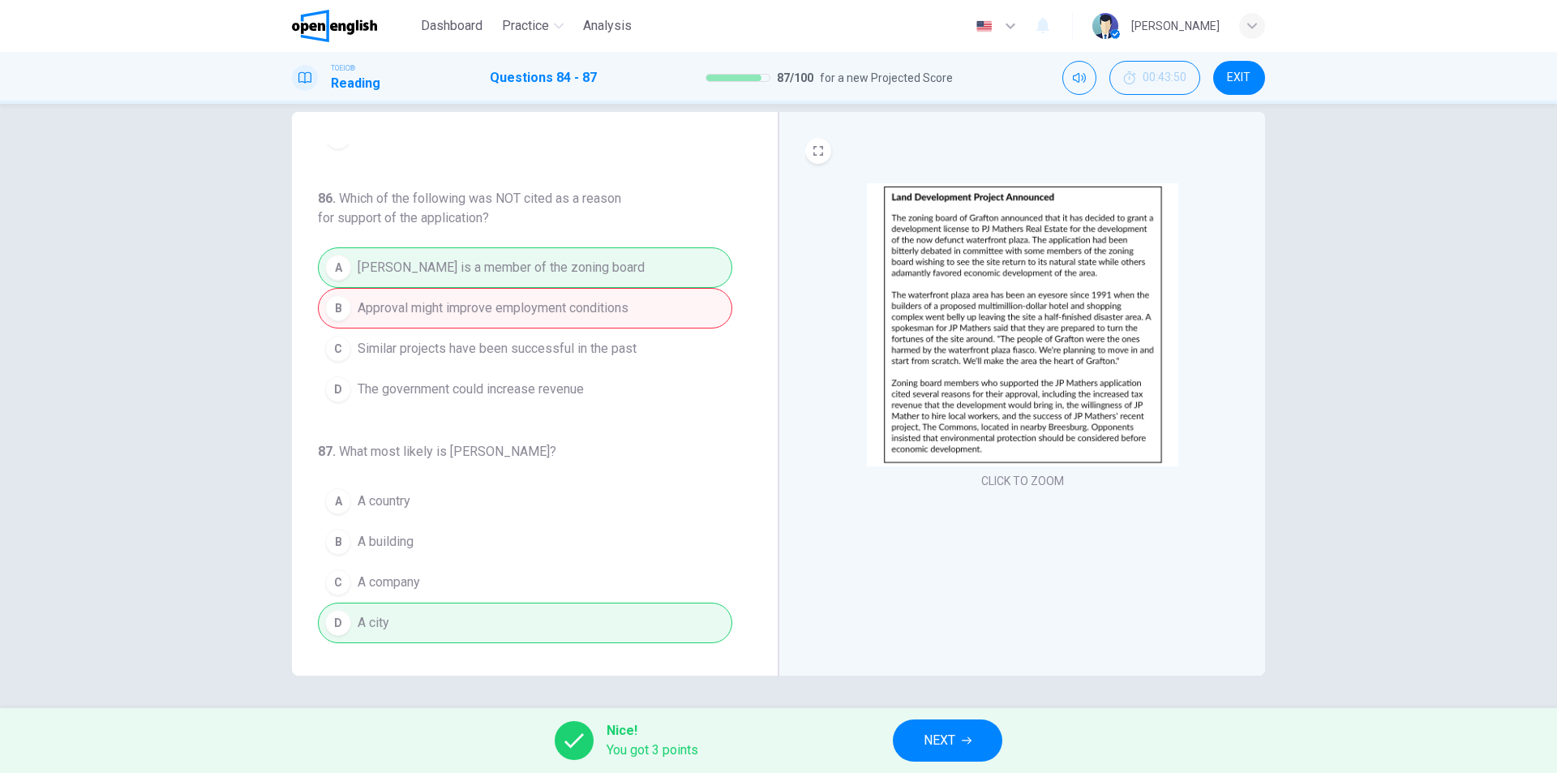
click at [960, 743] on button "NEXT" at bounding box center [947, 740] width 109 height 42
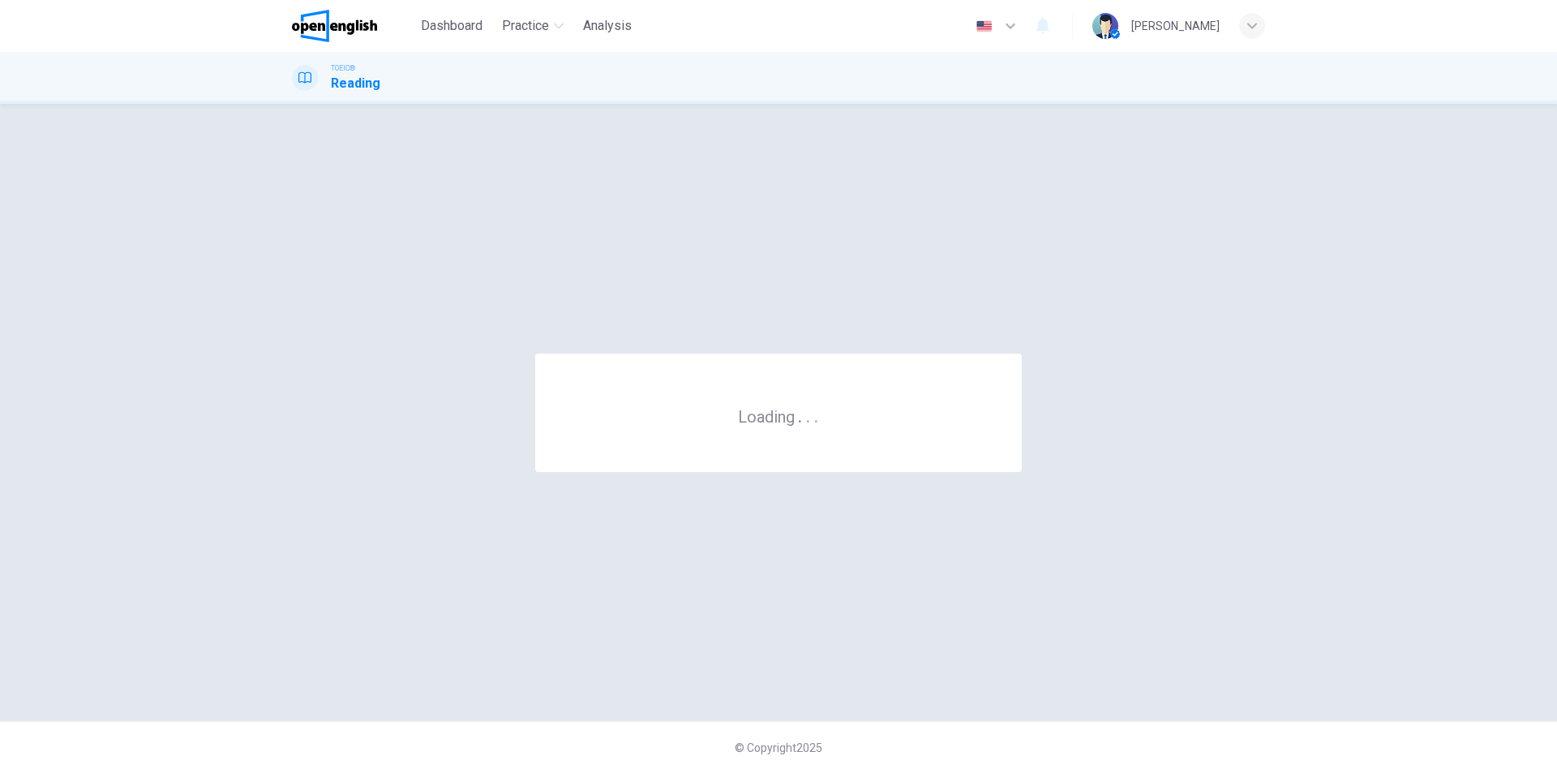
scroll to position [0, 0]
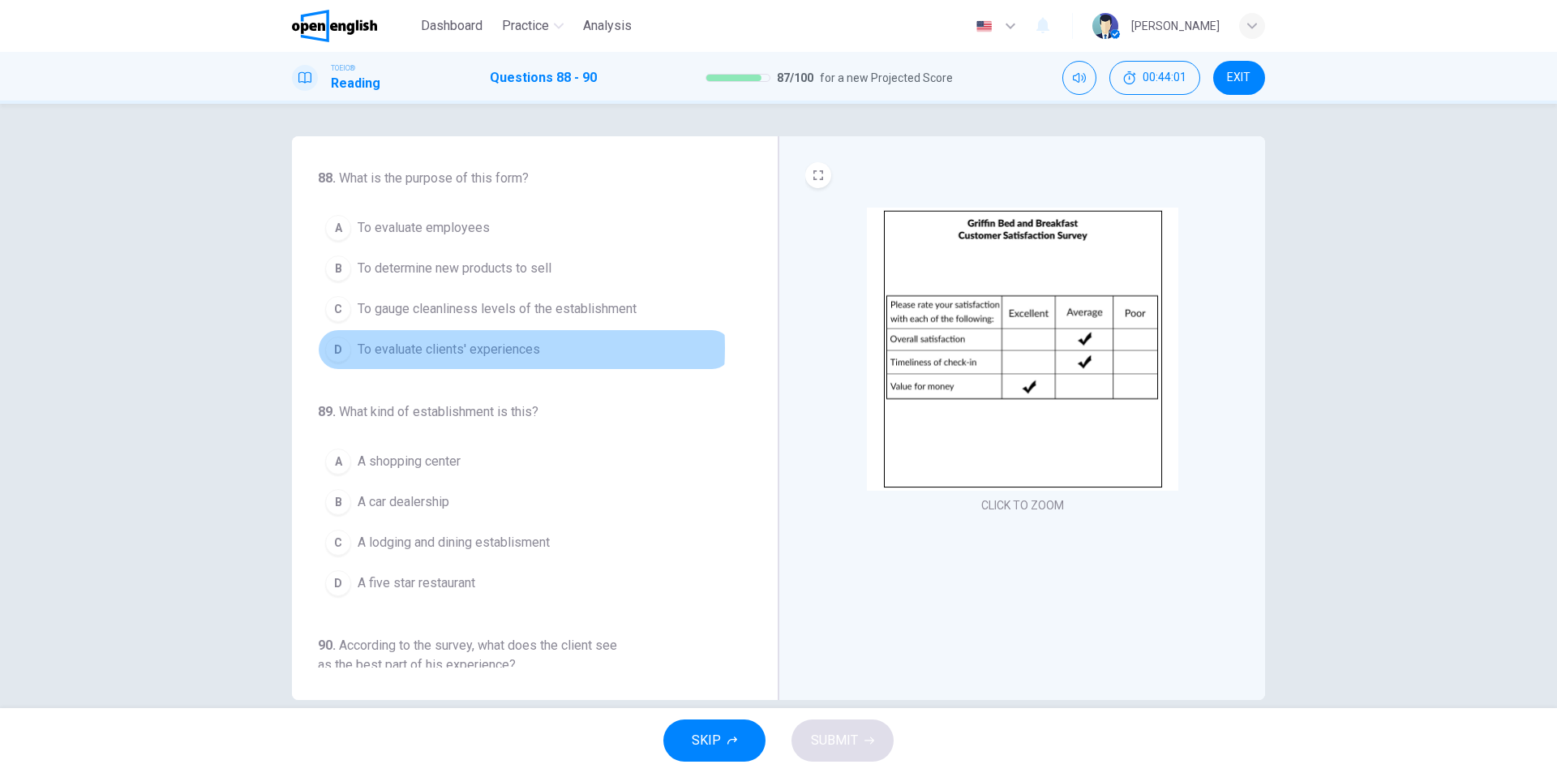
click at [439, 348] on span "To evaluate clients' experiences" at bounding box center [449, 349] width 182 height 19
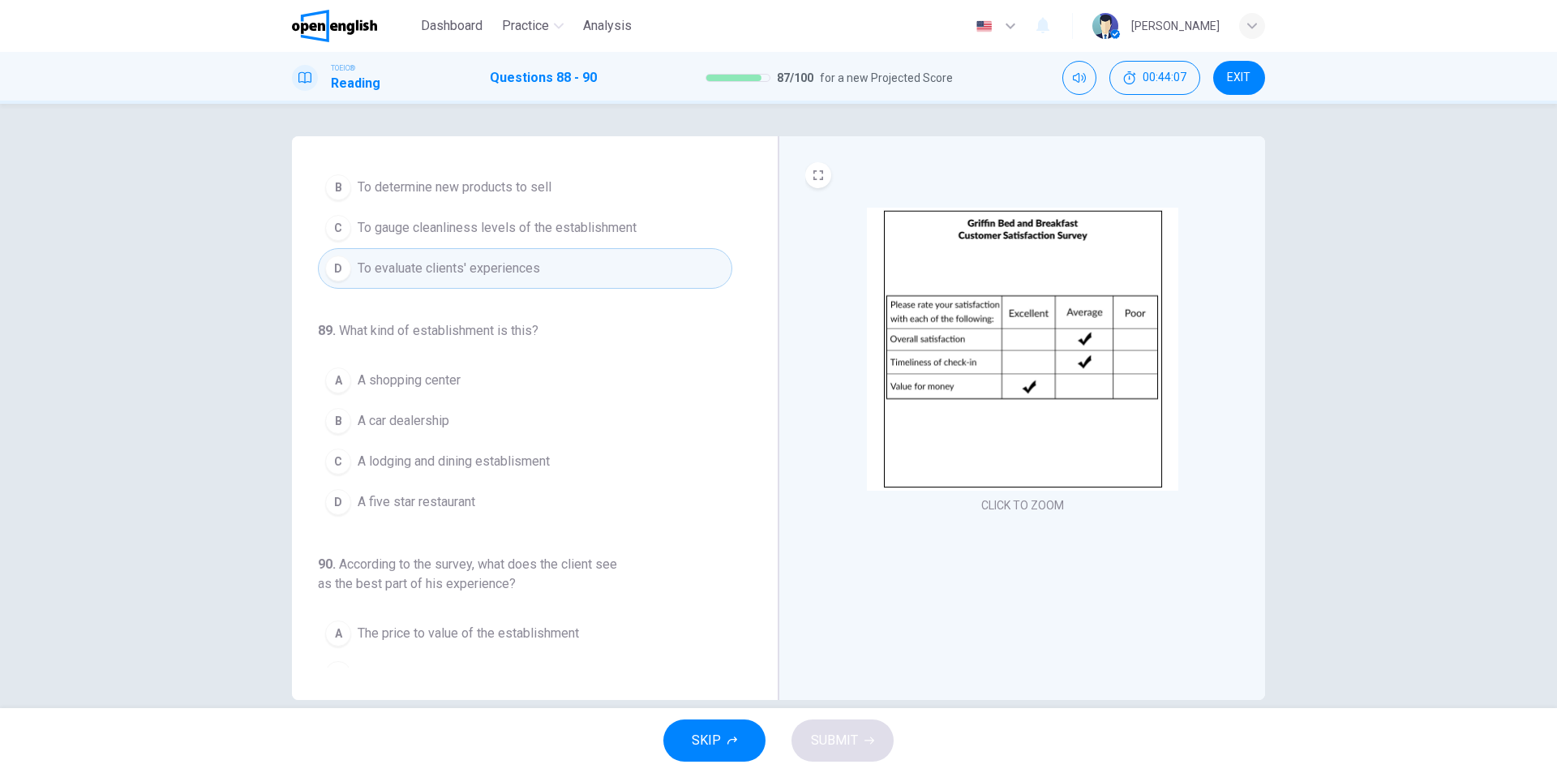
scroll to position [162, 0]
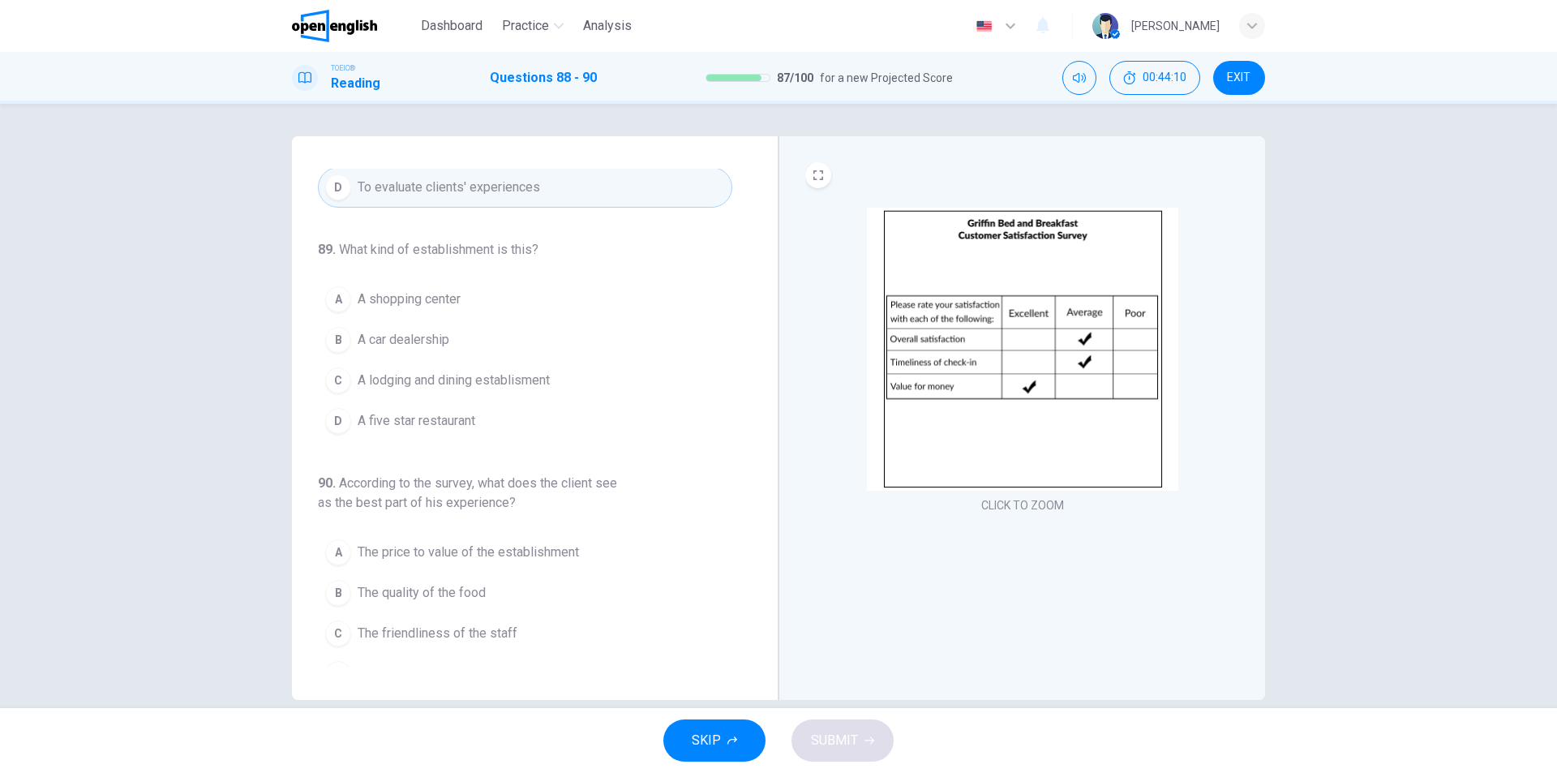
click at [520, 374] on span "A lodging and dining establisment" at bounding box center [454, 379] width 192 height 19
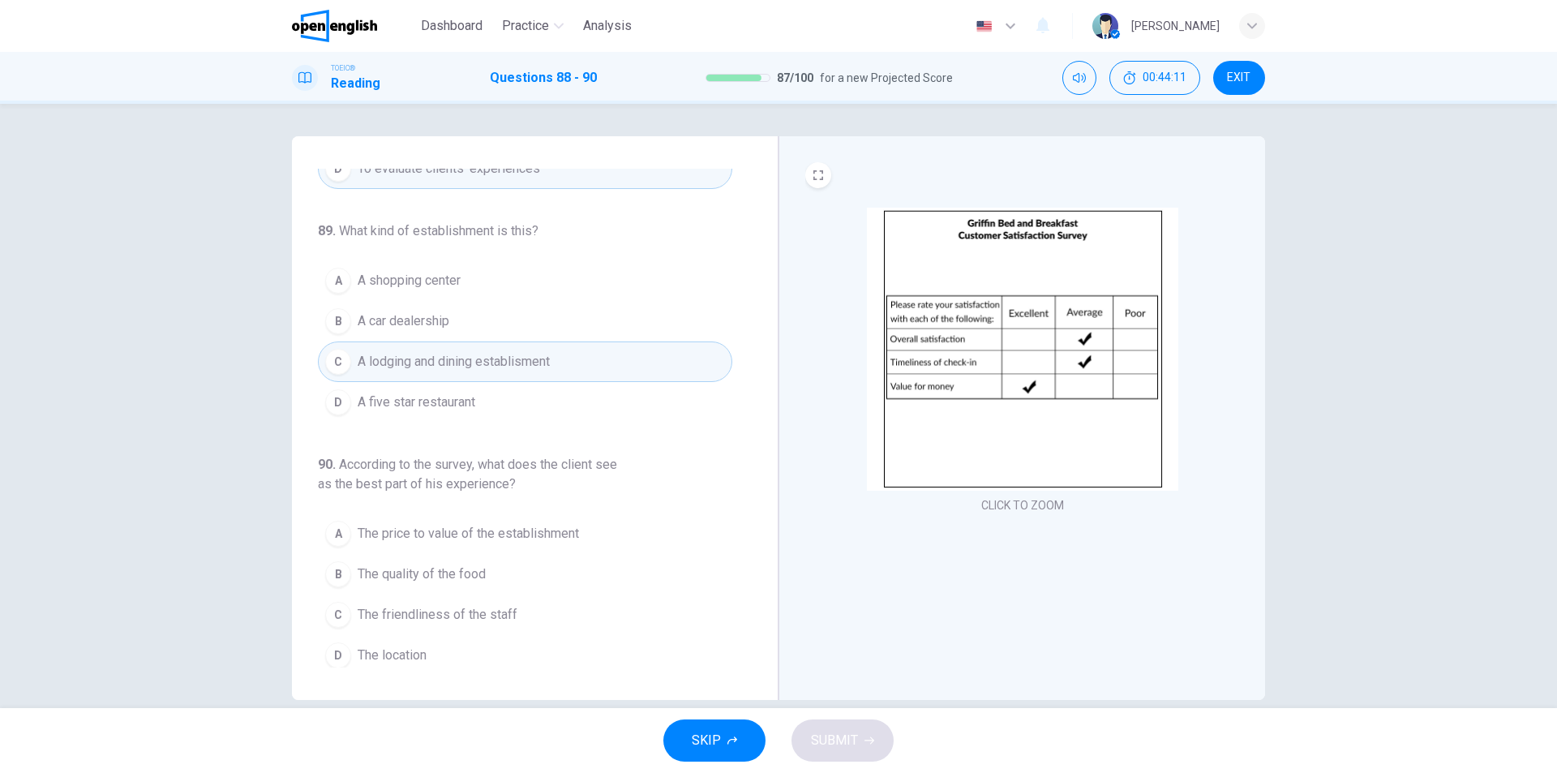
scroll to position [189, 0]
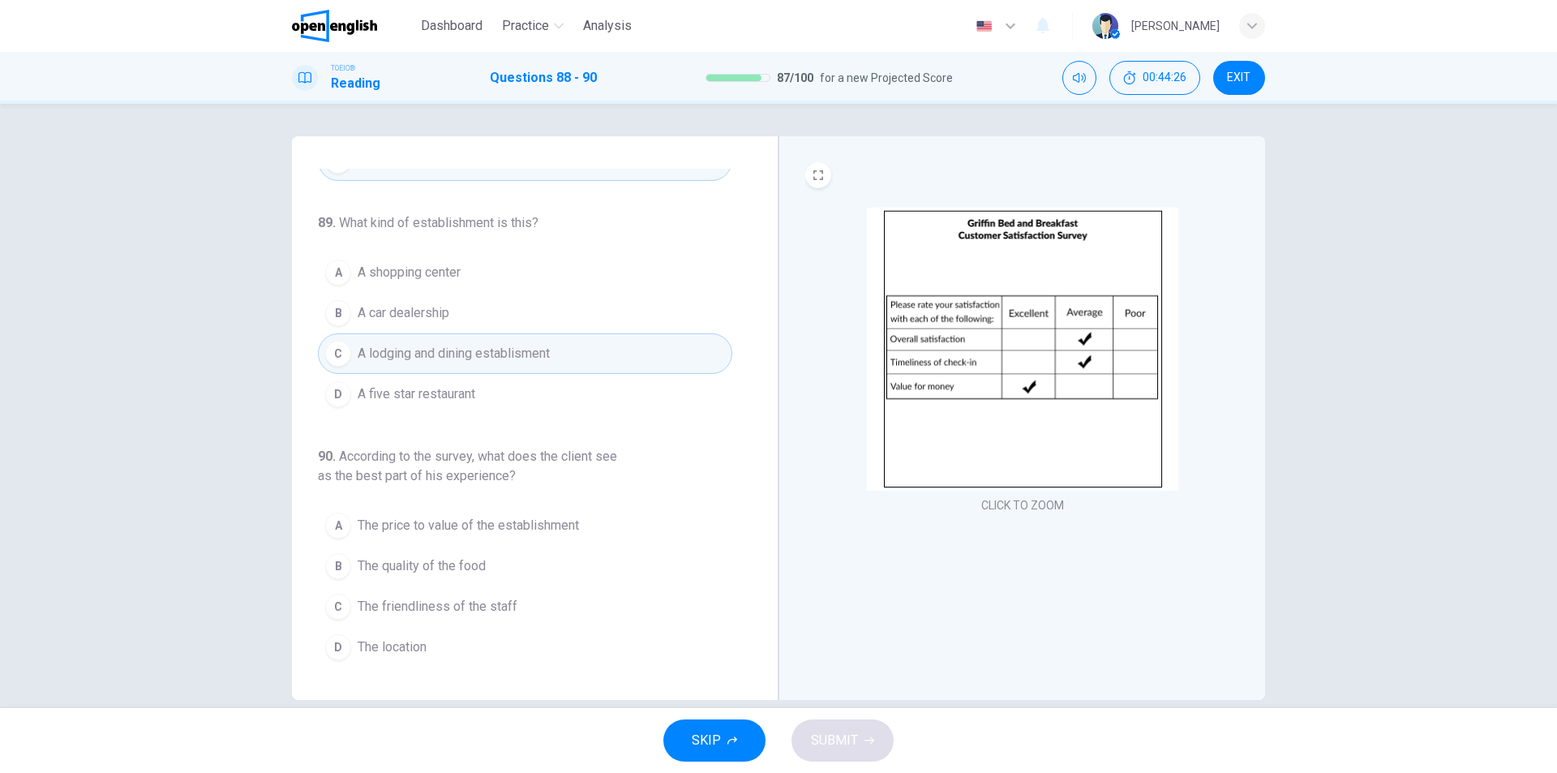
click at [516, 530] on span "The price to value of the establishment" at bounding box center [468, 525] width 221 height 19
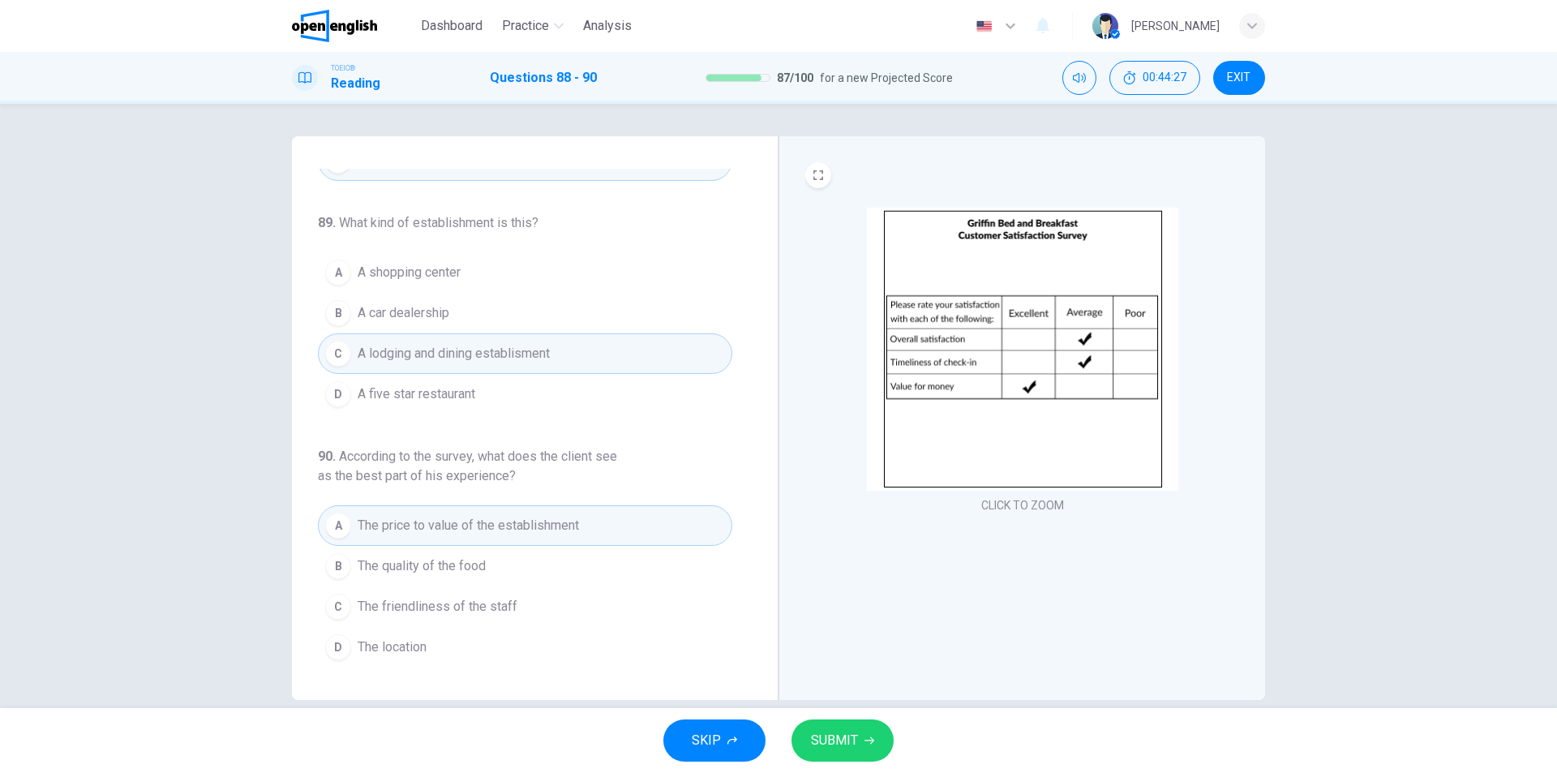
click at [847, 730] on span "SUBMIT" at bounding box center [834, 740] width 47 height 23
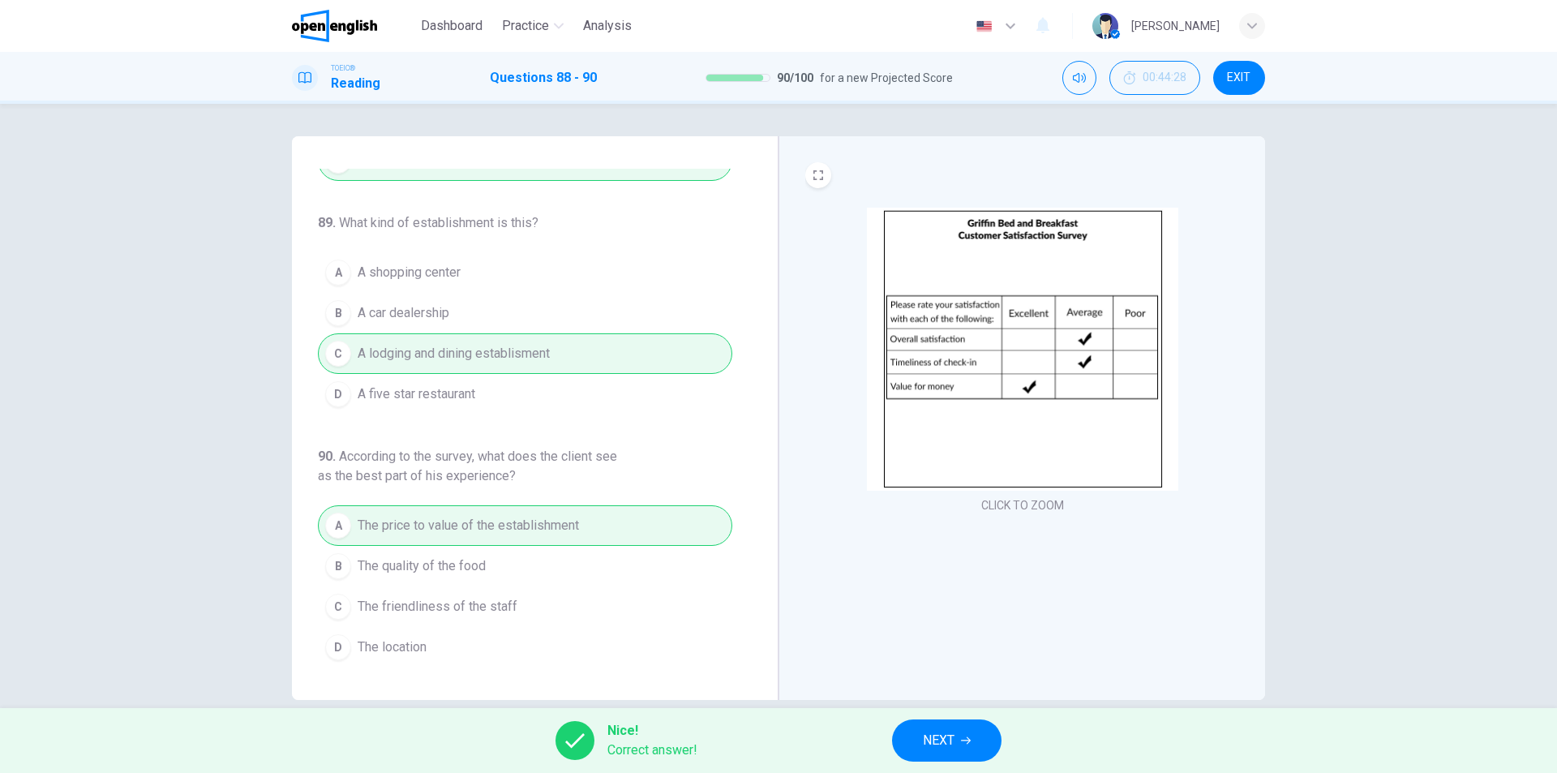
click at [938, 747] on span "NEXT" at bounding box center [939, 740] width 32 height 23
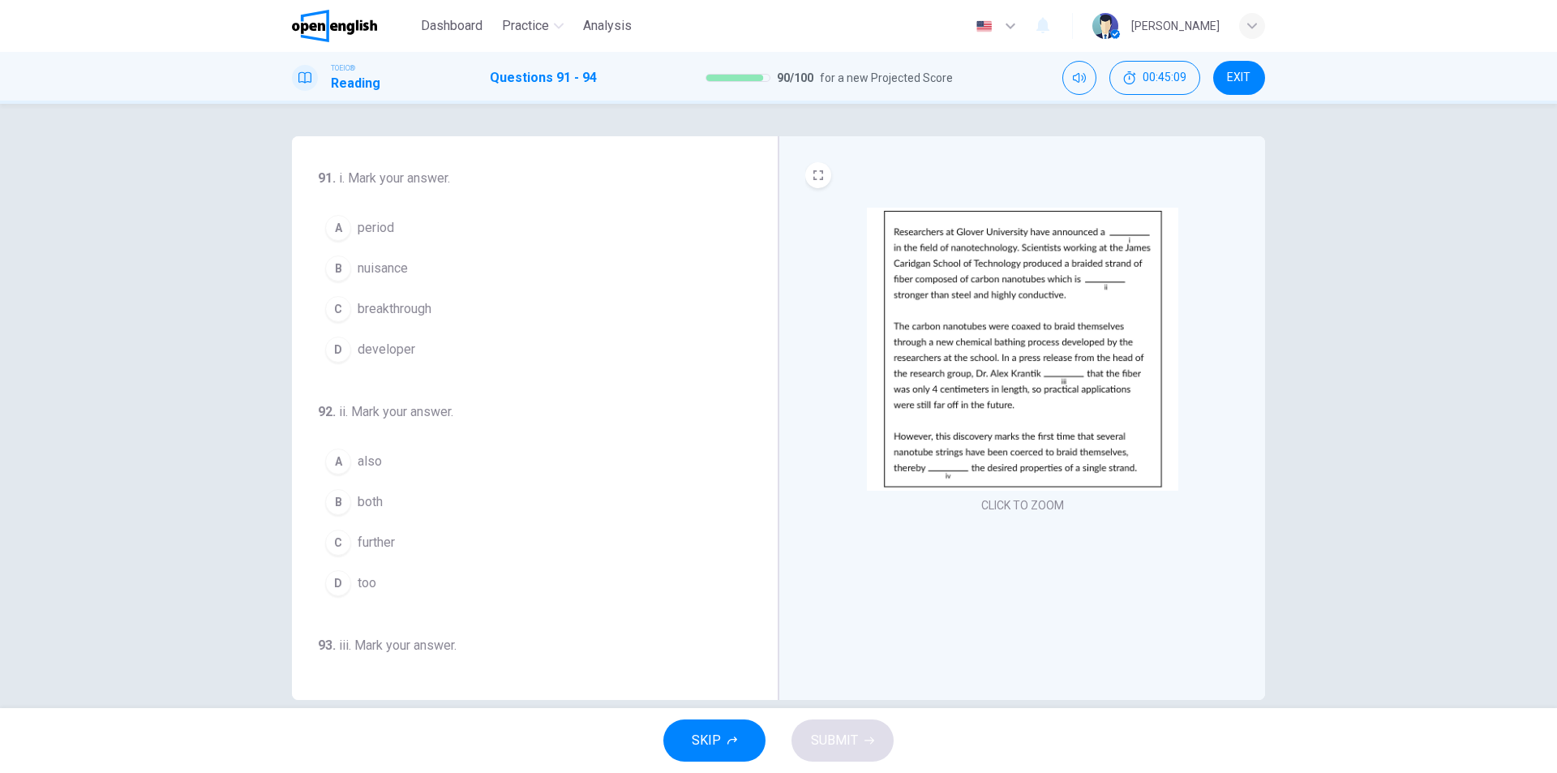
click at [380, 310] on span "breakthrough" at bounding box center [395, 308] width 74 height 19
click at [372, 542] on span "further" at bounding box center [376, 542] width 37 height 19
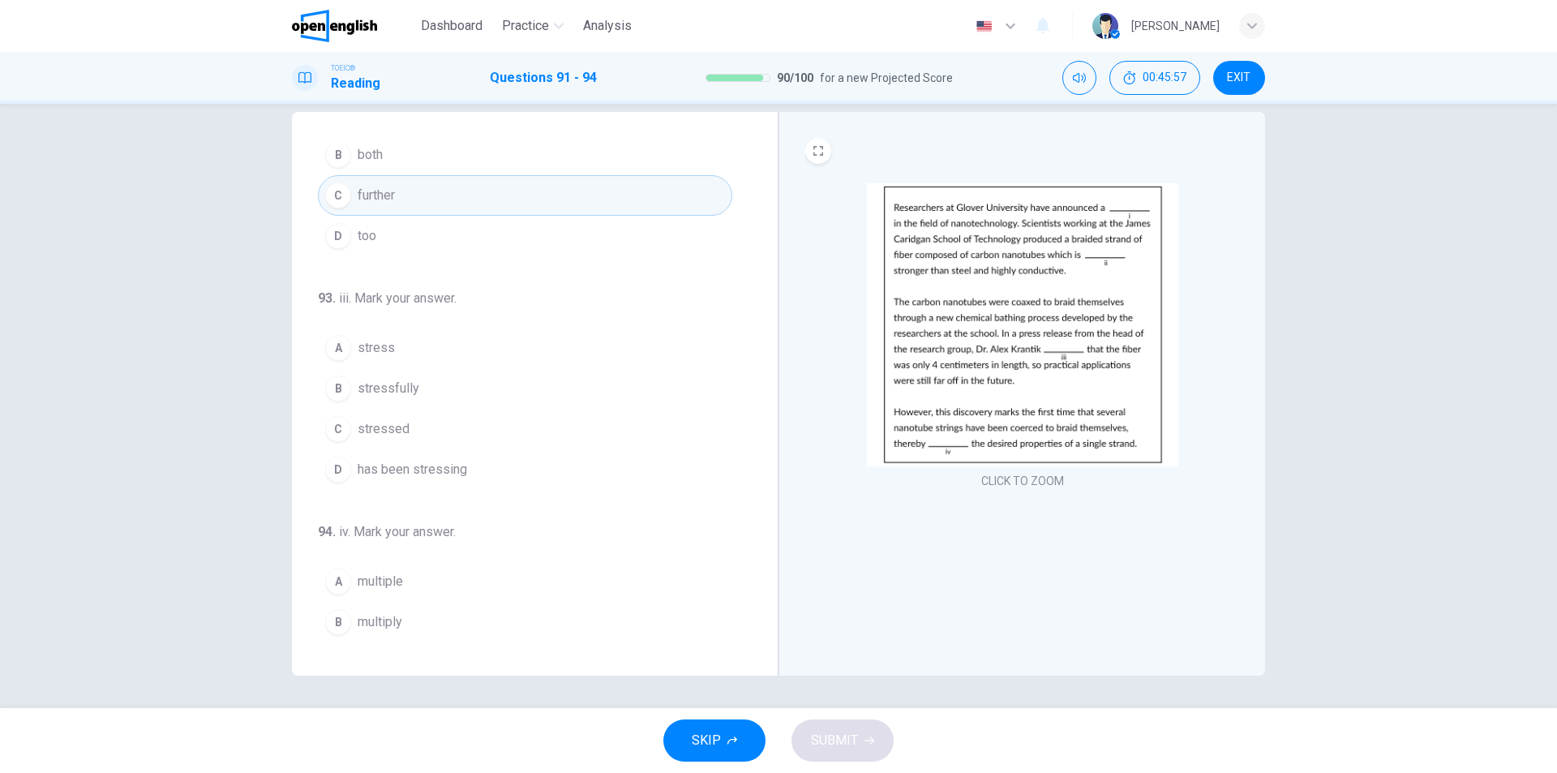
scroll to position [324, 0]
click at [379, 351] on span "stress" at bounding box center [376, 345] width 37 height 19
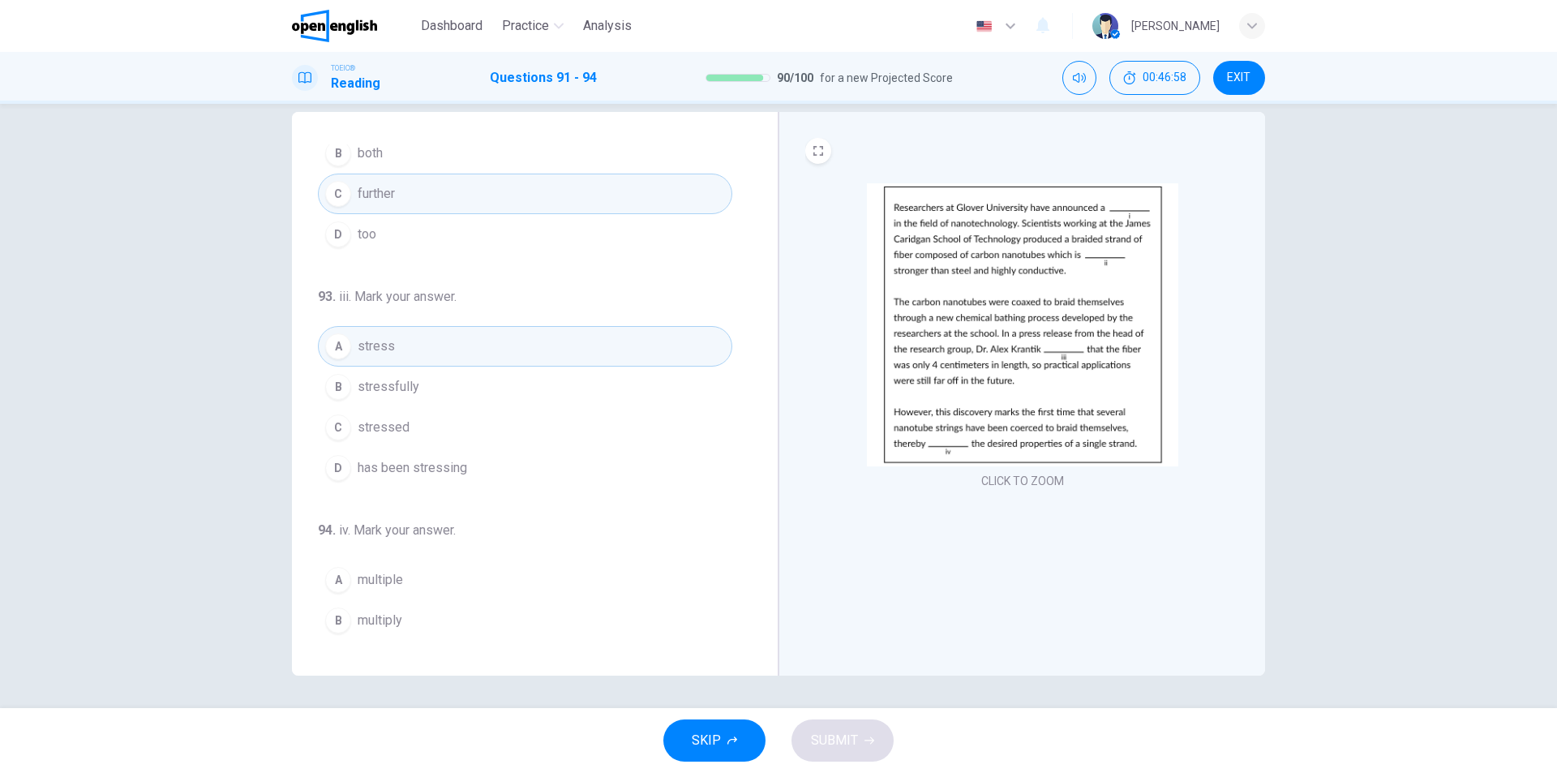
scroll to position [403, 0]
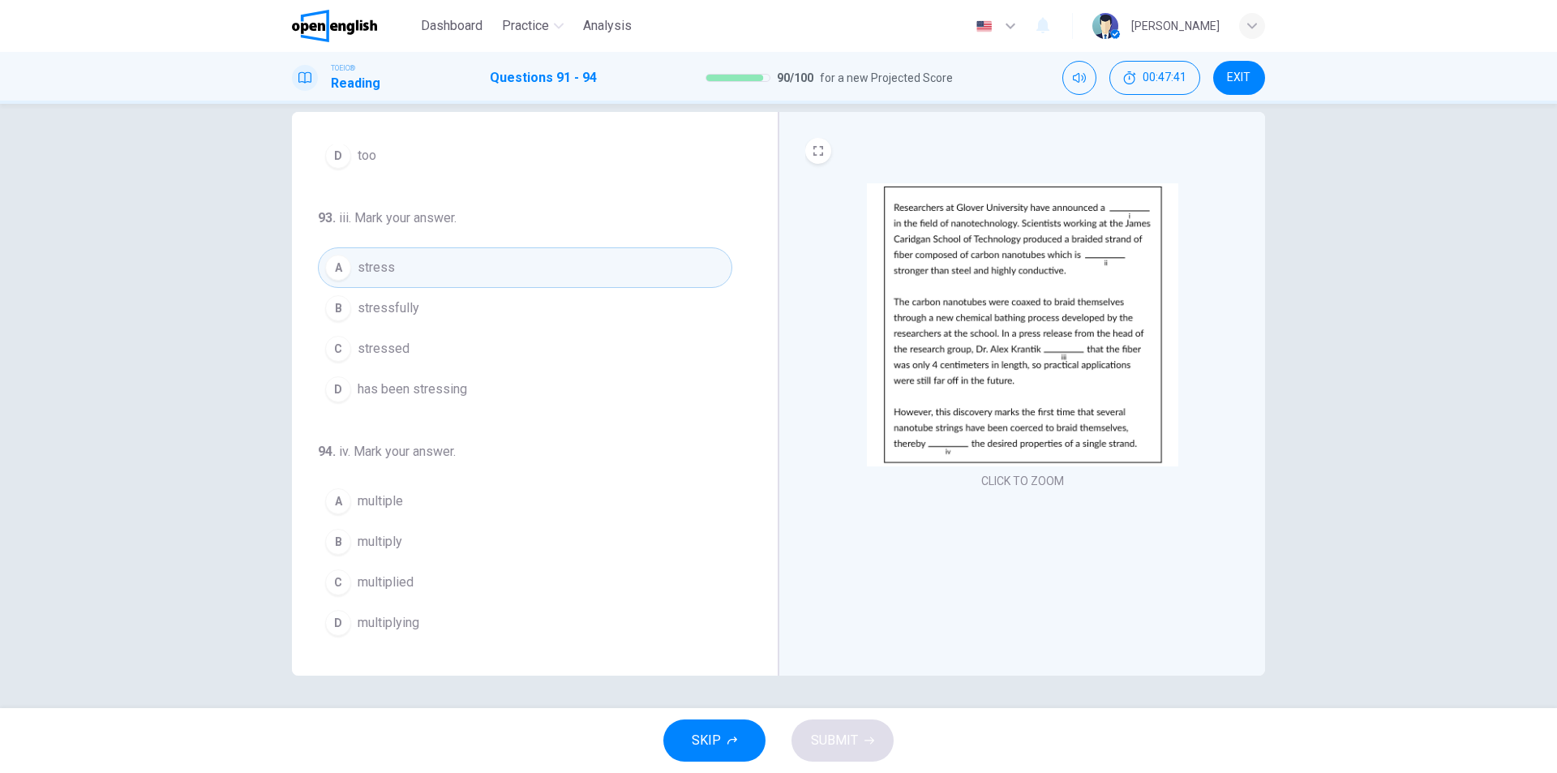
click at [375, 622] on span "multiplying" at bounding box center [389, 622] width 62 height 19
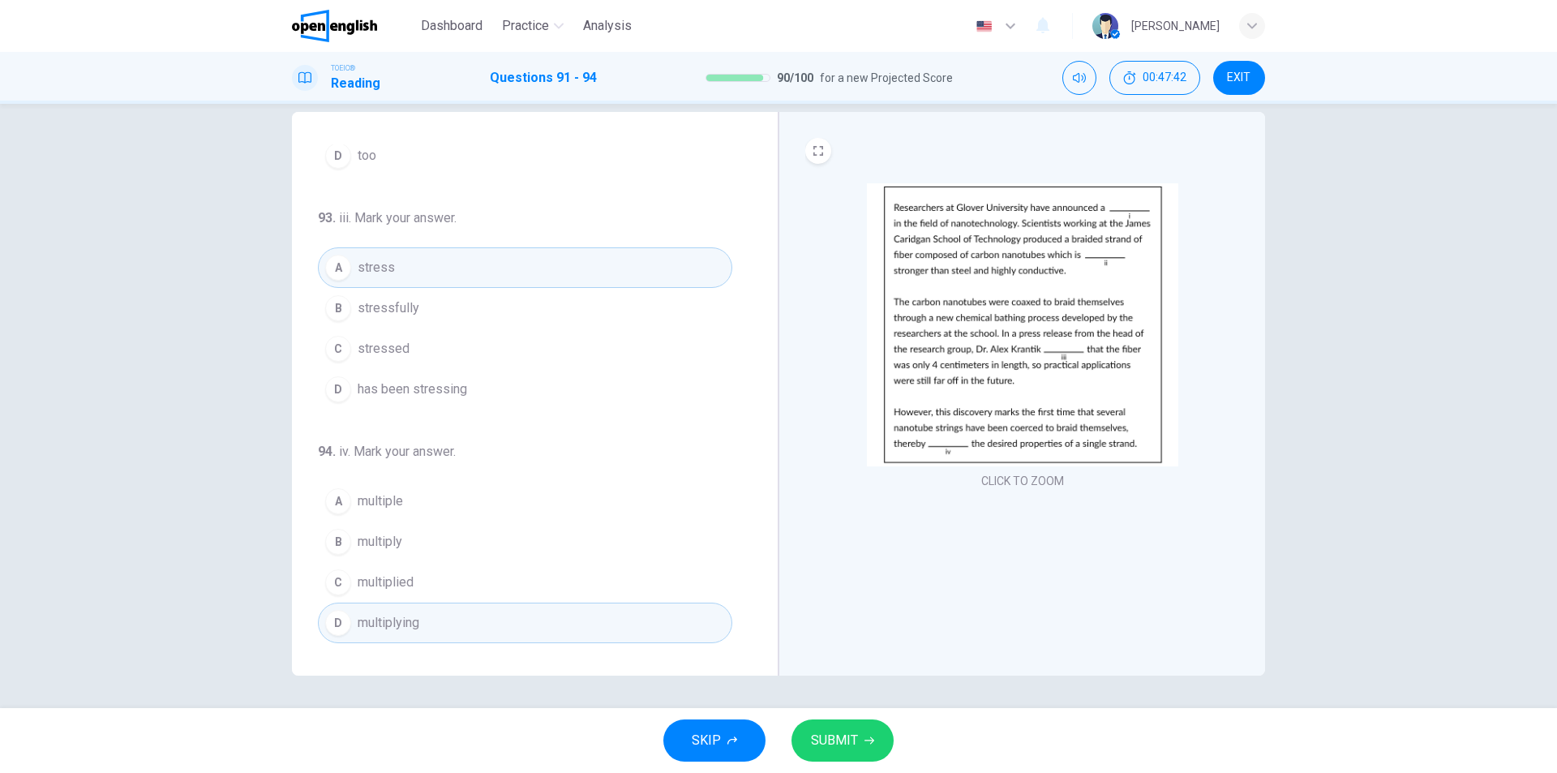
click at [858, 747] on button "SUBMIT" at bounding box center [842, 740] width 102 height 42
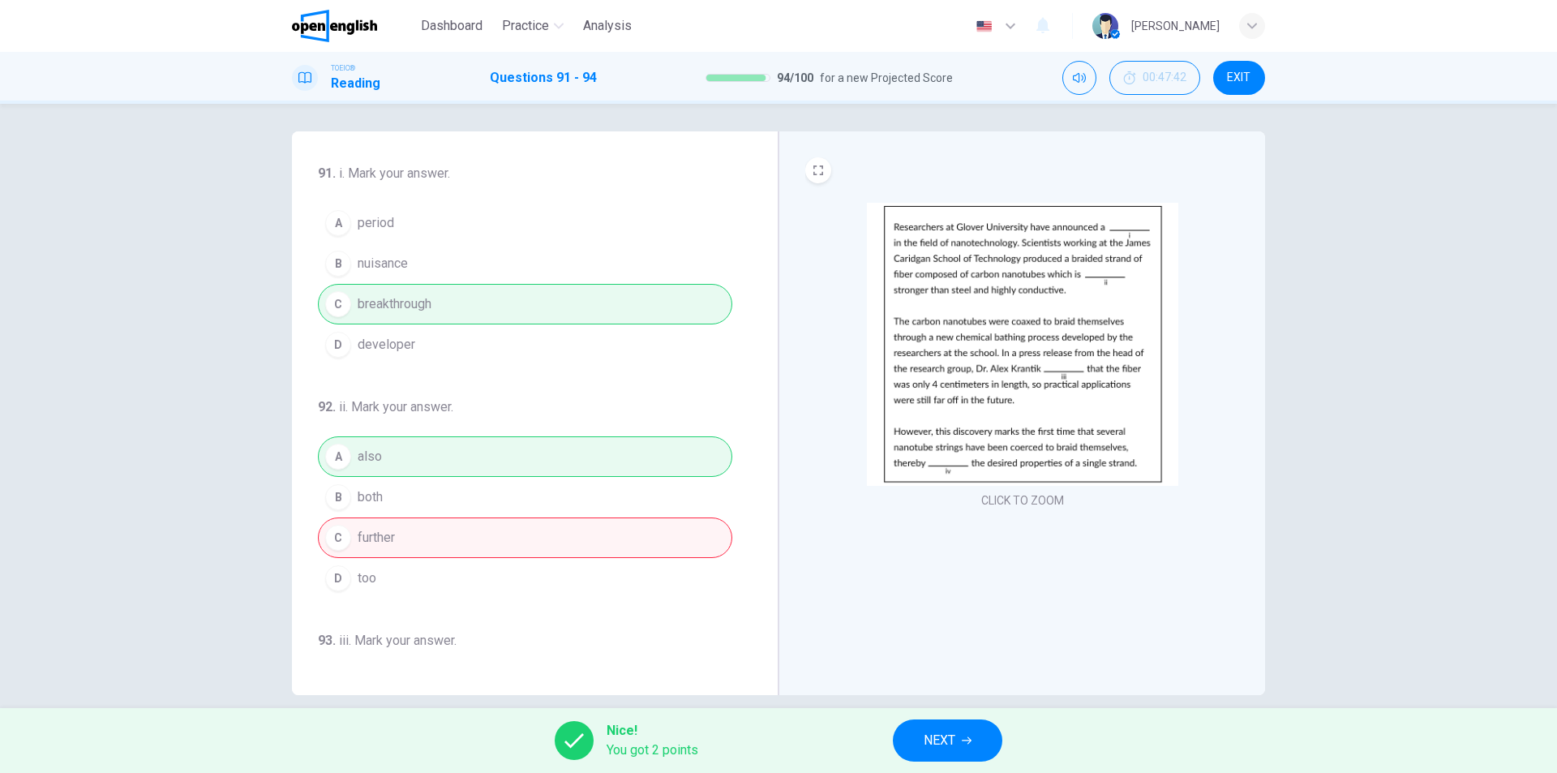
scroll to position [0, 0]
click at [954, 743] on span "NEXT" at bounding box center [939, 740] width 32 height 23
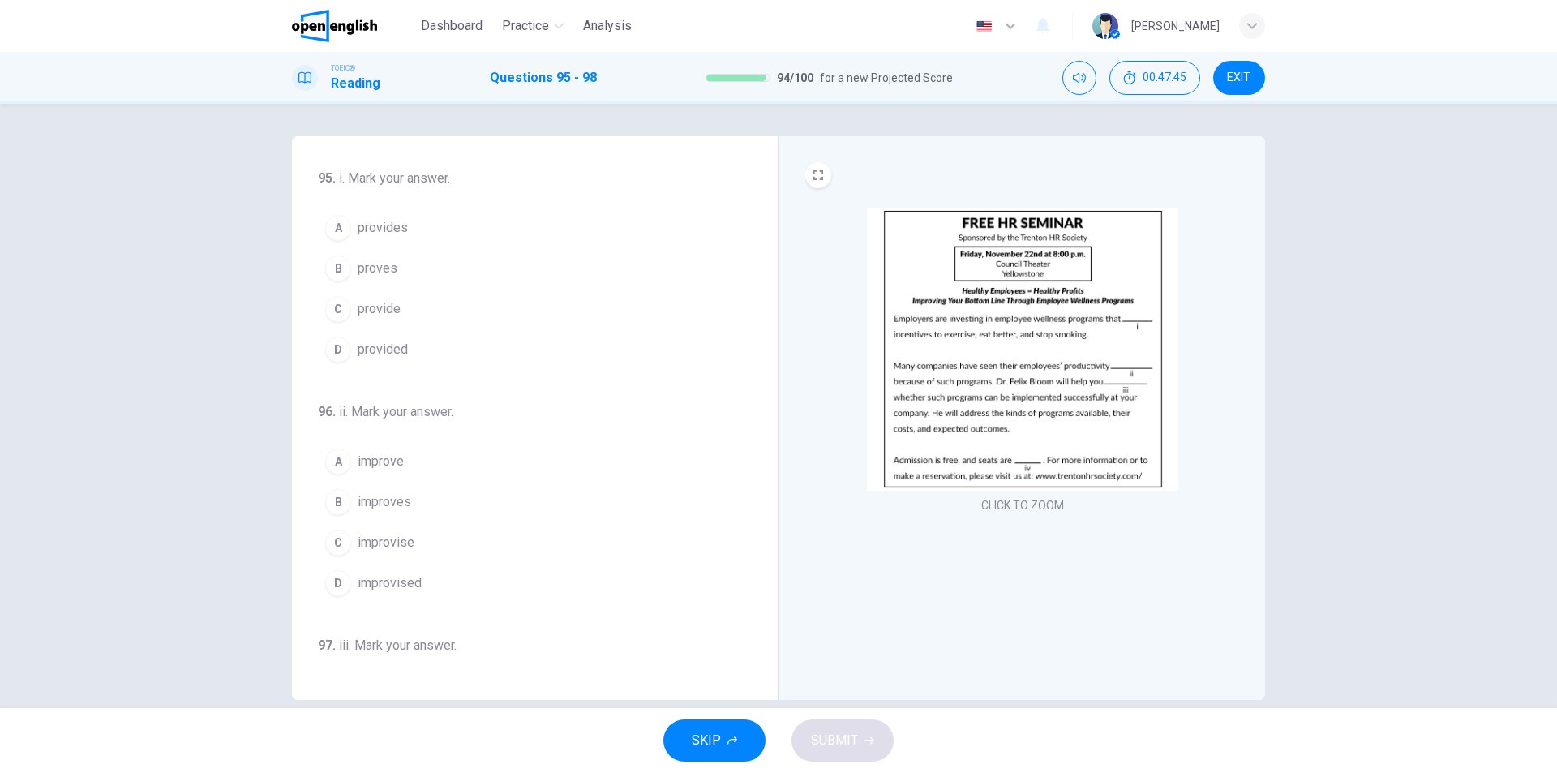
click at [1081, 336] on img at bounding box center [1022, 349] width 311 height 283
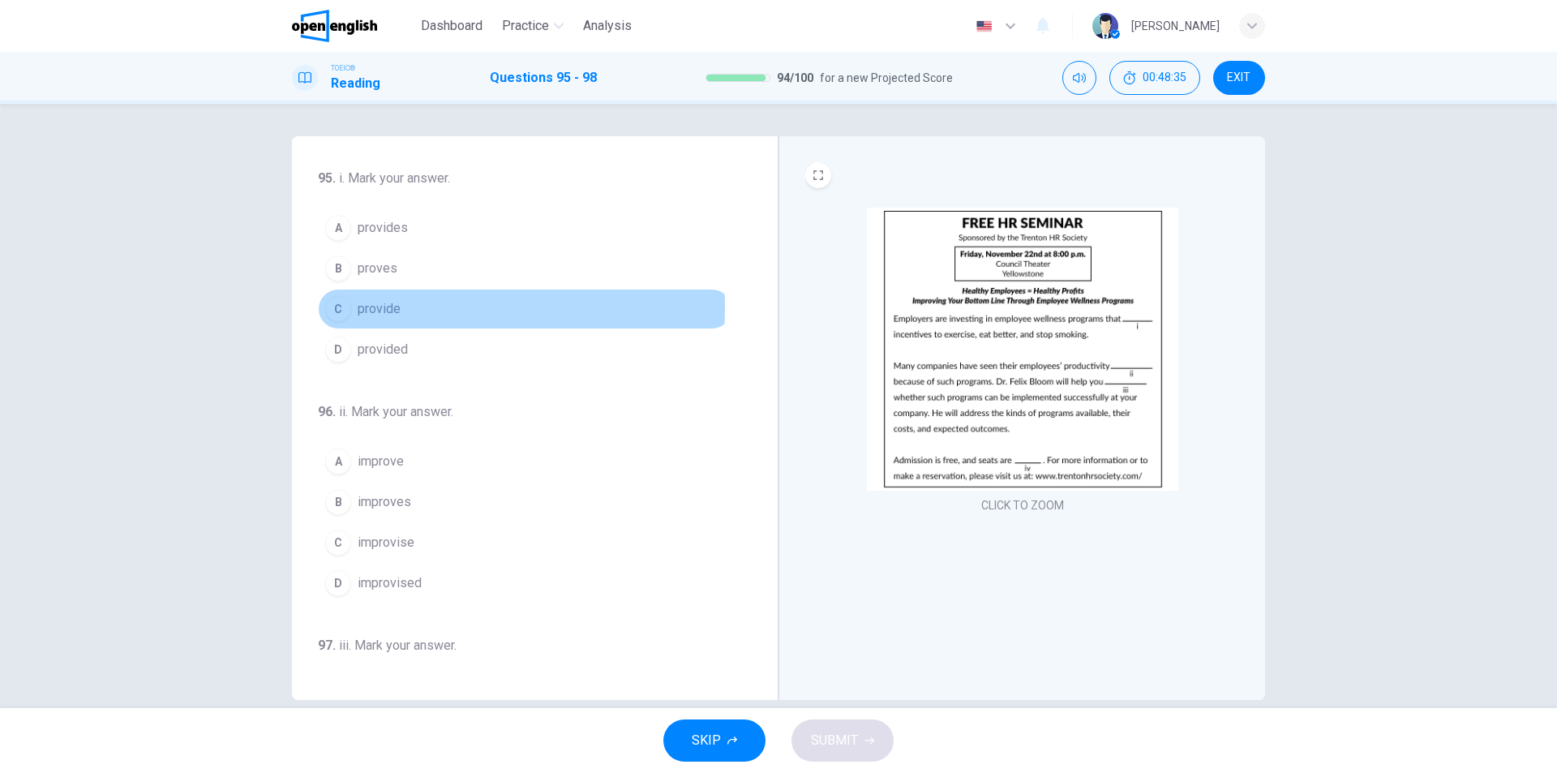
click at [370, 306] on span "provide" at bounding box center [379, 308] width 43 height 19
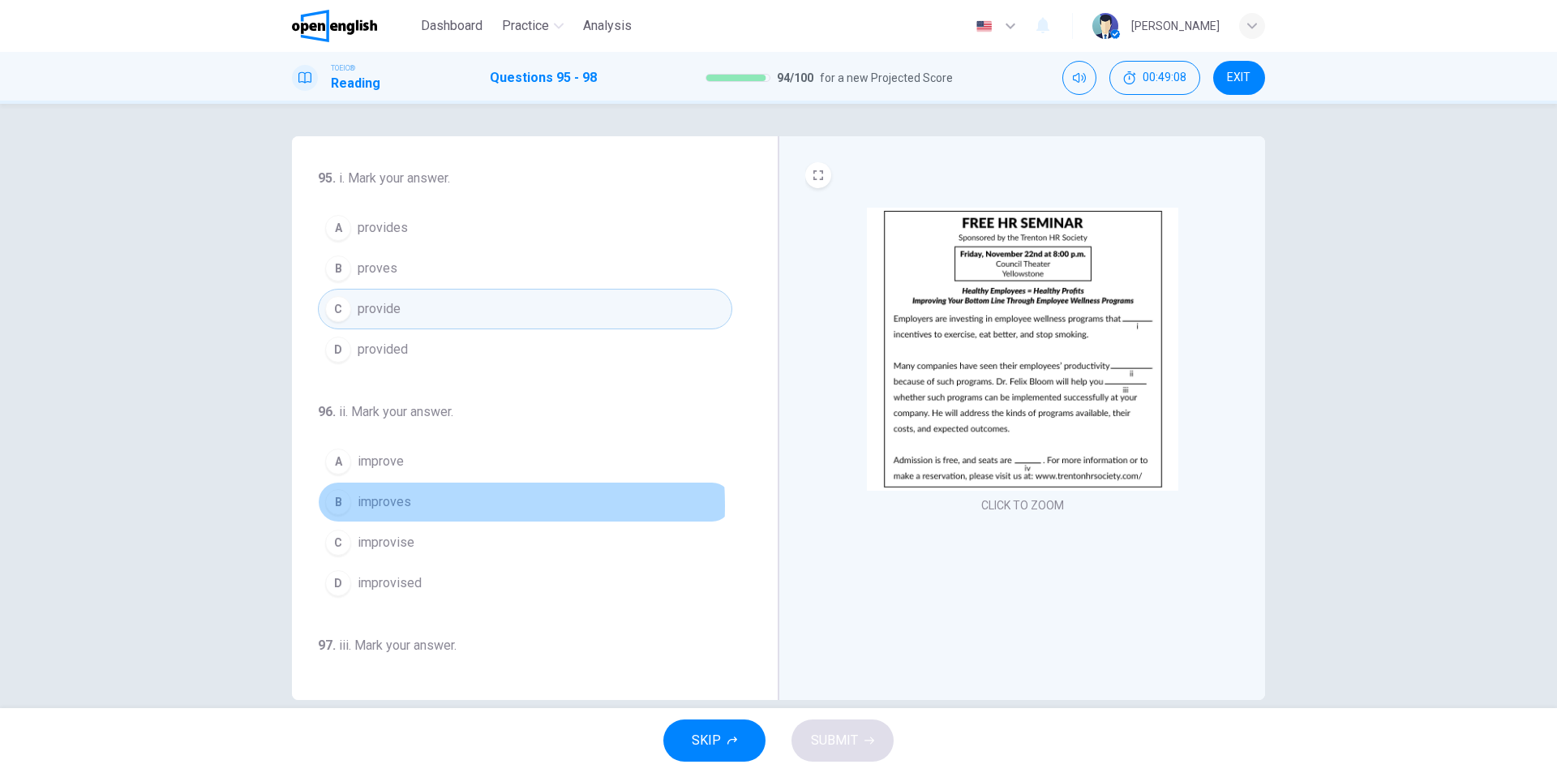
drag, startPoint x: 388, startPoint y: 505, endPoint x: 427, endPoint y: 507, distance: 38.9
click at [392, 505] on span "improves" at bounding box center [385, 501] width 54 height 19
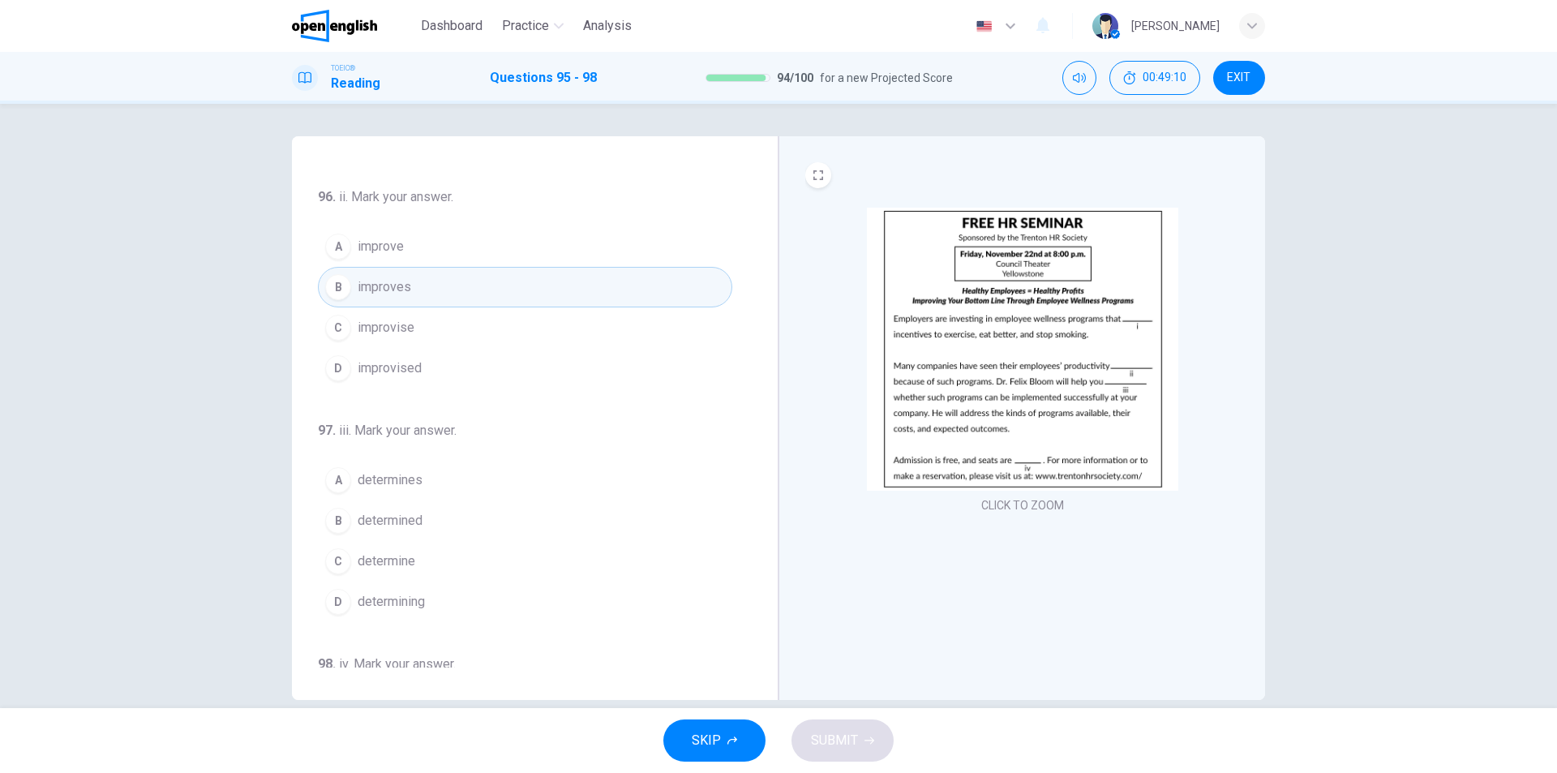
scroll to position [243, 0]
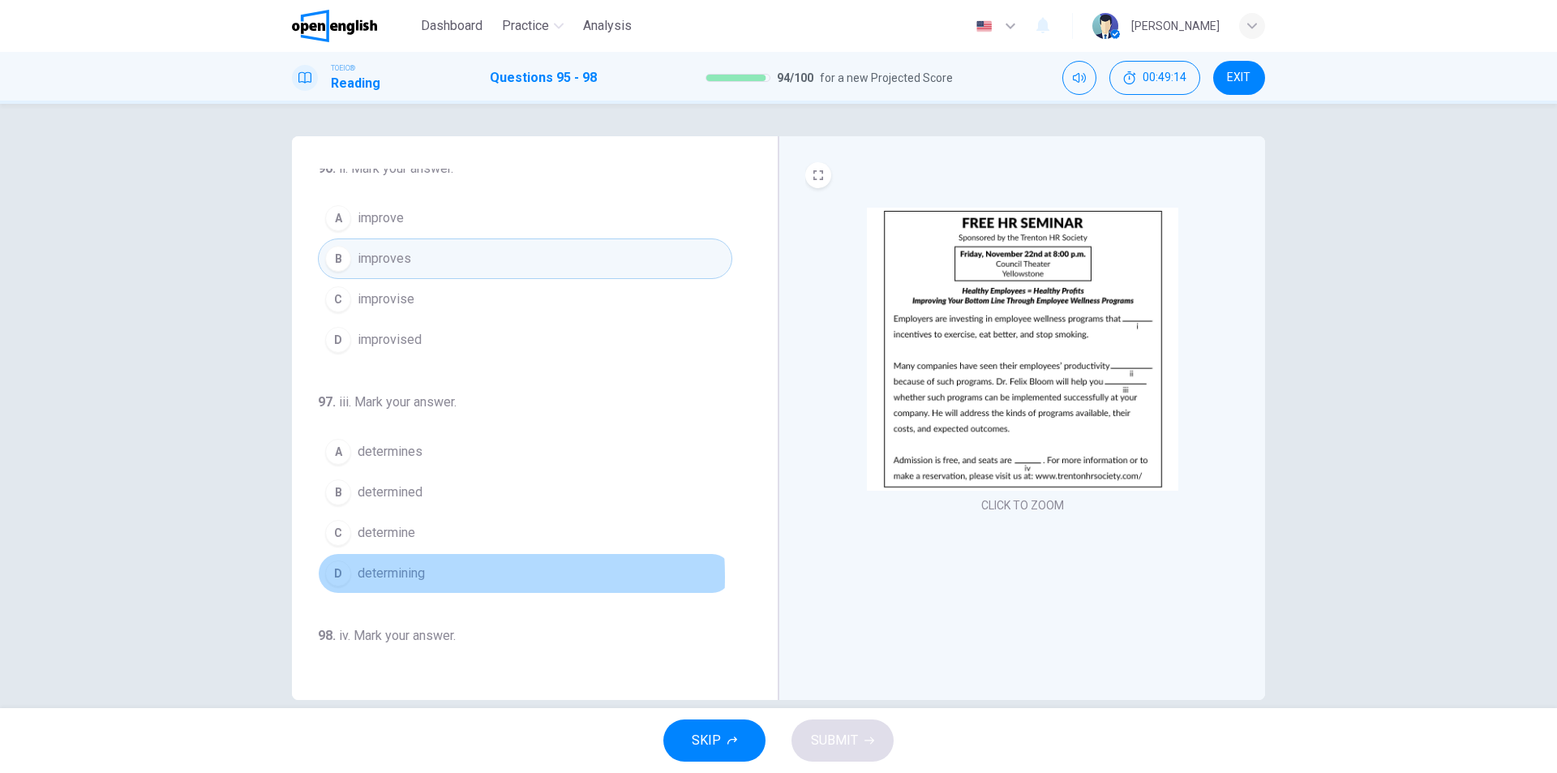
click at [385, 576] on span "determining" at bounding box center [391, 572] width 67 height 19
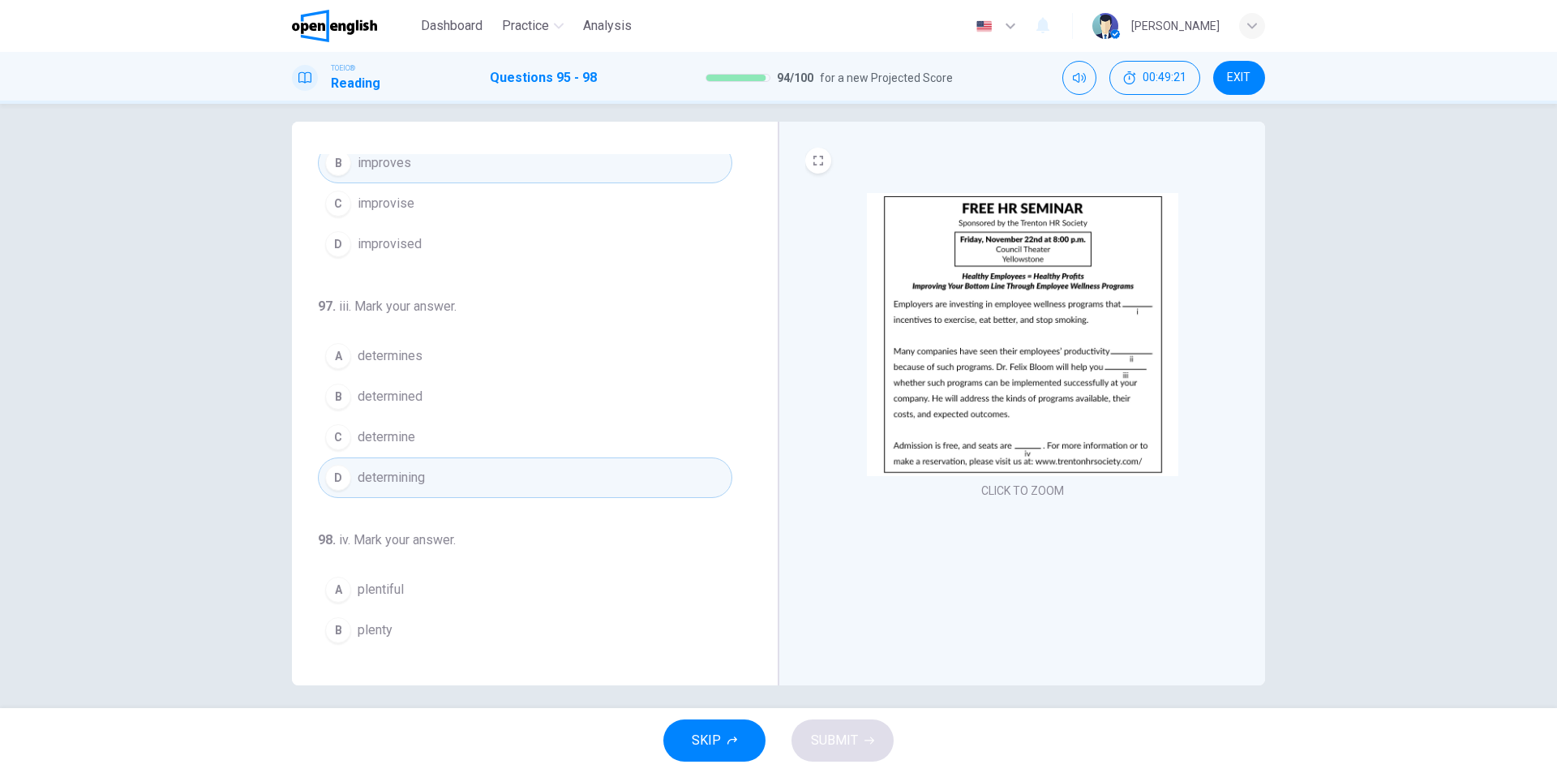
scroll to position [24, 0]
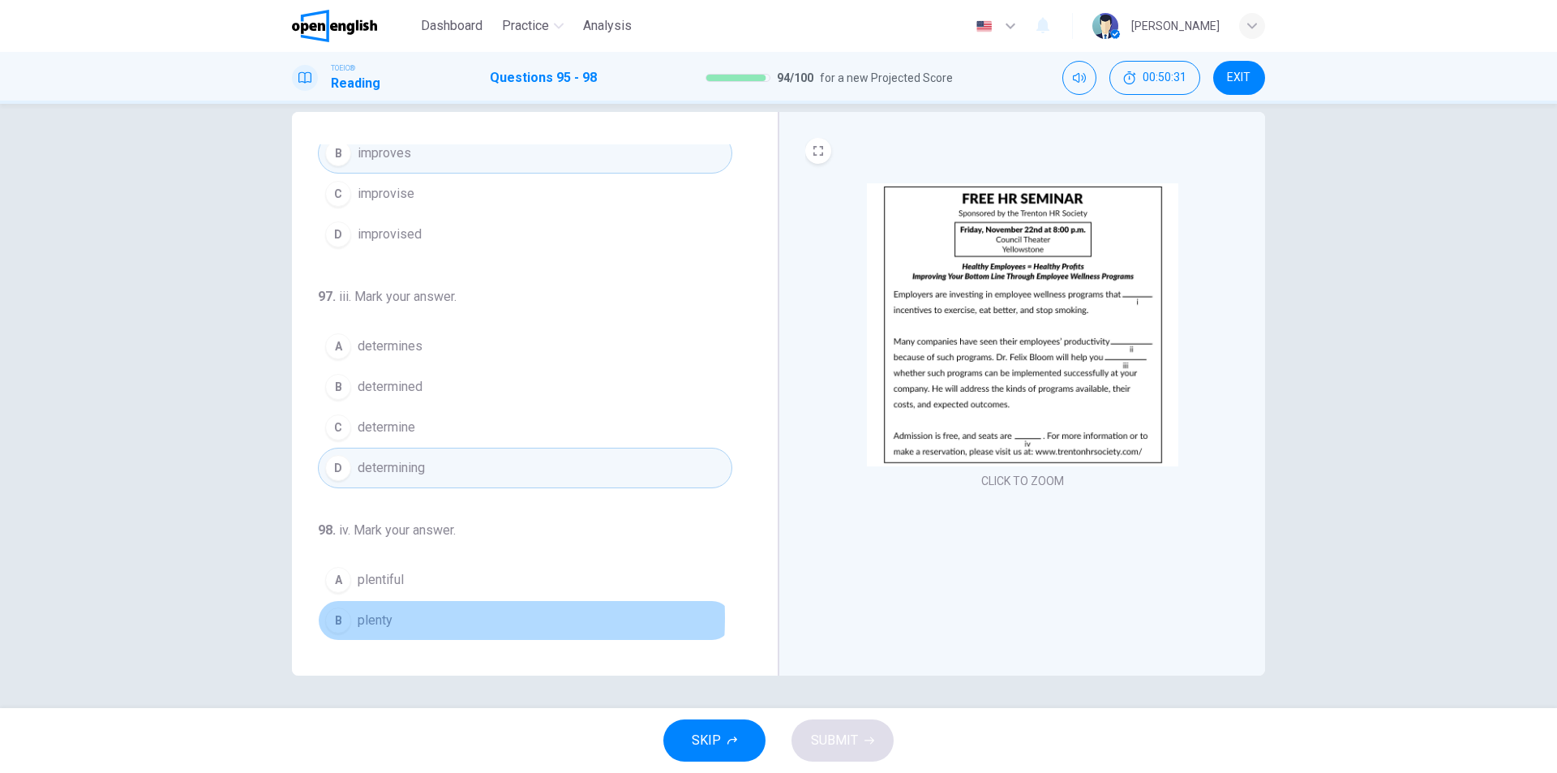
click at [406, 618] on button "B plenty" at bounding box center [525, 620] width 414 height 41
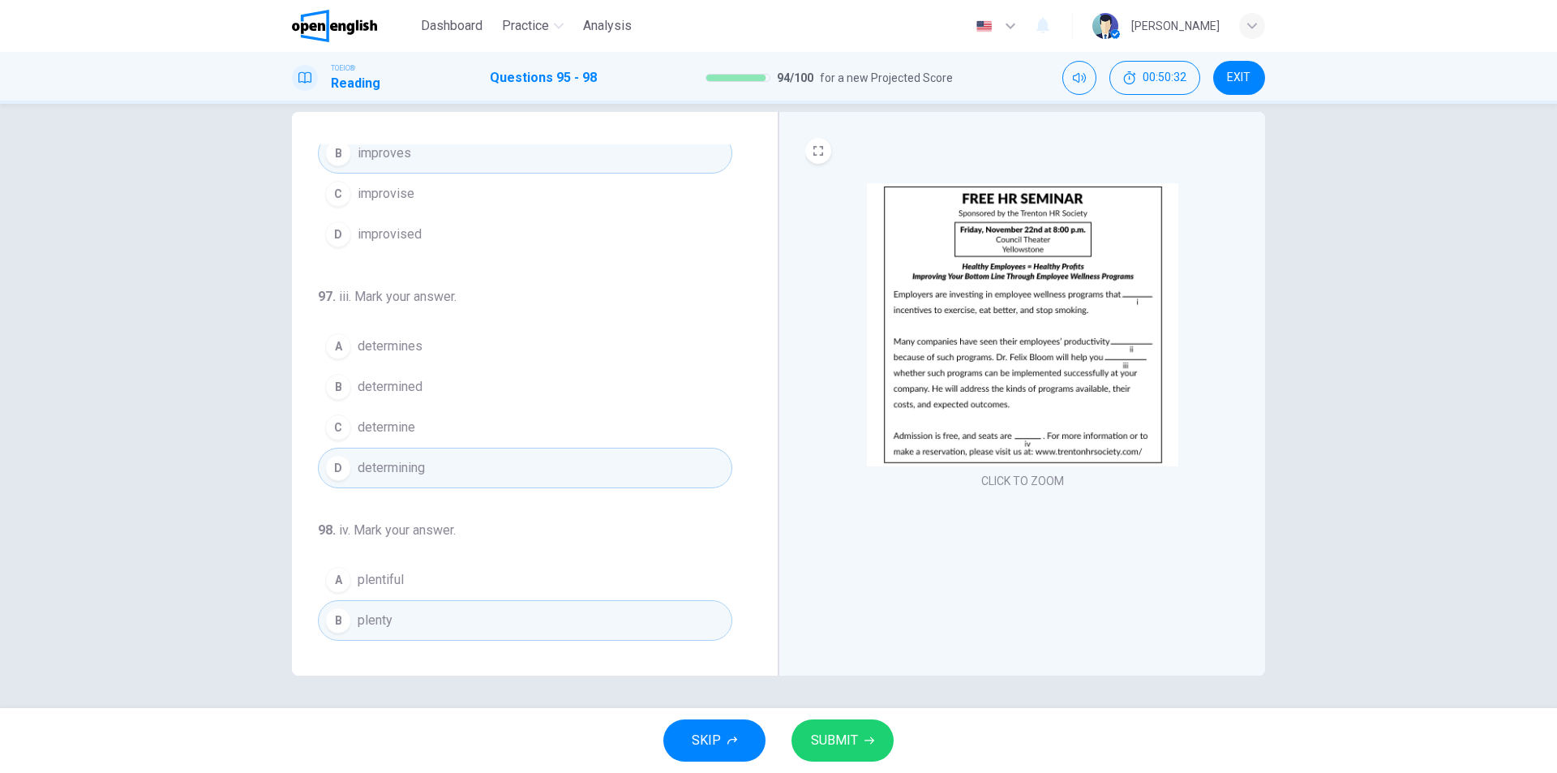
click at [849, 747] on span "SUBMIT" at bounding box center [834, 740] width 47 height 23
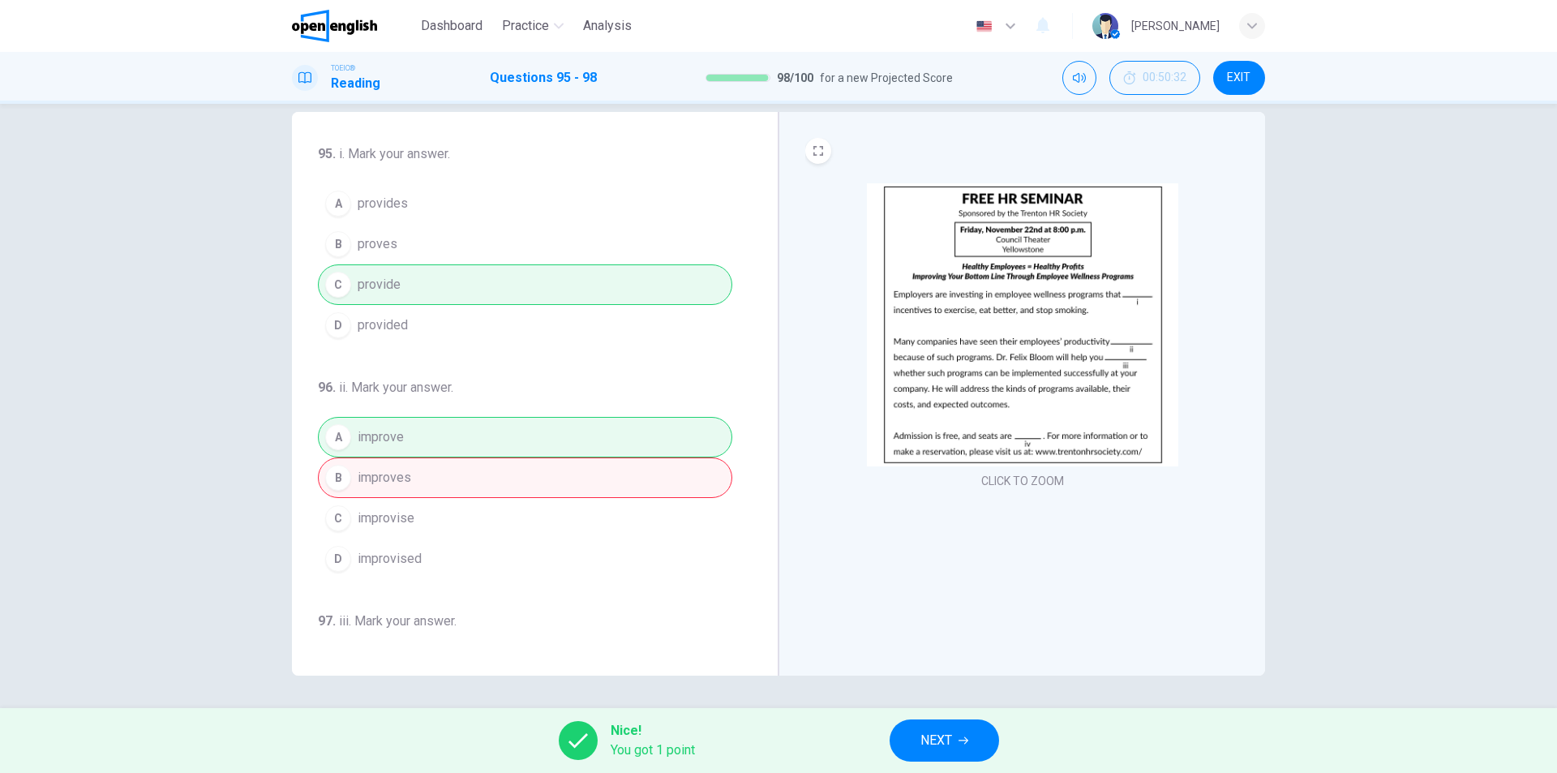
scroll to position [162, 0]
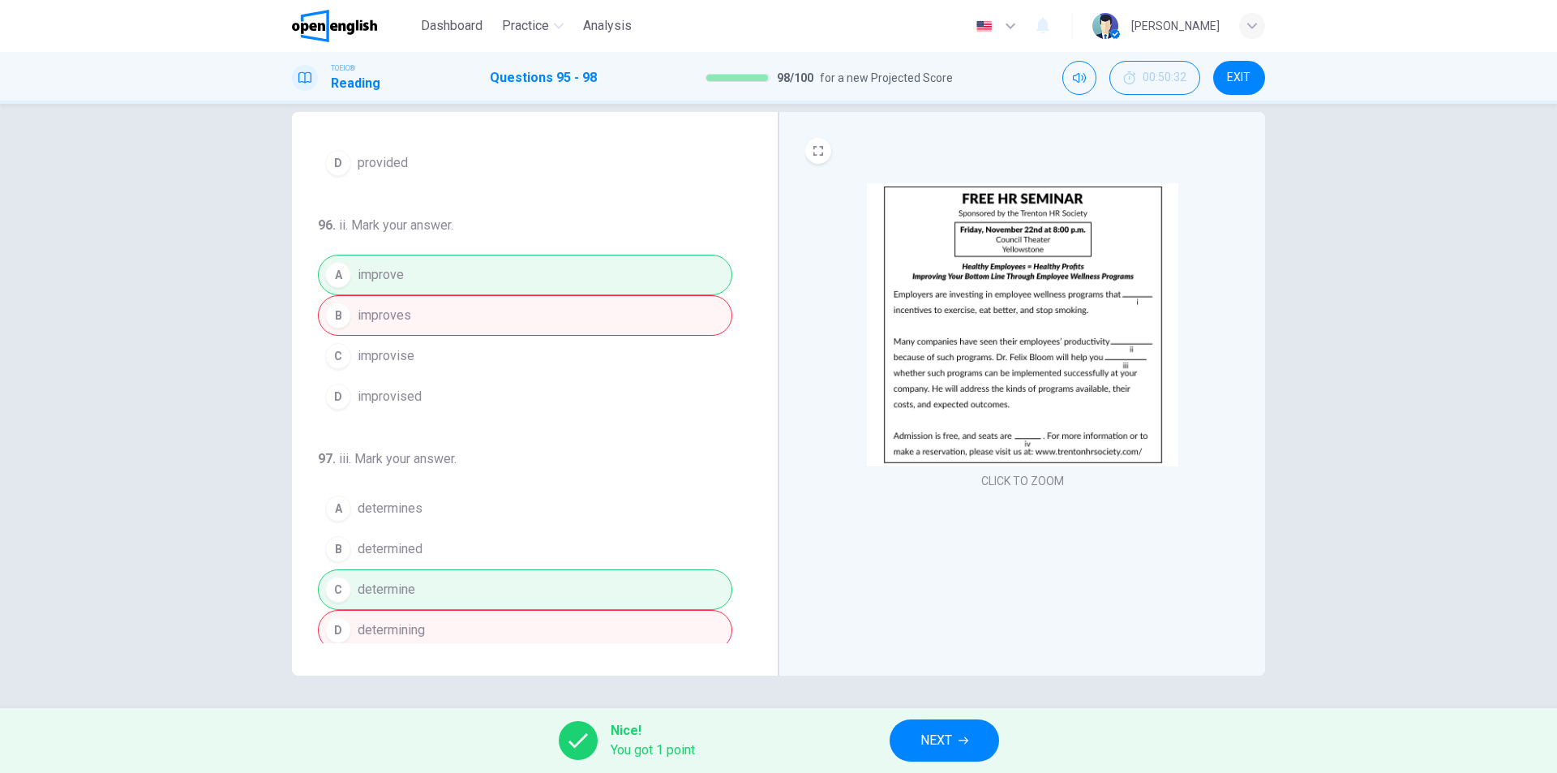
click at [952, 742] on span "NEXT" at bounding box center [936, 740] width 32 height 23
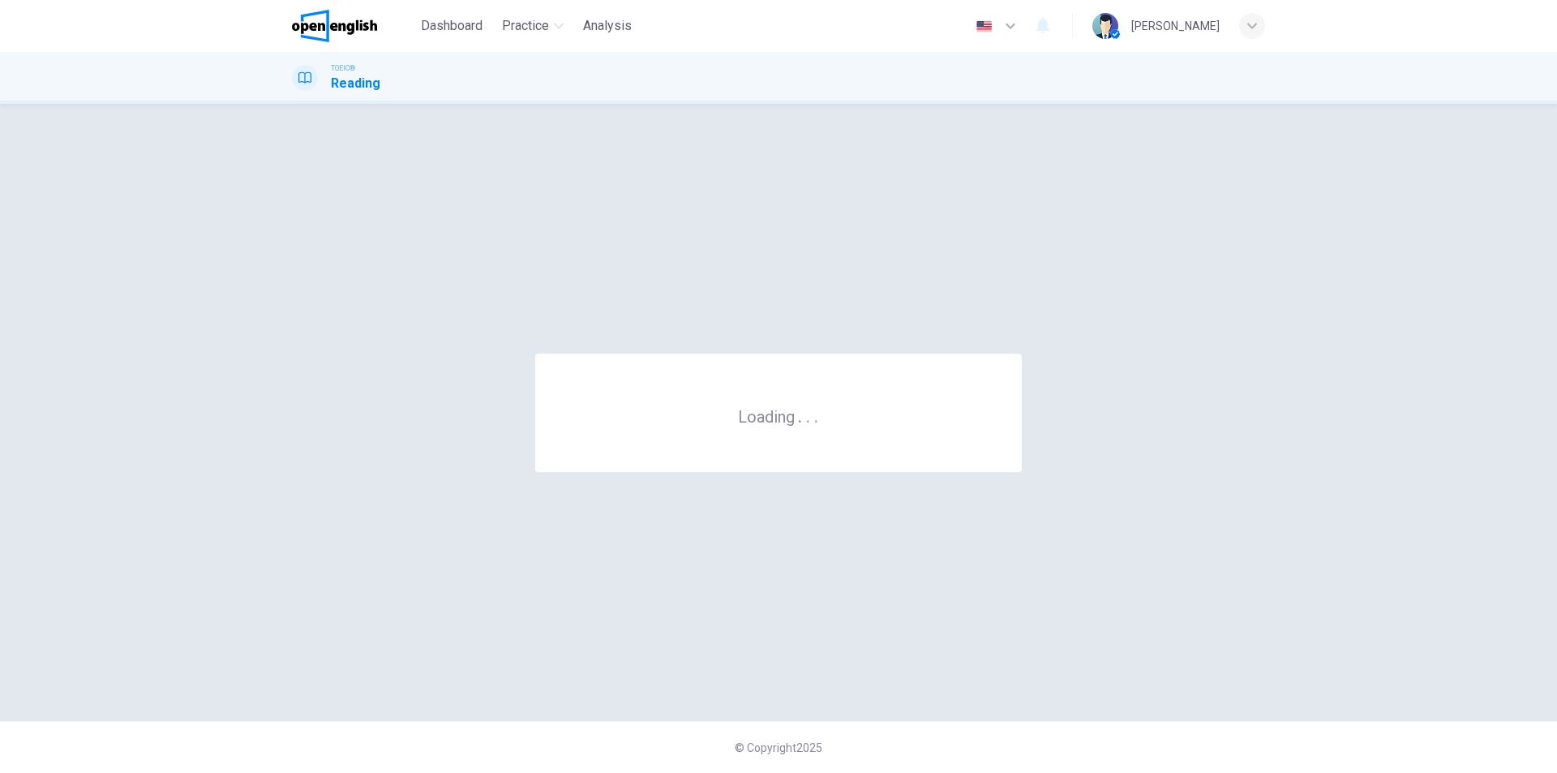
scroll to position [0, 0]
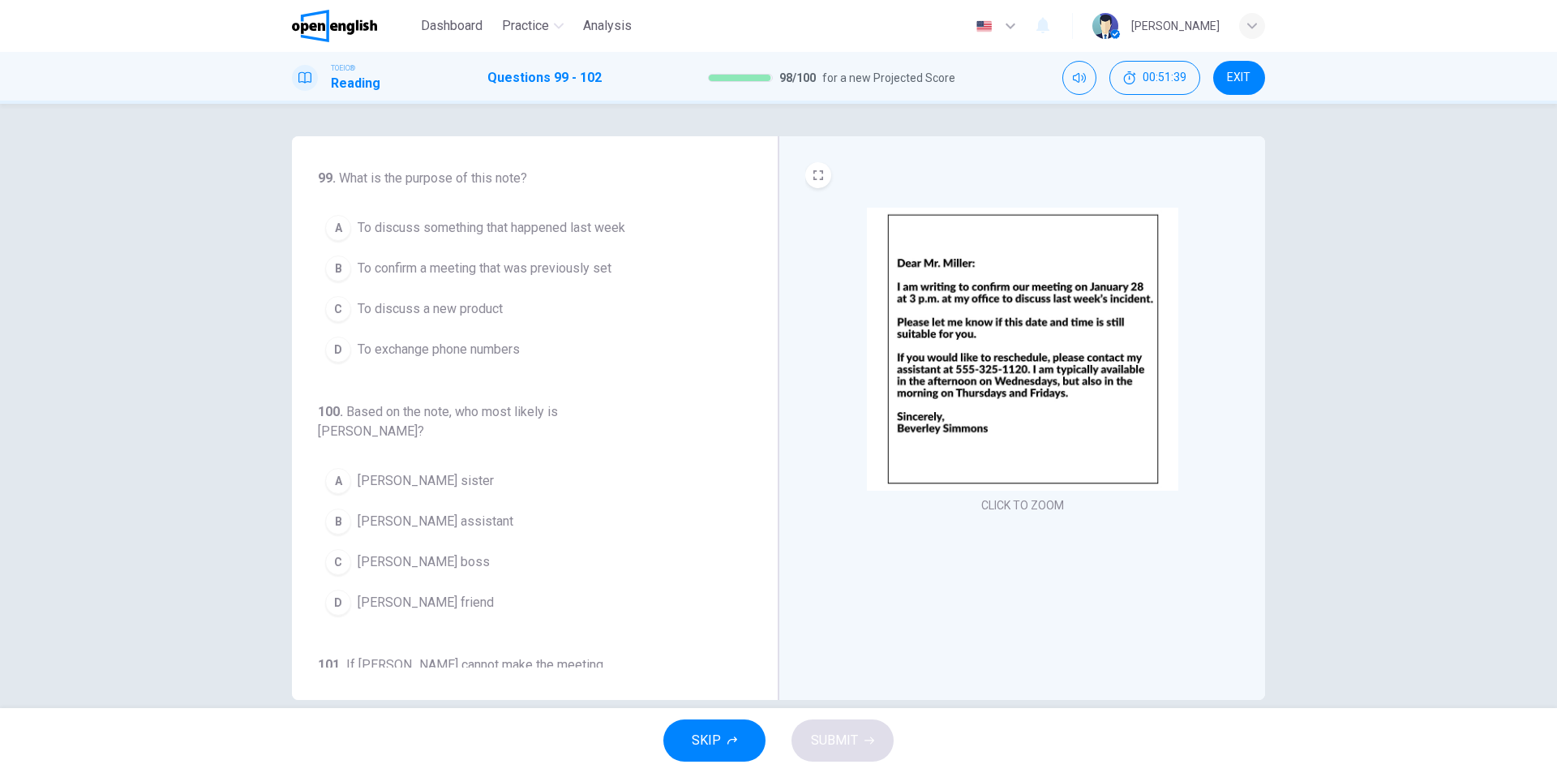
click at [512, 233] on span "To discuss something that happened last week" at bounding box center [492, 227] width 268 height 19
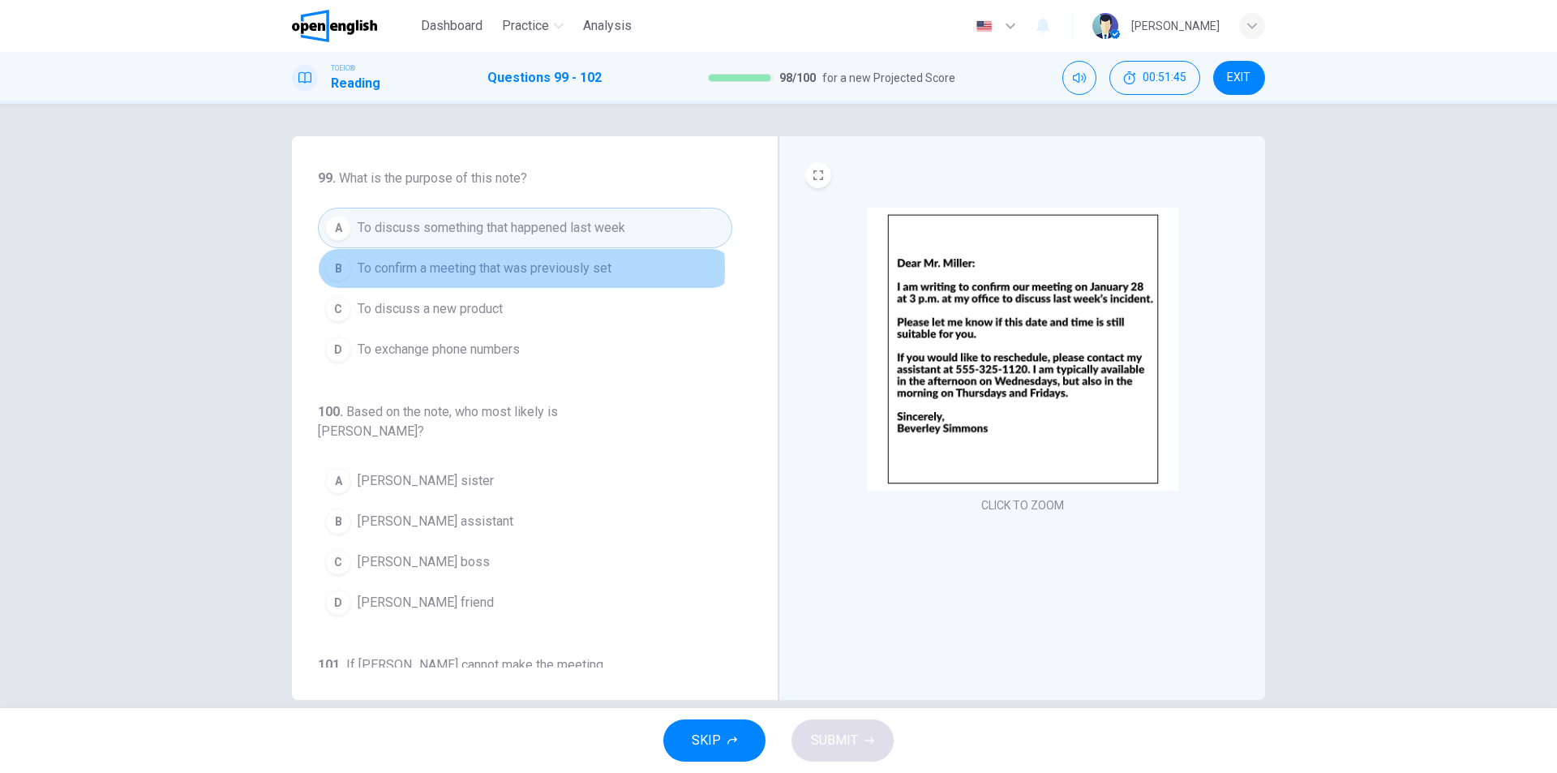
click at [502, 268] on span "To confirm a meeting that was previously set" at bounding box center [485, 268] width 254 height 19
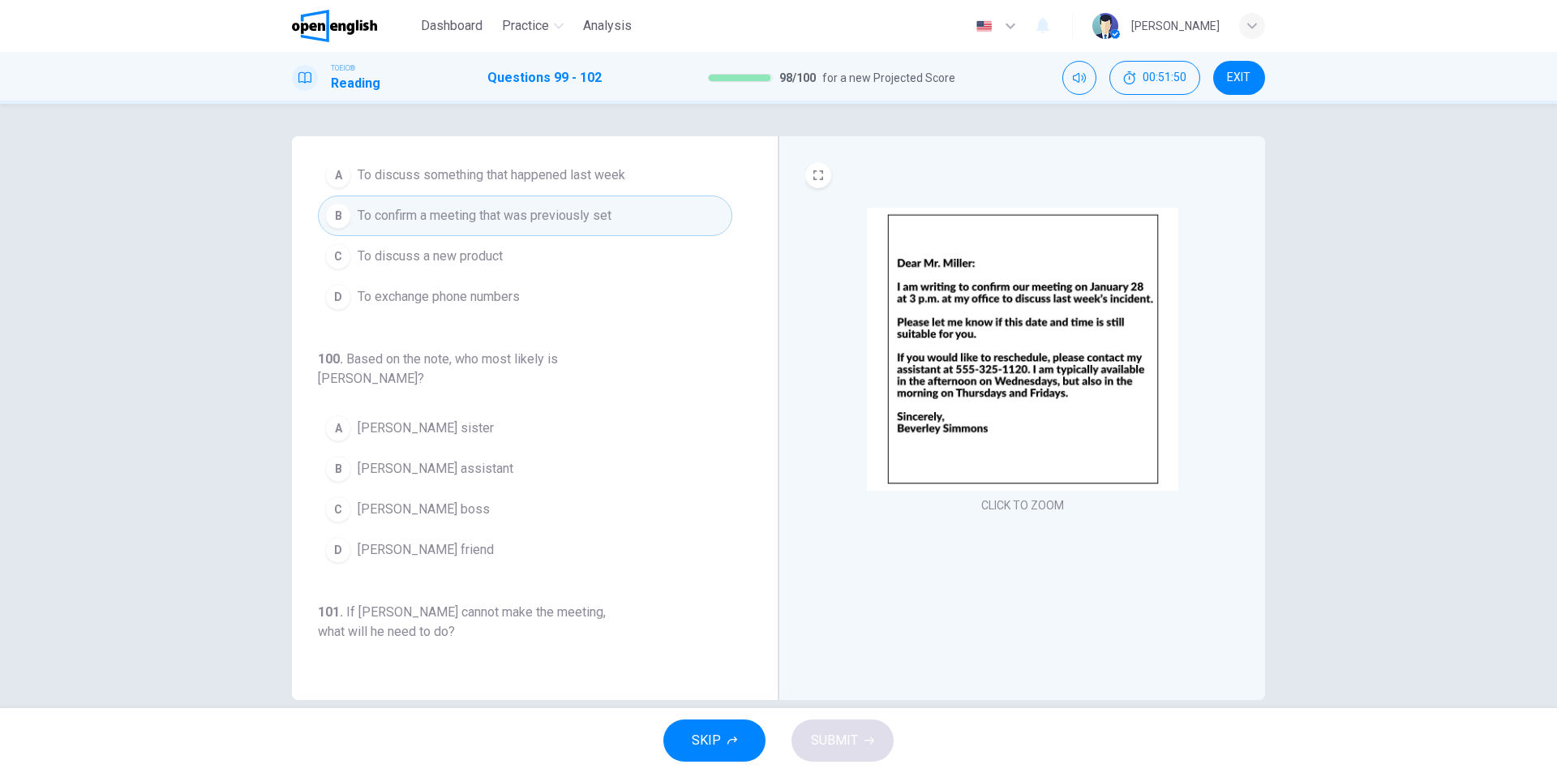
scroll to position [81, 0]
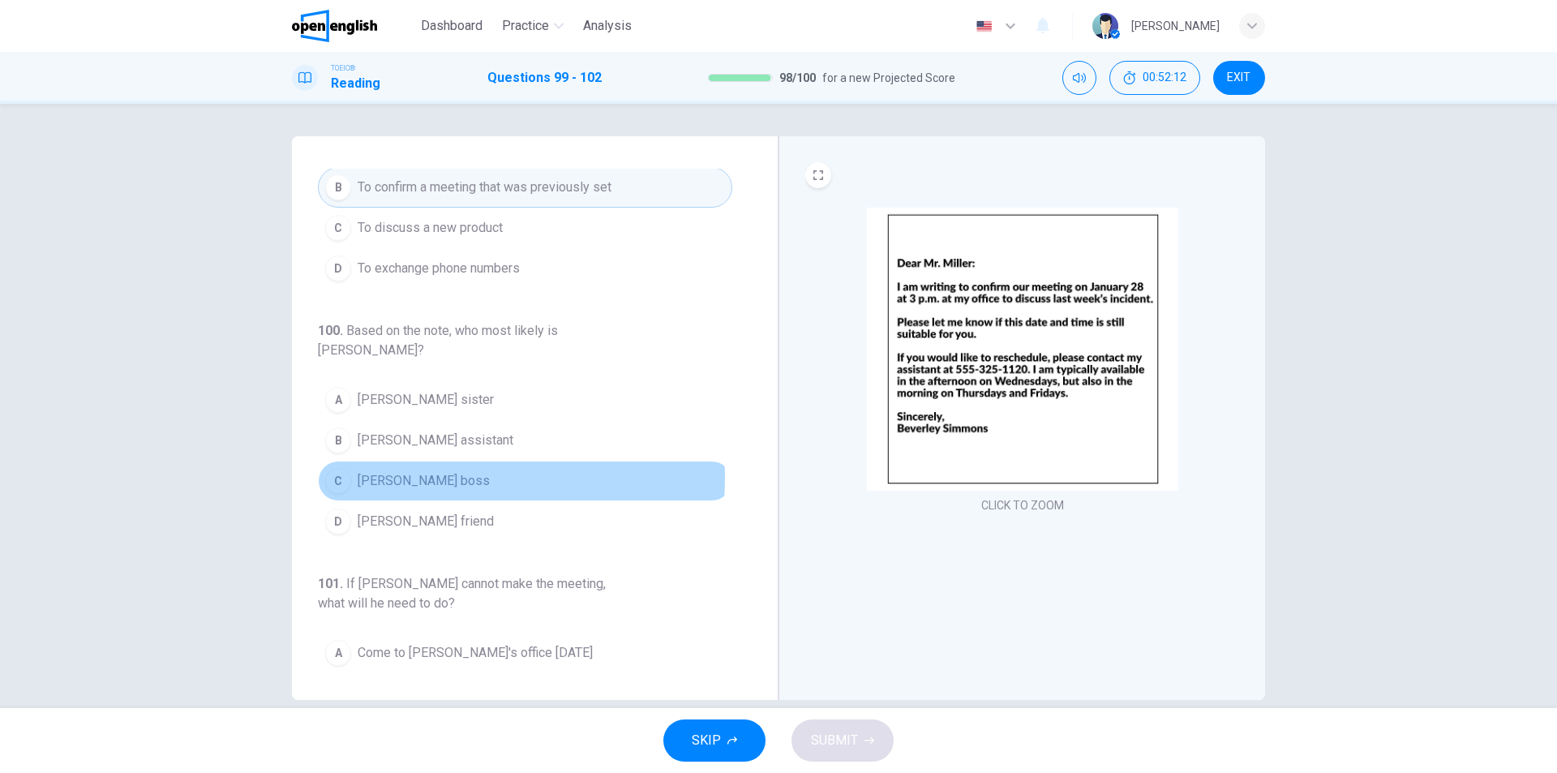
click at [417, 471] on span "[PERSON_NAME] boss" at bounding box center [424, 480] width 132 height 19
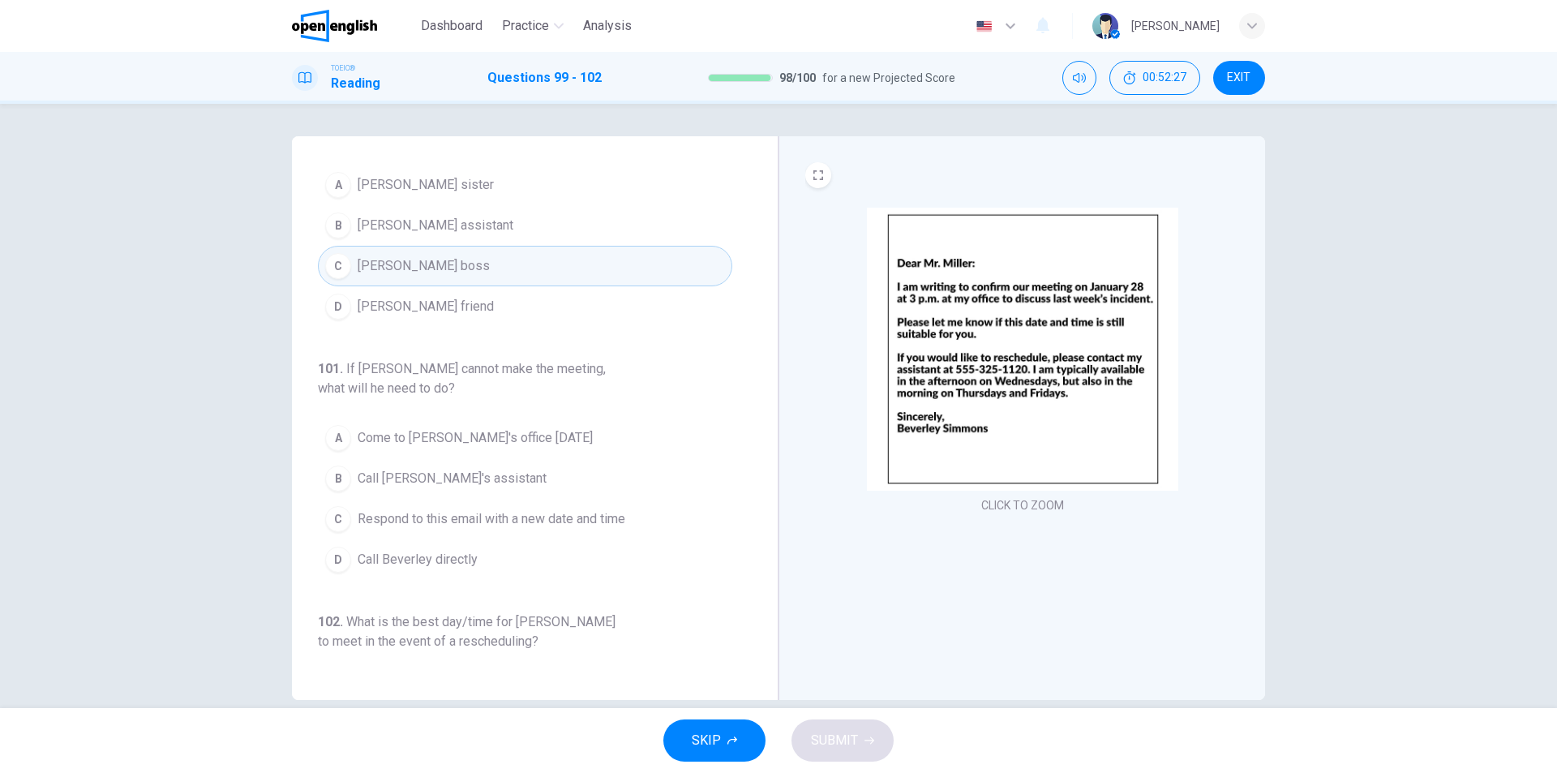
scroll to position [324, 0]
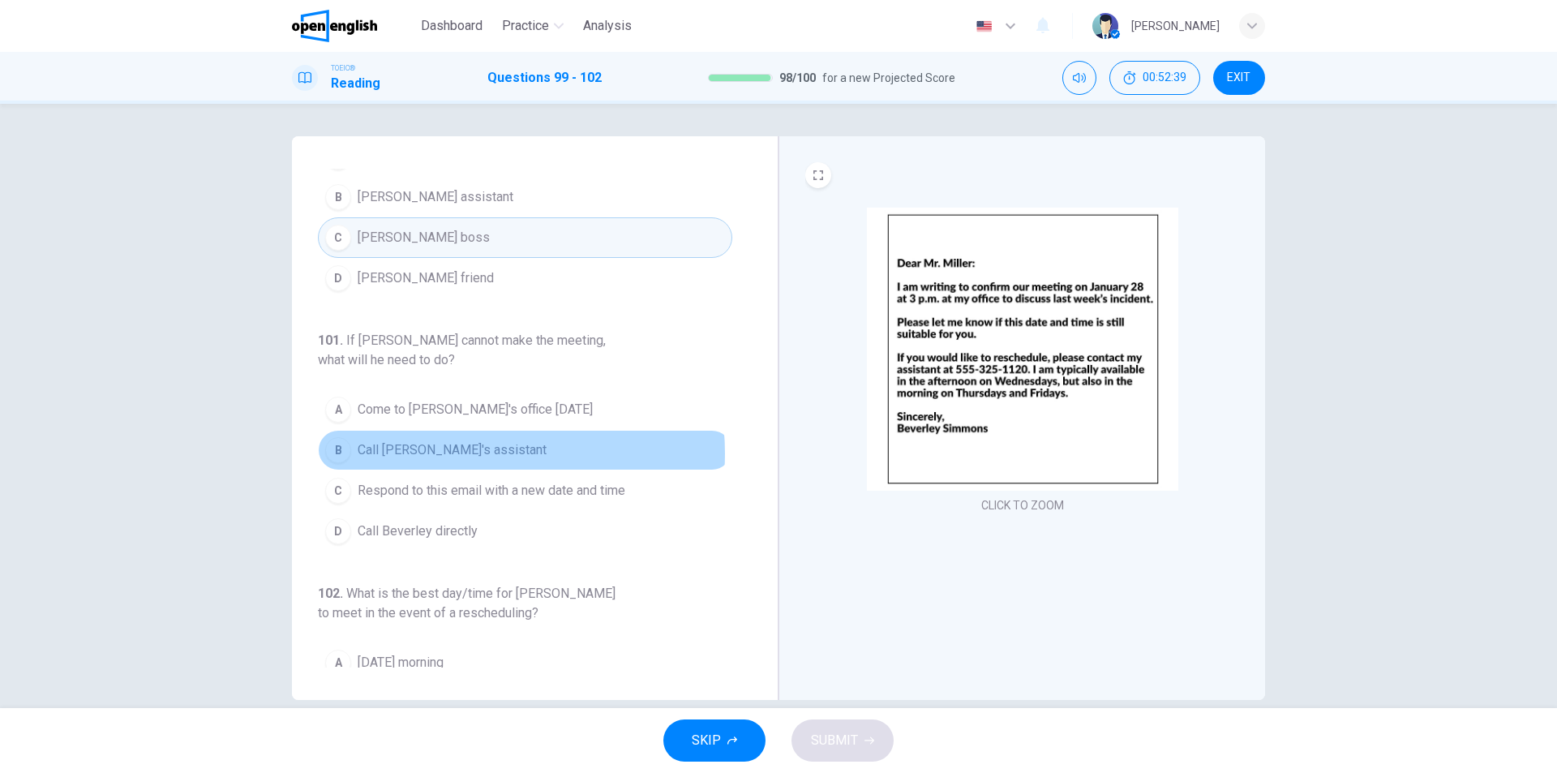
click at [466, 440] on span "Call [PERSON_NAME]'s assistant" at bounding box center [452, 449] width 189 height 19
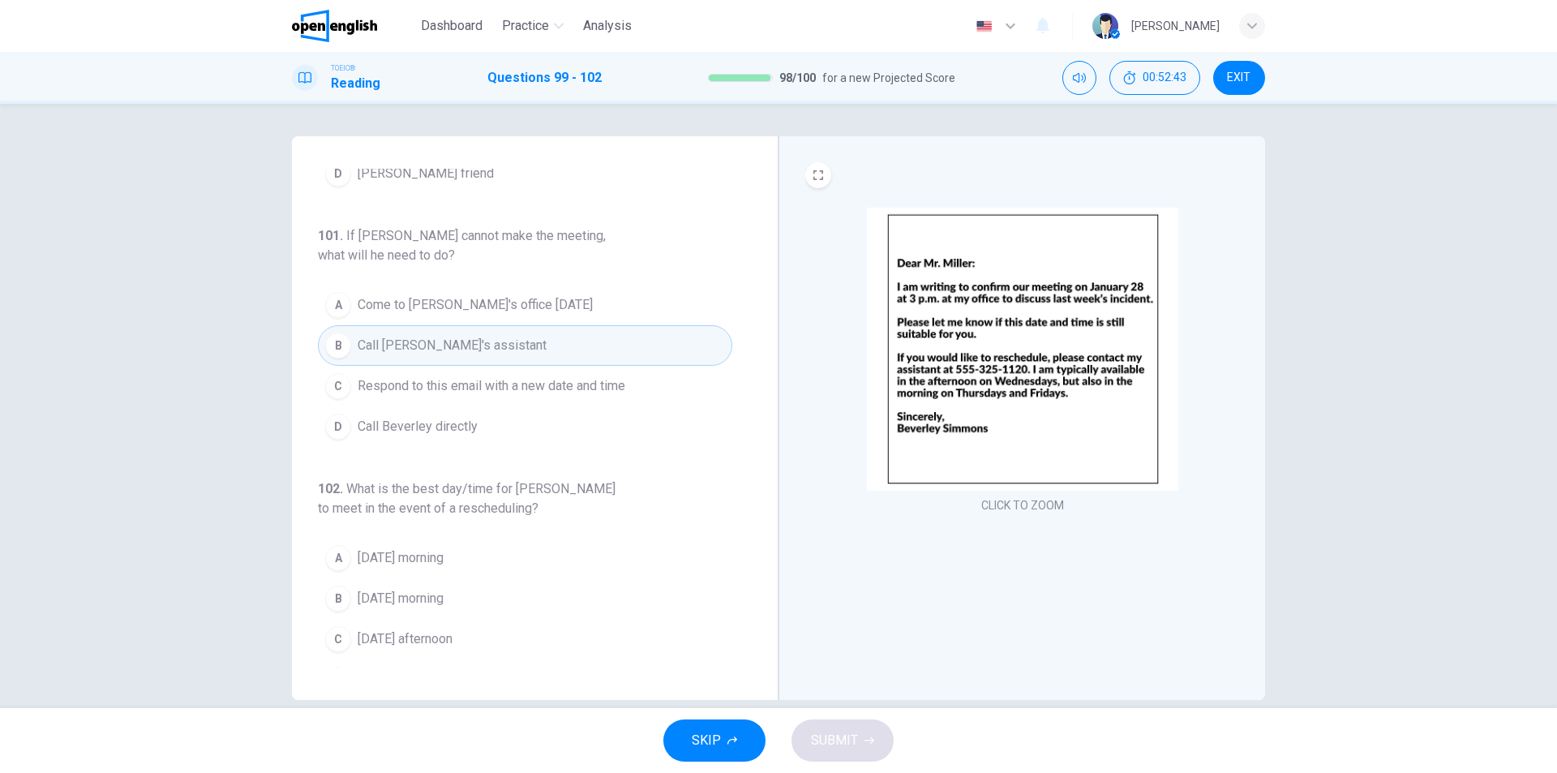
scroll to position [442, 0]
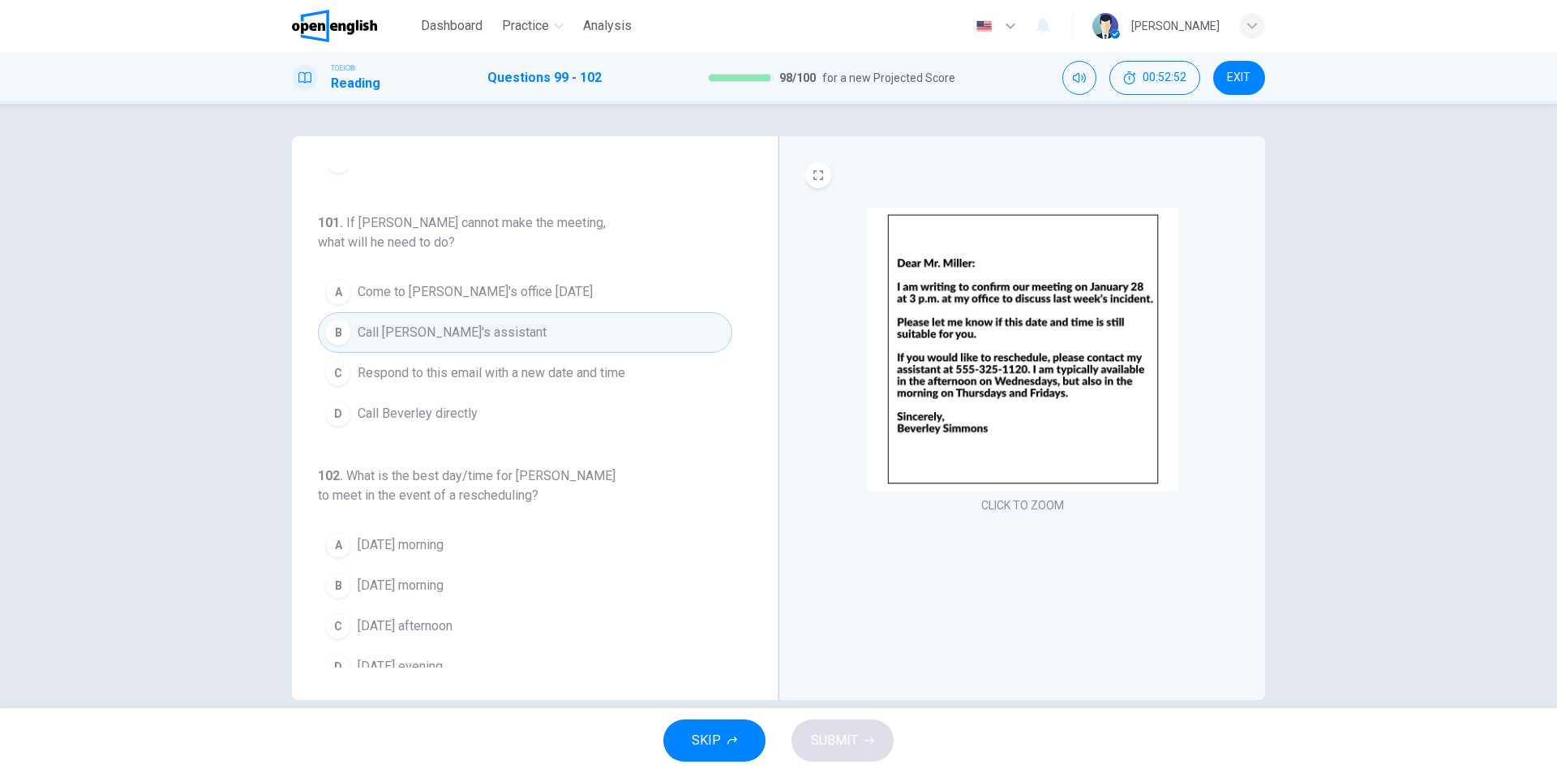
click at [452, 616] on span "[DATE] afternoon" at bounding box center [405, 625] width 95 height 19
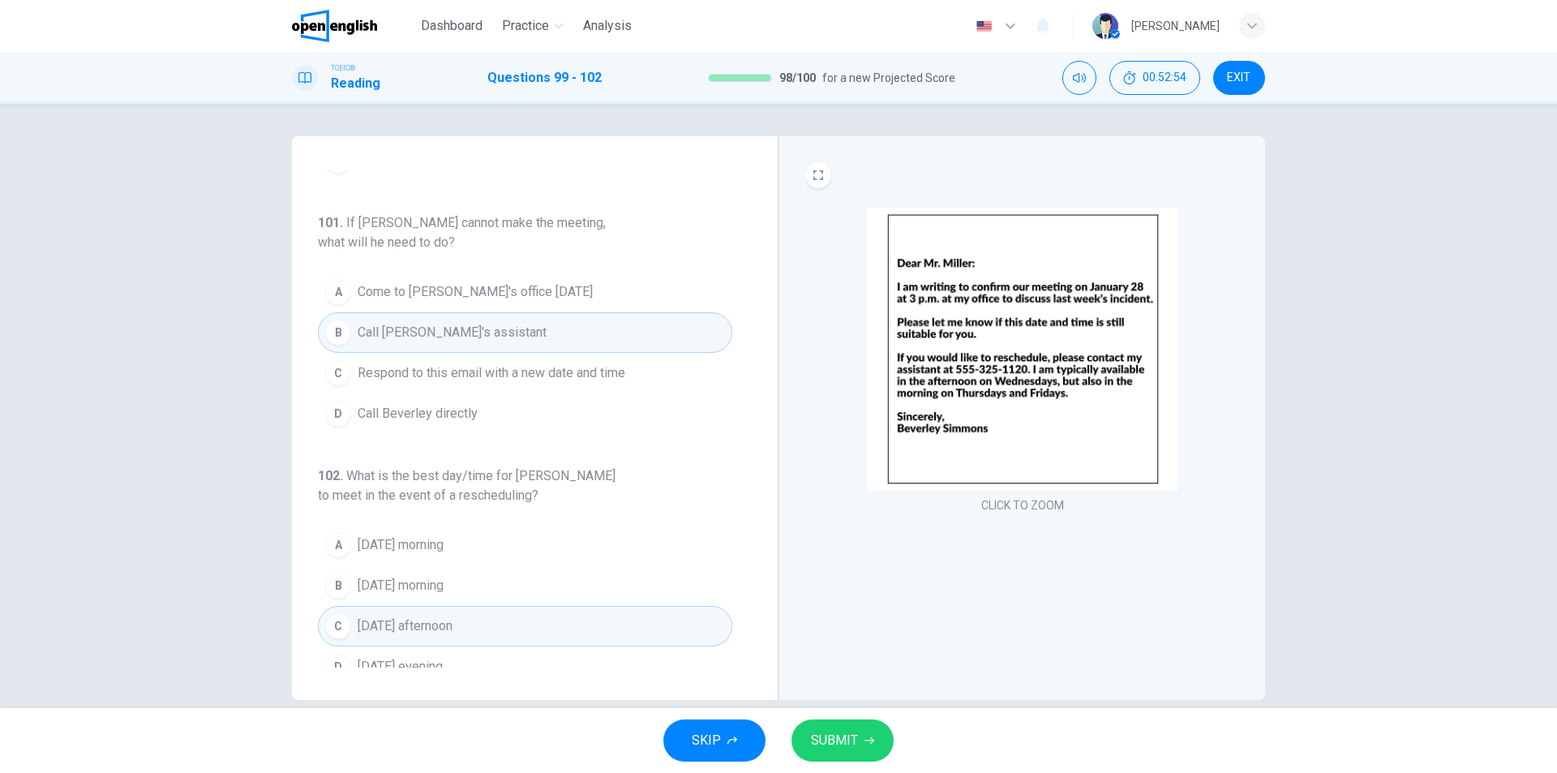
click at [854, 736] on span "SUBMIT" at bounding box center [834, 740] width 47 height 23
